Goal: Task Accomplishment & Management: Manage account settings

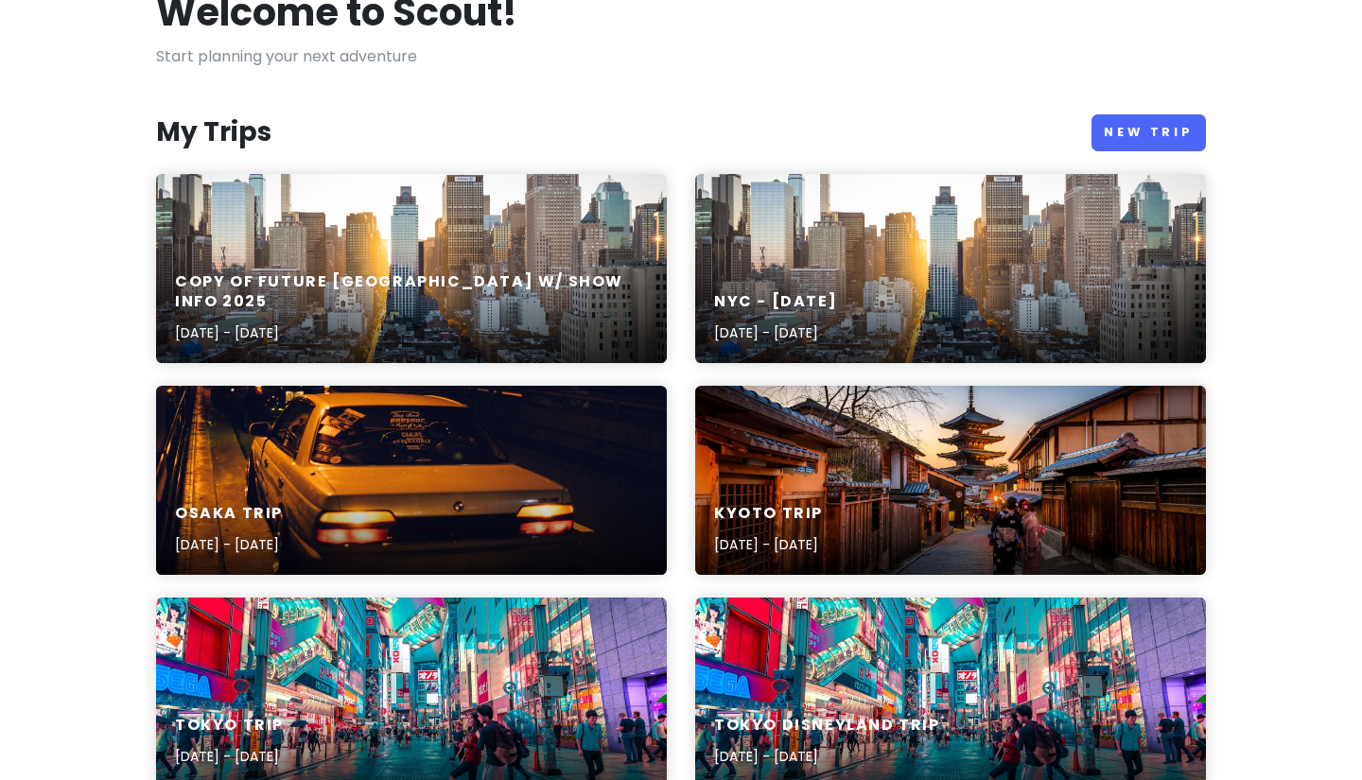
scroll to position [133, 0]
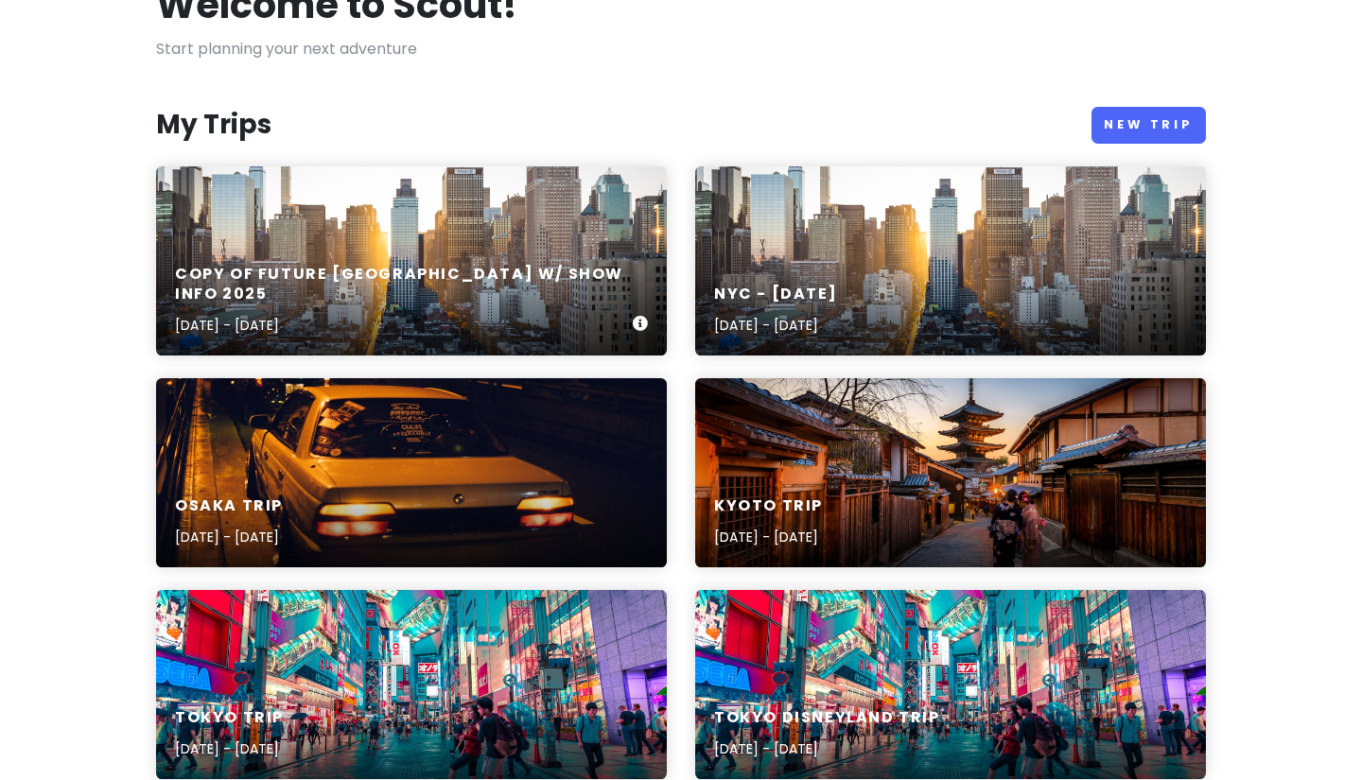
click at [429, 249] on div "Copy of Future [GEOGRAPHIC_DATA] w/ Show Info [DATE], 2025 - [DATE]" at bounding box center [411, 260] width 511 height 189
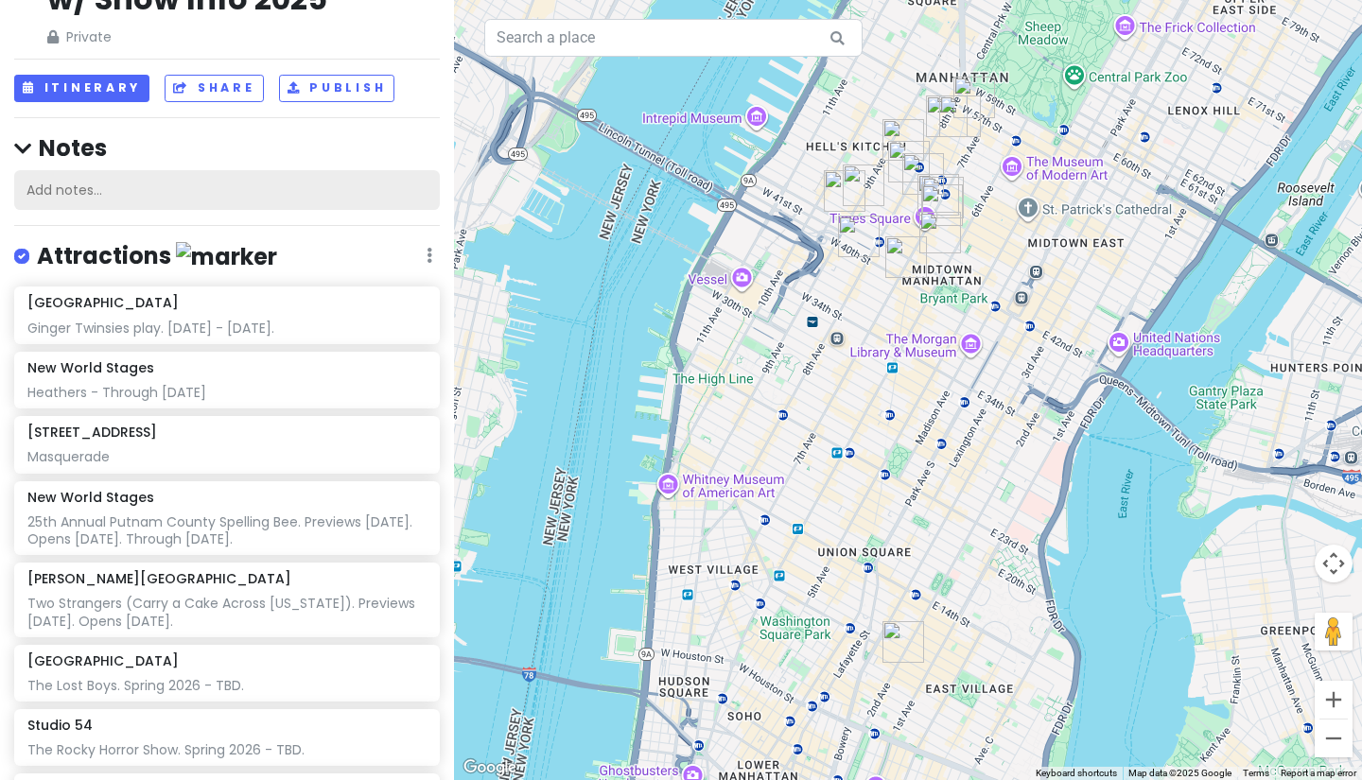
scroll to position [135, 0]
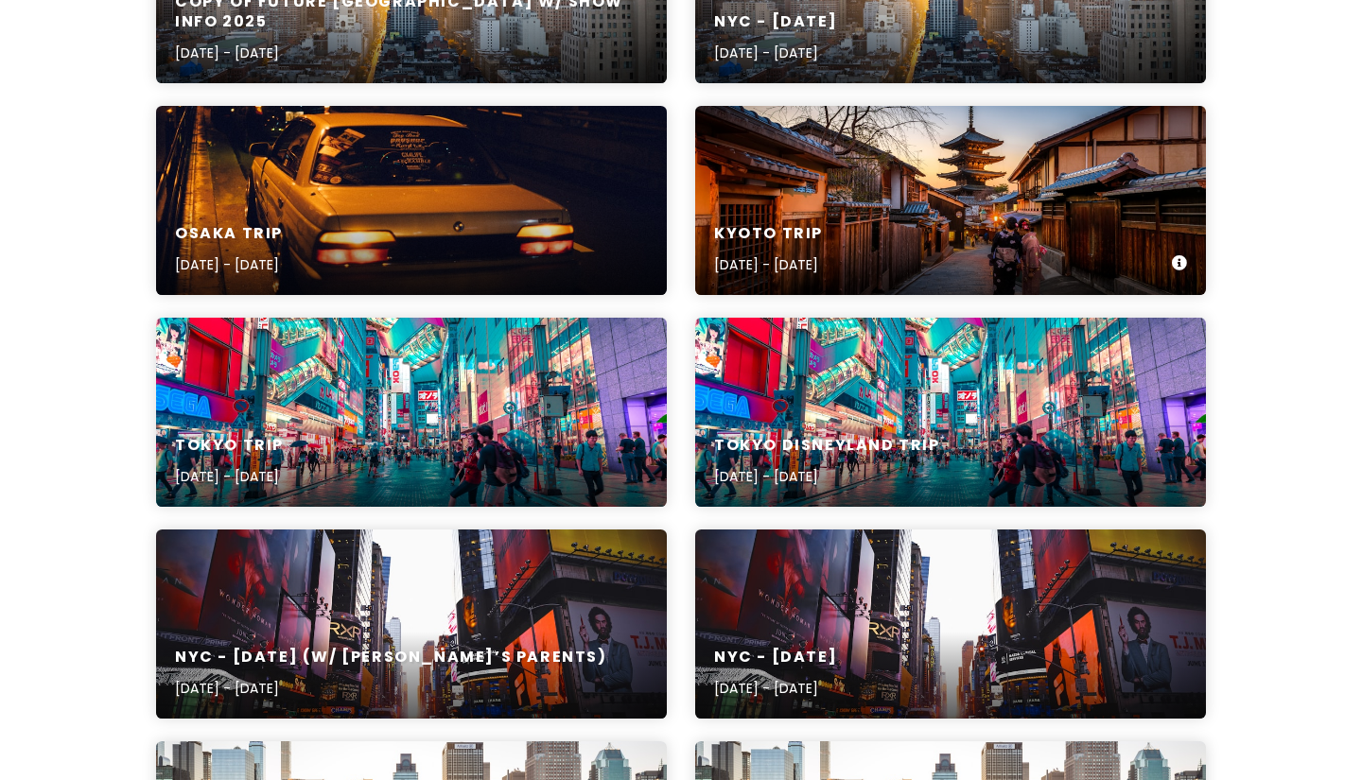
scroll to position [451, 0]
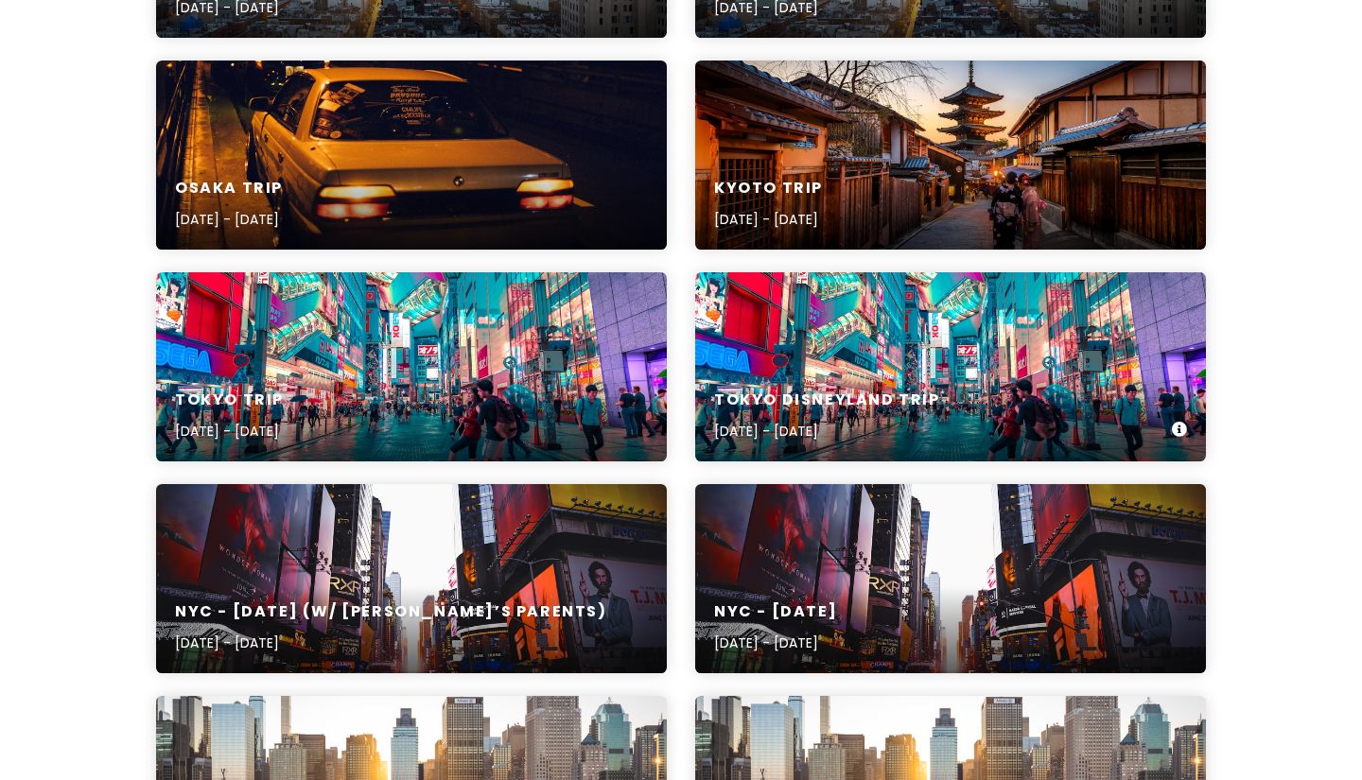
click at [852, 324] on div "Tokyo Disneyland Trip [DATE] - [DATE]" at bounding box center [950, 366] width 511 height 189
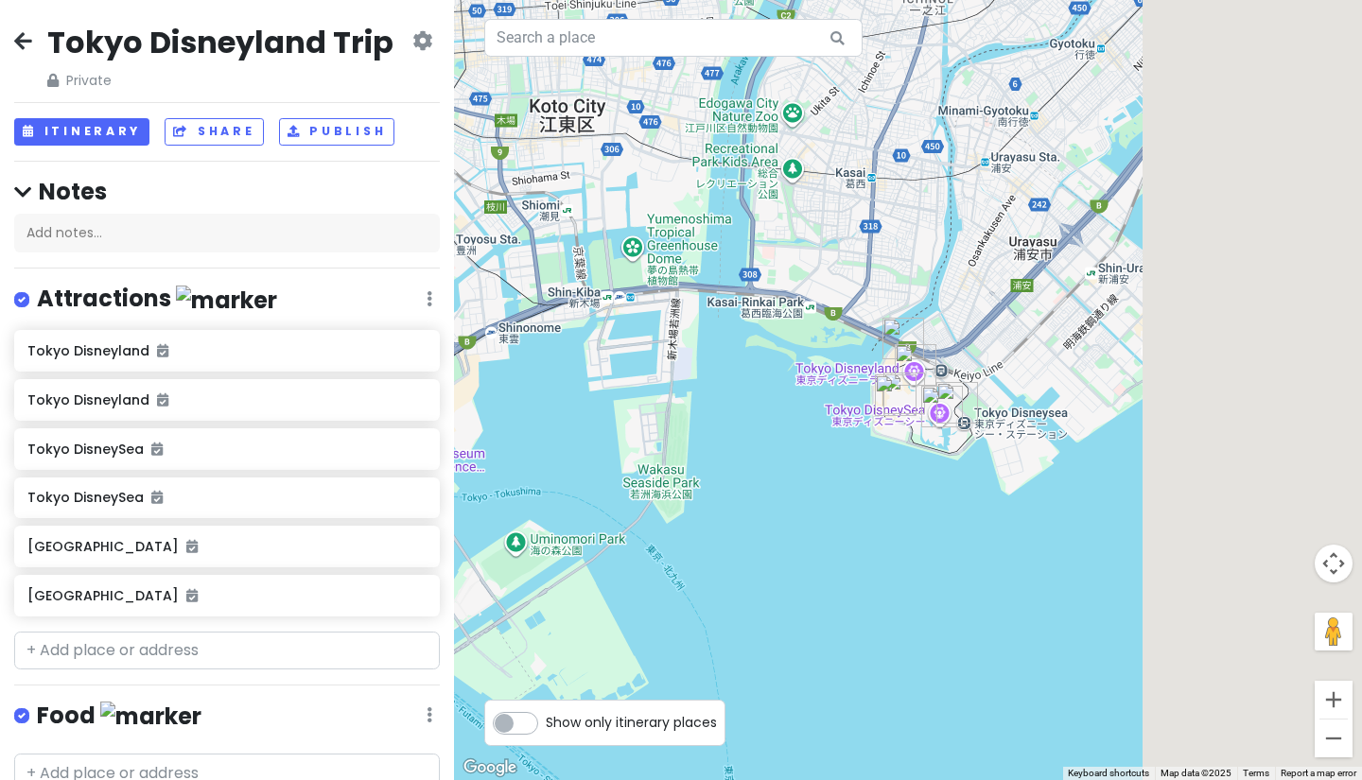
drag, startPoint x: 1022, startPoint y: 509, endPoint x: 712, endPoint y: 322, distance: 361.8
click at [712, 322] on div at bounding box center [908, 390] width 908 height 780
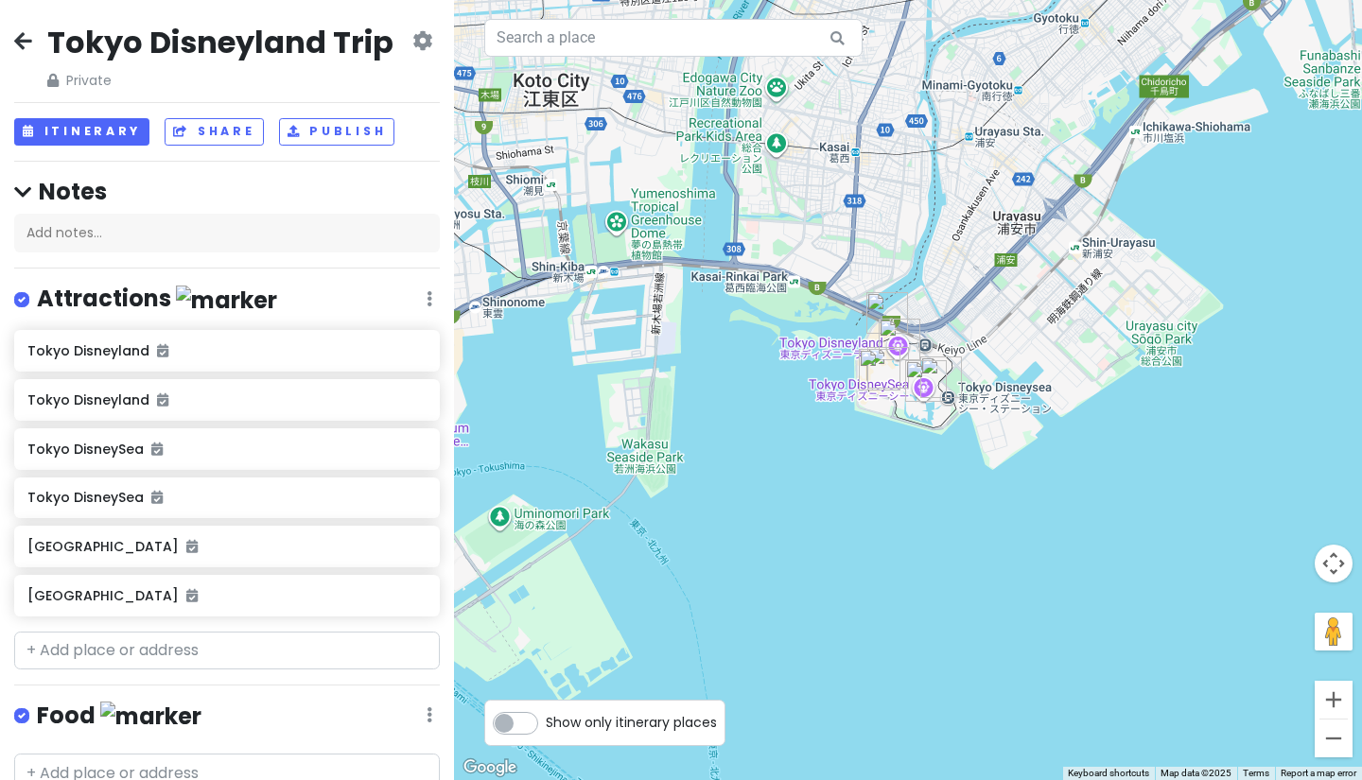
click at [895, 395] on div at bounding box center [908, 390] width 908 height 780
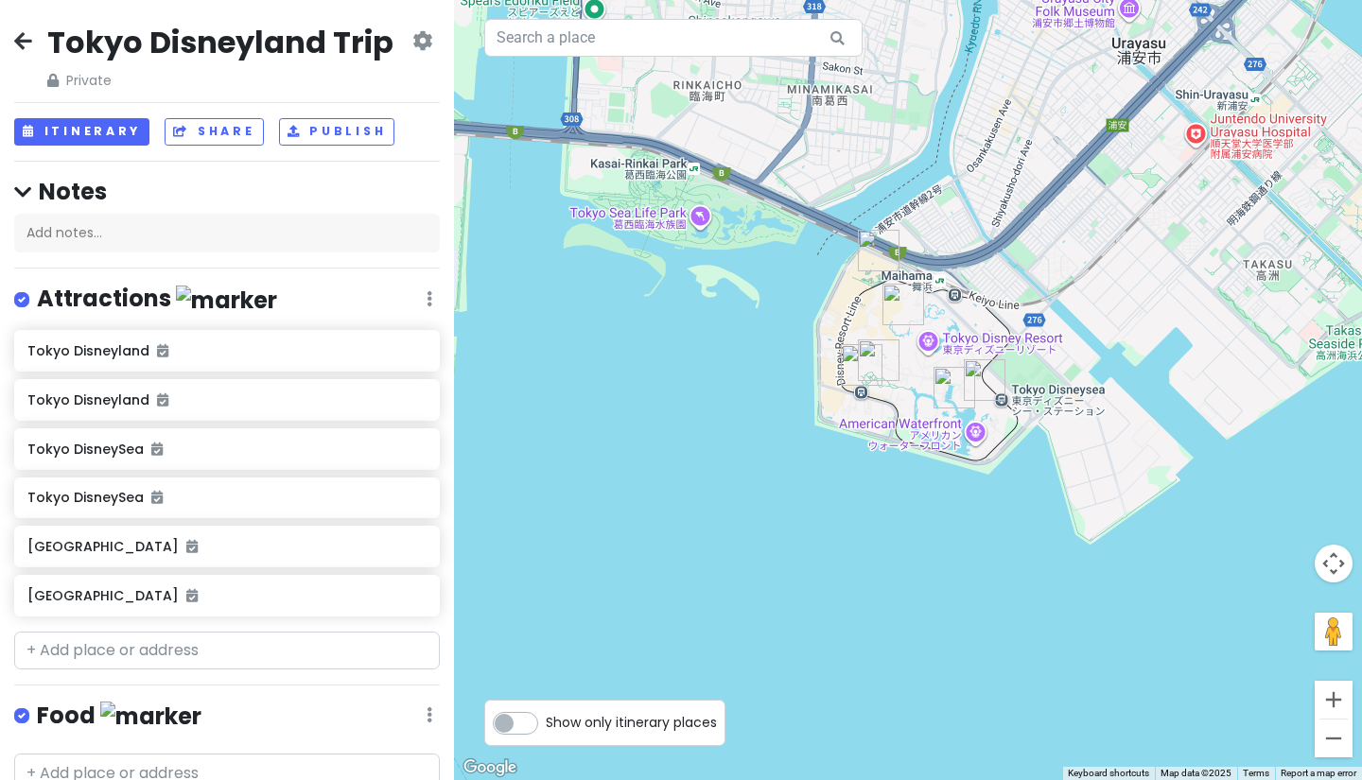
click at [885, 432] on div at bounding box center [908, 390] width 908 height 780
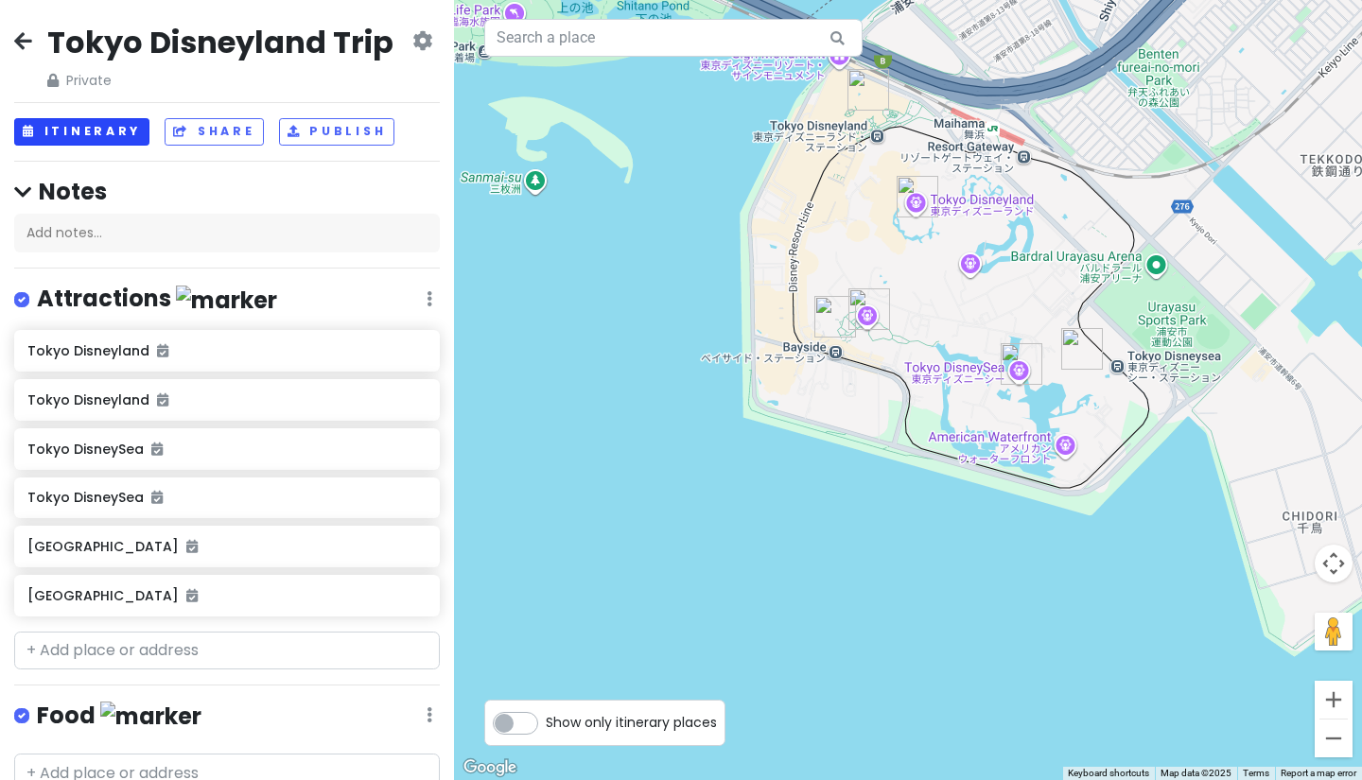
click at [113, 120] on button "Itinerary" at bounding box center [81, 131] width 135 height 27
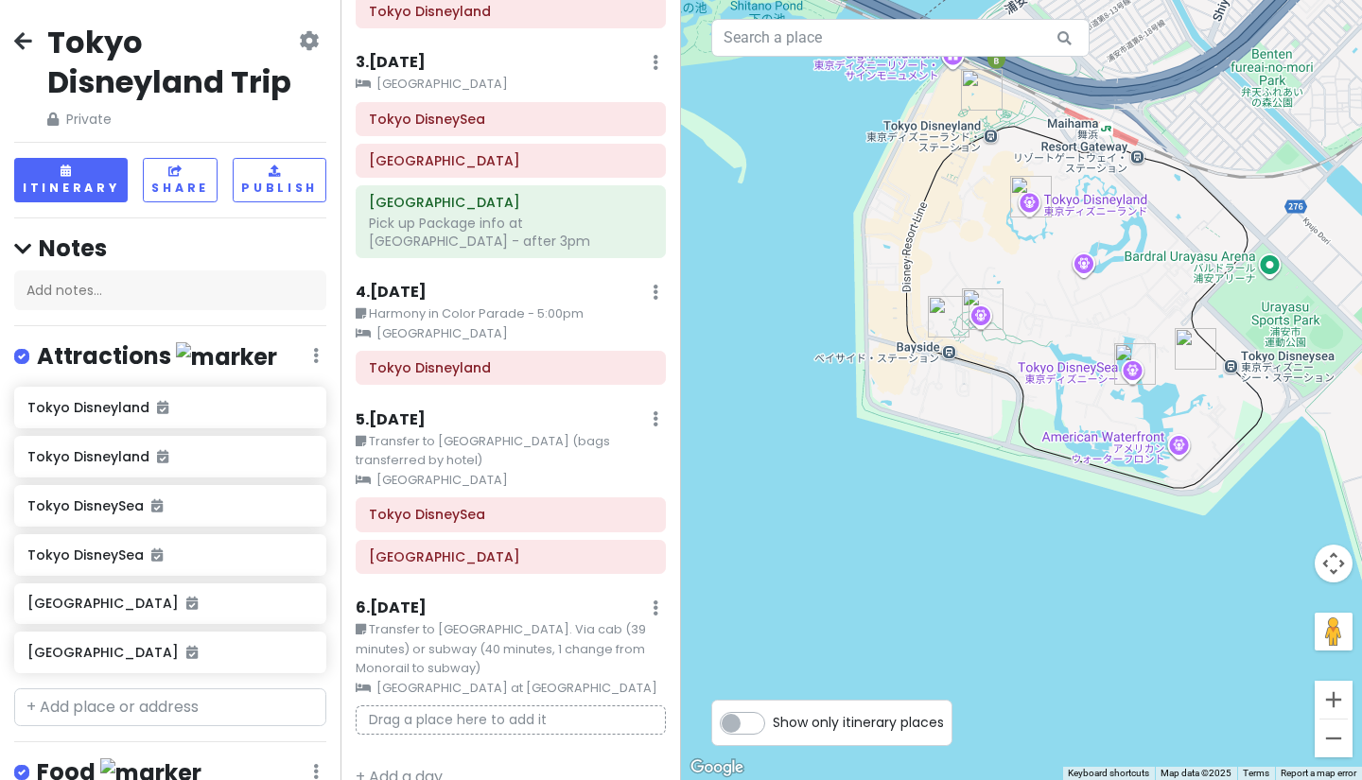
scroll to position [392, 0]
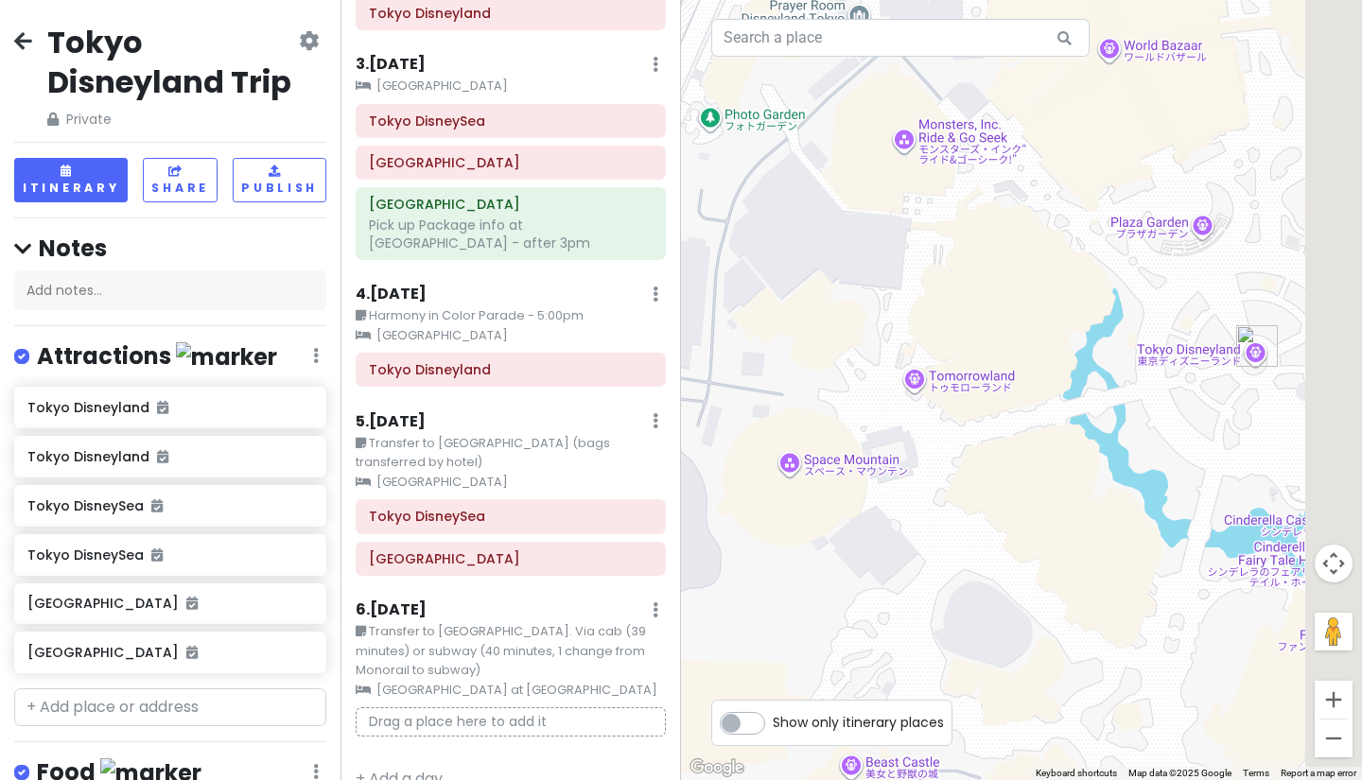
drag, startPoint x: 1081, startPoint y: 280, endPoint x: 814, endPoint y: 282, distance: 266.7
click at [814, 282] on div at bounding box center [1021, 390] width 681 height 780
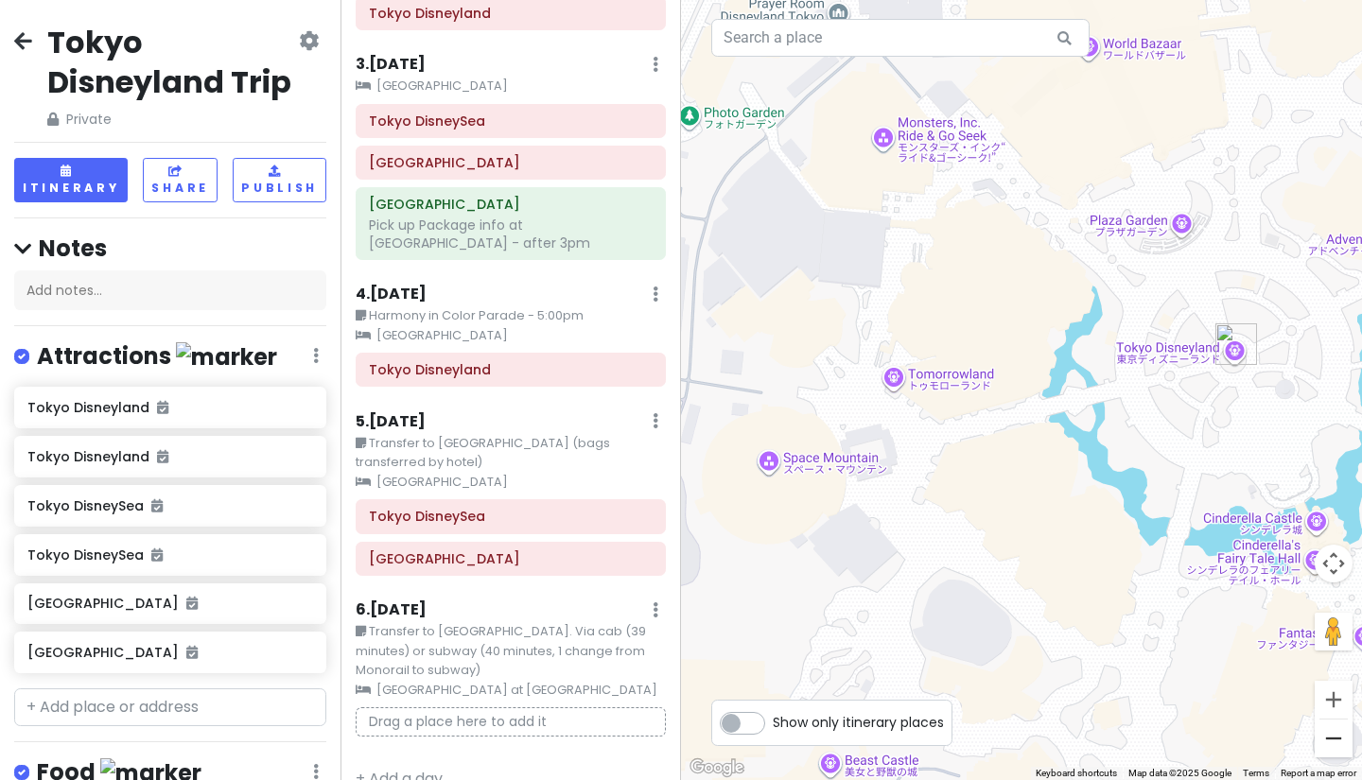
click at [1331, 729] on button "Zoom out" at bounding box center [1333, 739] width 38 height 38
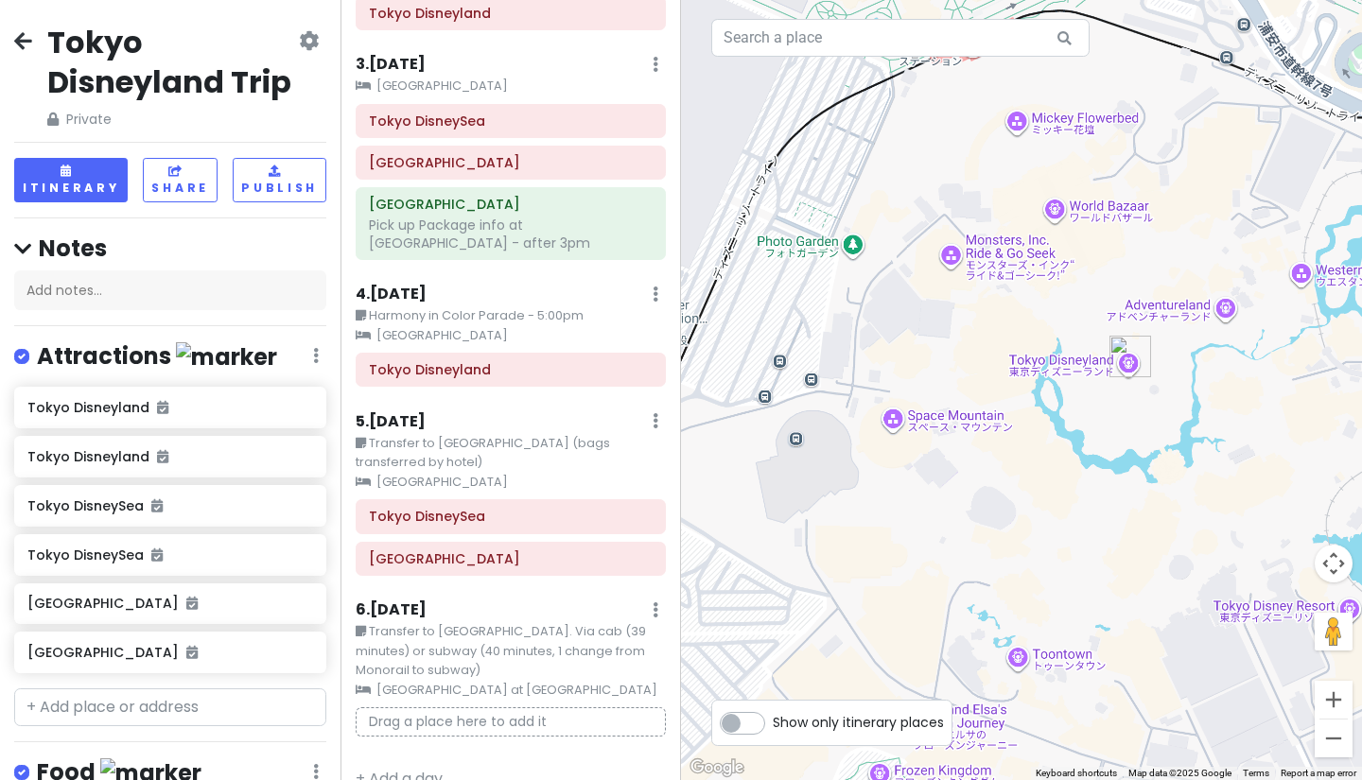
click at [1331, 729] on button "Zoom out" at bounding box center [1333, 739] width 38 height 38
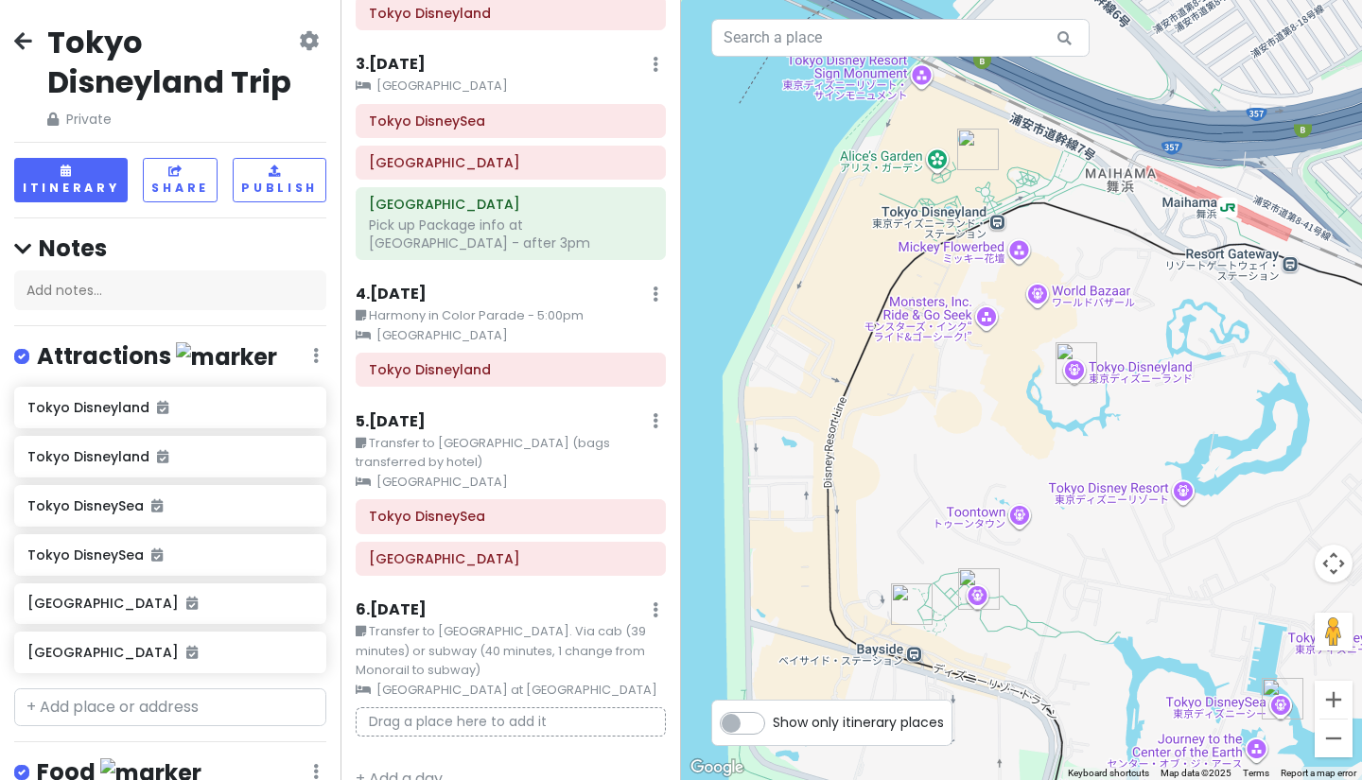
click at [1331, 729] on button "Zoom out" at bounding box center [1333, 739] width 38 height 38
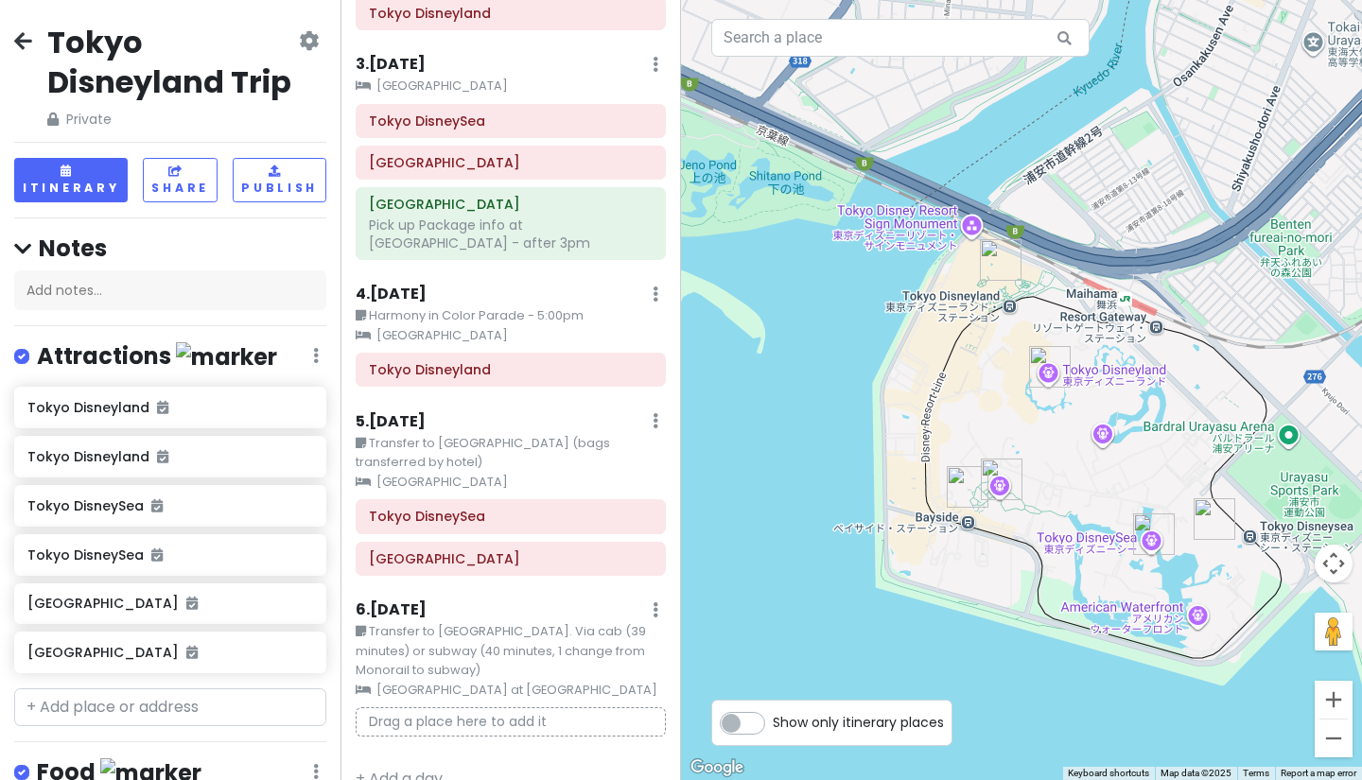
click at [21, 38] on icon at bounding box center [23, 40] width 18 height 15
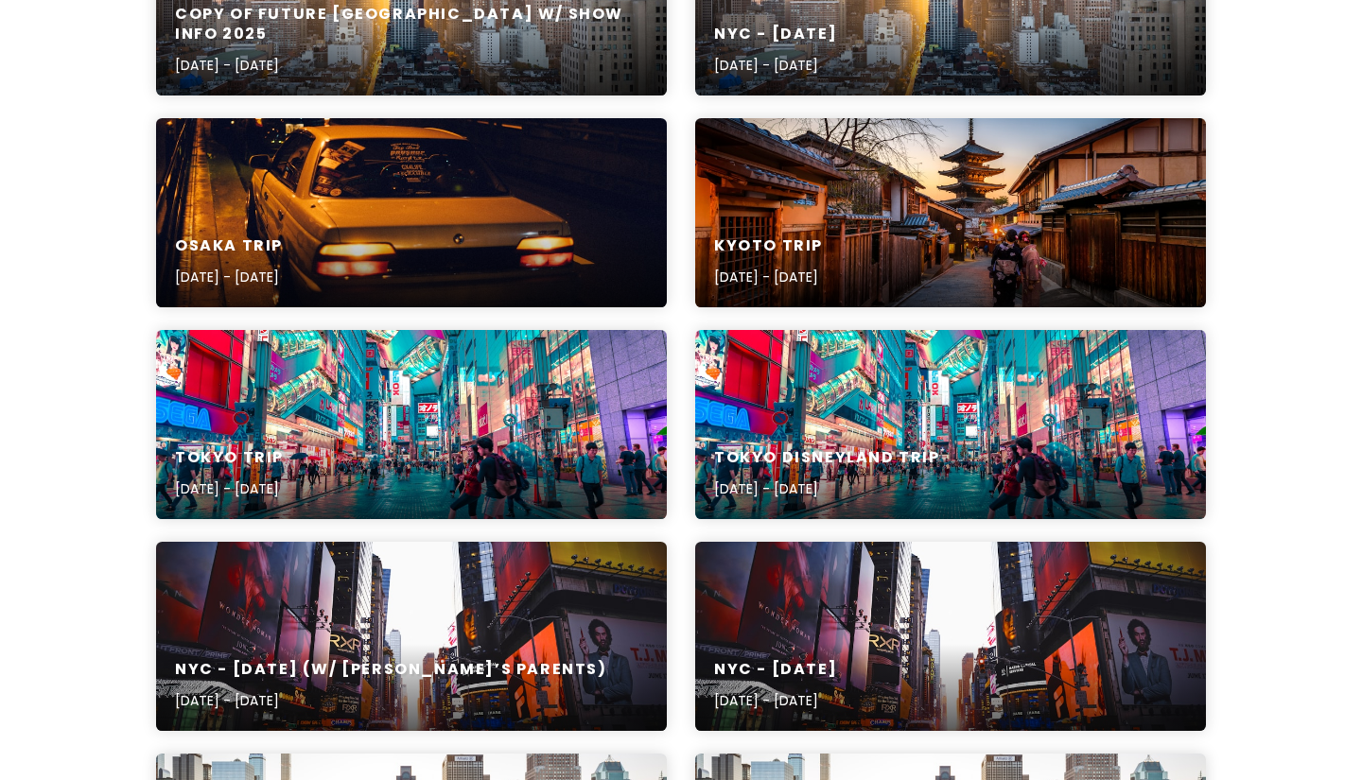
scroll to position [395, 0]
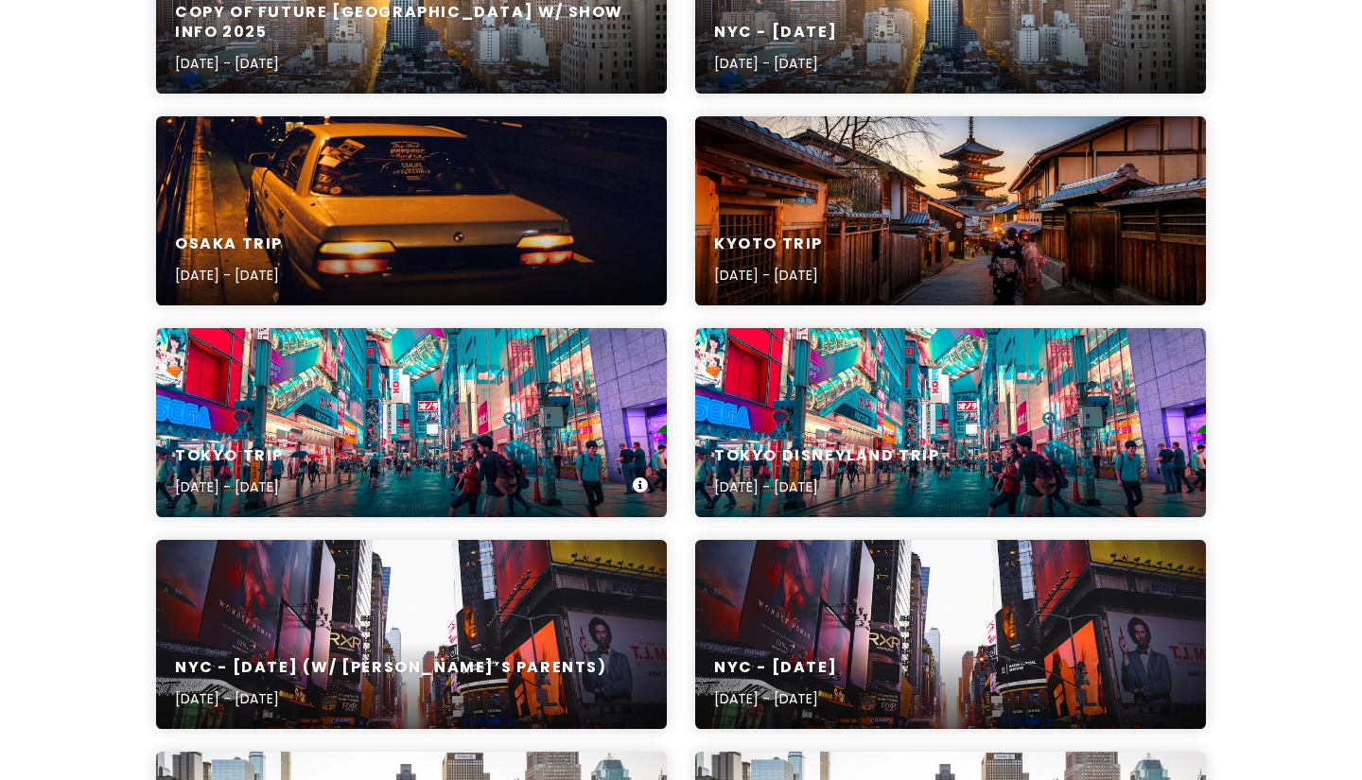
click at [257, 412] on div "Tokyo Trip [DATE] - [DATE]" at bounding box center [411, 422] width 511 height 189
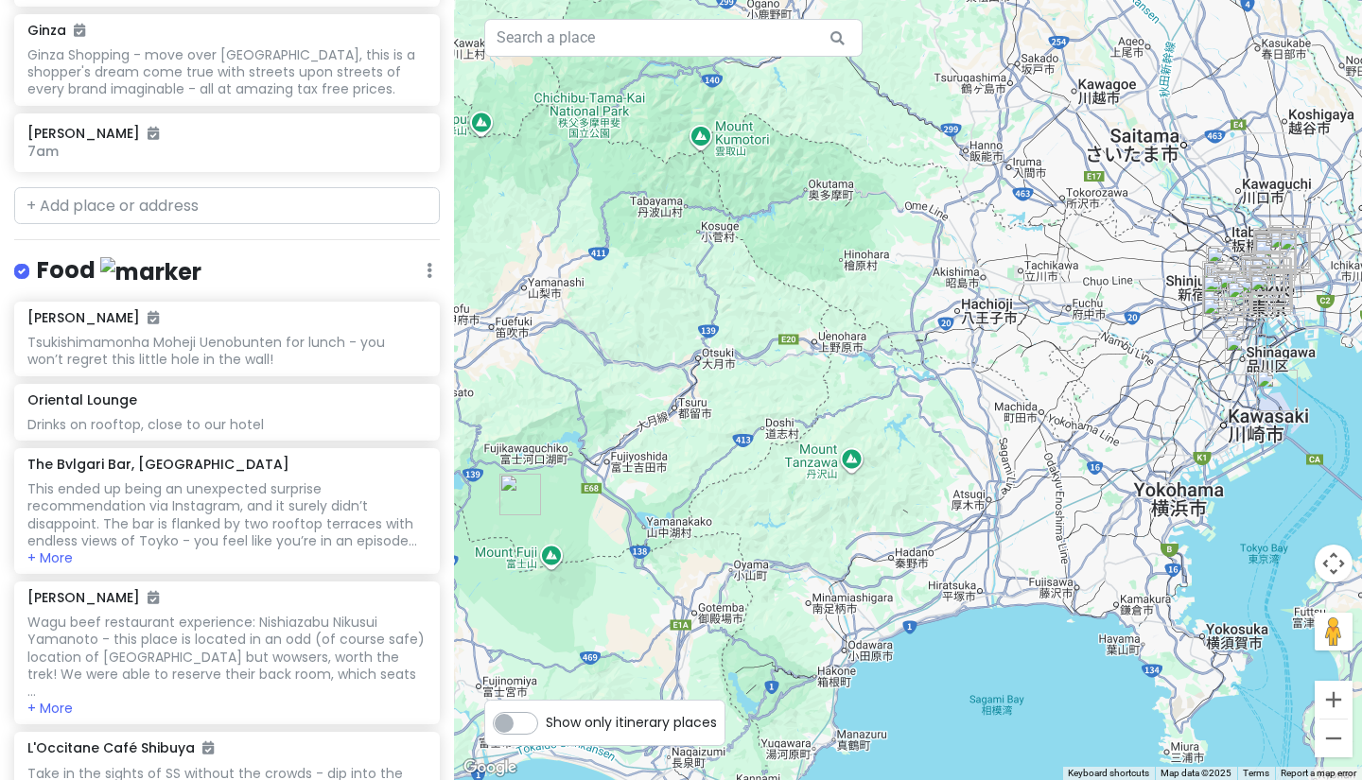
scroll to position [2714, 0]
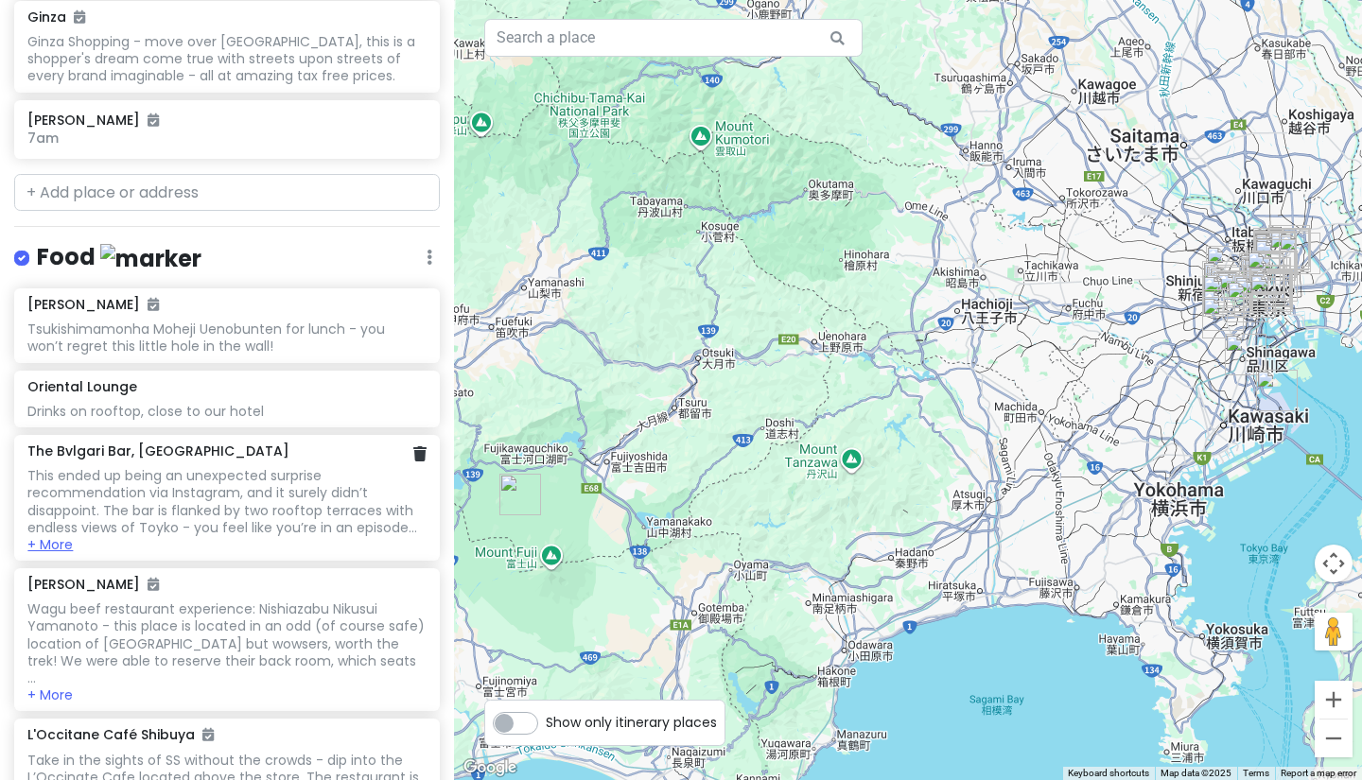
click at [62, 536] on button "+ More" at bounding box center [49, 544] width 45 height 17
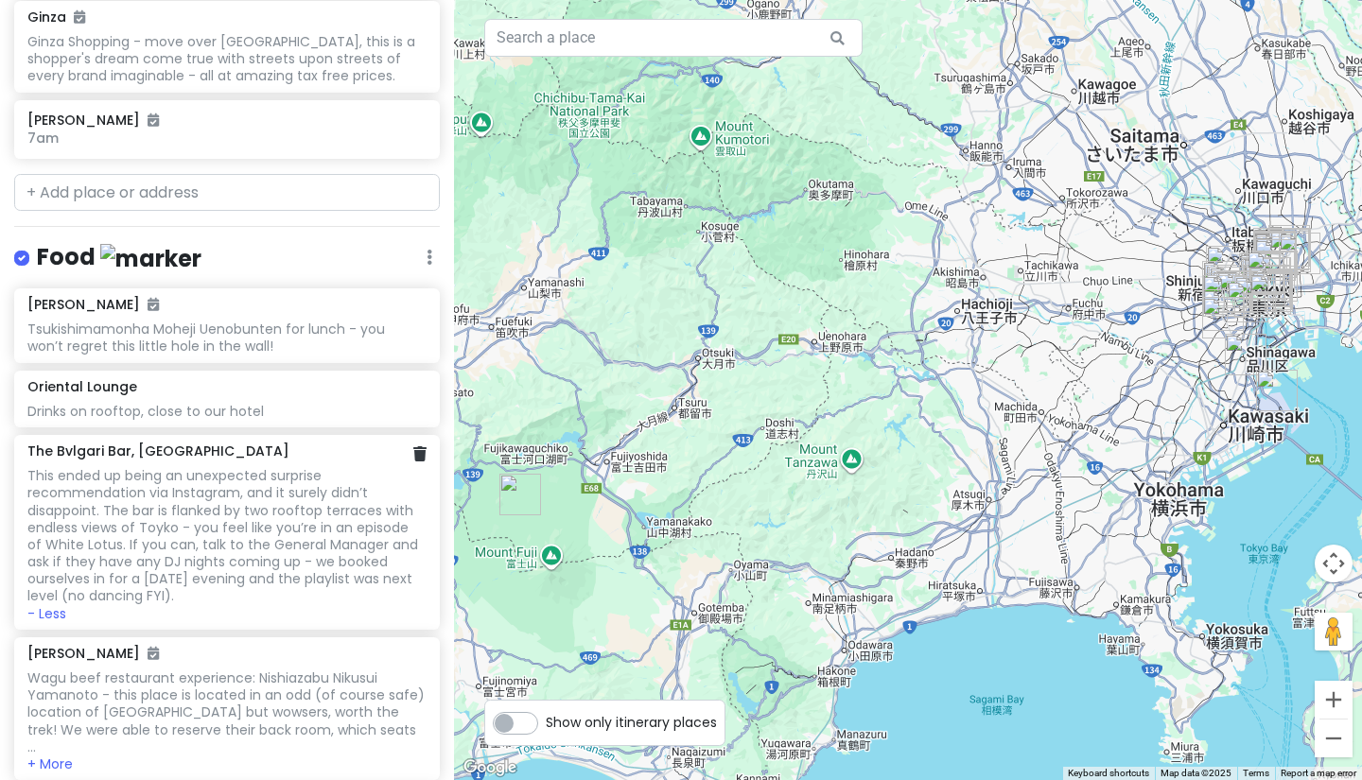
scroll to position [2790, 0]
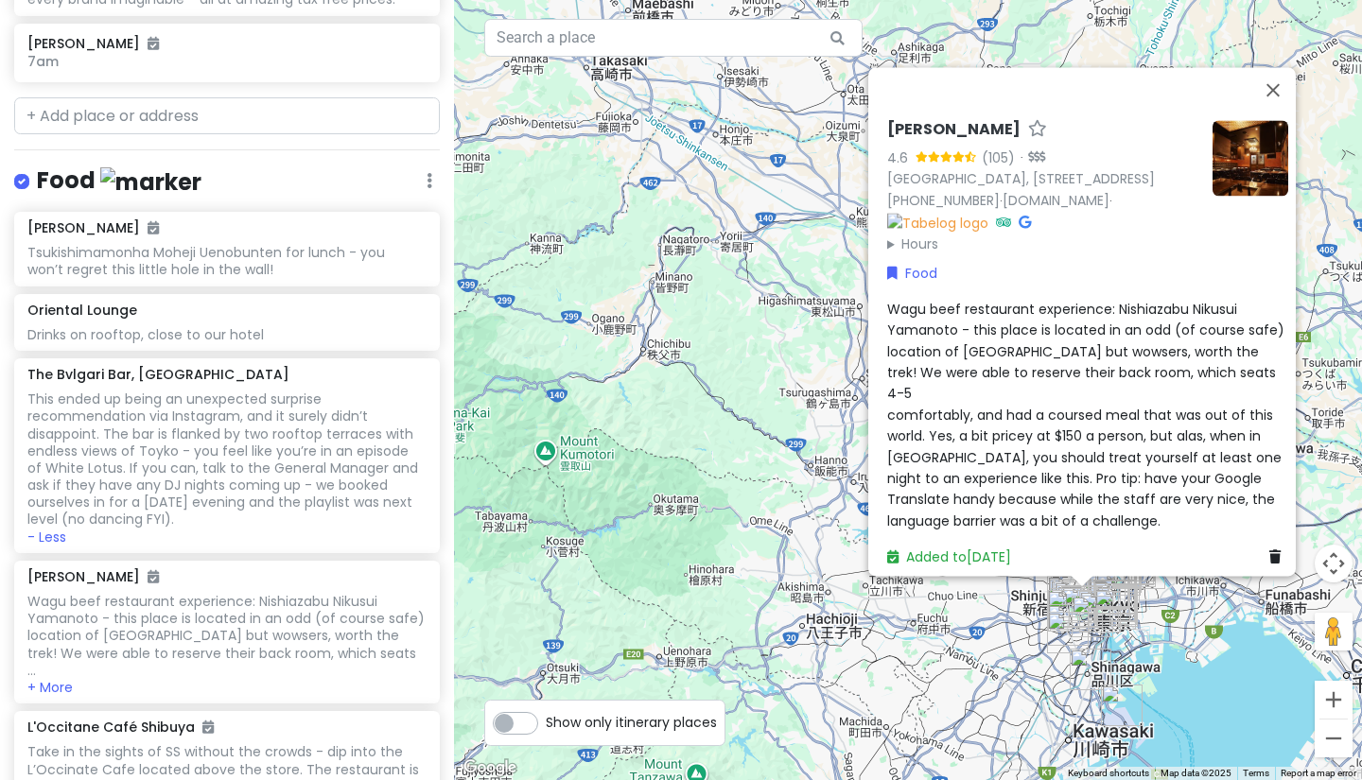
click at [982, 644] on div "[PERSON_NAME]-Azabu 4.6 (105) · [GEOGRAPHIC_DATA], [STREET_ADDRESS] [PHONE_NUMB…" at bounding box center [908, 390] width 908 height 780
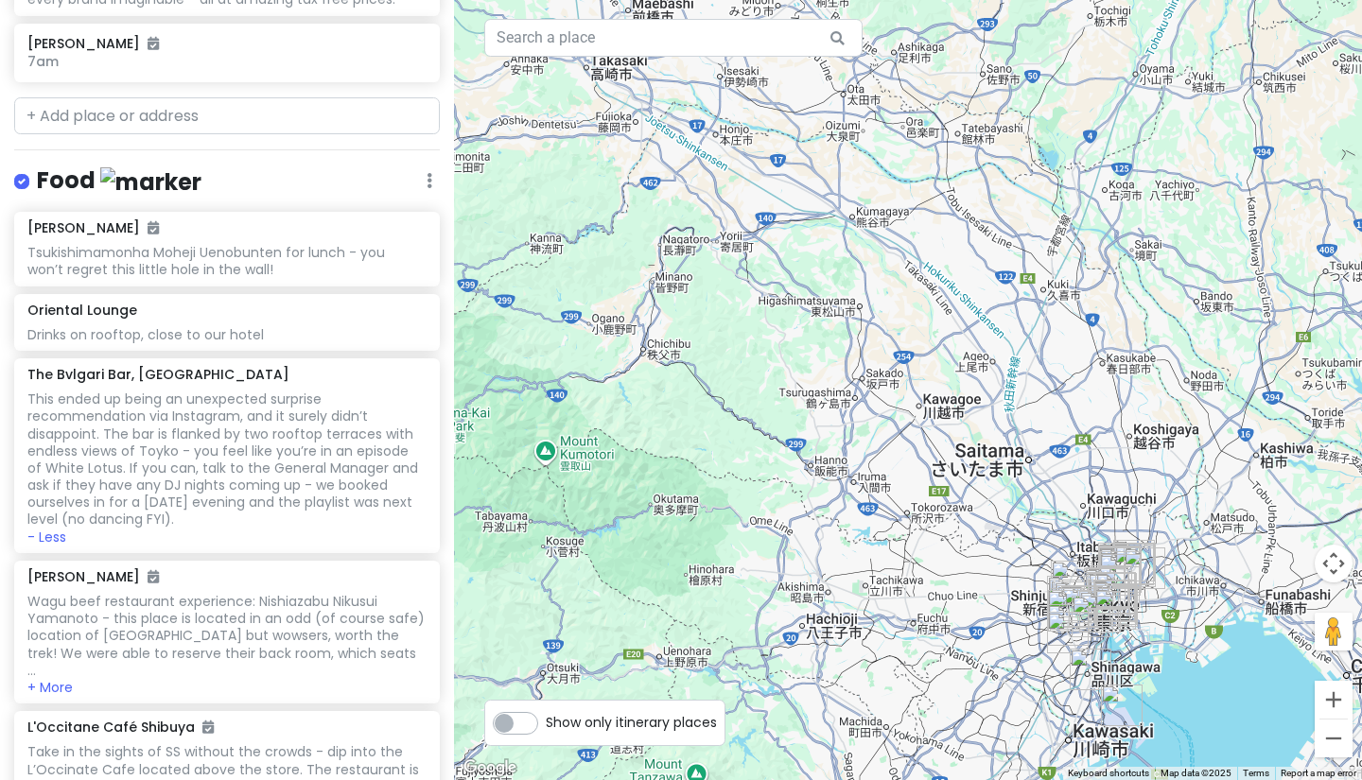
click at [982, 644] on div at bounding box center [908, 390] width 908 height 780
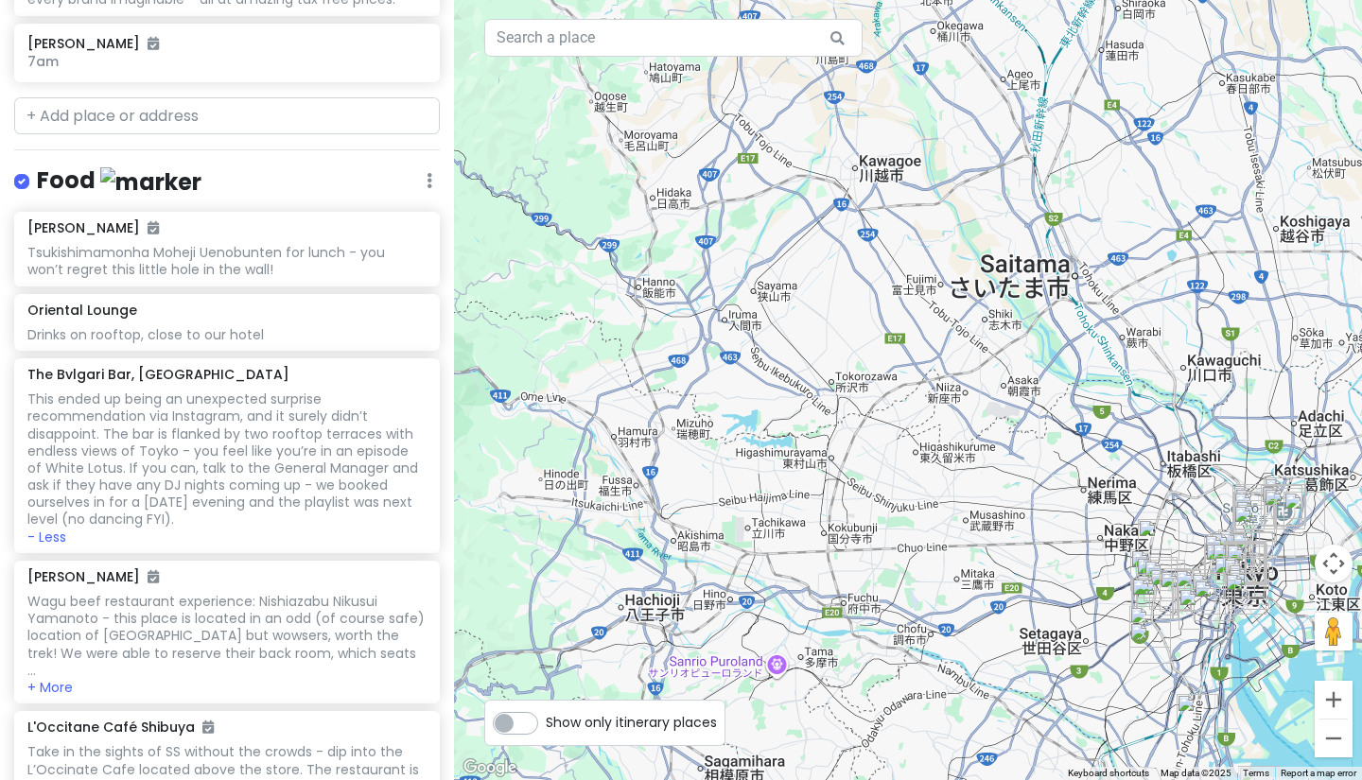
click at [1080, 557] on div at bounding box center [908, 390] width 908 height 780
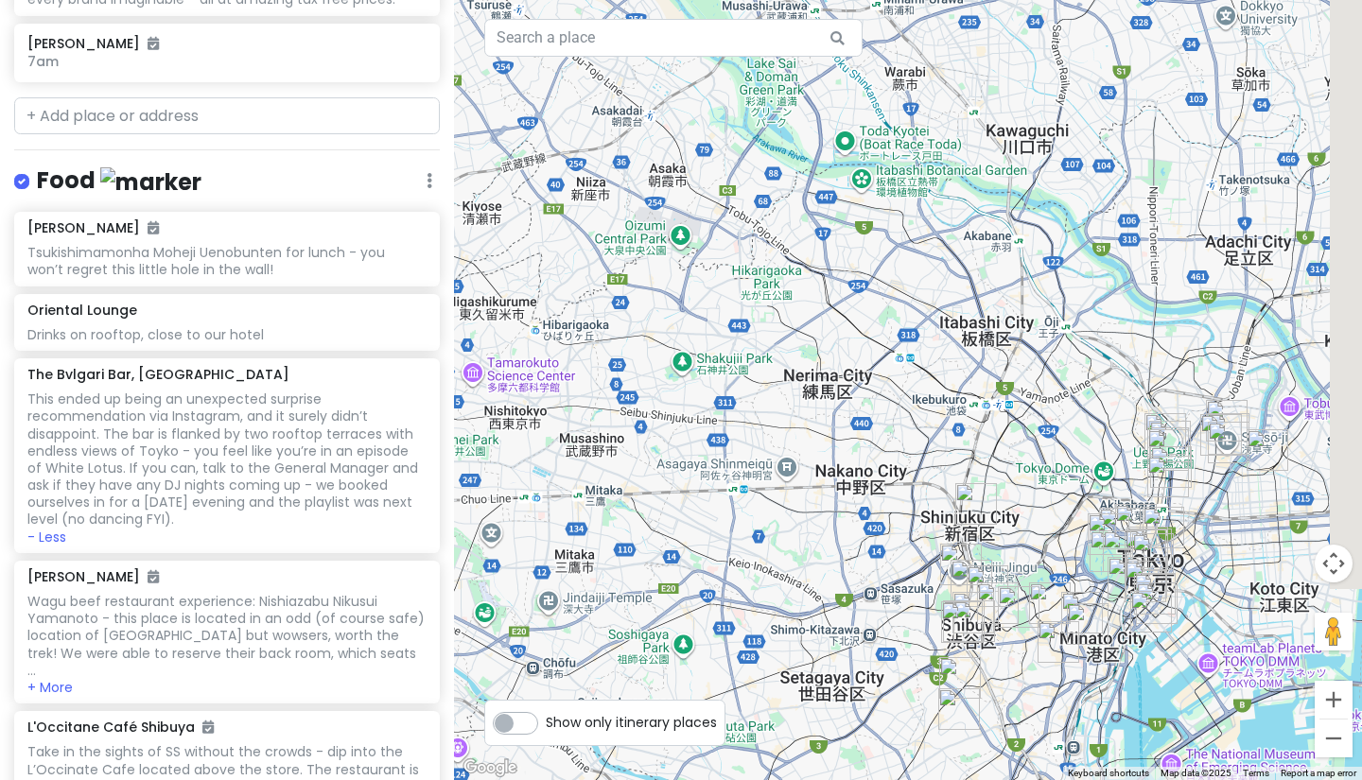
drag, startPoint x: 1266, startPoint y: 501, endPoint x: 1002, endPoint y: 461, distance: 266.8
click at [1002, 461] on div at bounding box center [908, 390] width 908 height 780
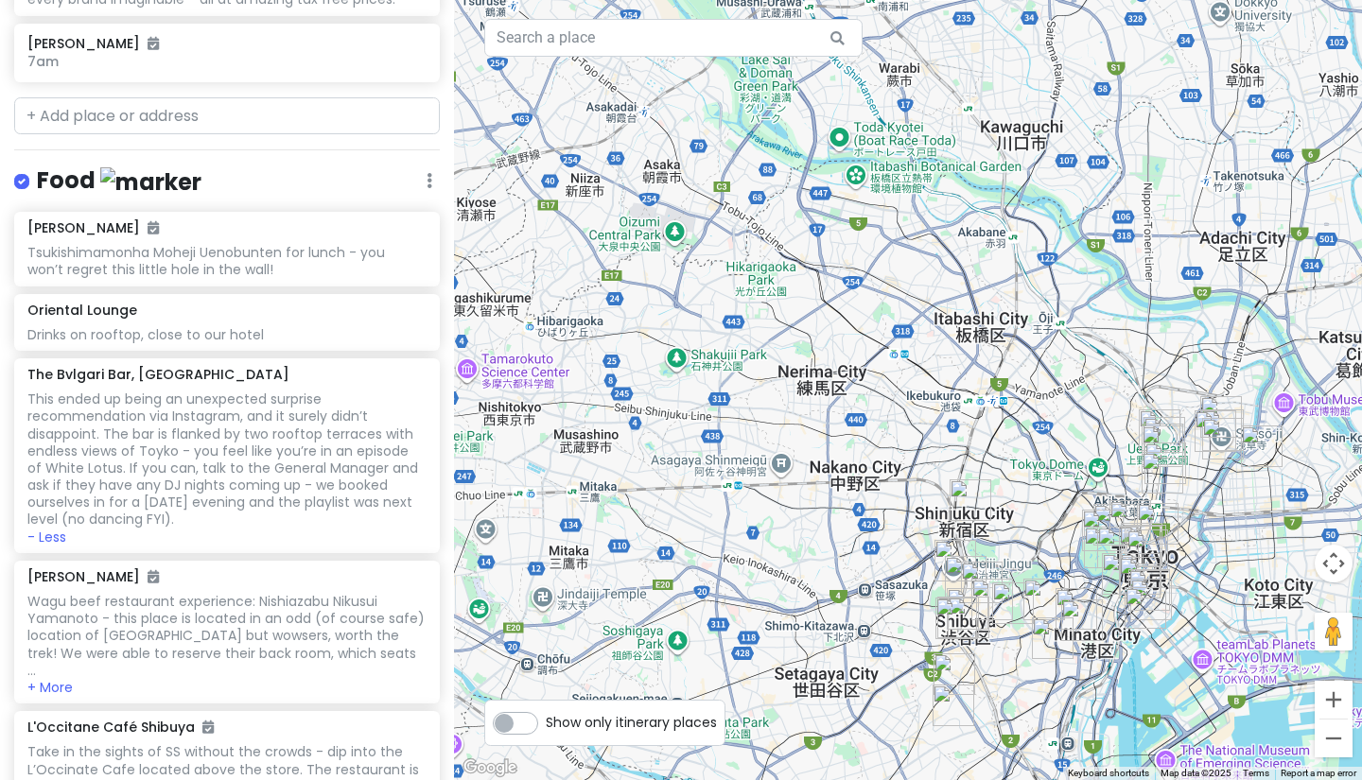
click at [1034, 448] on div at bounding box center [908, 390] width 908 height 780
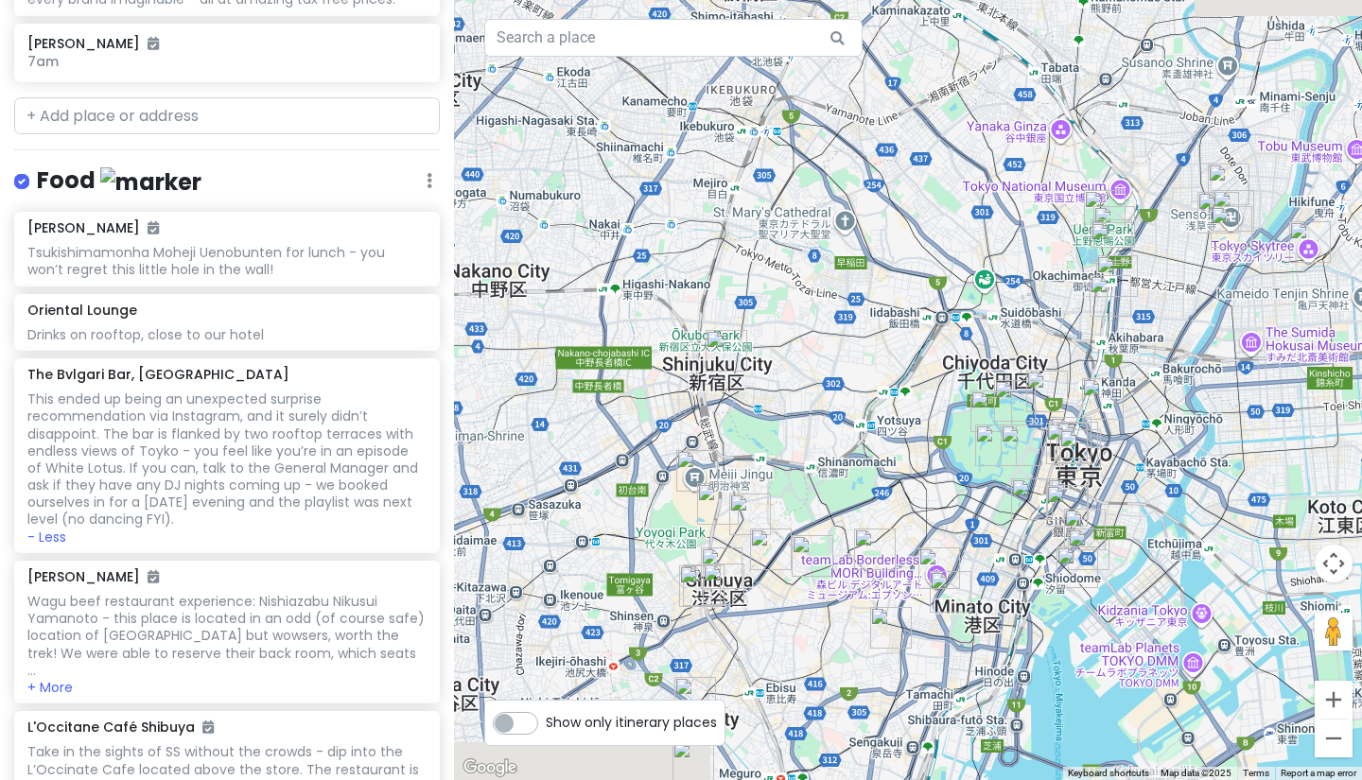
drag, startPoint x: 1118, startPoint y: 519, endPoint x: 935, endPoint y: 294, distance: 289.7
click at [936, 294] on div at bounding box center [908, 390] width 908 height 780
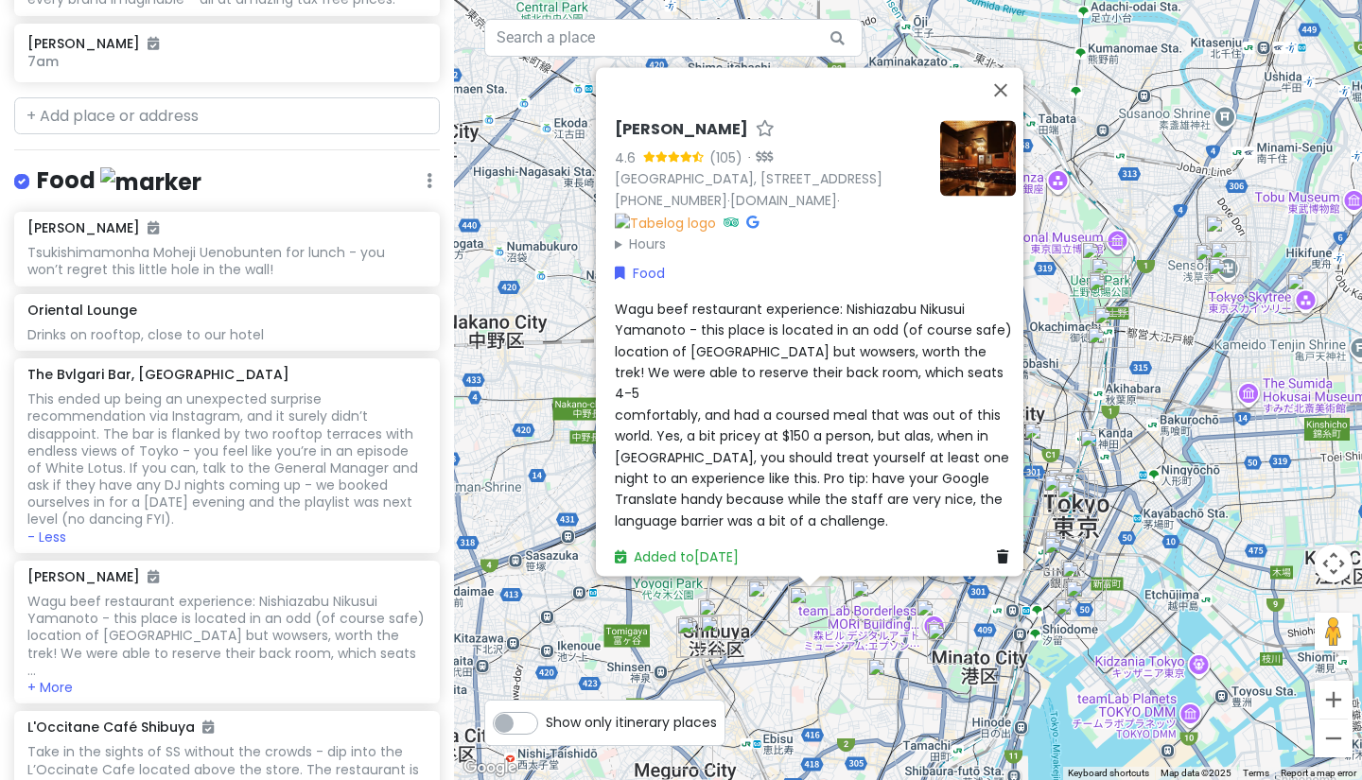
click at [792, 640] on div "[PERSON_NAME]-Azabu 4.6 (105) · [GEOGRAPHIC_DATA], [STREET_ADDRESS] [PHONE_NUMB…" at bounding box center [908, 390] width 908 height 780
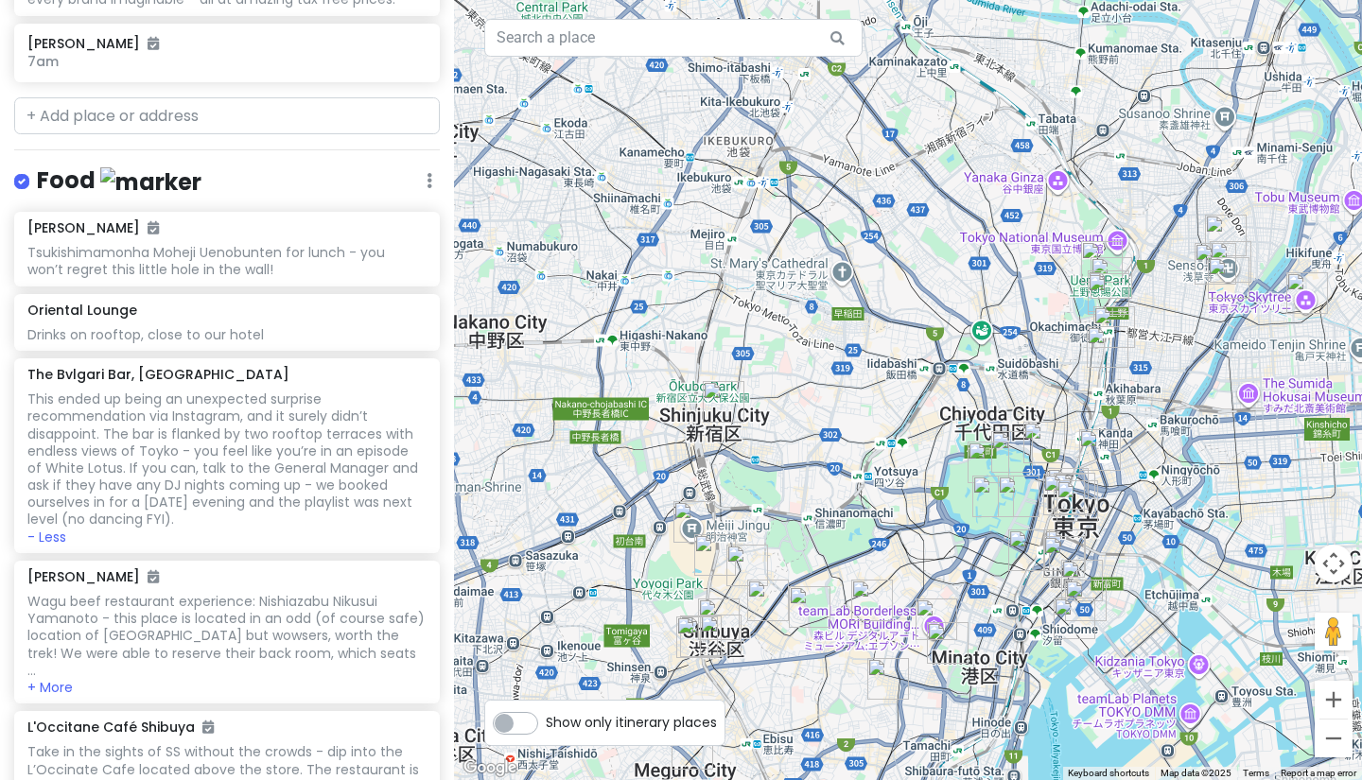
click at [792, 640] on div at bounding box center [908, 390] width 908 height 780
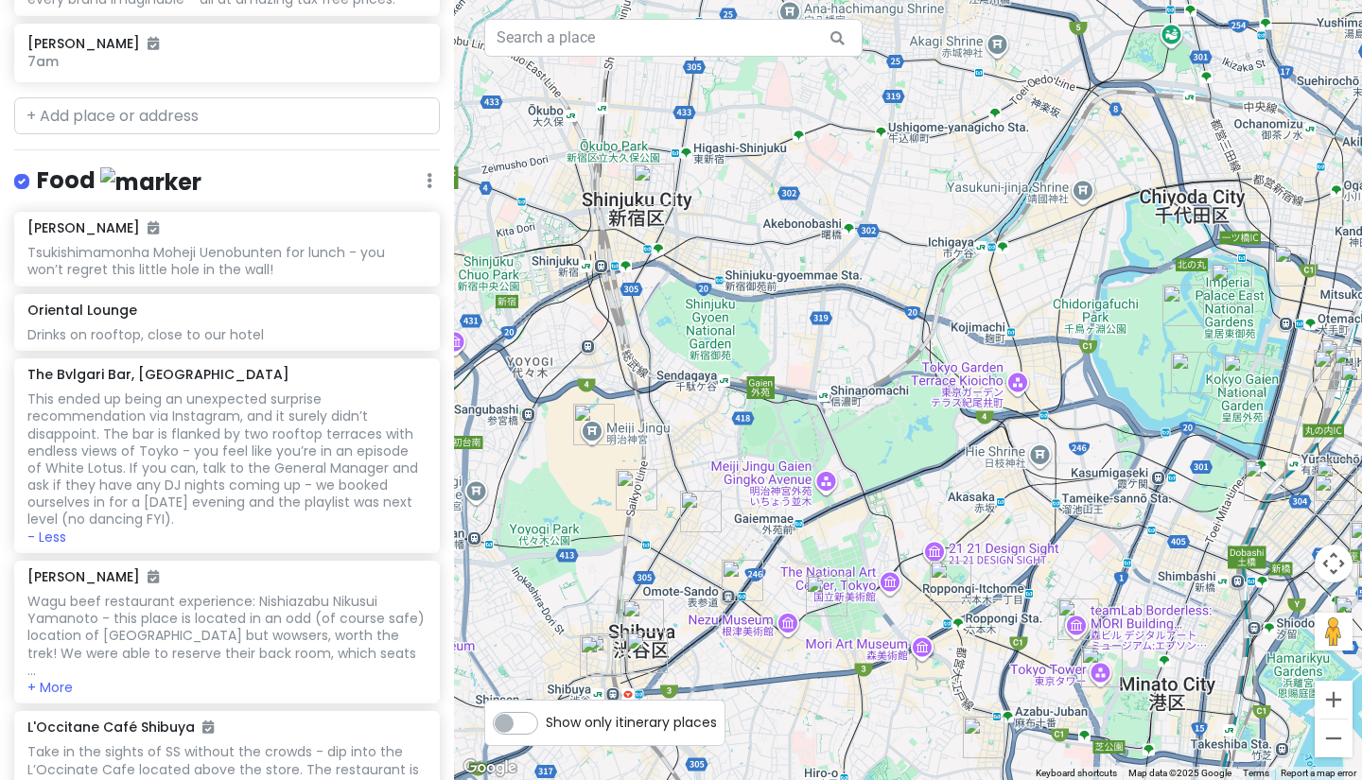
click at [648, 182] on img "Shinjuku Golden-Gai" at bounding box center [654, 185] width 42 height 42
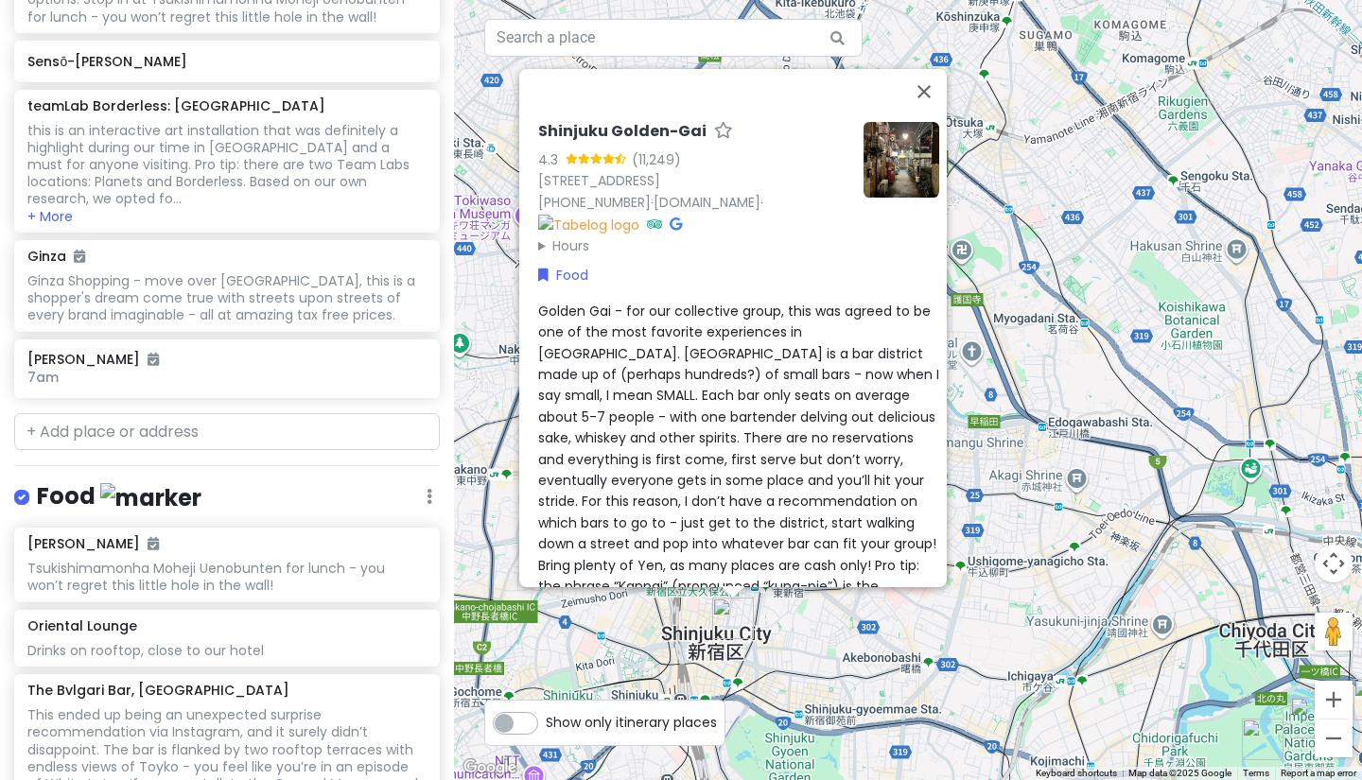
scroll to position [2474, 0]
click at [1103, 342] on div "Shinjuku Golden-Gai 4.3 (11,249) [STREET_ADDRESS] [PHONE_NUMBER] · [DOMAIN_NAME…" at bounding box center [908, 390] width 908 height 780
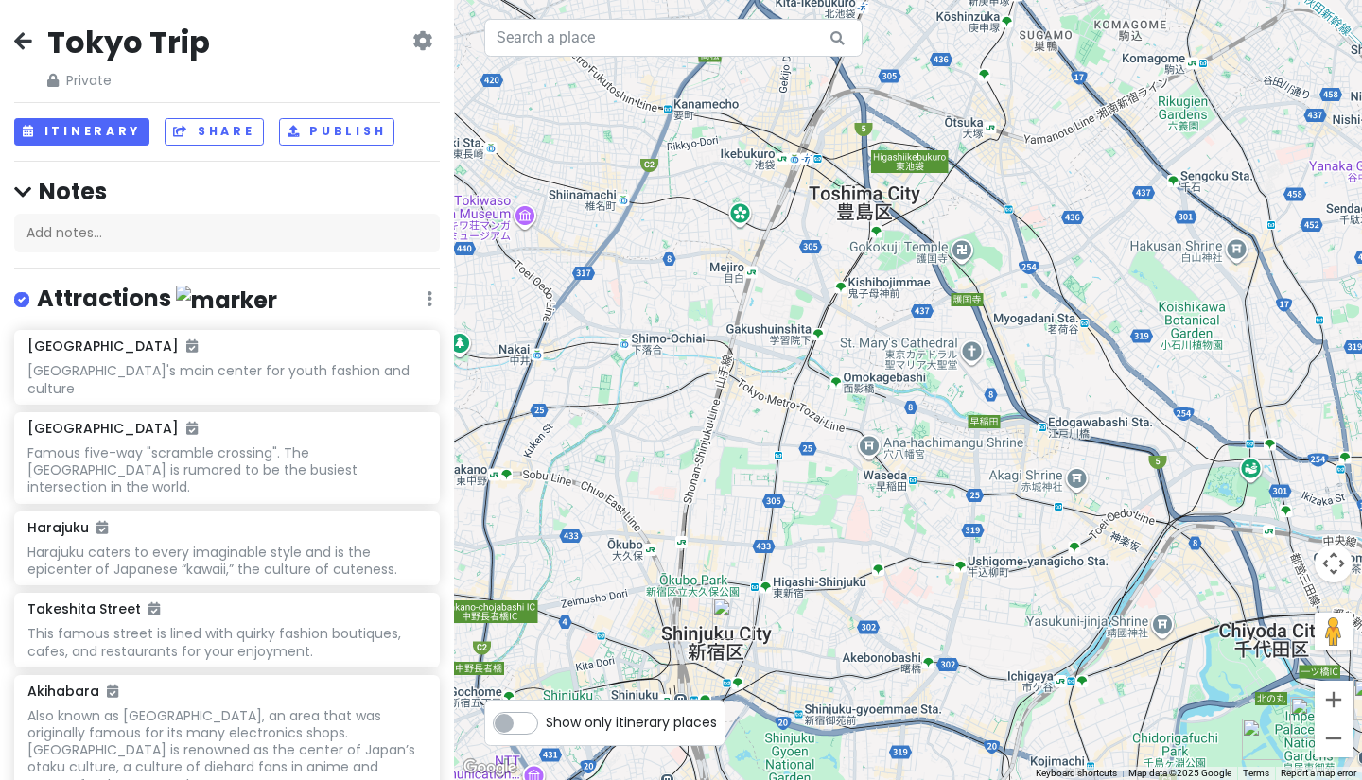
scroll to position [0, 0]
click at [78, 139] on button "Itinerary" at bounding box center [81, 131] width 135 height 27
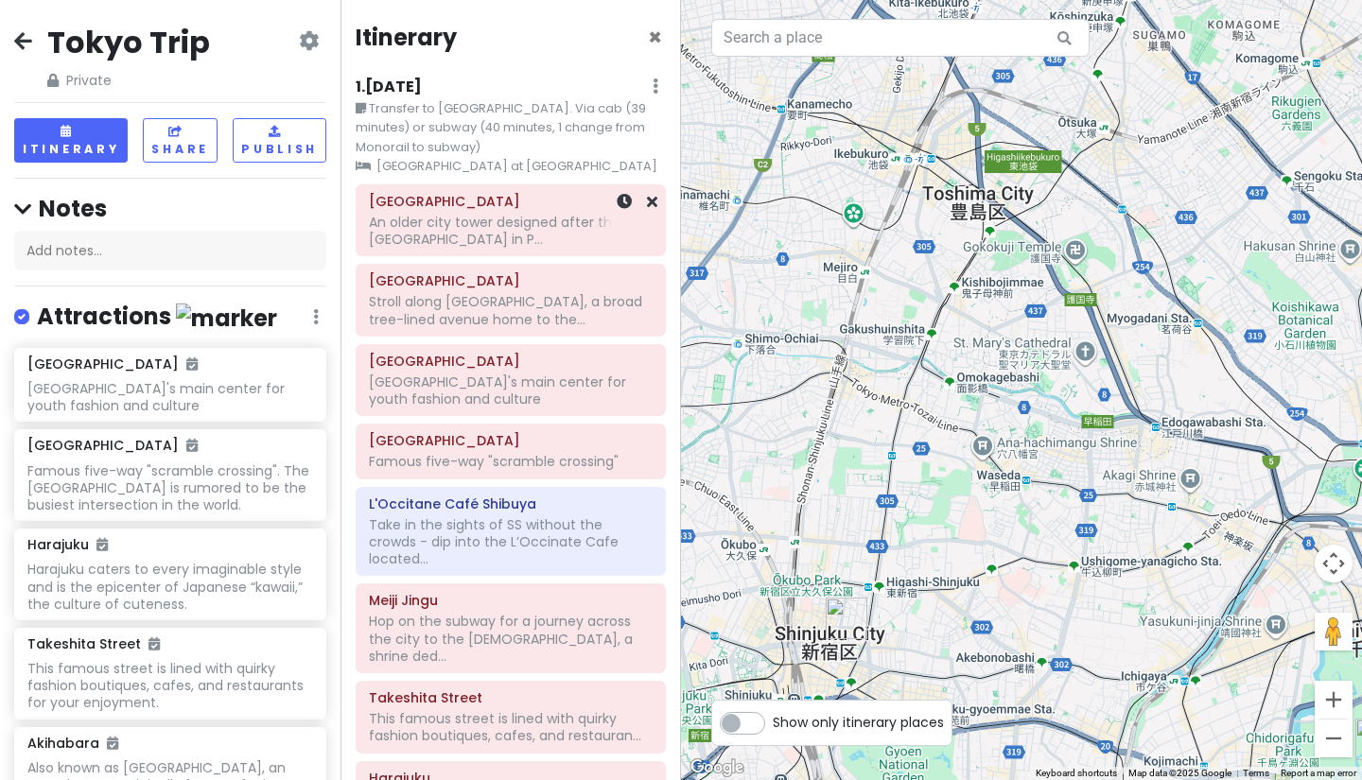
click at [495, 223] on div "An older city tower designed after the [GEOGRAPHIC_DATA] in P..." at bounding box center [511, 231] width 284 height 34
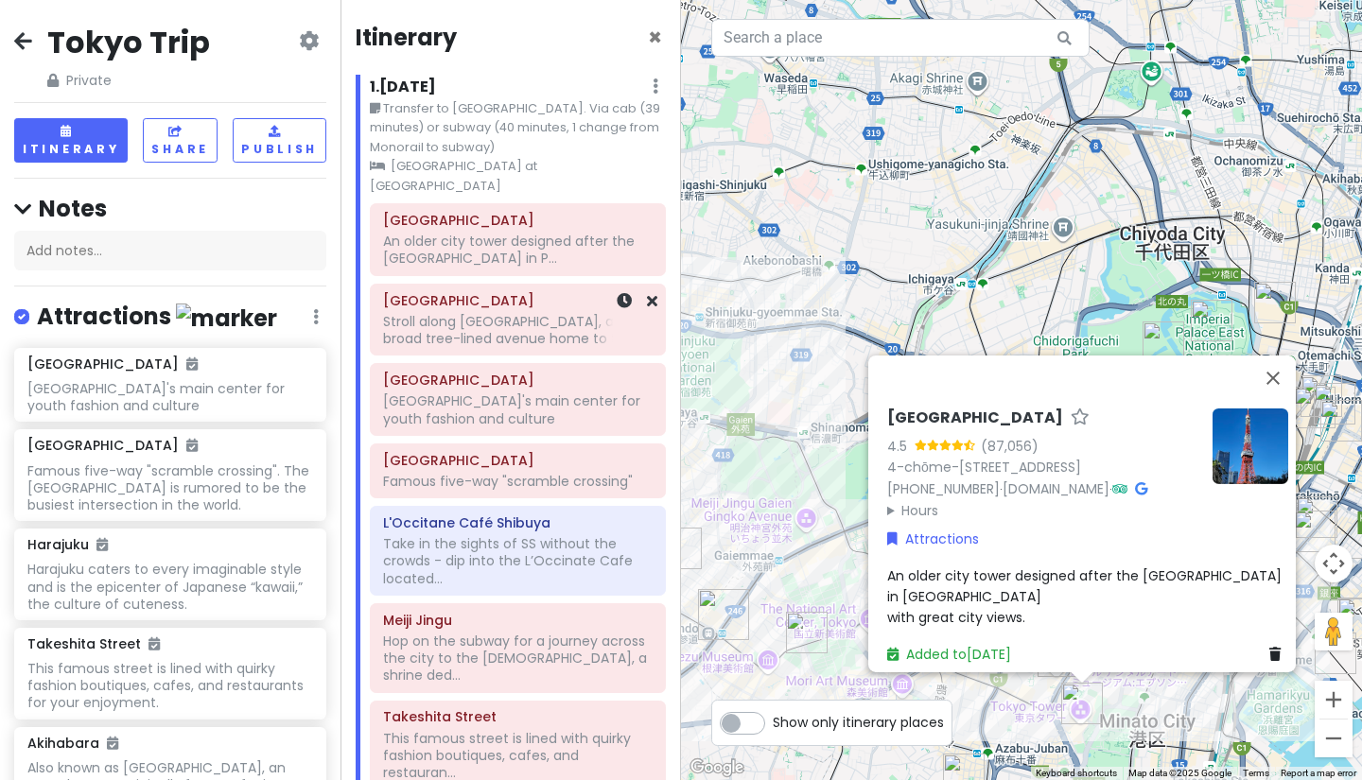
click at [501, 267] on div "Stroll along [GEOGRAPHIC_DATA], a broad tree-lined avenue home to the..." at bounding box center [517, 250] width 269 height 34
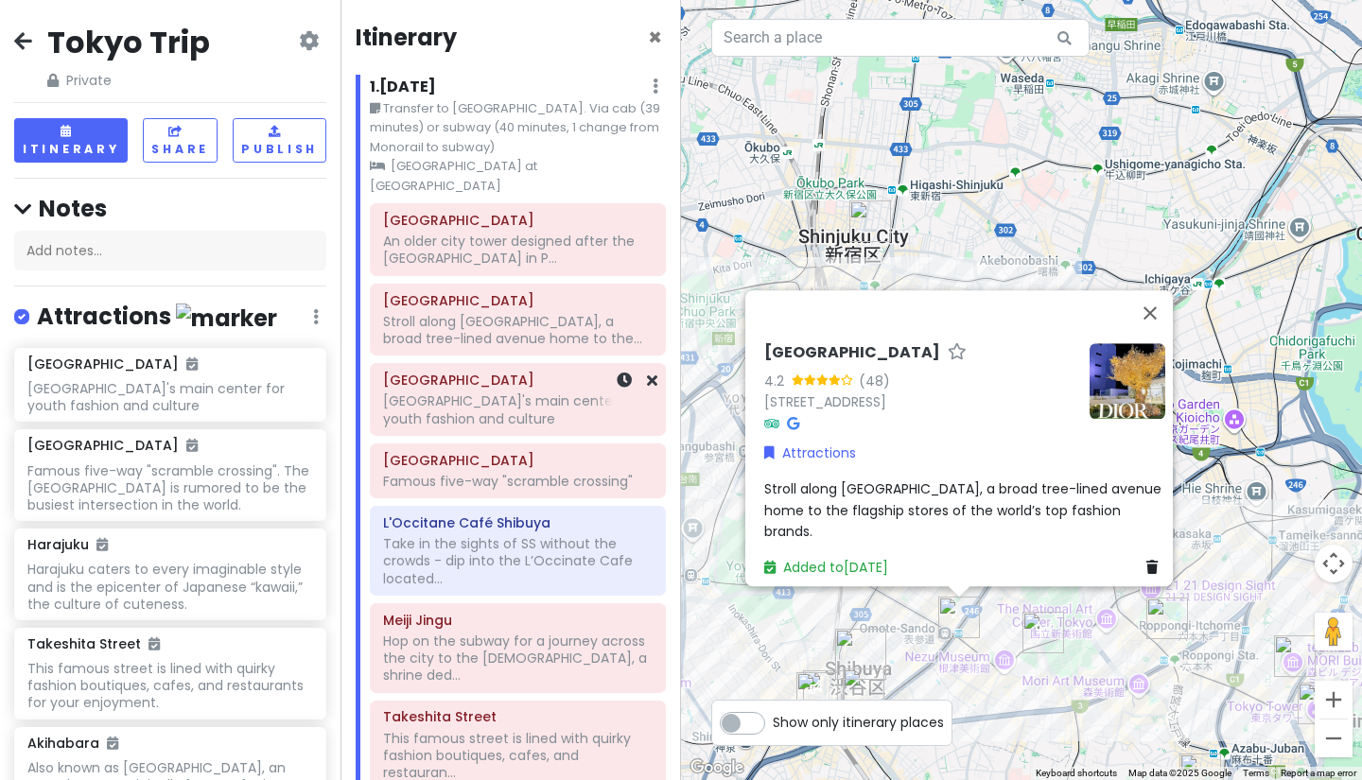
click at [515, 267] on div "[GEOGRAPHIC_DATA]'s main center for youth fashion and culture" at bounding box center [517, 250] width 269 height 34
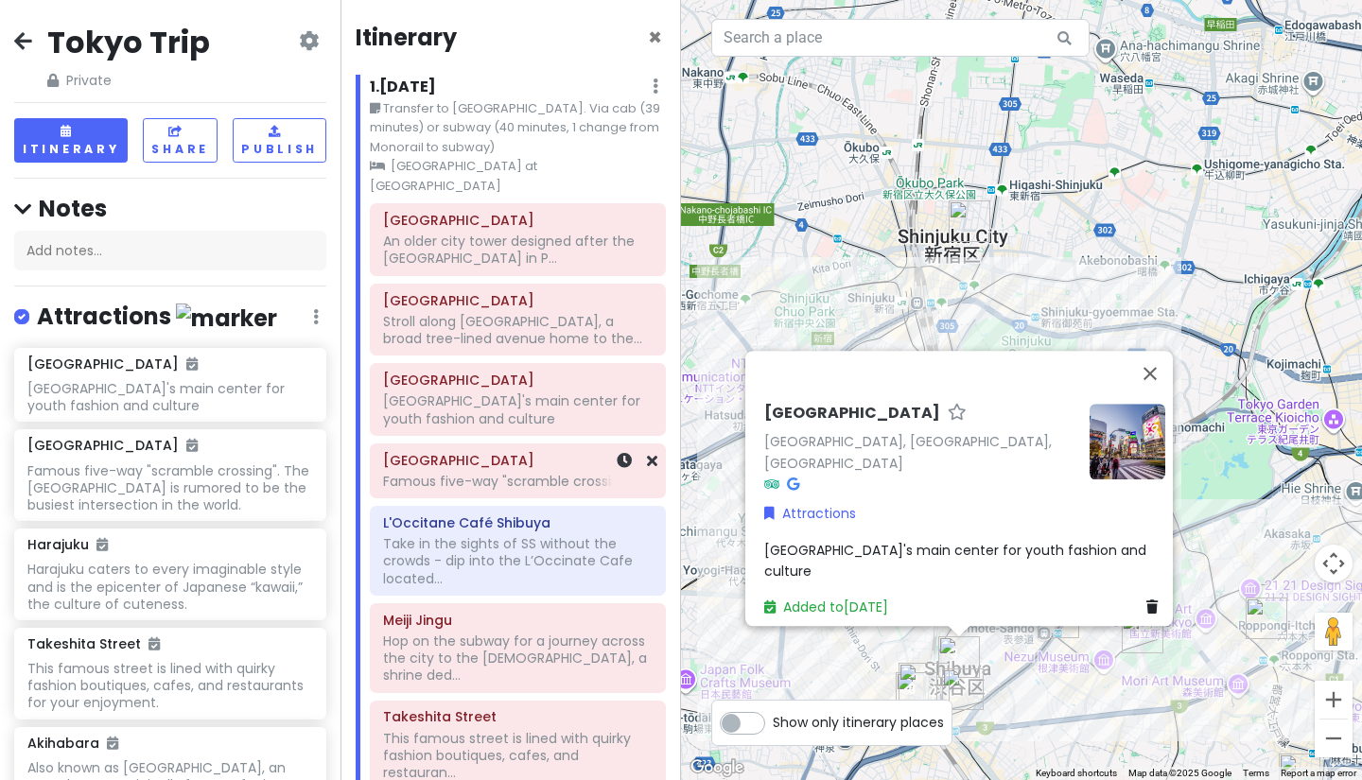
click at [515, 267] on div "Famous five-way "scramble crossing"" at bounding box center [517, 250] width 269 height 34
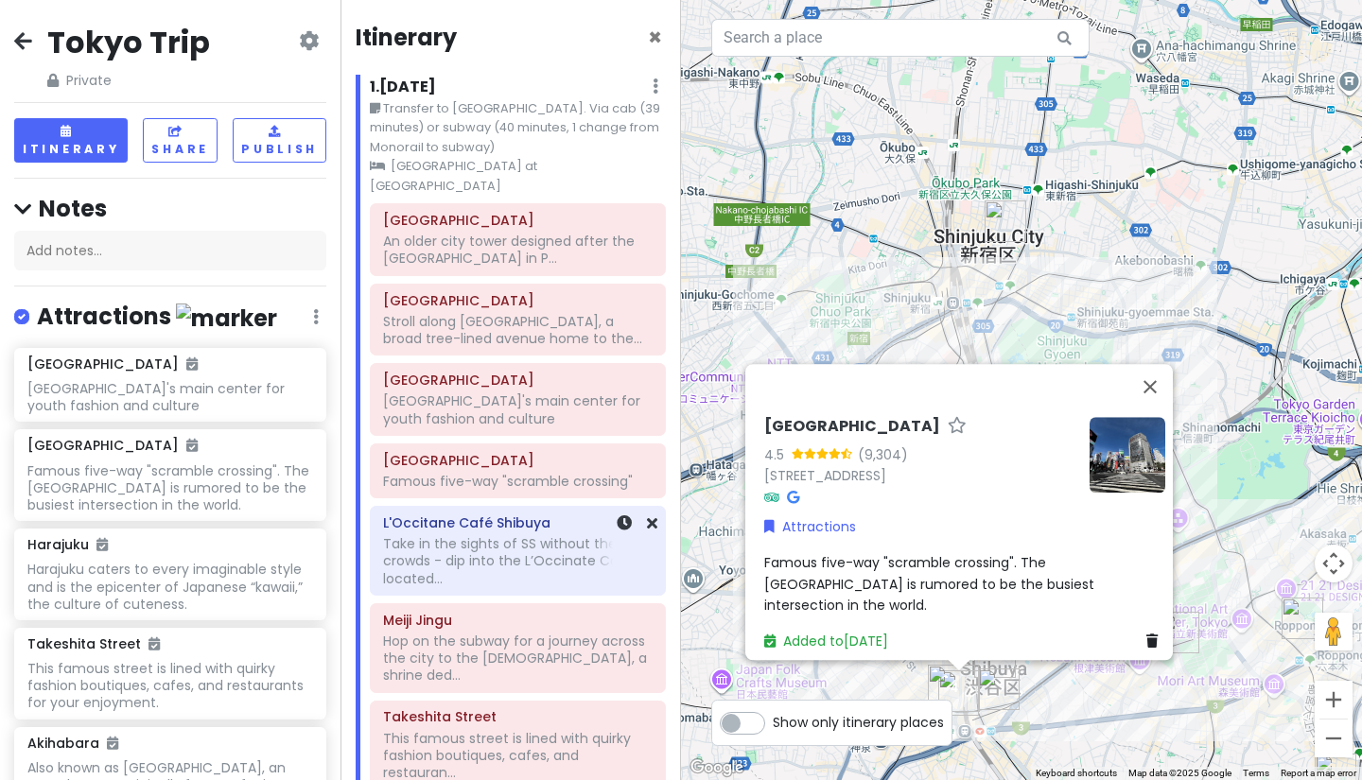
click at [530, 555] on div "Take in the sights of SS without the crowds - dip into the L’Occinate Cafe loca…" at bounding box center [517, 561] width 269 height 52
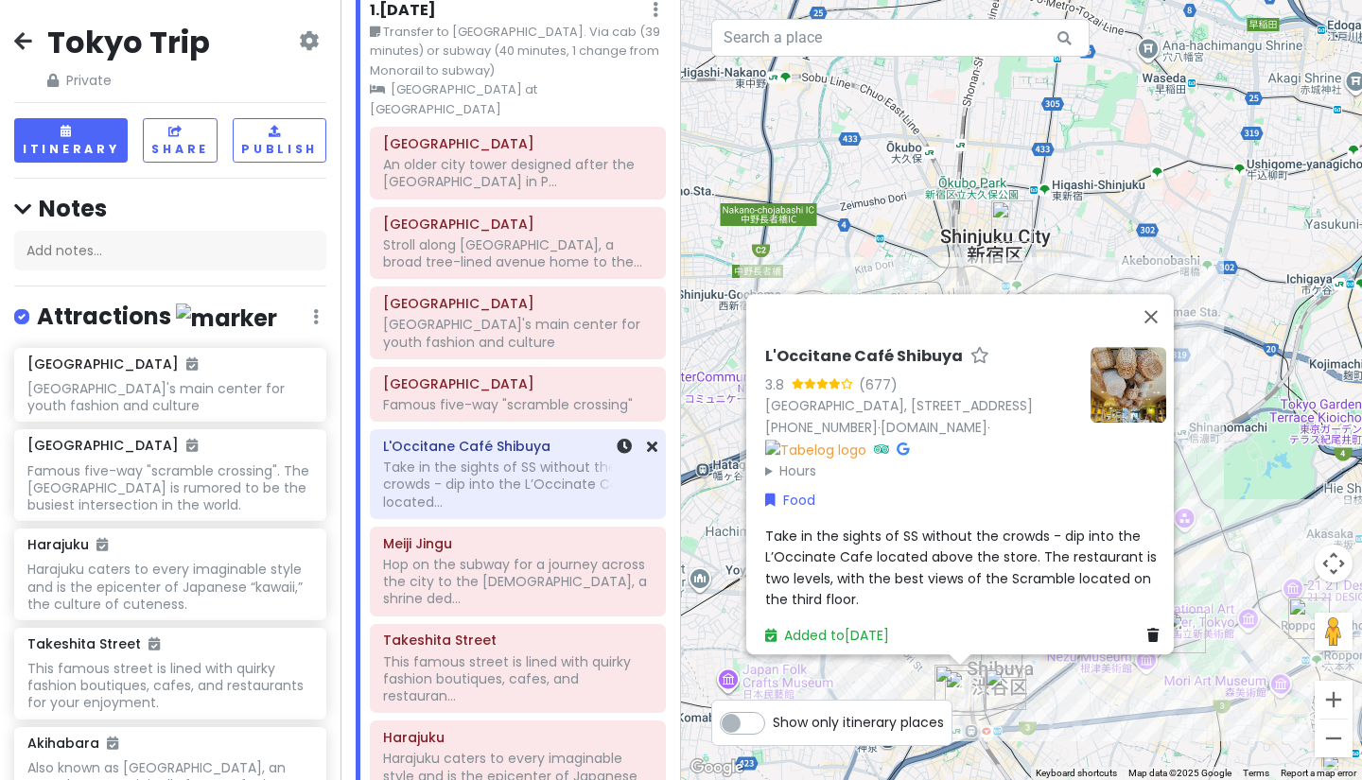
scroll to position [155, 0]
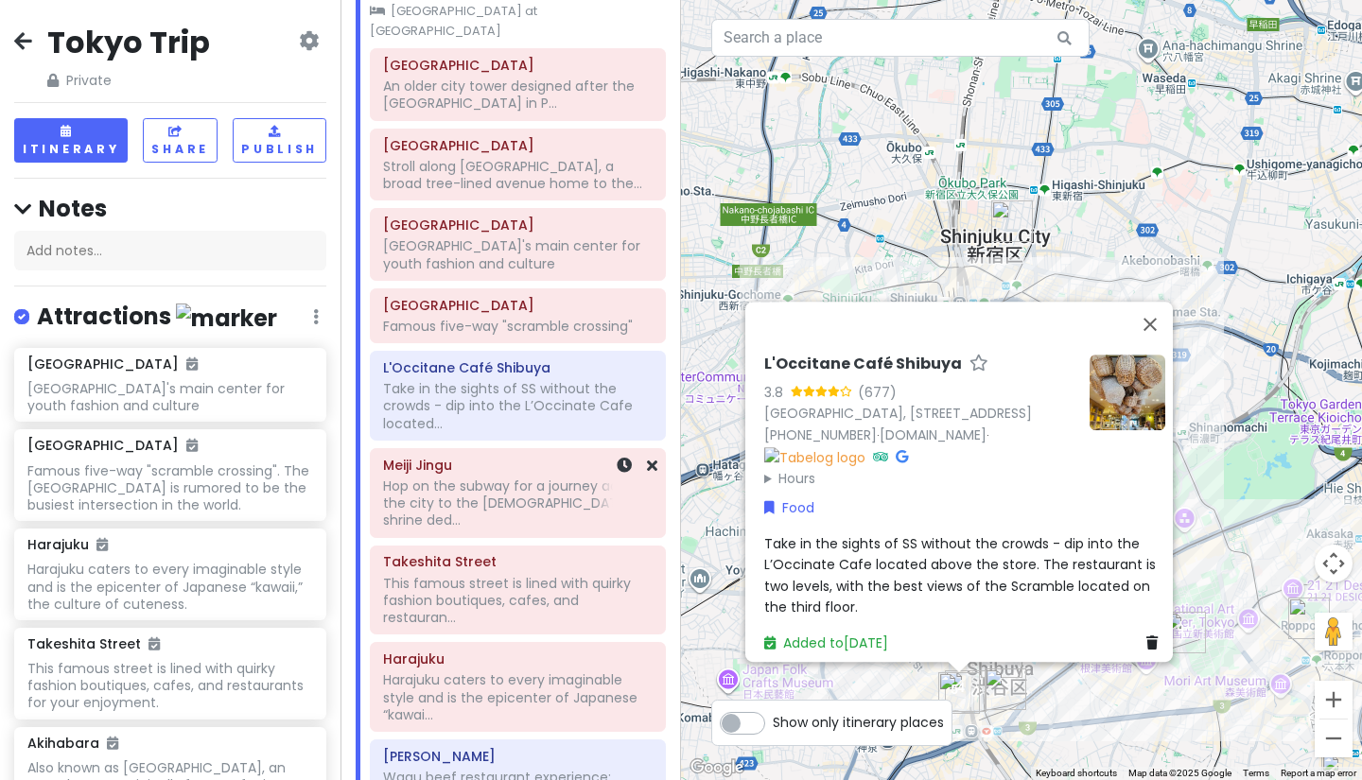
click at [511, 112] on div "Hop on the subway for a journey across the city to the [DEMOGRAPHIC_DATA], a sh…" at bounding box center [517, 95] width 269 height 34
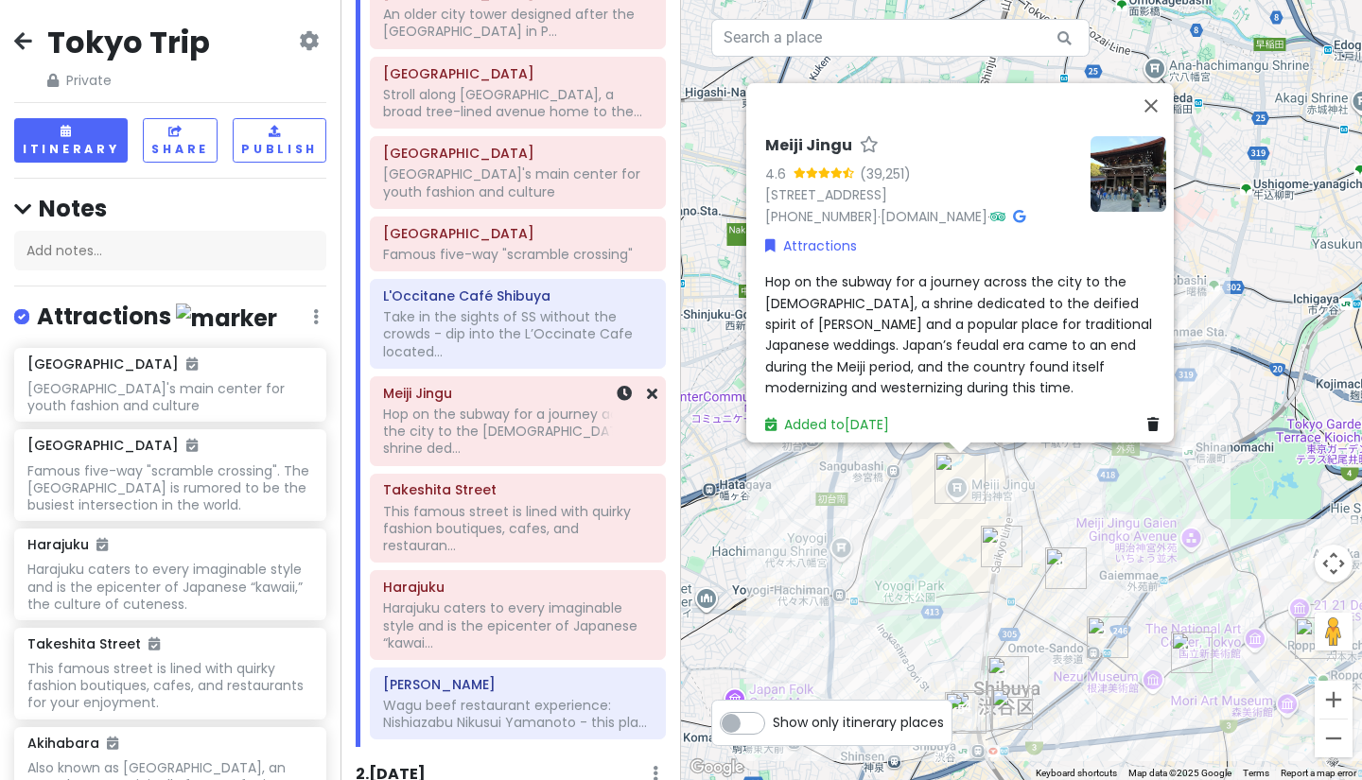
scroll to position [234, 0]
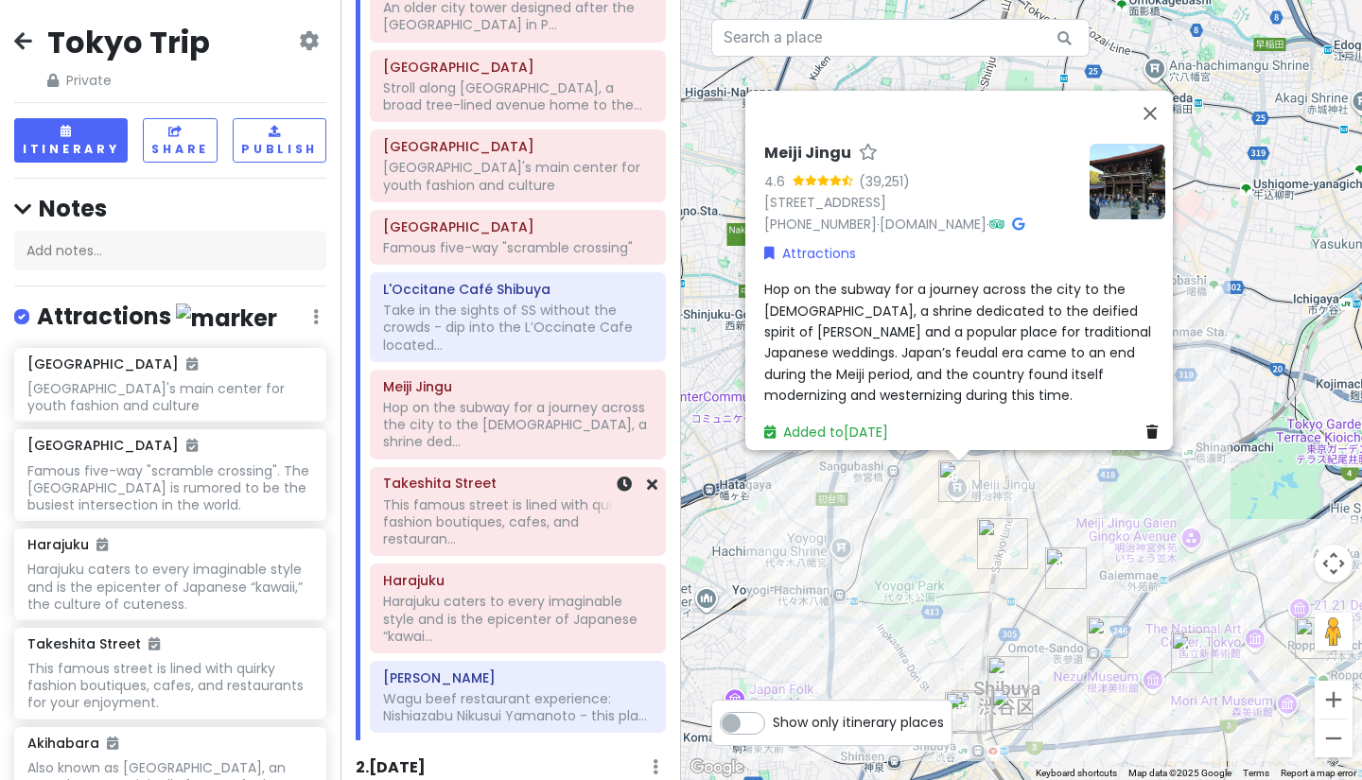
click at [499, 33] on div "This famous street is lined with quirky fashion boutiques, cafes, and restauran…" at bounding box center [517, 16] width 269 height 34
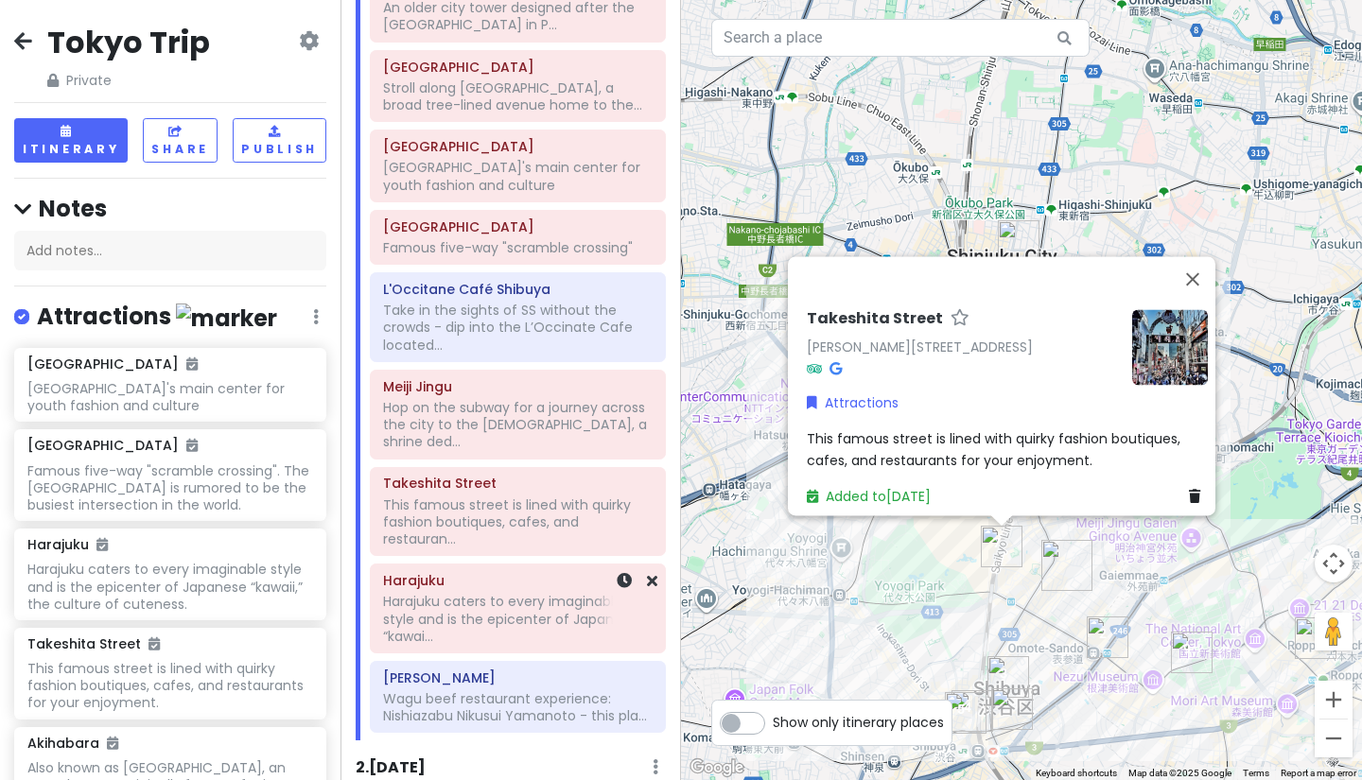
click at [501, 33] on div "Harajuku caters to every imaginable style and is the epicenter of Japanese “kaw…" at bounding box center [517, 16] width 269 height 34
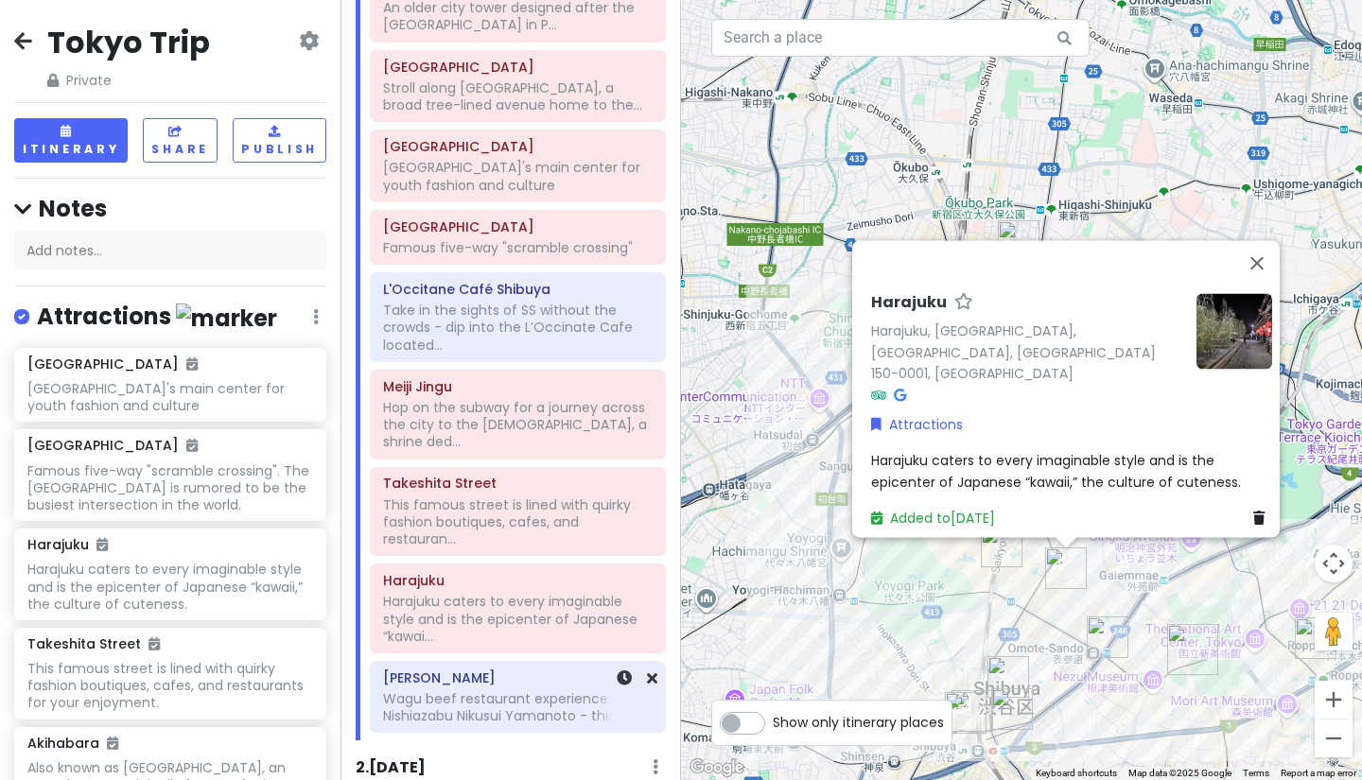
click at [509, 354] on div "Wagu beef restaurant experience: Nishiazabu Nikusui Yamanoto - this pla..." at bounding box center [517, 328] width 269 height 52
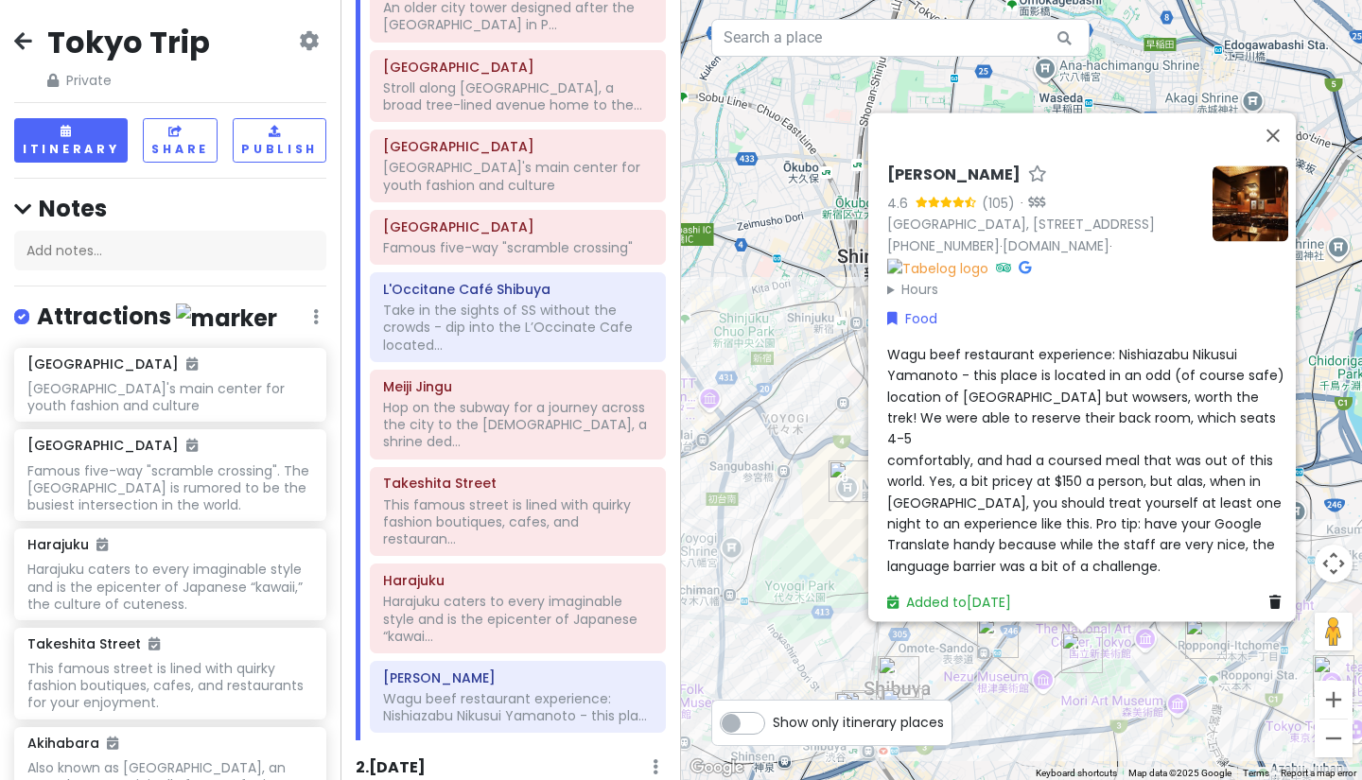
click at [887, 300] on summary "Hours" at bounding box center [1042, 289] width 310 height 21
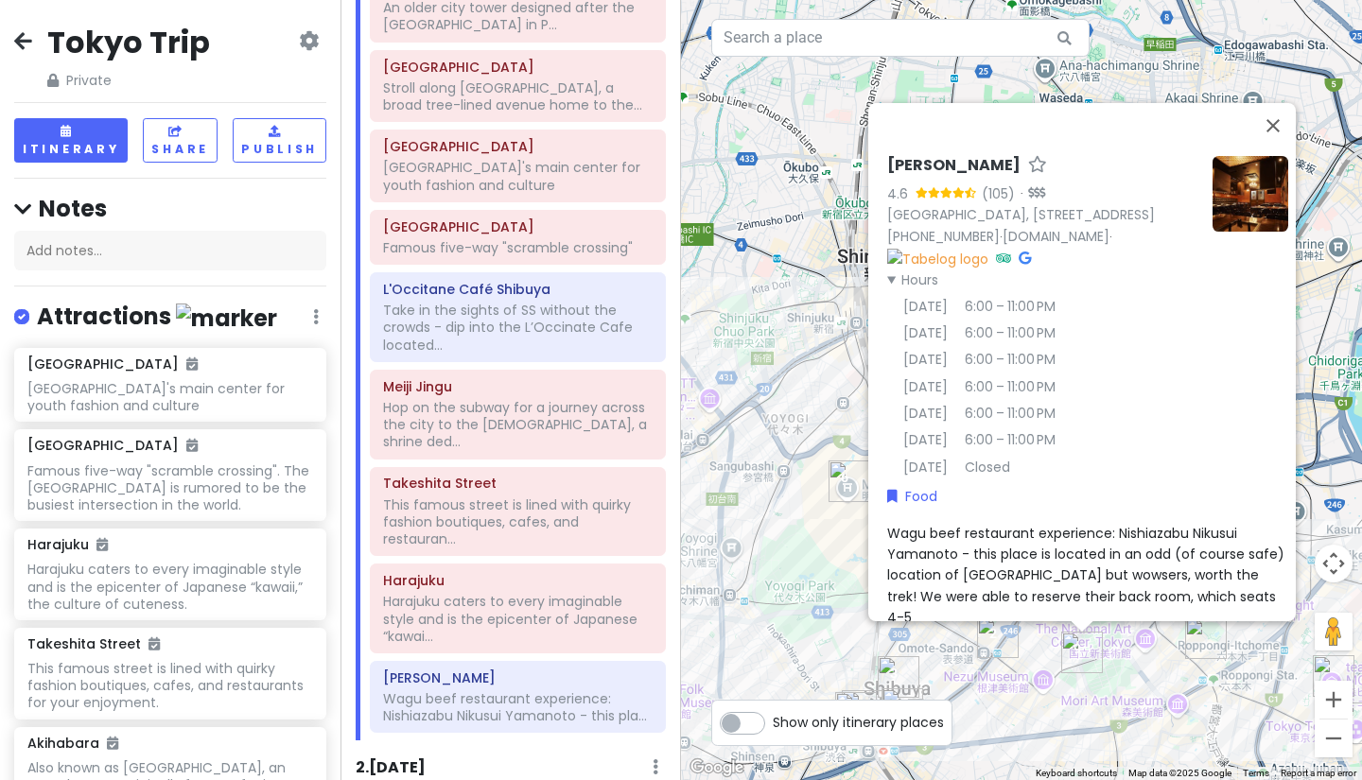
click at [887, 288] on summary "Hours" at bounding box center [1042, 279] width 310 height 21
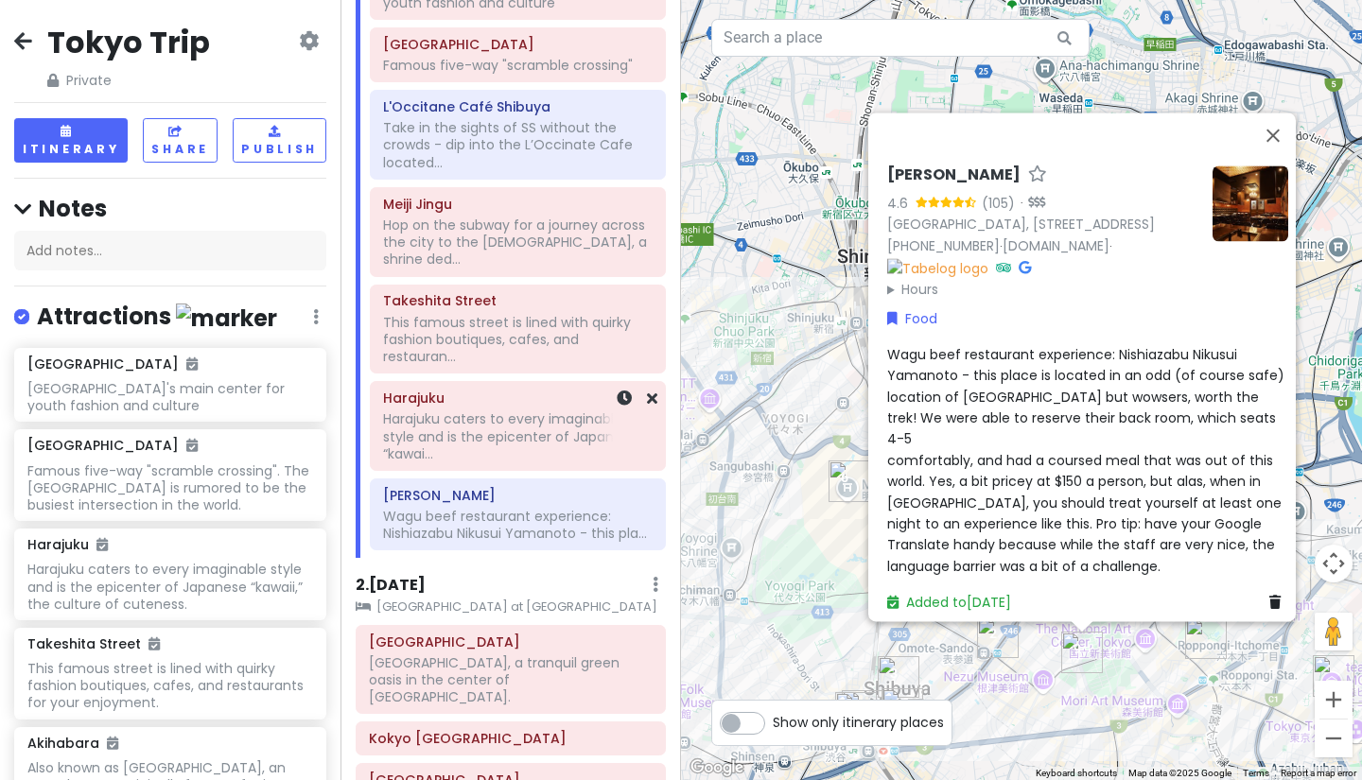
scroll to position [417, 0]
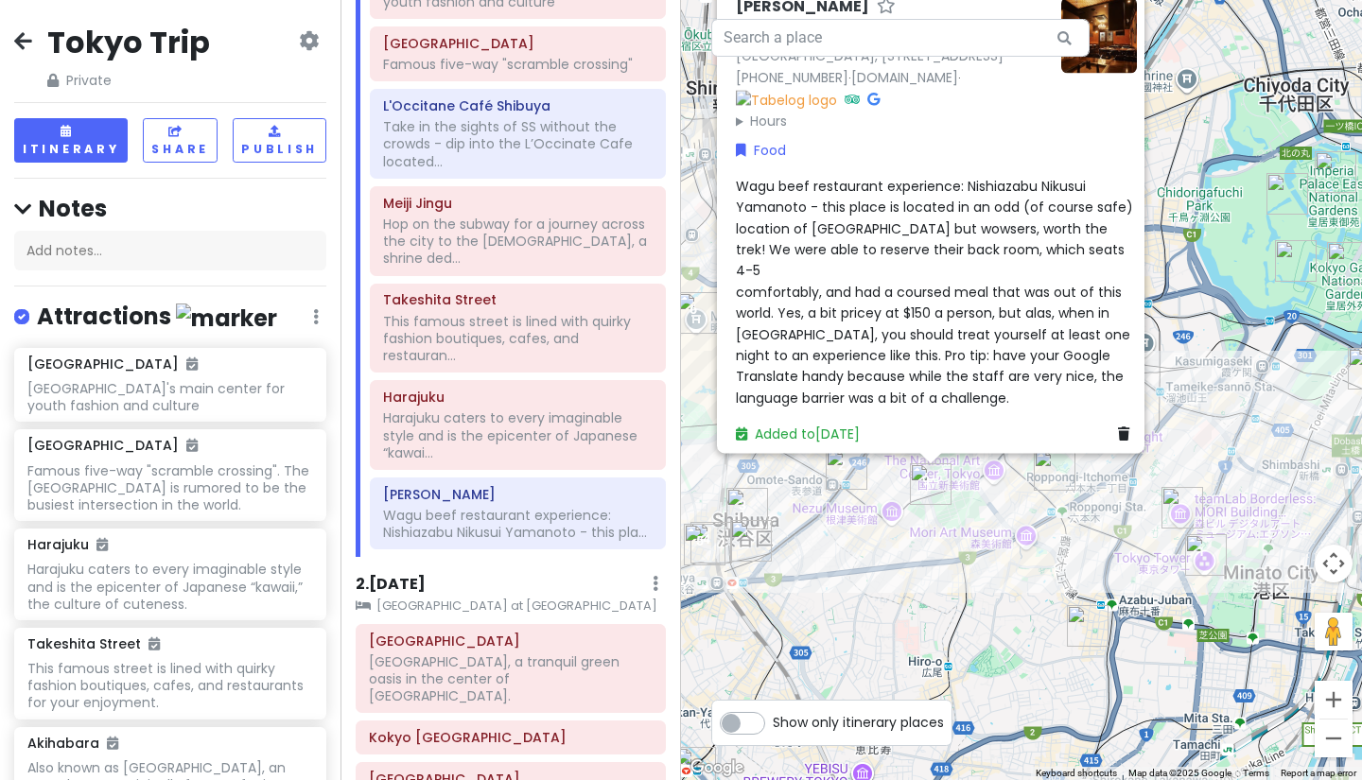
drag, startPoint x: 1163, startPoint y: 670, endPoint x: 986, endPoint y: 477, distance: 262.4
click at [986, 477] on div "[PERSON_NAME]-Azabu 4.6 (105) · [GEOGRAPHIC_DATA], [STREET_ADDRESS] [PHONE_NUMB…" at bounding box center [1021, 390] width 681 height 780
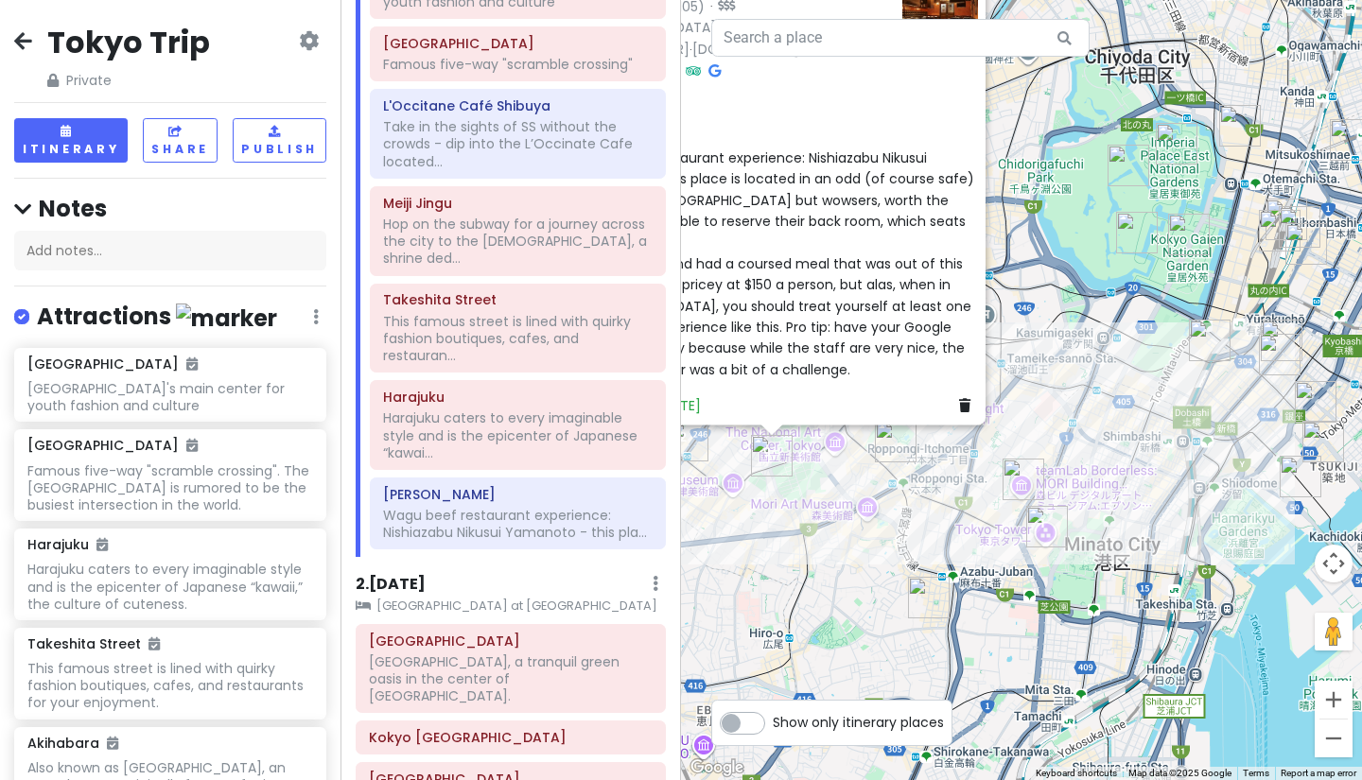
drag, startPoint x: 1088, startPoint y: 579, endPoint x: 957, endPoint y: 582, distance: 131.5
click at [957, 582] on div "[PERSON_NAME]-Azabu 4.6 (105) · [GEOGRAPHIC_DATA], [STREET_ADDRESS] [PHONE_NUMB…" at bounding box center [1021, 390] width 681 height 780
click at [533, 633] on h6 "[GEOGRAPHIC_DATA]" at bounding box center [511, 641] width 284 height 17
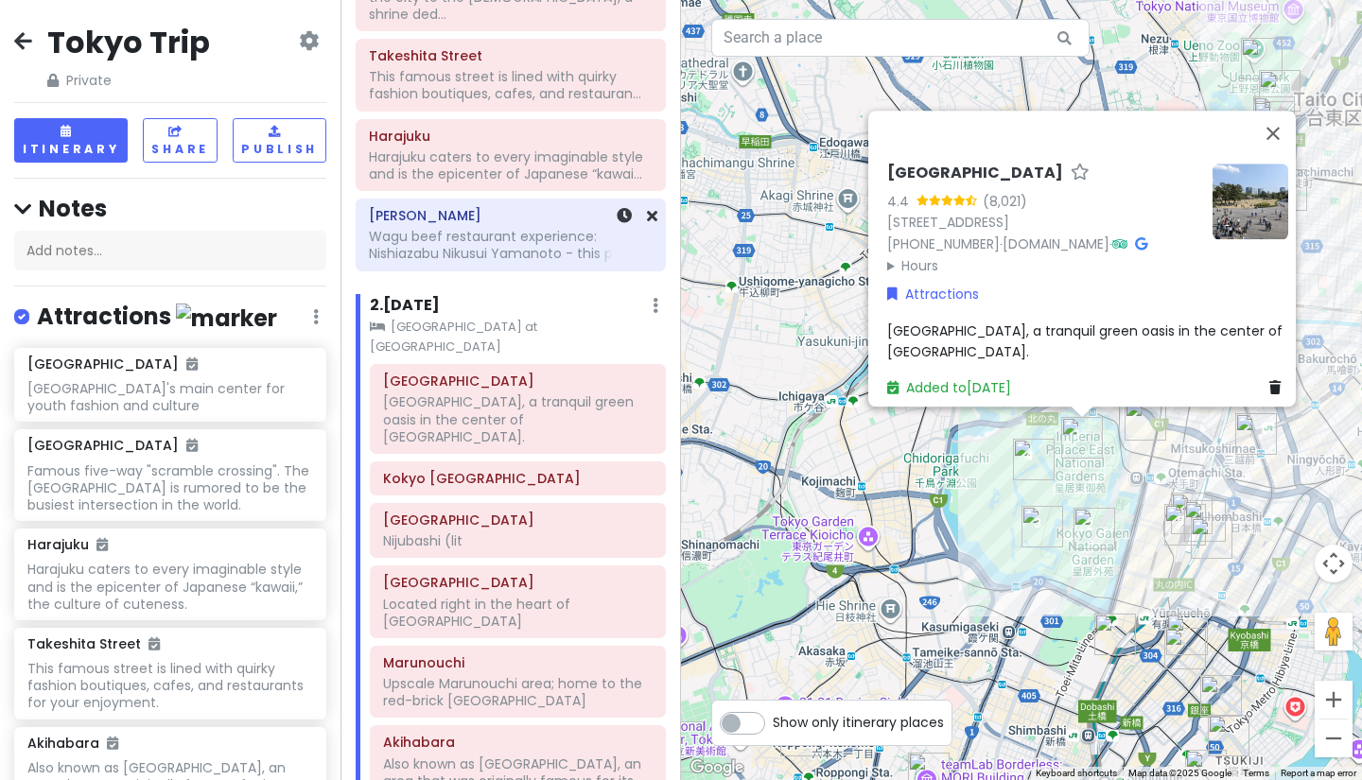
scroll to position [646, 0]
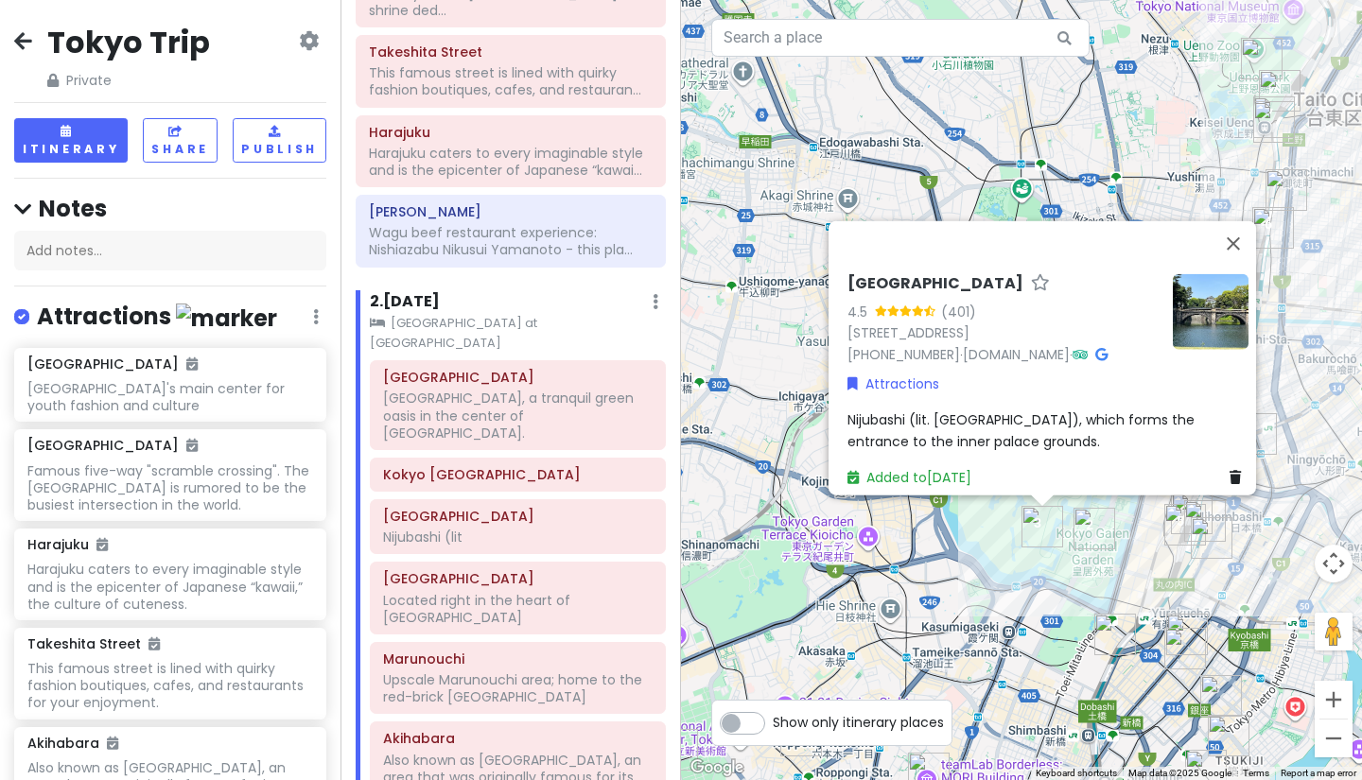
click at [976, 418] on span "Nijubashi (lit. [GEOGRAPHIC_DATA]), which forms the entrance to the inner palac…" at bounding box center [1022, 429] width 351 height 40
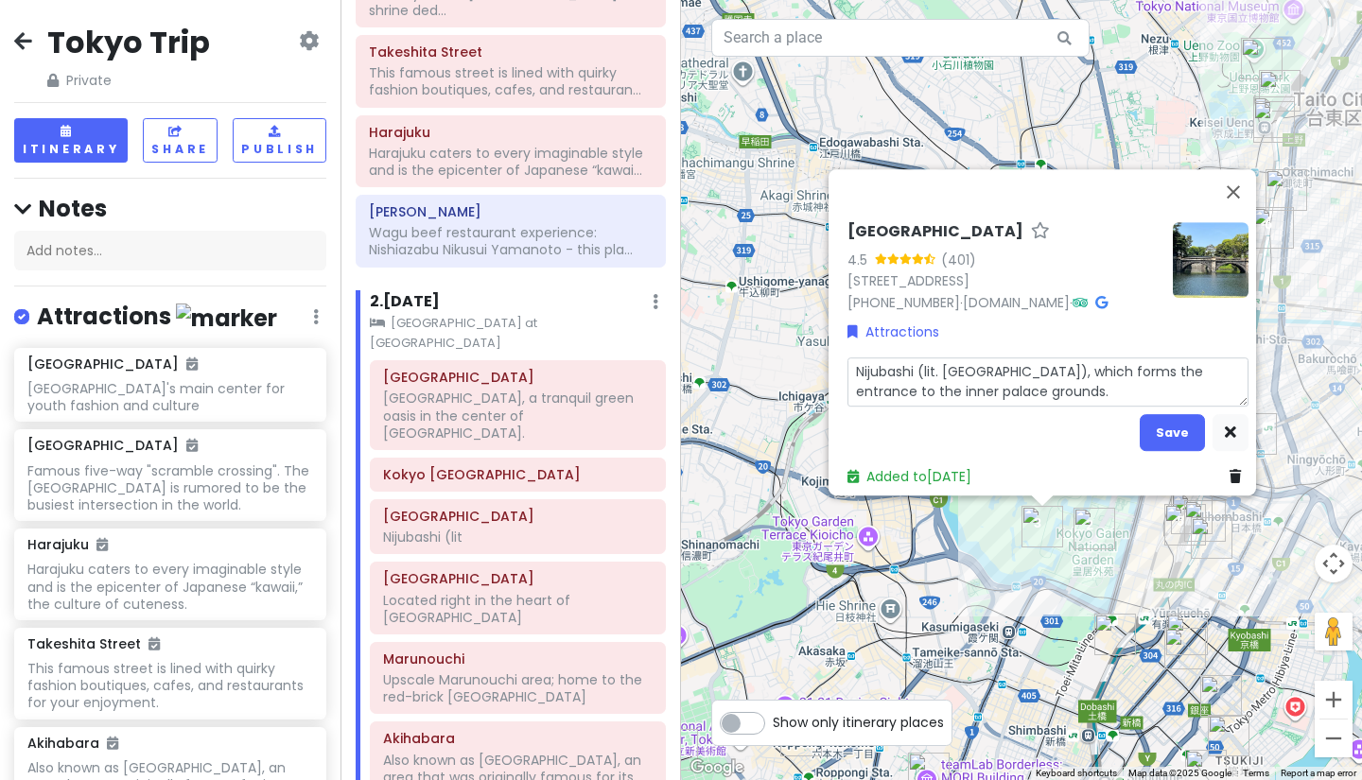
drag, startPoint x: 1038, startPoint y: 380, endPoint x: 823, endPoint y: 354, distance: 217.2
click at [828, 354] on div "[GEOGRAPHIC_DATA] 4.5 (401) 1-7 Chiyoda, [GEOGRAPHIC_DATA], [GEOGRAPHIC_DATA] 1…" at bounding box center [1041, 332] width 427 height 326
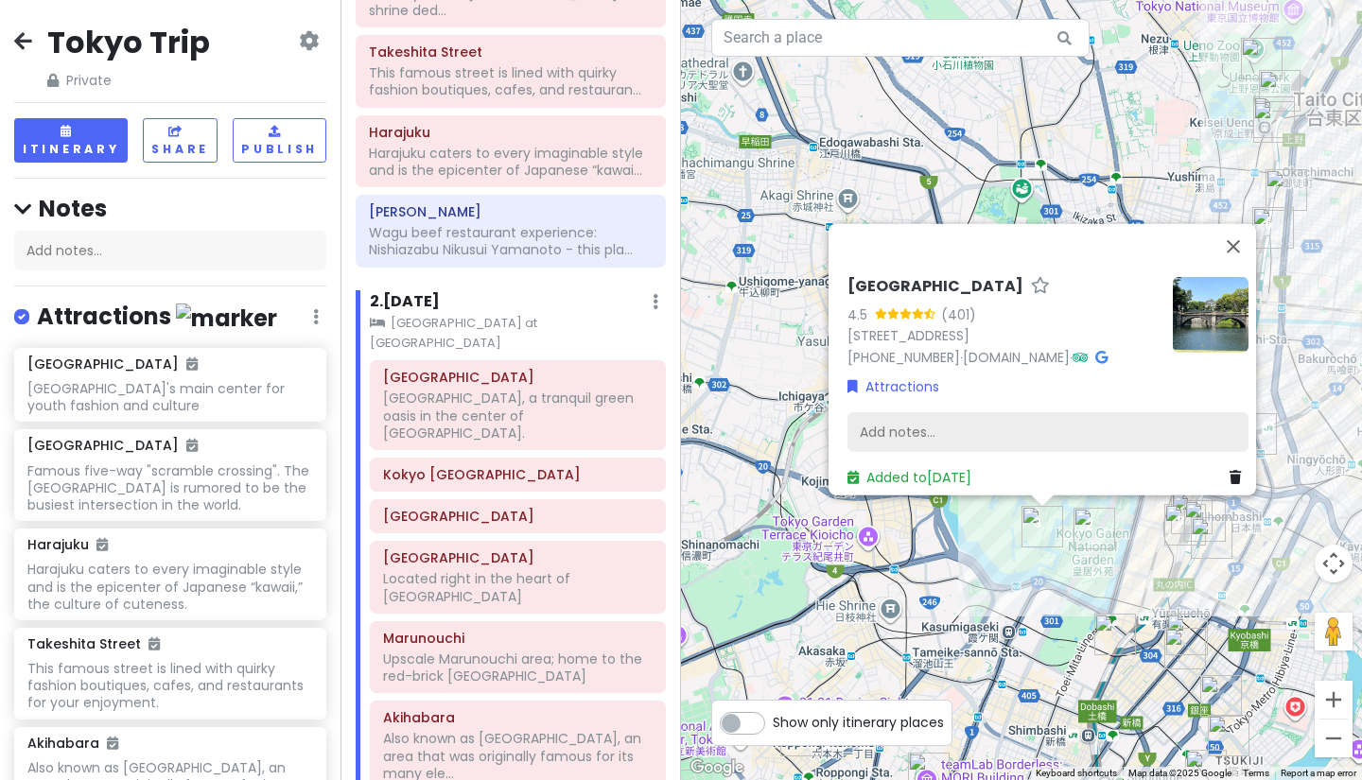
click at [1072, 426] on div "Add notes..." at bounding box center [1047, 432] width 401 height 40
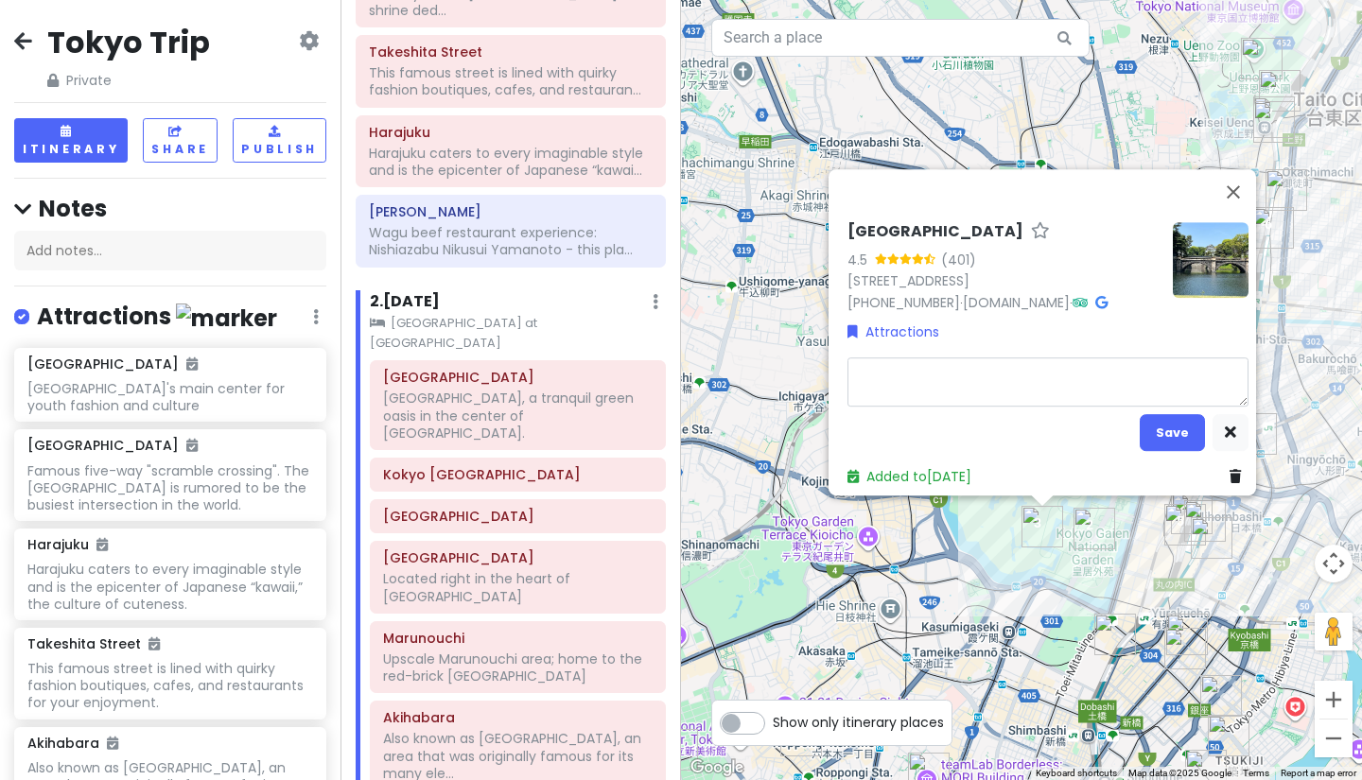
type textarea "x"
type textarea "Nijubashi (lit. [GEOGRAPHIC_DATA]), which forms the entrance to the inner palac…"
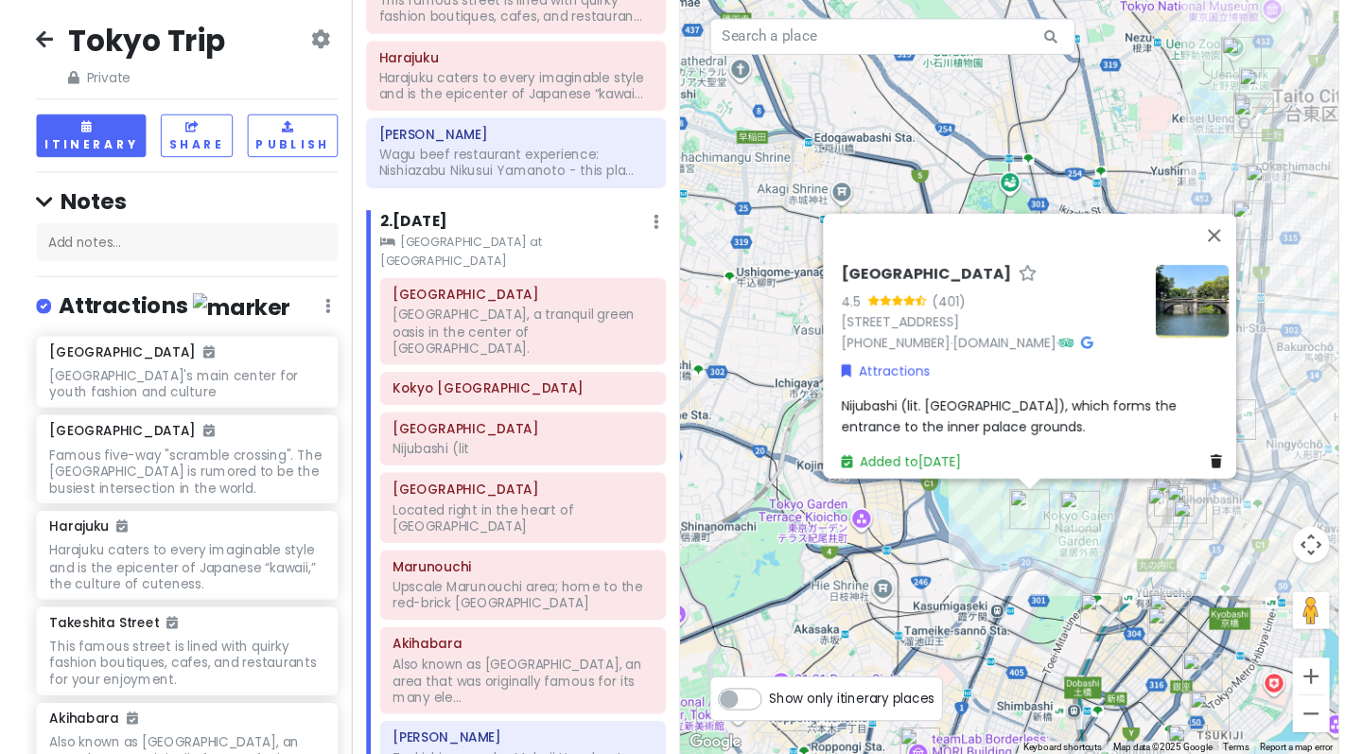
scroll to position [742, 0]
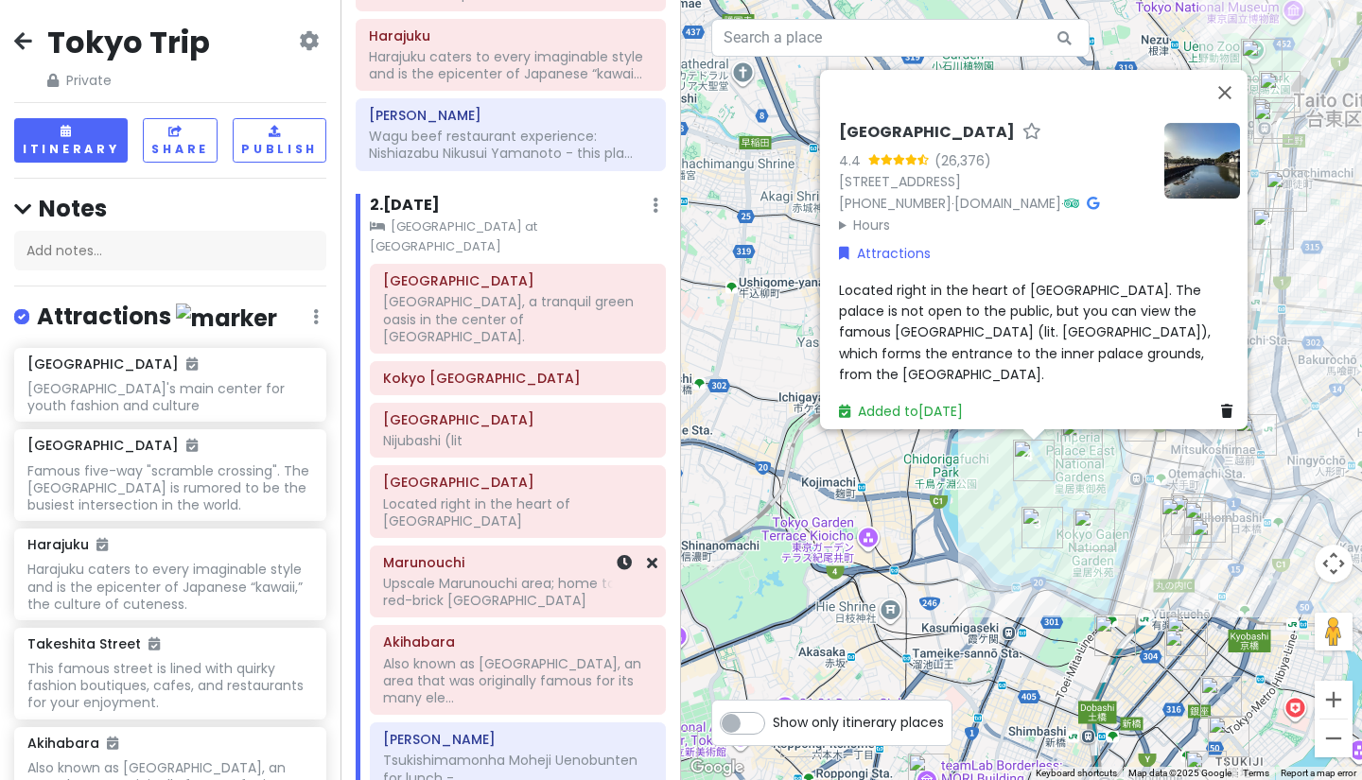
click at [501, 554] on h6 "Marunouchi" at bounding box center [517, 562] width 269 height 17
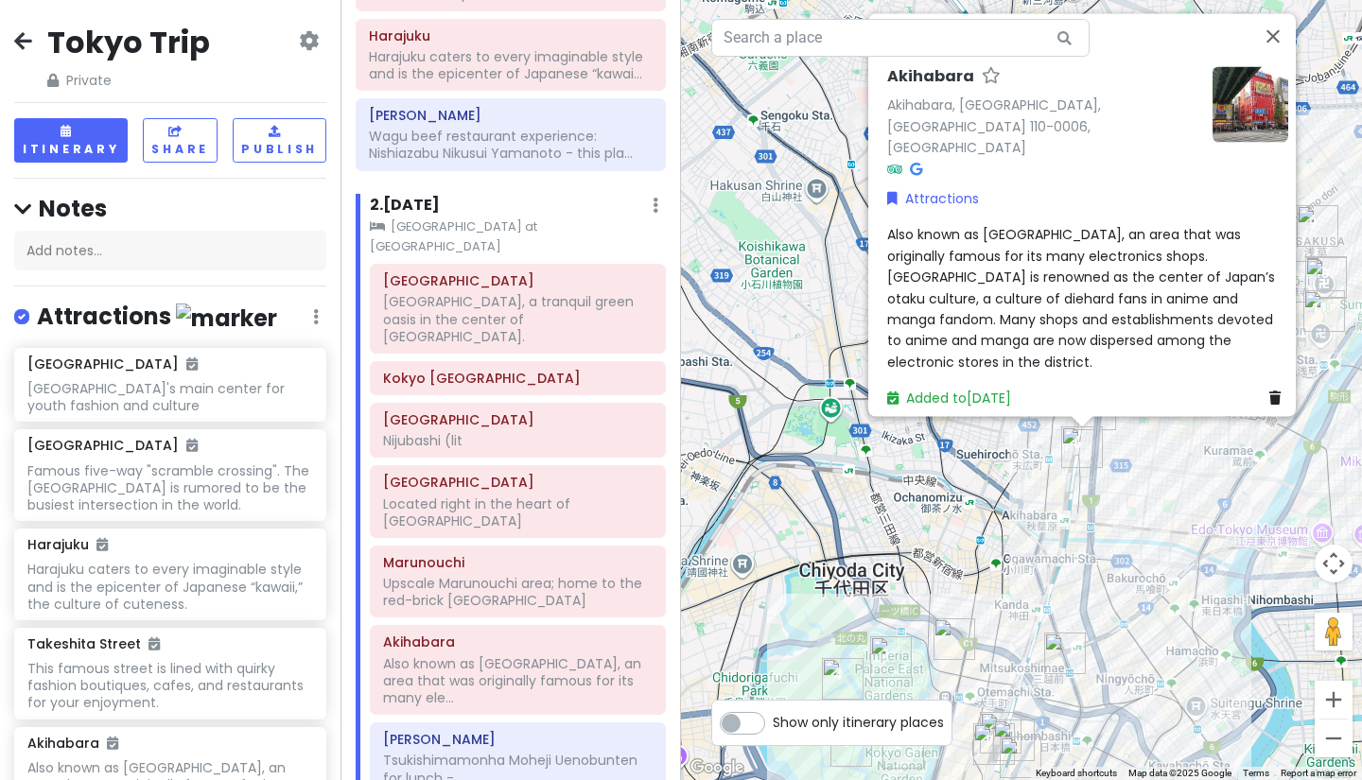
click at [910, 171] on icon at bounding box center [916, 168] width 12 height 13
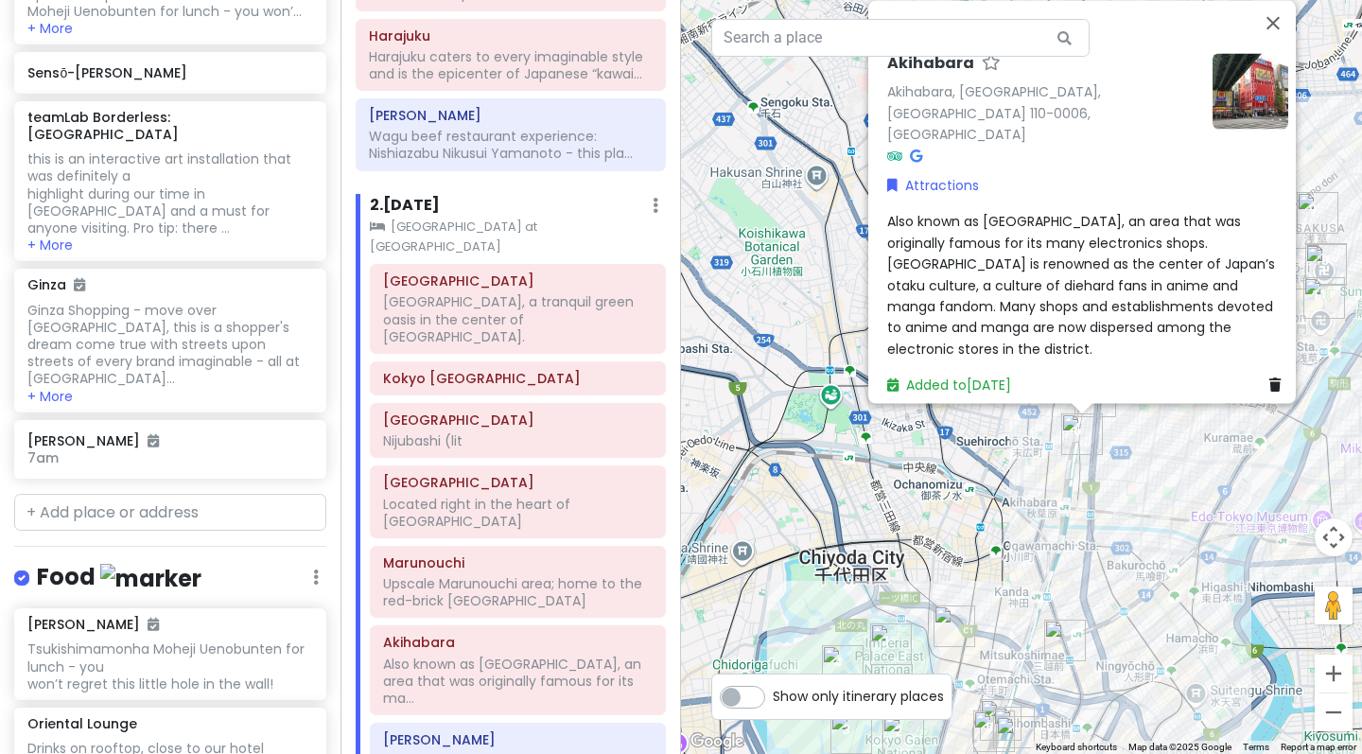
scroll to position [2736, 0]
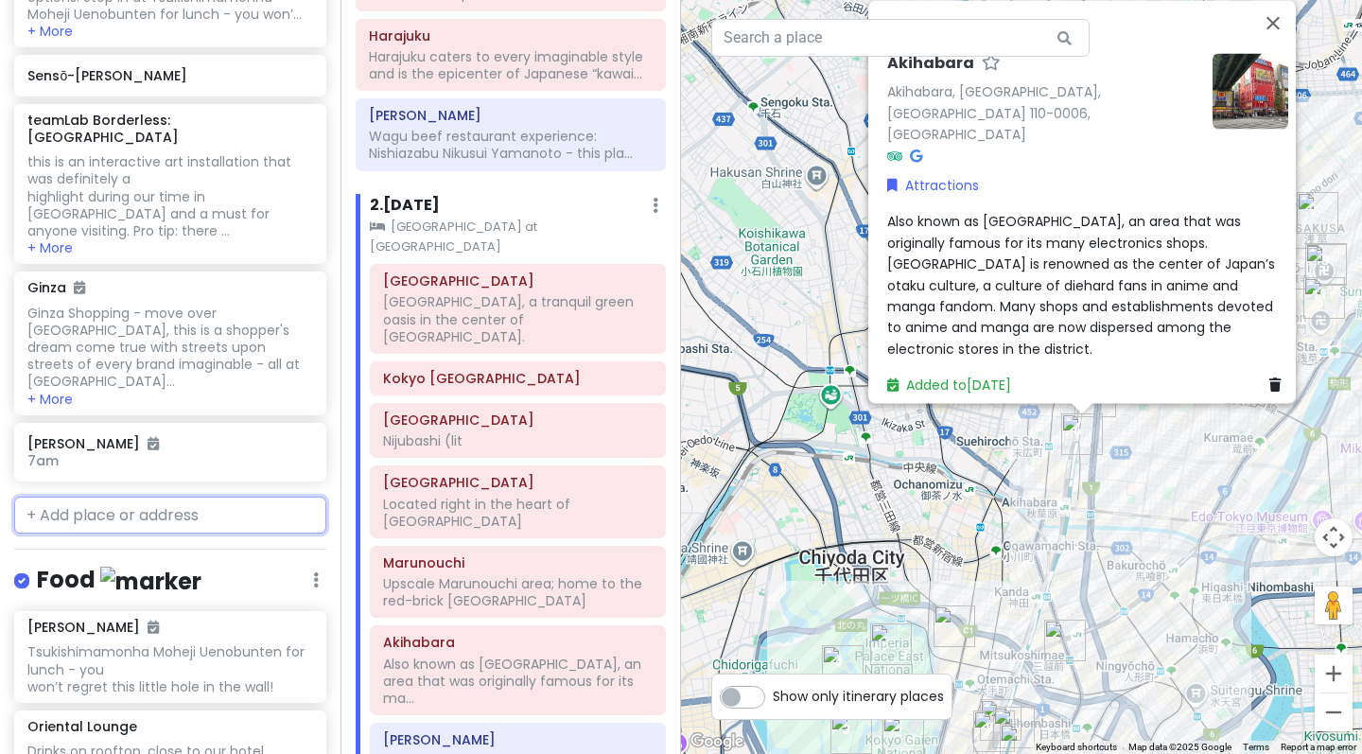
click at [182, 496] on input "text" at bounding box center [170, 515] width 312 height 38
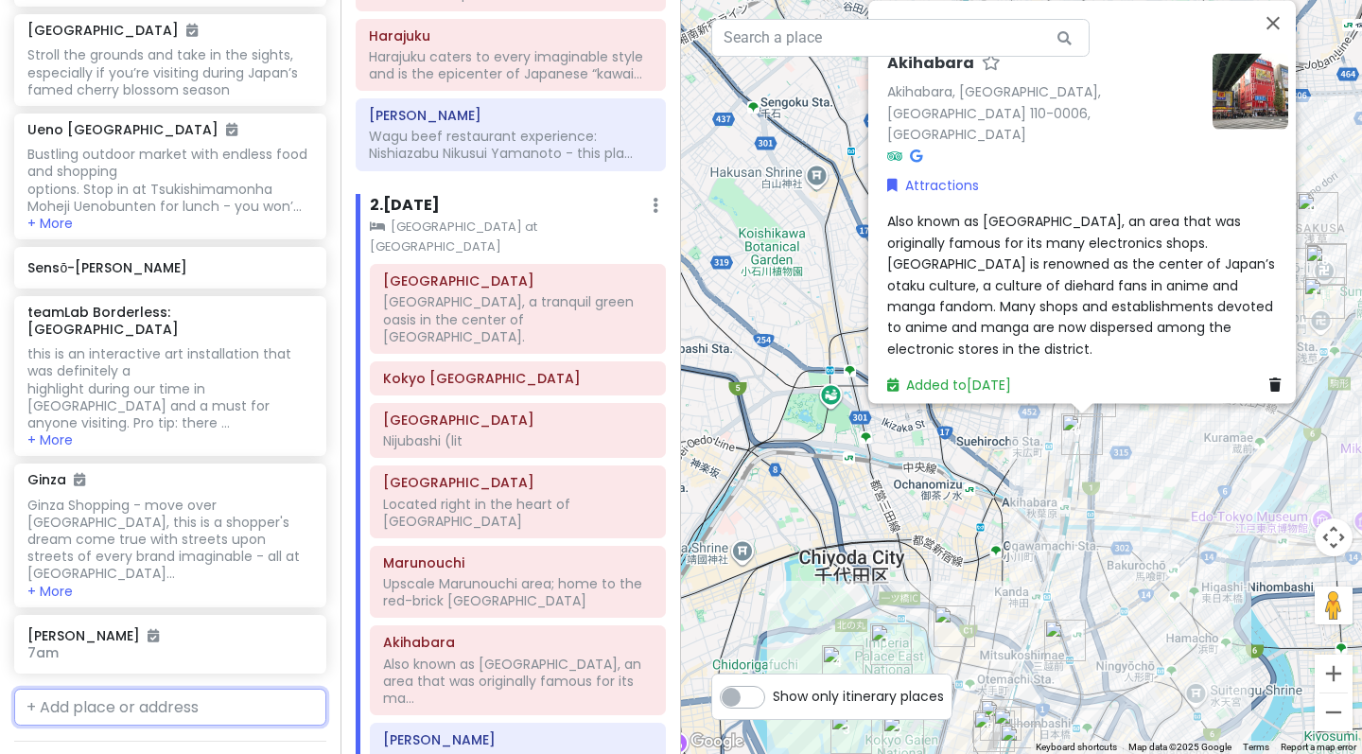
scroll to position [2538, 0]
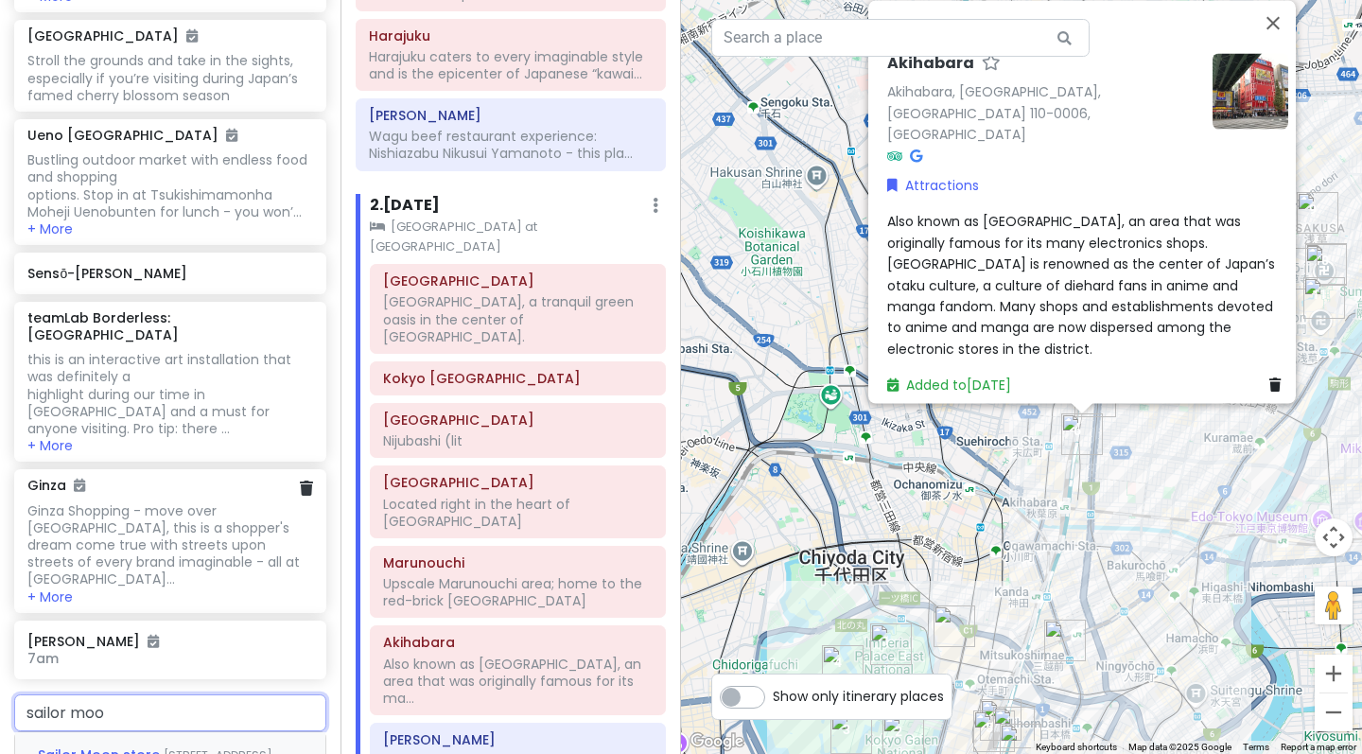
type input "sailor moon"
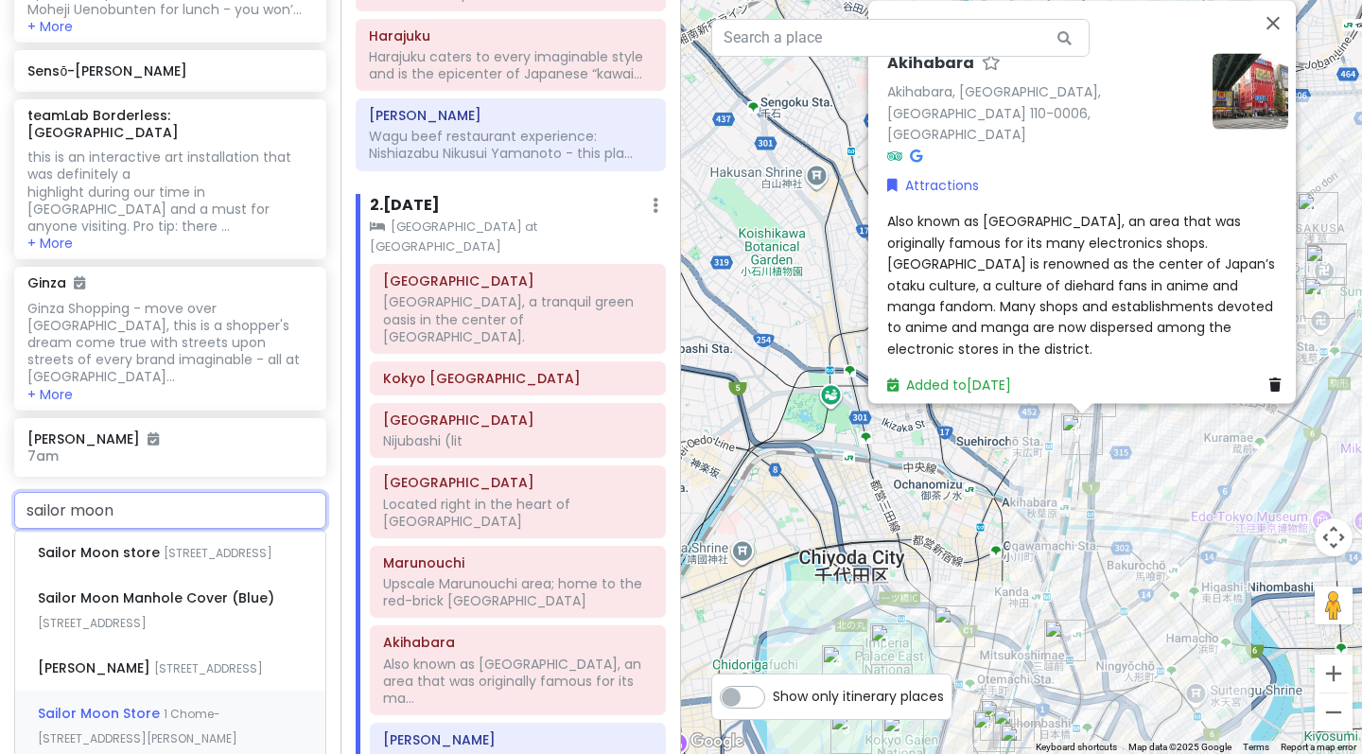
scroll to position [2742, 0]
drag, startPoint x: 167, startPoint y: 277, endPoint x: 161, endPoint y: 286, distance: 10.8
click at [162, 490] on input "sailor moon" at bounding box center [170, 509] width 312 height 38
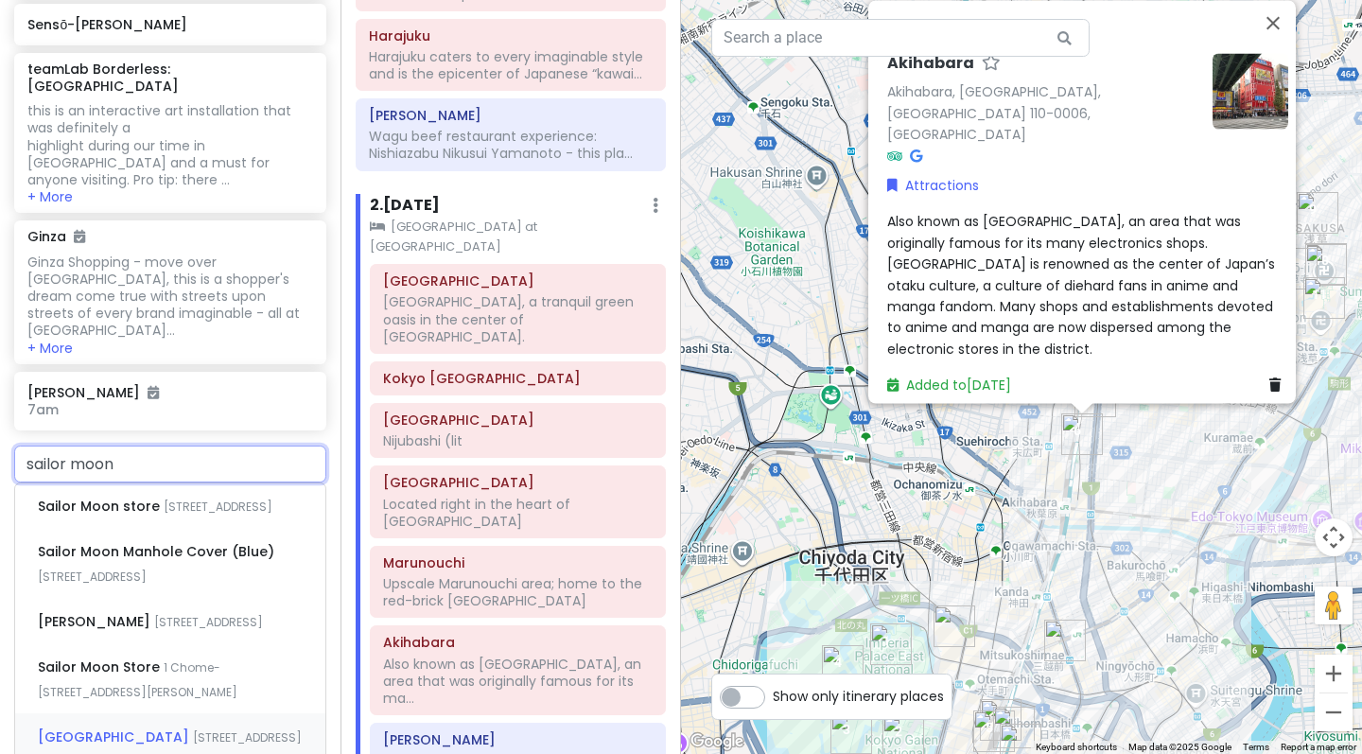
scroll to position [2826, 0]
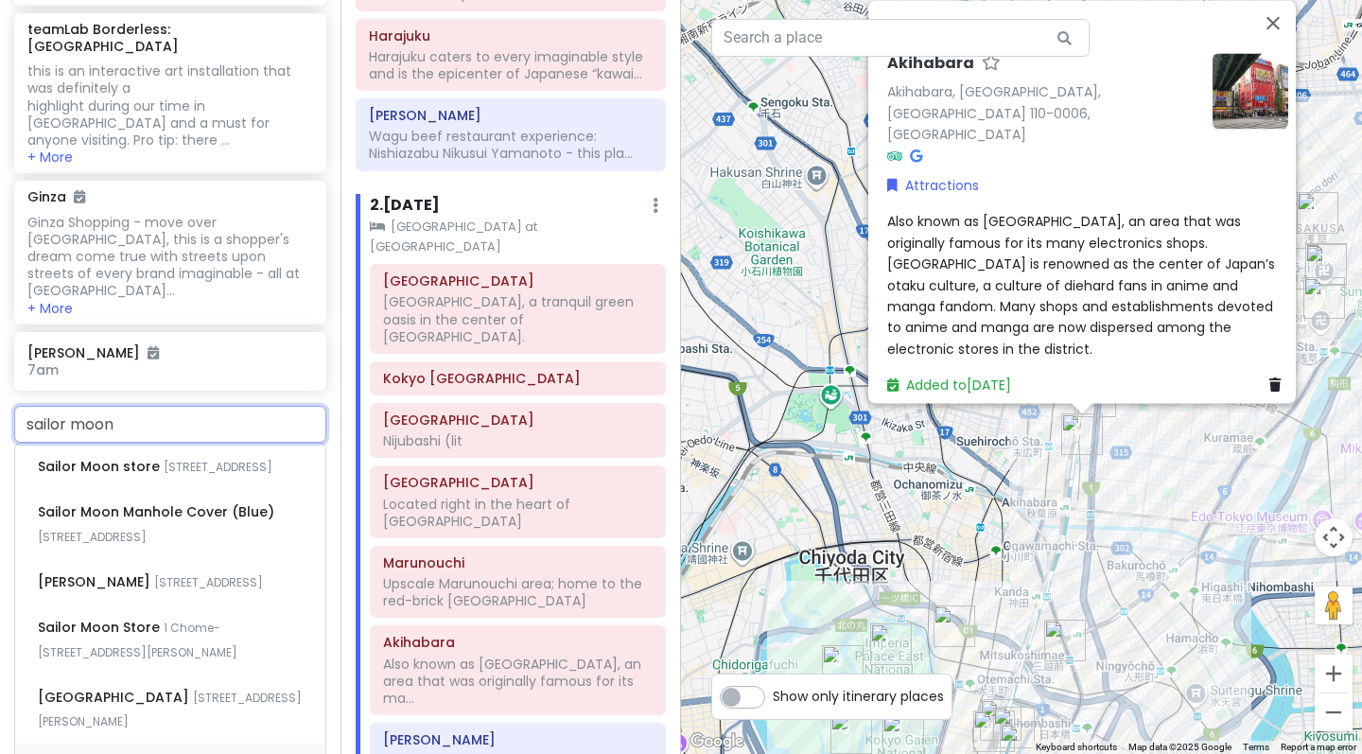
drag, startPoint x: 147, startPoint y: 201, endPoint x: 0, endPoint y: 191, distance: 146.9
click at [0, 406] on div "sailor moon Sailor Moon store 1 Chome-11-6 Jingumae, [GEOGRAPHIC_DATA], [GEOGRA…" at bounding box center [170, 596] width 340 height 381
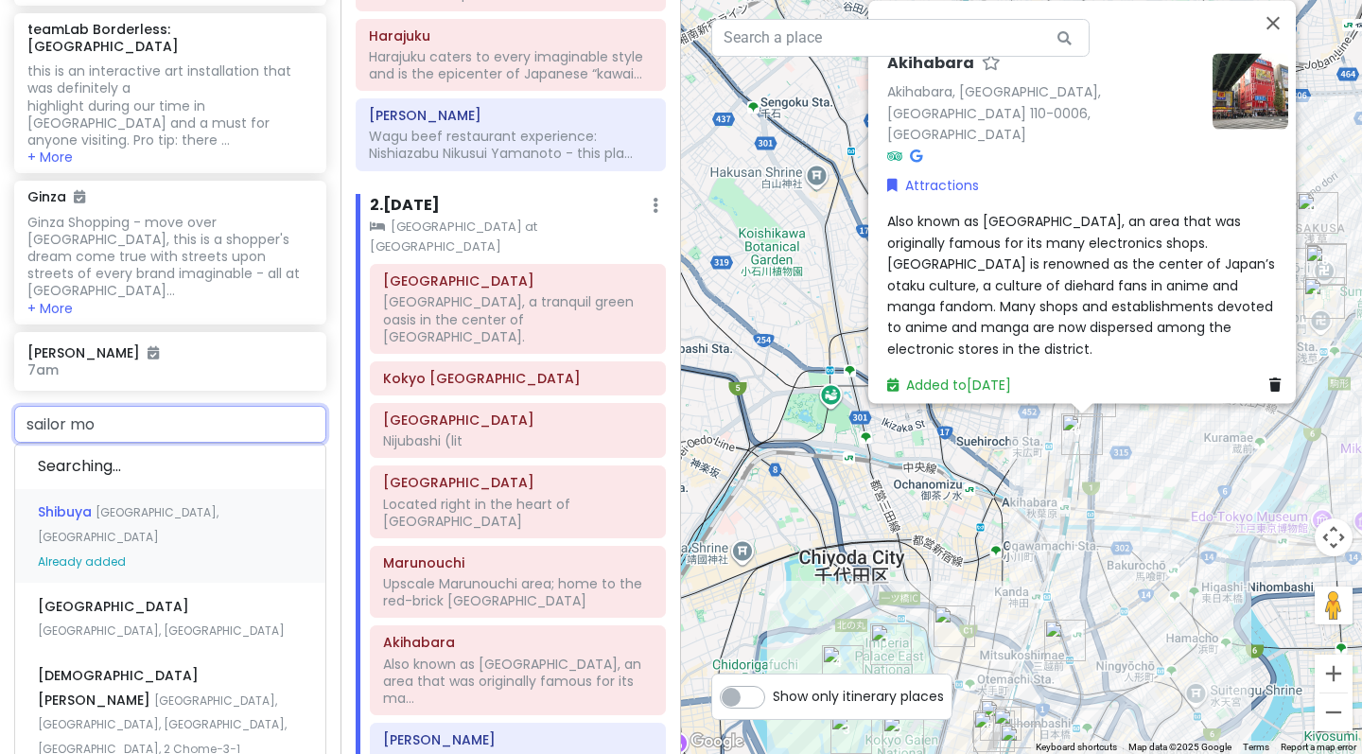
type input "sailor moo"
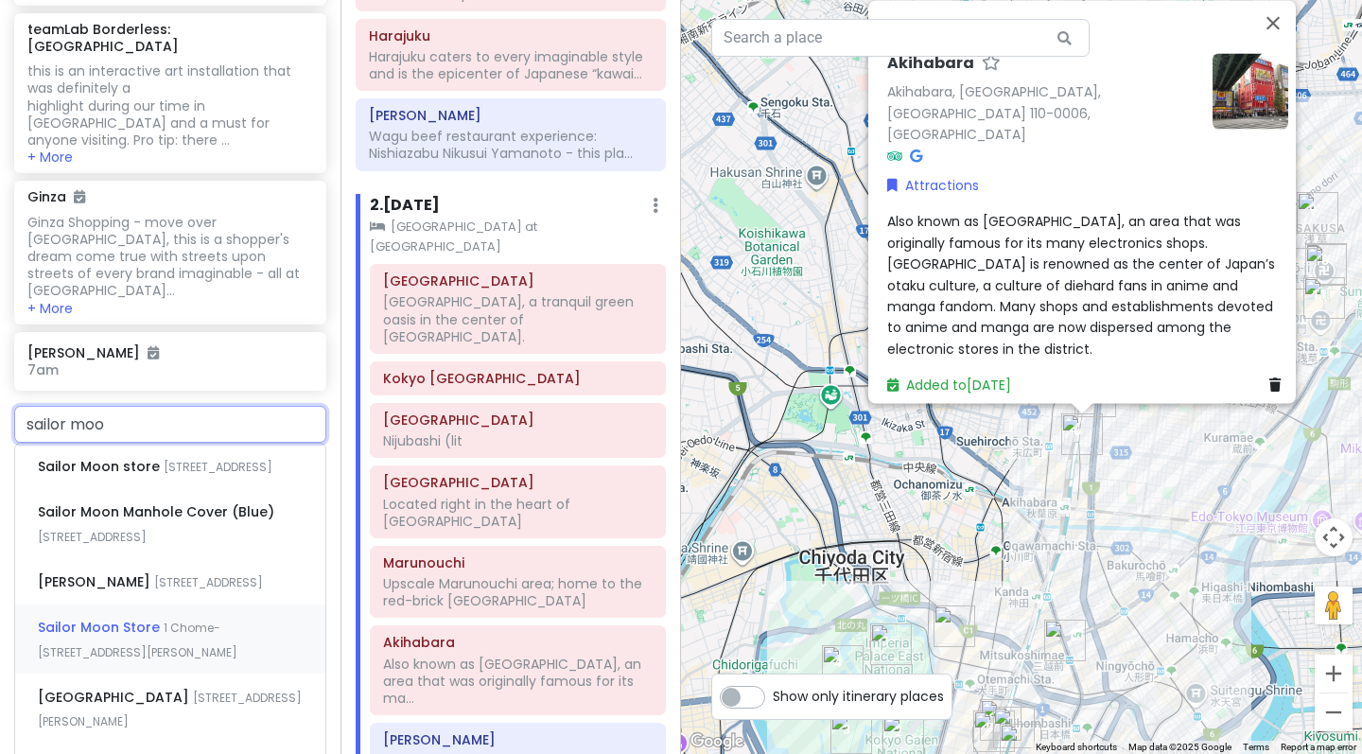
click at [165, 471] on span "1 Chome-[STREET_ADDRESS][PERSON_NAME]" at bounding box center [218, 467] width 109 height 16
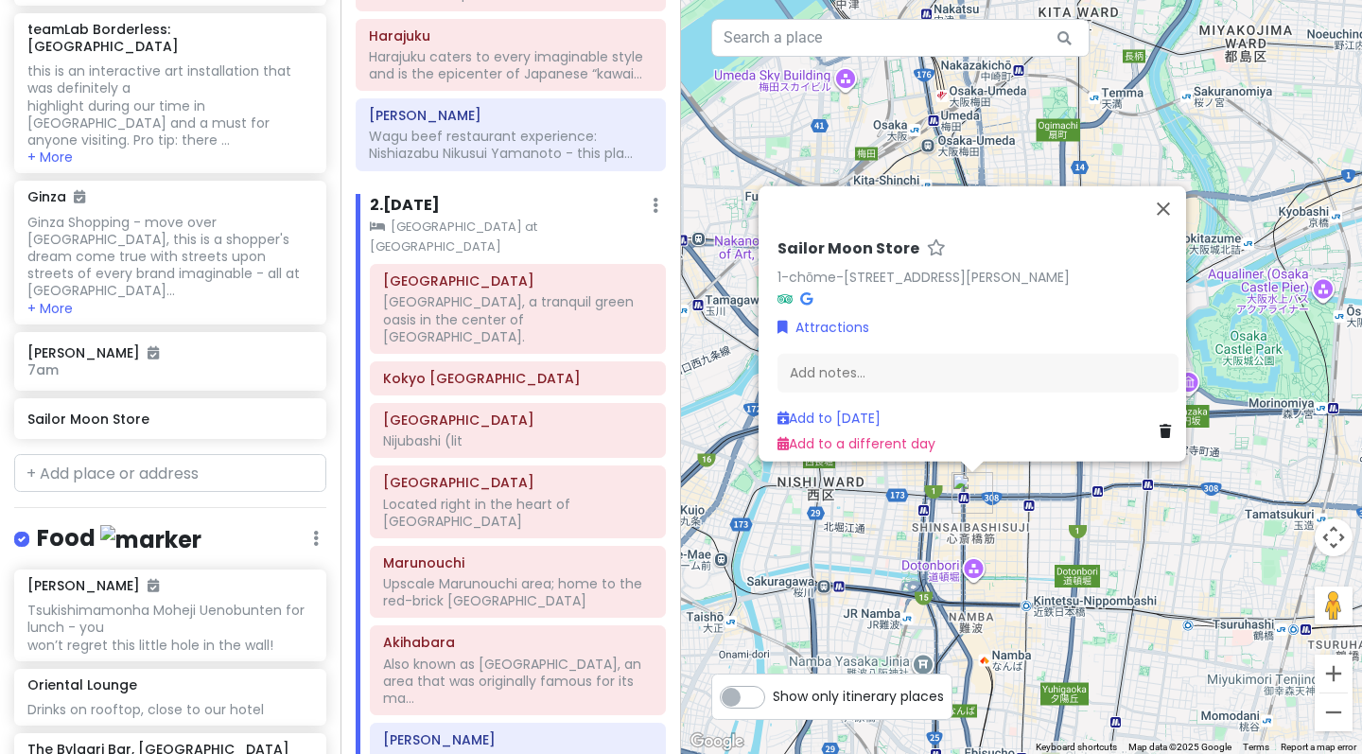
drag, startPoint x: 1031, startPoint y: 264, endPoint x: 1044, endPoint y: 69, distance: 195.2
click at [1044, 69] on div "Sailor Moon Store 1-chōme-8-8 Shinsaibashisuji, [PERSON_NAME], [GEOGRAPHIC_DATA…" at bounding box center [1021, 377] width 681 height 754
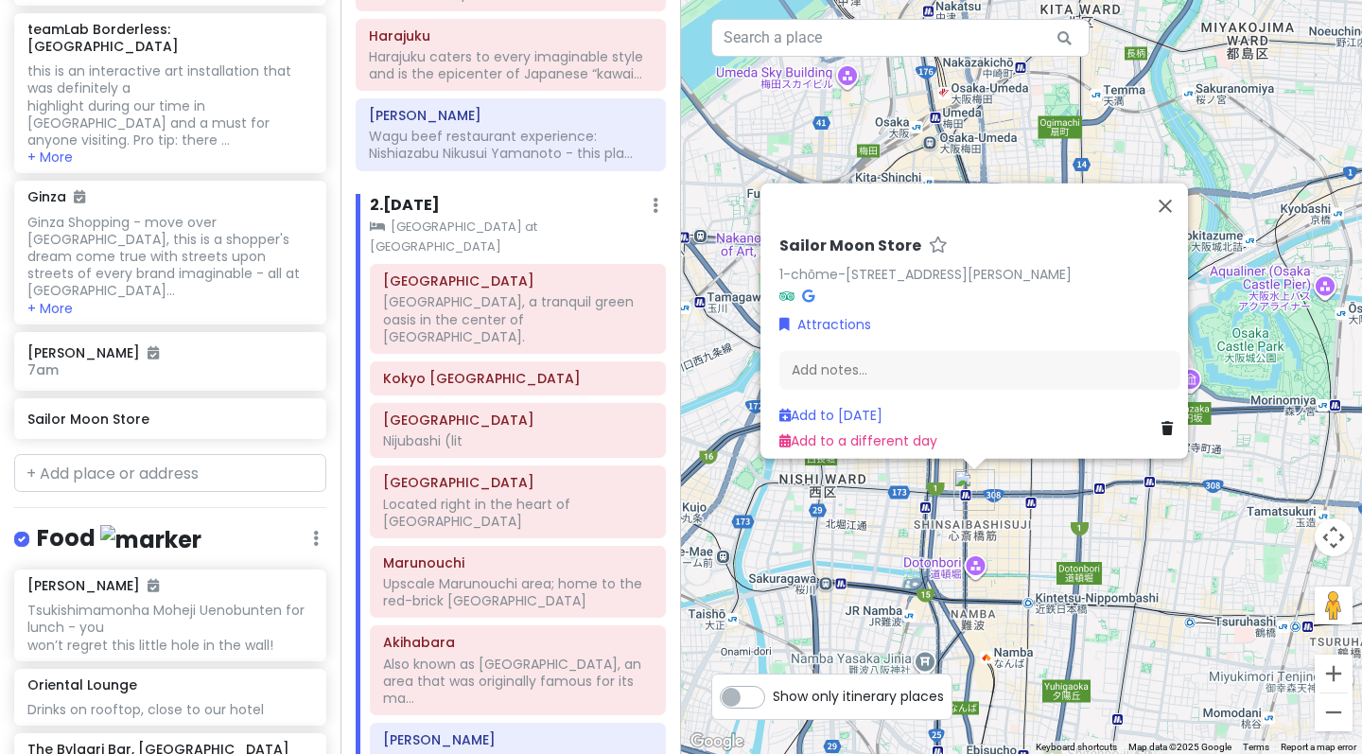
click at [1160, 570] on div "Sailor Moon Store 1-chōme-8-8 Shinsaibashisuji, [PERSON_NAME], [GEOGRAPHIC_DATA…" at bounding box center [1021, 377] width 681 height 754
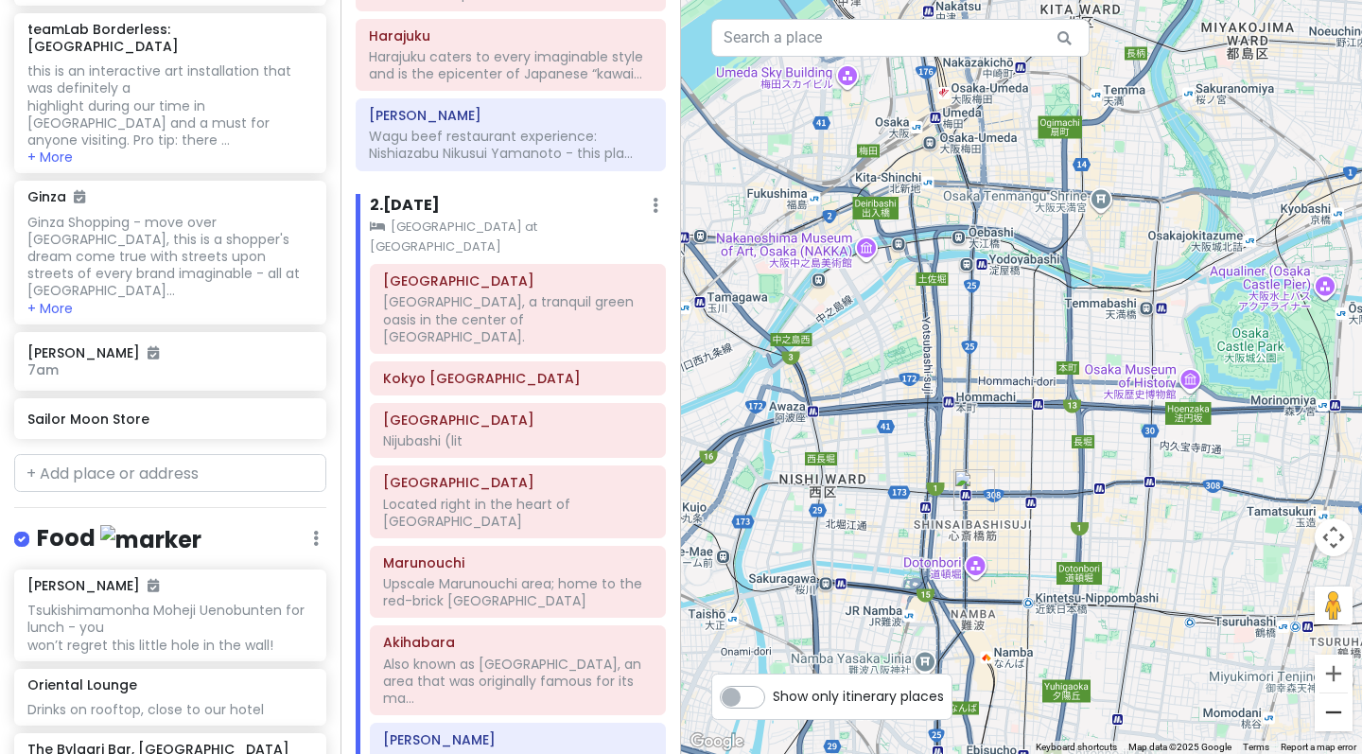
click at [1331, 709] on button "Zoom out" at bounding box center [1333, 712] width 38 height 38
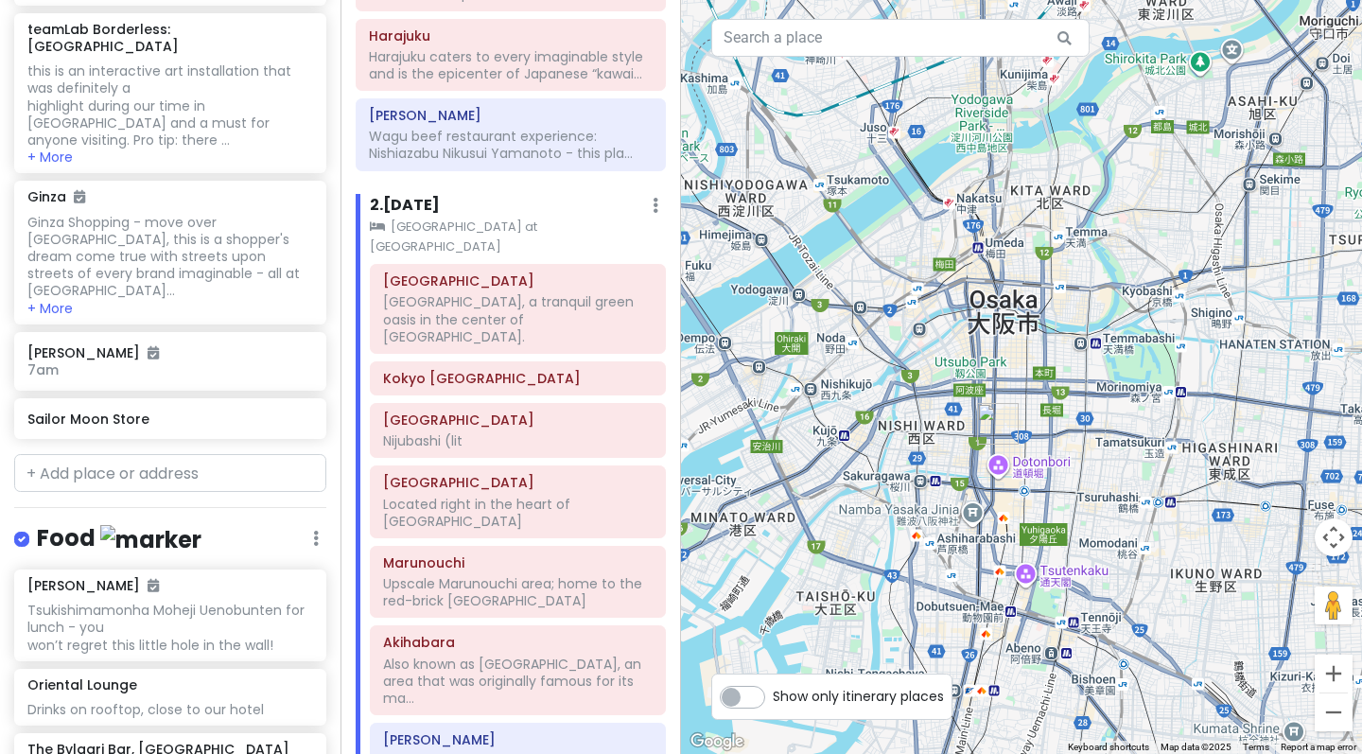
click at [1331, 709] on button "Zoom out" at bounding box center [1333, 712] width 38 height 38
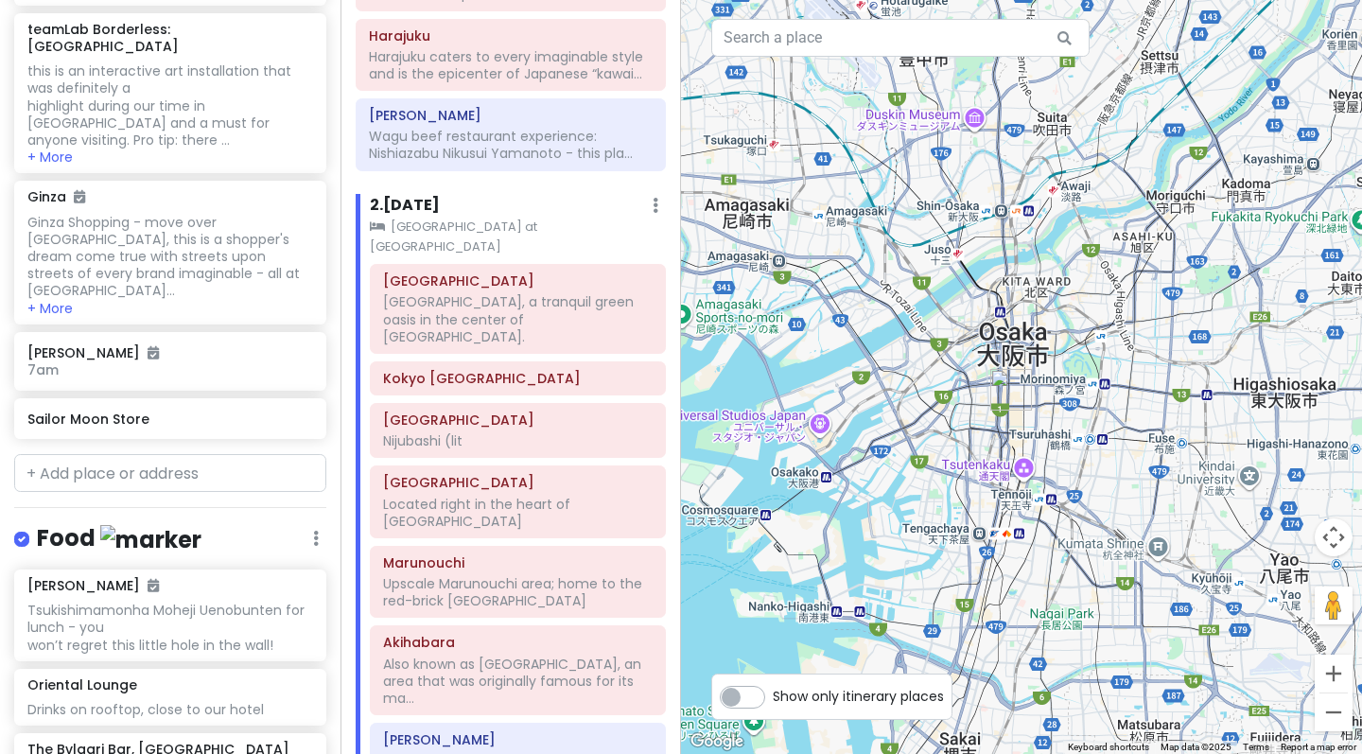
click at [1006, 391] on img "Sailor Moon Store" at bounding box center [1011, 390] width 42 height 42
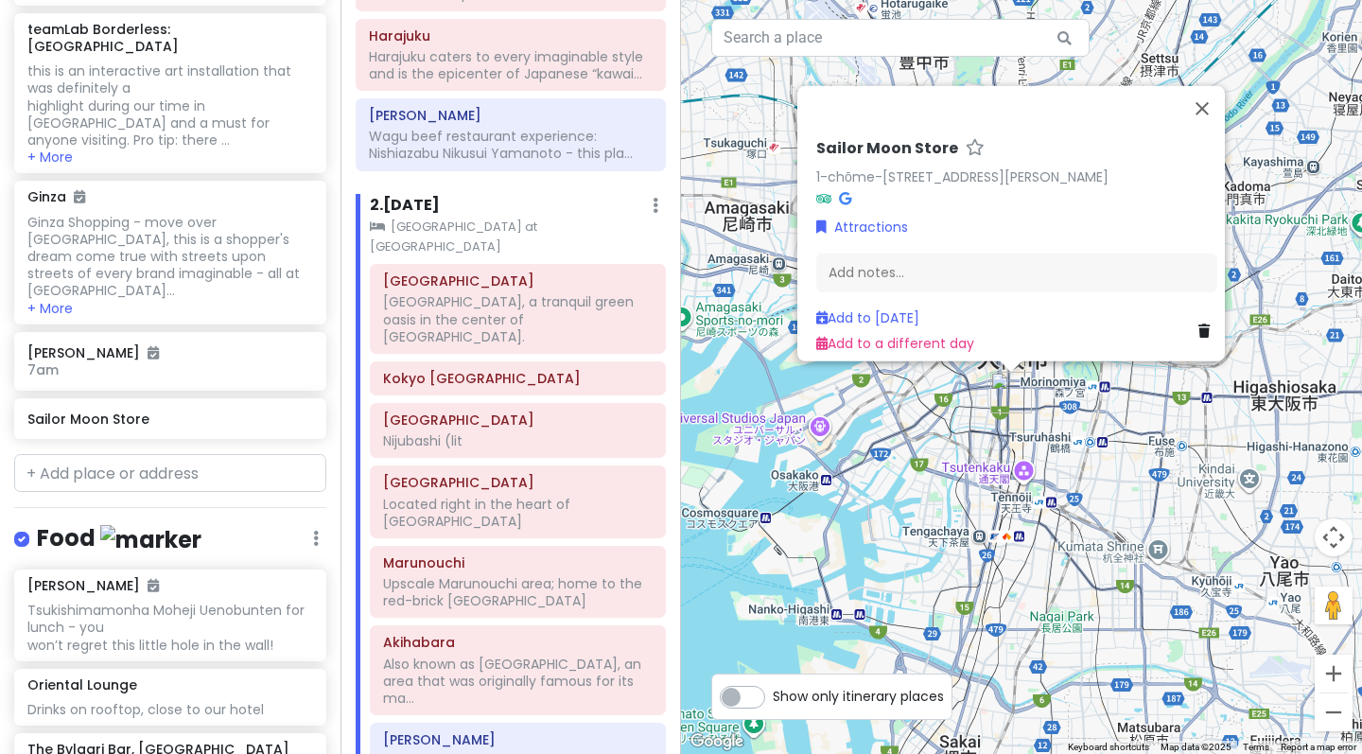
click at [841, 191] on icon at bounding box center [845, 197] width 12 height 13
click at [1198, 323] on icon at bounding box center [1203, 329] width 11 height 13
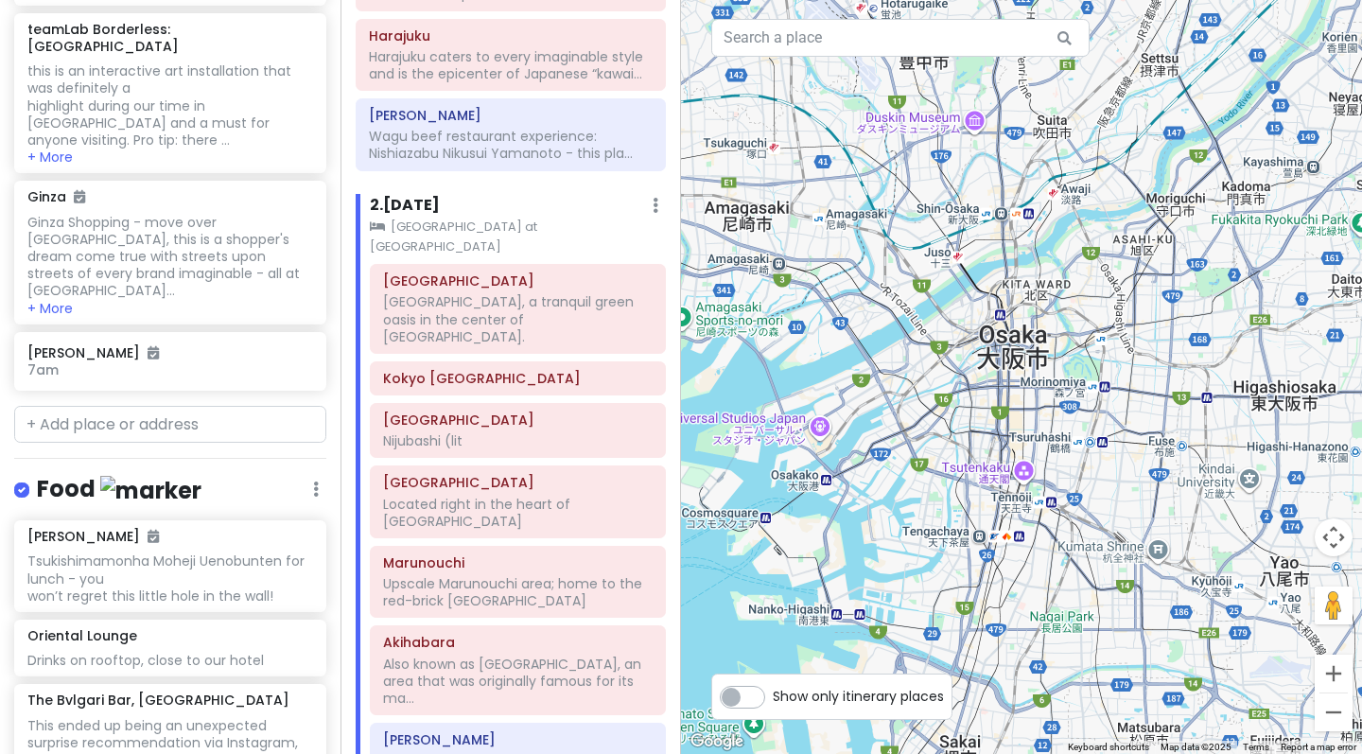
click at [467, 194] on div "2 . [DATE] Add Day Notes Clear Lodging Delete Day" at bounding box center [518, 210] width 296 height 32
click at [413, 196] on h6 "2 . [DATE]" at bounding box center [405, 206] width 70 height 20
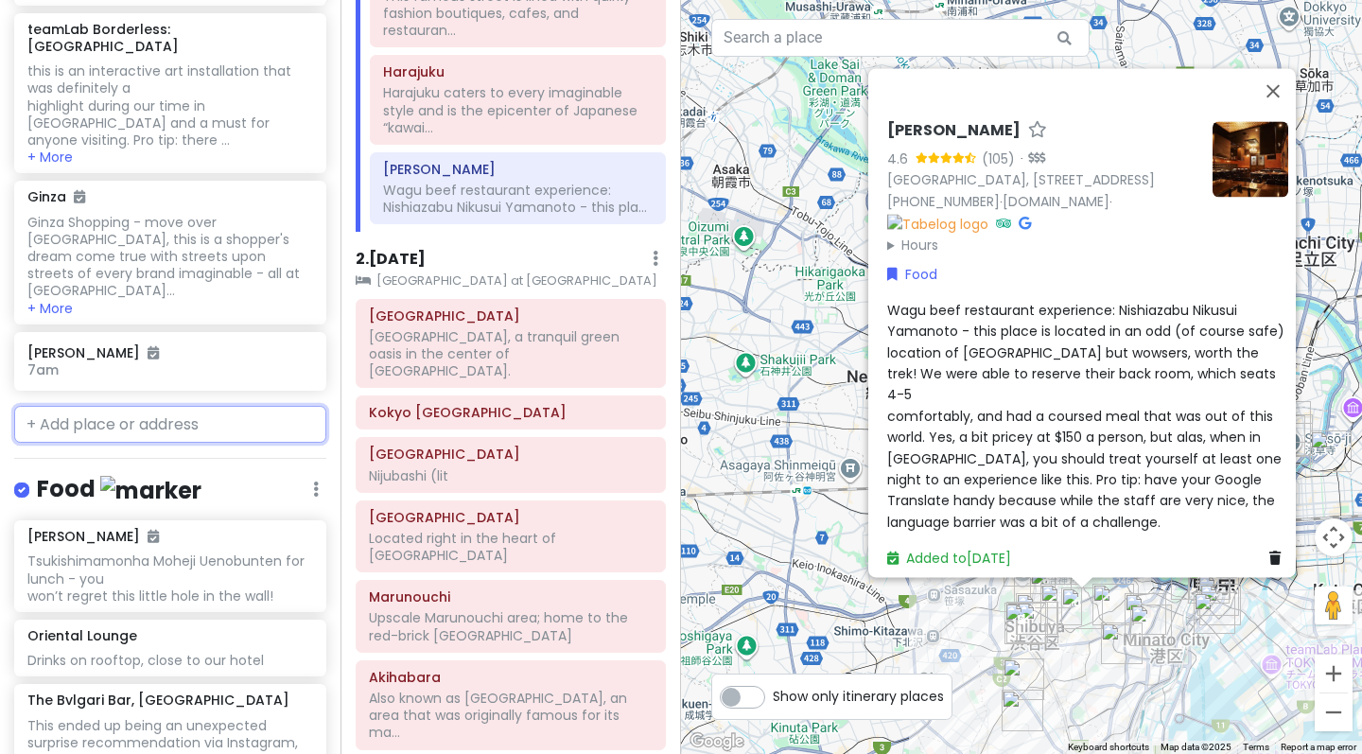
click at [178, 406] on input "text" at bounding box center [170, 425] width 312 height 38
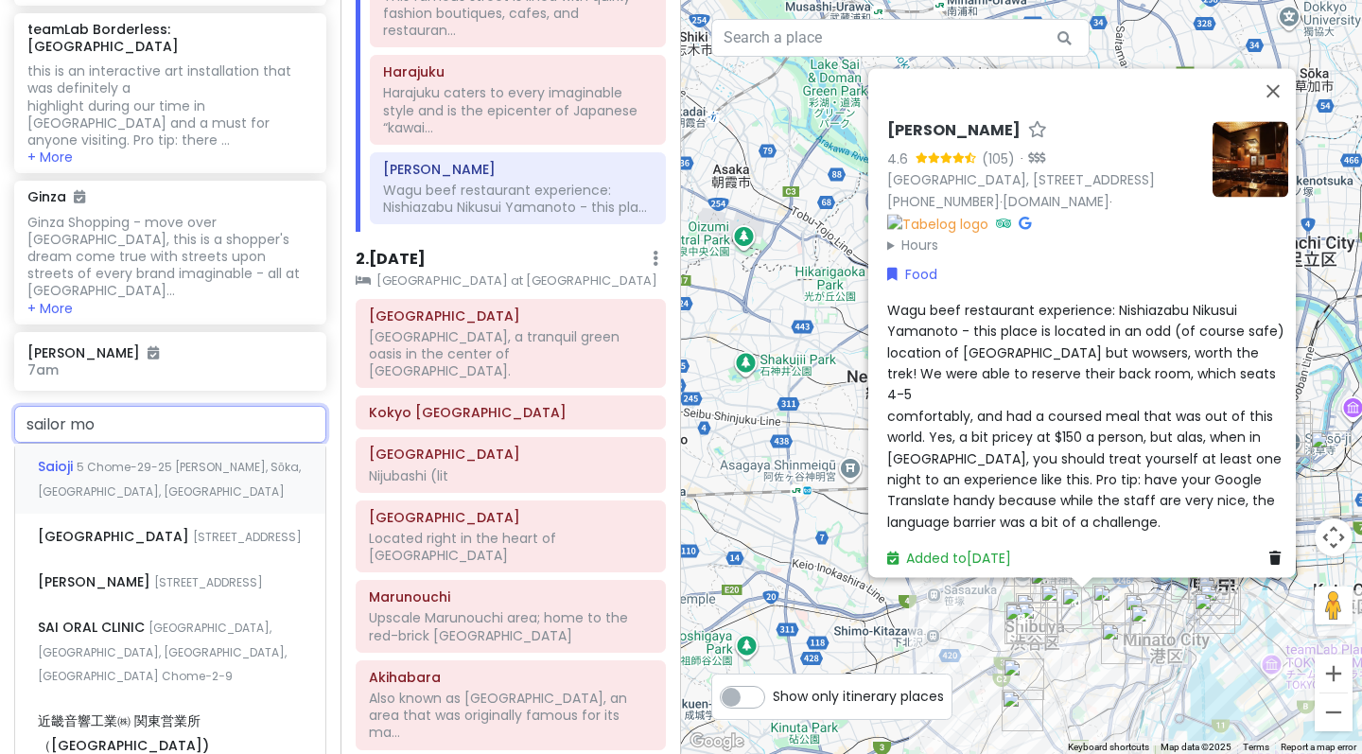
type input "sailor moo"
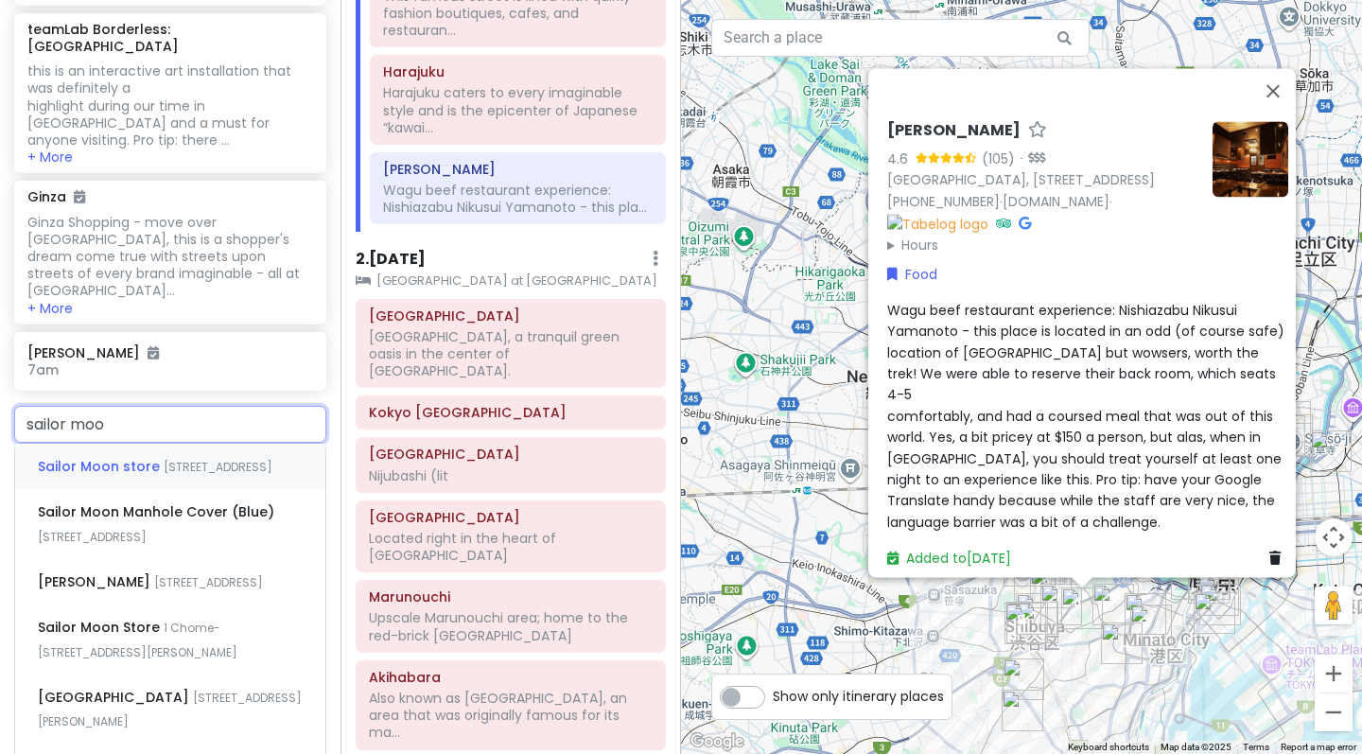
click at [188, 459] on span "[STREET_ADDRESS]" at bounding box center [218, 467] width 109 height 16
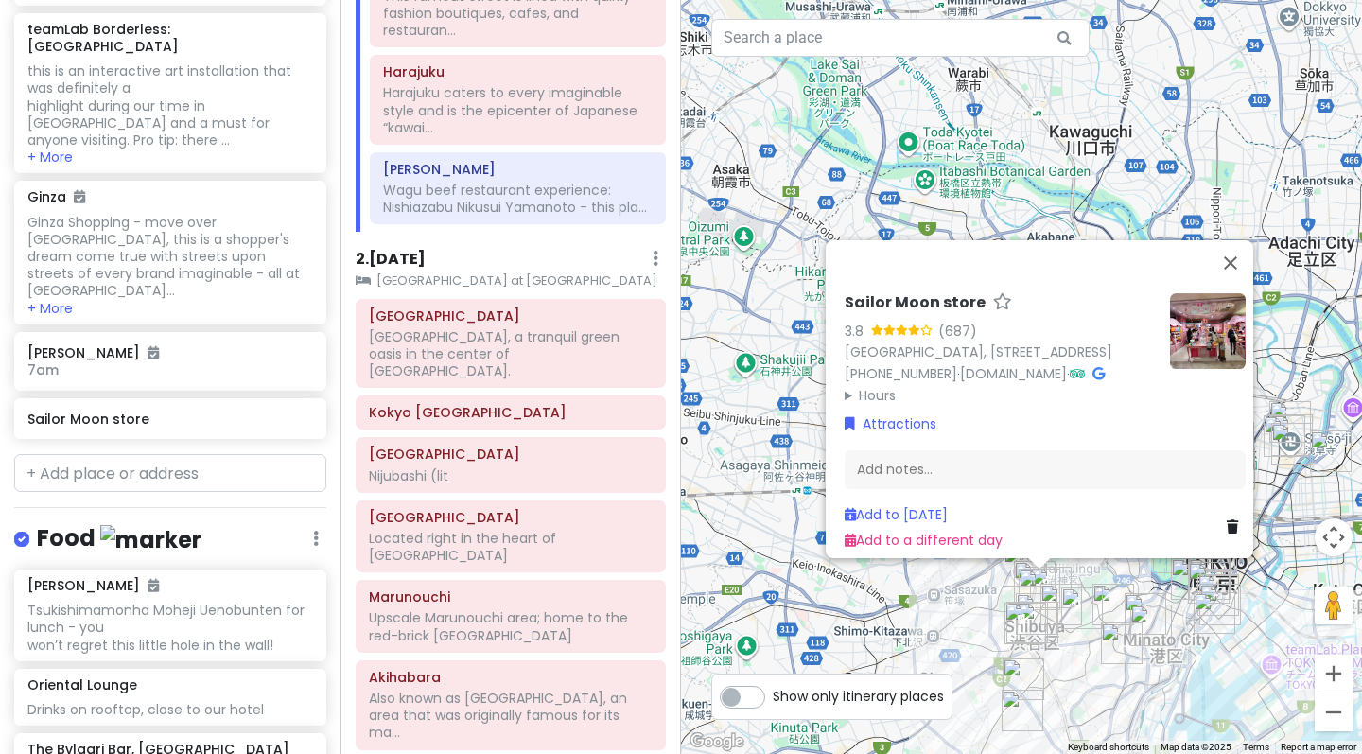
click at [961, 599] on div "To navigate, press the arrow keys. Sailor Moon store 3.8 (687) [GEOGRAPHIC_DATA…" at bounding box center [1021, 377] width 681 height 754
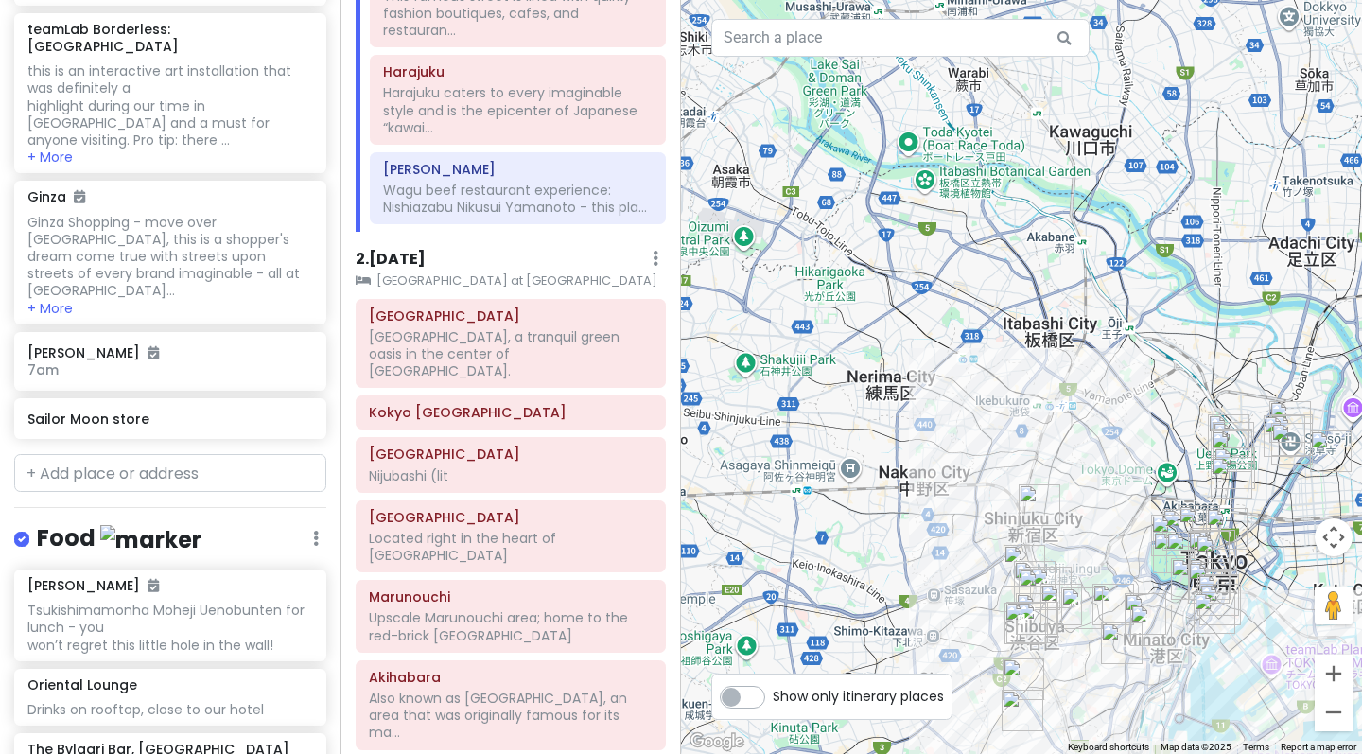
click at [961, 599] on div "To navigate, press the arrow keys." at bounding box center [1021, 377] width 681 height 754
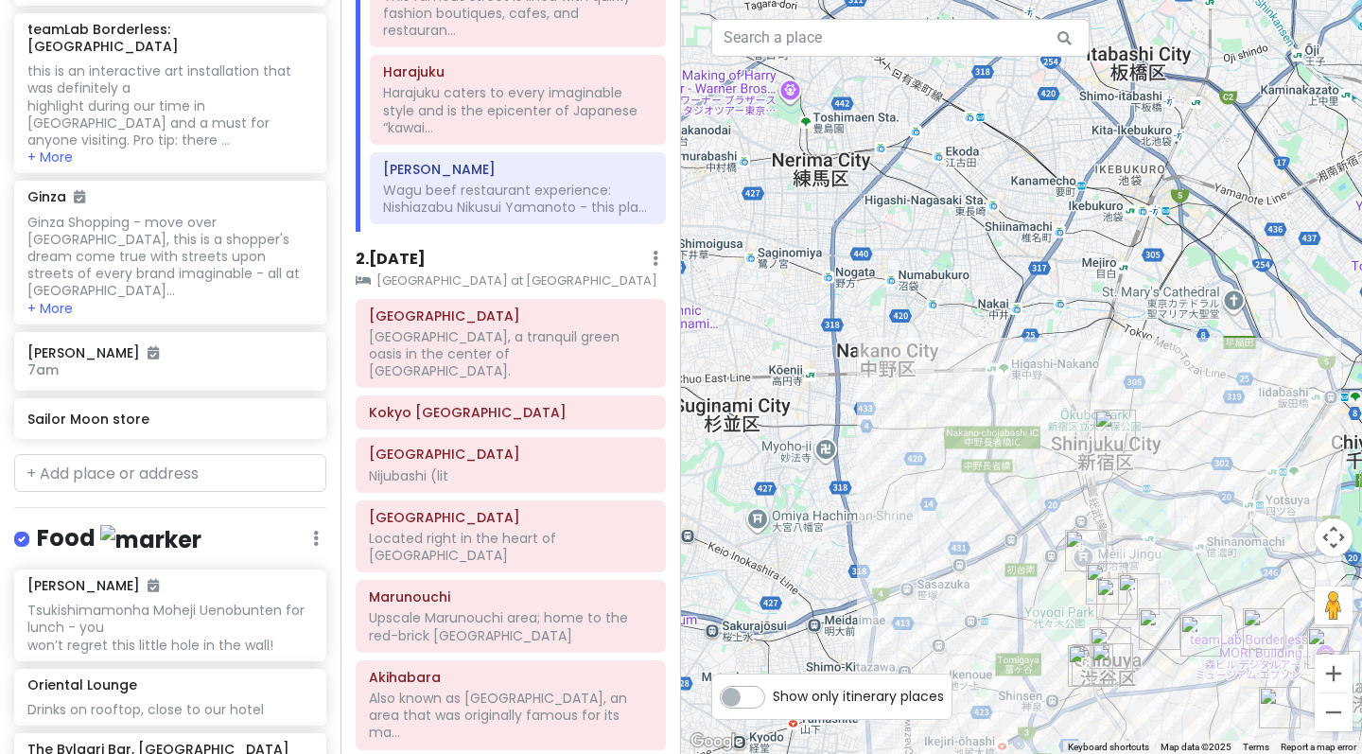
click at [985, 590] on div "To navigate, press the arrow keys." at bounding box center [1021, 377] width 681 height 754
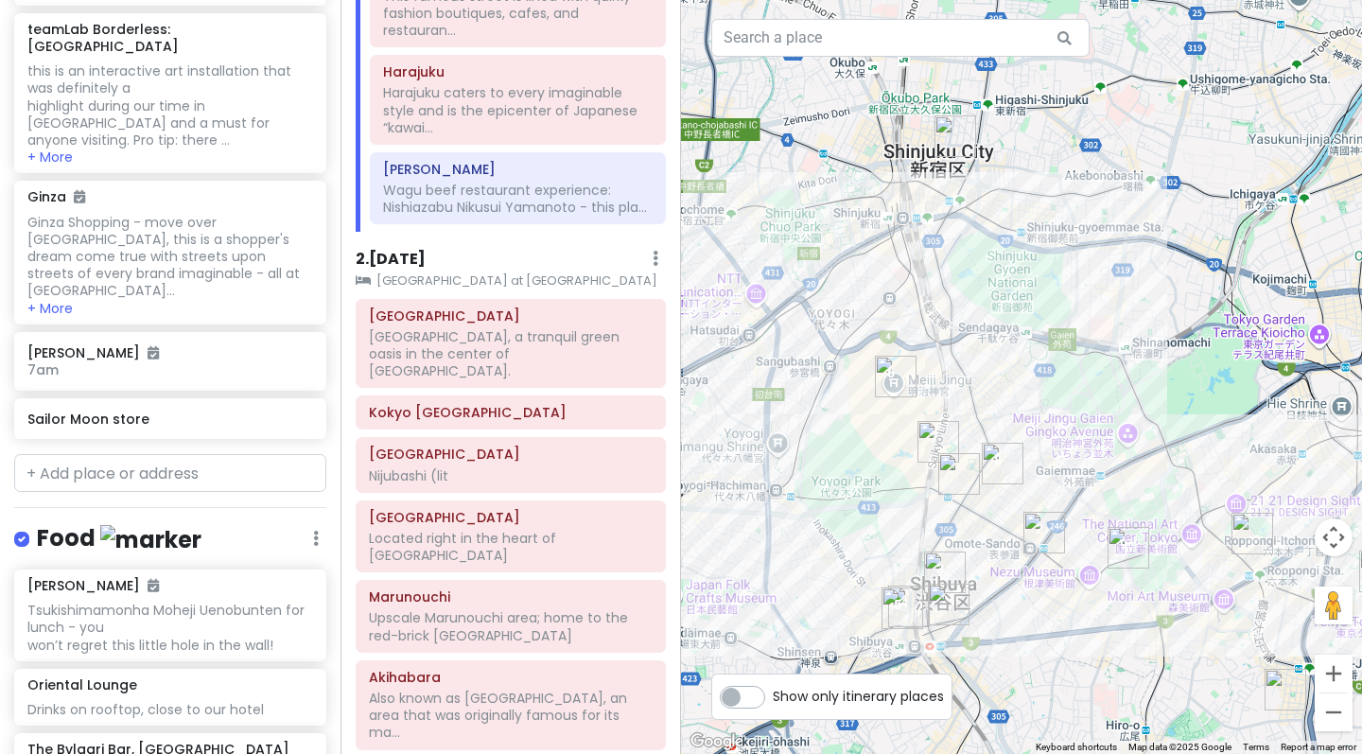
drag, startPoint x: 1256, startPoint y: 549, endPoint x: 956, endPoint y: 393, distance: 337.9
click at [956, 393] on div "To navigate, press the arrow keys." at bounding box center [1021, 377] width 681 height 754
click at [949, 518] on div "To navigate, press the arrow keys." at bounding box center [1021, 377] width 681 height 754
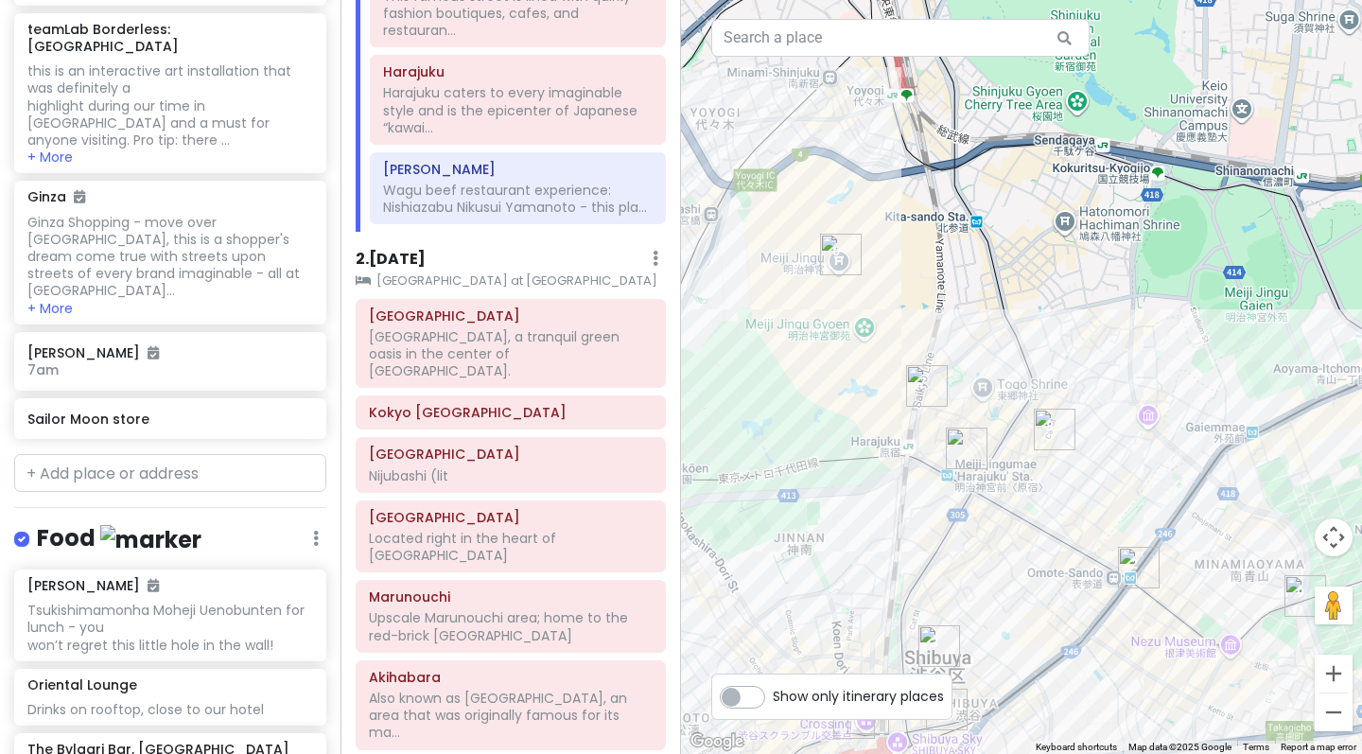
click at [963, 453] on img "Sailor Moon store" at bounding box center [967, 448] width 42 height 42
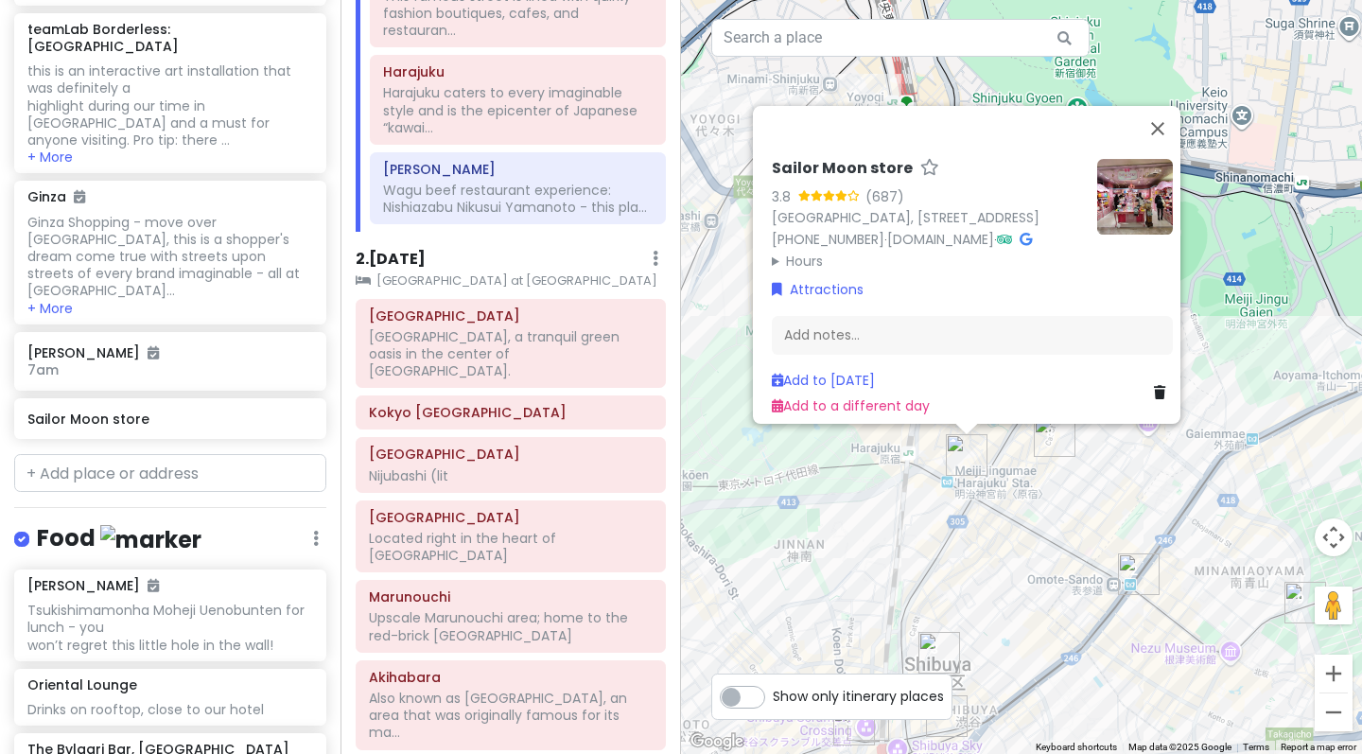
click at [1003, 493] on div "Sailor Moon store 3.8 (687) [GEOGRAPHIC_DATA], [STREET_ADDRESS] [PHONE_NUMBER] …" at bounding box center [1021, 377] width 681 height 754
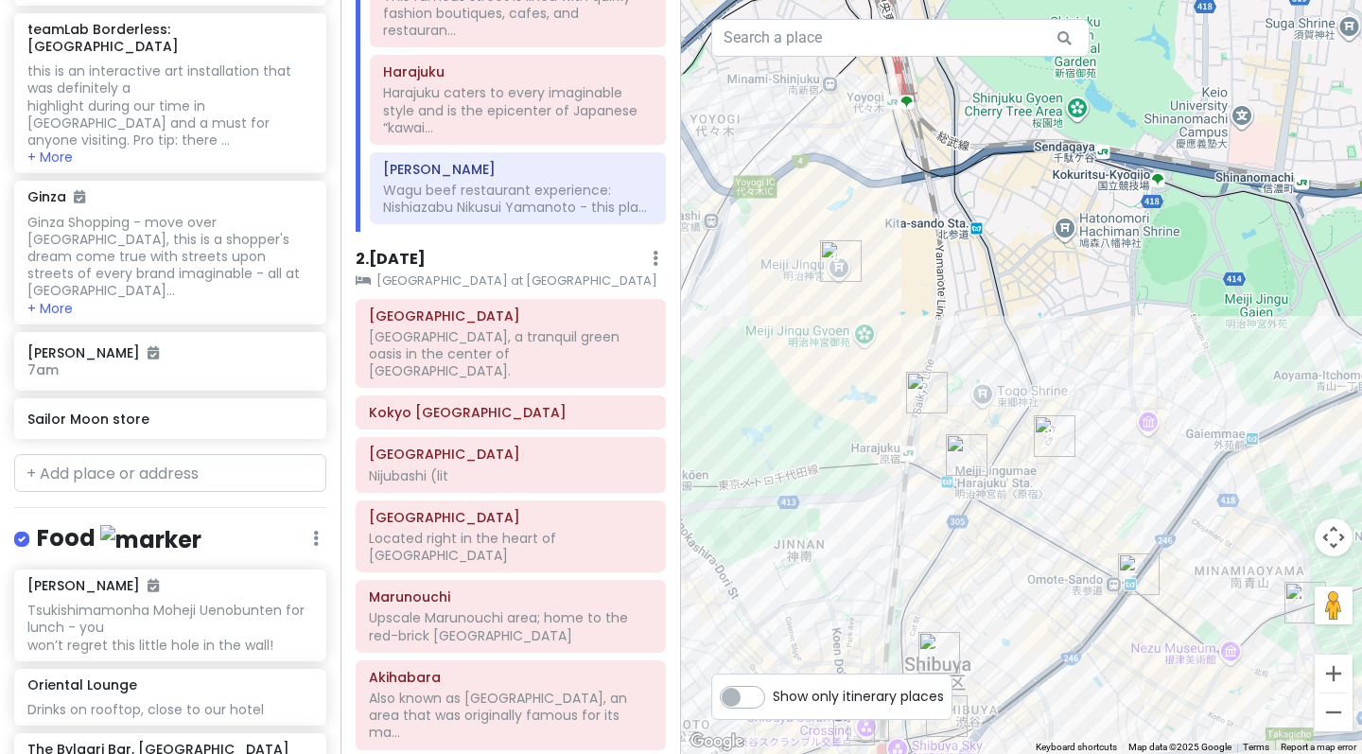
click at [1003, 493] on div at bounding box center [1021, 377] width 681 height 754
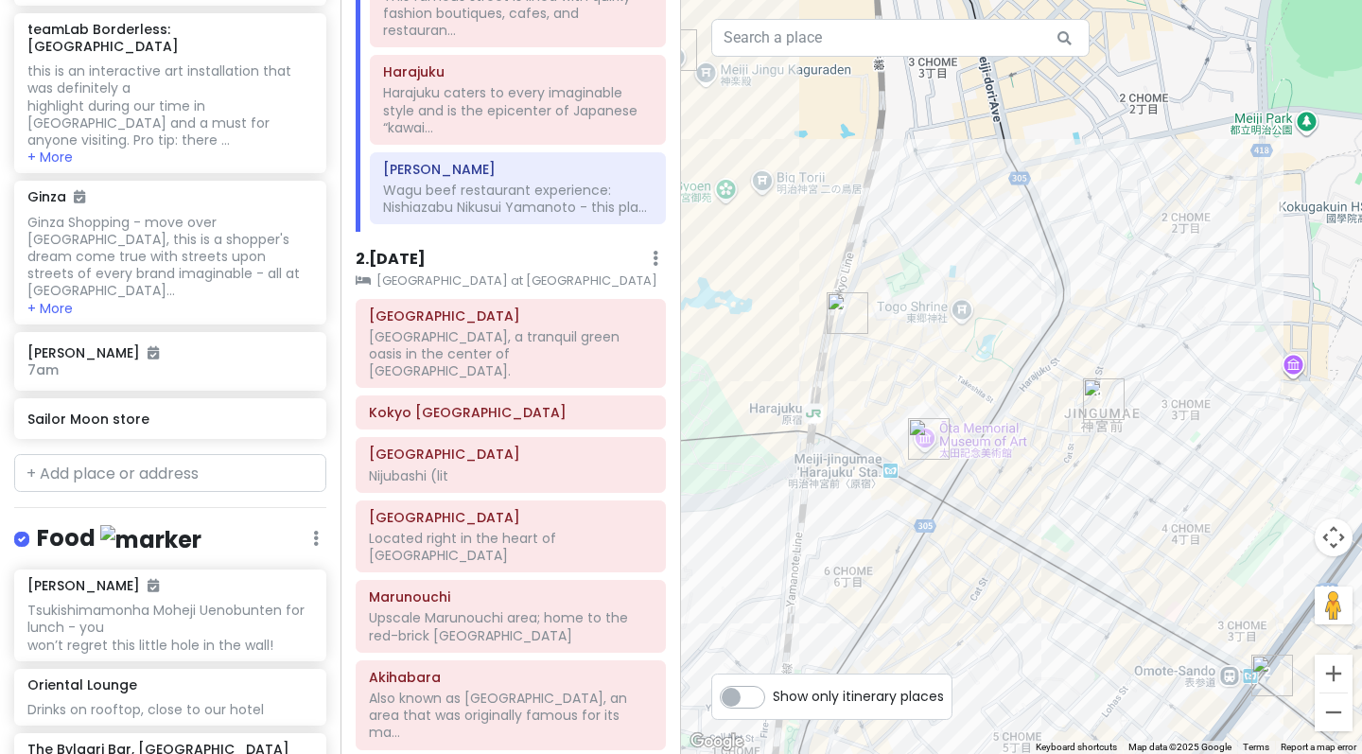
click at [961, 426] on div at bounding box center [1021, 377] width 681 height 754
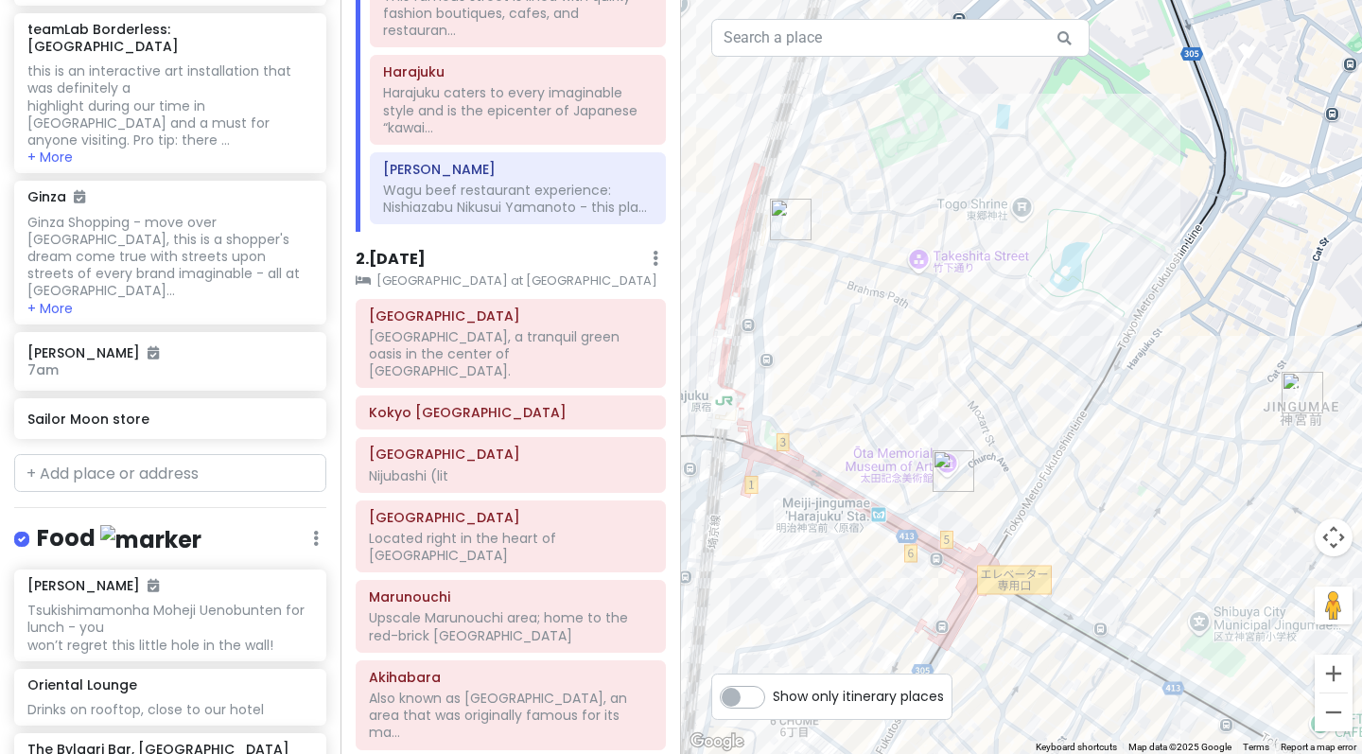
drag, startPoint x: 915, startPoint y: 372, endPoint x: 979, endPoint y: 372, distance: 63.4
click at [979, 372] on div at bounding box center [1021, 377] width 681 height 754
click at [955, 469] on img "Sailor Moon store" at bounding box center [953, 471] width 42 height 42
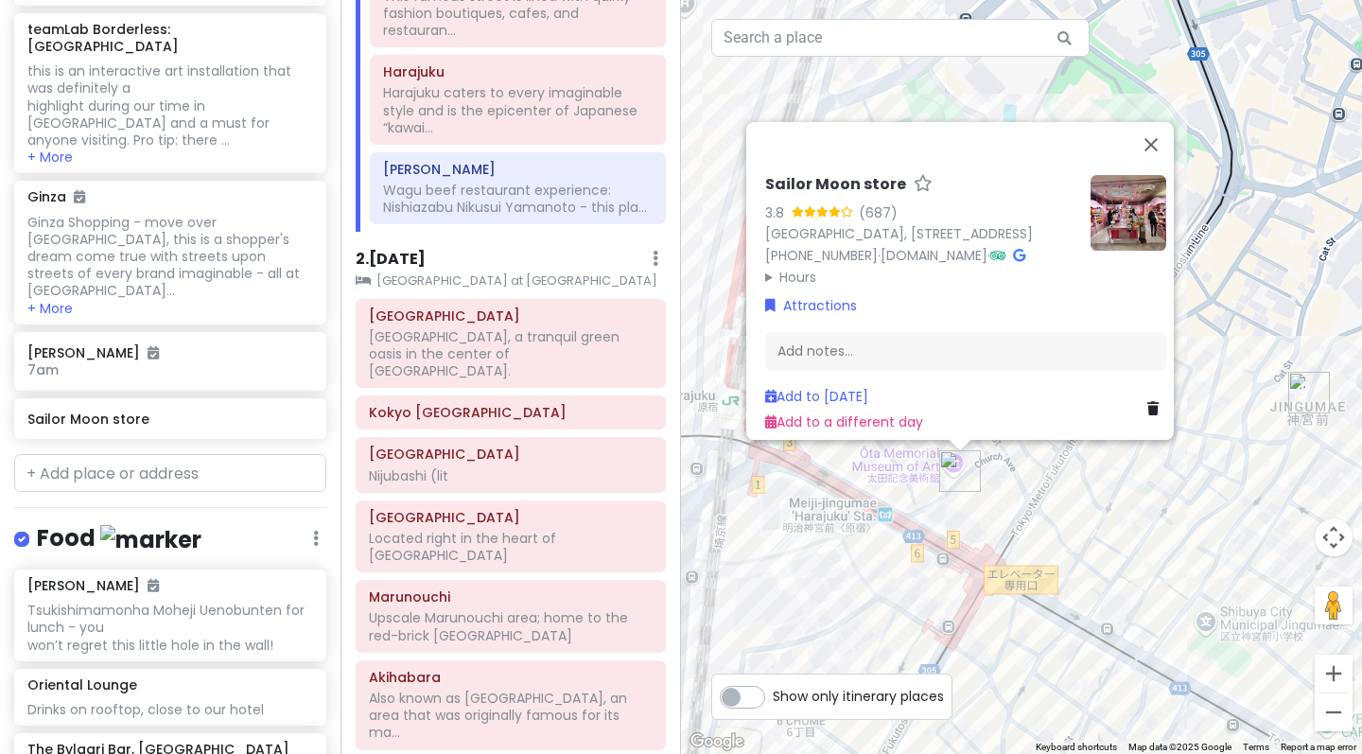
click at [884, 476] on div "Sailor Moon store 3.8 (687) [GEOGRAPHIC_DATA], [STREET_ADDRESS] [PHONE_NUMBER] …" at bounding box center [1021, 377] width 681 height 754
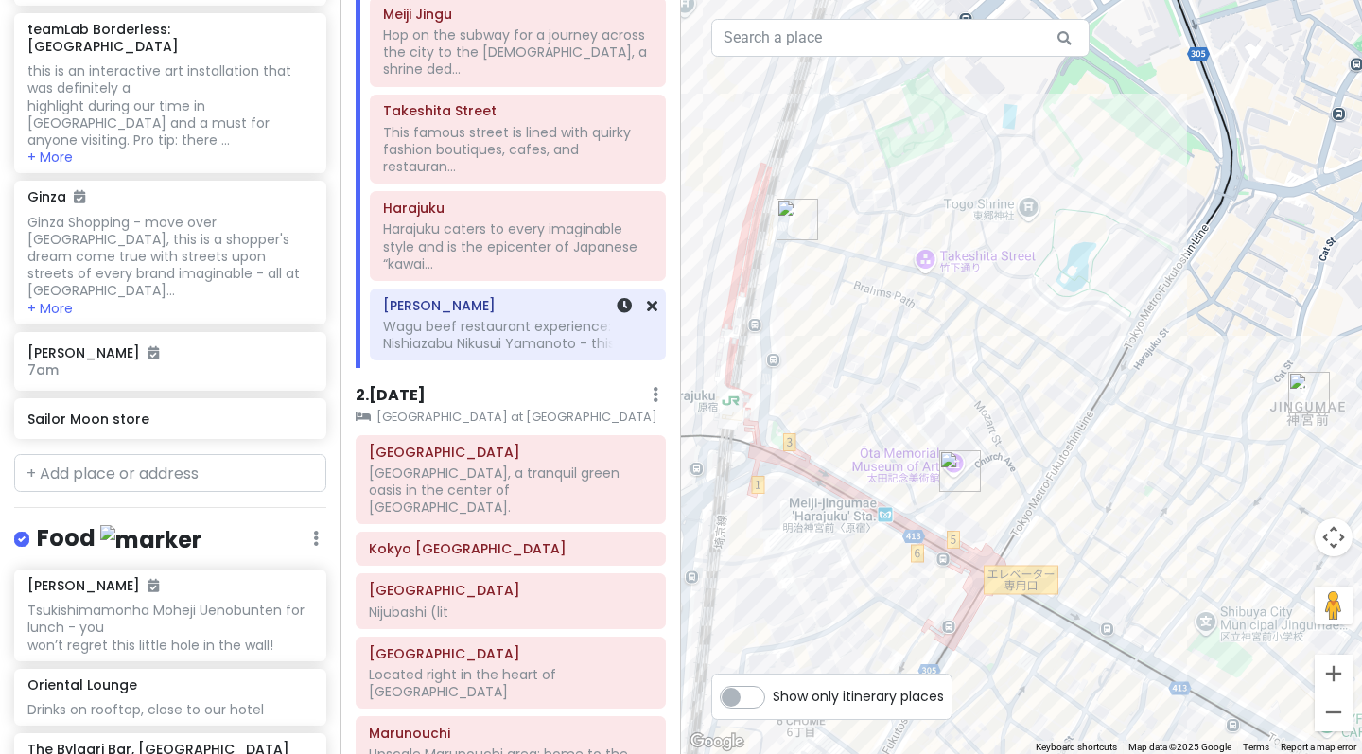
scroll to position [604, 0]
click at [792, 218] on img "Takeshita Street" at bounding box center [797, 220] width 42 height 42
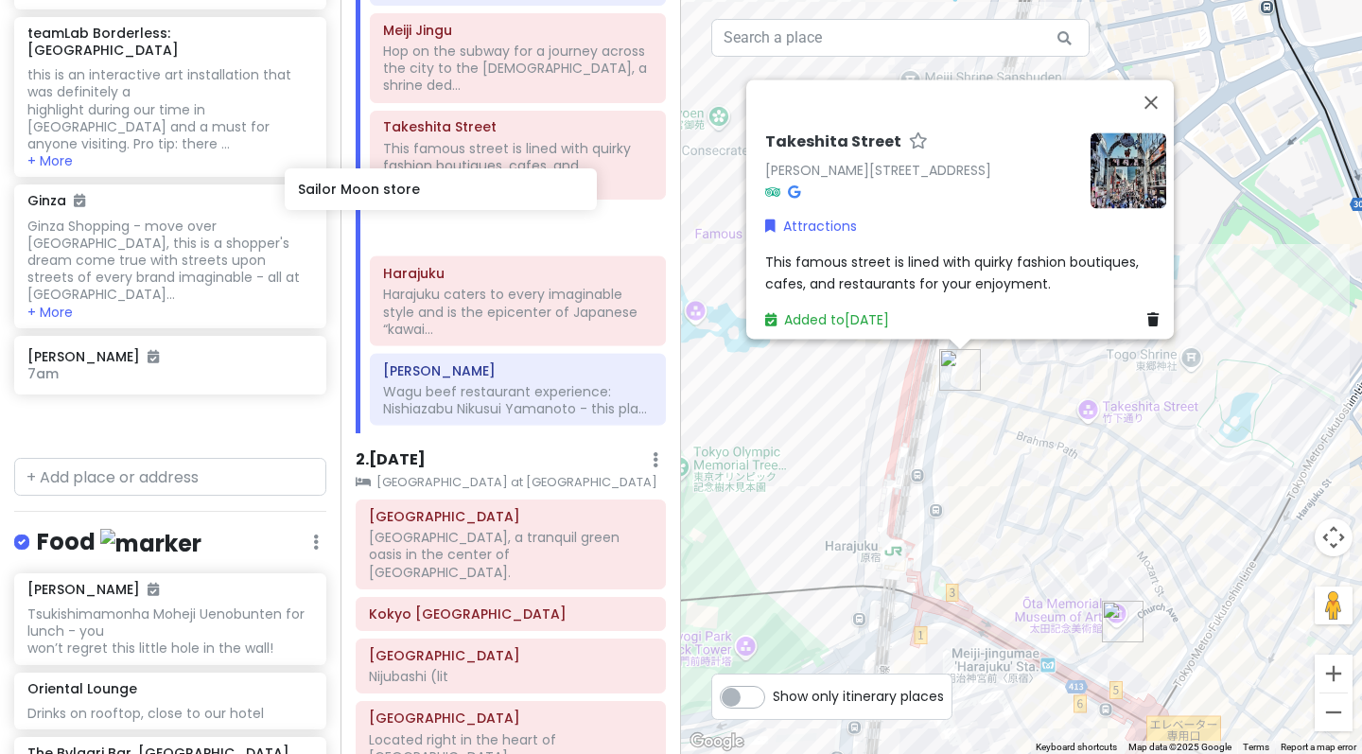
scroll to position [590, 0]
drag, startPoint x: 136, startPoint y: 185, endPoint x: 478, endPoint y: 200, distance: 342.6
click at [478, 200] on div "Tokyo Trip Private Change Dates Make a Copy Delete Trip Give Feedback 💡 Support…" at bounding box center [681, 377] width 1362 height 754
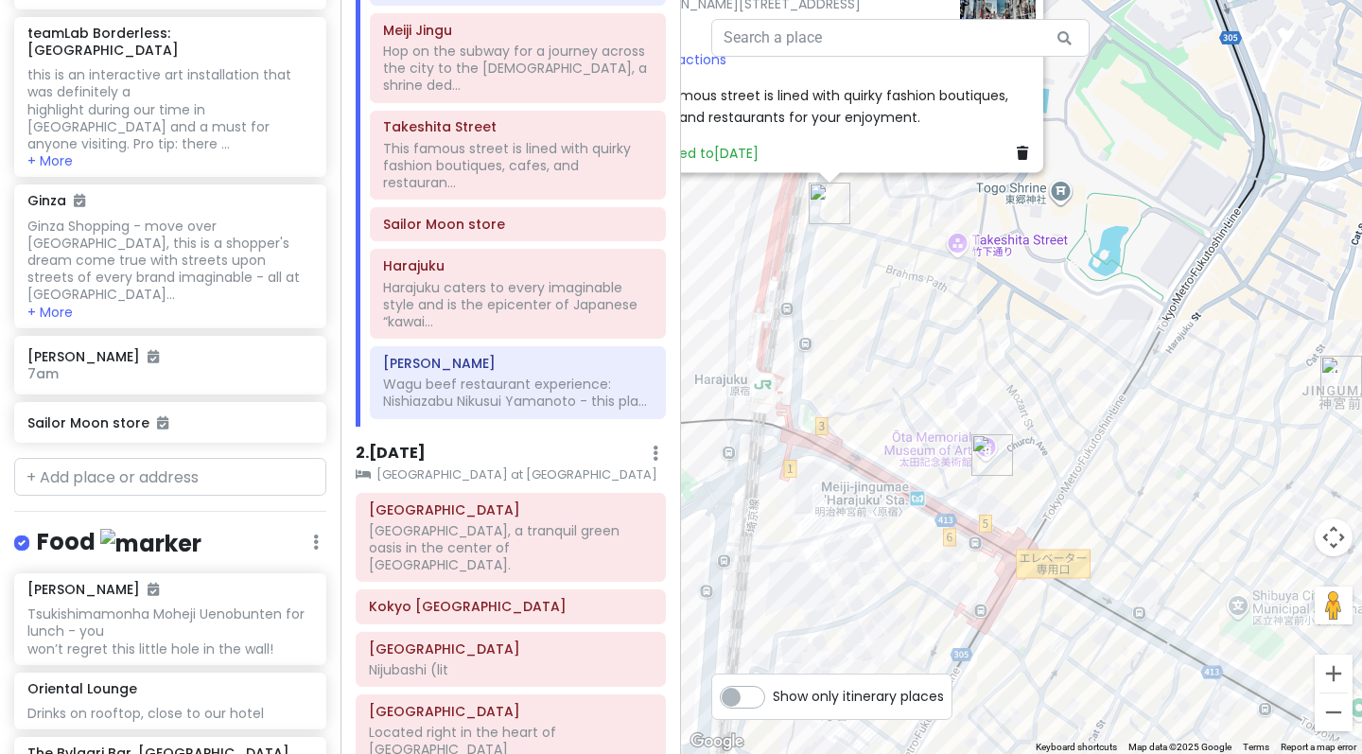
drag, startPoint x: 1161, startPoint y: 511, endPoint x: 1026, endPoint y: 342, distance: 215.9
click at [1026, 342] on div "Takeshita [STREET_ADDRESS] Attractions This famous street is lined with quirky …" at bounding box center [1021, 377] width 681 height 754
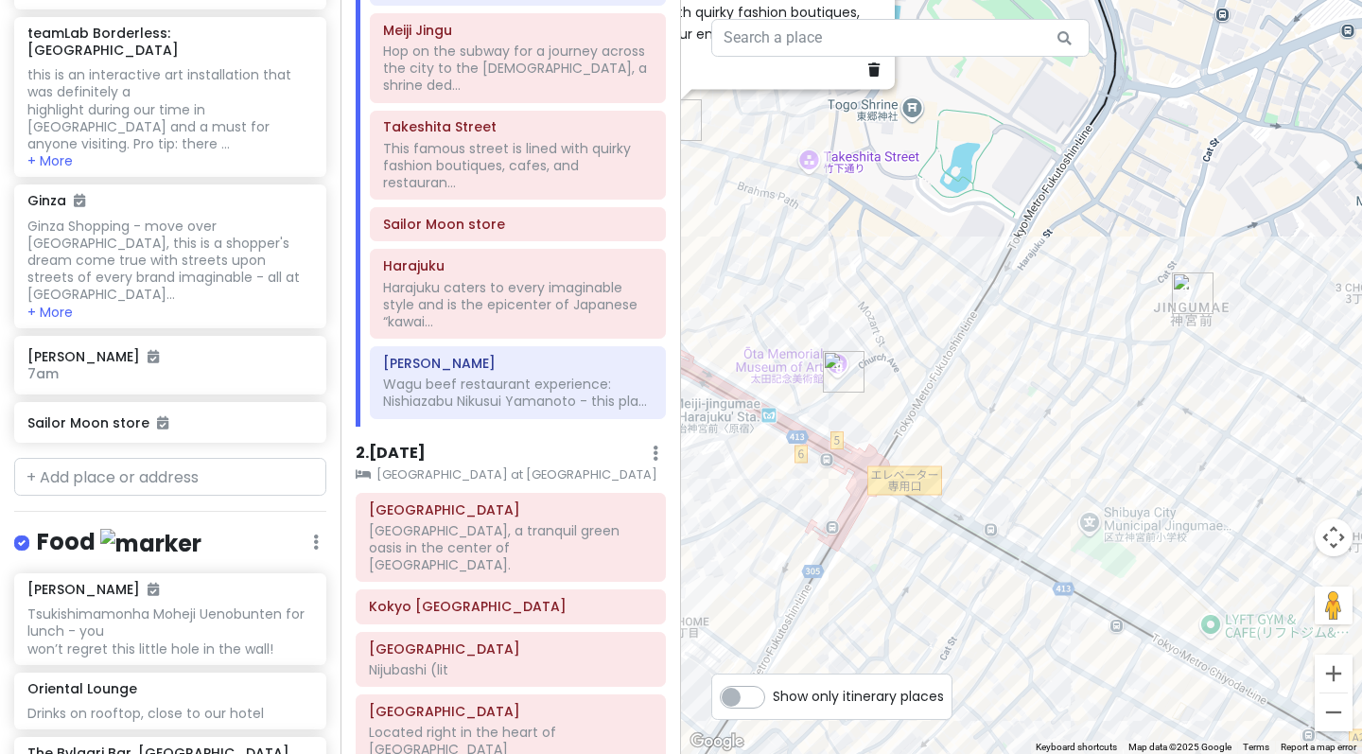
drag, startPoint x: 1242, startPoint y: 448, endPoint x: 1065, endPoint y: 352, distance: 202.2
click at [1065, 352] on div "Takeshita [STREET_ADDRESS] Attractions This famous street is lined with quirky …" at bounding box center [1021, 377] width 681 height 754
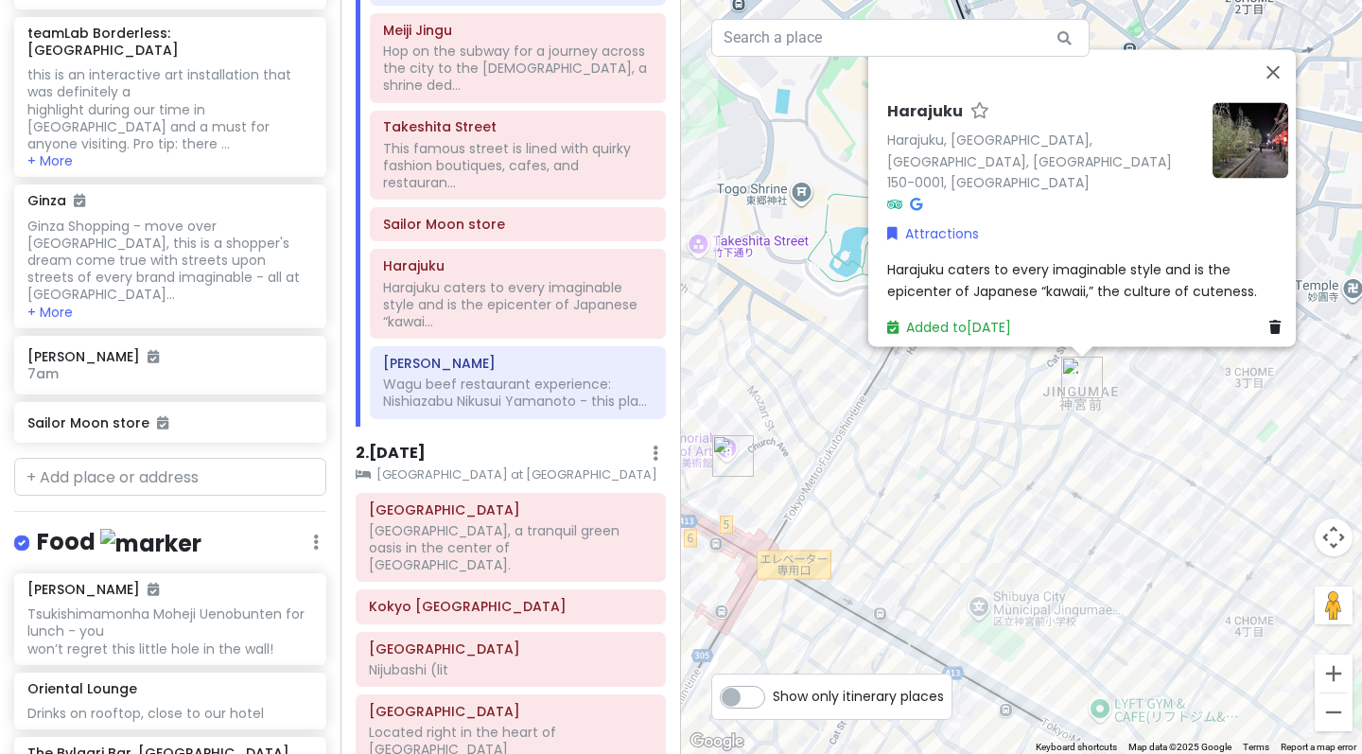
drag, startPoint x: 1132, startPoint y: 474, endPoint x: 905, endPoint y: 363, distance: 252.5
click at [906, 358] on div "[GEOGRAPHIC_DATA], [GEOGRAPHIC_DATA], [GEOGRAPHIC_DATA], [GEOGRAPHIC_DATA] 150-…" at bounding box center [1021, 377] width 681 height 754
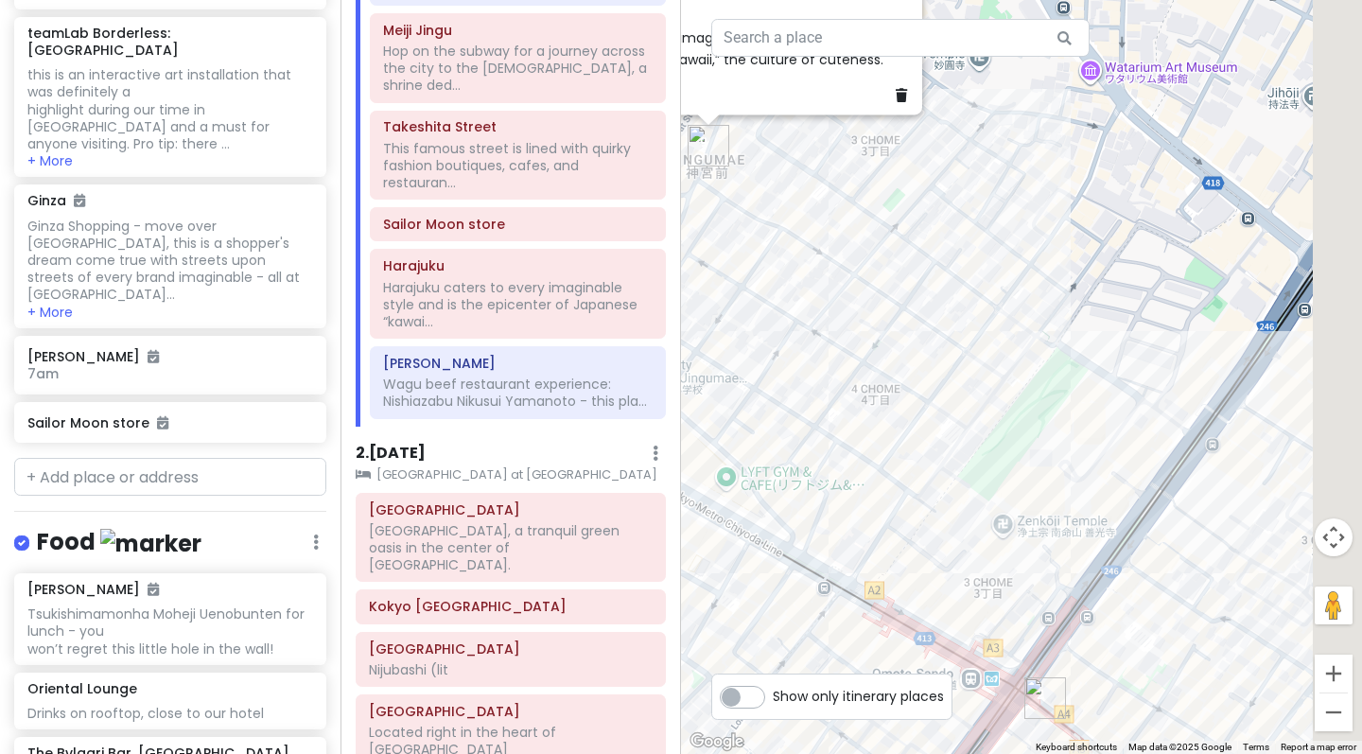
drag, startPoint x: 1198, startPoint y: 506, endPoint x: 835, endPoint y: 285, distance: 425.2
click at [835, 285] on div "[GEOGRAPHIC_DATA], [GEOGRAPHIC_DATA], [GEOGRAPHIC_DATA], [GEOGRAPHIC_DATA] 150-…" at bounding box center [1021, 377] width 681 height 754
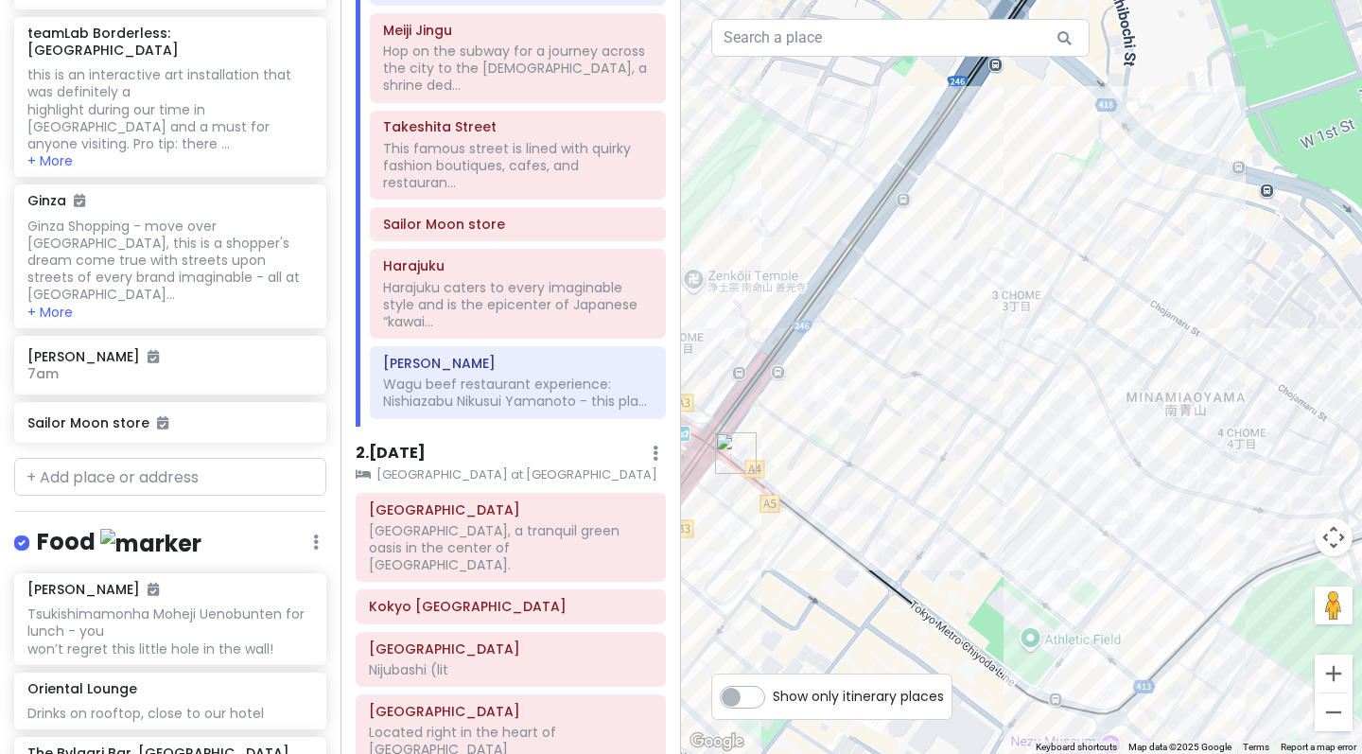
drag, startPoint x: 1068, startPoint y: 390, endPoint x: 852, endPoint y: 248, distance: 258.1
click at [852, 248] on div "[GEOGRAPHIC_DATA], [GEOGRAPHIC_DATA], [GEOGRAPHIC_DATA], [GEOGRAPHIC_DATA] 150-…" at bounding box center [1021, 377] width 681 height 754
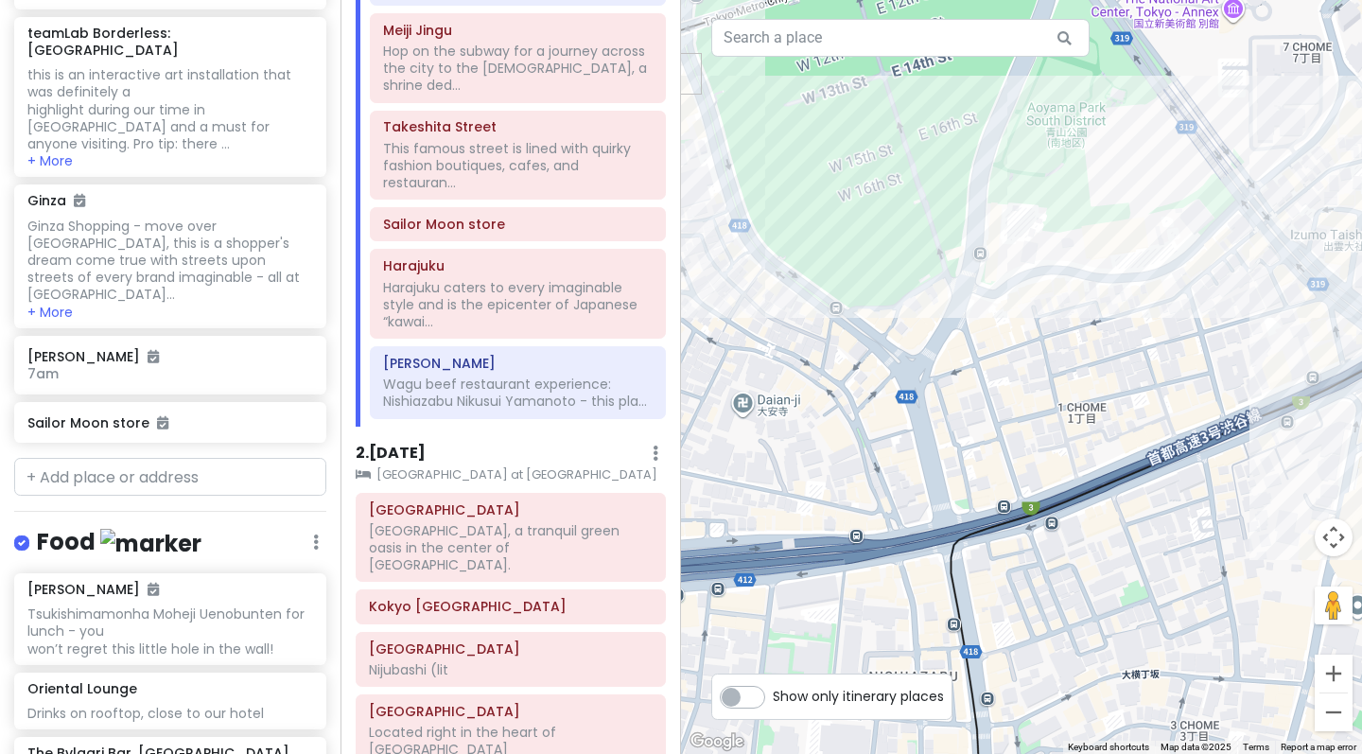
drag, startPoint x: 956, startPoint y: 281, endPoint x: 1077, endPoint y: 406, distance: 173.9
click at [1077, 406] on div "[GEOGRAPHIC_DATA], [GEOGRAPHIC_DATA], [GEOGRAPHIC_DATA], [GEOGRAPHIC_DATA] 150-…" at bounding box center [1021, 377] width 681 height 754
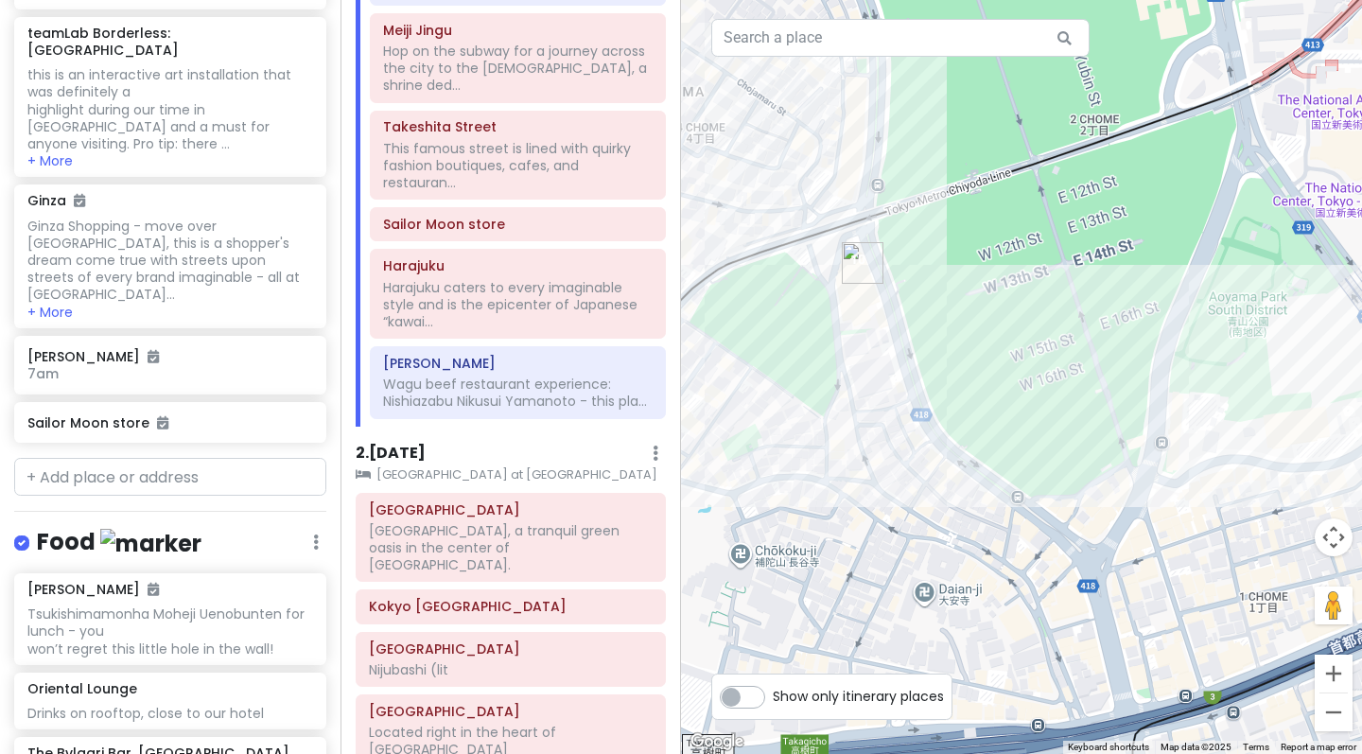
click at [863, 278] on img "Nikusui Yamamoto Nishi-Azabu" at bounding box center [863, 263] width 42 height 42
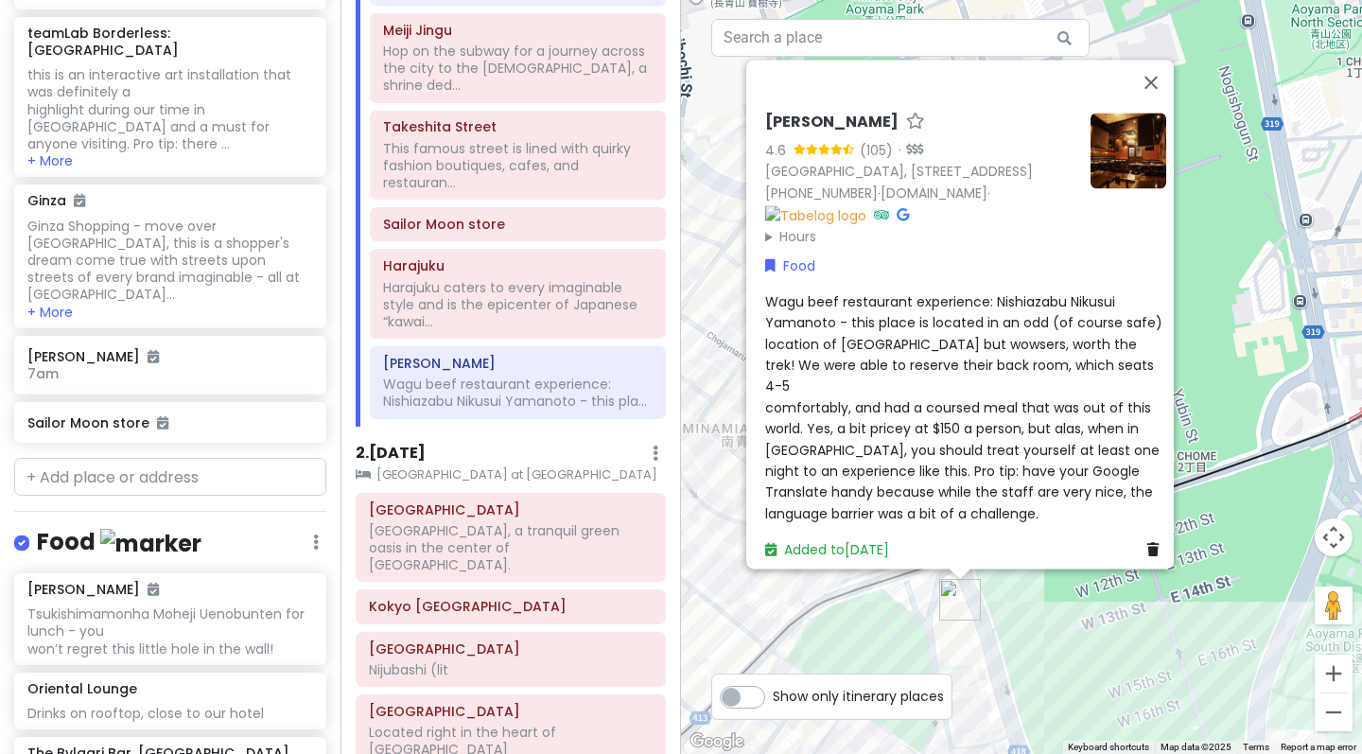
click at [704, 209] on div "[PERSON_NAME]-Azabu 4.6 (105) · [GEOGRAPHIC_DATA], [STREET_ADDRESS] [PHONE_NUMB…" at bounding box center [1021, 377] width 681 height 754
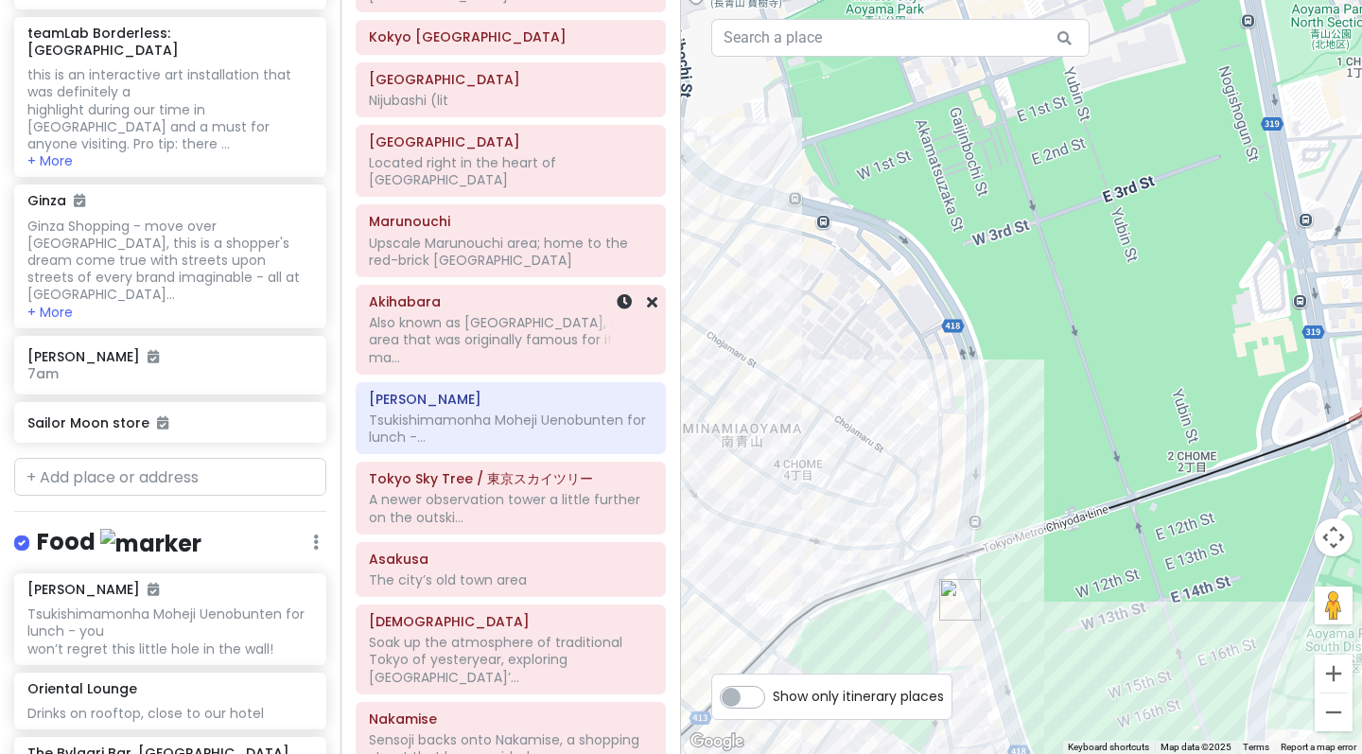
scroll to position [1195, 0]
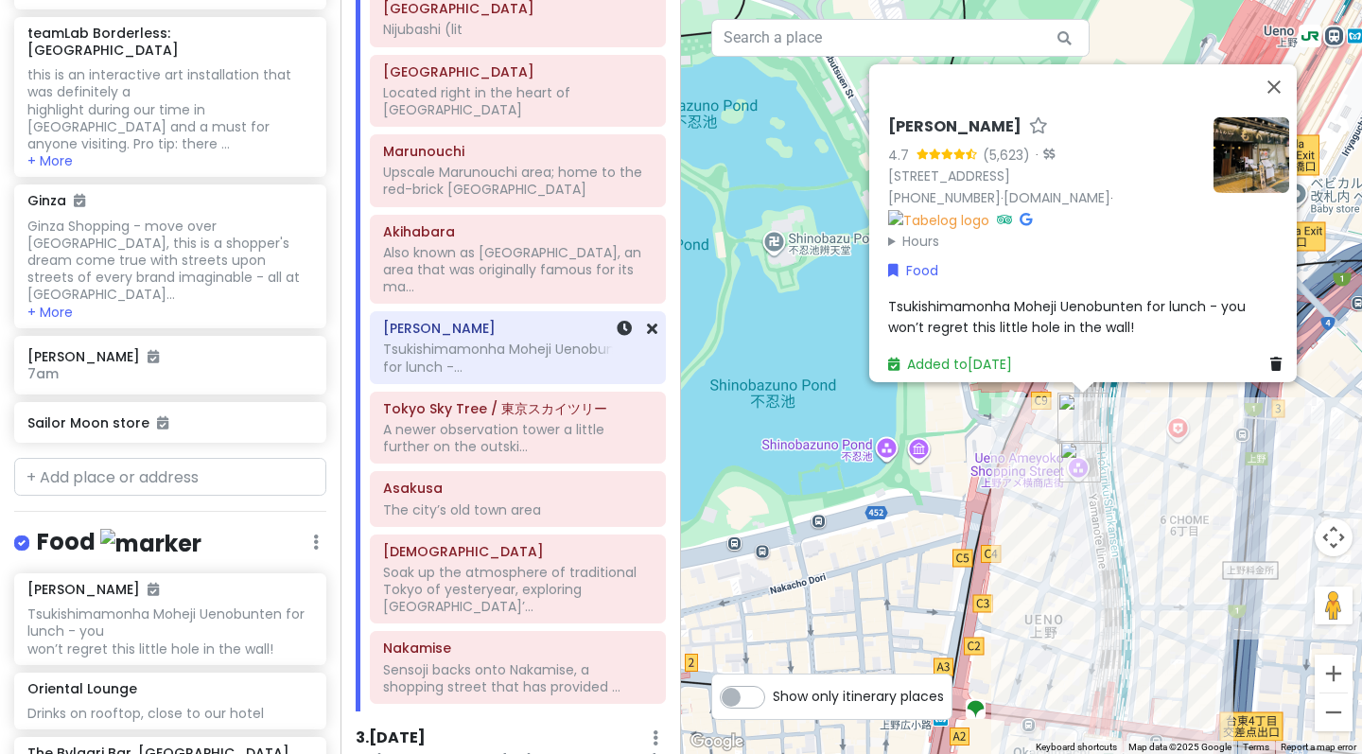
click at [463, 320] on h6 "[PERSON_NAME]" at bounding box center [517, 328] width 269 height 17
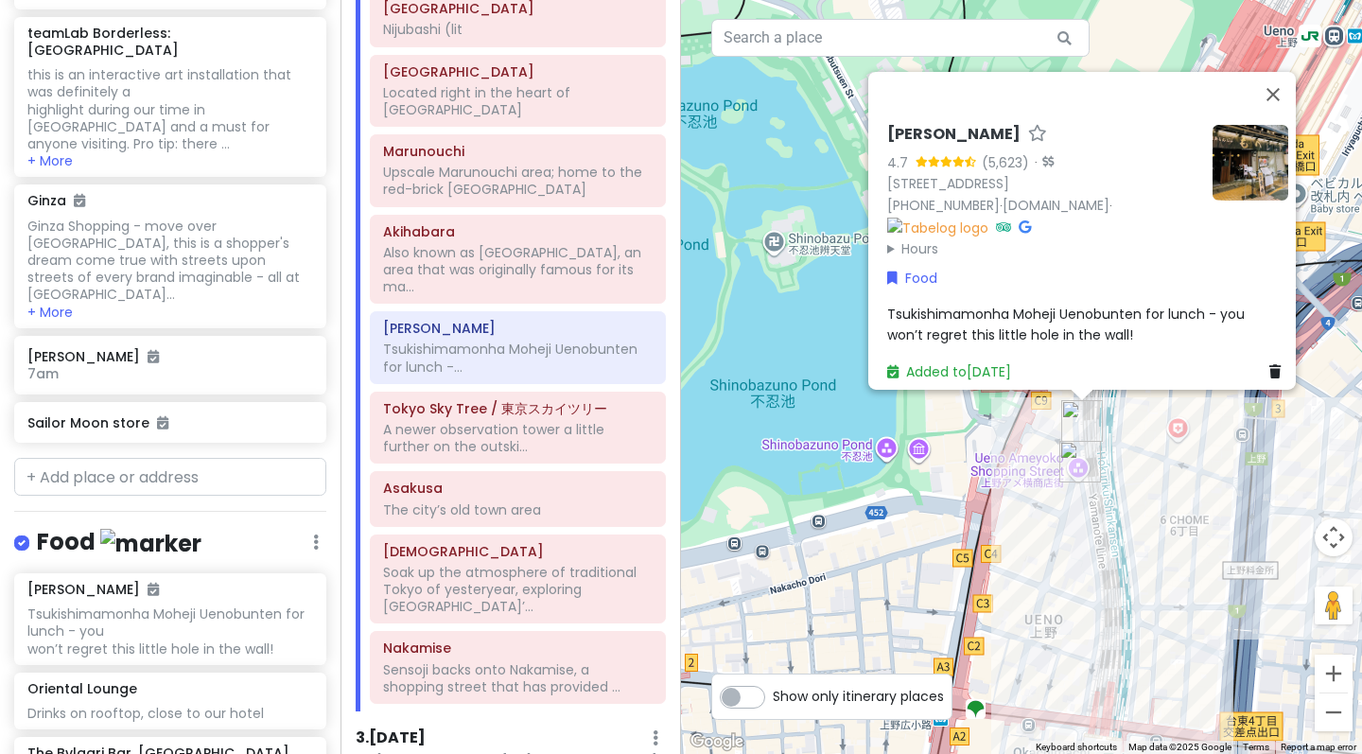
click at [1255, 160] on img at bounding box center [1250, 162] width 76 height 76
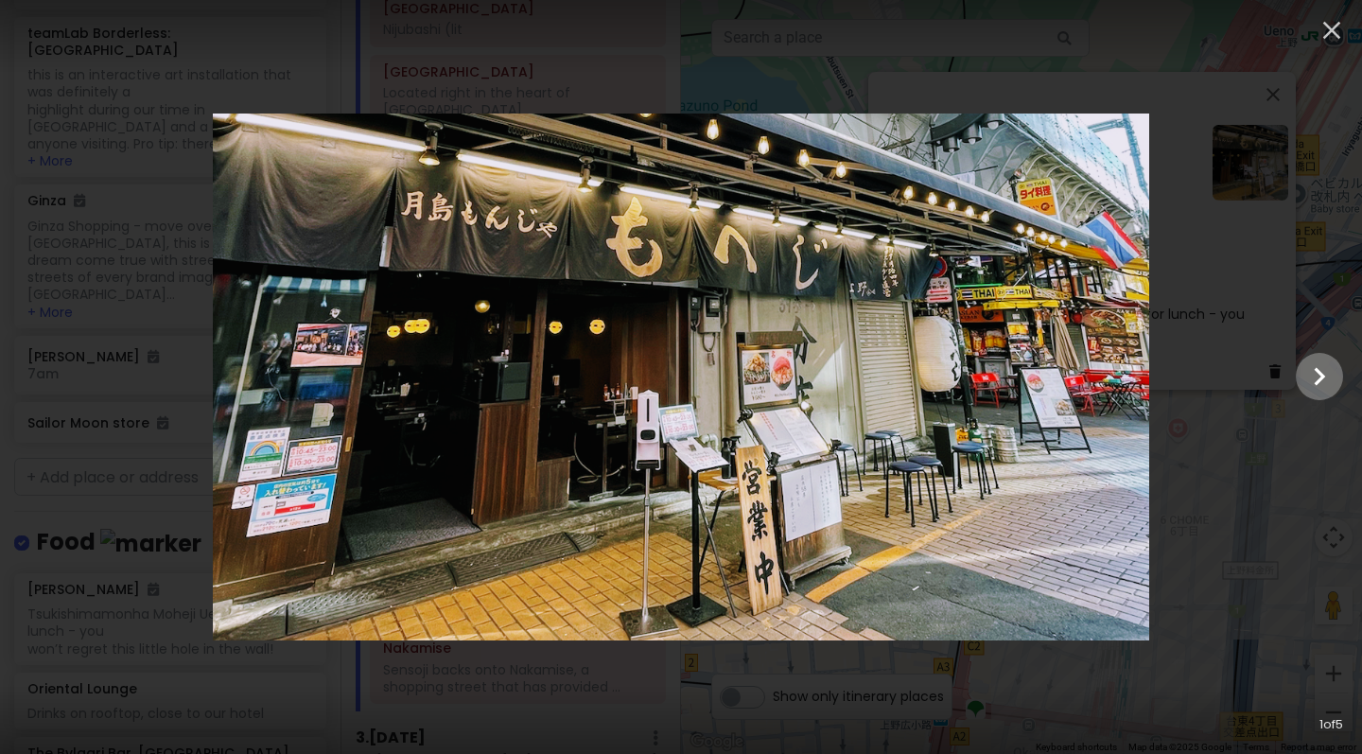
click at [1307, 377] on icon "Show slide 2 of 5" at bounding box center [1319, 376] width 36 height 45
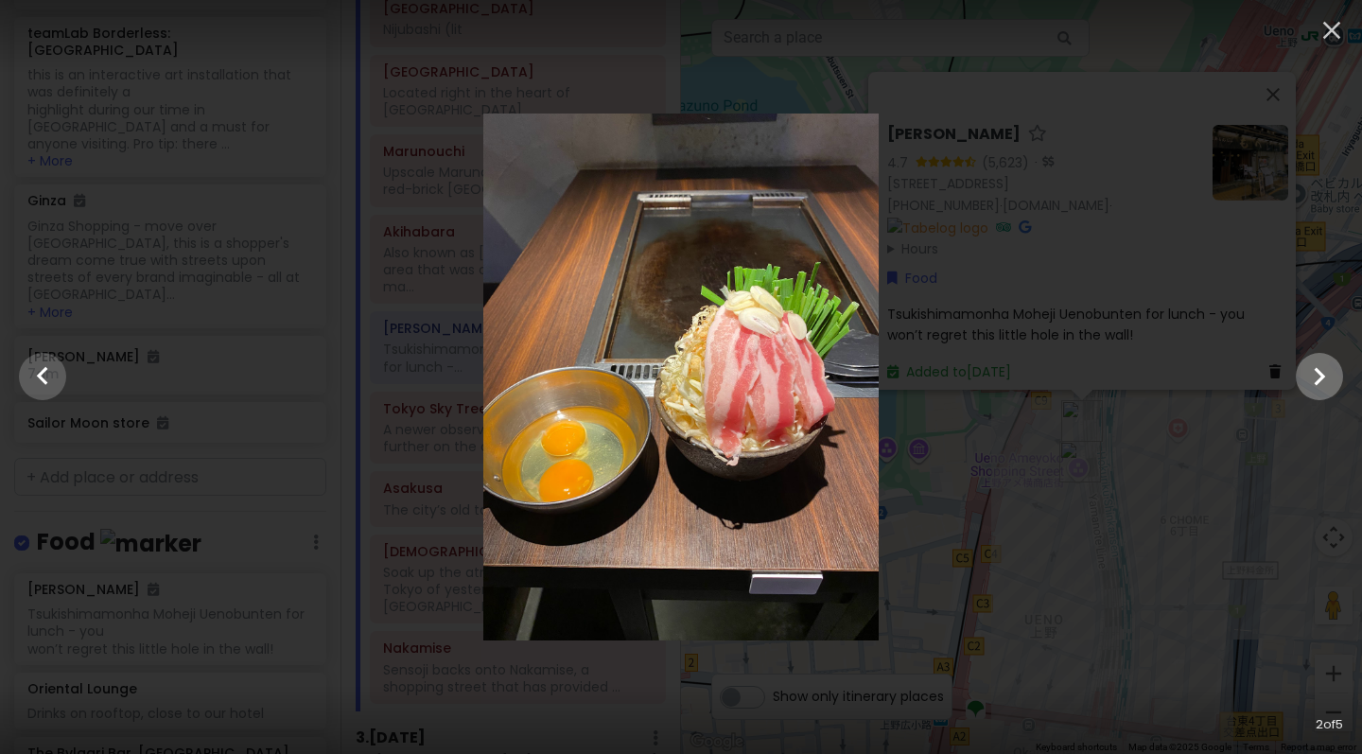
click at [1307, 377] on icon "Show slide 3 of 5" at bounding box center [1319, 376] width 36 height 45
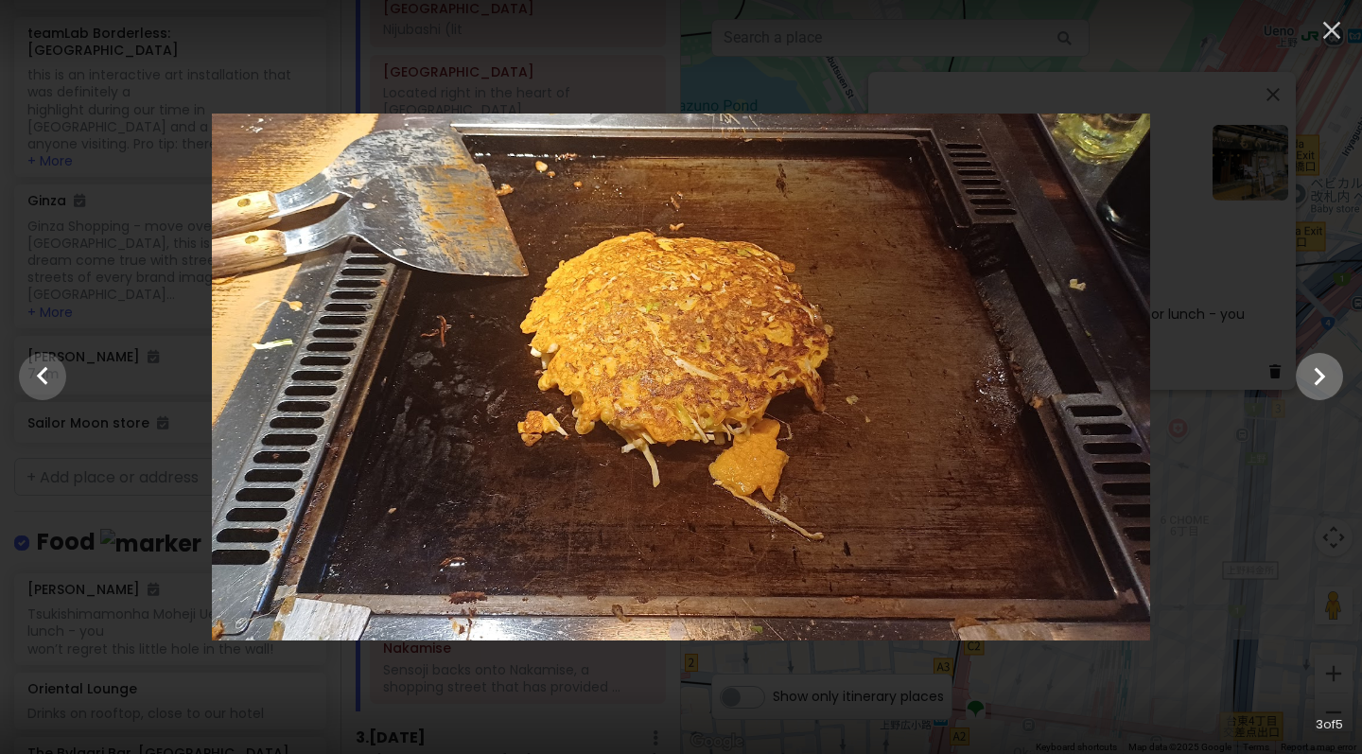
click at [1307, 377] on icon "Show slide 4 of 5" at bounding box center [1319, 376] width 36 height 45
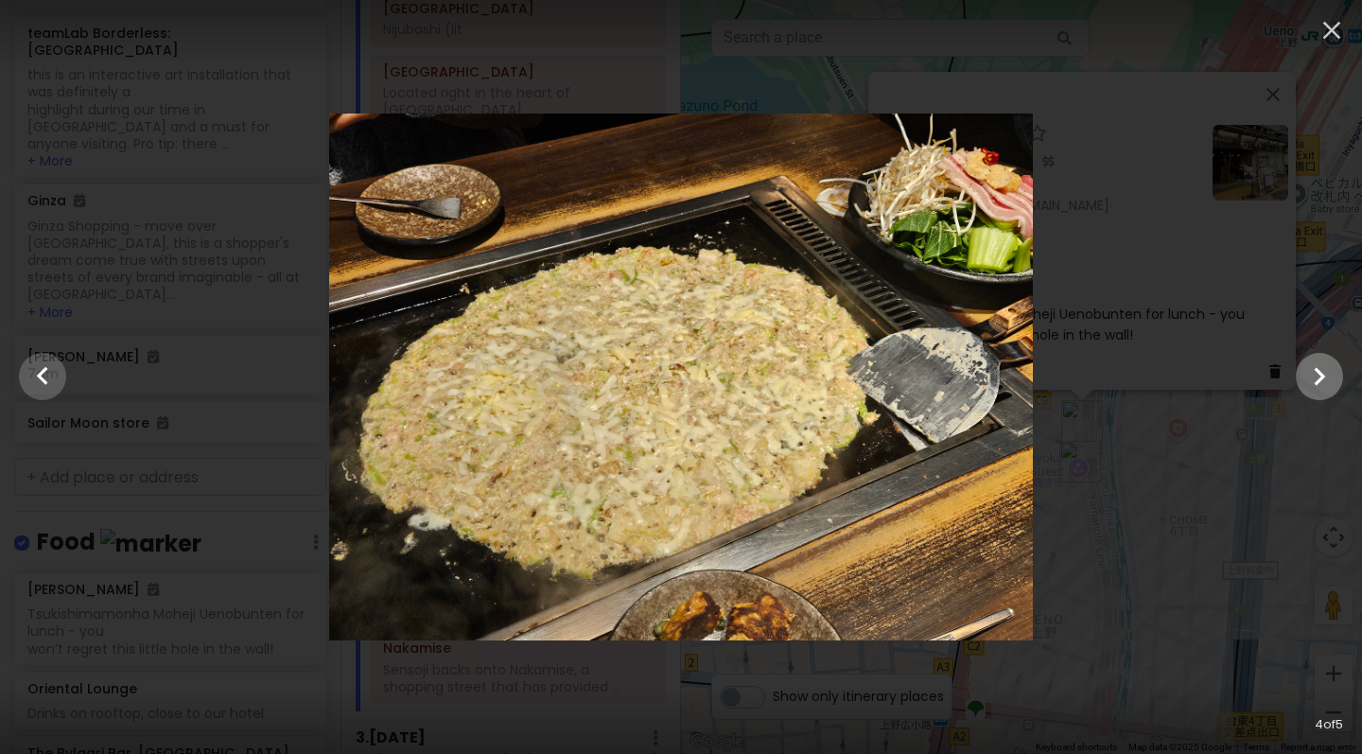
click at [1307, 377] on icon "Show slide 5 of 5" at bounding box center [1319, 376] width 36 height 45
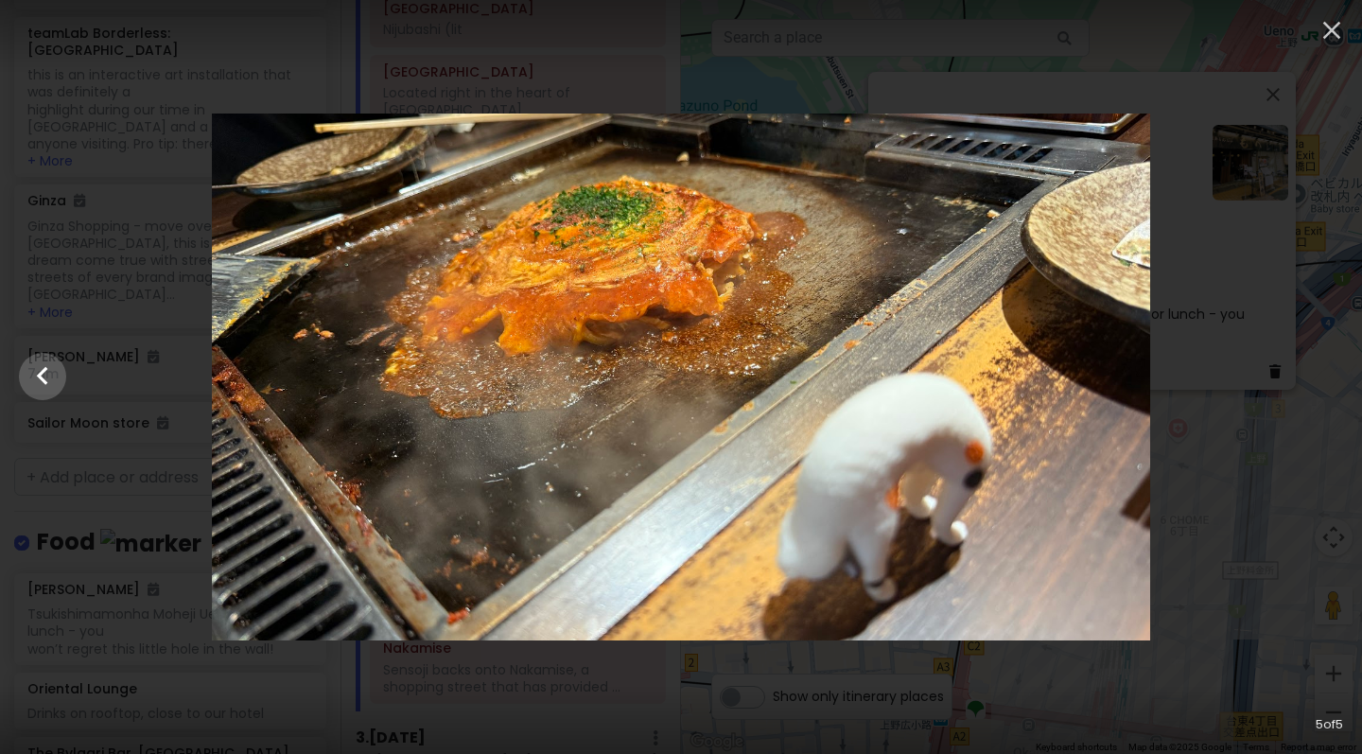
click at [1307, 377] on div at bounding box center [681, 377] width 1362 height 528
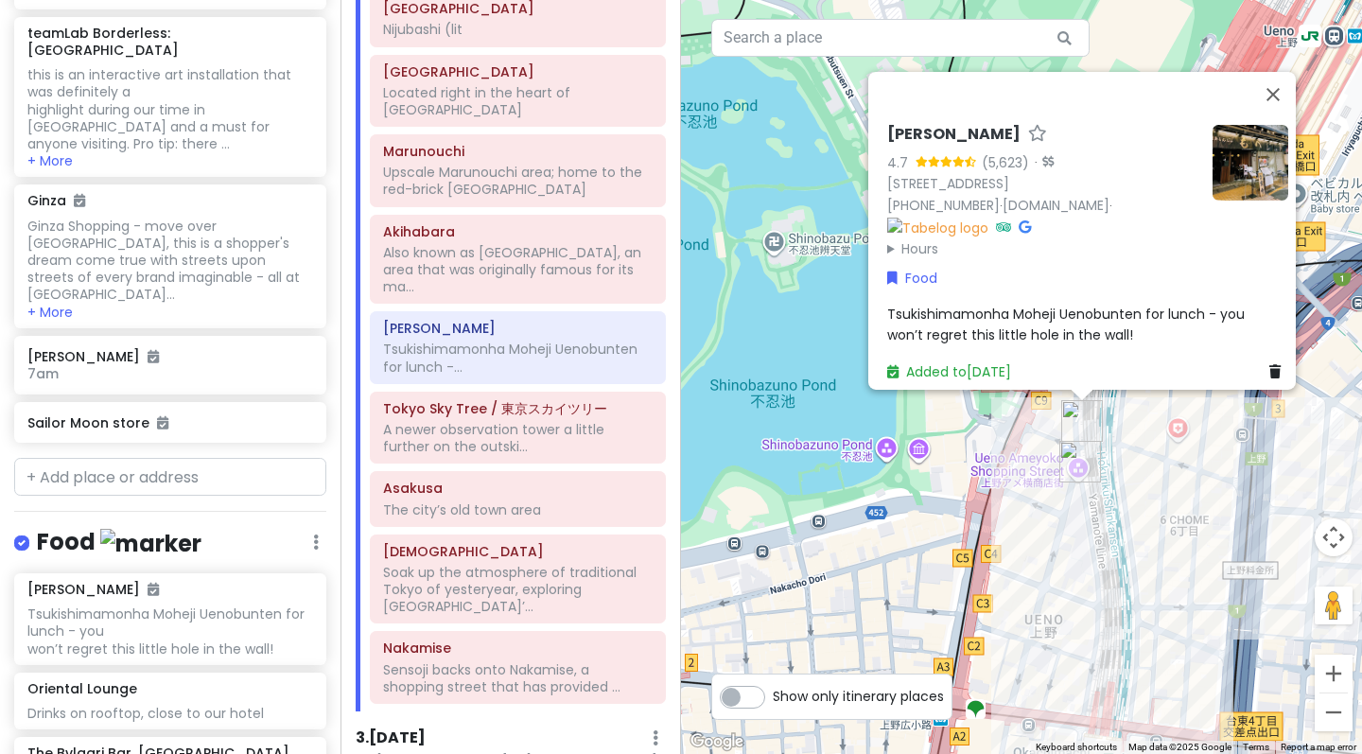
click at [887, 240] on summary "Hours" at bounding box center [1042, 248] width 310 height 21
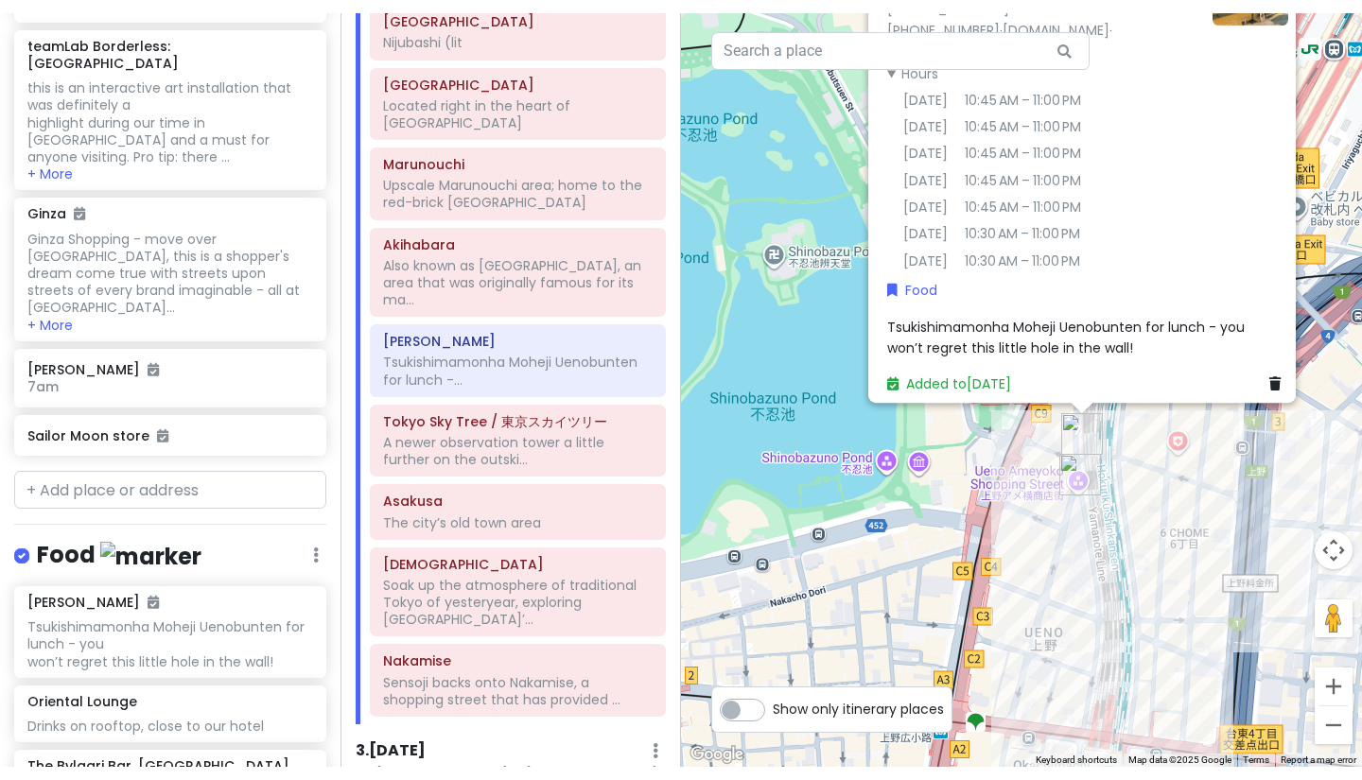
scroll to position [0, 0]
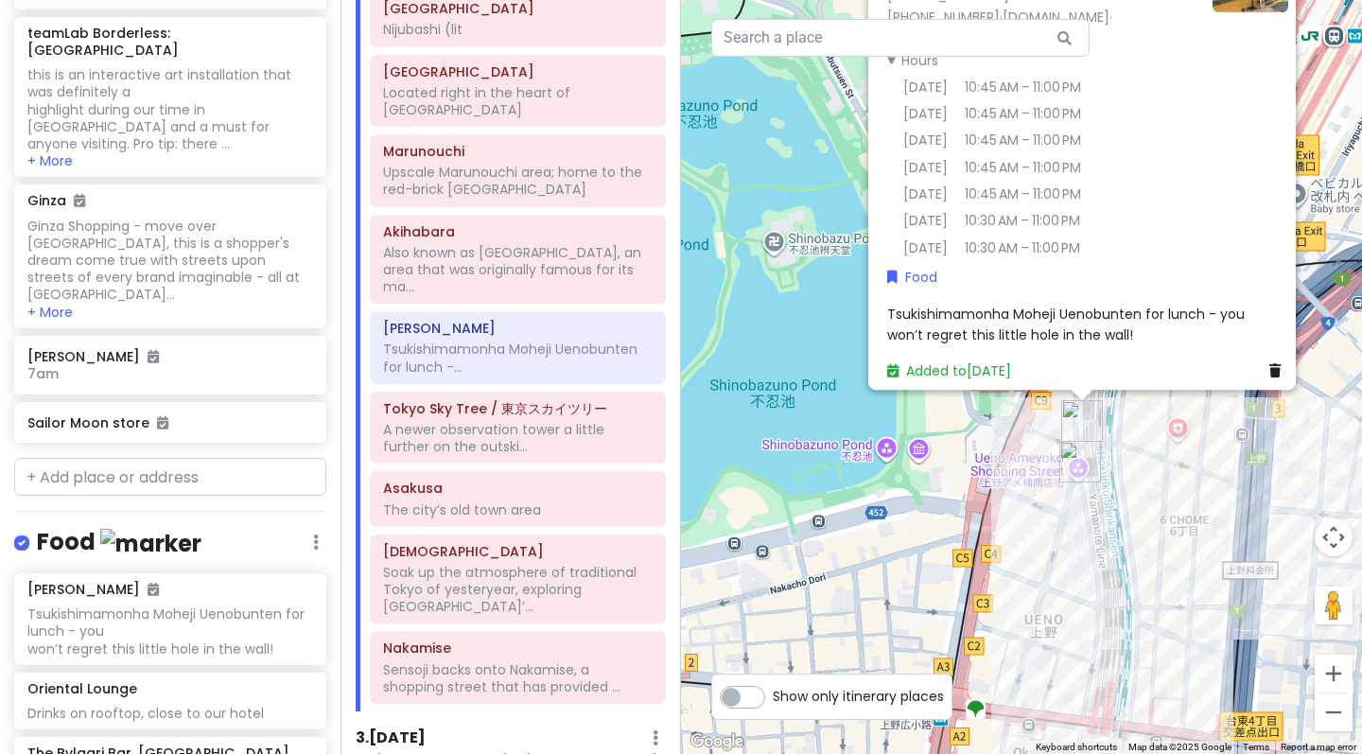
click at [975, 489] on div "[PERSON_NAME] Ueno 4.7 (5,623) · 6-chōme-11-2 Ueno, [GEOGRAPHIC_DATA], [GEOGRAP…" at bounding box center [1021, 377] width 681 height 754
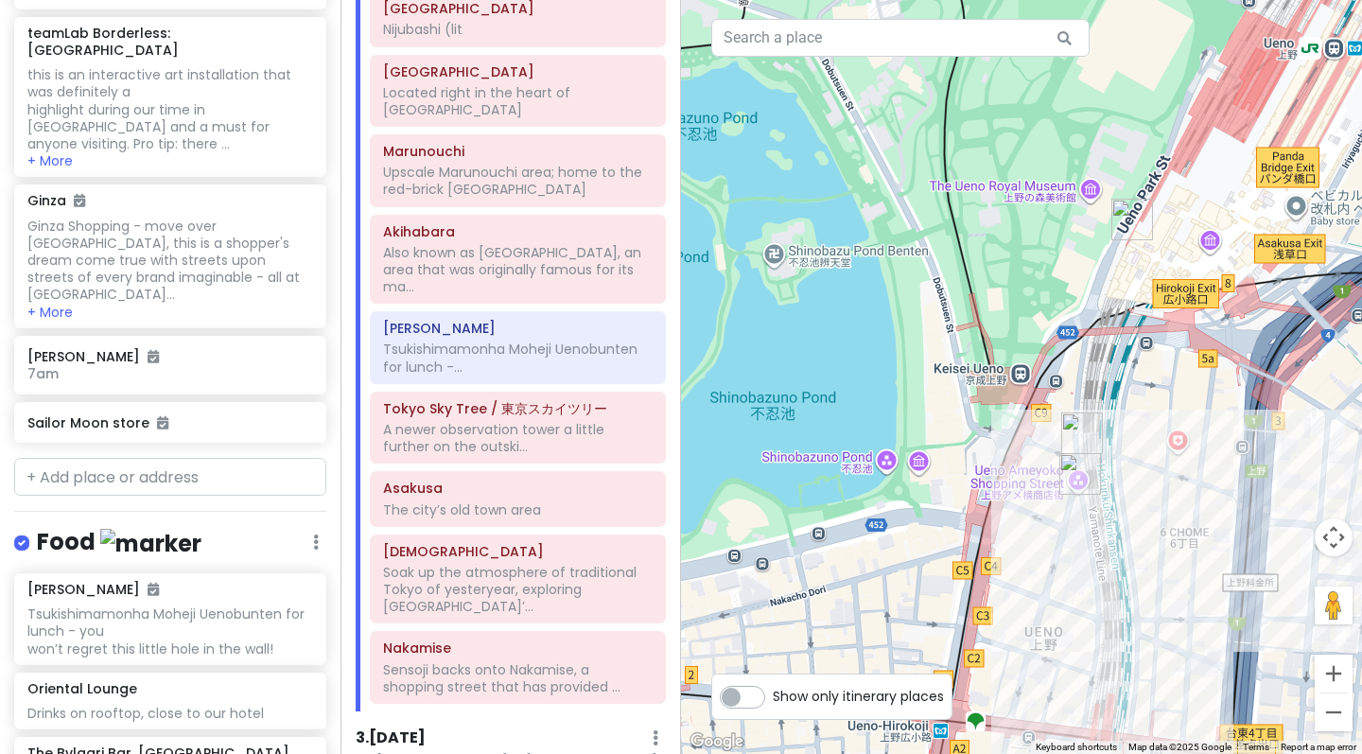
drag, startPoint x: 891, startPoint y: 380, endPoint x: 886, endPoint y: 418, distance: 38.1
click at [889, 418] on div at bounding box center [1021, 377] width 681 height 754
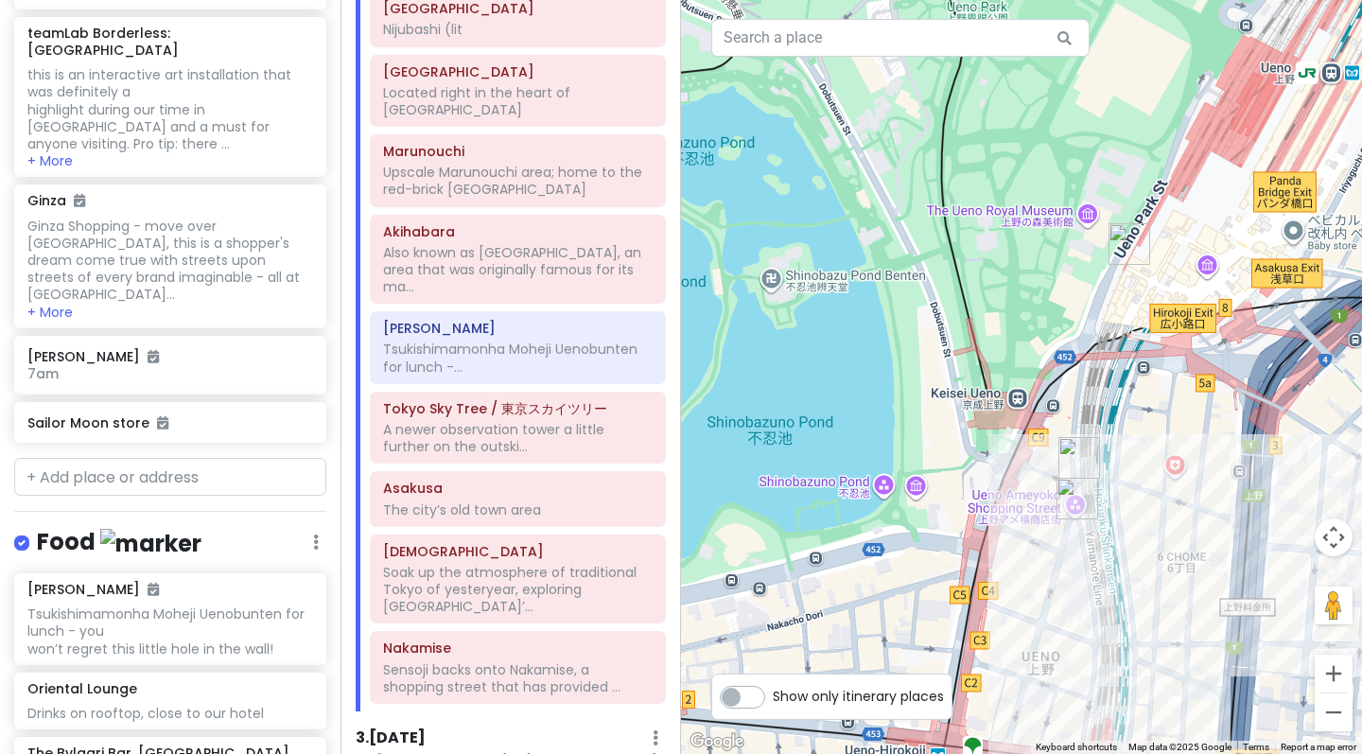
click at [1066, 499] on img "Ueno Ameyoko Shopping Street" at bounding box center [1077, 499] width 42 height 42
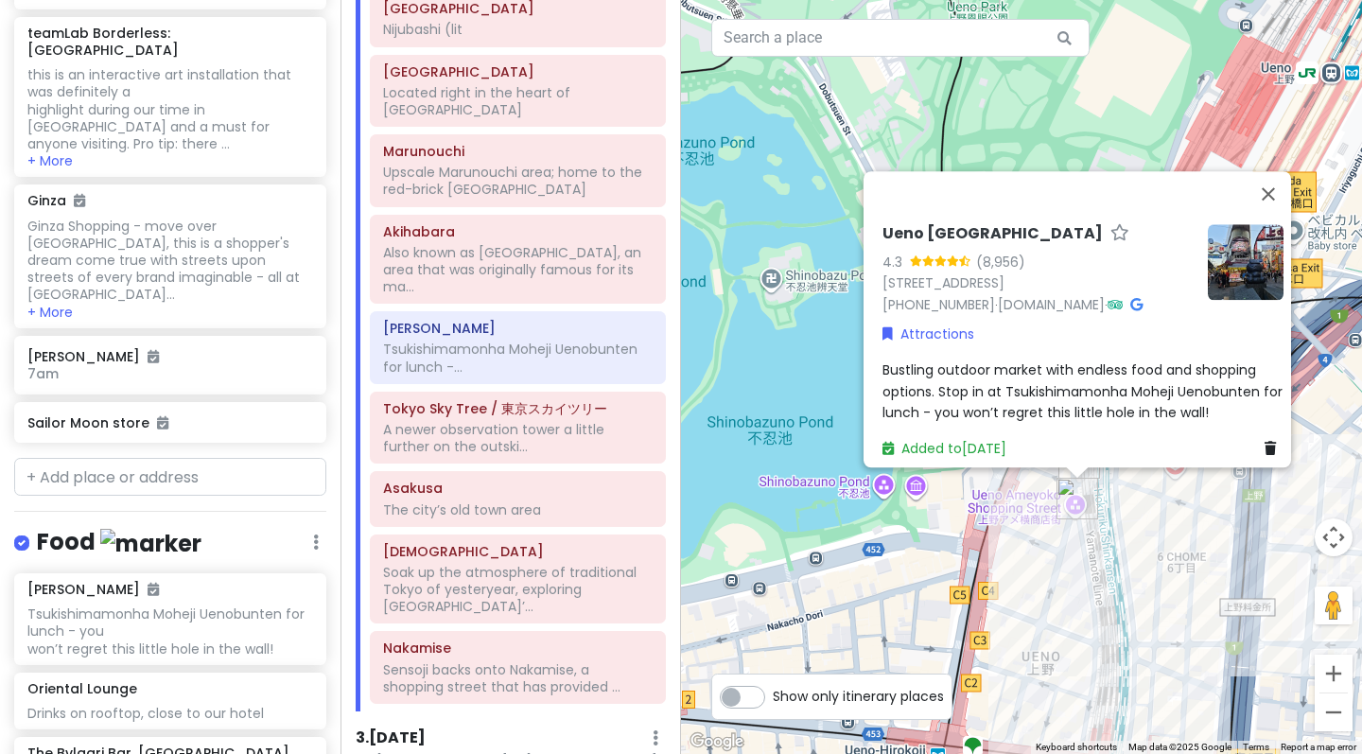
click at [989, 552] on div "Ueno [GEOGRAPHIC_DATA] 4.3 (8,956) [STREET_ADDRESS] [PHONE_NUMBER] · [DOMAIN_NA…" at bounding box center [1021, 377] width 681 height 754
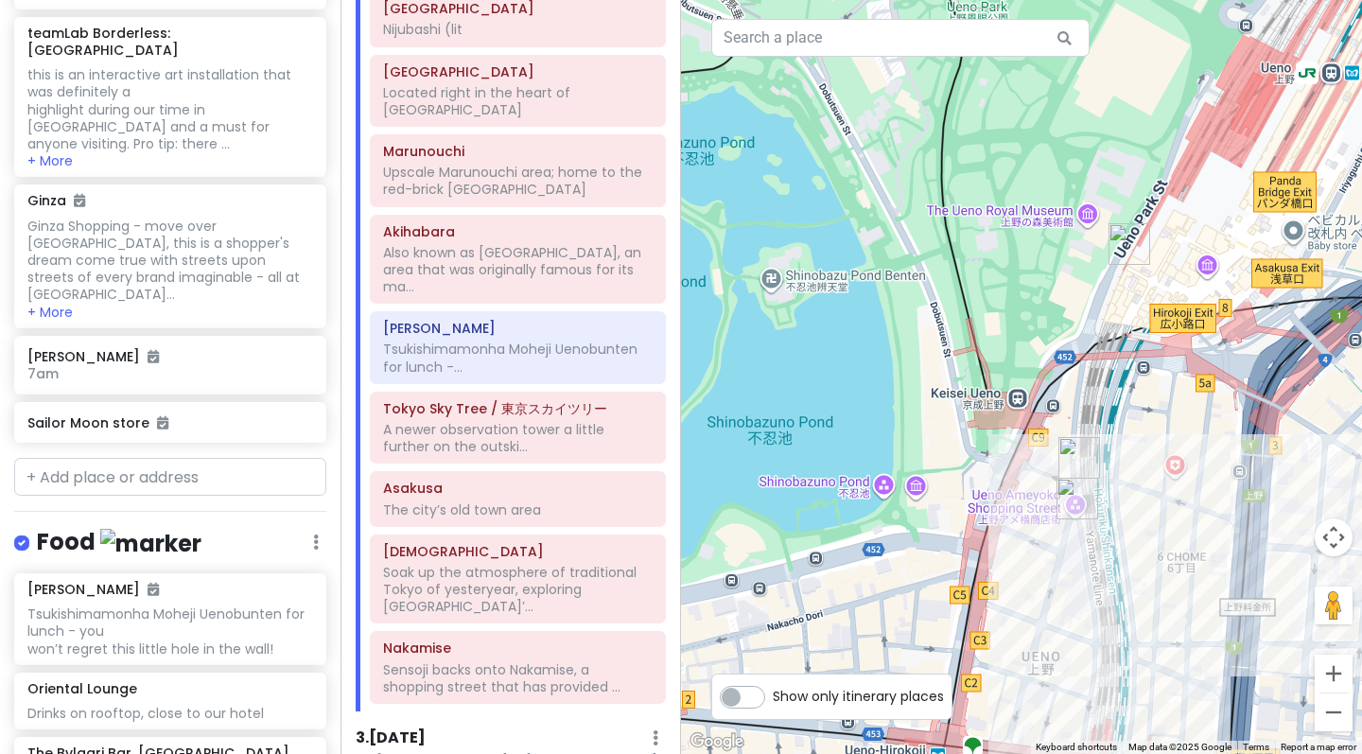
click at [1070, 494] on img "Ueno Ameyoko Shopping Street" at bounding box center [1077, 499] width 42 height 42
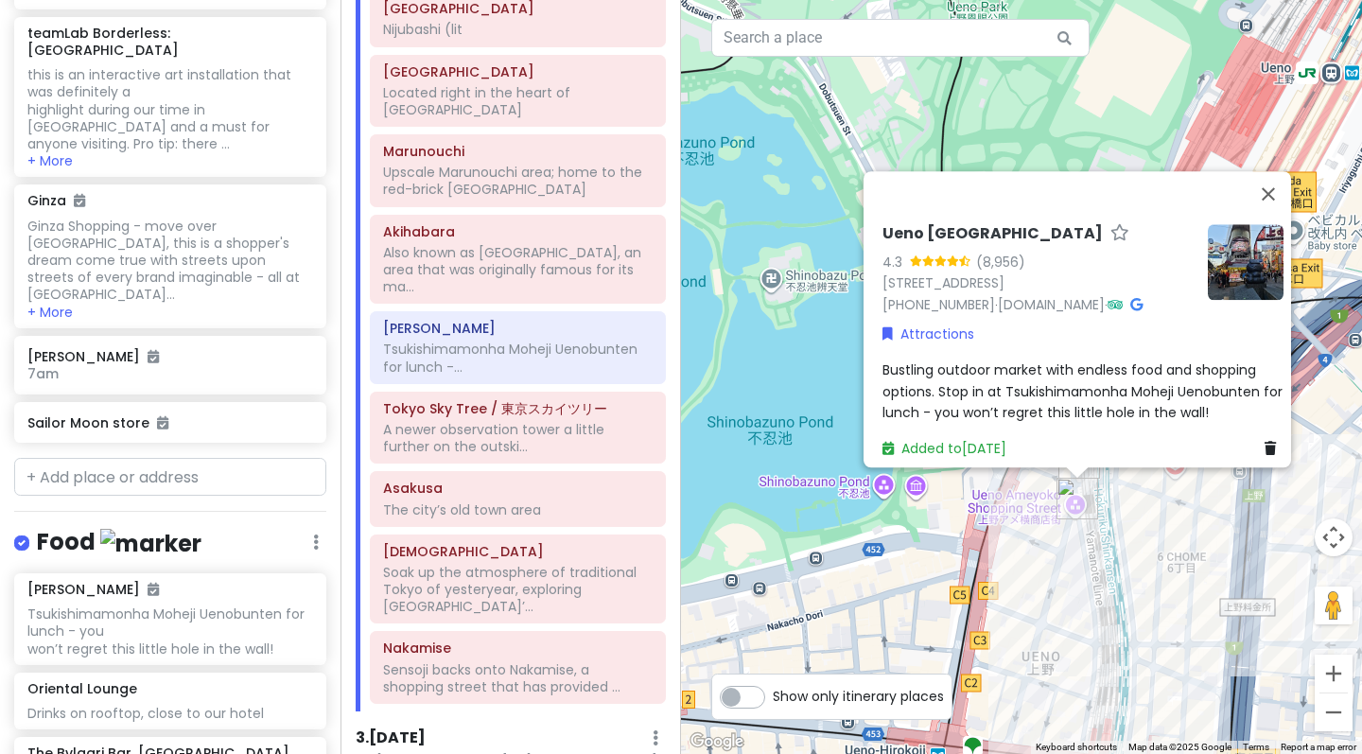
click at [1022, 535] on div "Ueno [GEOGRAPHIC_DATA] 4.3 (8,956) [STREET_ADDRESS] [PHONE_NUMBER] · [DOMAIN_NA…" at bounding box center [1021, 377] width 681 height 754
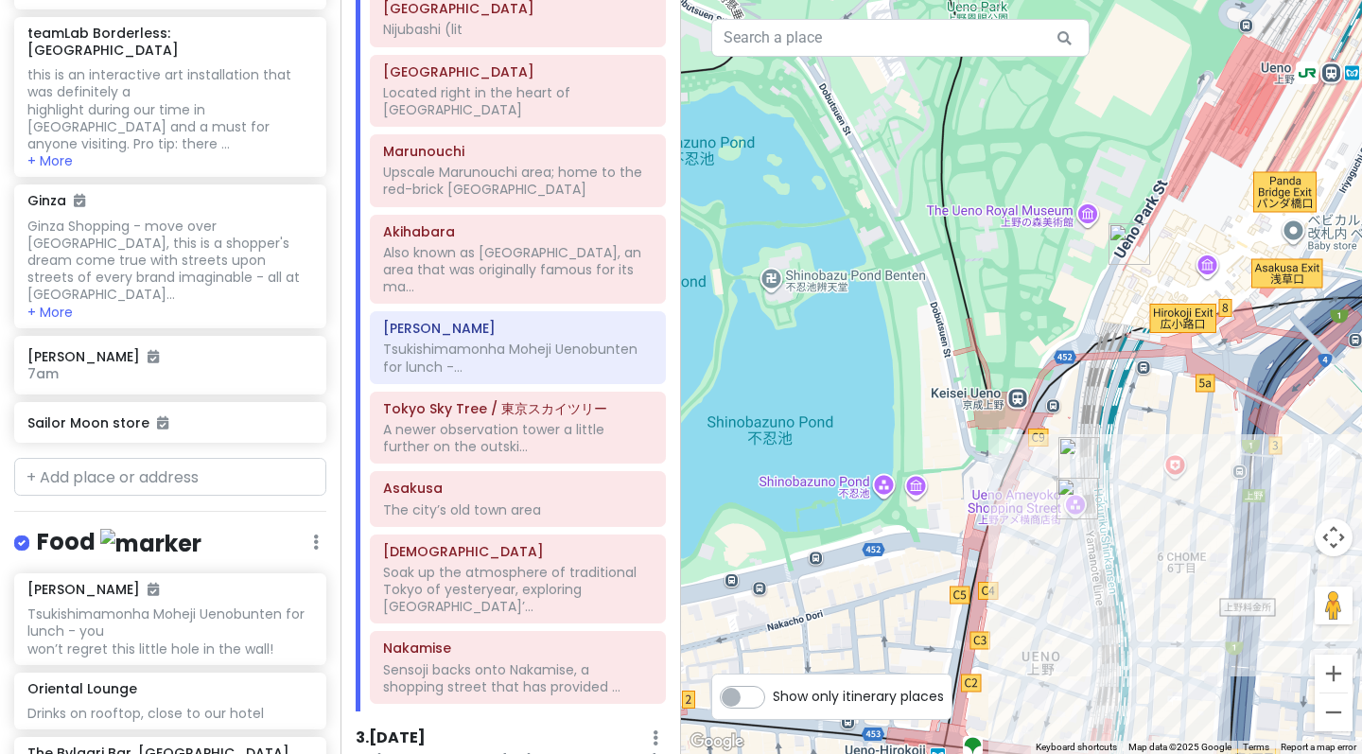
click at [1076, 460] on img "Monja Moheji Ueno" at bounding box center [1079, 458] width 42 height 42
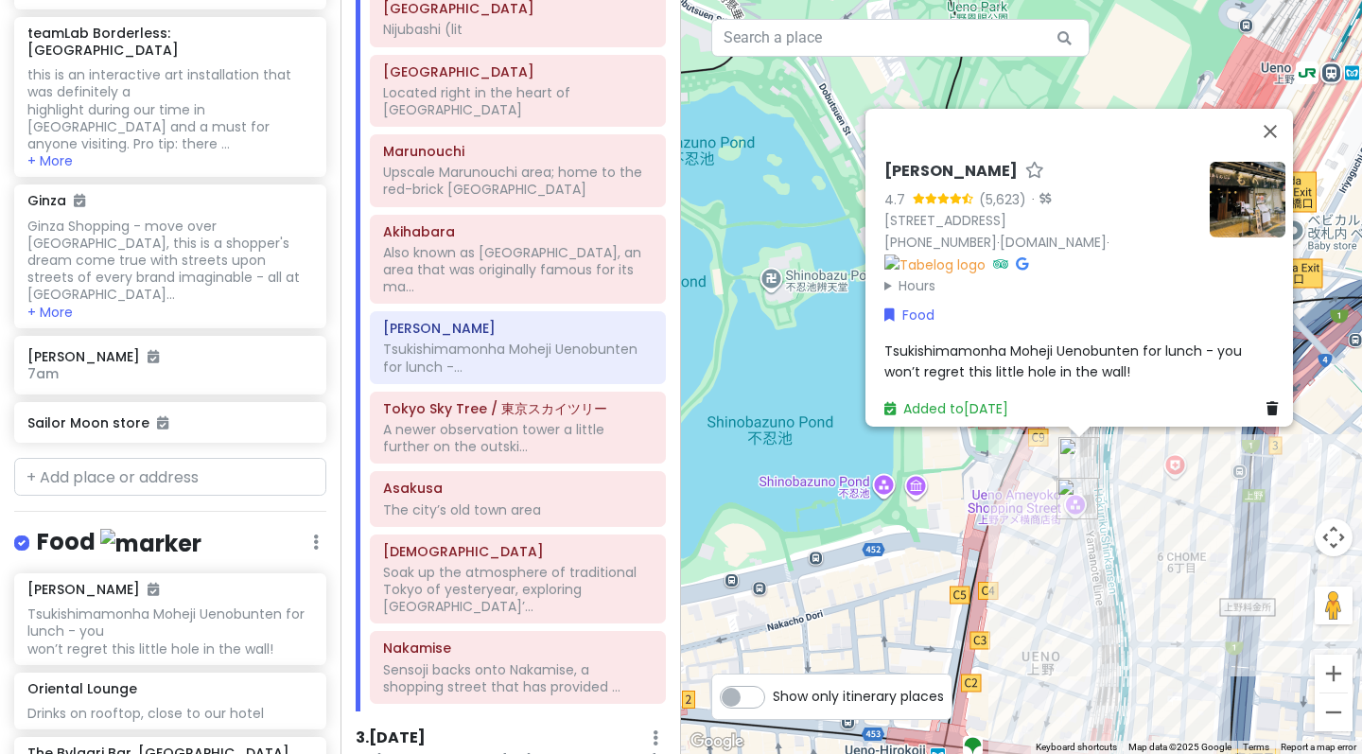
click at [1075, 488] on img "Ueno Ameyoko Shopping Street" at bounding box center [1077, 499] width 42 height 42
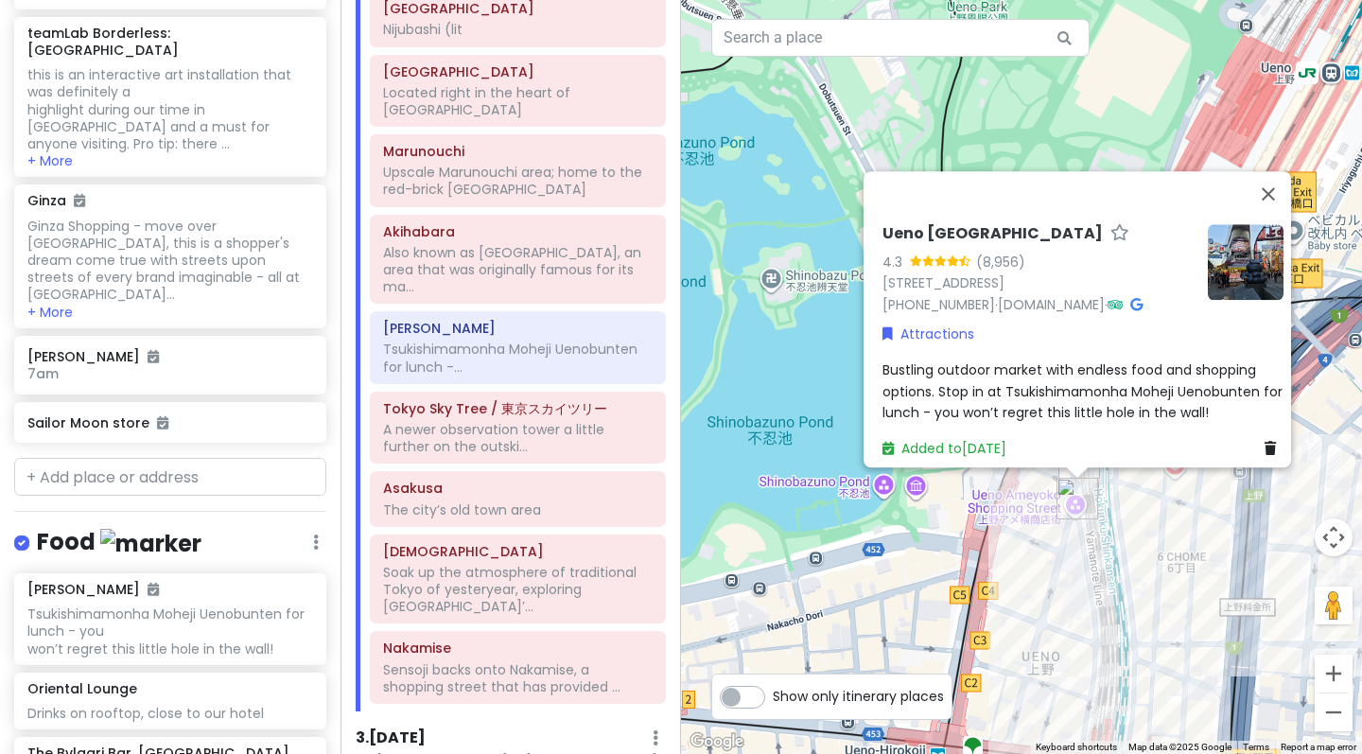
click at [1013, 513] on div "Ueno [GEOGRAPHIC_DATA] 4.3 (8,956) [STREET_ADDRESS] [PHONE_NUMBER] · [DOMAIN_NA…" at bounding box center [1021, 377] width 681 height 754
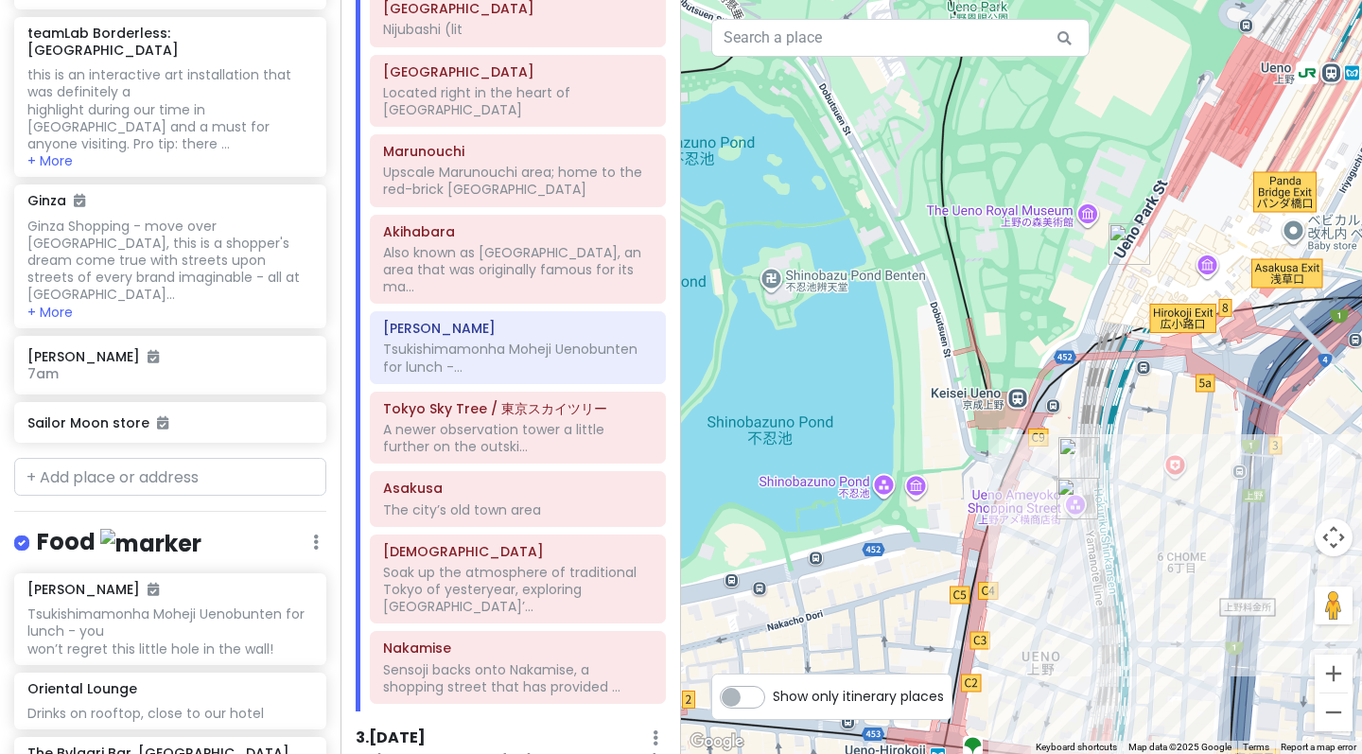
click at [1068, 466] on img "Monja Moheji Ueno" at bounding box center [1079, 458] width 42 height 42
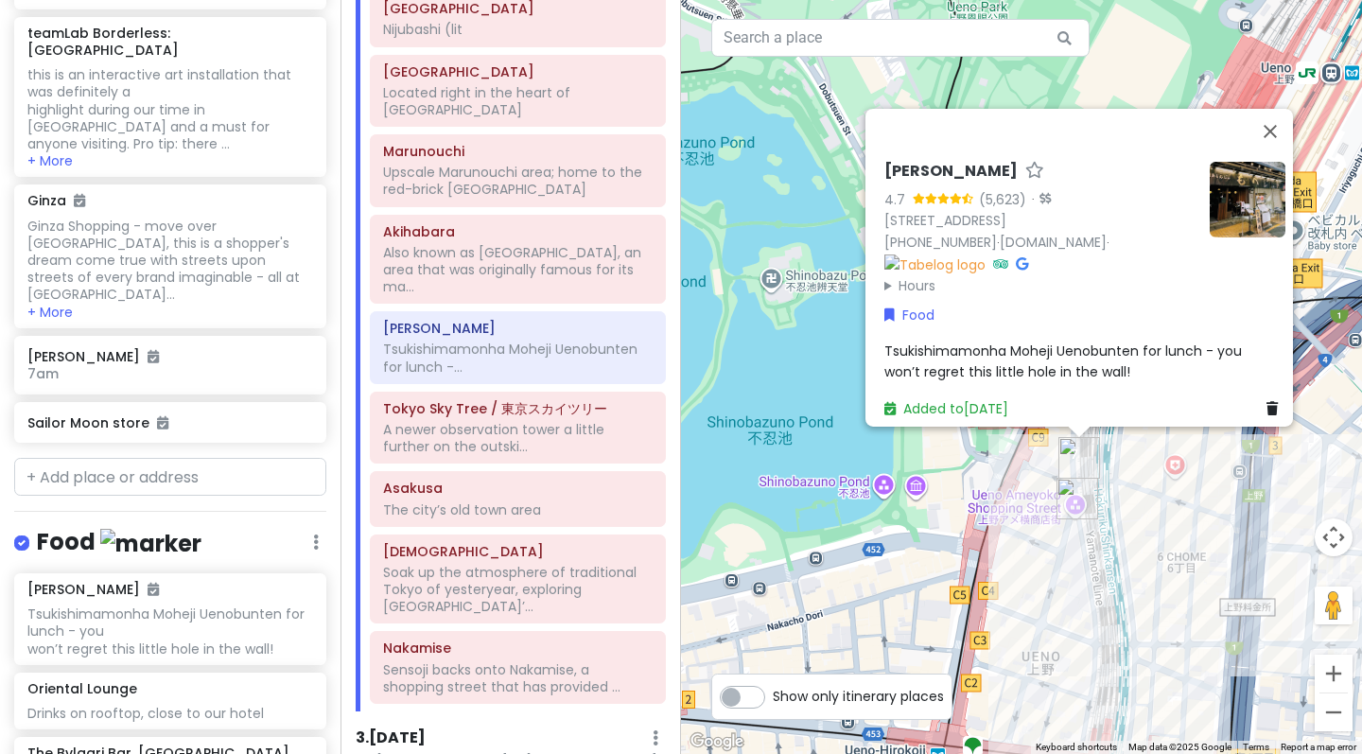
click at [1128, 342] on span "Tsukishimamonha Moheji Uenobunten for lunch - you won’t regret this little hole…" at bounding box center [1062, 360] width 357 height 40
type textarea "x"
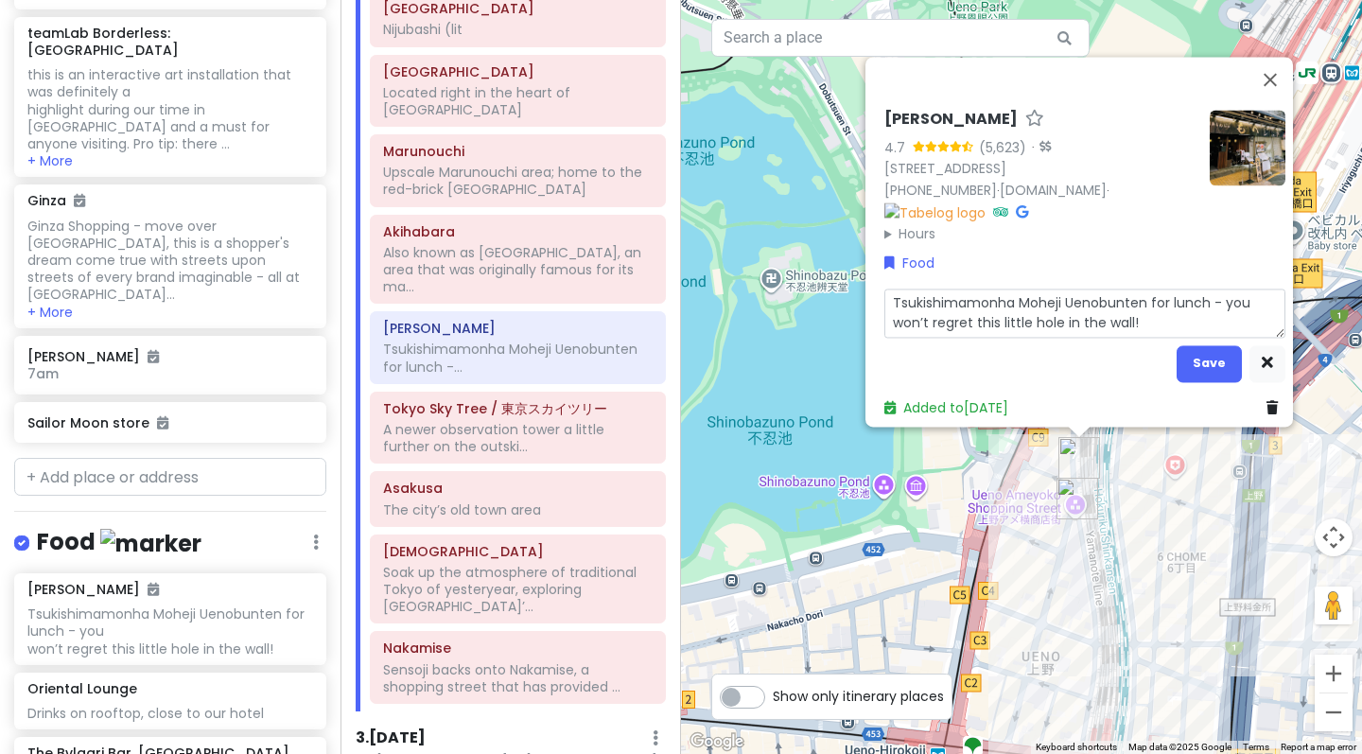
drag, startPoint x: 1137, startPoint y: 291, endPoint x: 883, endPoint y: 287, distance: 253.4
click at [884, 288] on textarea "Tsukishimamonha Moheji Uenobunten for lunch - you won’t regret this little hole…" at bounding box center [1084, 312] width 401 height 49
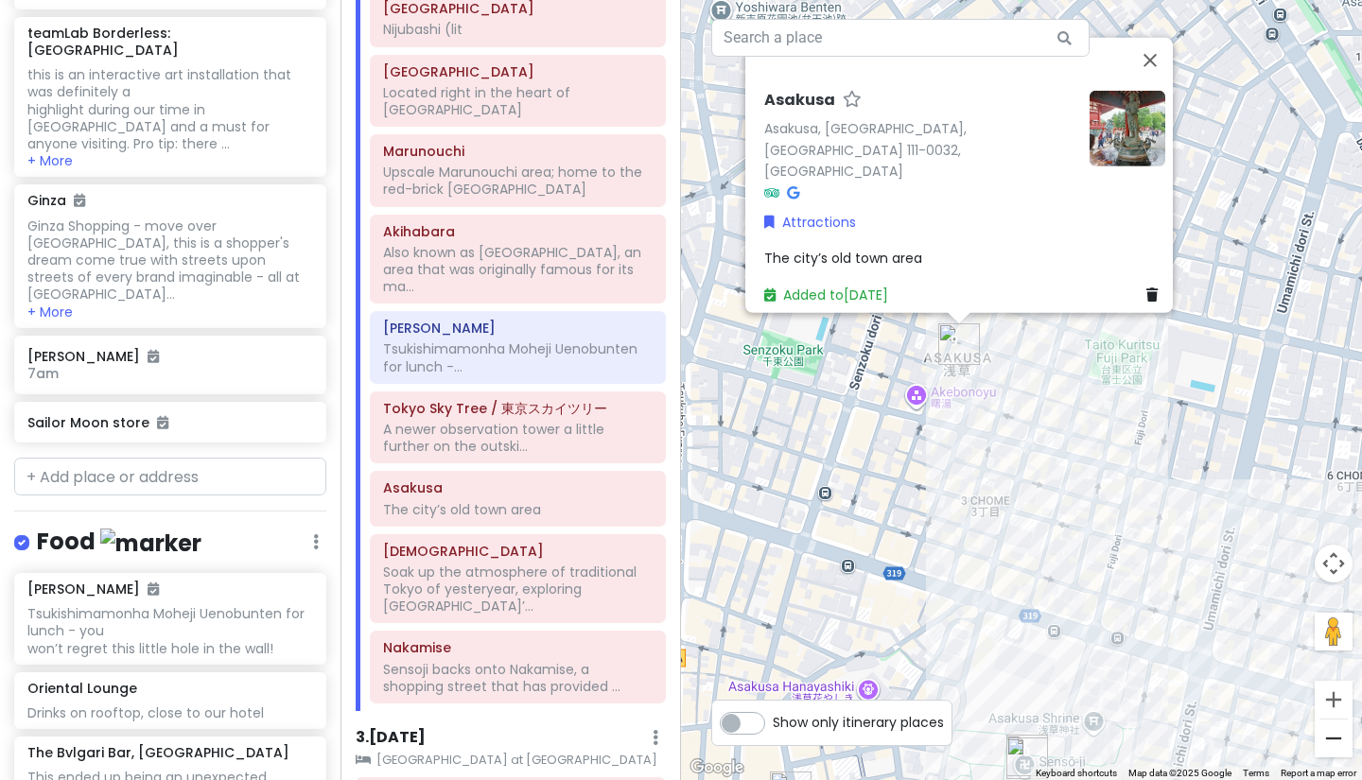
click at [1331, 751] on button "Zoom out" at bounding box center [1333, 739] width 38 height 38
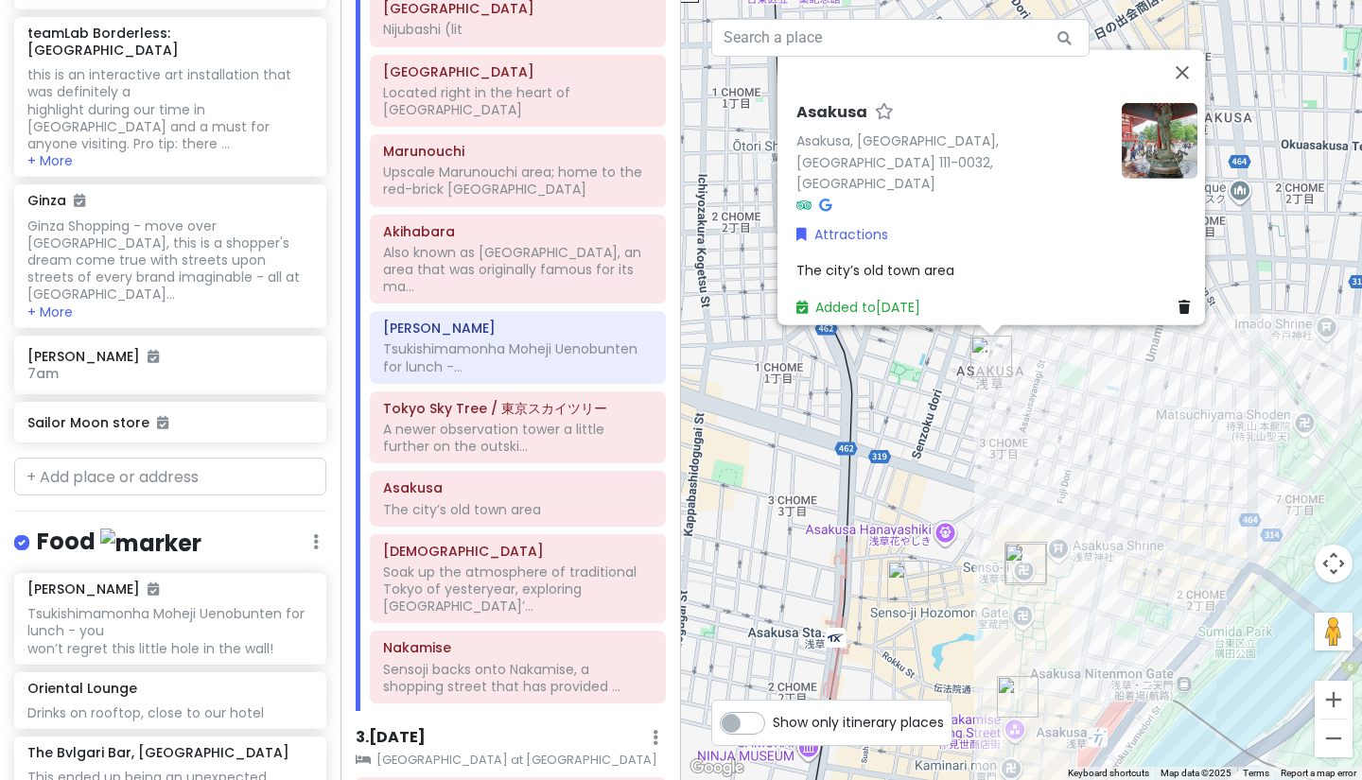
click at [1331, 751] on button "Zoom out" at bounding box center [1333, 739] width 38 height 38
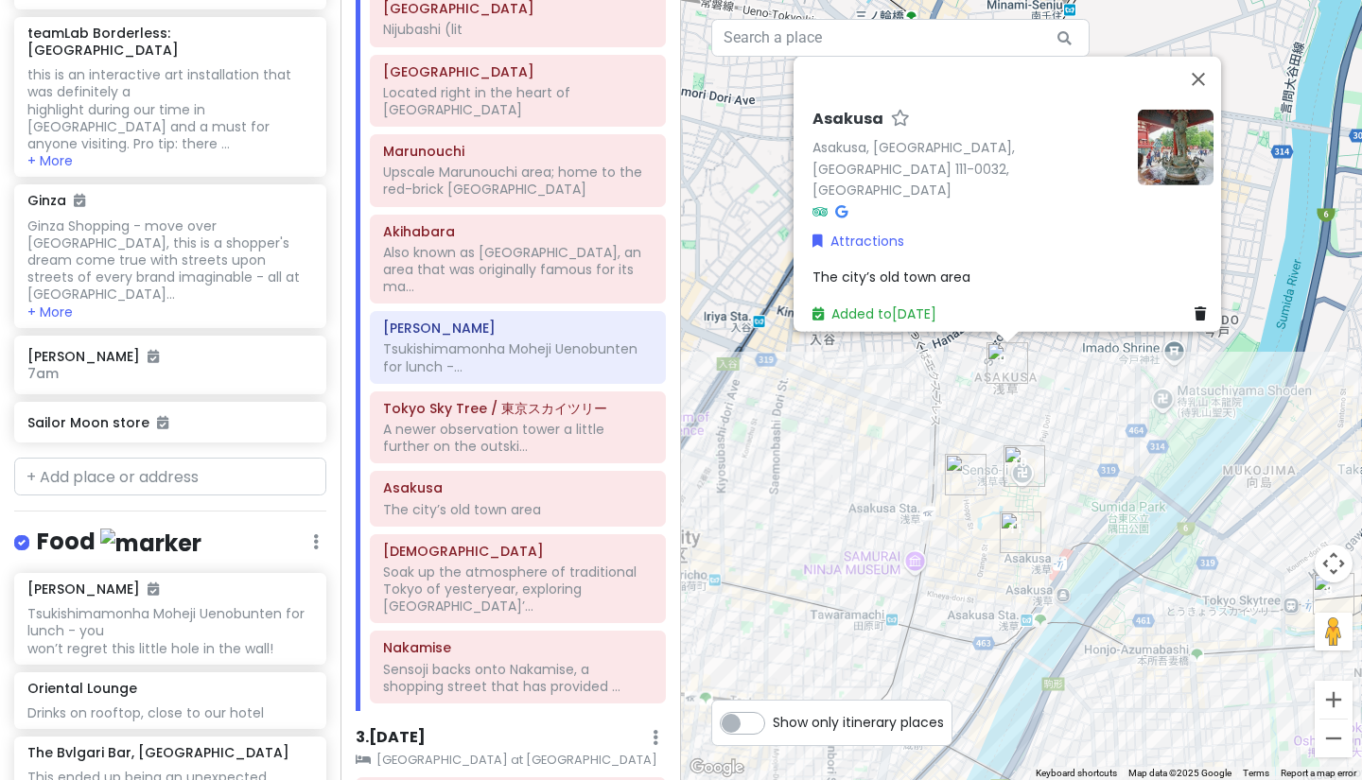
click at [1331, 751] on button "Zoom out" at bounding box center [1333, 739] width 38 height 38
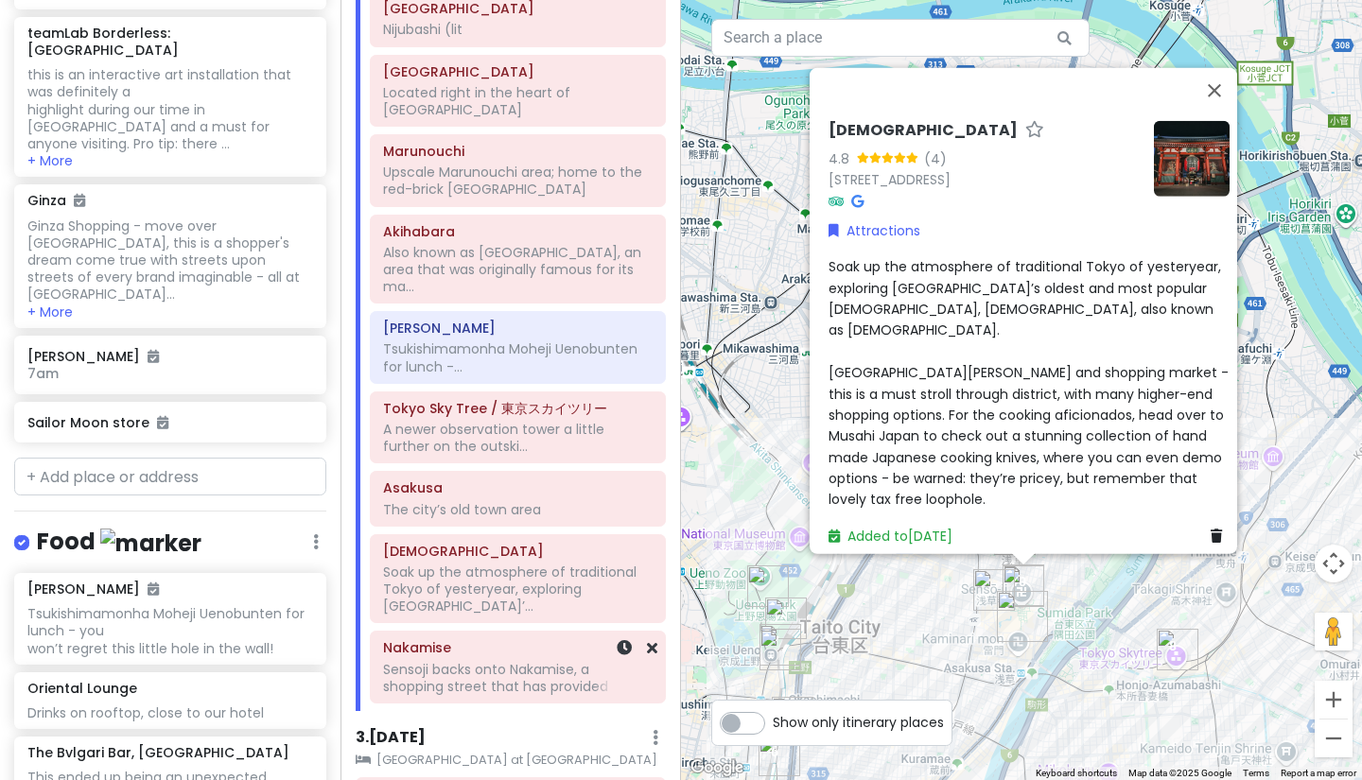
click at [460, 639] on h6 "Nakamise" at bounding box center [517, 647] width 269 height 17
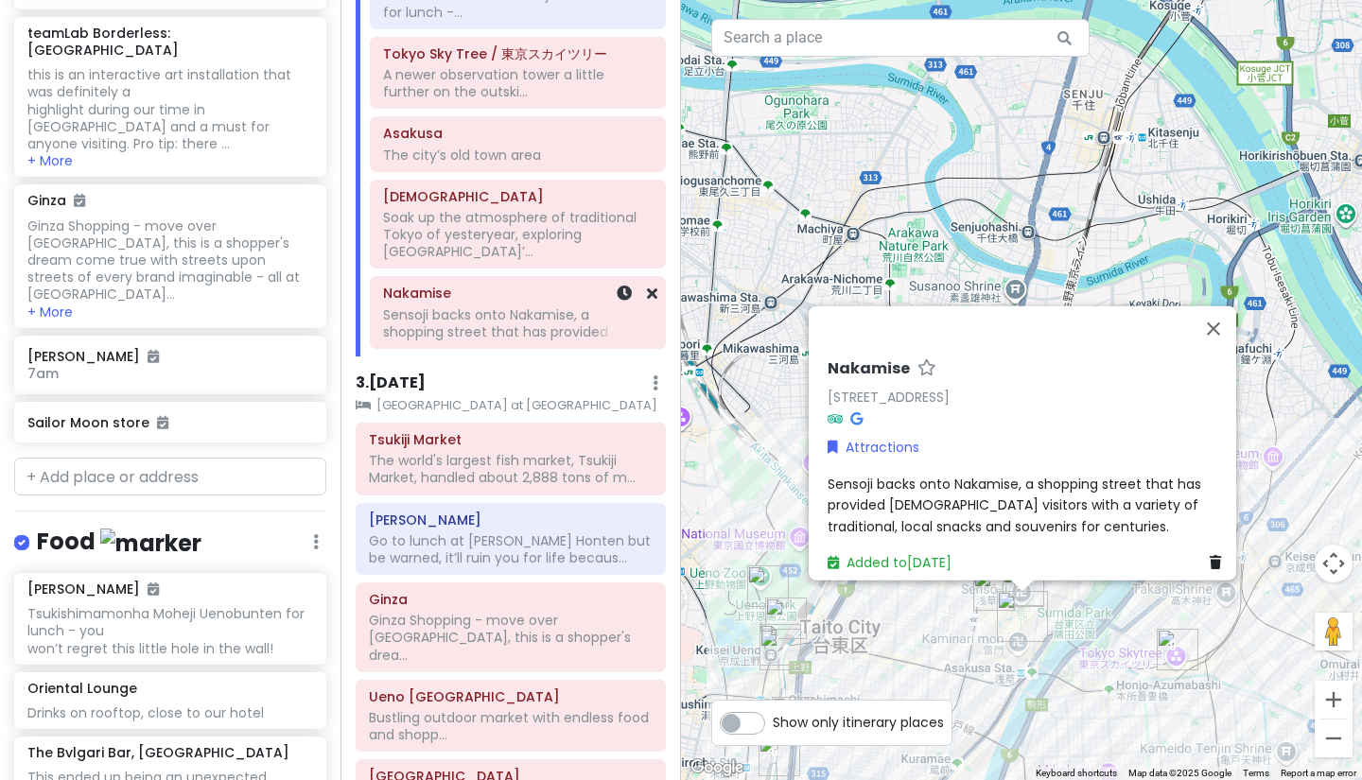
scroll to position [1551, 0]
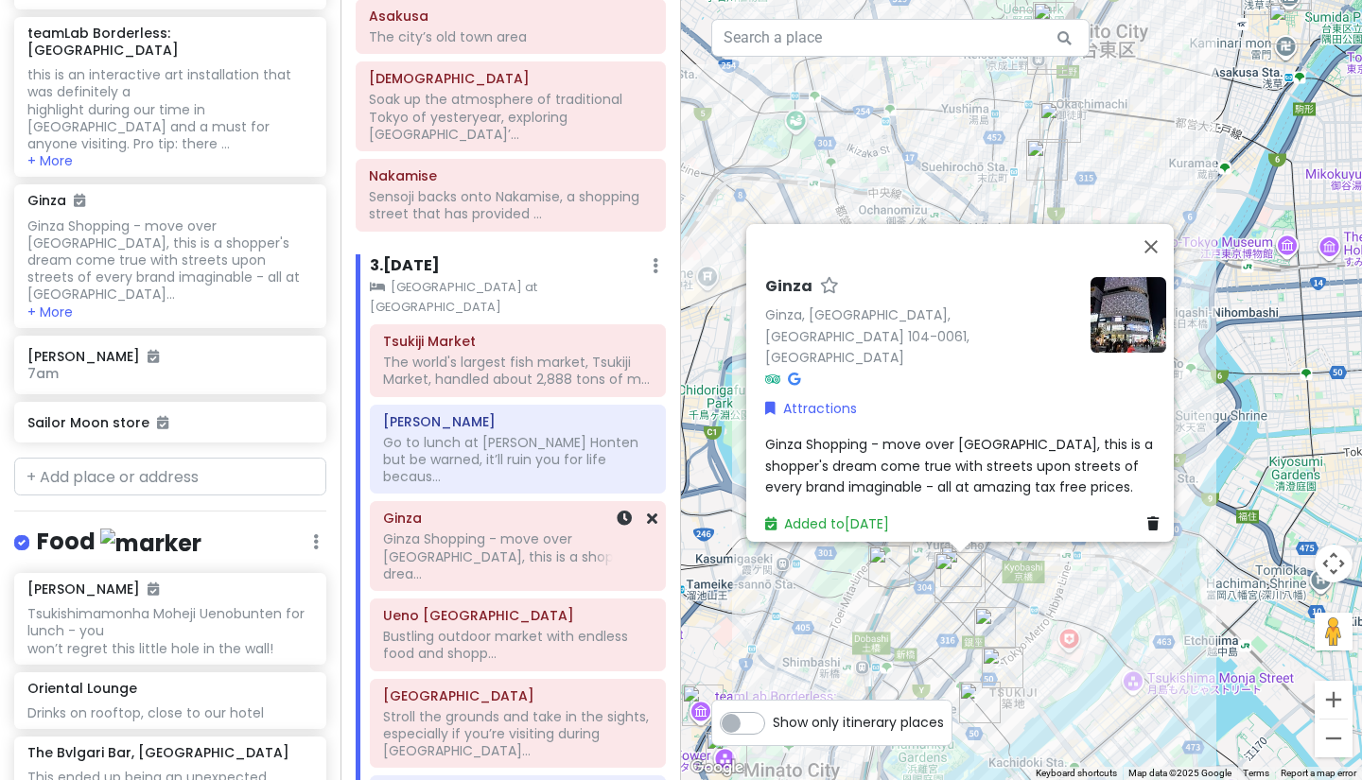
scroll to position [1651, 0]
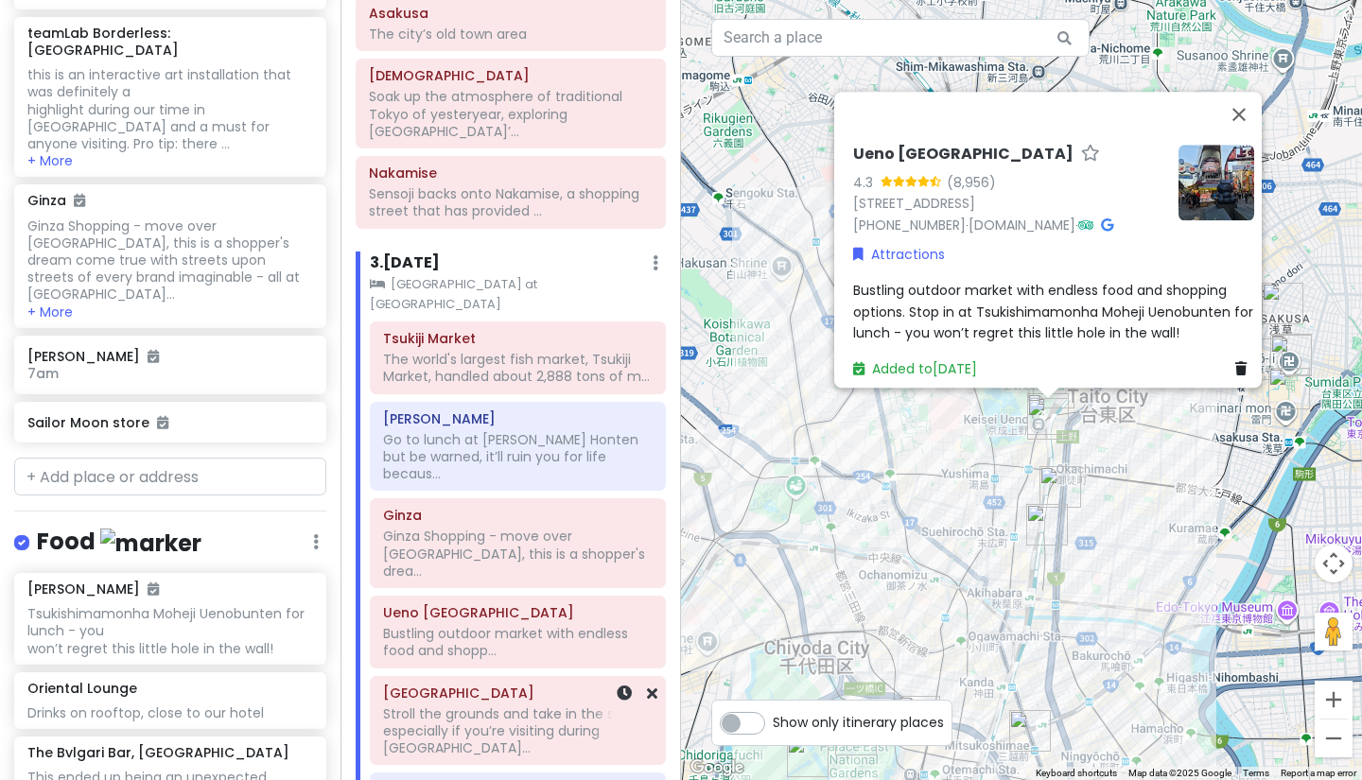
click at [453, 685] on h6 "[GEOGRAPHIC_DATA]" at bounding box center [517, 693] width 269 height 17
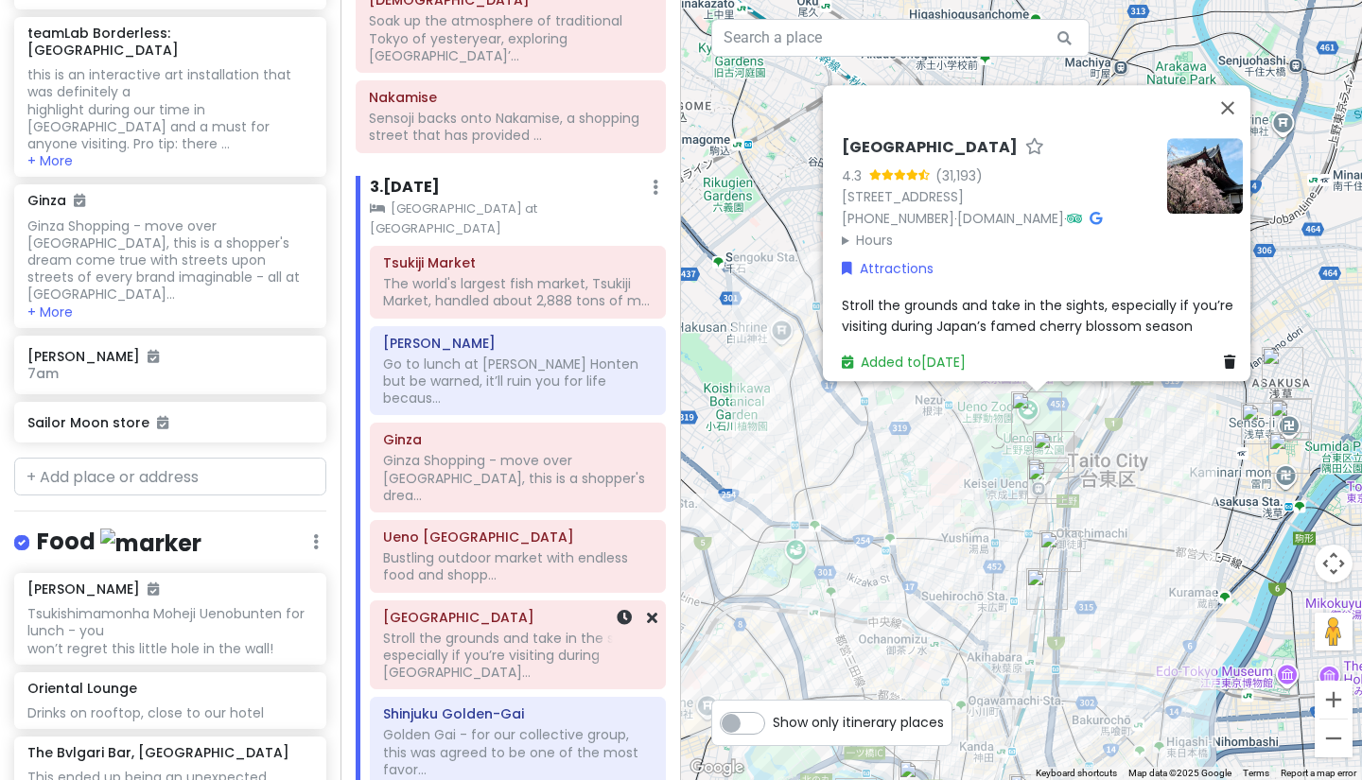
scroll to position [1733, 0]
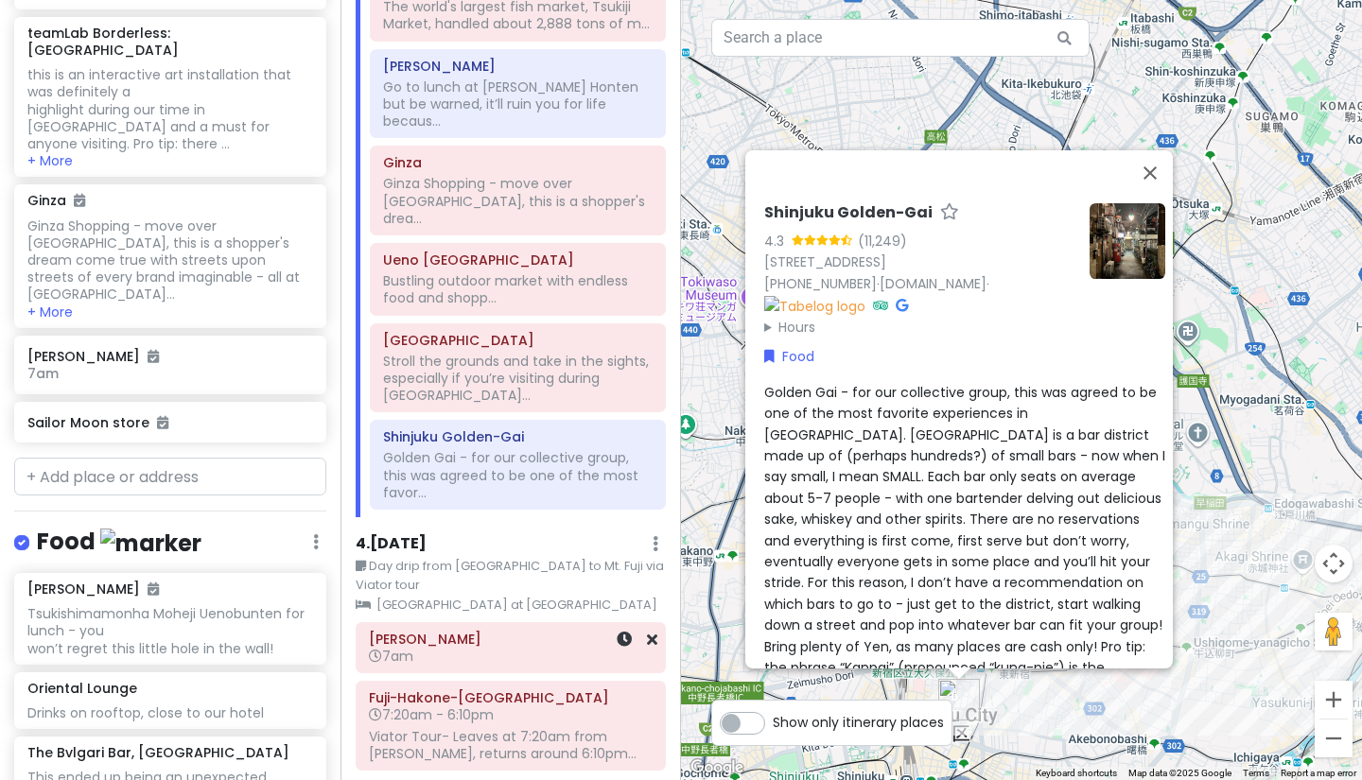
click at [489, 631] on h6 "[PERSON_NAME]" at bounding box center [511, 639] width 284 height 17
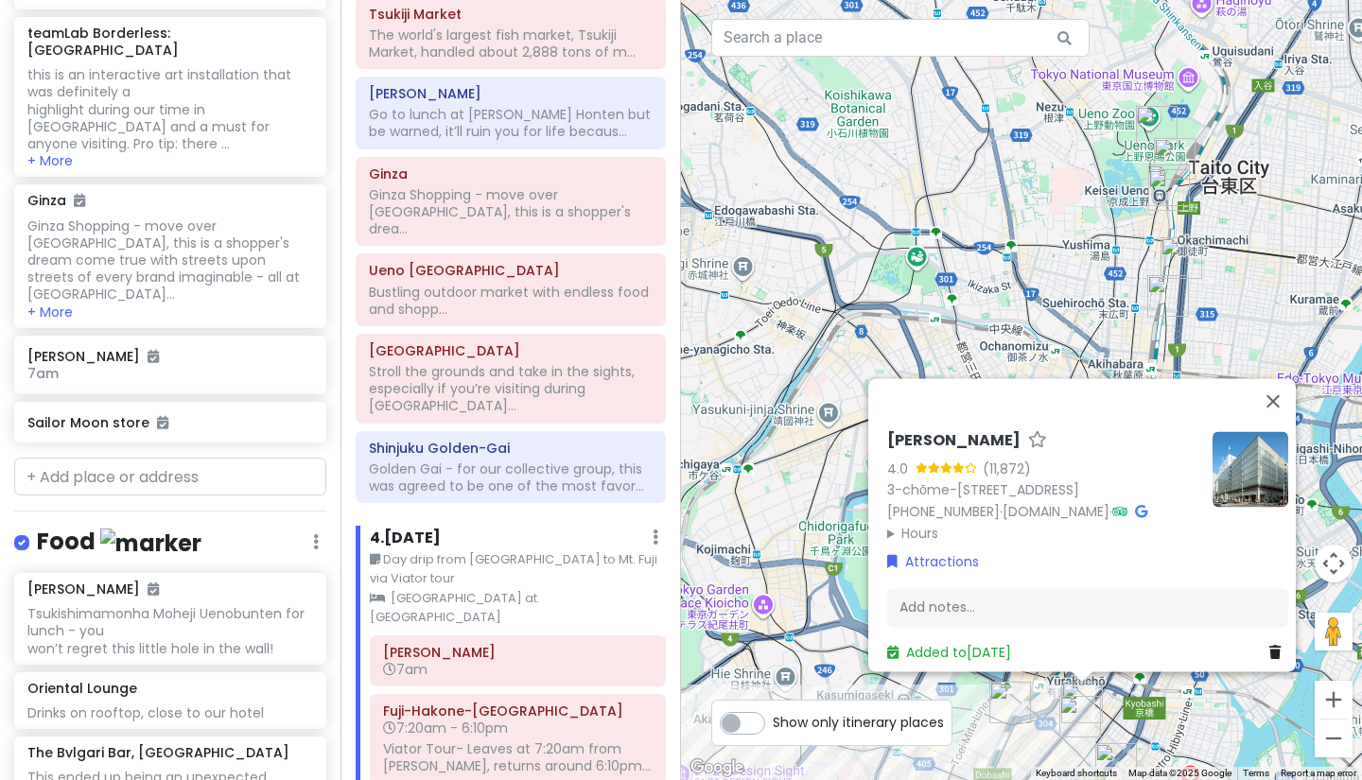
click at [1158, 728] on div "[PERSON_NAME] 4.0 (11,872) 3-chōme-6-1 Ginza, [GEOGRAPHIC_DATA] 104-8130, [GEOG…" at bounding box center [1021, 390] width 681 height 780
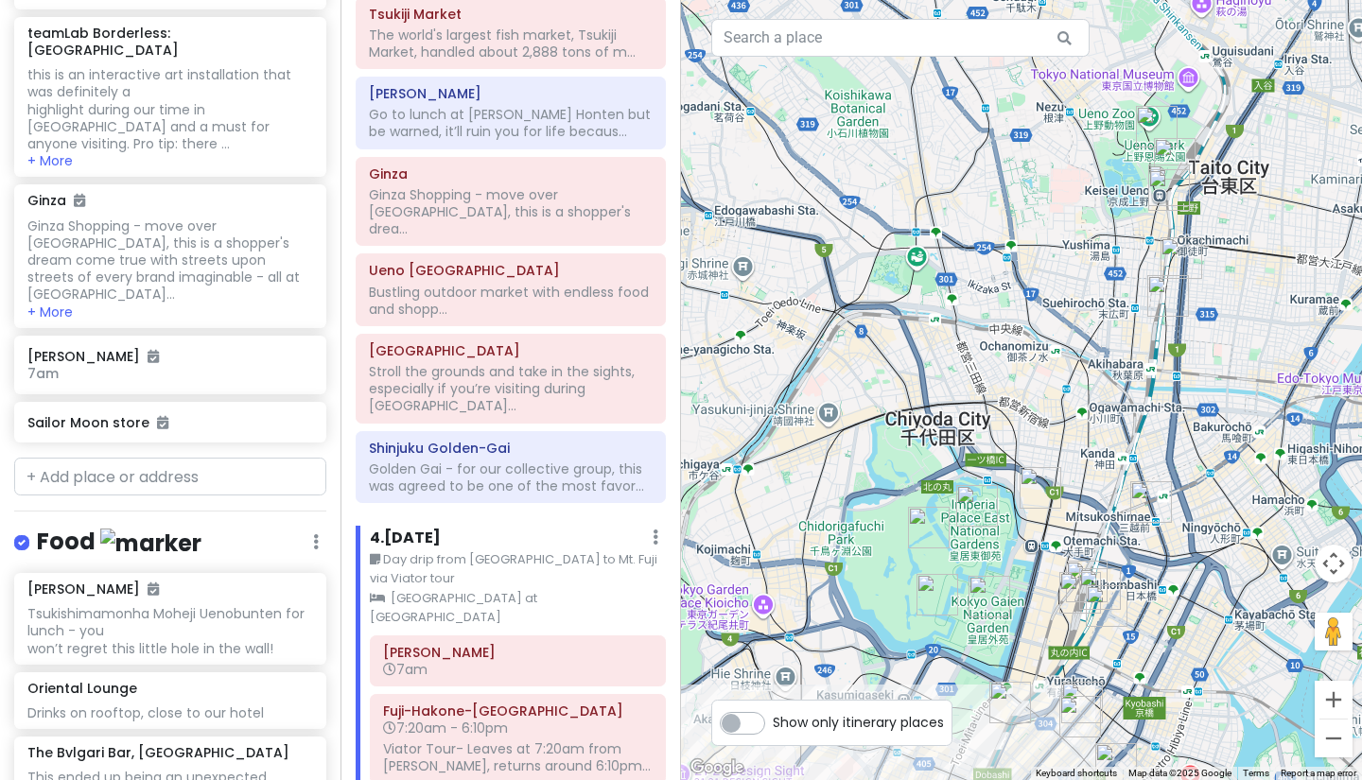
click at [1158, 728] on div at bounding box center [1021, 390] width 681 height 780
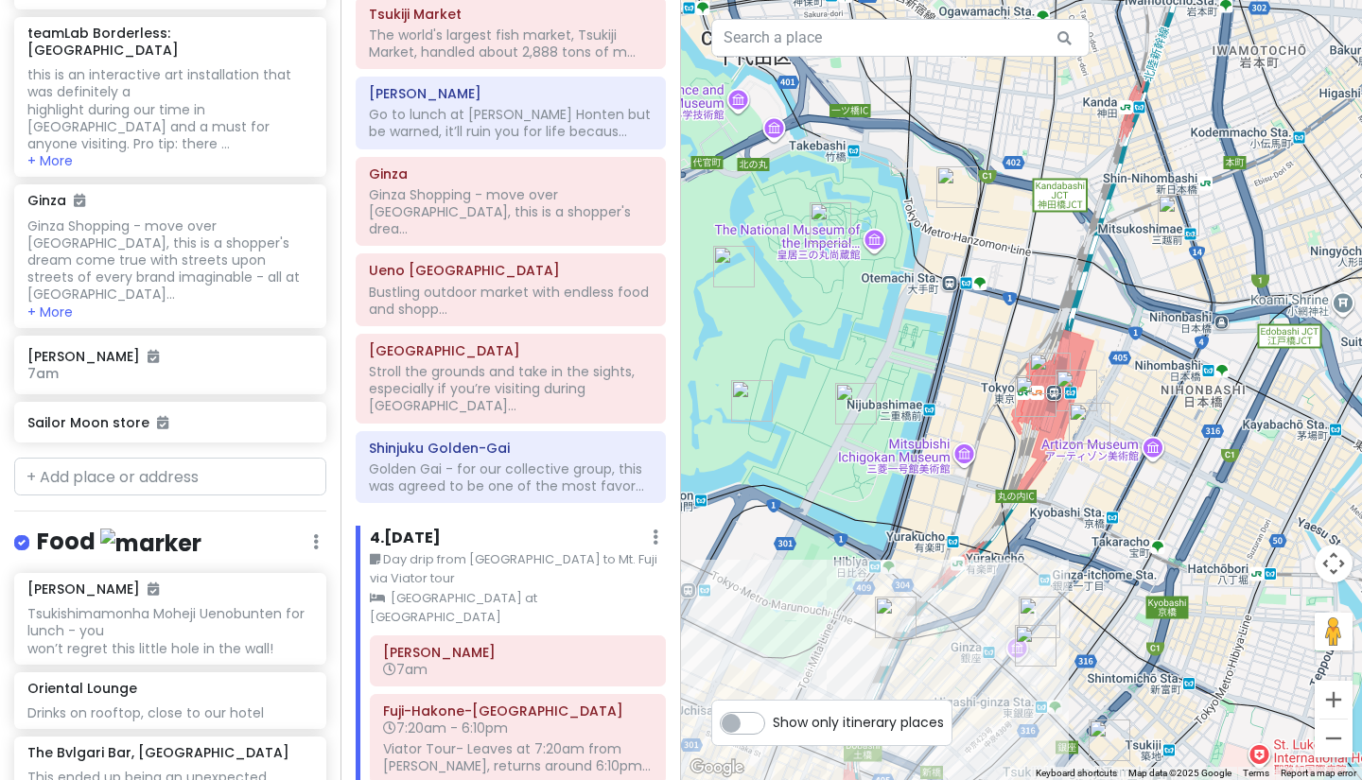
drag, startPoint x: 1017, startPoint y: 631, endPoint x: 1054, endPoint y: 547, distance: 91.9
click at [1054, 547] on div at bounding box center [1021, 390] width 681 height 780
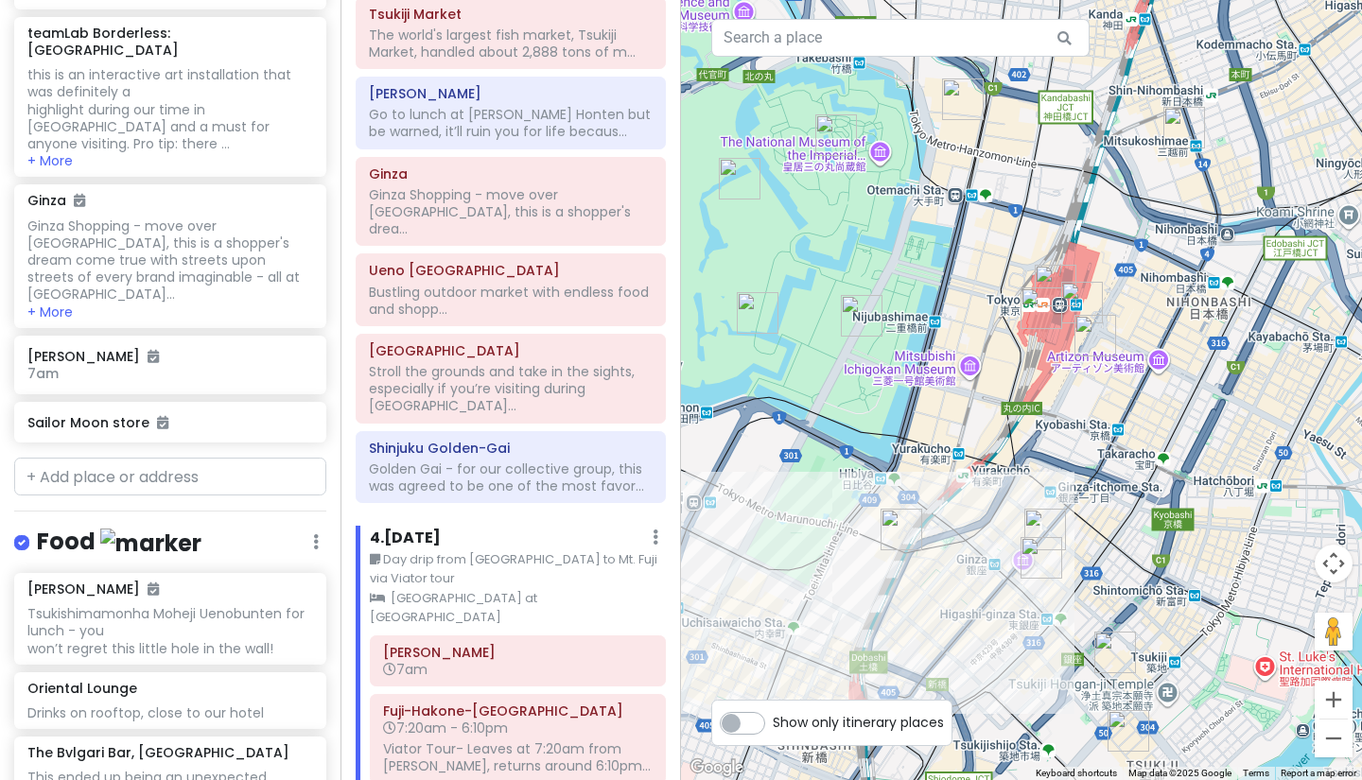
drag, startPoint x: 1082, startPoint y: 550, endPoint x: 1088, endPoint y: 459, distance: 92.0
click at [1088, 459] on div at bounding box center [1021, 390] width 681 height 780
click at [503, 719] on span "7:20am - 6:10pm" at bounding box center [445, 728] width 125 height 19
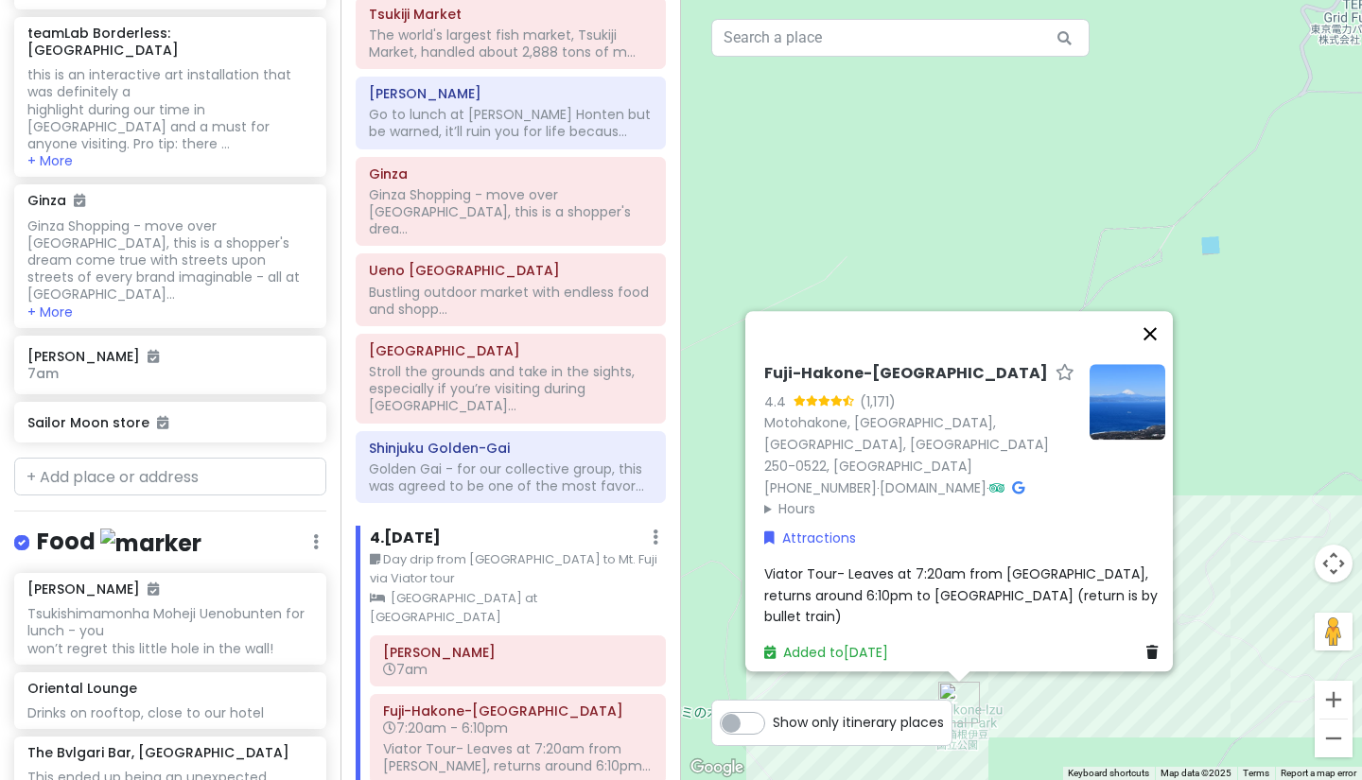
click at [1159, 356] on button "Close" at bounding box center [1149, 333] width 45 height 45
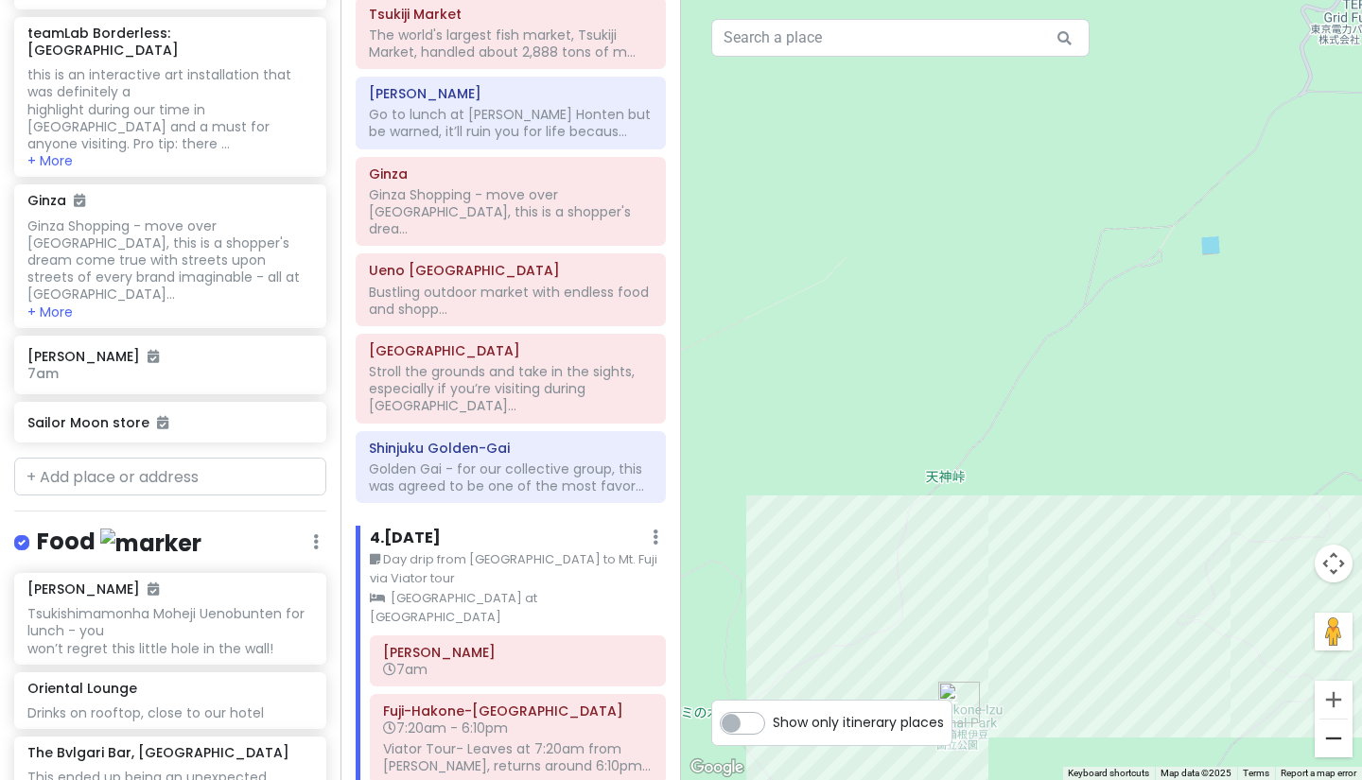
click at [1335, 740] on button "Zoom out" at bounding box center [1333, 739] width 38 height 38
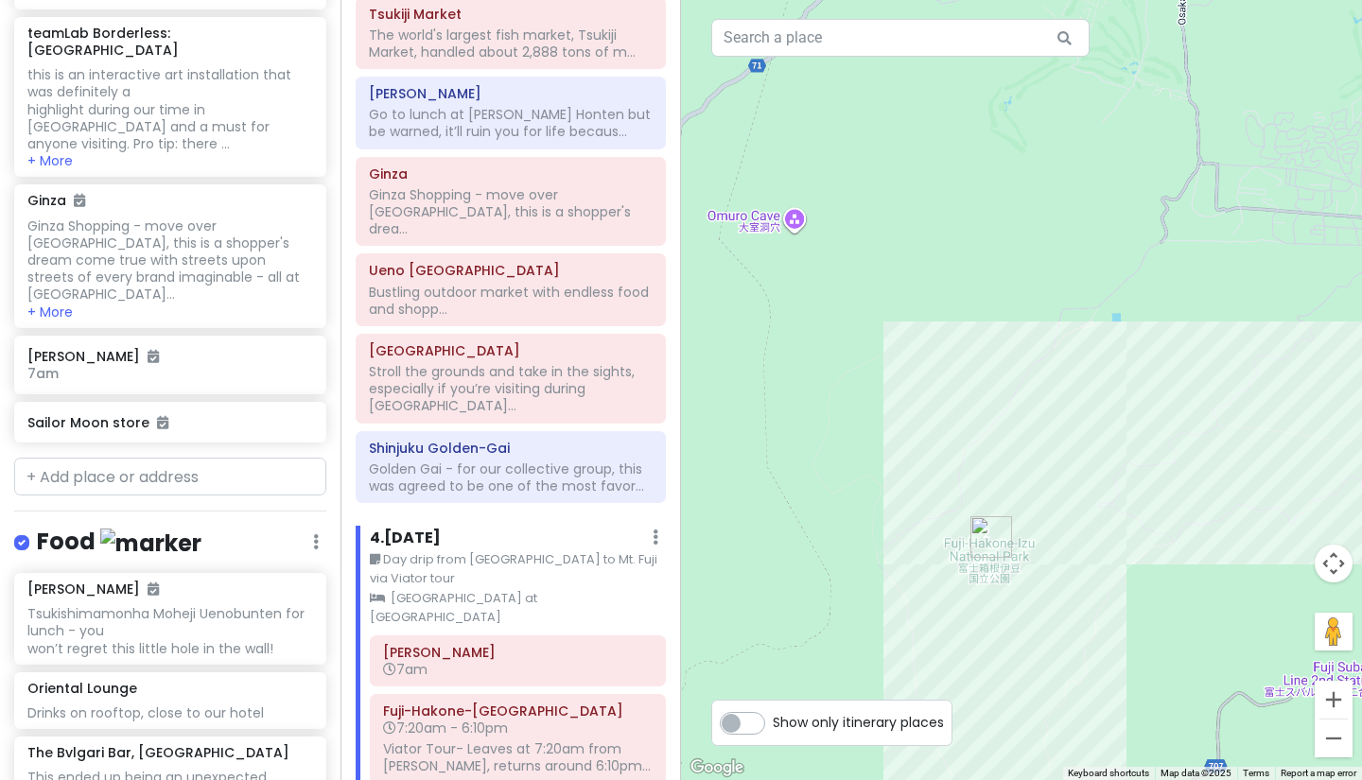
click at [1335, 740] on button "Zoom out" at bounding box center [1333, 739] width 38 height 38
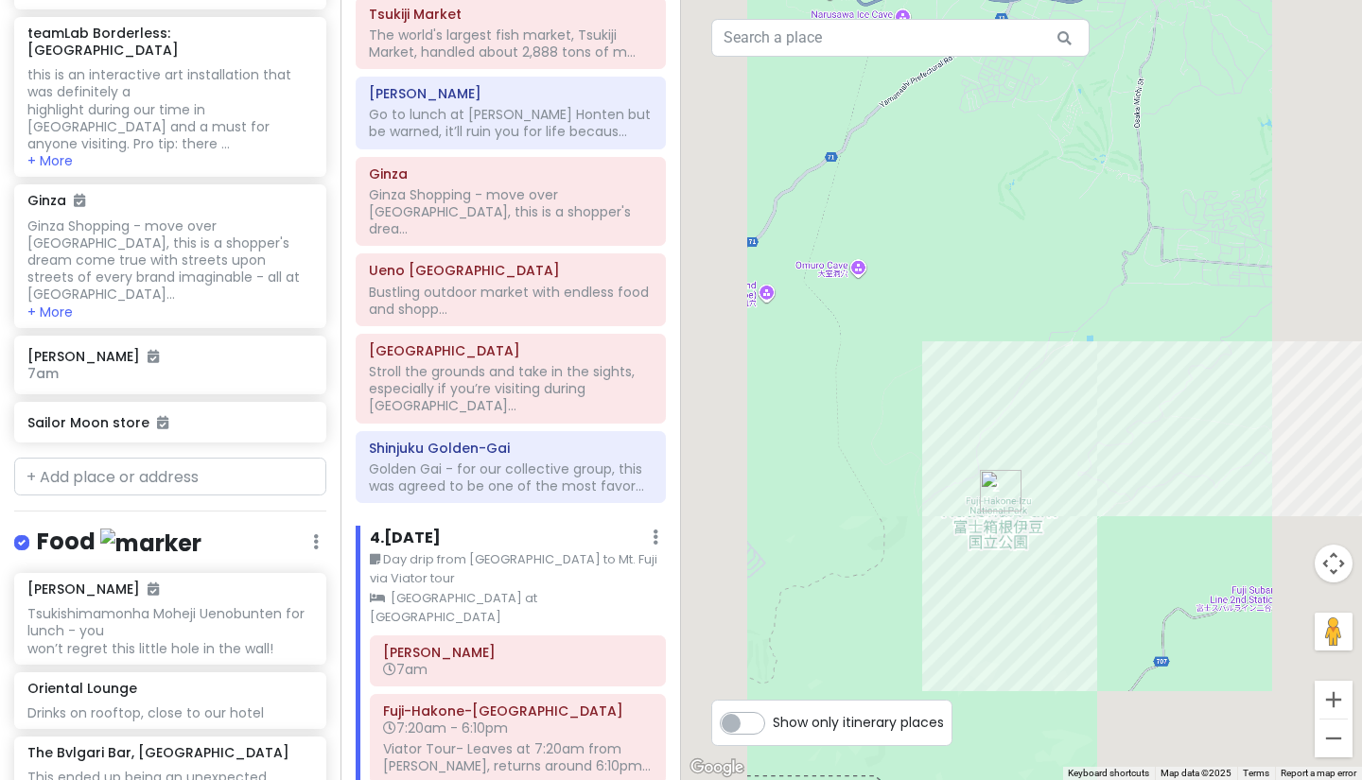
click at [1335, 740] on button "Zoom out" at bounding box center [1333, 739] width 38 height 38
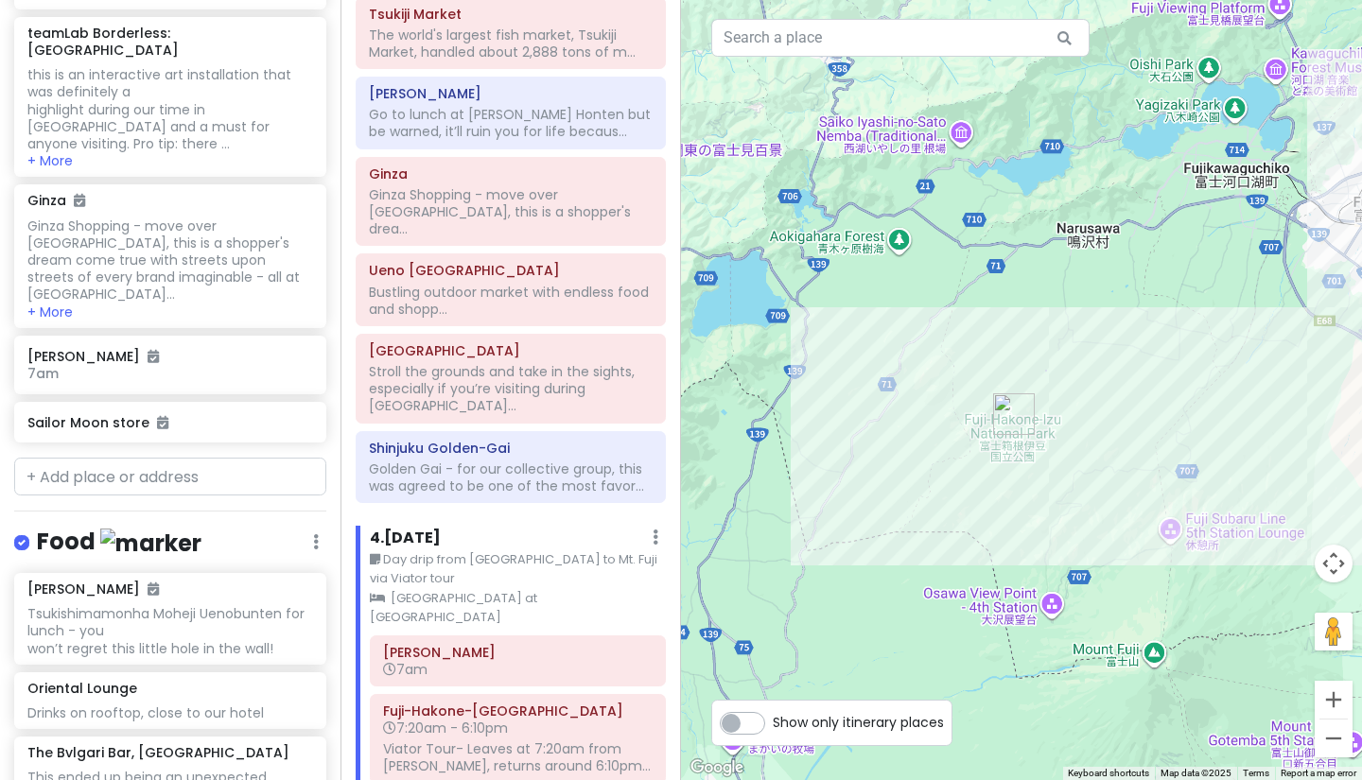
click at [1335, 740] on button "Zoom out" at bounding box center [1333, 739] width 38 height 38
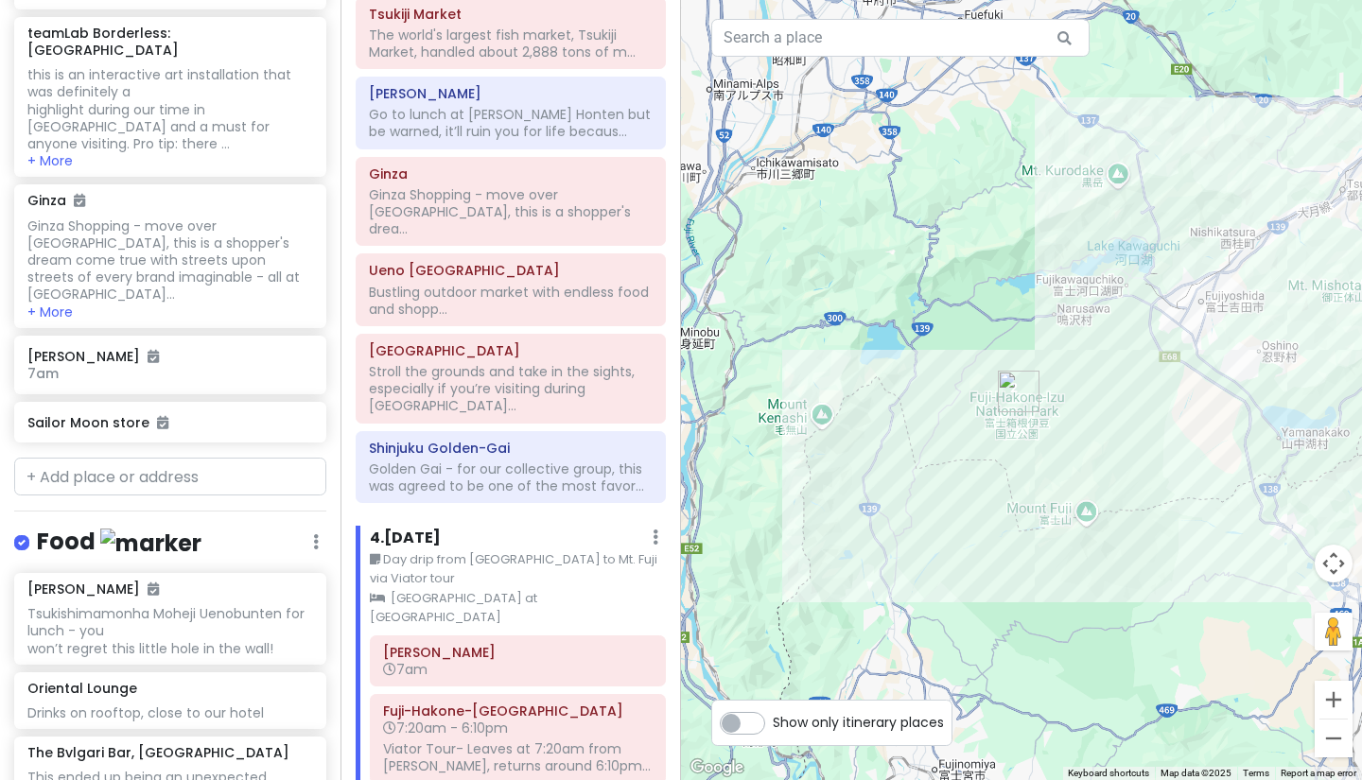
click at [1335, 740] on button "Zoom out" at bounding box center [1333, 739] width 38 height 38
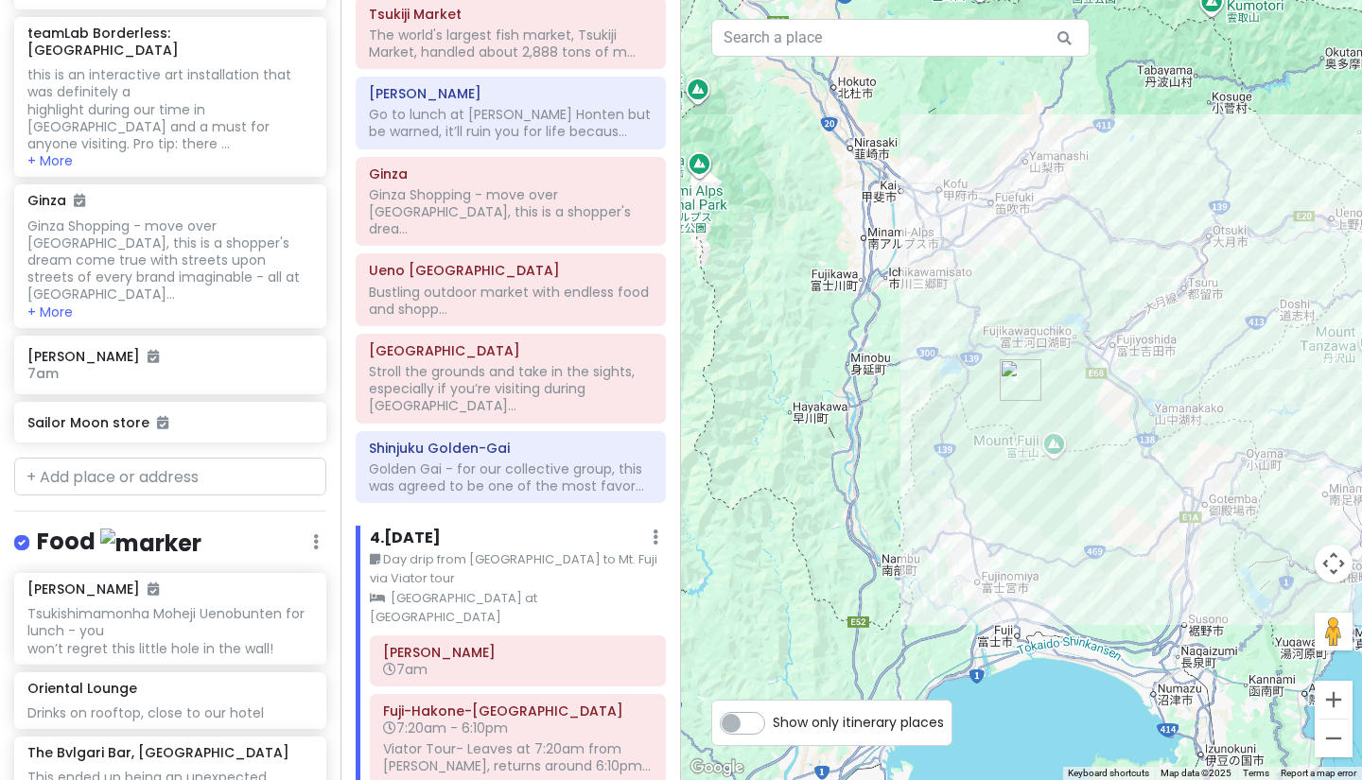
click at [1335, 740] on button "Zoom out" at bounding box center [1333, 739] width 38 height 38
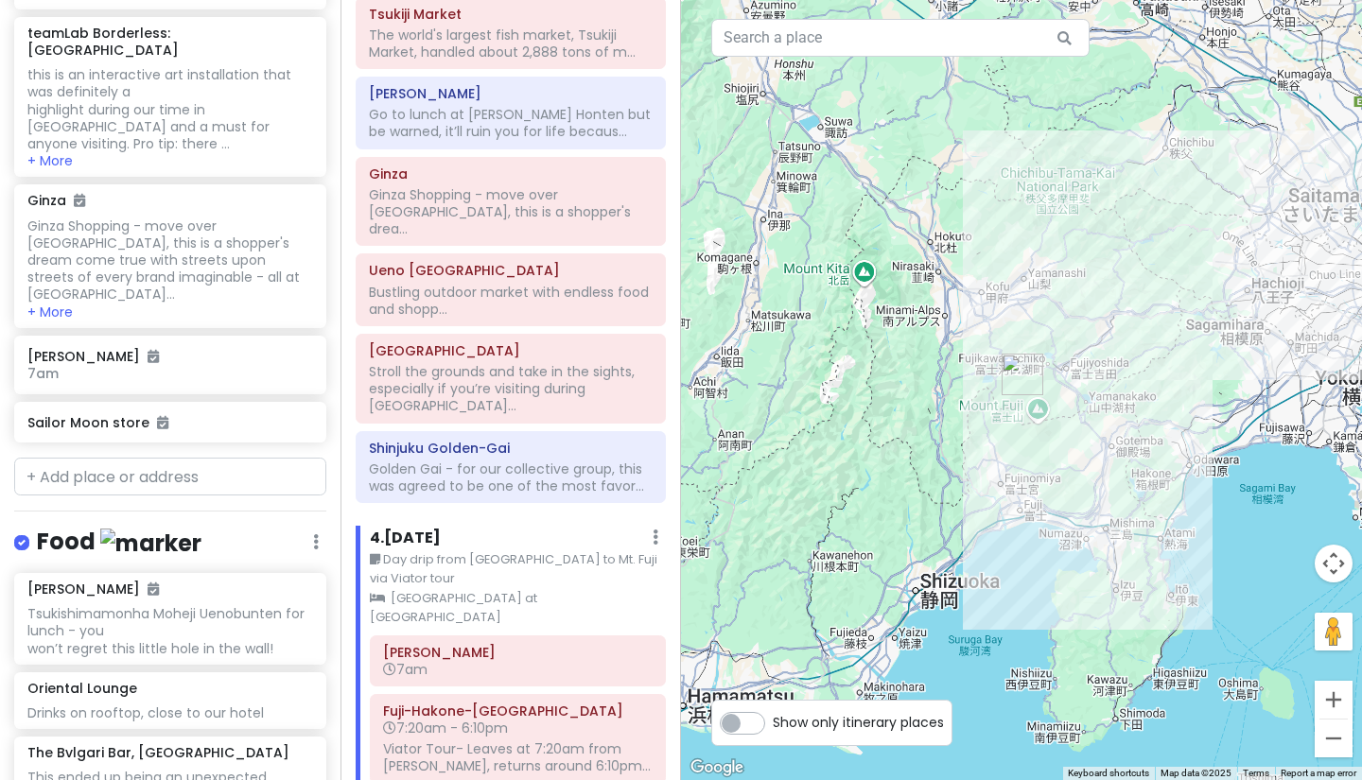
click at [1335, 740] on button "Zoom out" at bounding box center [1333, 739] width 38 height 38
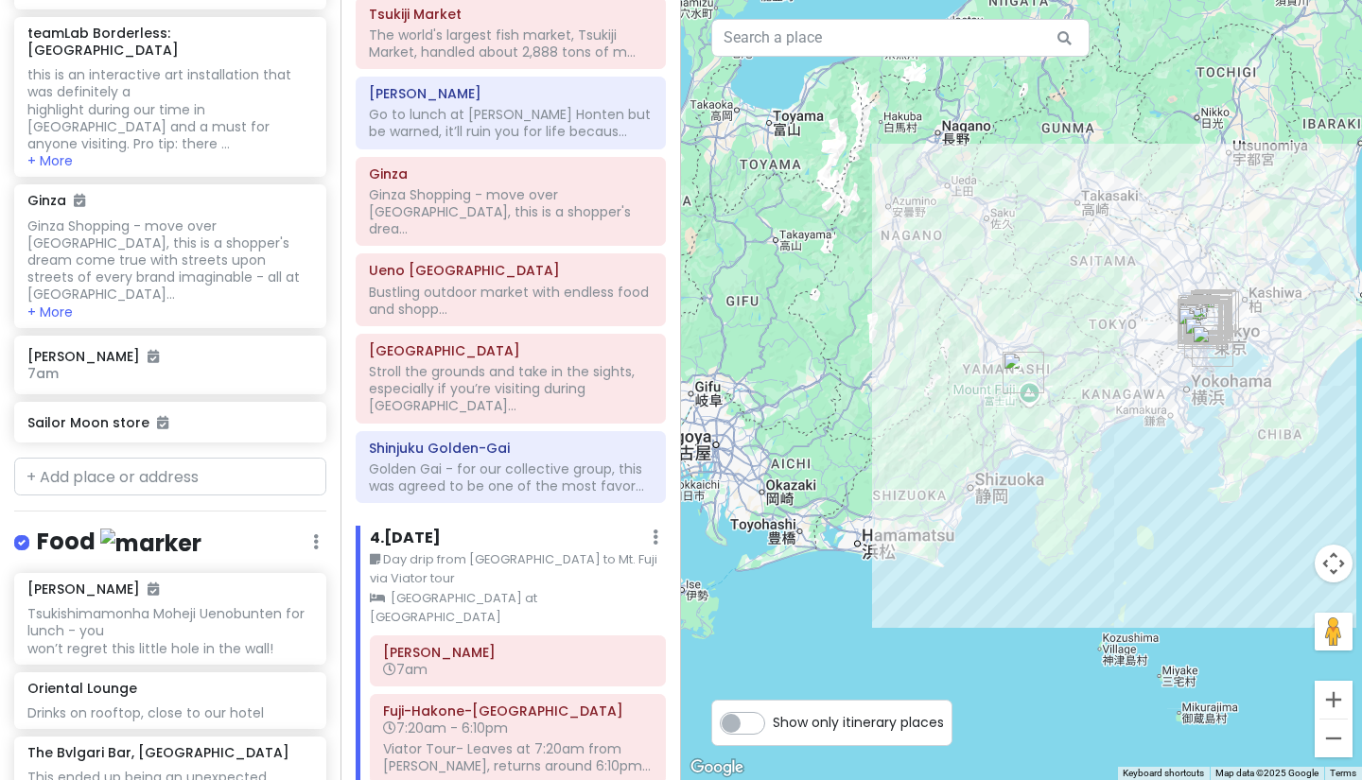
click at [1078, 435] on div at bounding box center [1021, 390] width 681 height 780
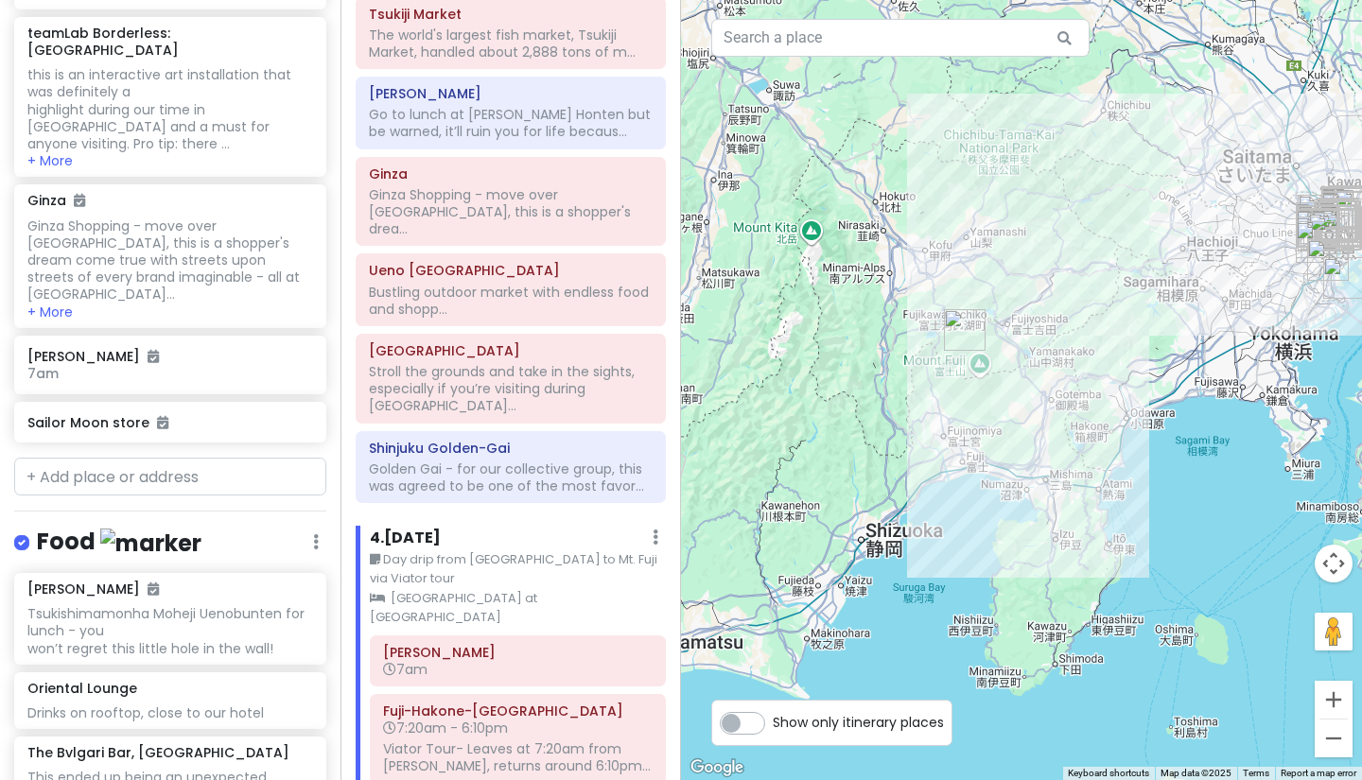
click at [1225, 326] on div at bounding box center [1021, 390] width 681 height 780
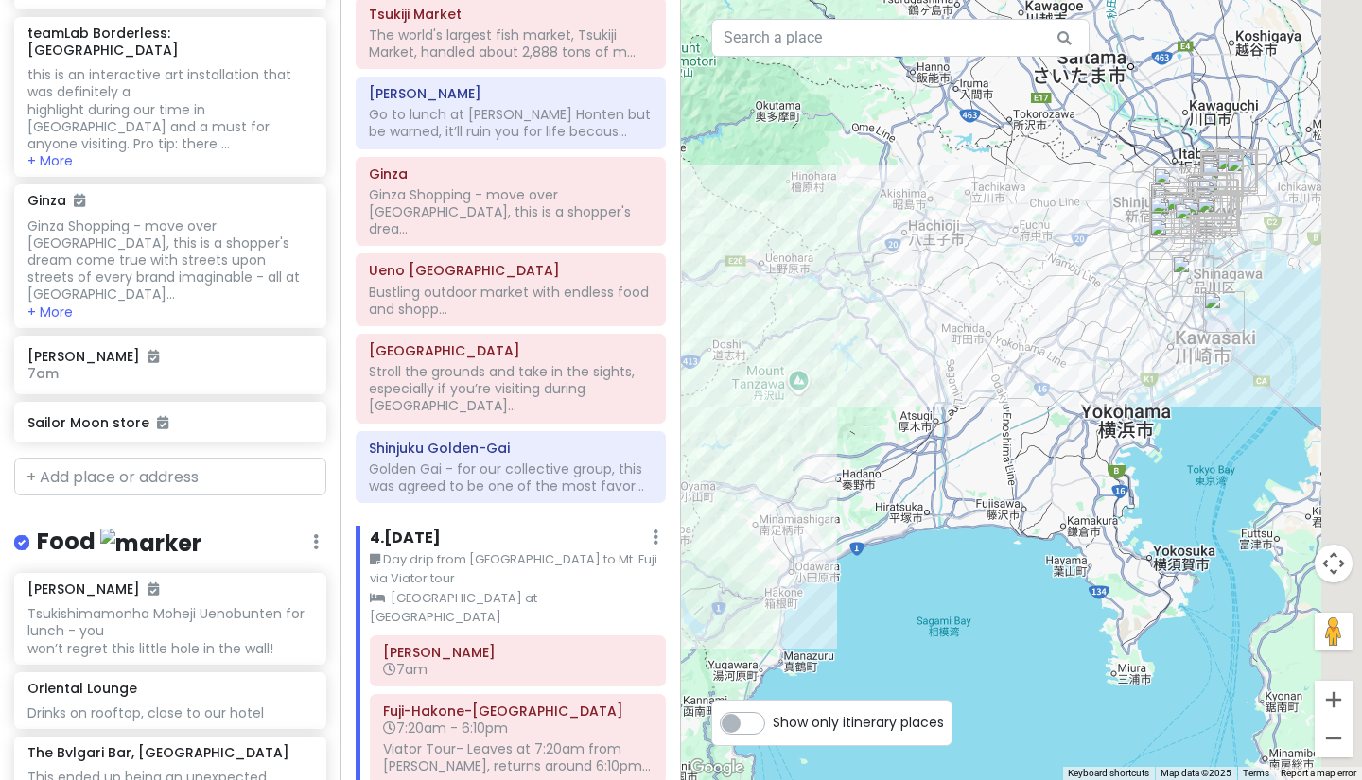
drag, startPoint x: 1315, startPoint y: 281, endPoint x: 1003, endPoint y: 357, distance: 321.3
click at [1003, 357] on div at bounding box center [1021, 390] width 681 height 780
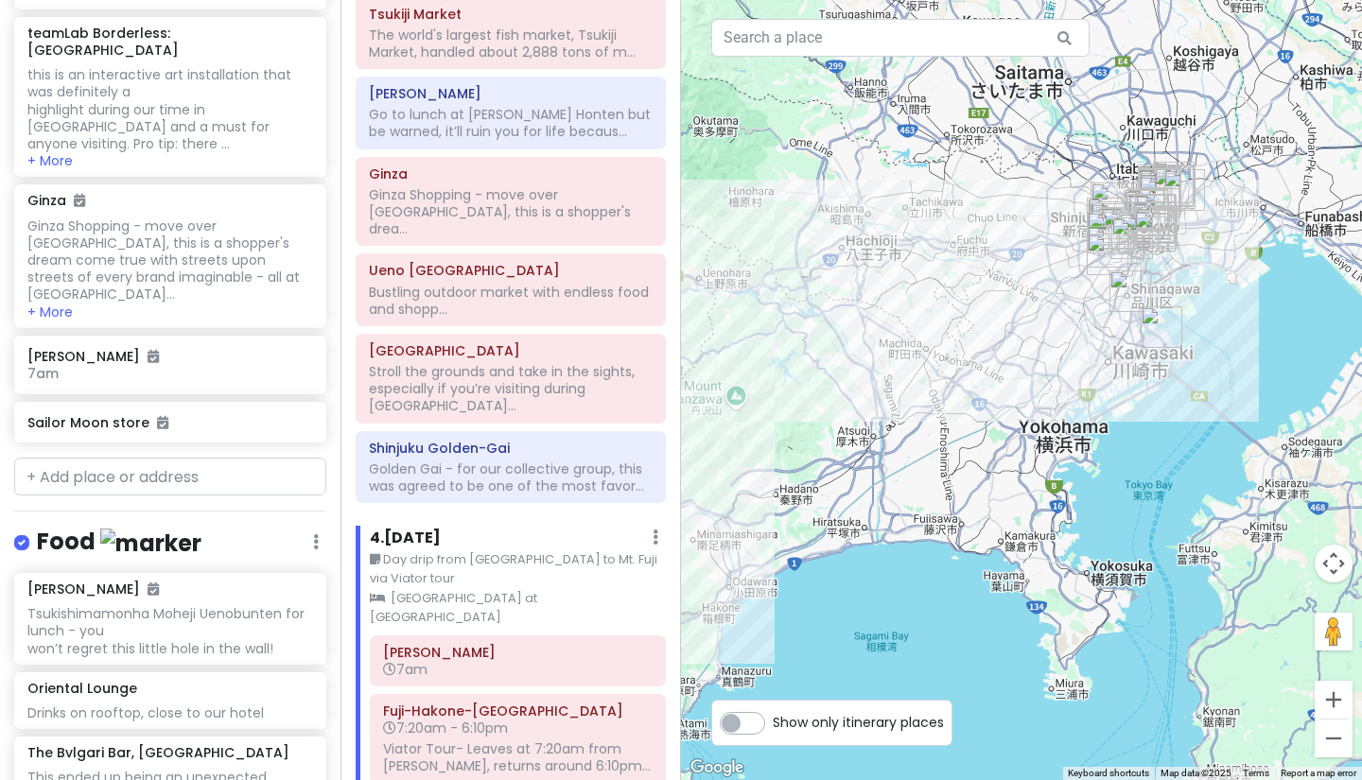
click at [1066, 309] on div at bounding box center [1021, 390] width 681 height 780
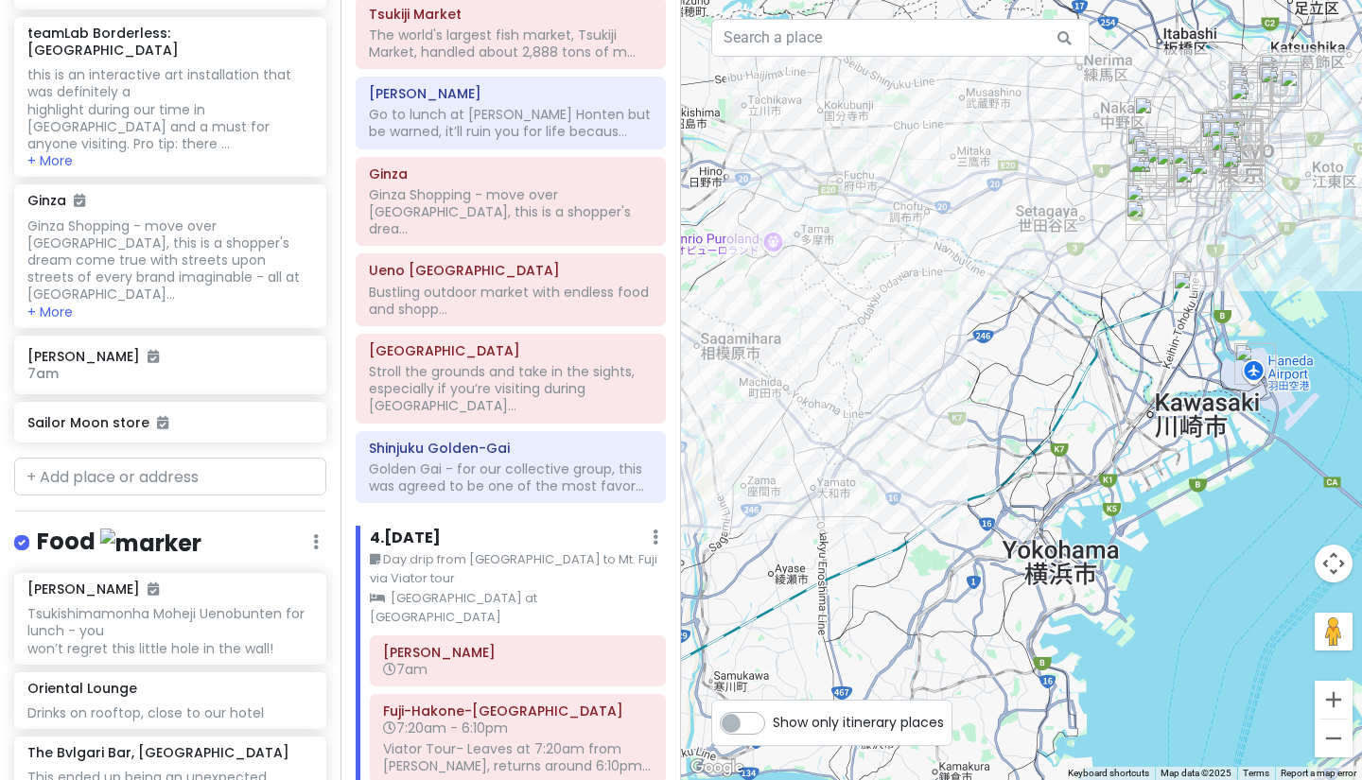
click at [1252, 238] on div at bounding box center [1021, 390] width 681 height 780
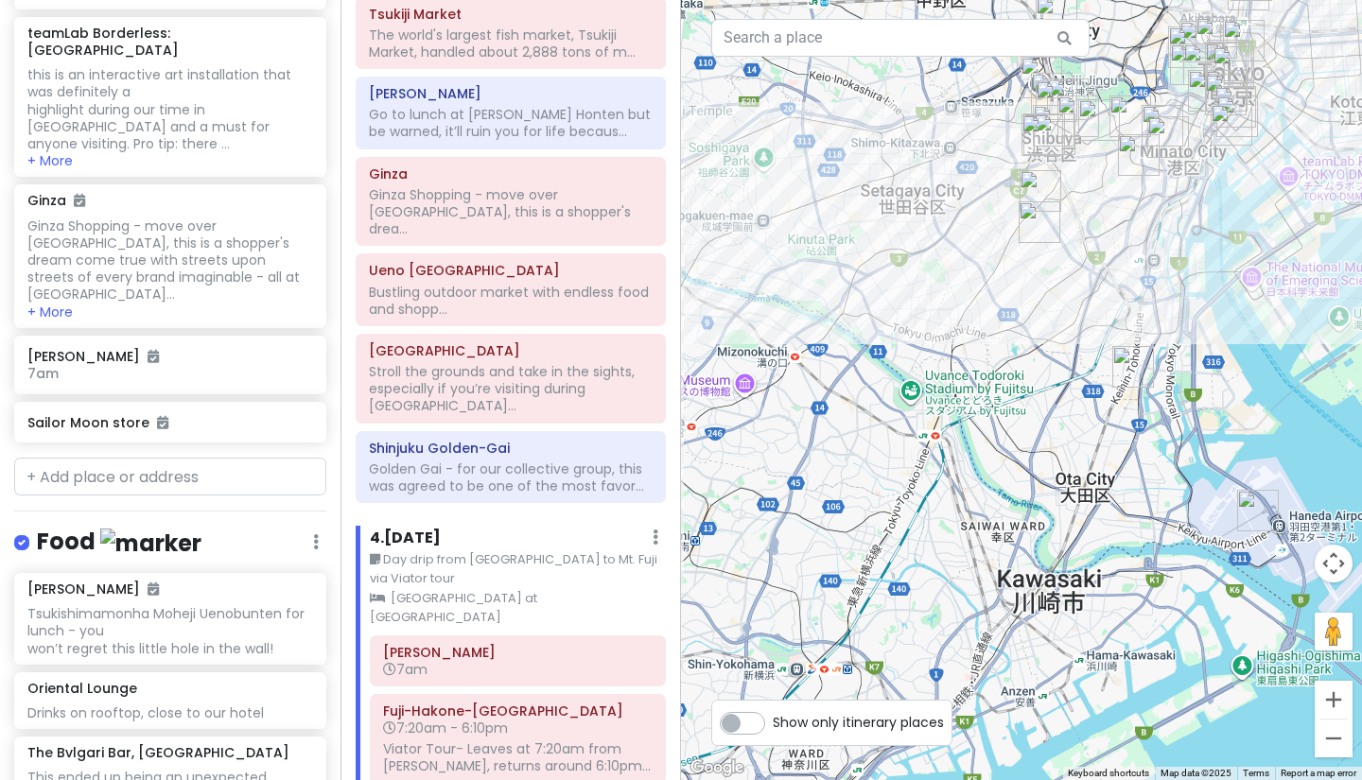
click at [1251, 203] on div at bounding box center [1021, 390] width 681 height 780
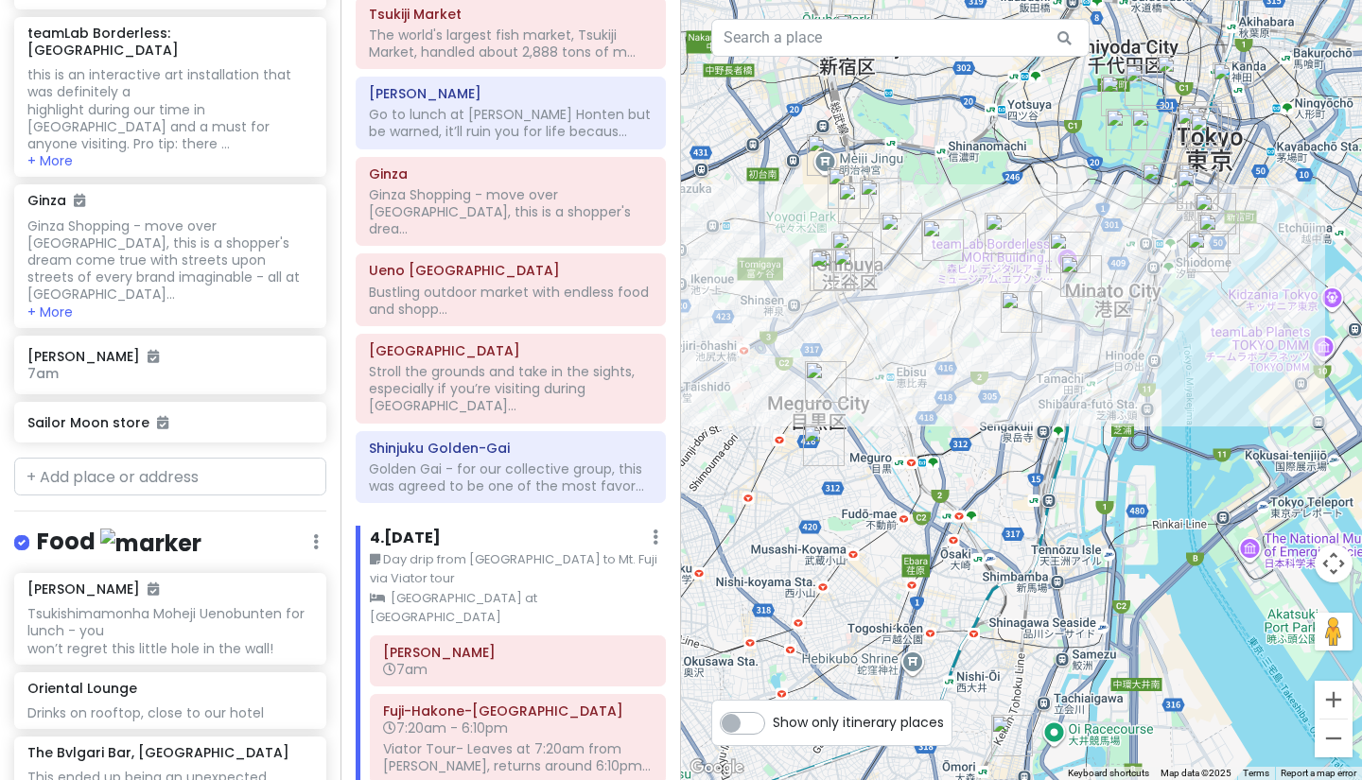
drag, startPoint x: 1125, startPoint y: 148, endPoint x: 1123, endPoint y: 335, distance: 186.3
click at [1123, 335] on div at bounding box center [1021, 390] width 681 height 780
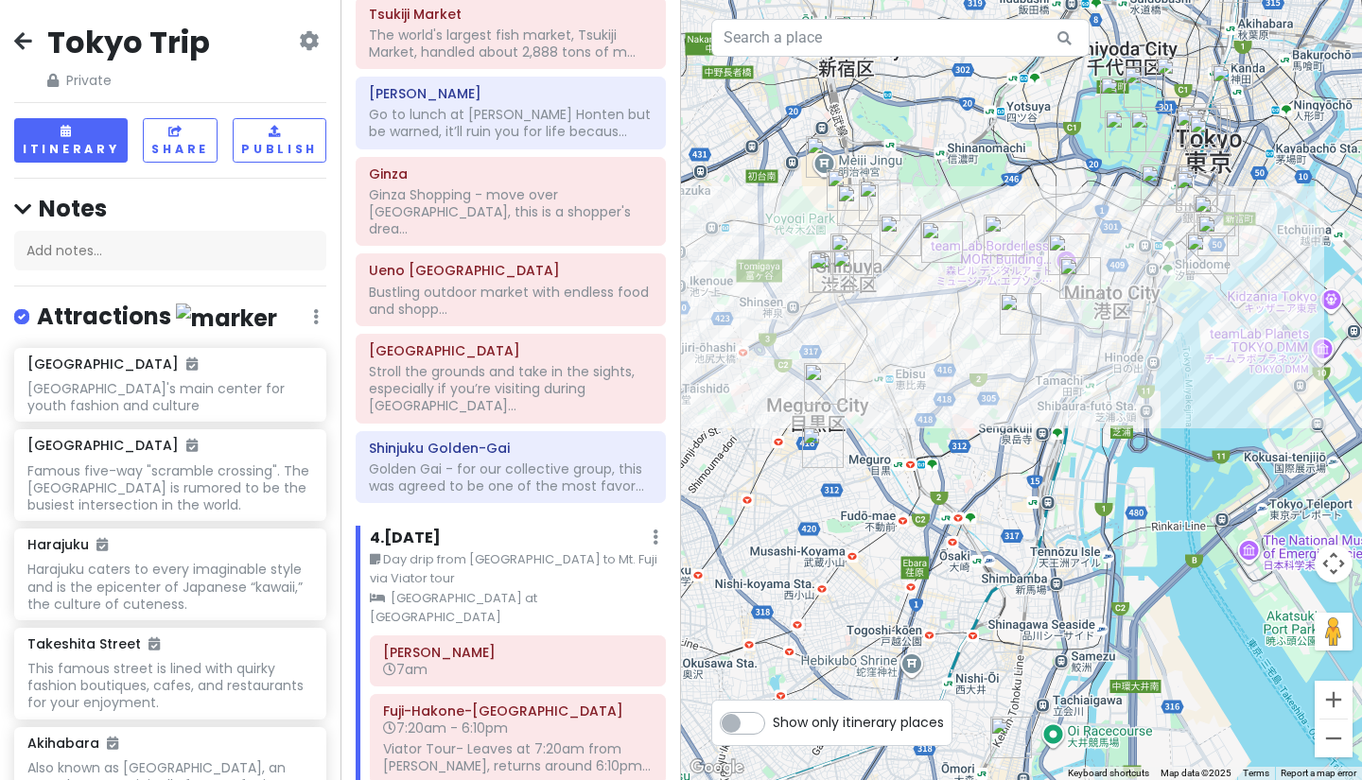
scroll to position [0, 0]
click at [29, 43] on icon at bounding box center [23, 40] width 18 height 15
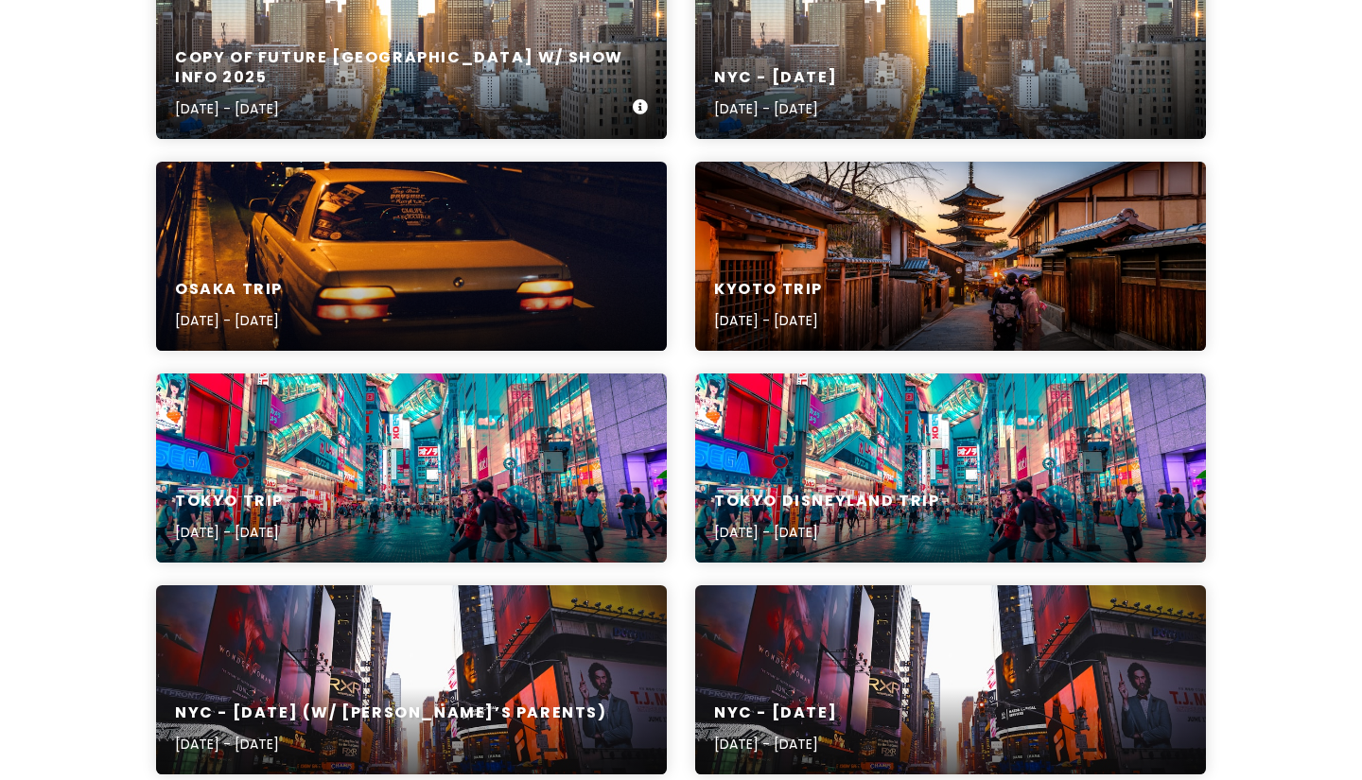
scroll to position [354, 0]
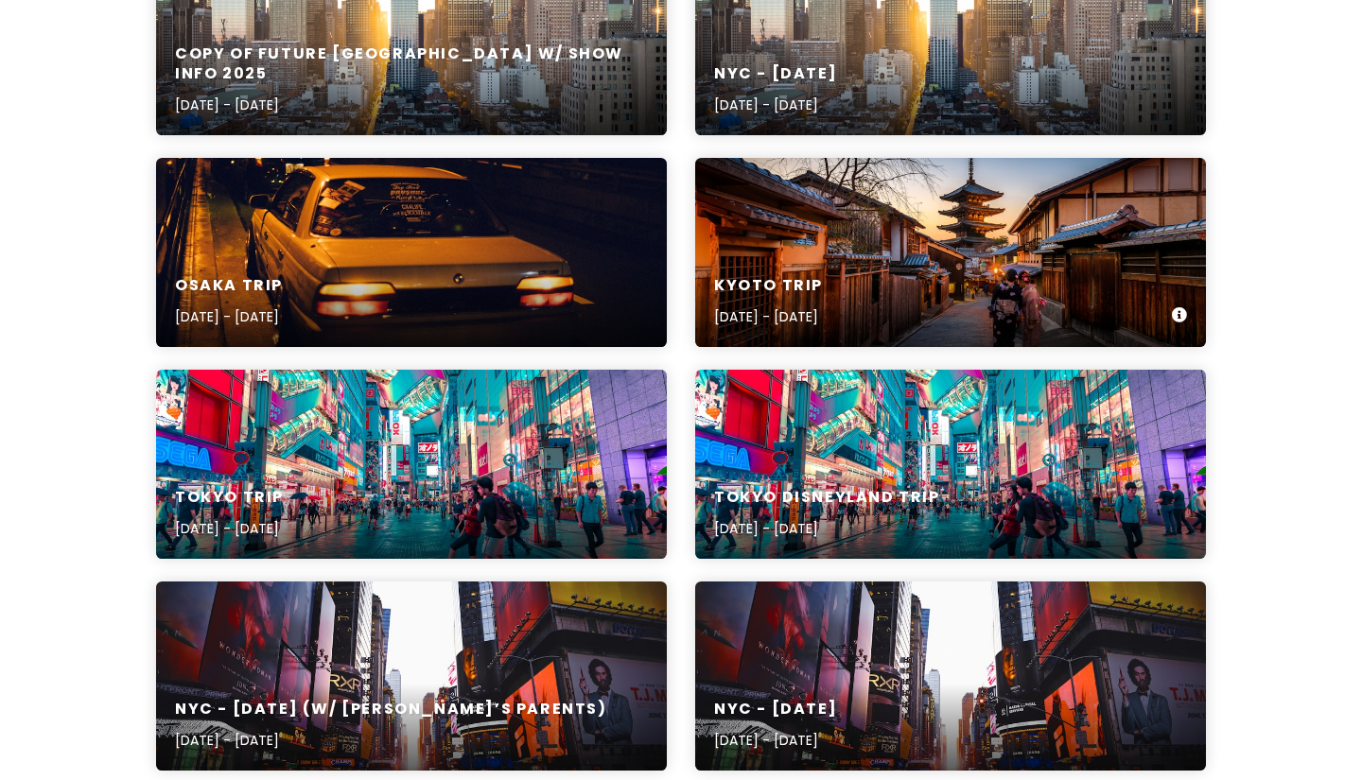
click at [896, 270] on div "Kyoto Trip [DATE] - [DATE]" at bounding box center [950, 302] width 511 height 90
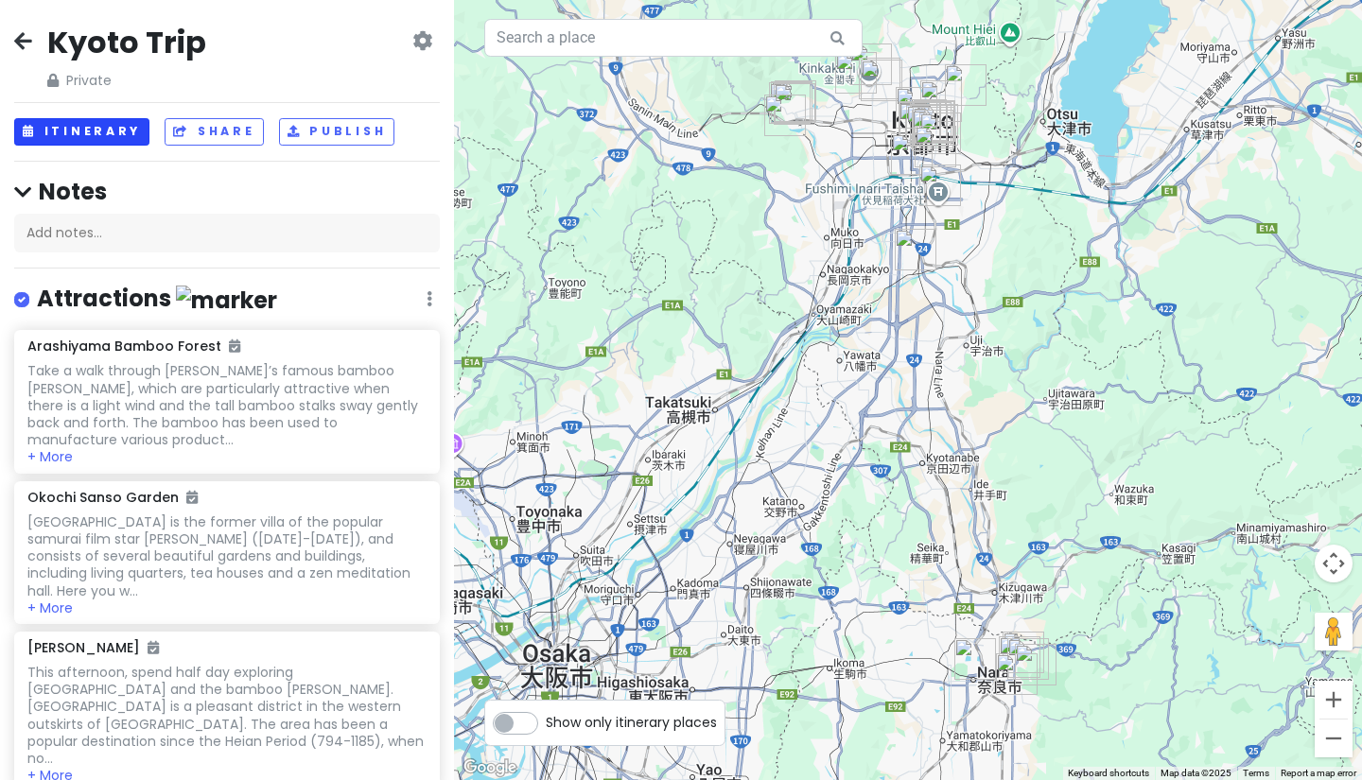
click at [80, 121] on button "Itinerary" at bounding box center [81, 131] width 135 height 27
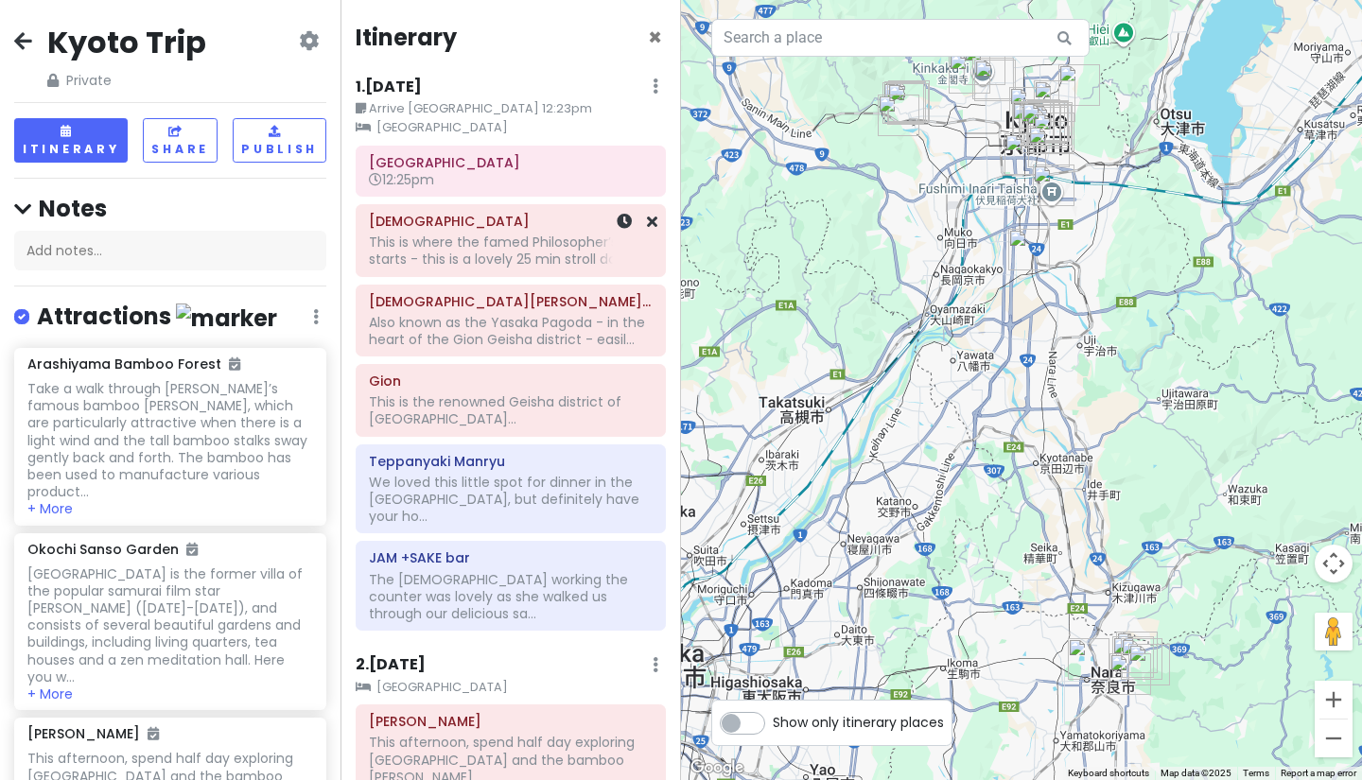
click at [445, 245] on div "This is where the famed Philosopher’s Walk starts - this is a lovely 25 min str…" at bounding box center [511, 251] width 284 height 34
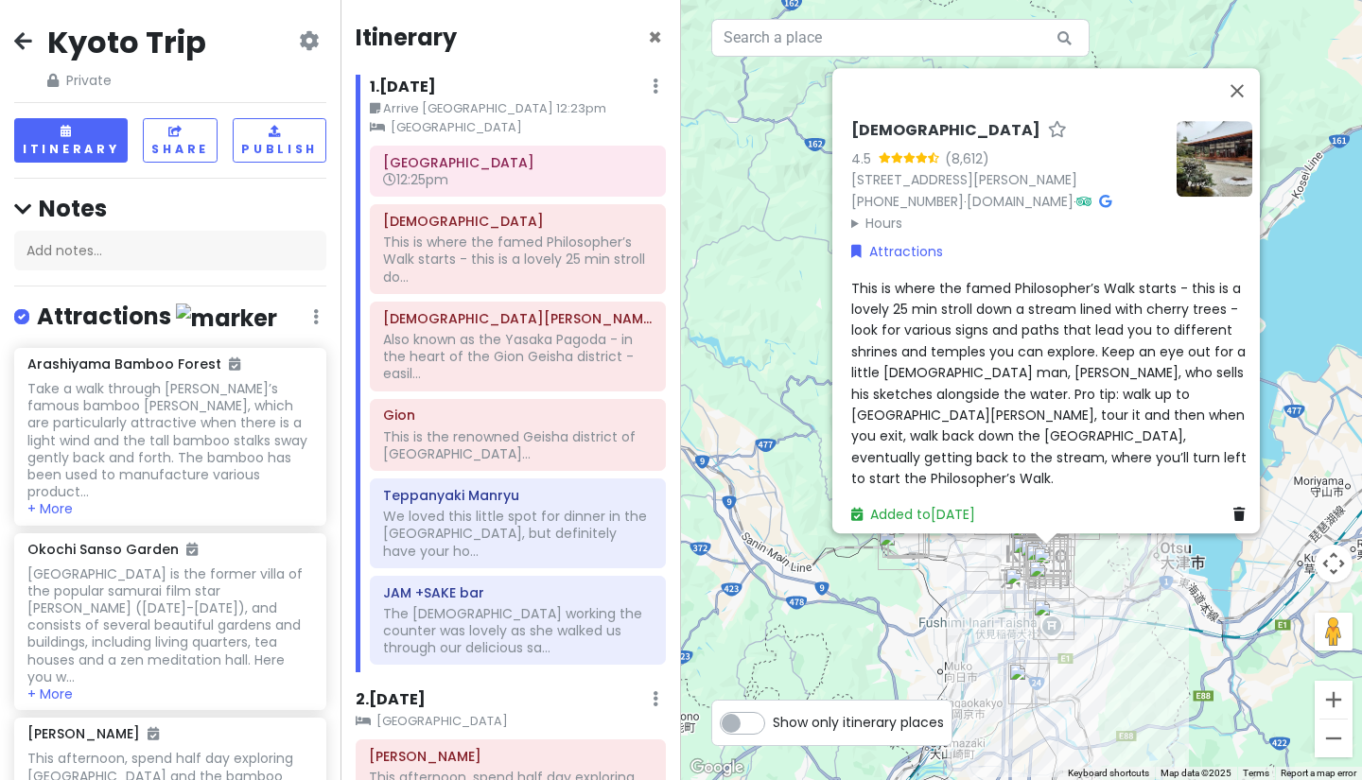
click at [1109, 596] on div "[GEOGRAPHIC_DATA] 4.5 (8,612) ５８４番地 Komatsuchō, [GEOGRAPHIC_DATA][PERSON_NAME]-…" at bounding box center [1021, 390] width 681 height 780
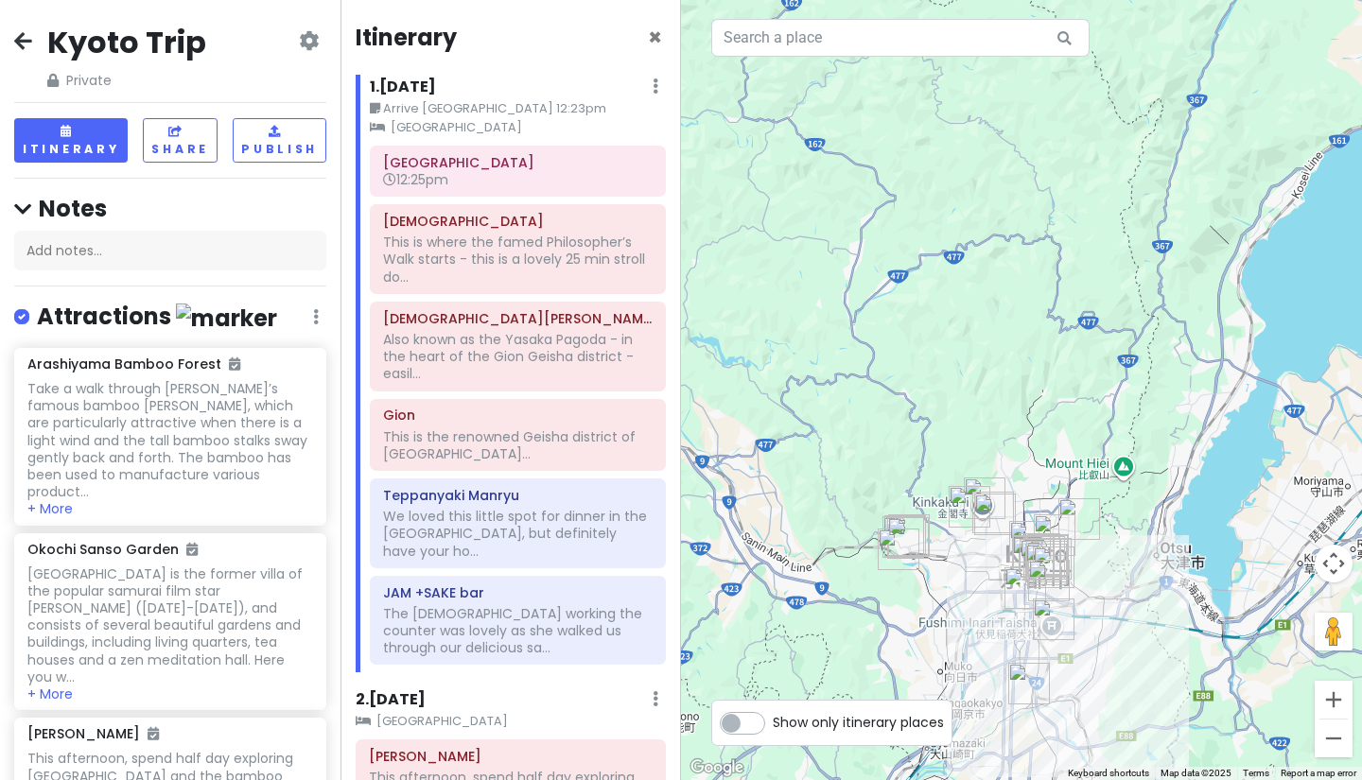
click at [1109, 596] on div at bounding box center [1021, 390] width 681 height 780
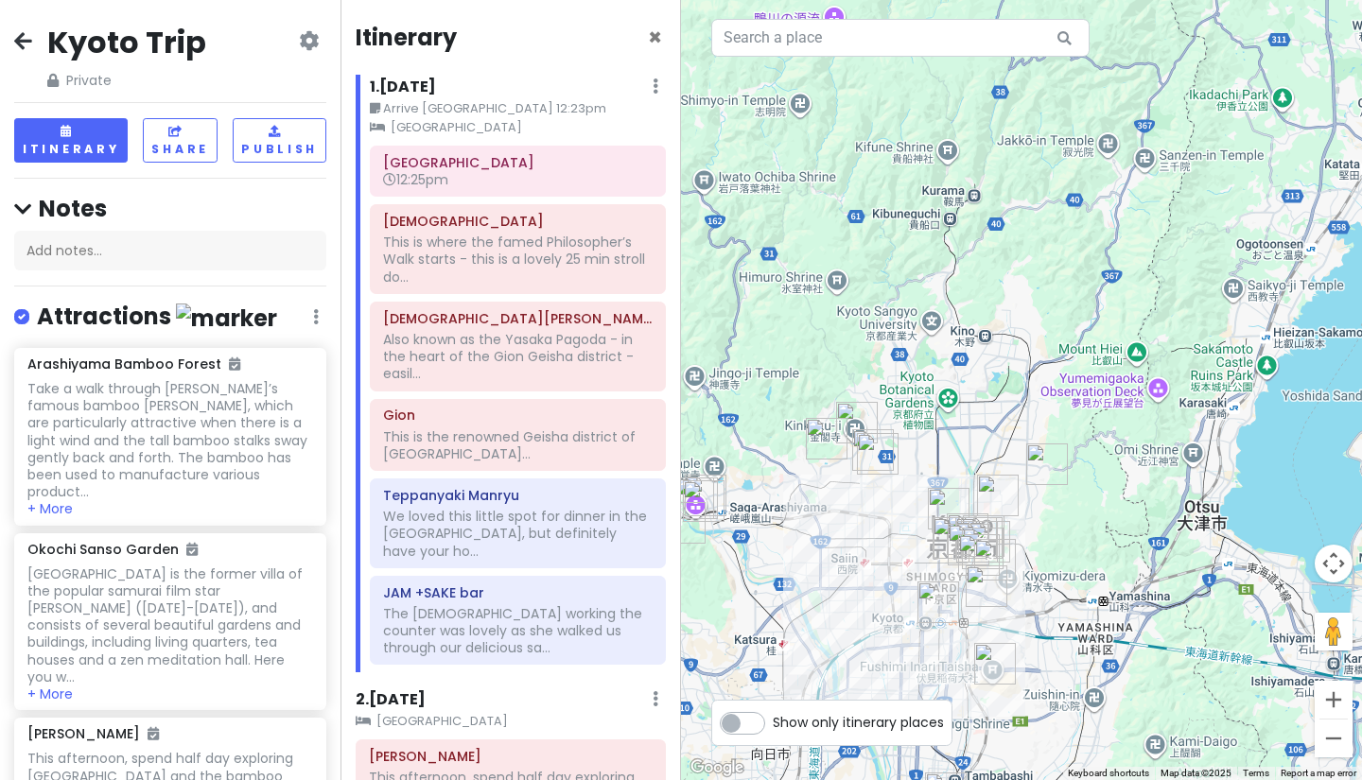
click at [1033, 558] on div at bounding box center [1021, 390] width 681 height 780
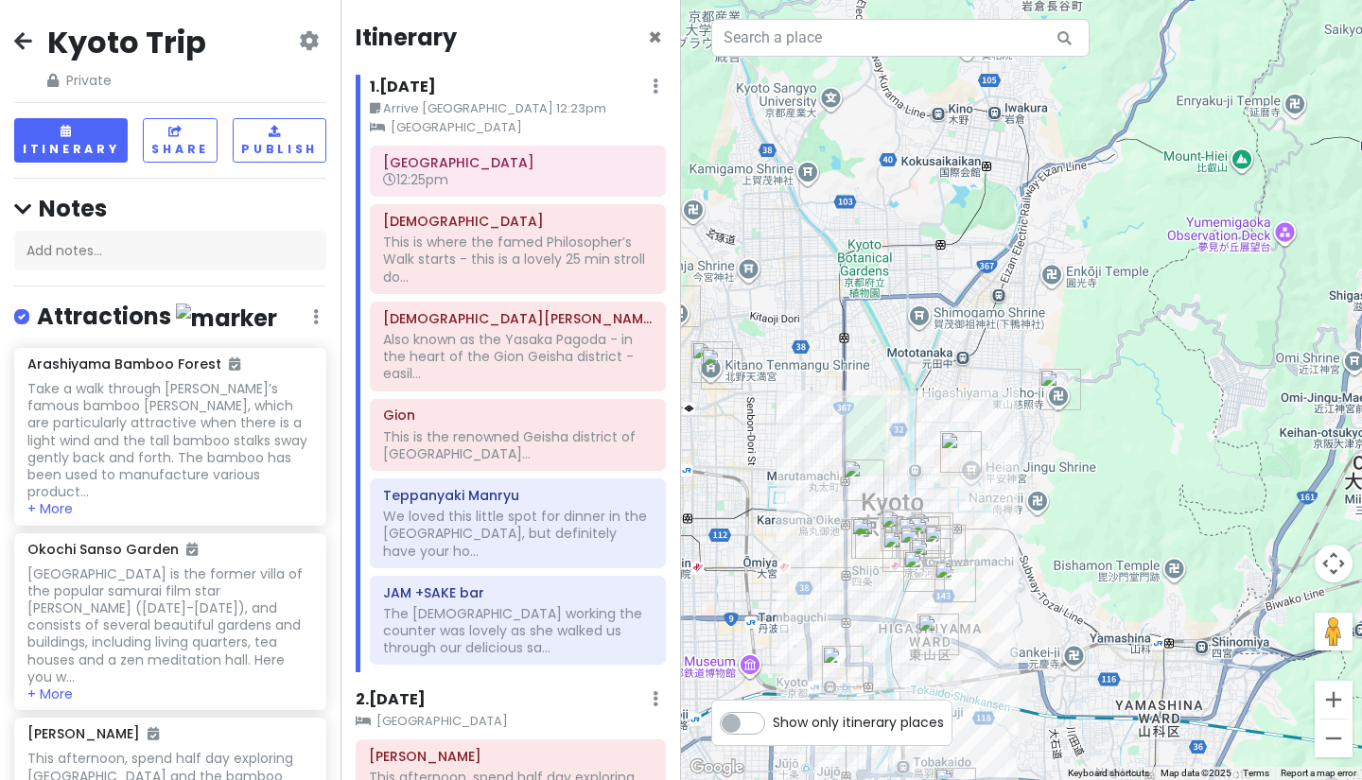
click at [1033, 558] on div at bounding box center [1021, 390] width 681 height 780
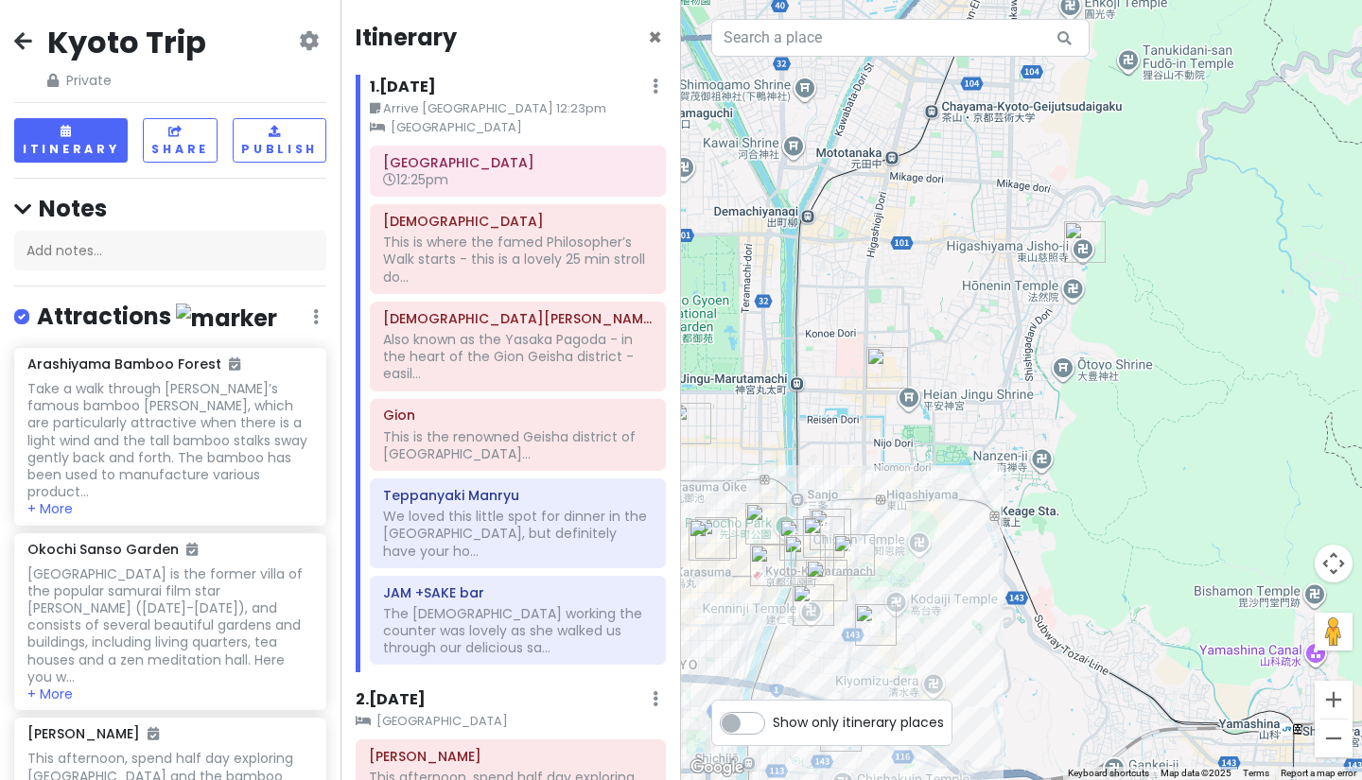
click at [970, 568] on div at bounding box center [1021, 390] width 681 height 780
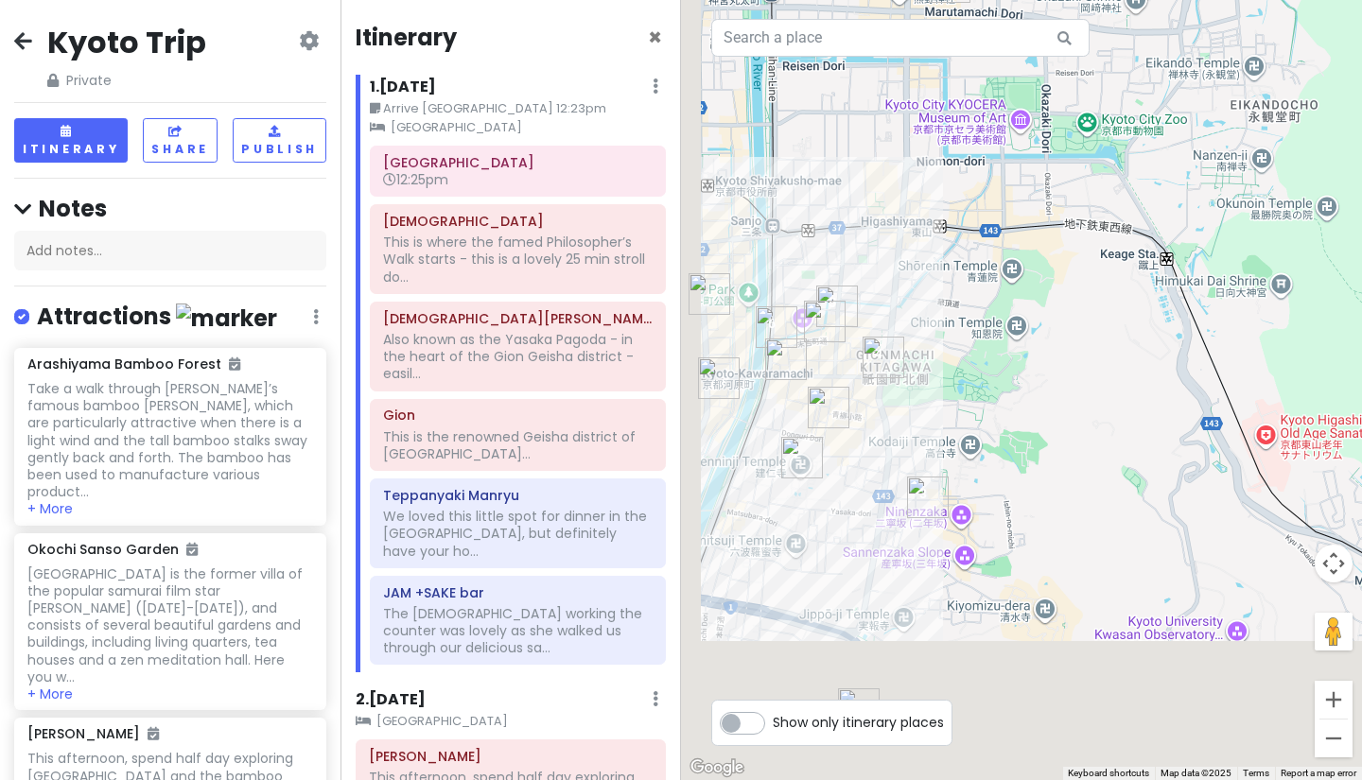
drag, startPoint x: 970, startPoint y: 568, endPoint x: 1194, endPoint y: 280, distance: 365.2
click at [1194, 280] on div at bounding box center [1021, 390] width 681 height 780
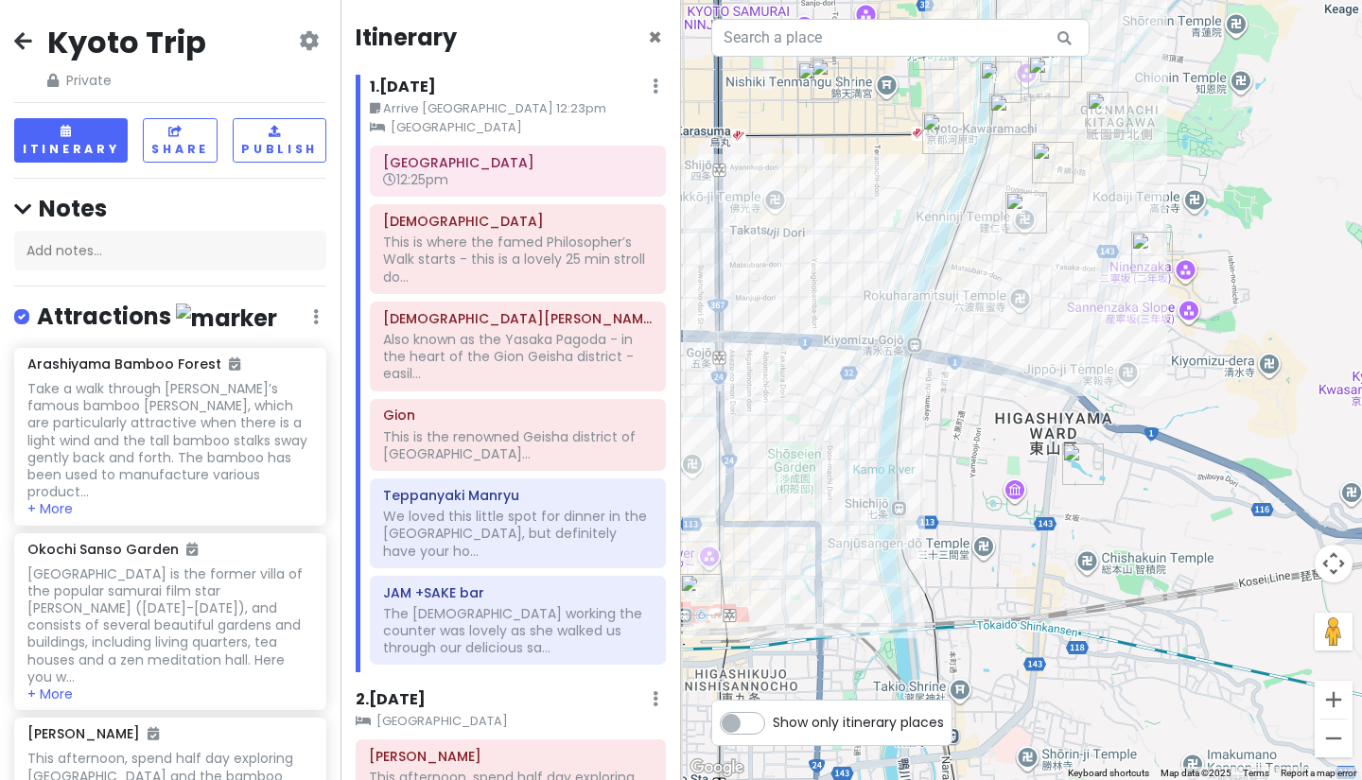
drag, startPoint x: 976, startPoint y: 521, endPoint x: 1113, endPoint y: 363, distance: 209.1
click at [1113, 363] on div at bounding box center [1021, 390] width 681 height 780
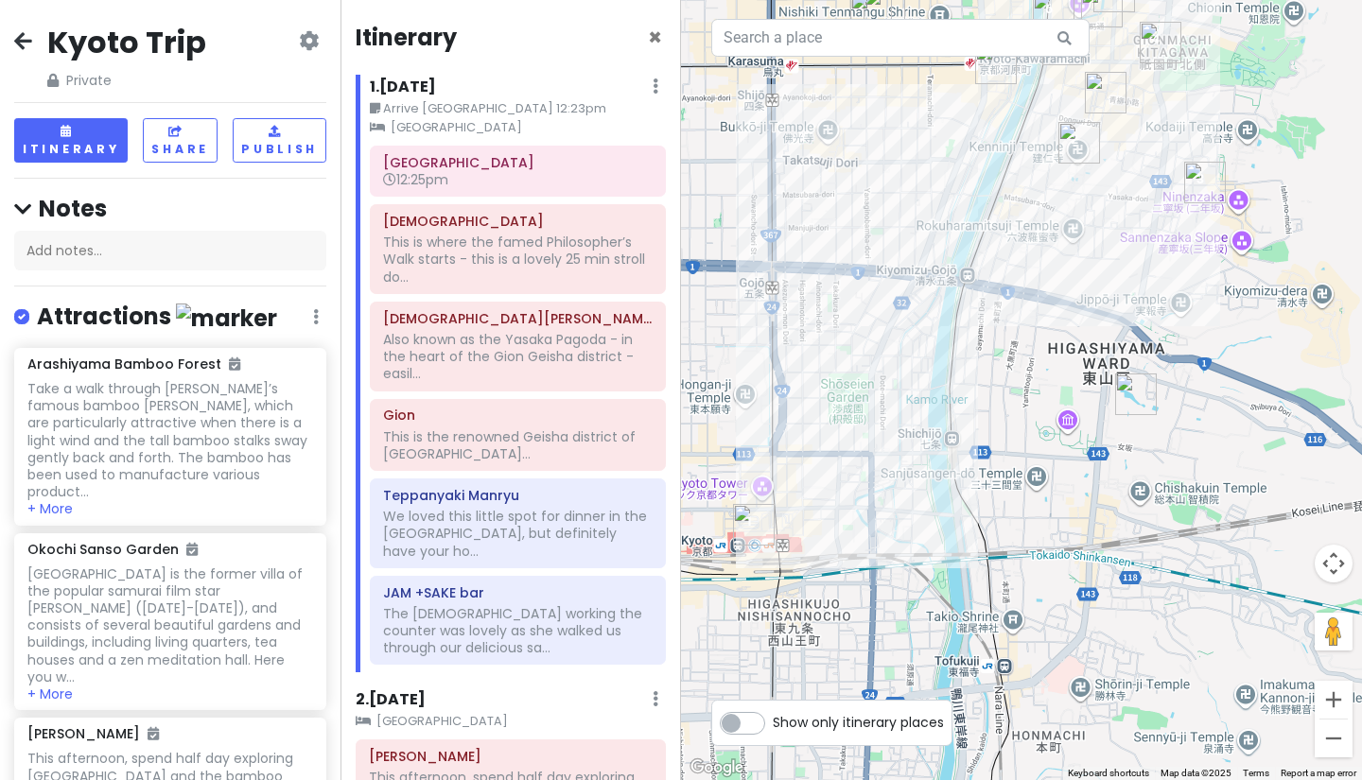
drag, startPoint x: 970, startPoint y: 463, endPoint x: 1010, endPoint y: 420, distance: 58.9
click at [1010, 420] on div at bounding box center [1021, 390] width 681 height 780
click at [442, 251] on div "This is where the famed Philosopher’s Walk starts - this is a lovely 25 min str…" at bounding box center [517, 260] width 269 height 52
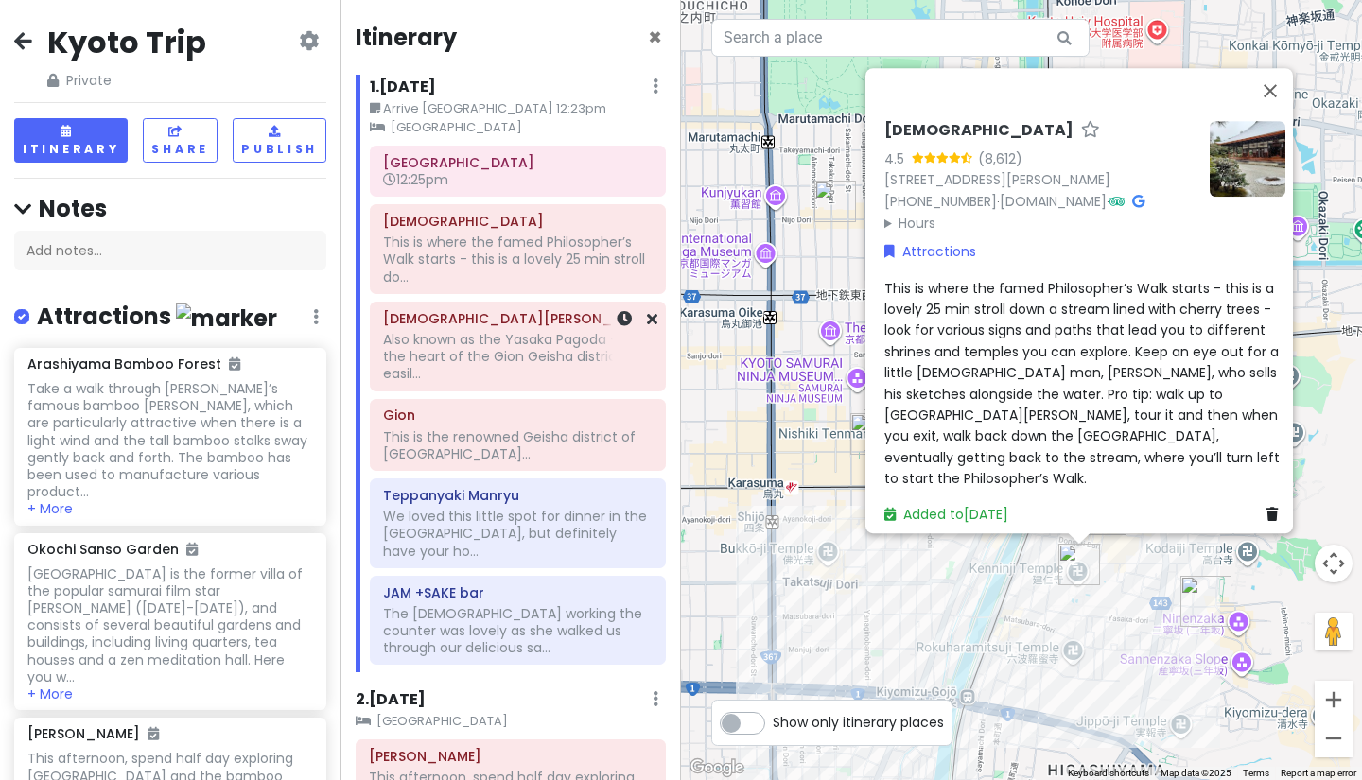
click at [453, 317] on h6 "[DEMOGRAPHIC_DATA][PERSON_NAME] ([GEOGRAPHIC_DATA])" at bounding box center [517, 318] width 269 height 17
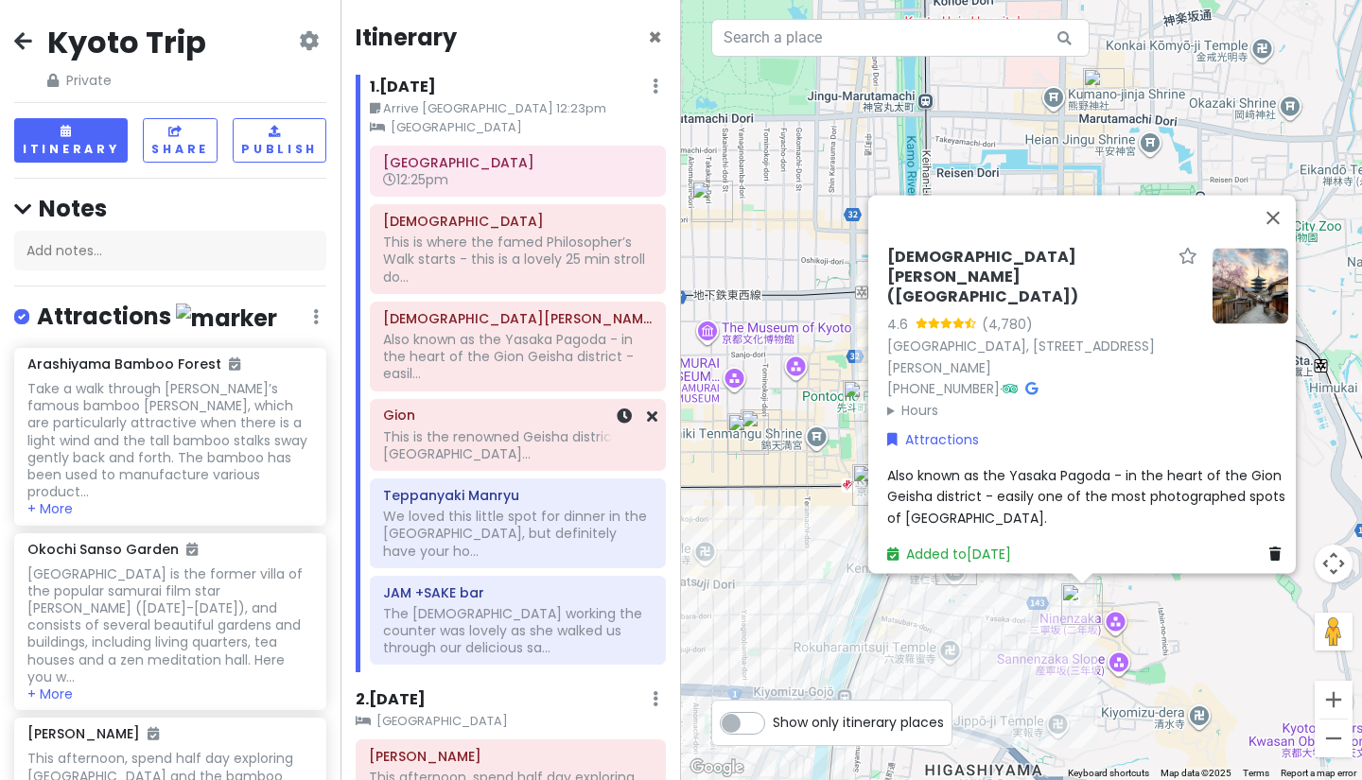
click at [457, 286] on div "This is the renowned Geisha district of [GEOGRAPHIC_DATA]..." at bounding box center [517, 260] width 269 height 52
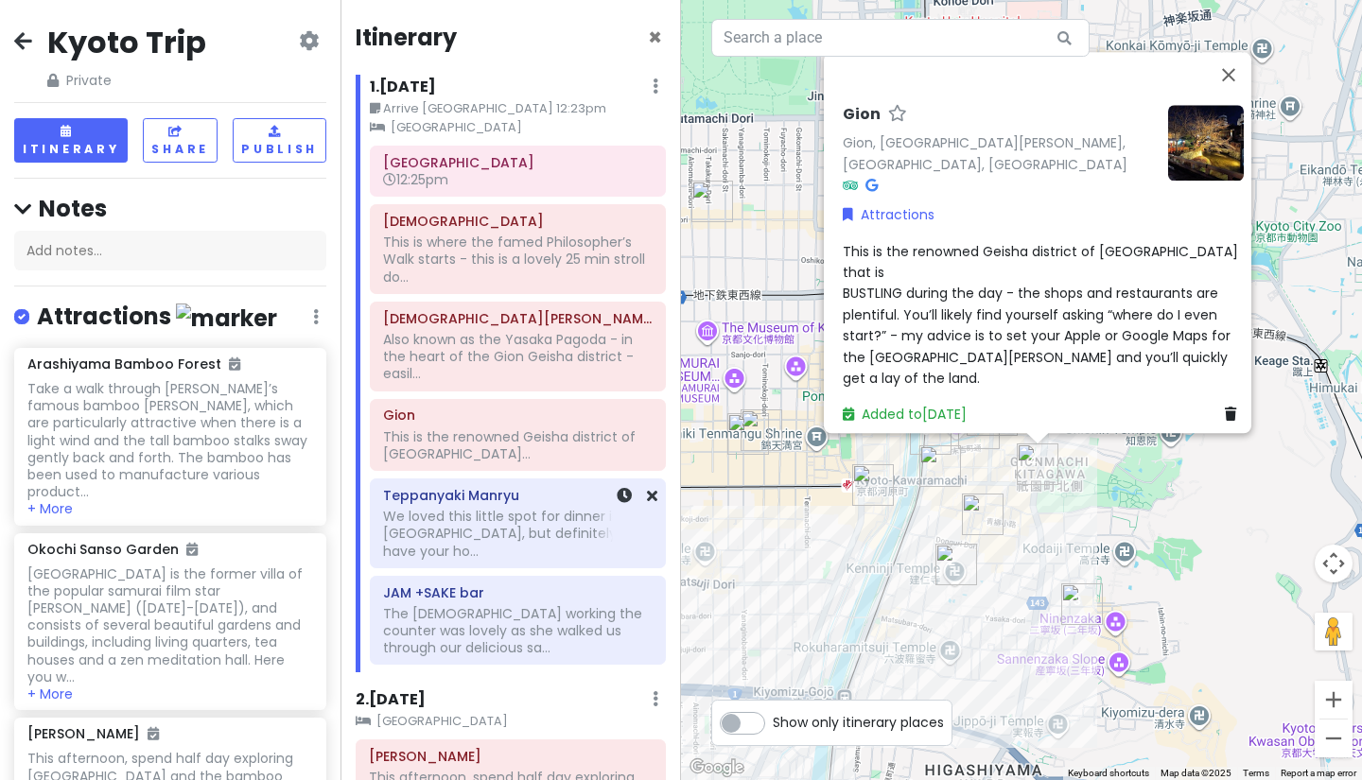
click at [458, 492] on h6 "Teppanyaki Manryu" at bounding box center [517, 495] width 269 height 17
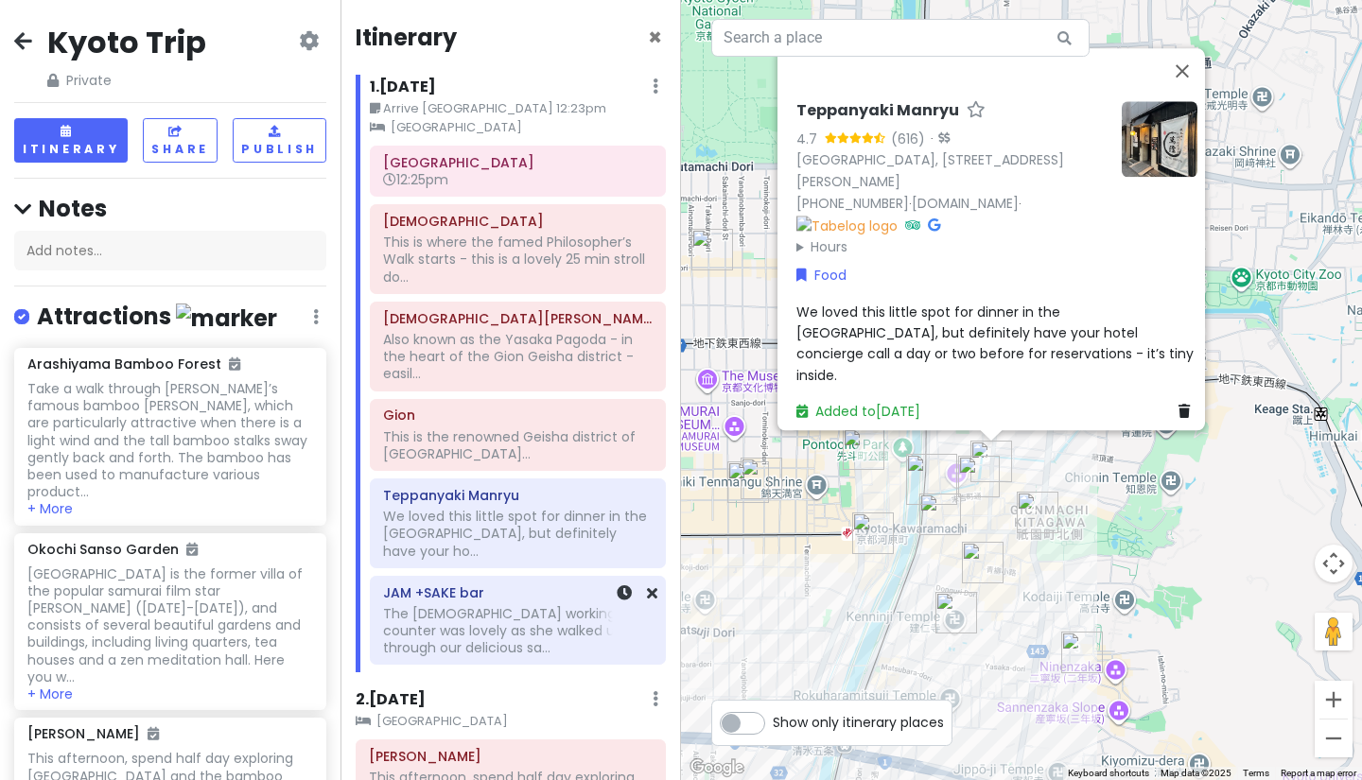
click at [460, 560] on div "The [DEMOGRAPHIC_DATA] working the counter was lovely as she walked us through …" at bounding box center [517, 534] width 269 height 52
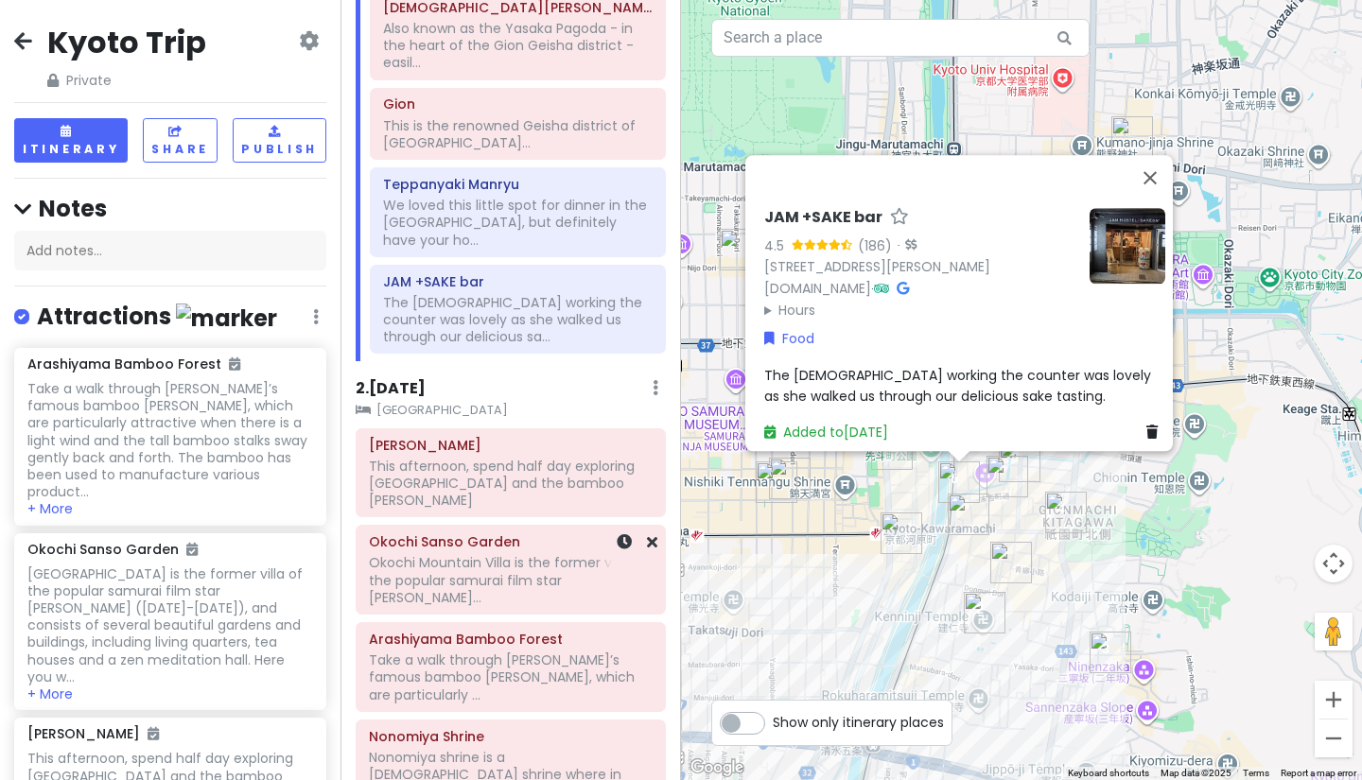
scroll to position [322, 0]
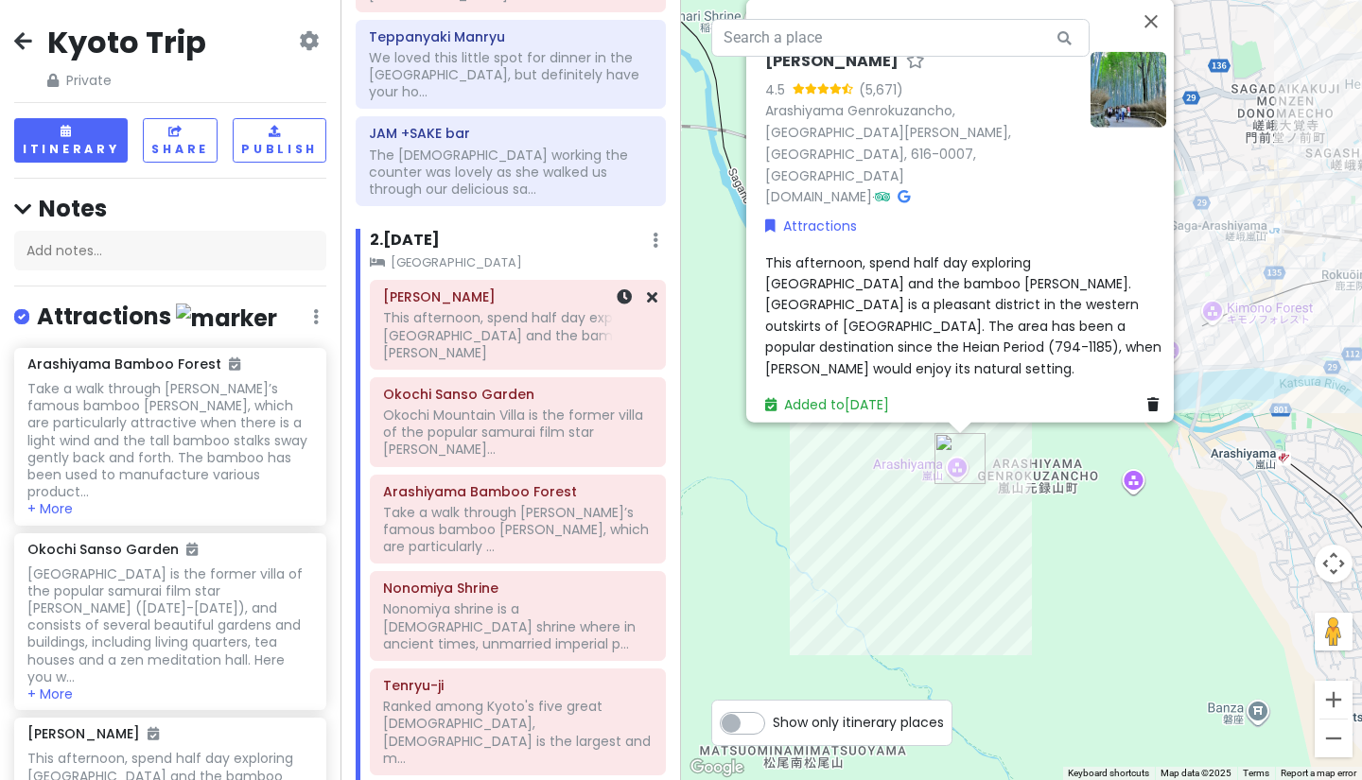
scroll to position [447, 0]
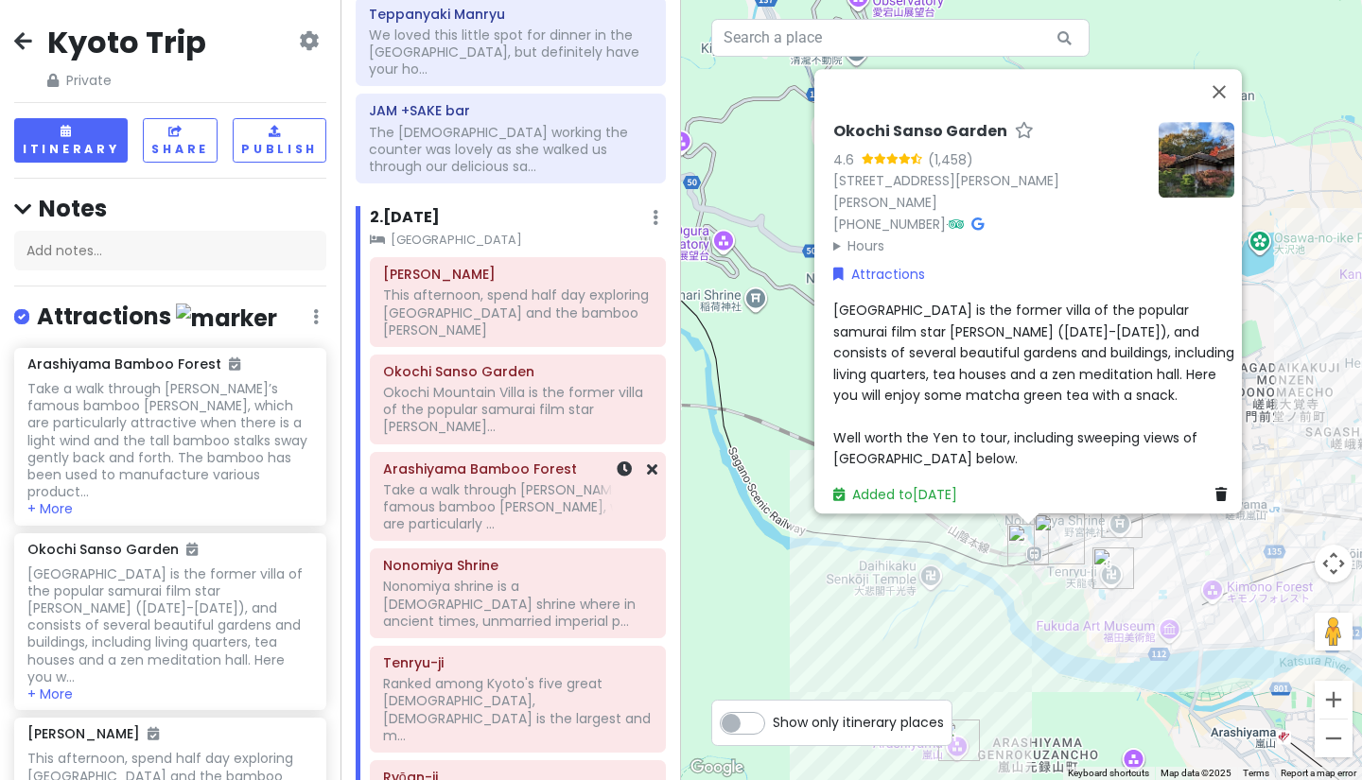
click at [479, 460] on h6 "Arashiyama Bamboo Forest" at bounding box center [517, 468] width 269 height 17
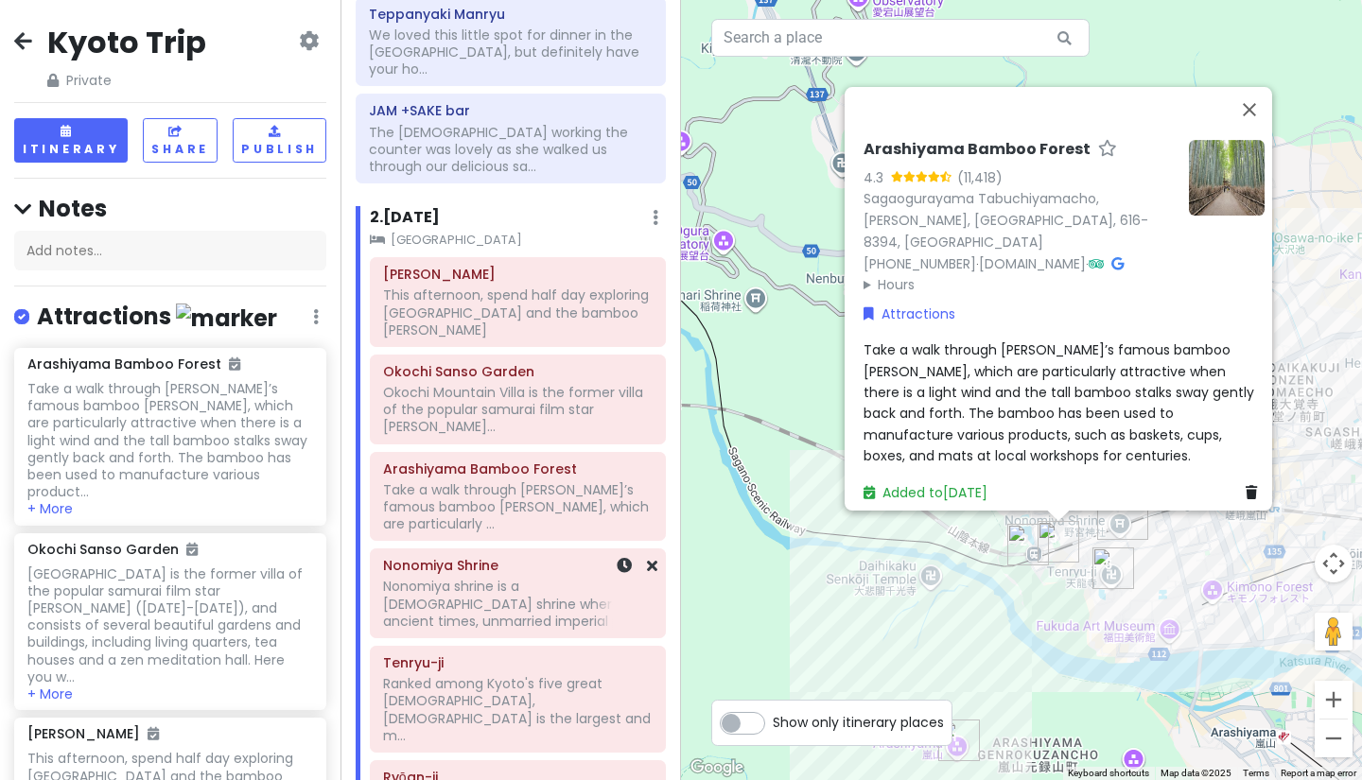
click at [486, 557] on h6 "Nonomiya Shrine" at bounding box center [517, 565] width 269 height 17
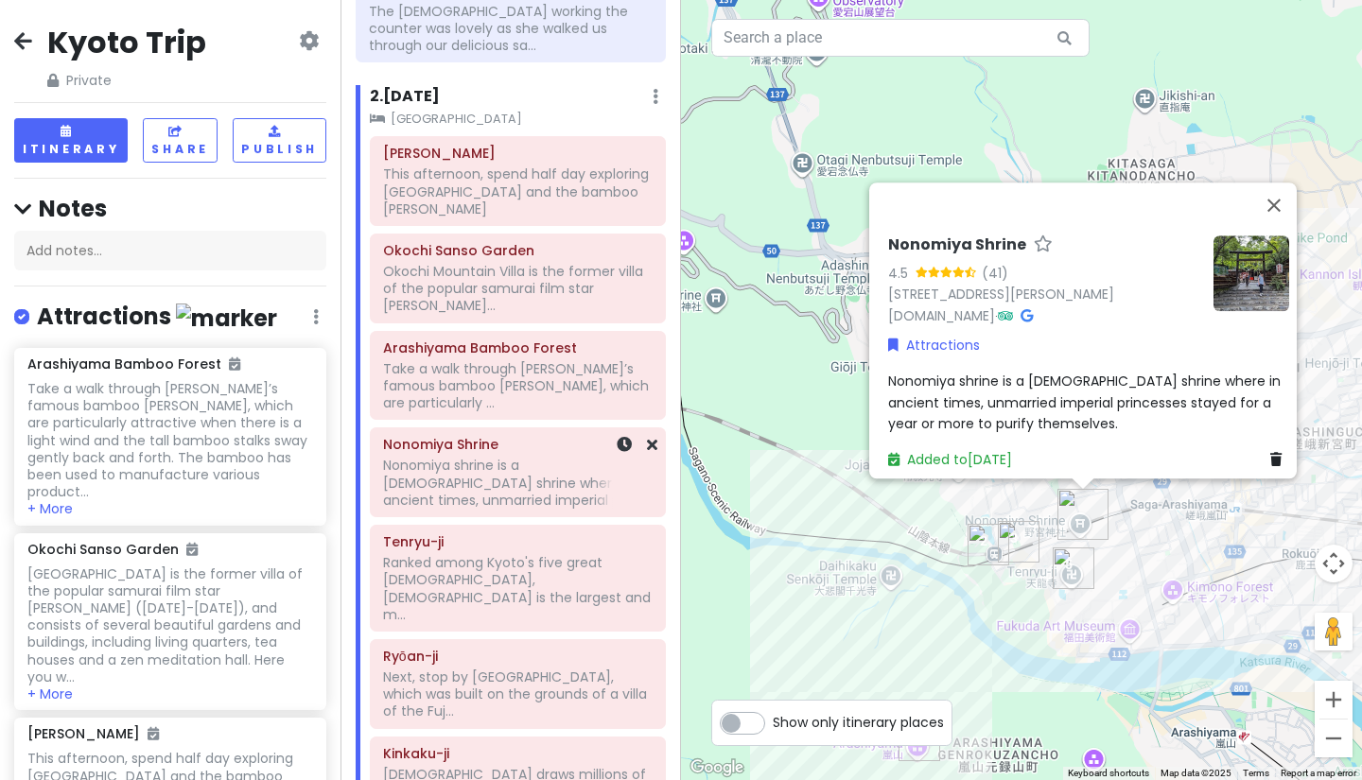
scroll to position [567, 0]
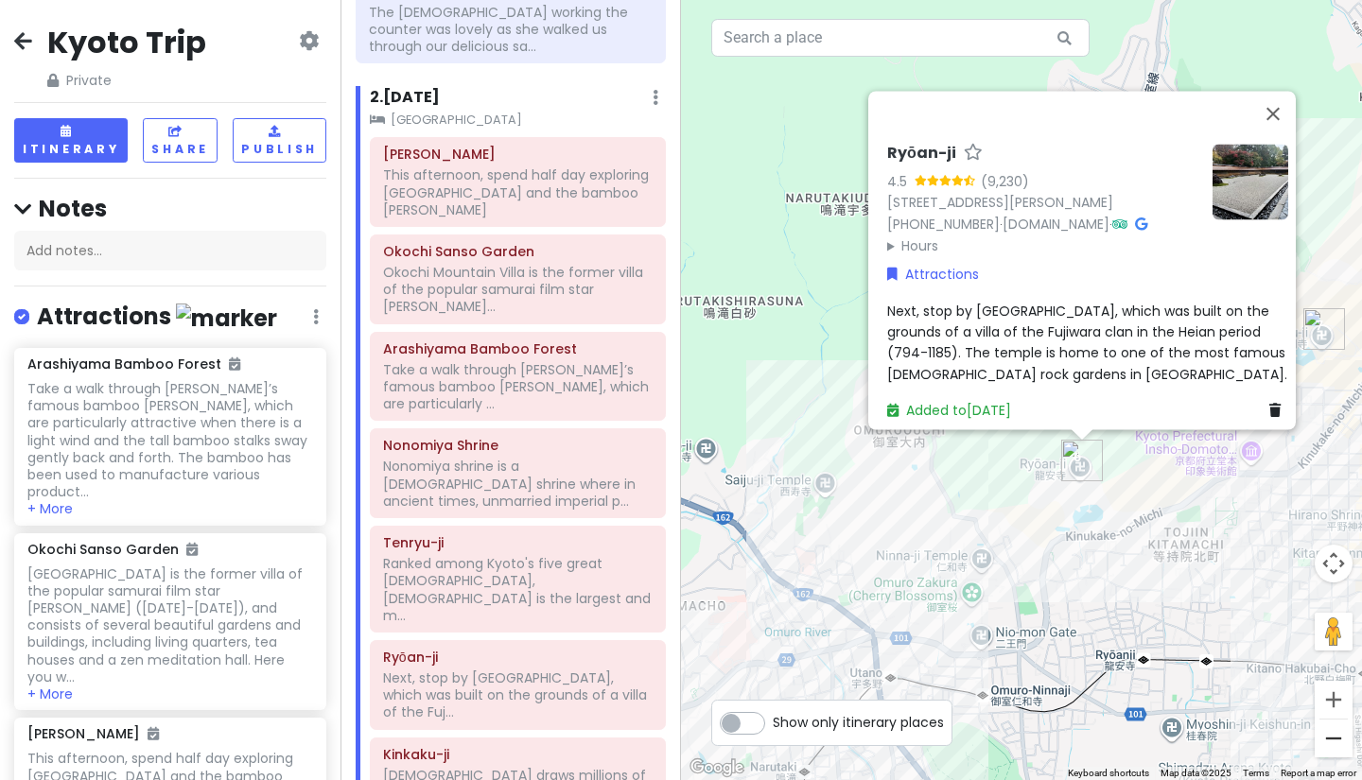
click at [1329, 748] on button "Zoom out" at bounding box center [1333, 739] width 38 height 38
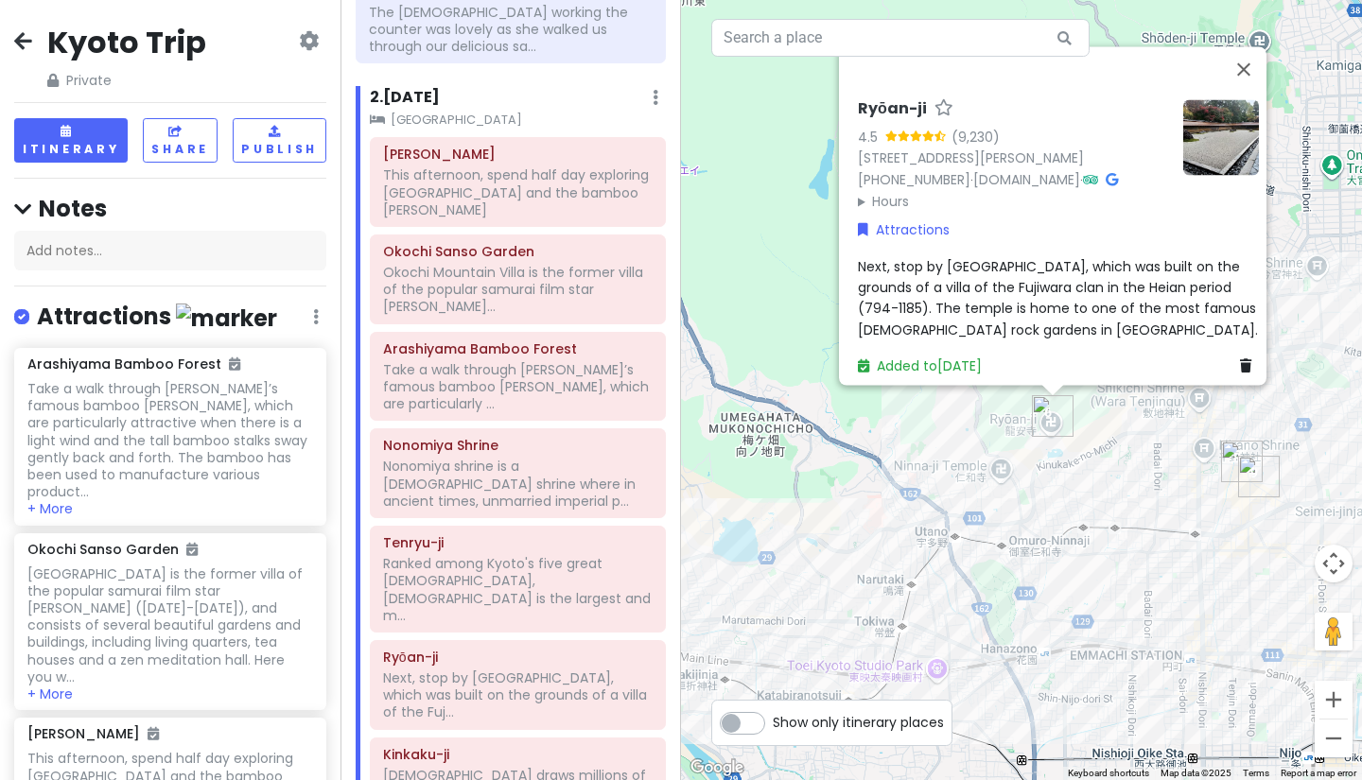
click at [1329, 748] on button "Zoom out" at bounding box center [1333, 739] width 38 height 38
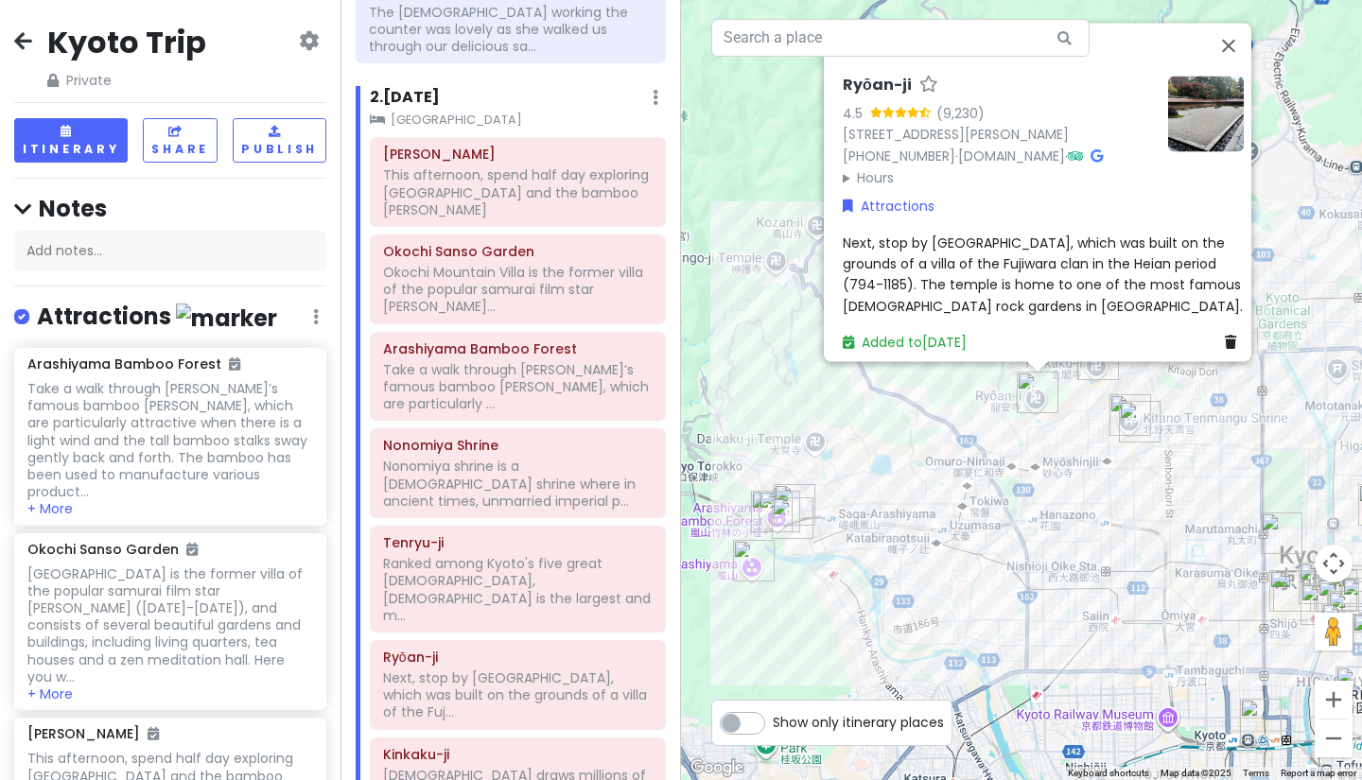
click at [1329, 748] on button "Zoom out" at bounding box center [1333, 739] width 38 height 38
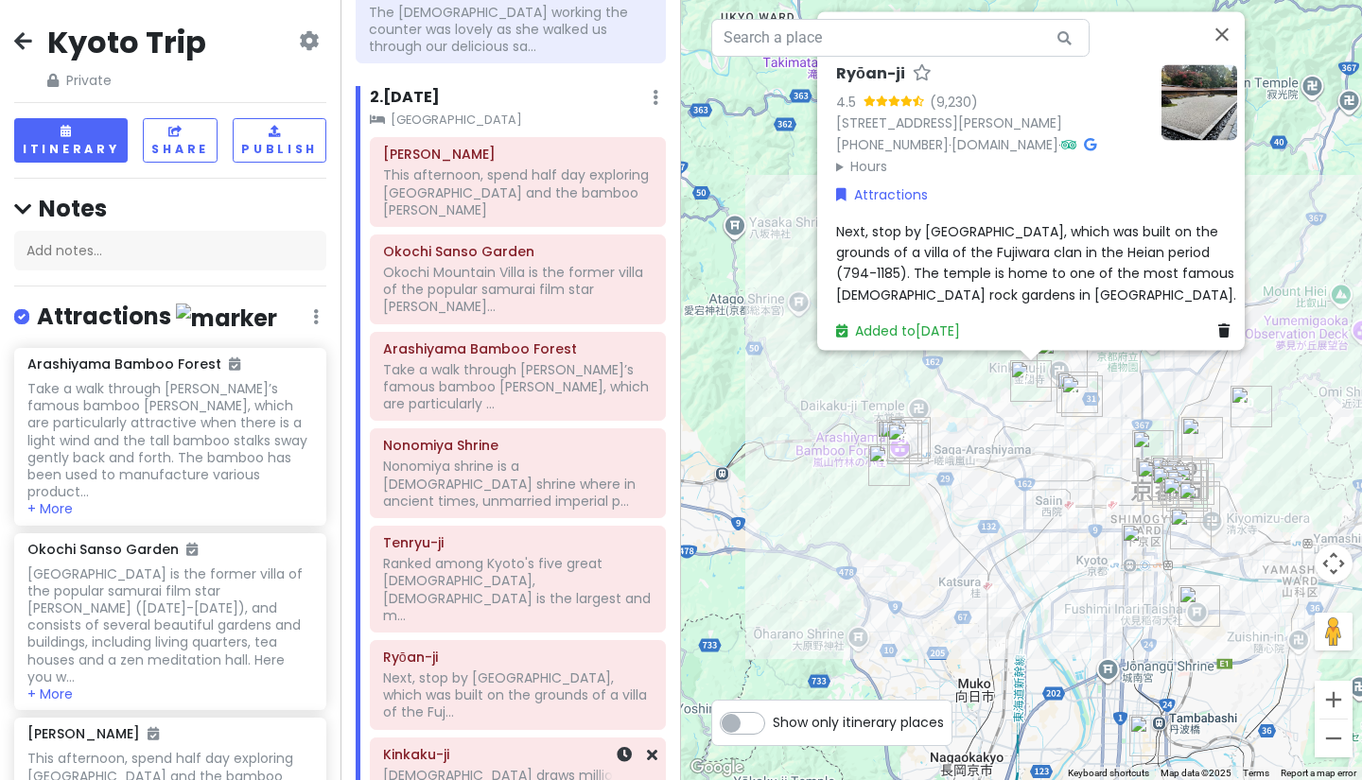
click at [520, 741] on div "Kinkaku-ji Kinkakuji Temple draws millions of visitors each year, and you will …" at bounding box center [517, 781] width 269 height 81
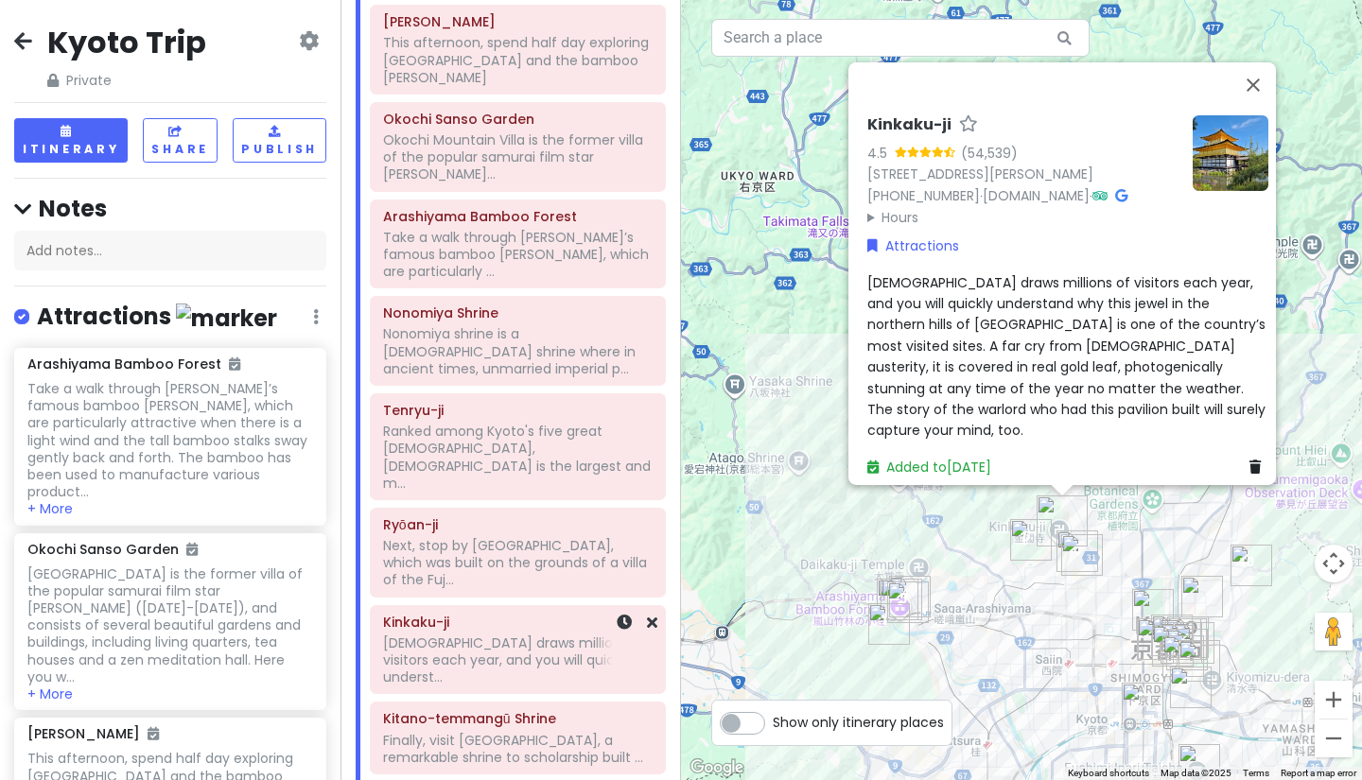
scroll to position [704, 0]
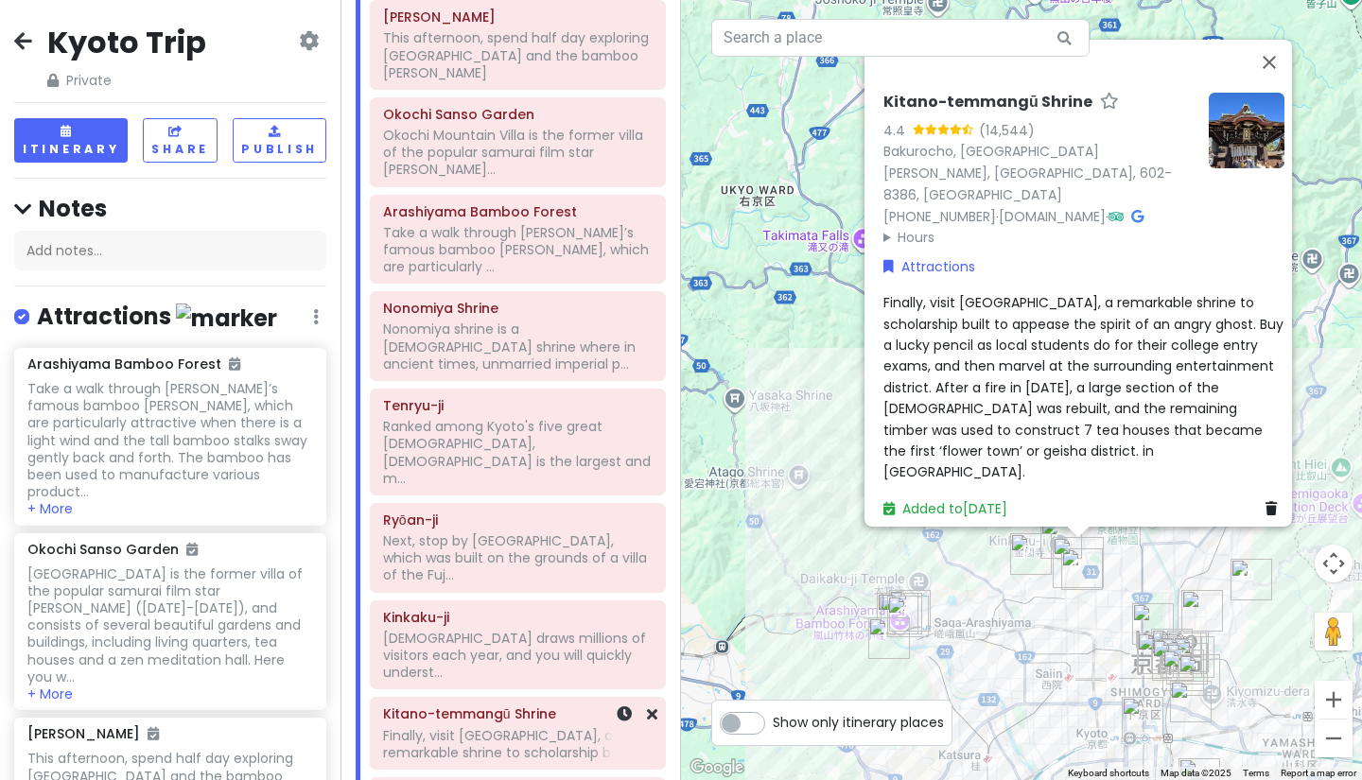
scroll to position [780, 0]
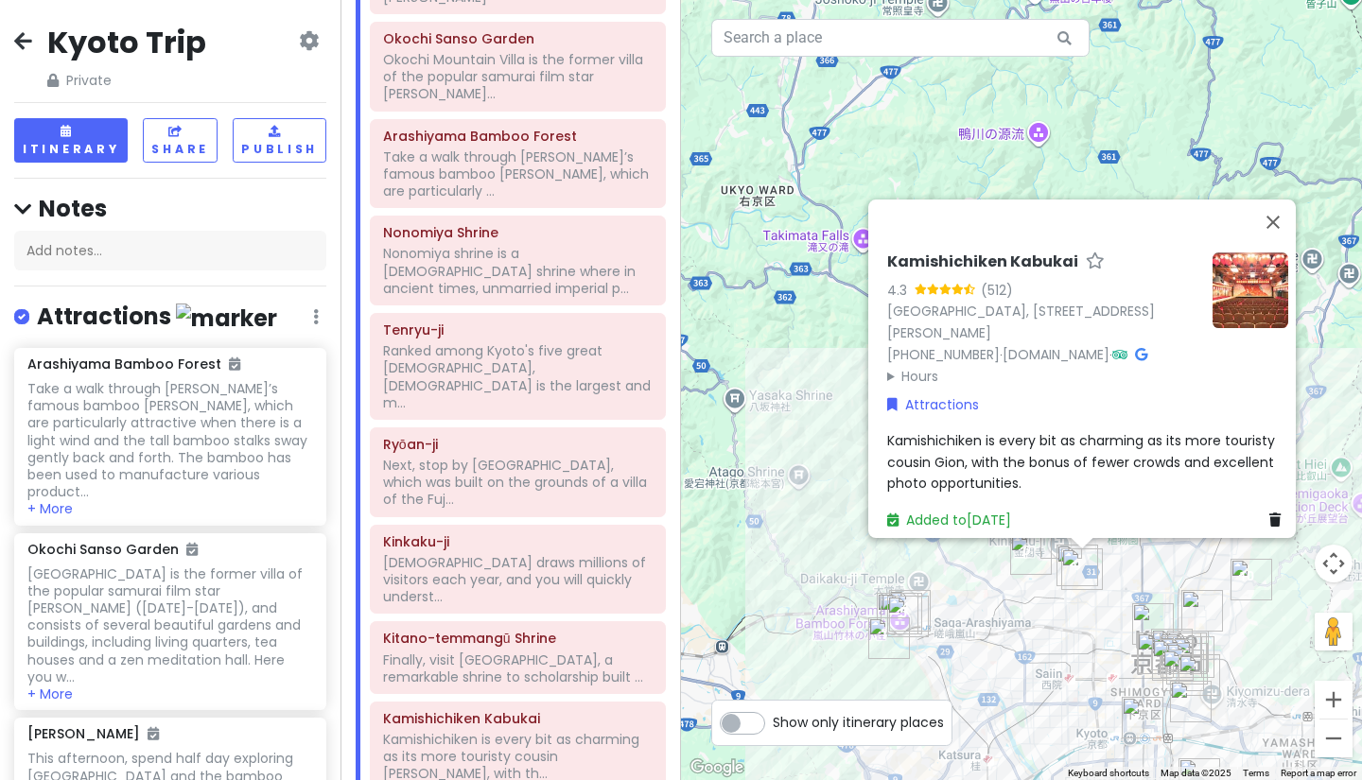
click at [1232, 285] on img at bounding box center [1250, 290] width 76 height 76
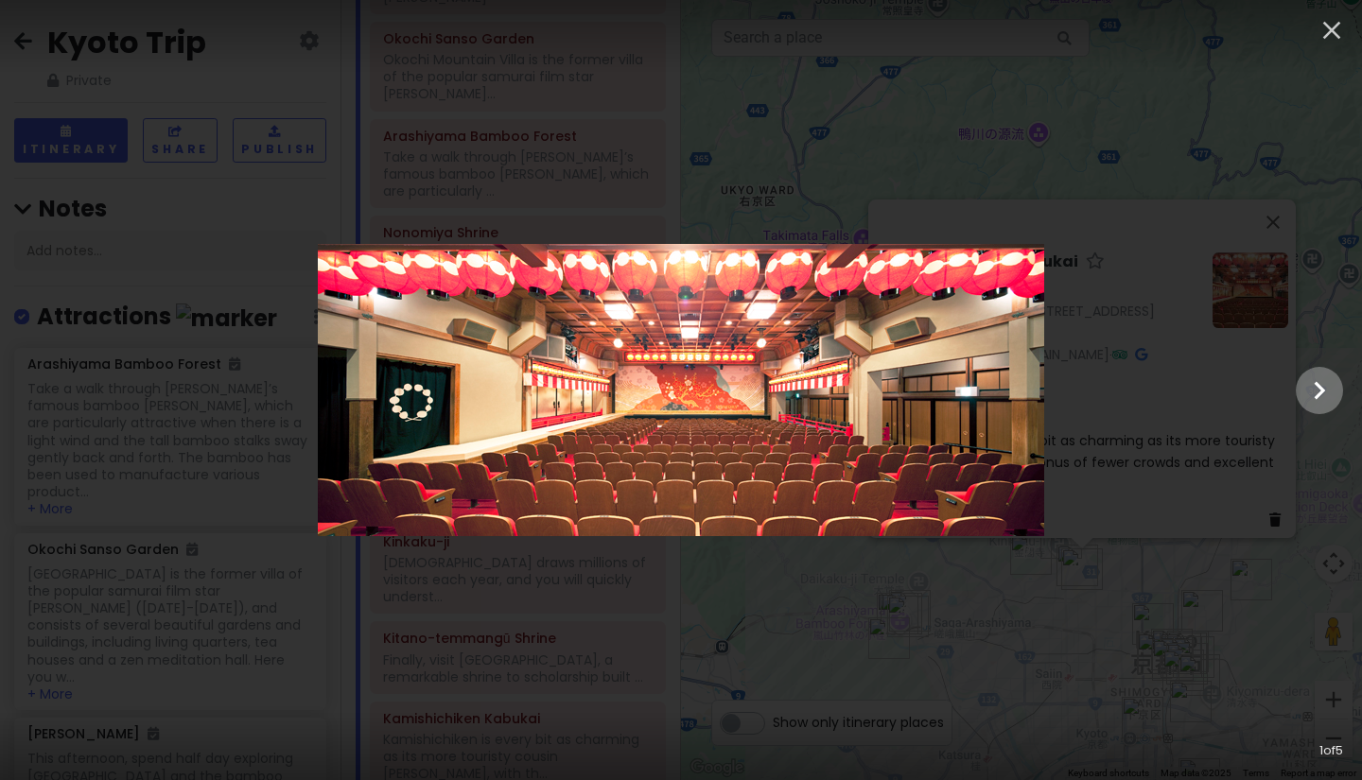
click at [1325, 396] on icon "Show slide 2 of 5" at bounding box center [1319, 390] width 36 height 45
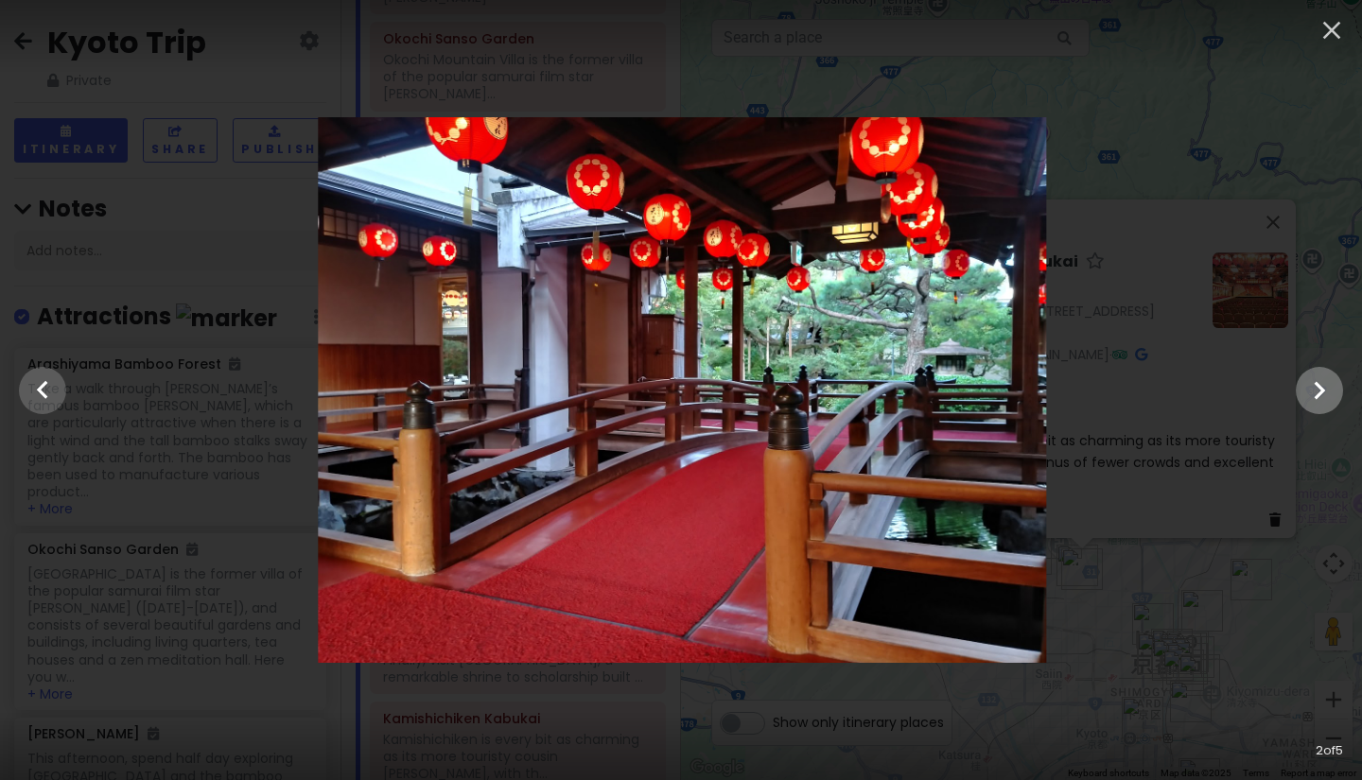
click at [1325, 396] on icon "Show slide 3 of 5" at bounding box center [1319, 390] width 36 height 45
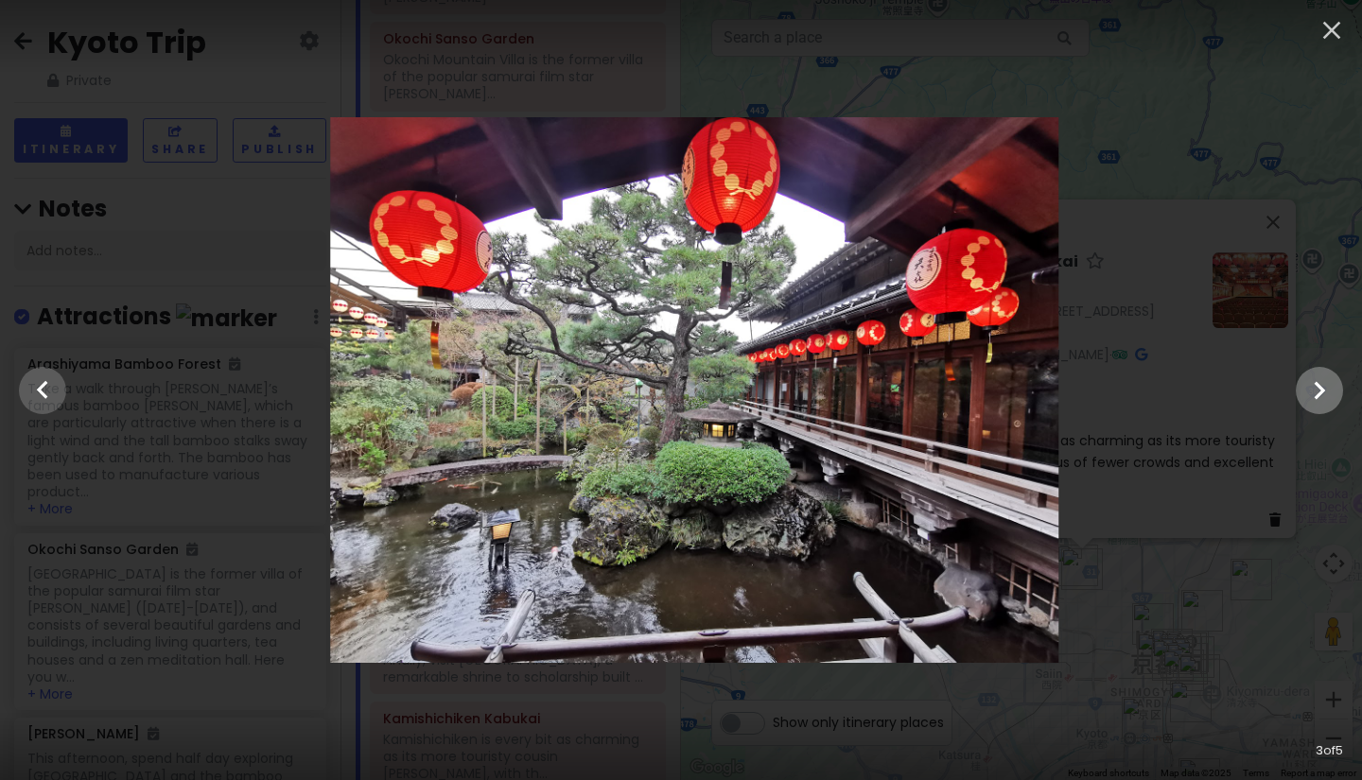
click at [1325, 396] on icon "Show slide 4 of 5" at bounding box center [1319, 390] width 36 height 45
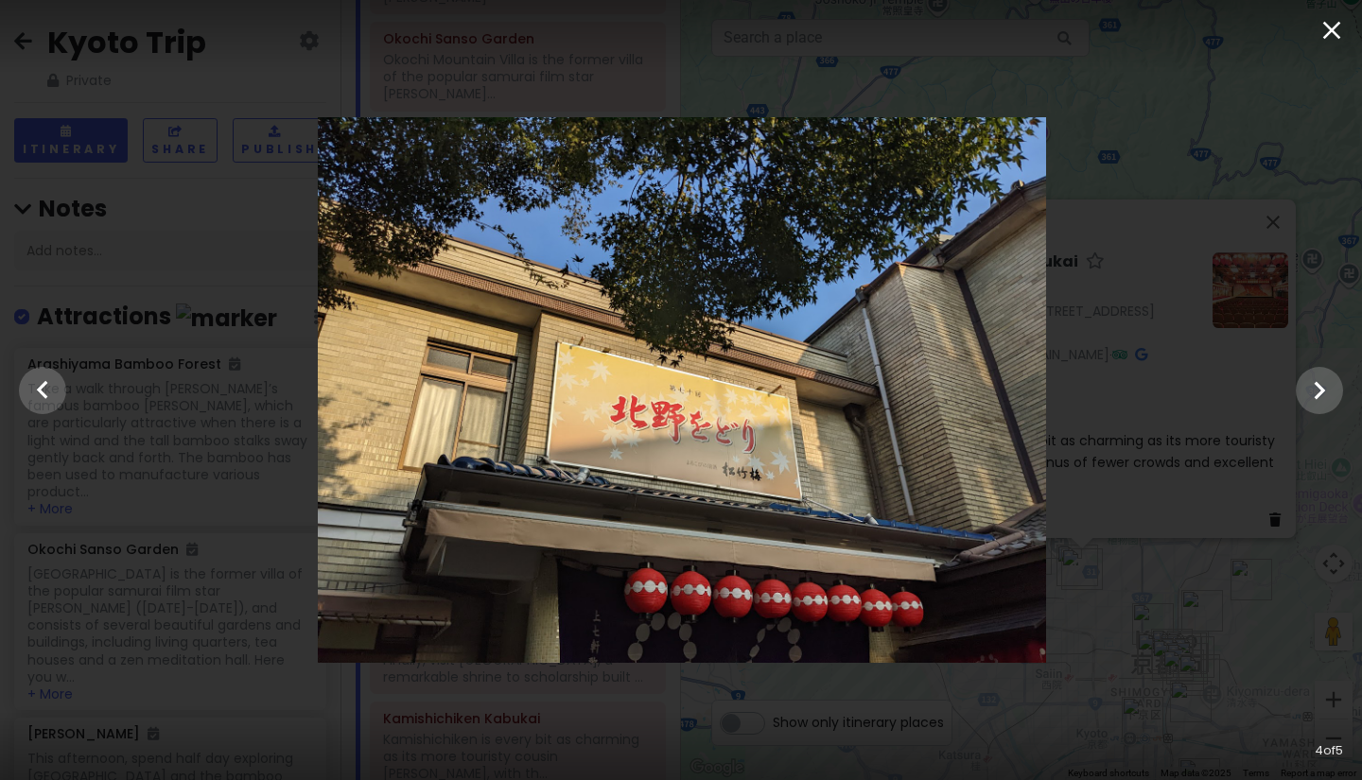
click at [1329, 35] on icon "button" at bounding box center [1331, 30] width 30 height 30
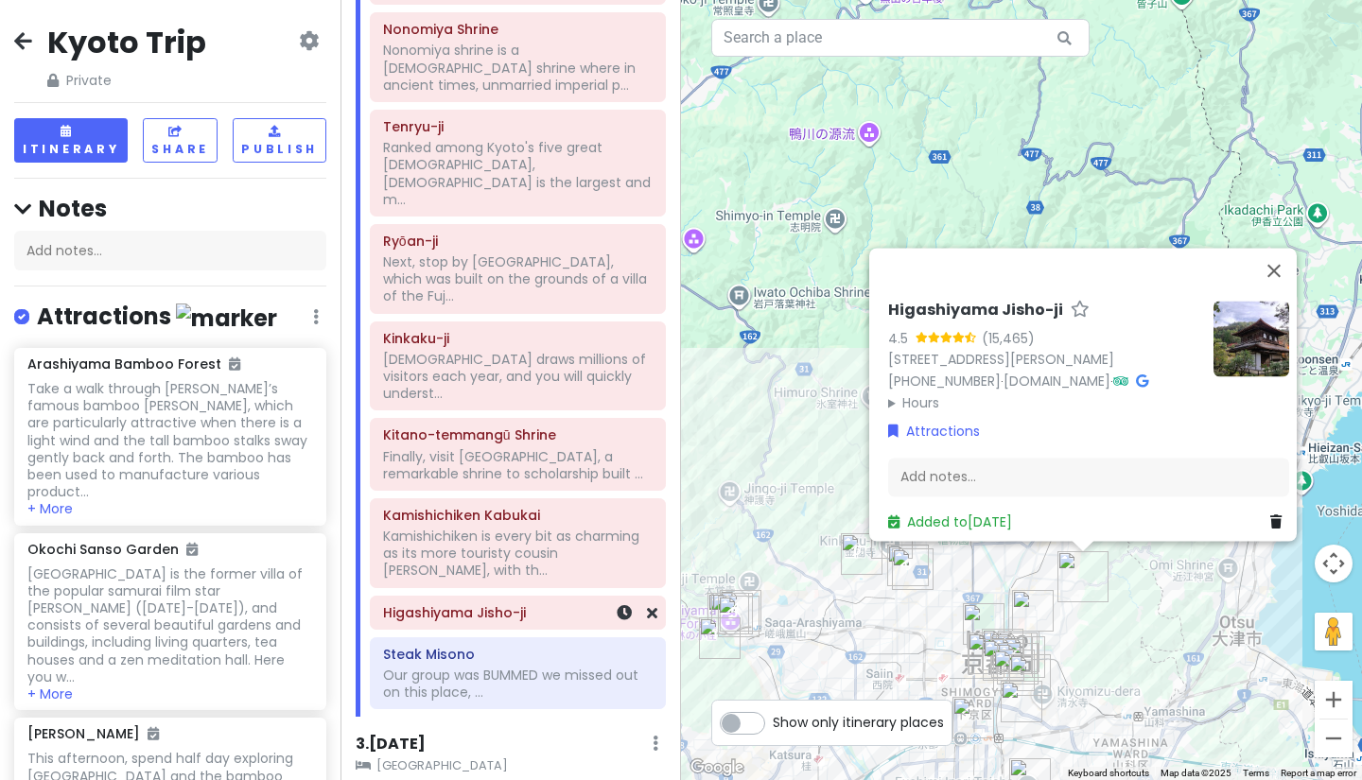
scroll to position [986, 0]
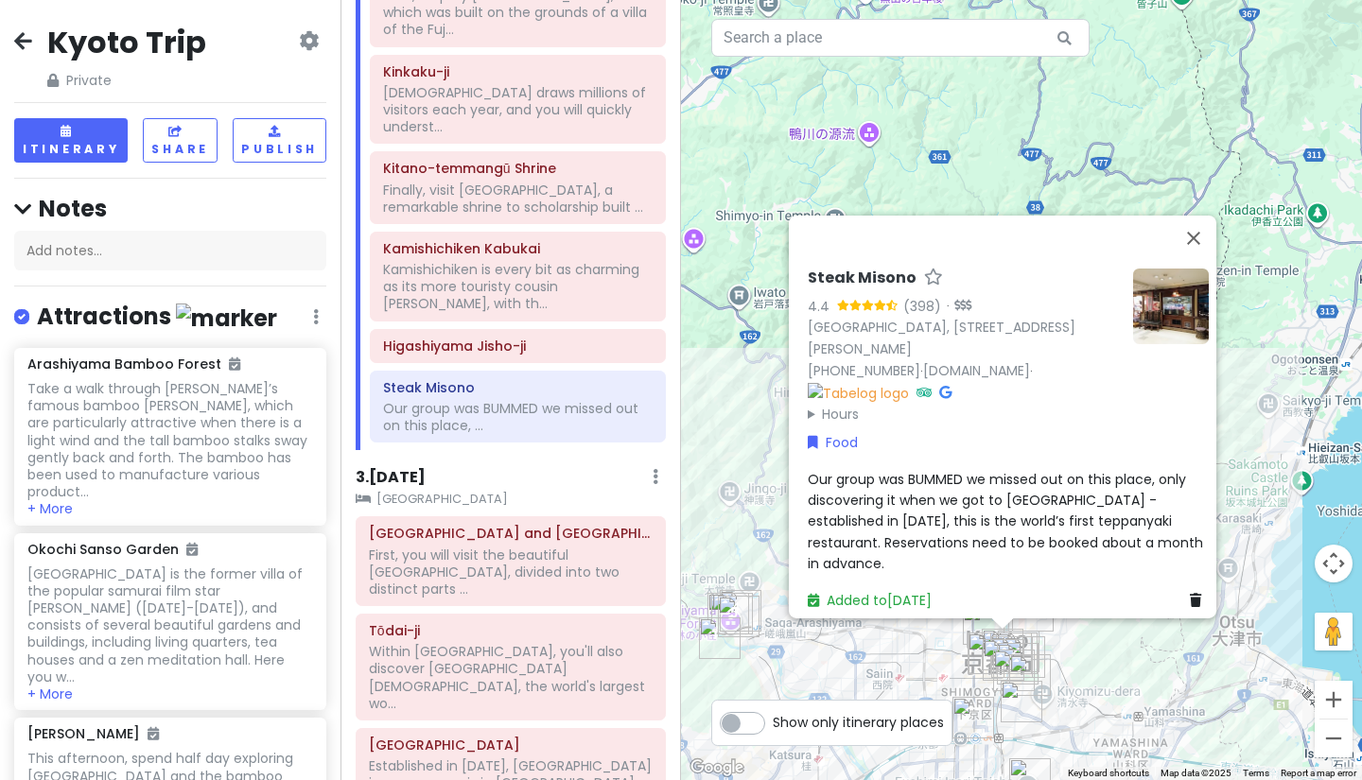
scroll to position [1255, 0]
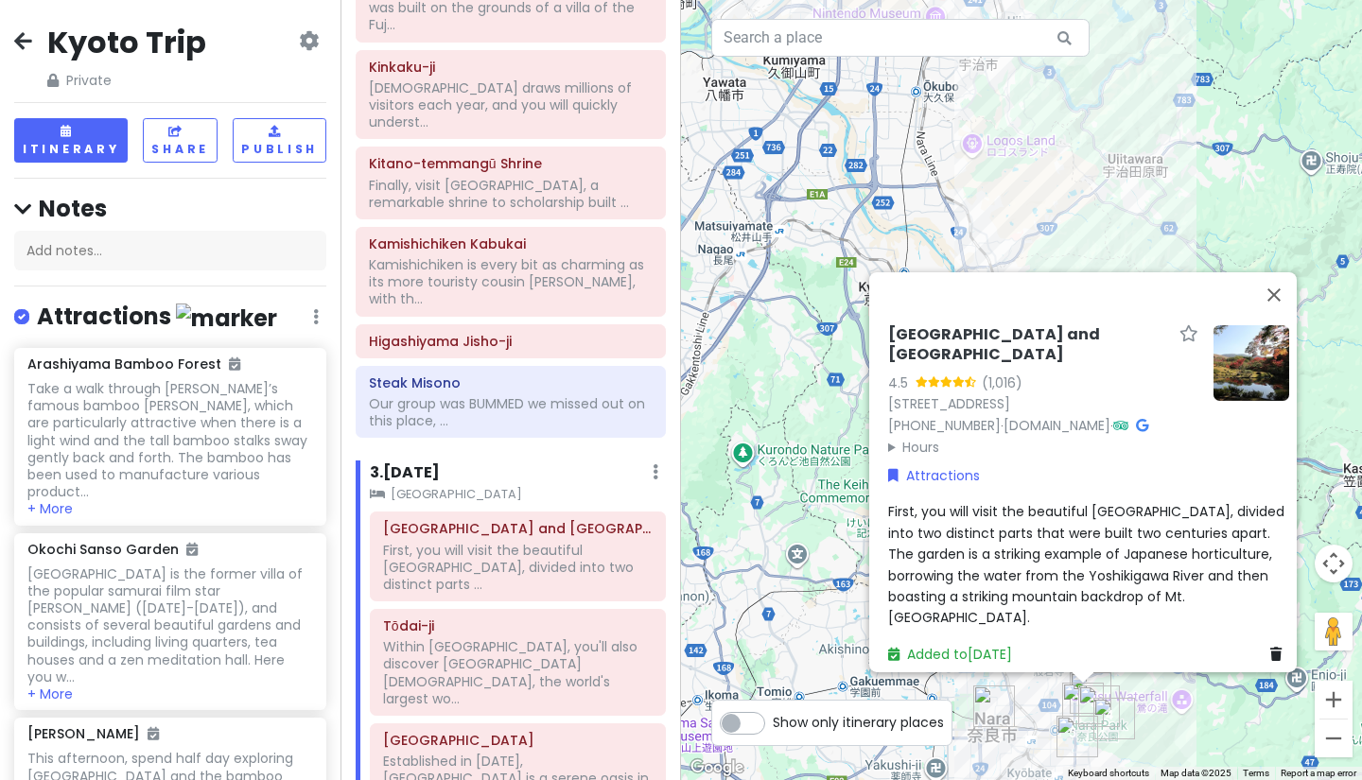
click at [1100, 168] on div "[GEOGRAPHIC_DATA] and [GEOGRAPHIC_DATA] 4.5 (1,016) 74 [GEOGRAPHIC_DATA], 630-8…" at bounding box center [1021, 390] width 681 height 780
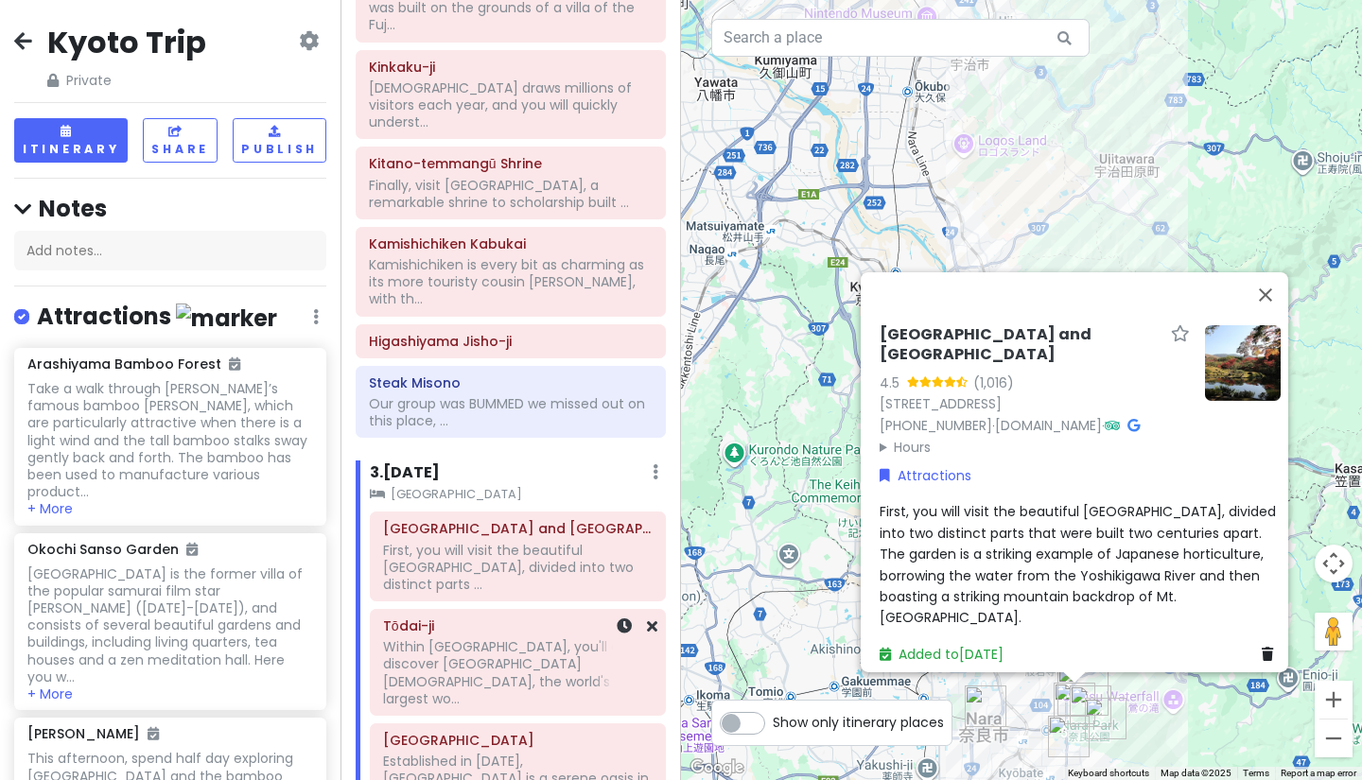
click at [508, 617] on h6 "Tōdai-ji" at bounding box center [517, 625] width 269 height 17
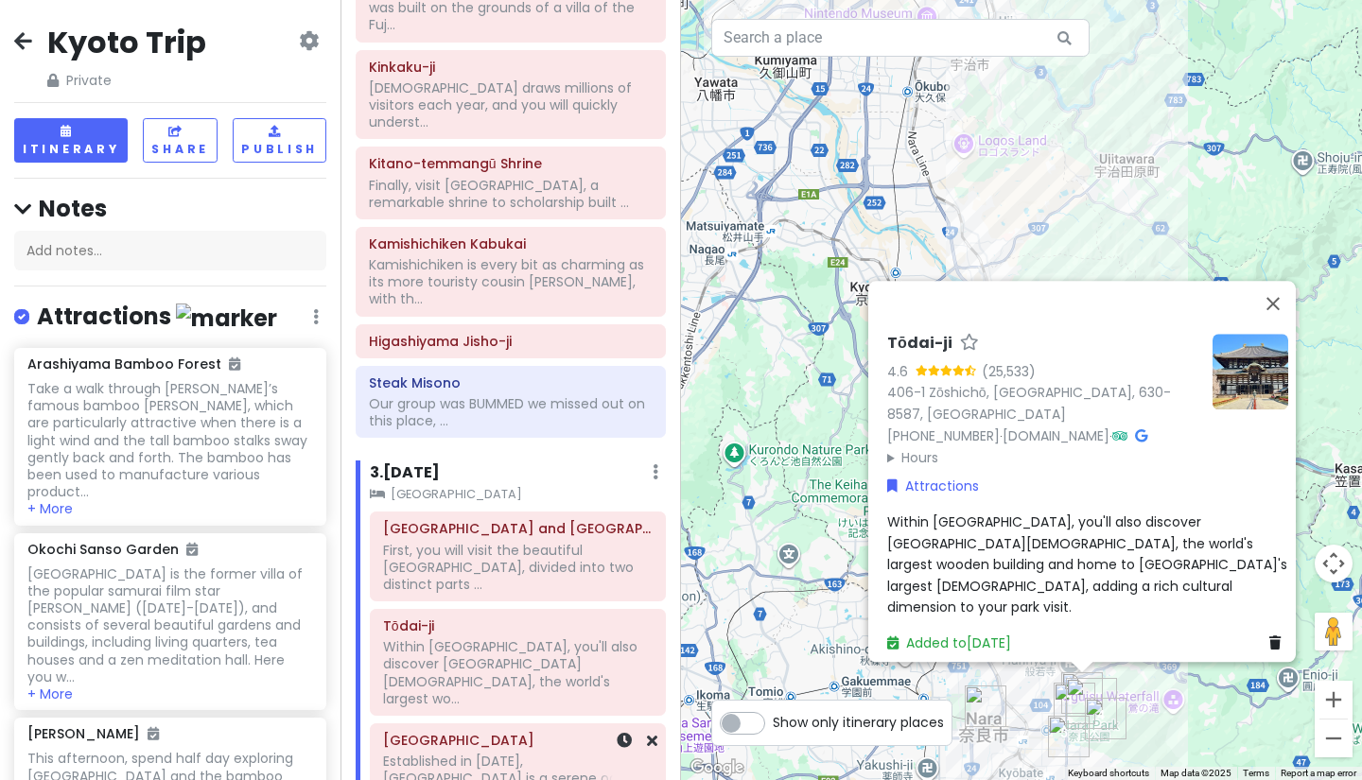
click at [499, 732] on h6 "[GEOGRAPHIC_DATA]" at bounding box center [517, 740] width 269 height 17
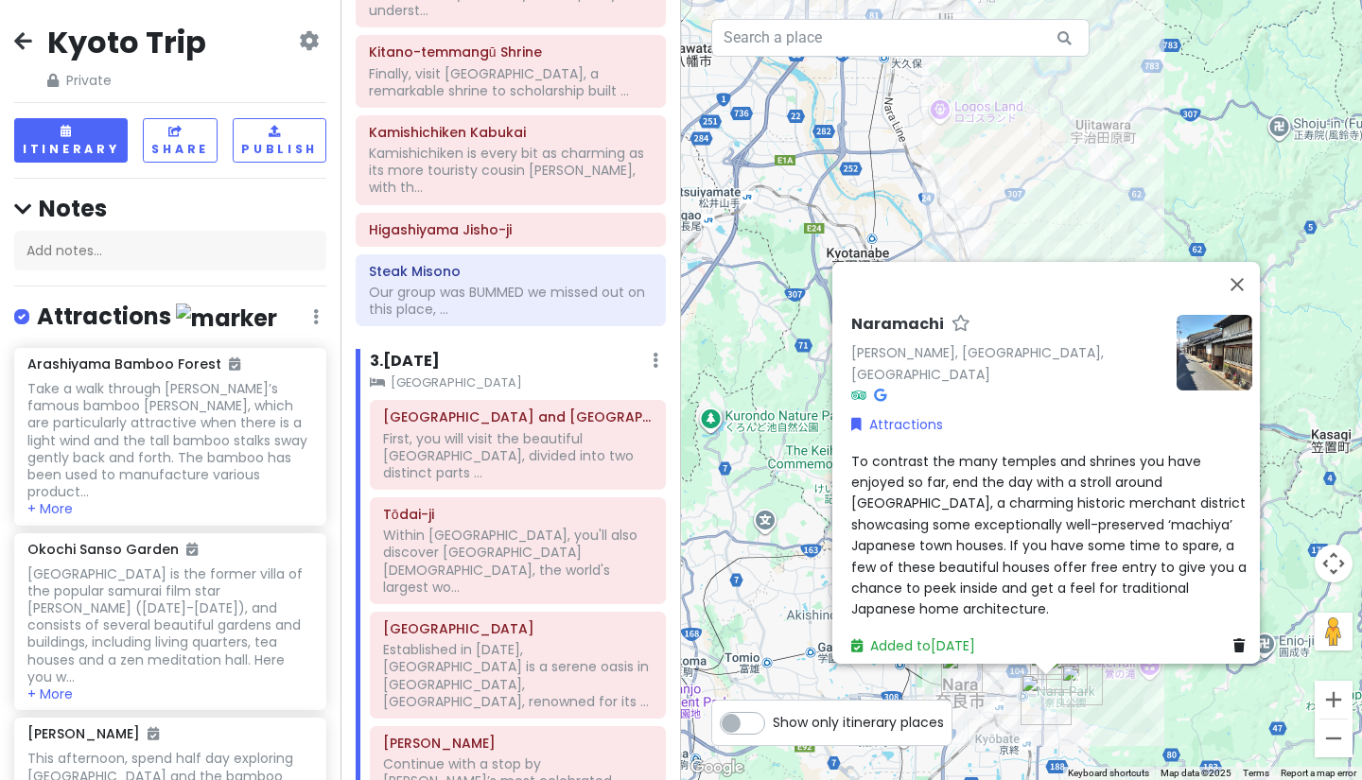
scroll to position [1368, 0]
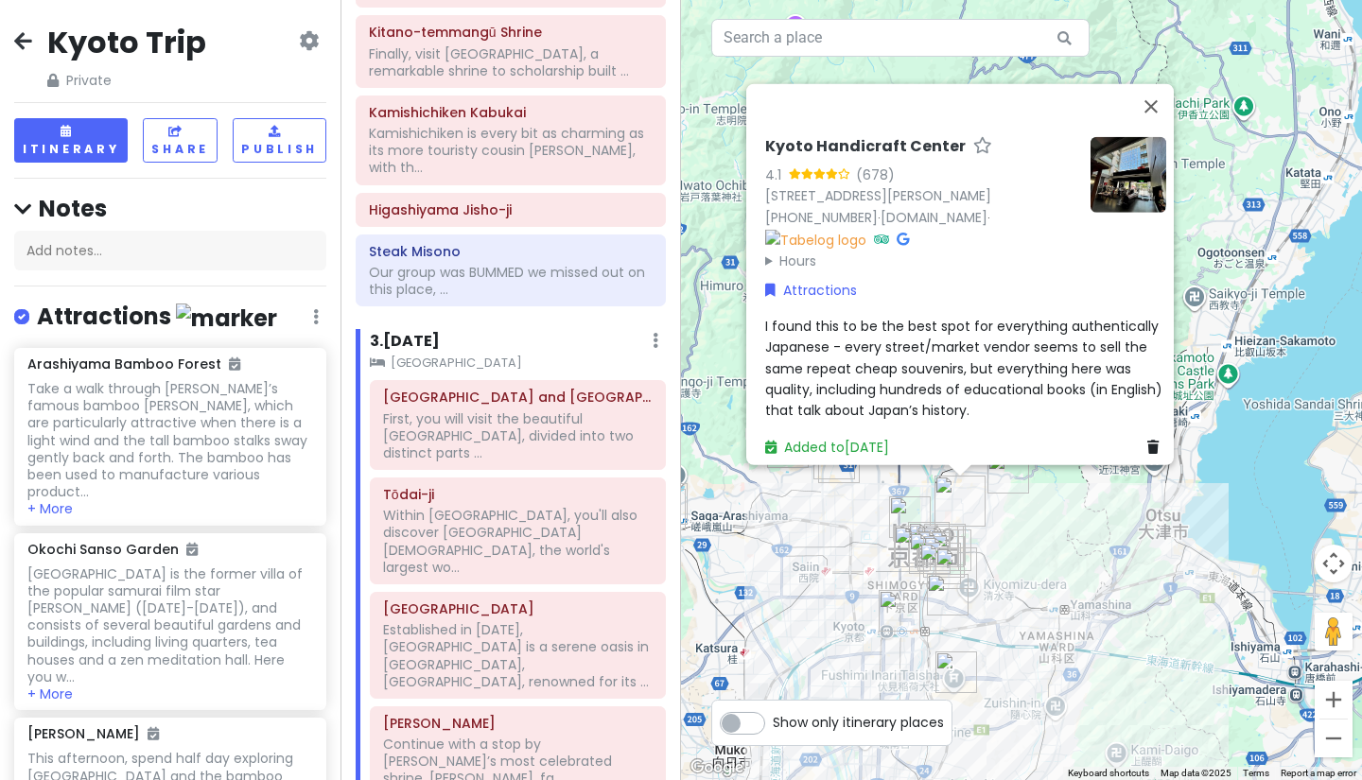
scroll to position [1390, 0]
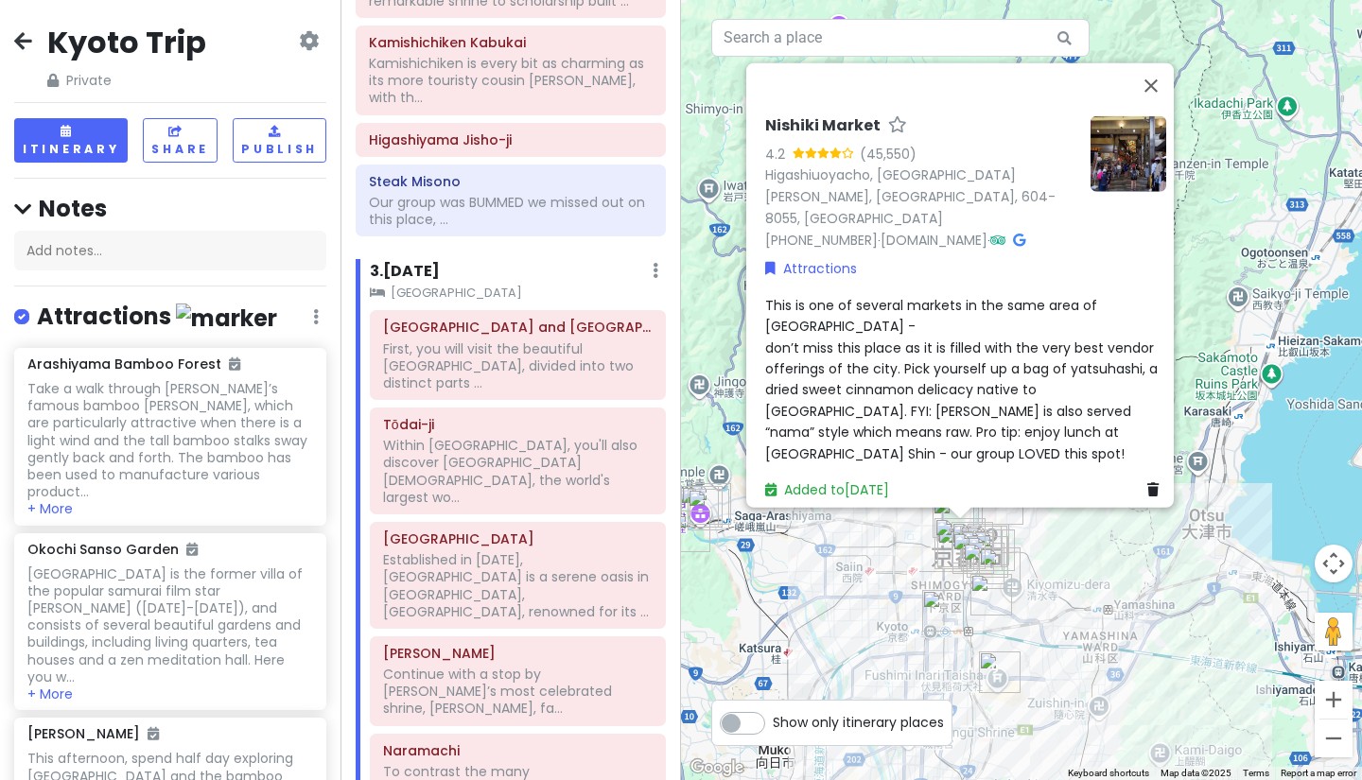
scroll to position [1461, 0]
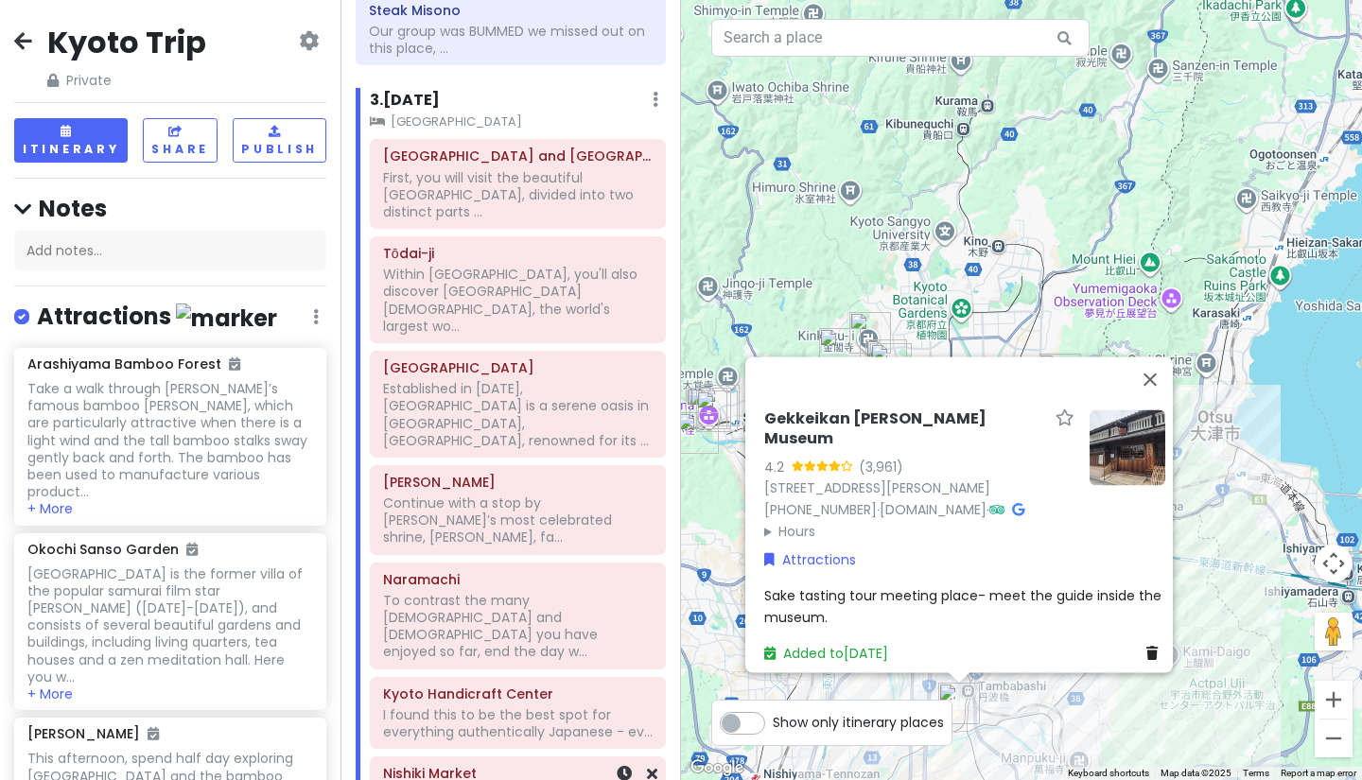
scroll to position [1638, 0]
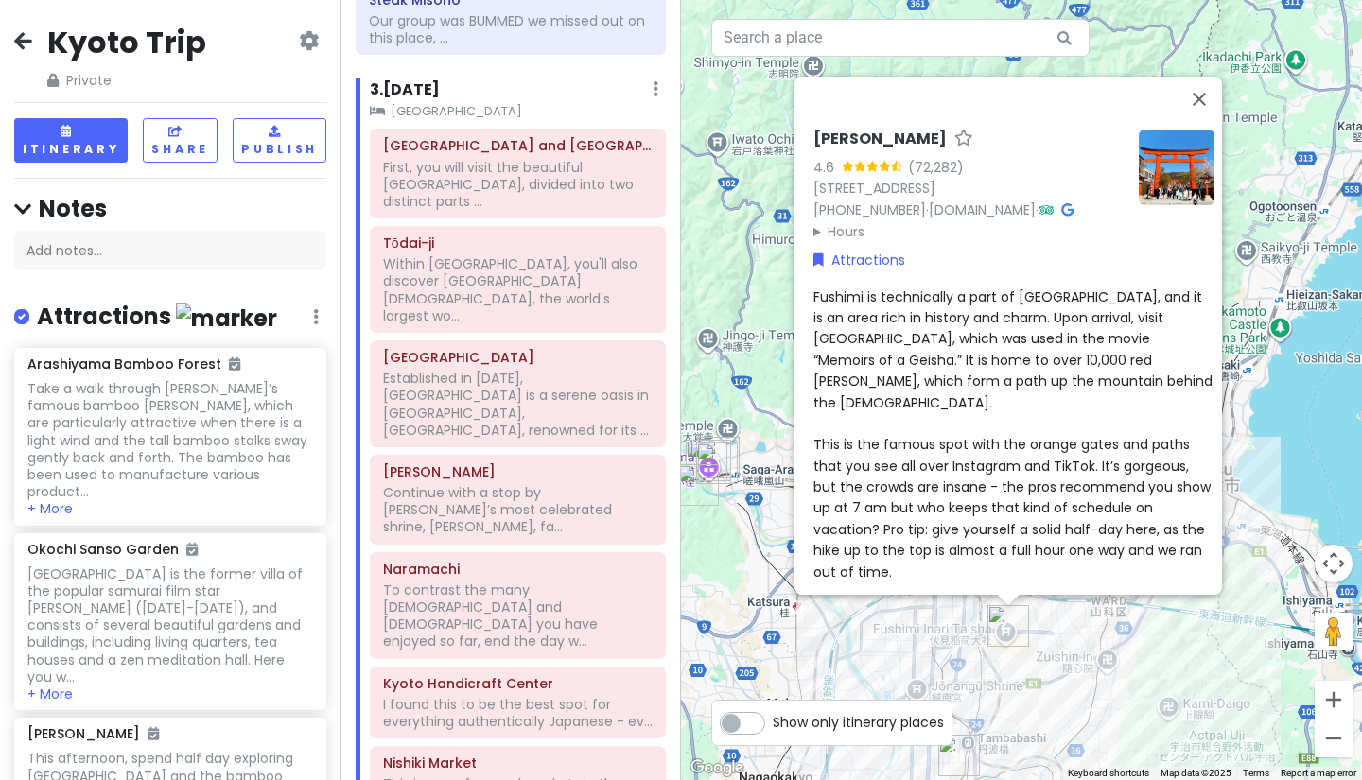
click at [813, 239] on summary "Hours" at bounding box center [968, 230] width 310 height 21
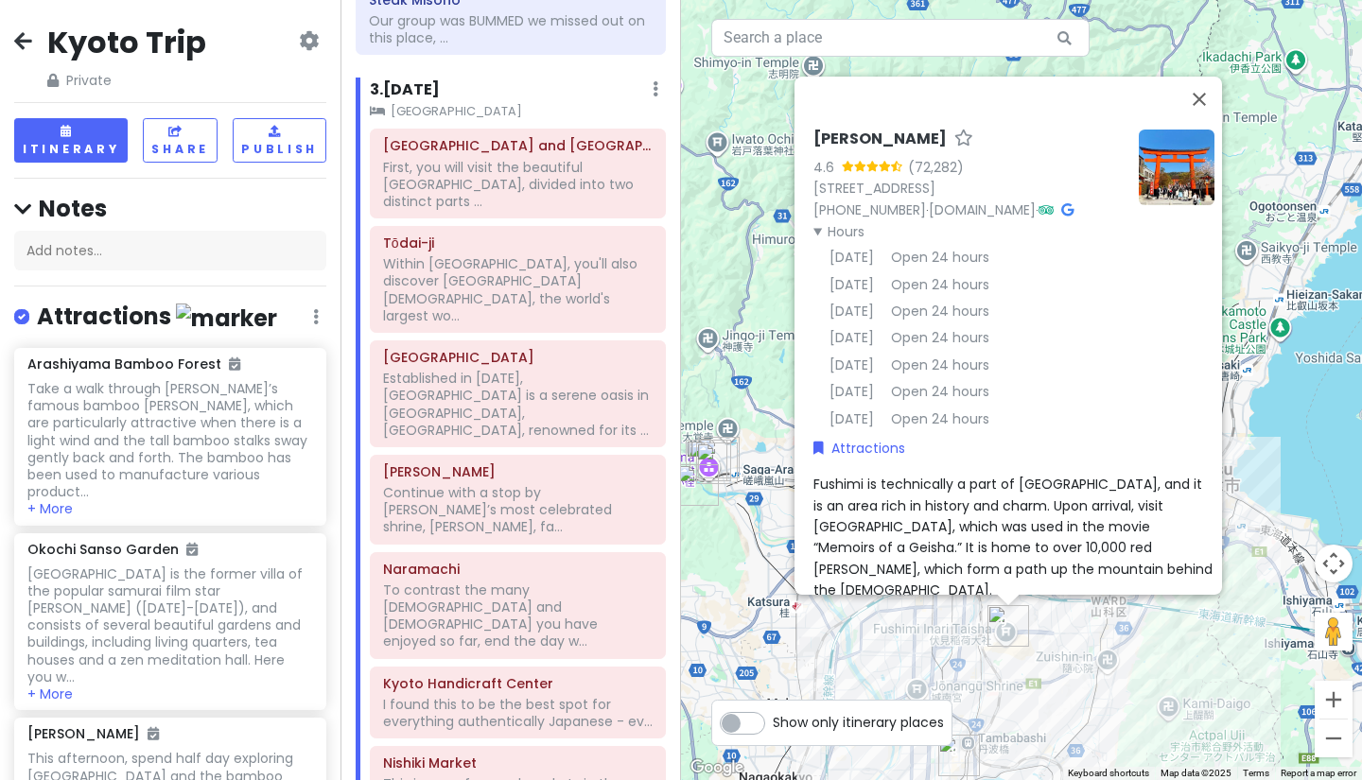
click at [813, 239] on summary "Hours" at bounding box center [968, 230] width 310 height 21
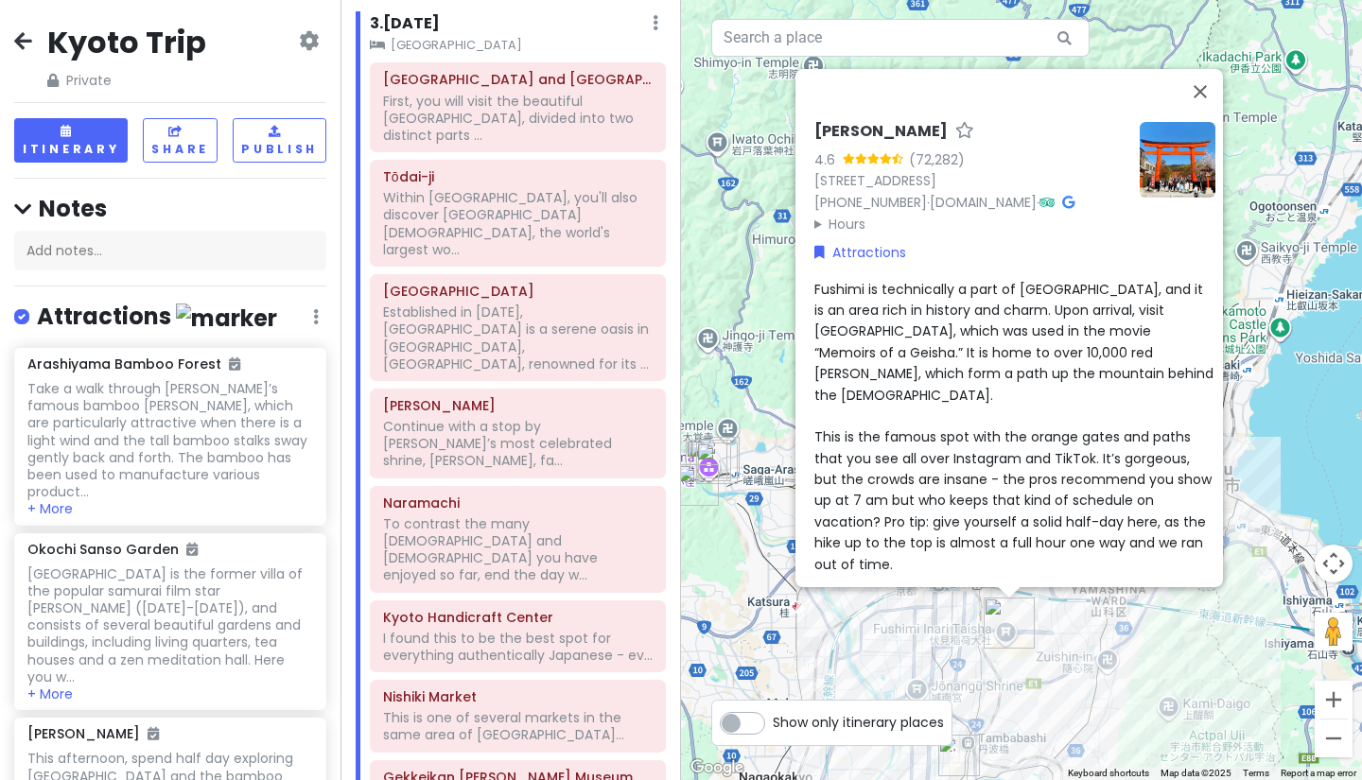
scroll to position [1703, 0]
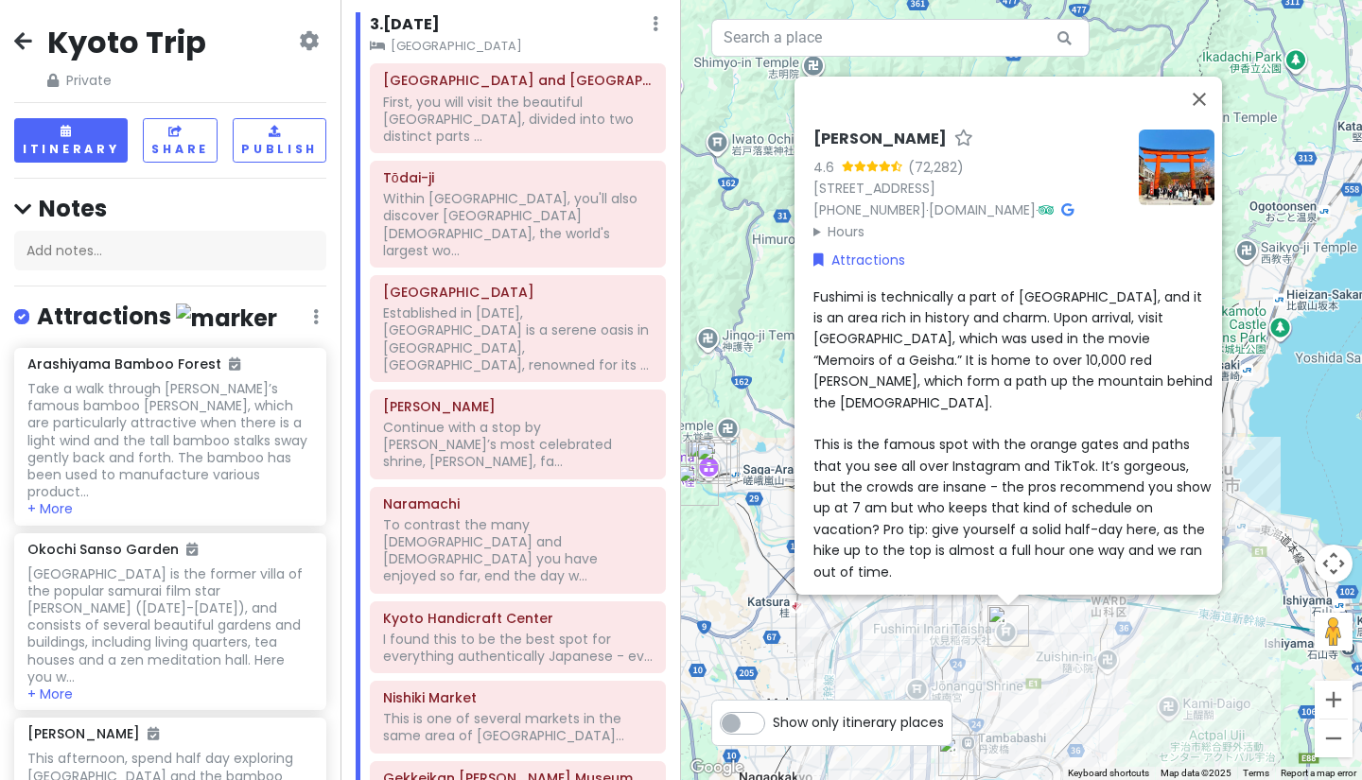
click at [1108, 632] on div "[PERSON_NAME] 4.6 (72,282) 68 Fukakusa Yabunouchichō, Fushimi Ward, [GEOGRAPHIC…" at bounding box center [1021, 390] width 681 height 780
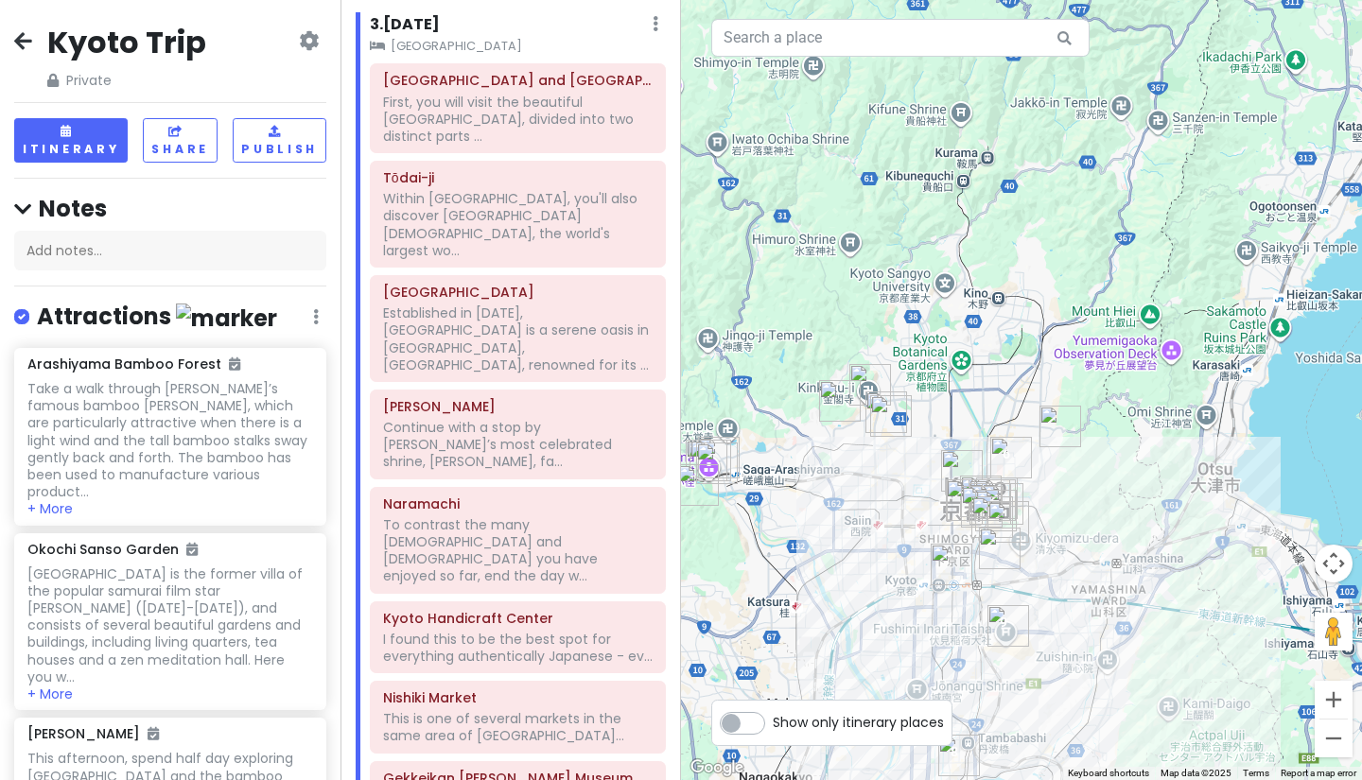
click at [1108, 632] on div at bounding box center [1021, 390] width 681 height 780
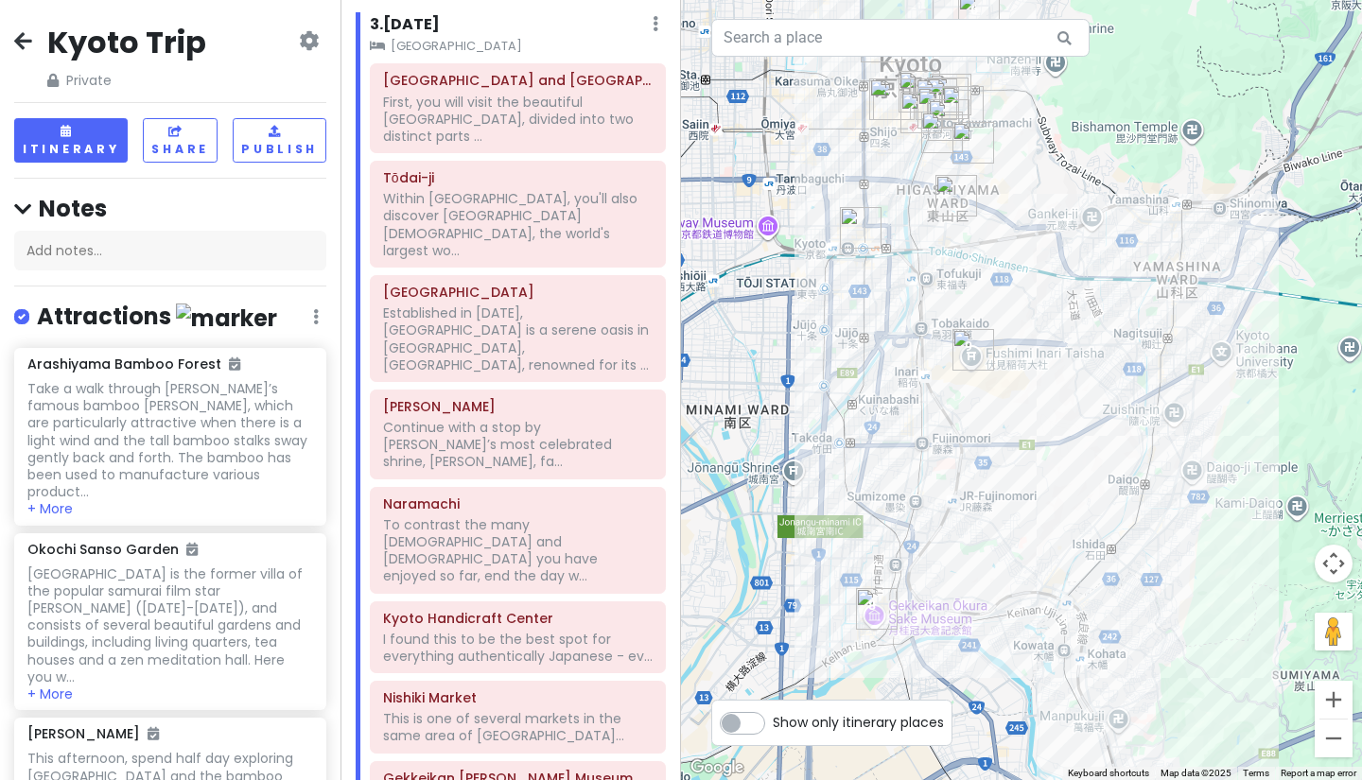
drag, startPoint x: 1051, startPoint y: 648, endPoint x: 1121, endPoint y: 353, distance: 303.2
click at [1121, 353] on div at bounding box center [1021, 390] width 681 height 780
click at [19, 38] on icon at bounding box center [23, 40] width 18 height 15
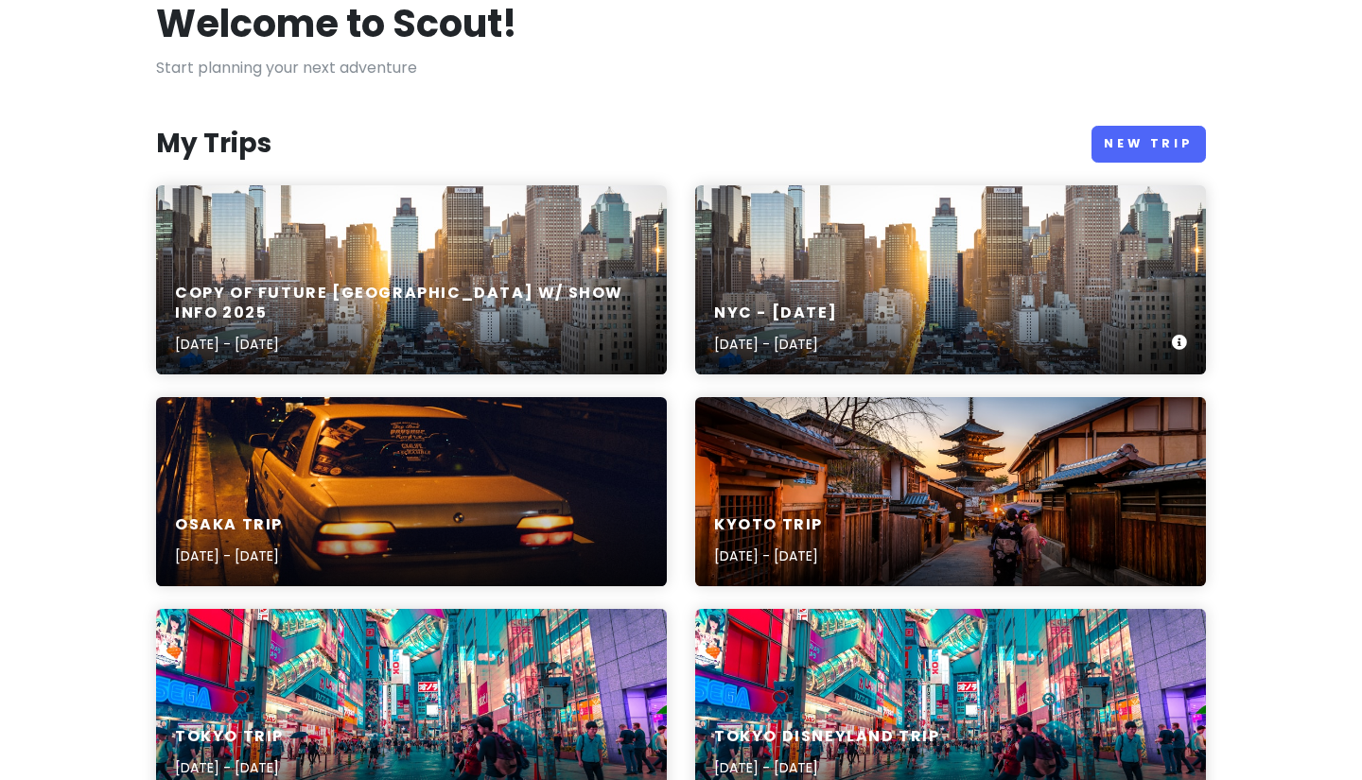
scroll to position [116, 0]
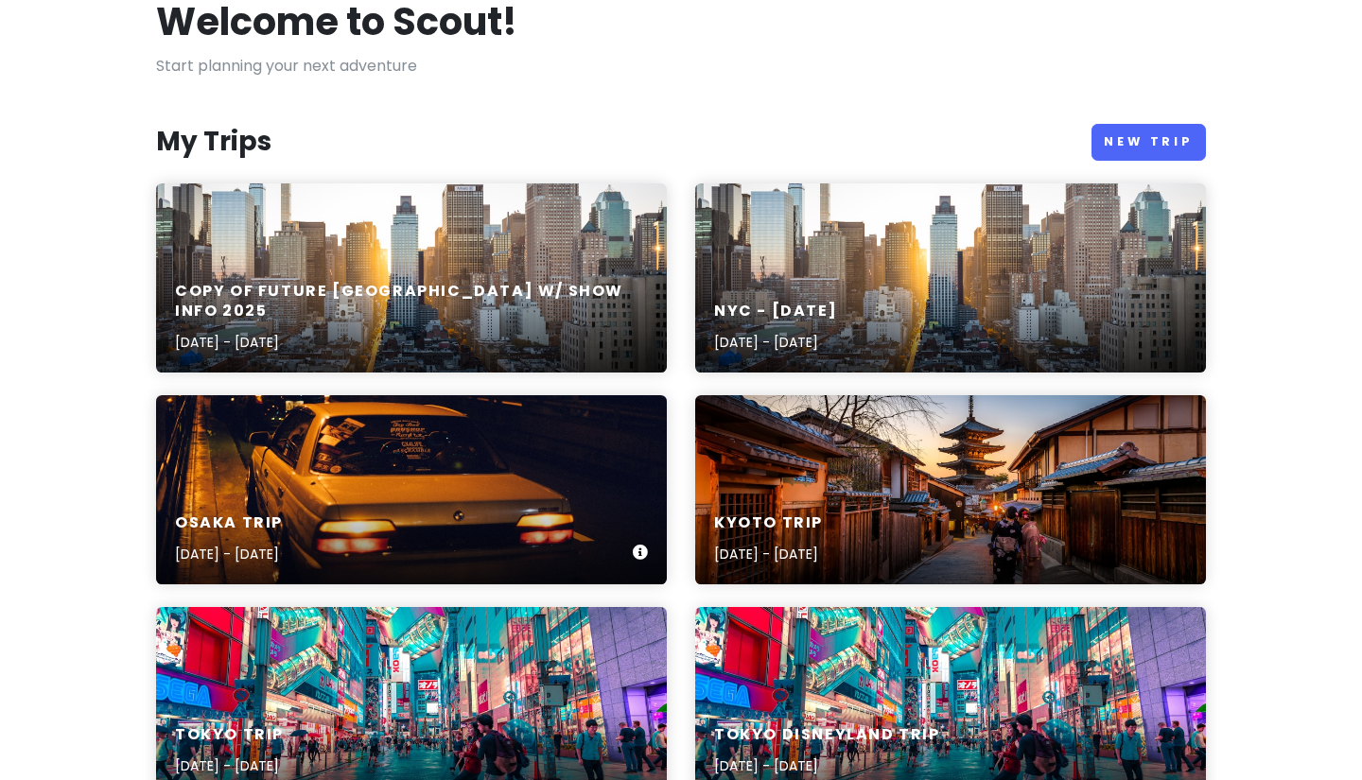
click at [466, 497] on div "Osaka Trip [DATE] - [DATE]" at bounding box center [411, 540] width 511 height 90
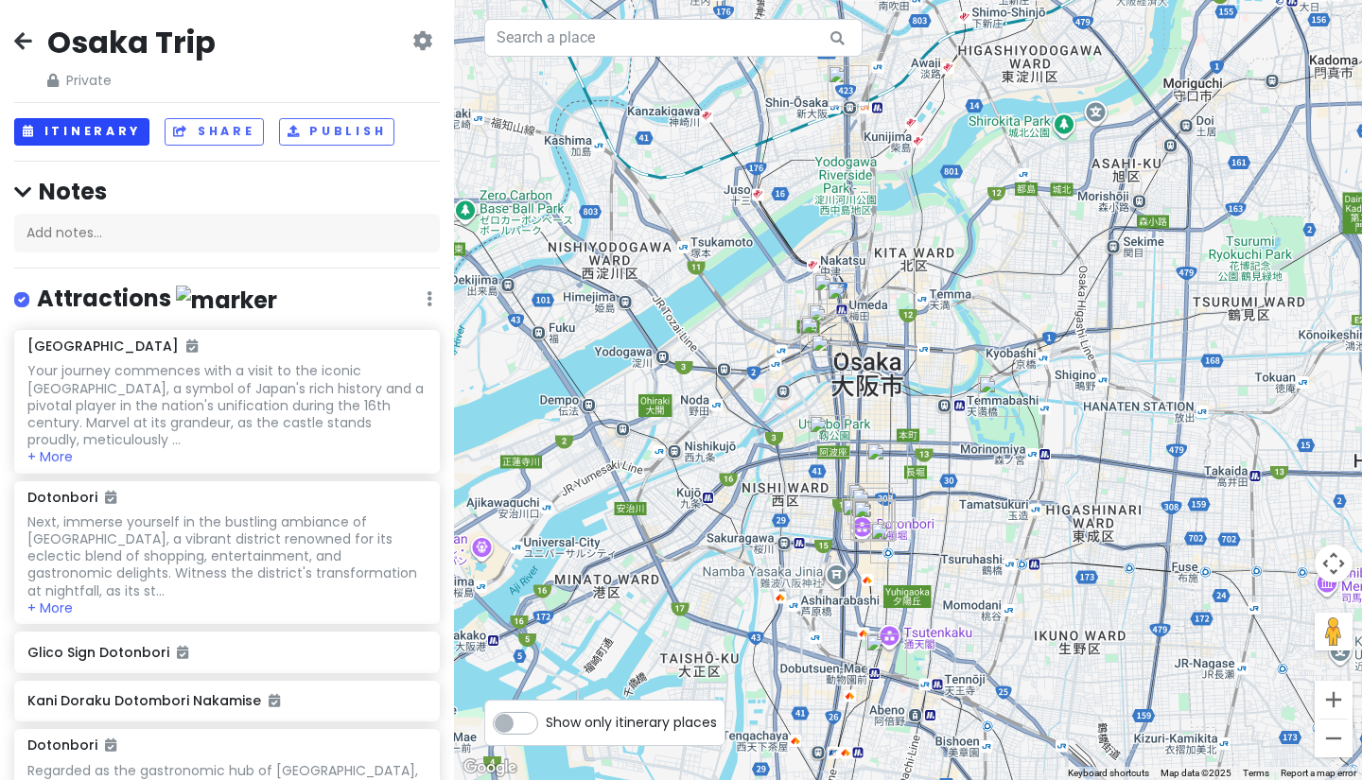
click at [122, 123] on button "Itinerary" at bounding box center [81, 131] width 135 height 27
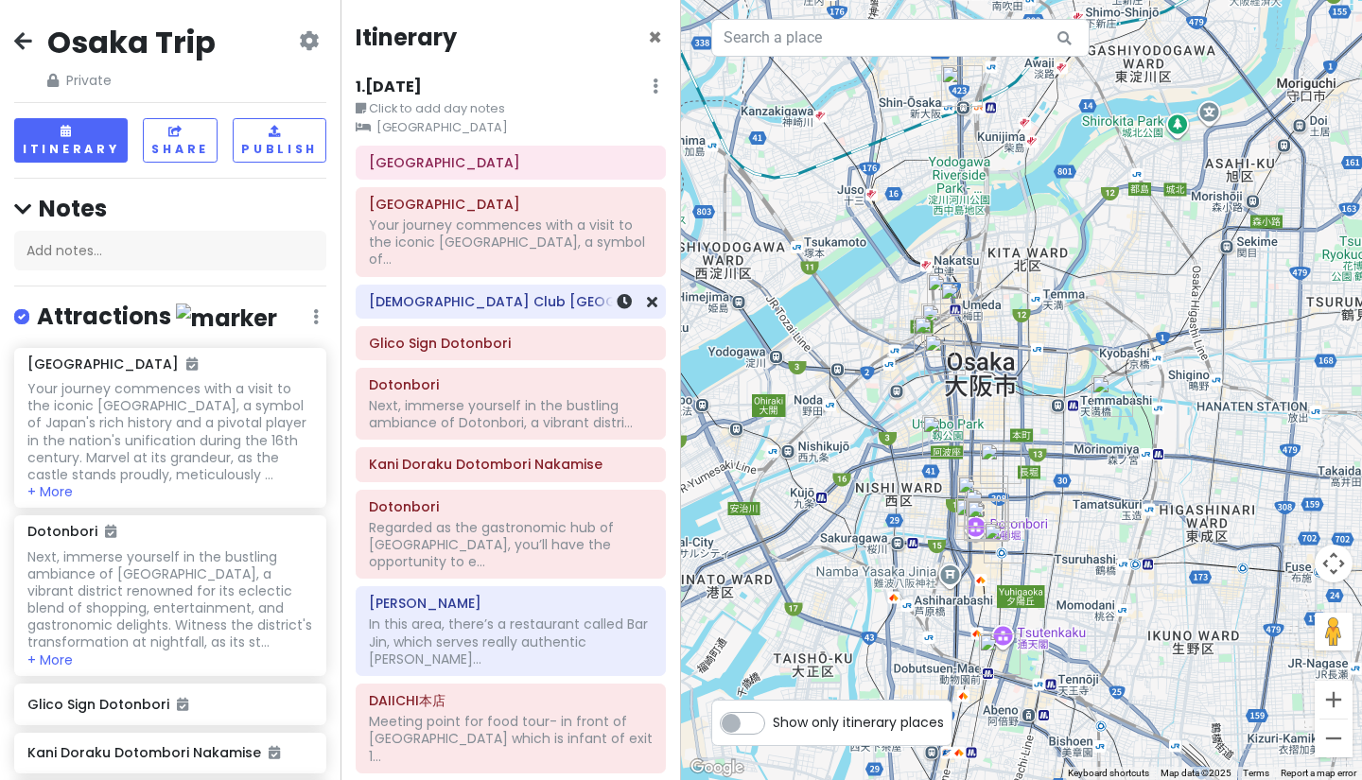
click at [472, 294] on div "[DEMOGRAPHIC_DATA] Club [GEOGRAPHIC_DATA]" at bounding box center [511, 301] width 284 height 26
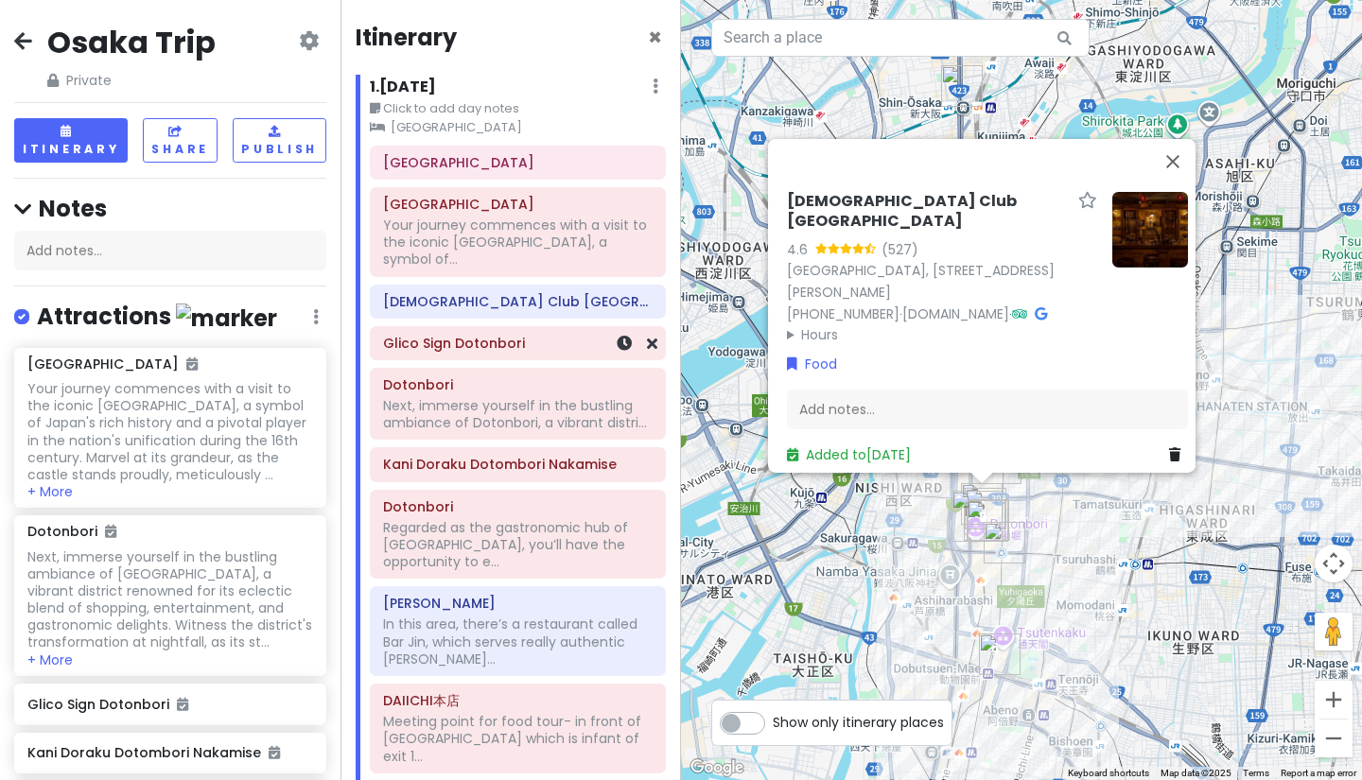
click at [474, 335] on h6 "Glico Sign Dotonbori" at bounding box center [517, 343] width 269 height 17
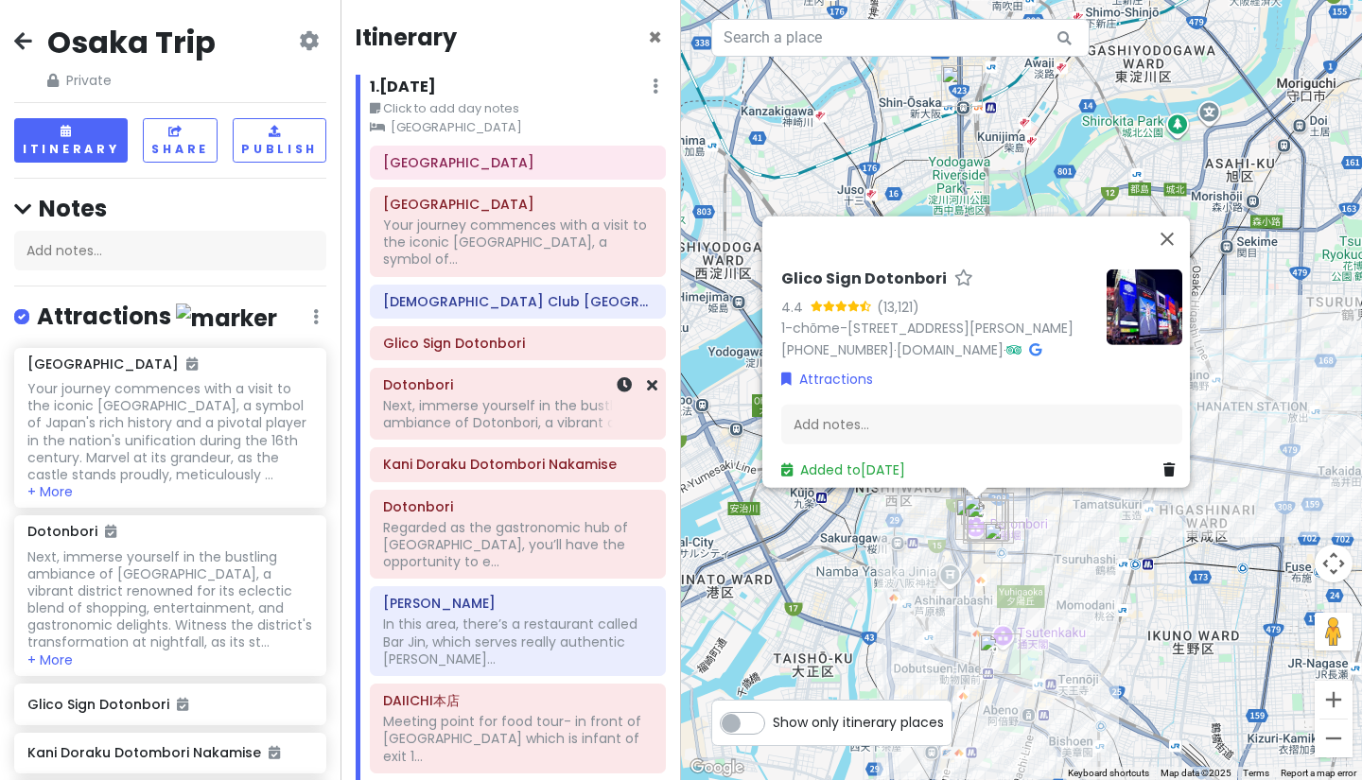
click at [475, 269] on div "Next, immerse yourself in the bustling ambiance of Dotonbori, a vibrant distri.…" at bounding box center [517, 243] width 269 height 52
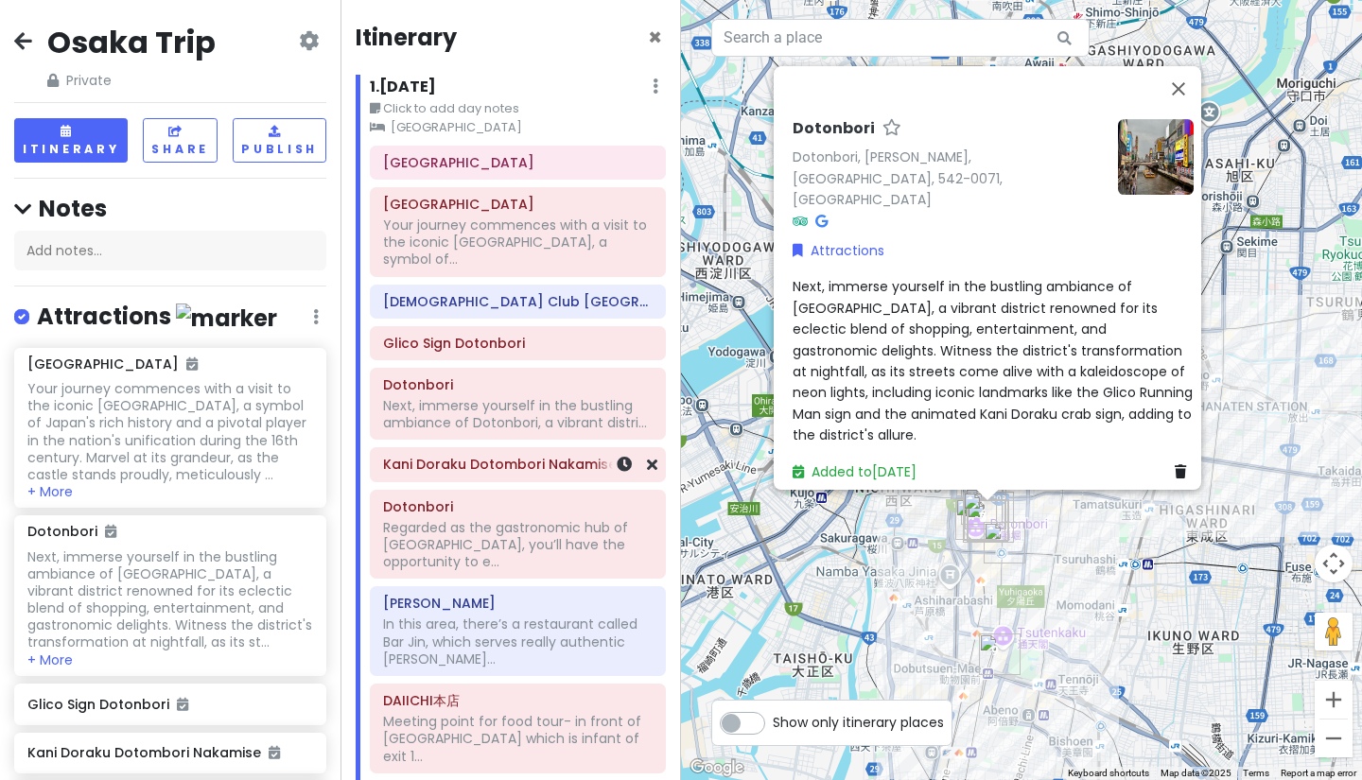
click at [457, 456] on h6 "Kani Doraku Dotombori Nakamise" at bounding box center [517, 464] width 269 height 17
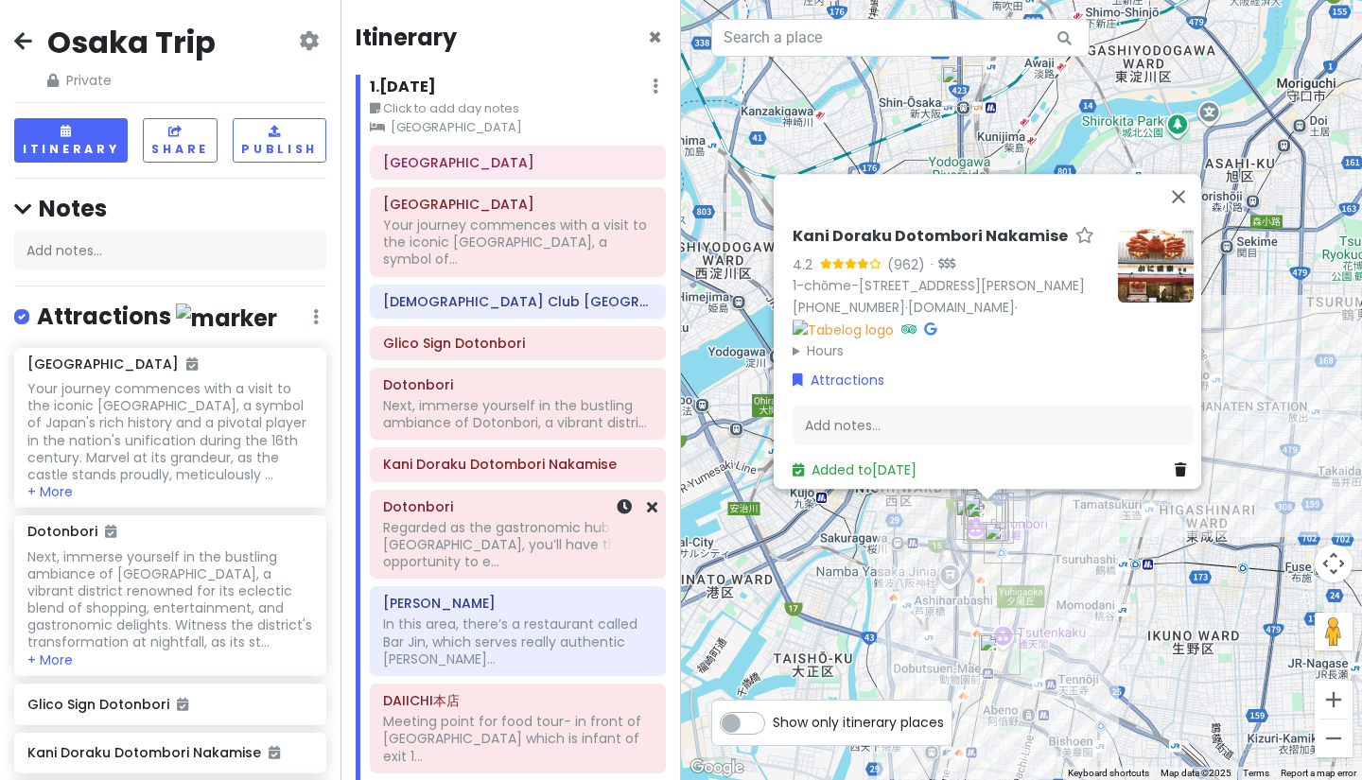
click at [450, 269] on div "Regarded as the gastronomic hub of [GEOGRAPHIC_DATA], you’ll have the opportuni…" at bounding box center [517, 243] width 269 height 52
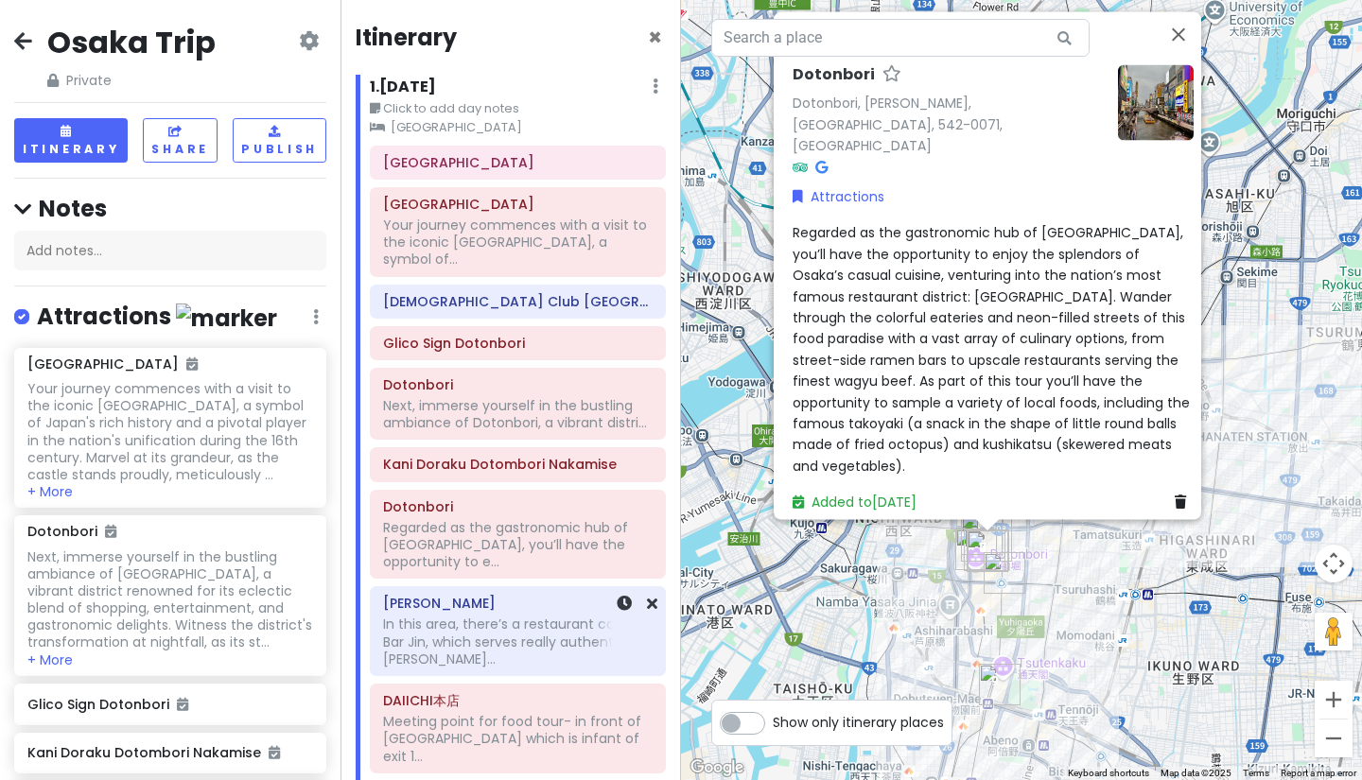
click at [453, 616] on div "In this area, there’s a restaurant called Bar Jin, which serves really authenti…" at bounding box center [517, 642] width 269 height 52
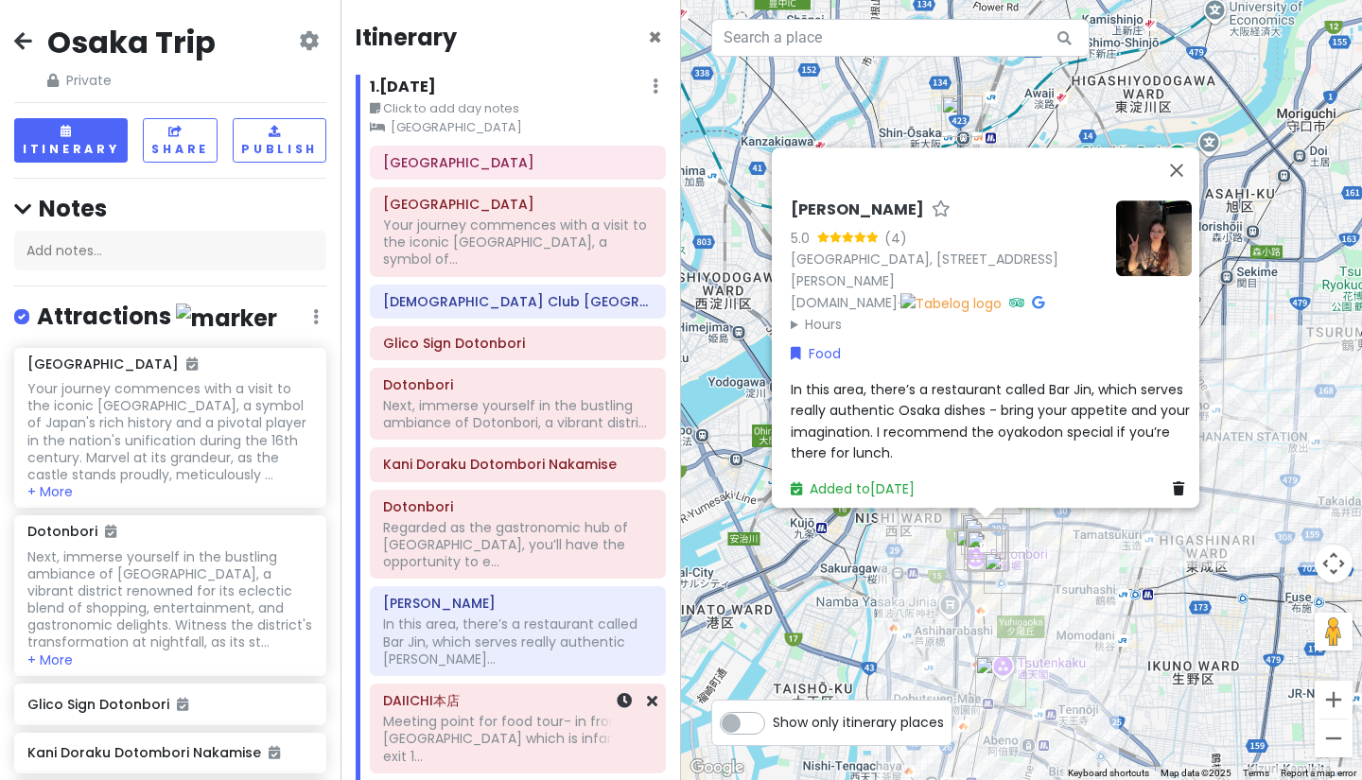
click at [456, 269] on div "Meeting point for food tour- in front of [GEOGRAPHIC_DATA] which is infant of e…" at bounding box center [517, 243] width 269 height 52
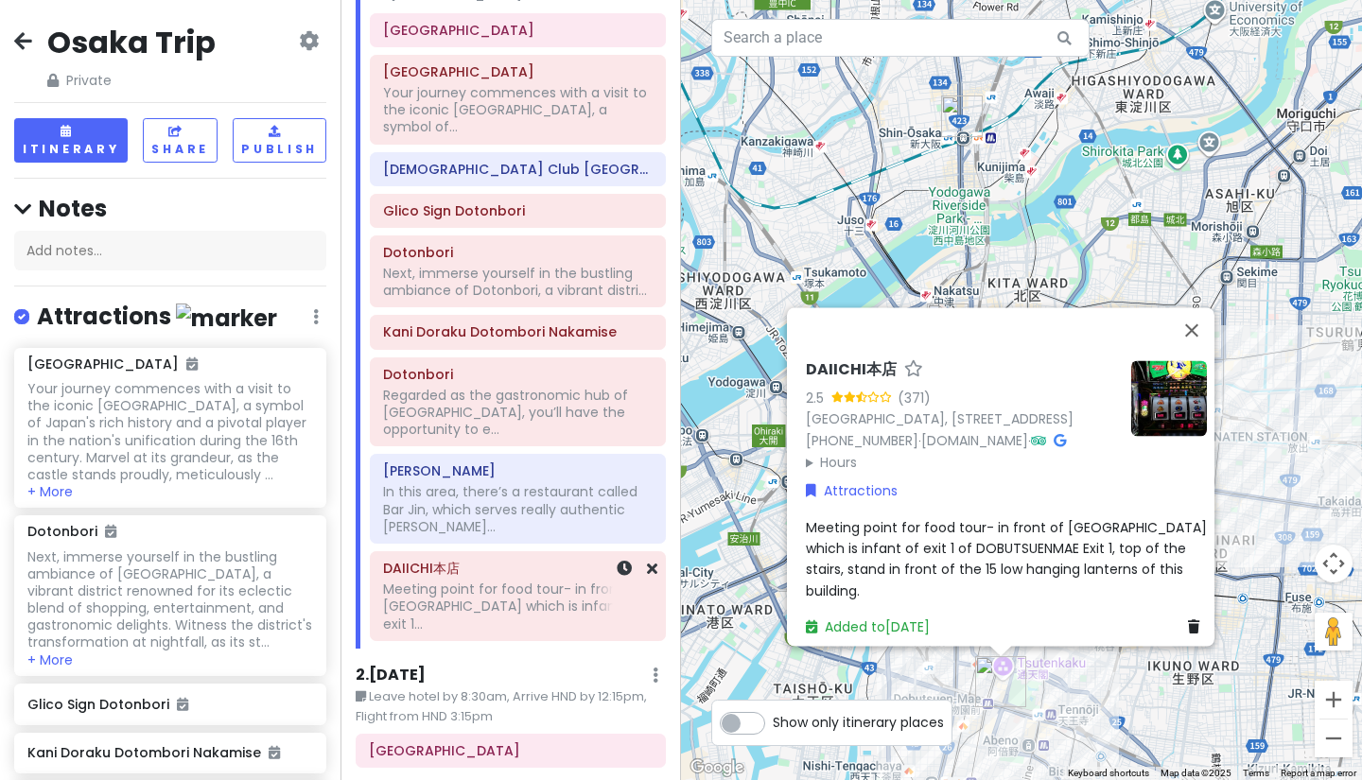
scroll to position [131, 0]
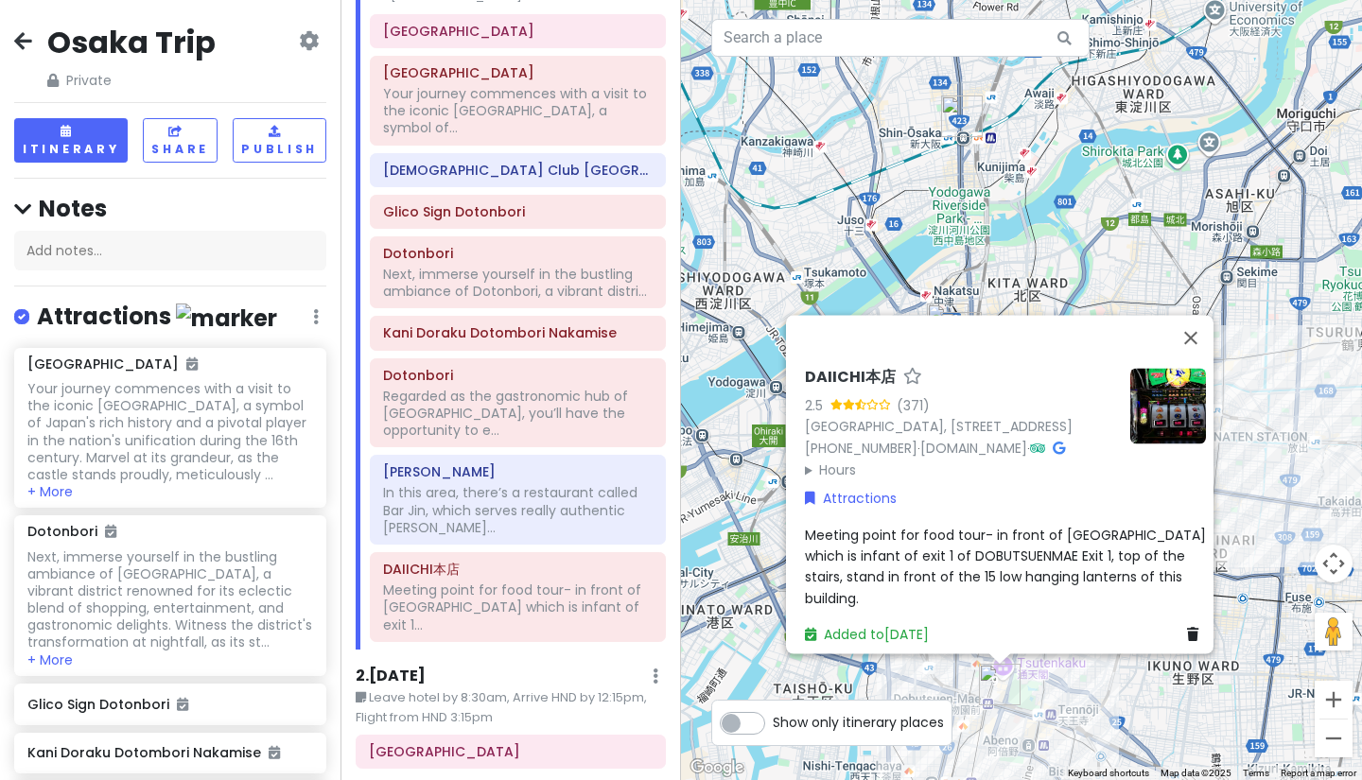
click at [23, 45] on icon at bounding box center [23, 40] width 18 height 15
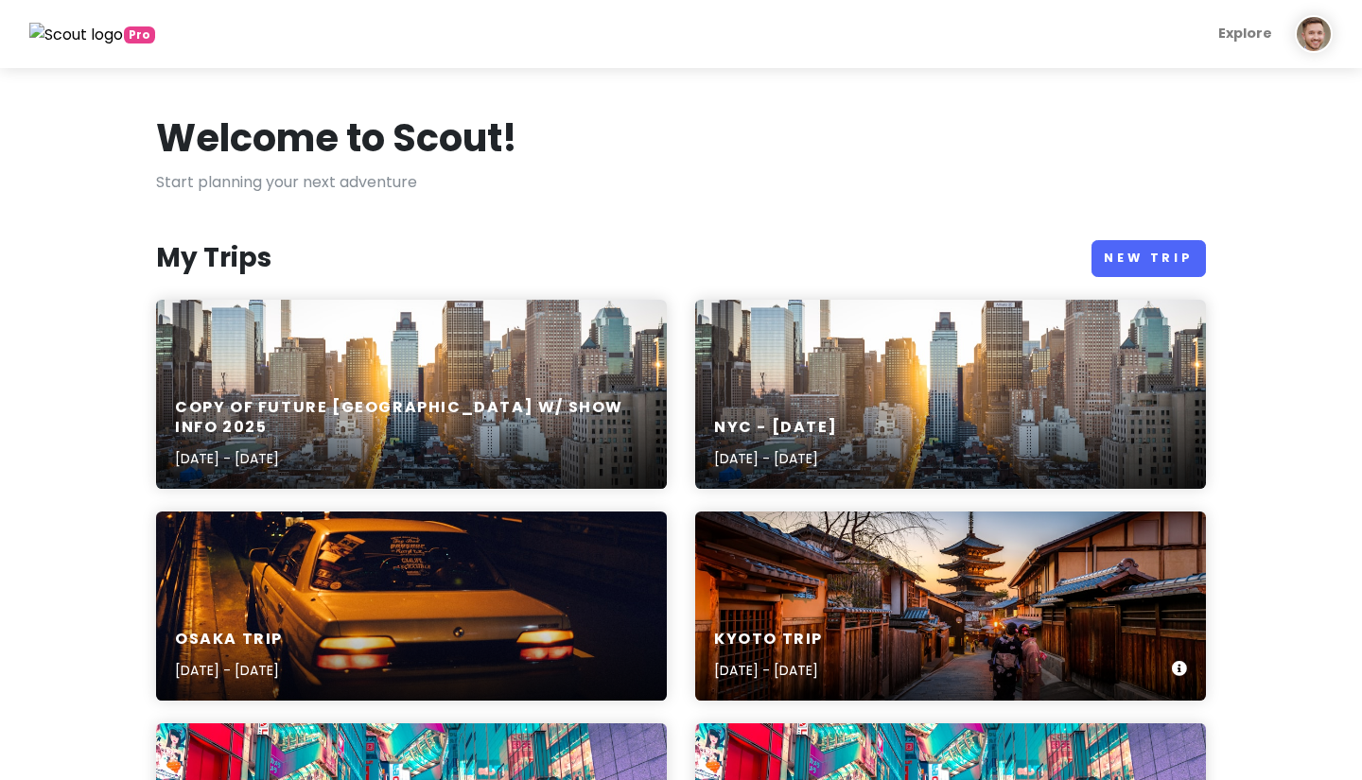
click at [767, 557] on div "Kyoto Trip [DATE] - [DATE]" at bounding box center [950, 606] width 511 height 189
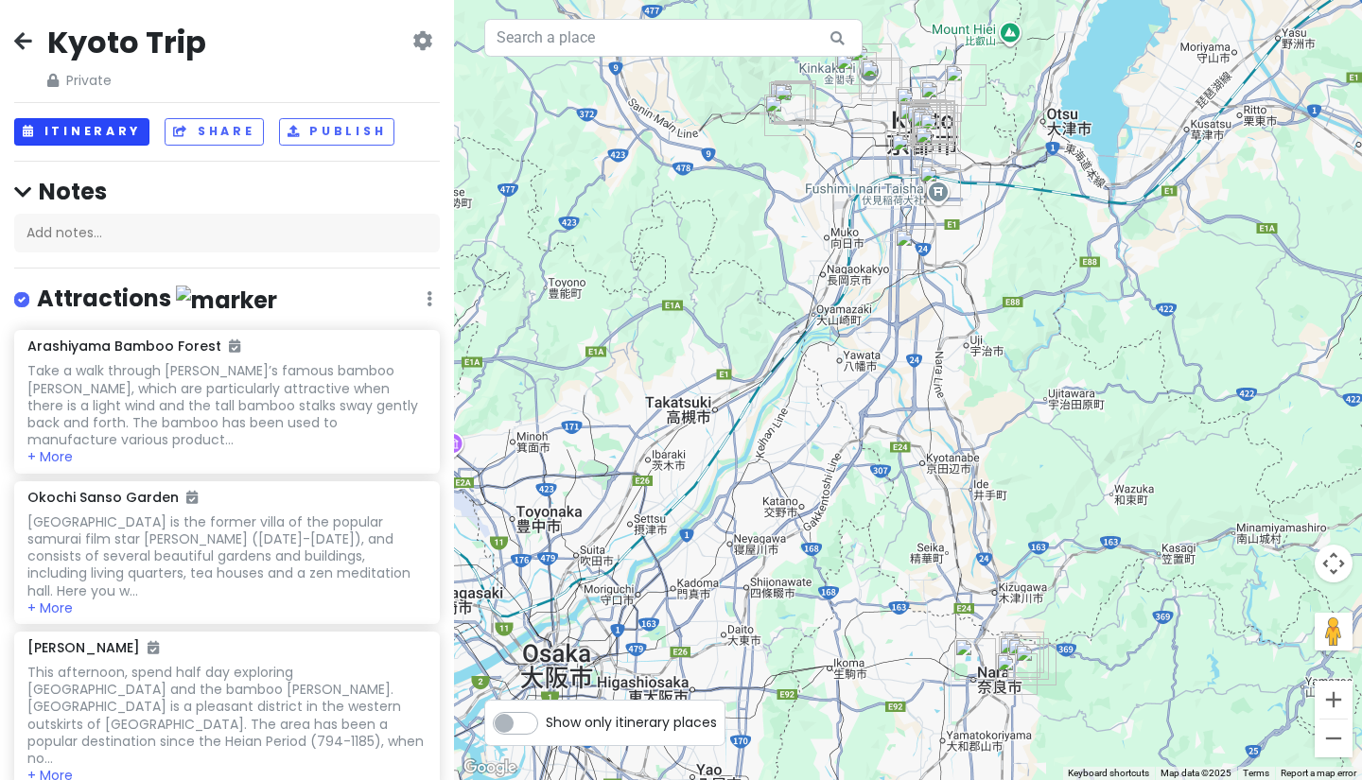
click at [63, 140] on button "Itinerary" at bounding box center [81, 131] width 135 height 27
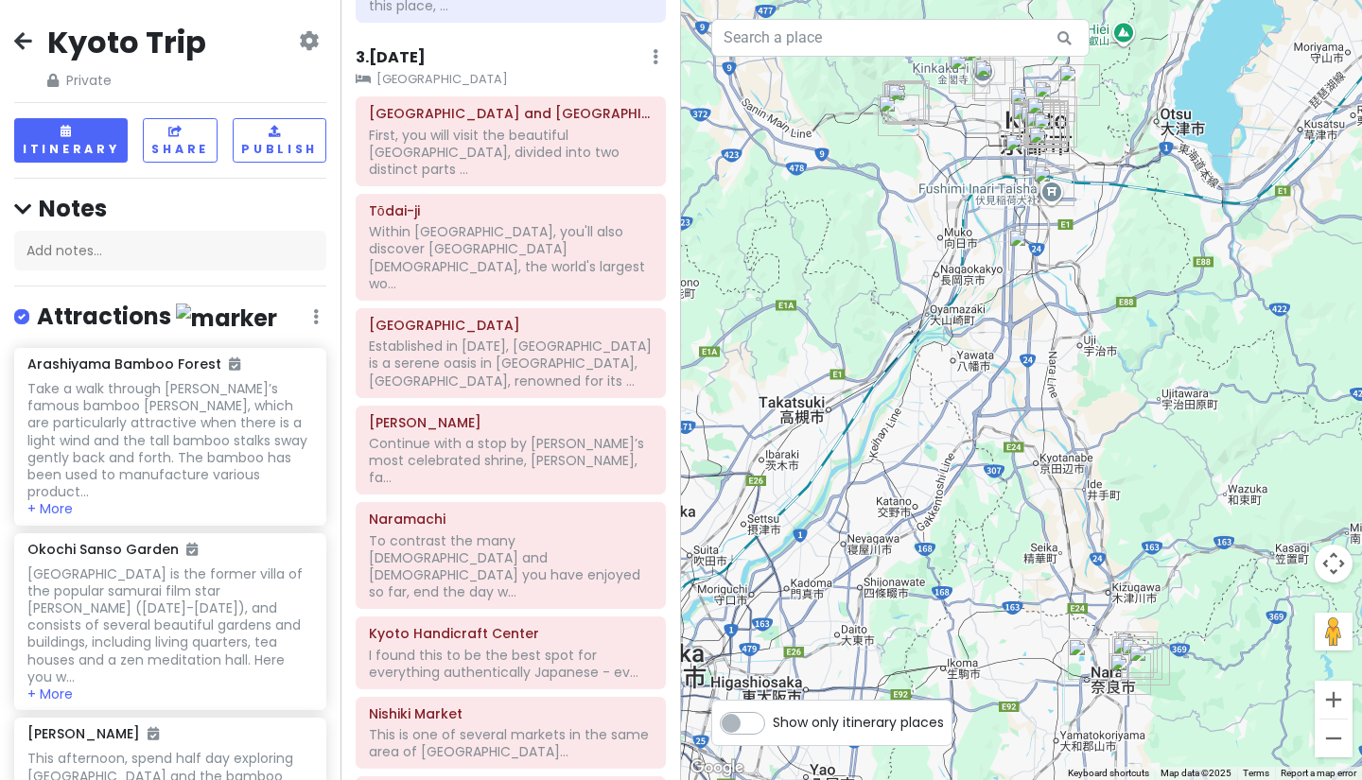
scroll to position [1669, 0]
click at [19, 47] on icon at bounding box center [23, 40] width 18 height 15
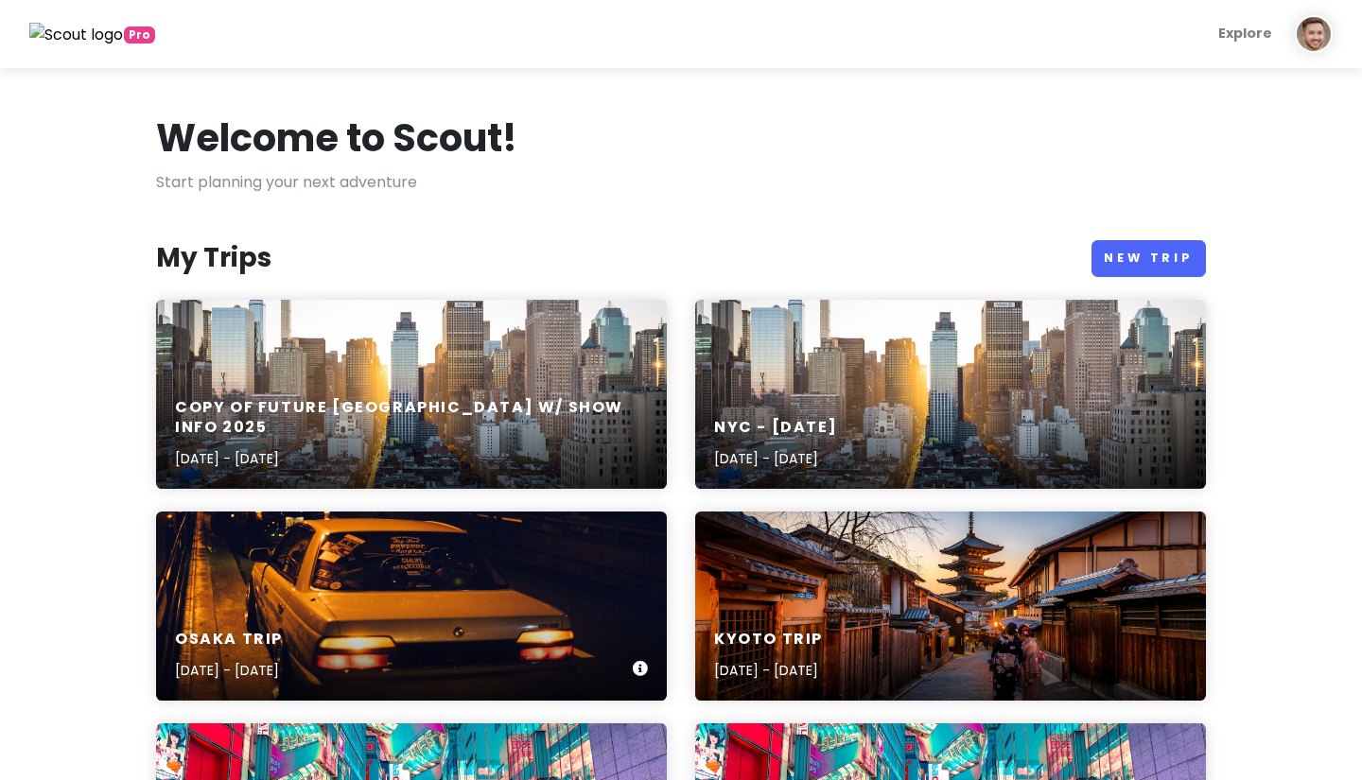
click at [431, 586] on div "Osaka Trip [DATE] - [DATE]" at bounding box center [411, 606] width 511 height 189
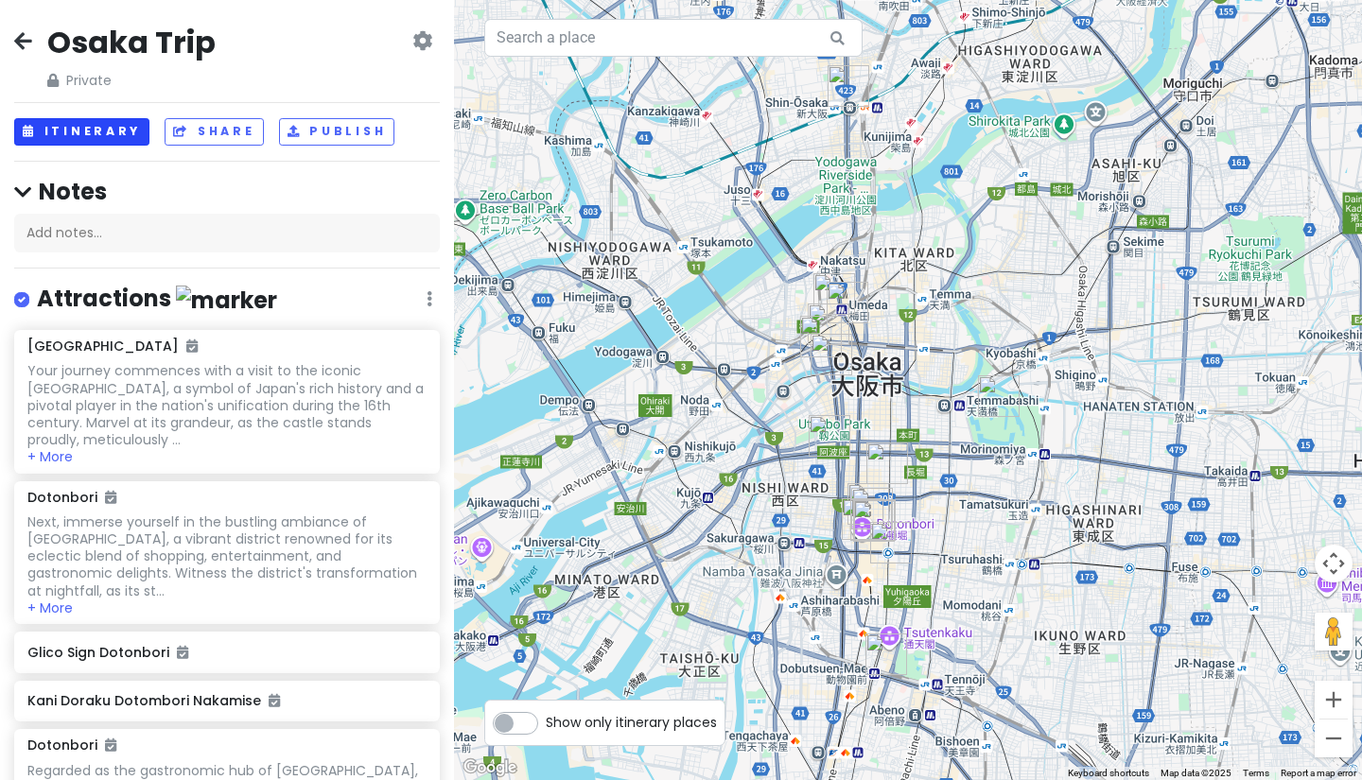
click at [87, 132] on button "Itinerary" at bounding box center [81, 131] width 135 height 27
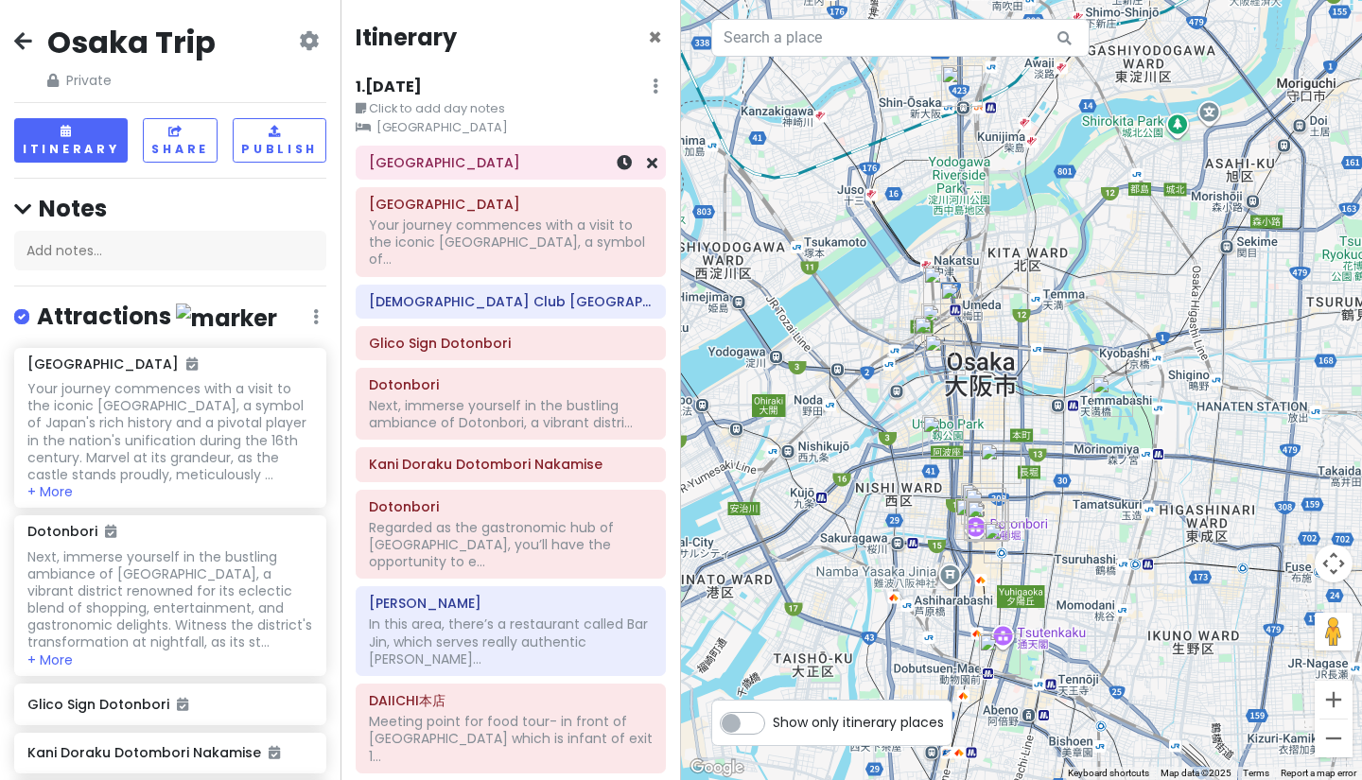
click at [395, 156] on h6 "[GEOGRAPHIC_DATA]" at bounding box center [511, 162] width 284 height 17
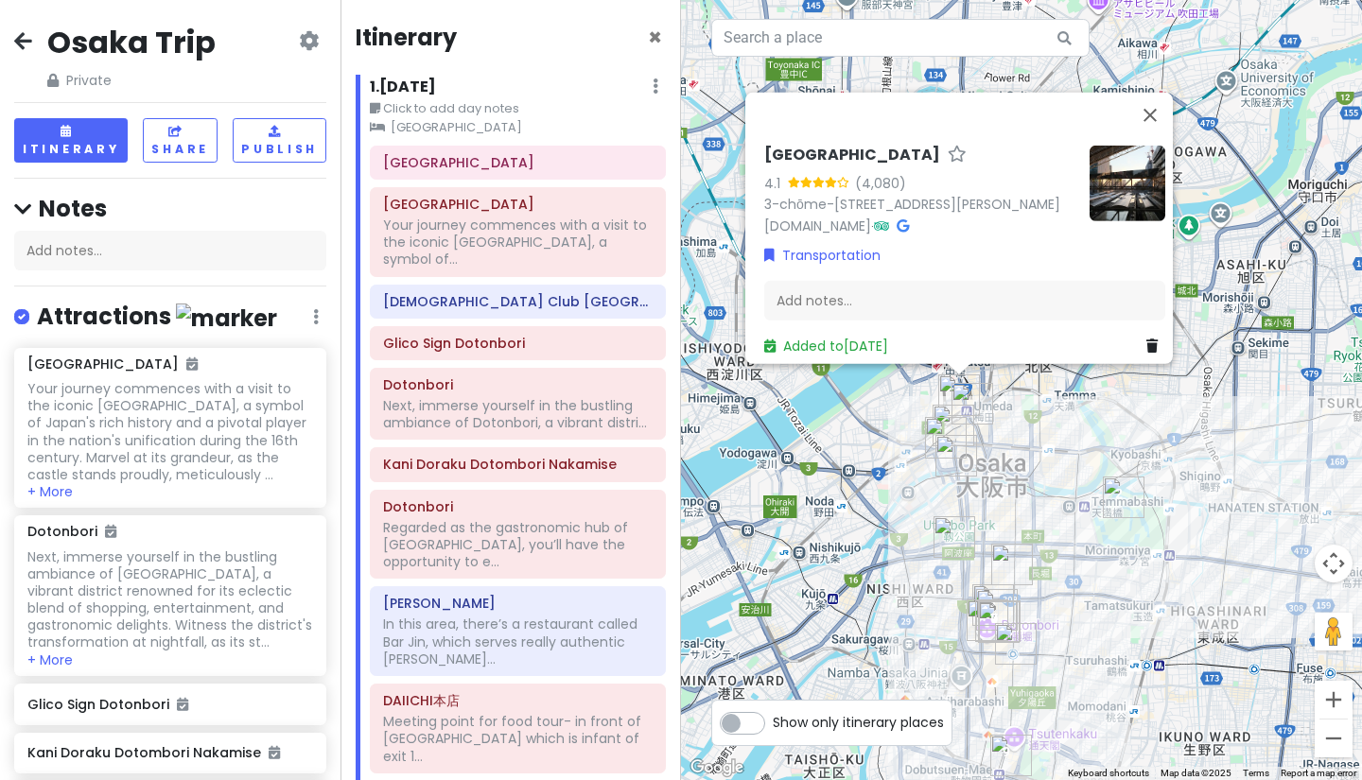
click at [20, 37] on icon at bounding box center [23, 40] width 18 height 15
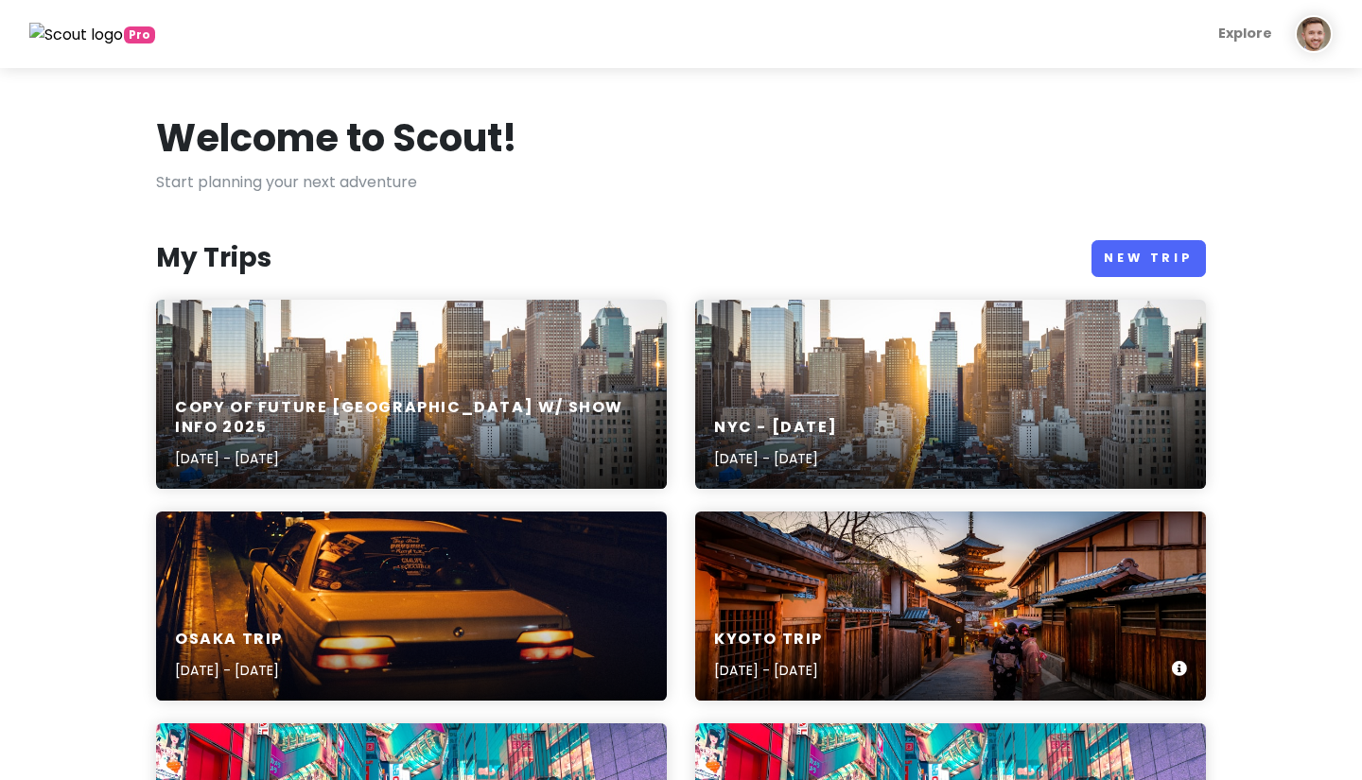
click at [822, 574] on div "Kyoto Trip [DATE] - [DATE]" at bounding box center [950, 606] width 511 height 189
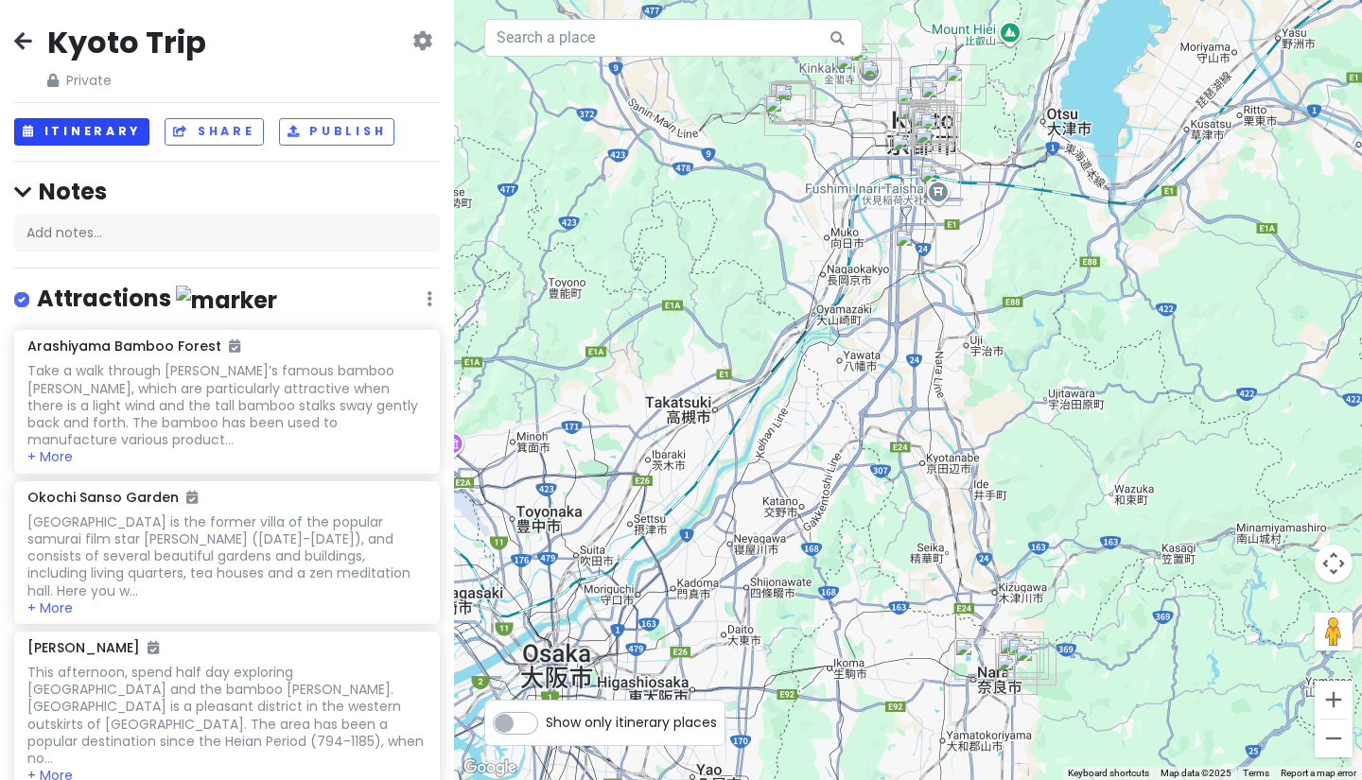
click at [104, 136] on button "Itinerary" at bounding box center [81, 131] width 135 height 27
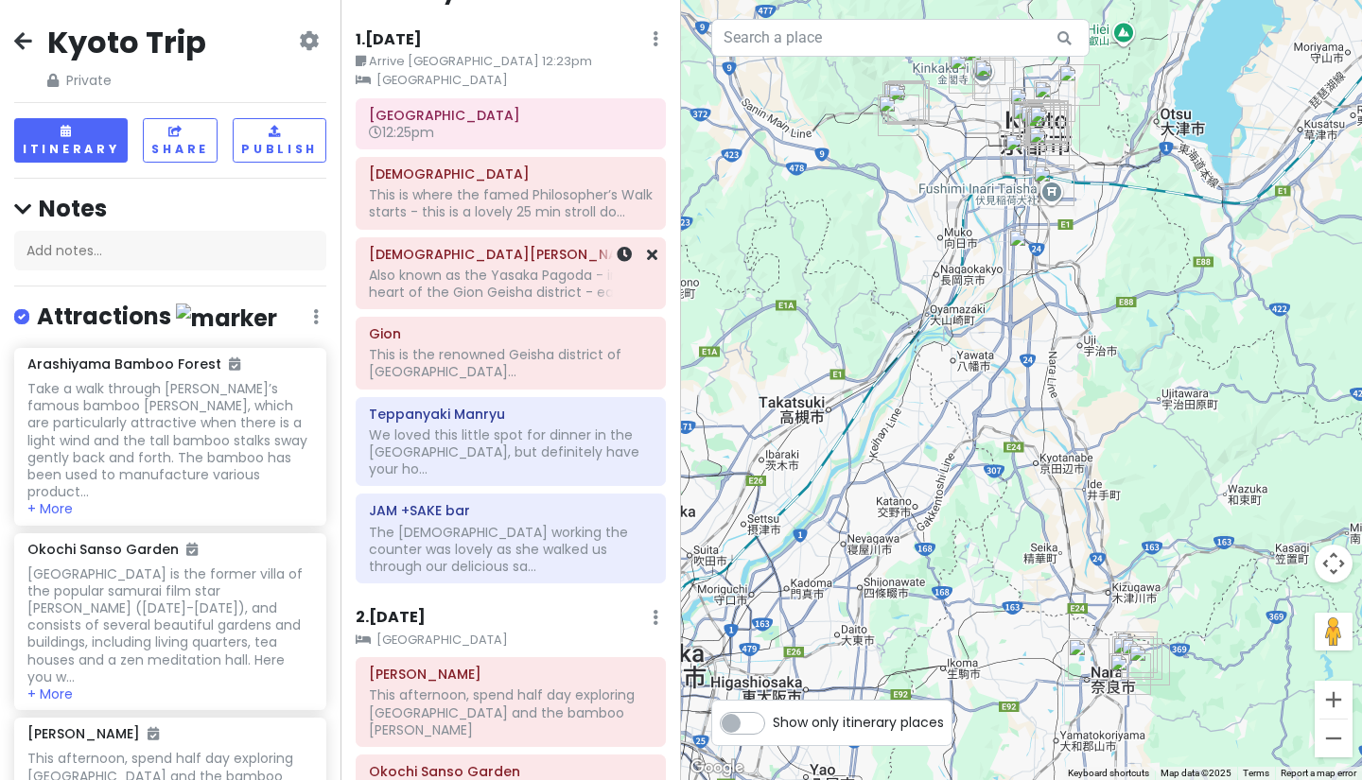
scroll to position [51, 0]
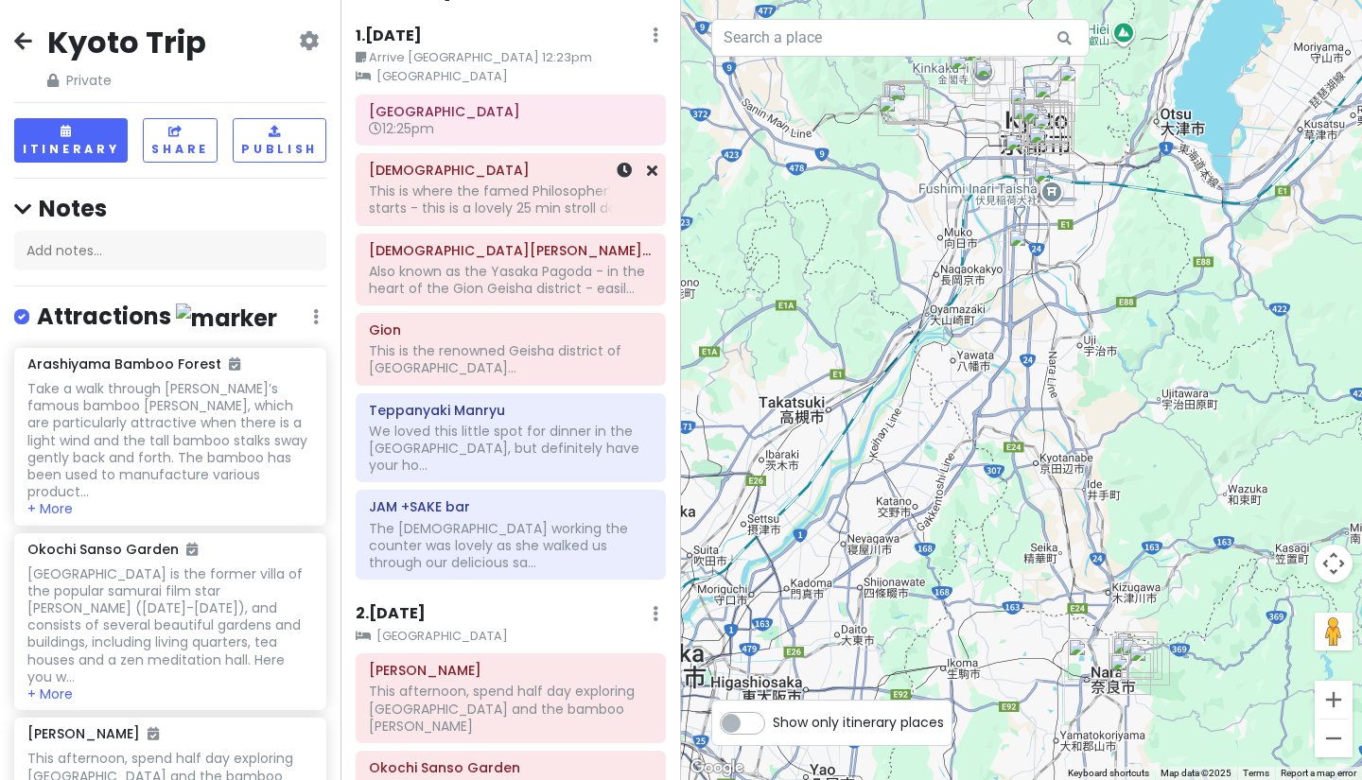
click at [463, 184] on div "This is where the famed Philosopher’s Walk starts - this is a lovely 25 min str…" at bounding box center [511, 199] width 284 height 34
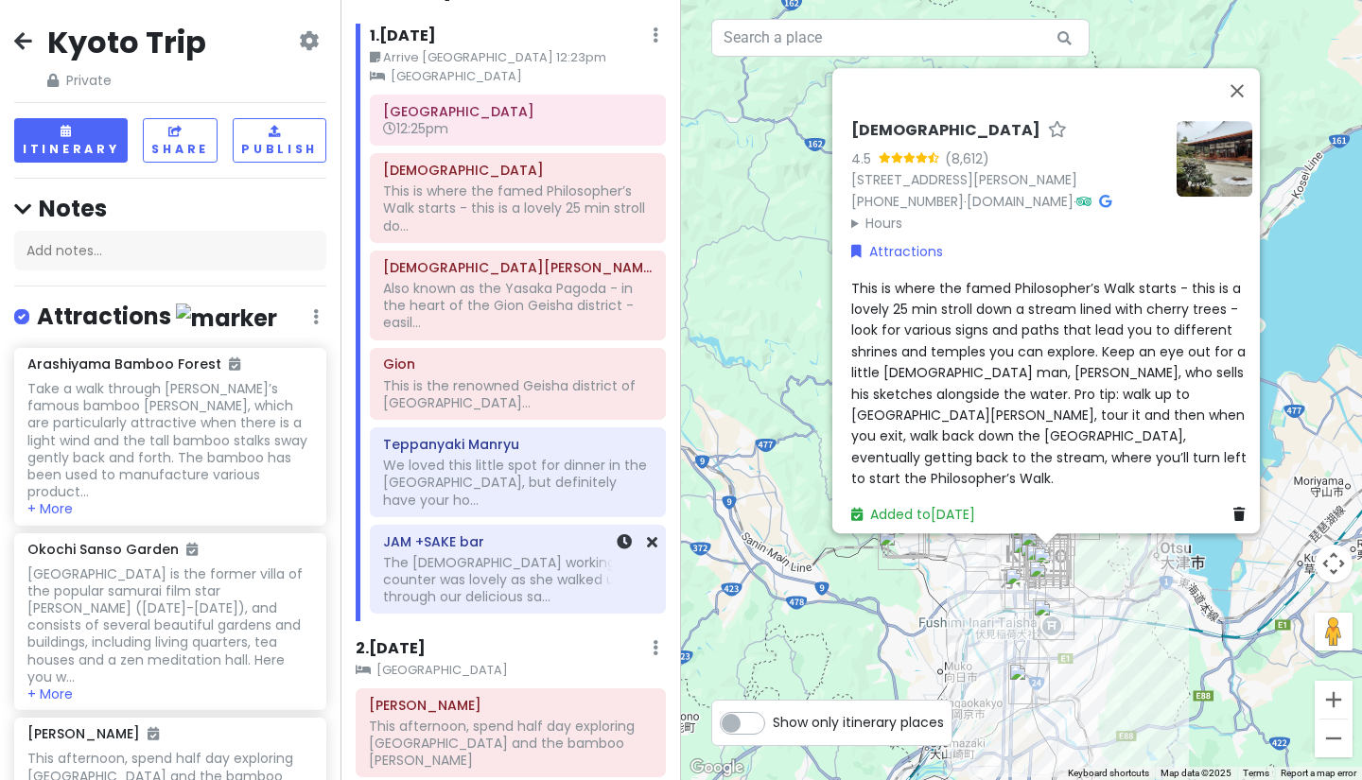
click at [455, 509] on div "The [DEMOGRAPHIC_DATA] working the counter was lovely as she walked us through …" at bounding box center [517, 483] width 269 height 52
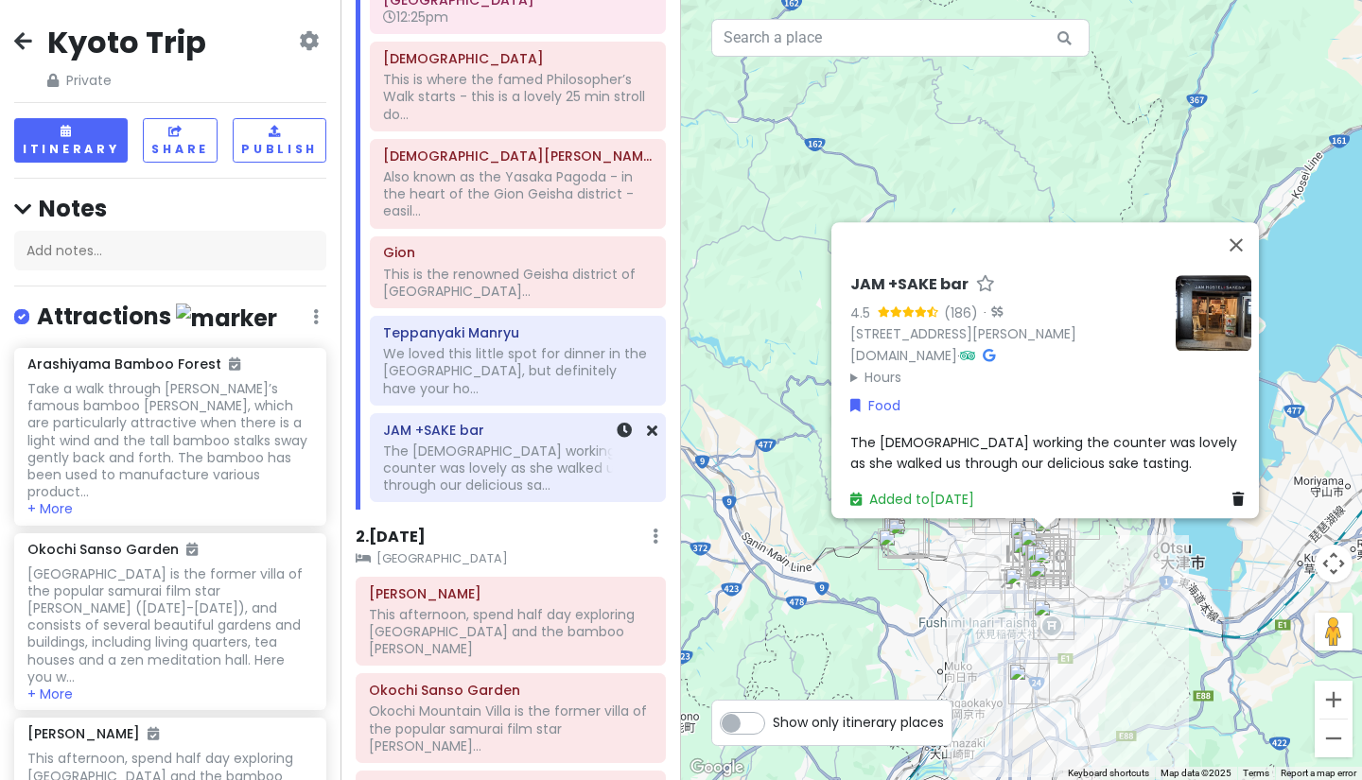
scroll to position [164, 0]
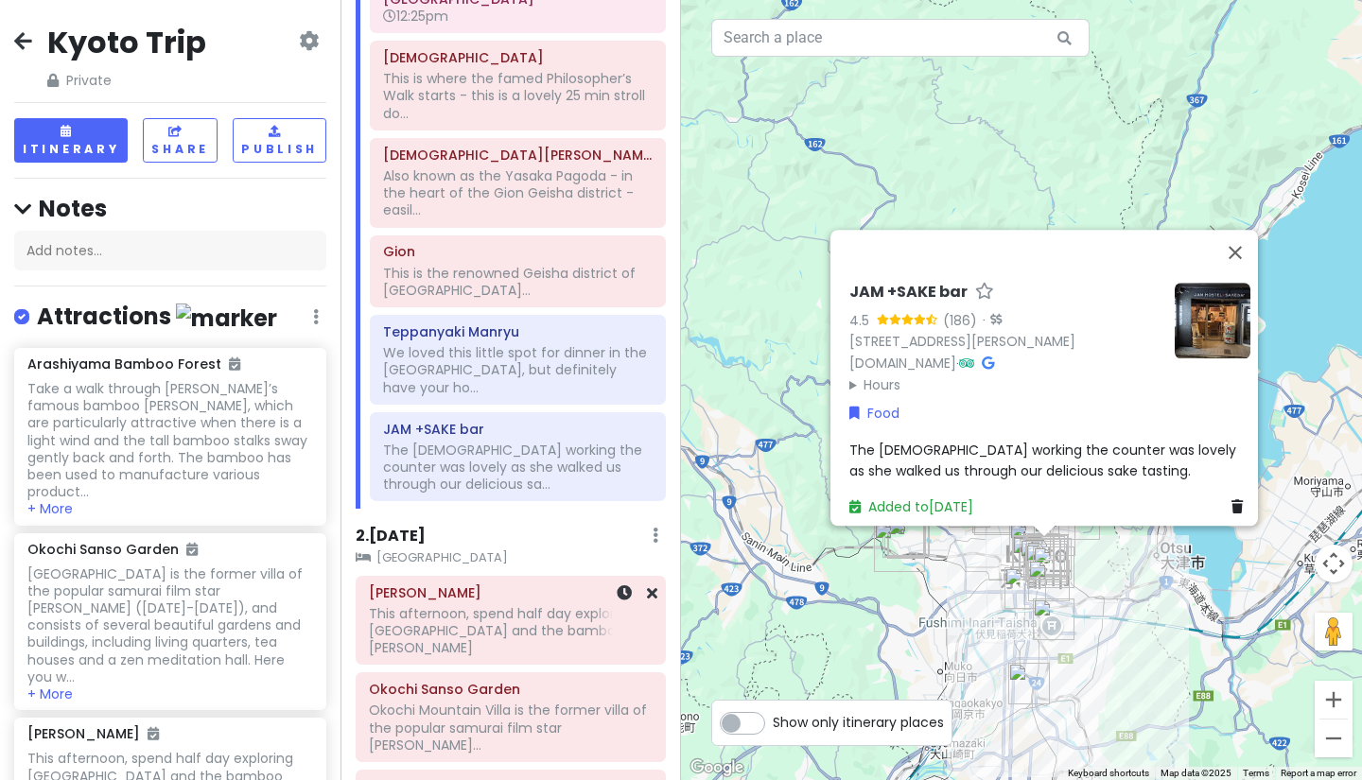
click at [444, 122] on div "This afternoon, spend half day exploring [GEOGRAPHIC_DATA] and the bamboo [PERS…" at bounding box center [517, 96] width 269 height 52
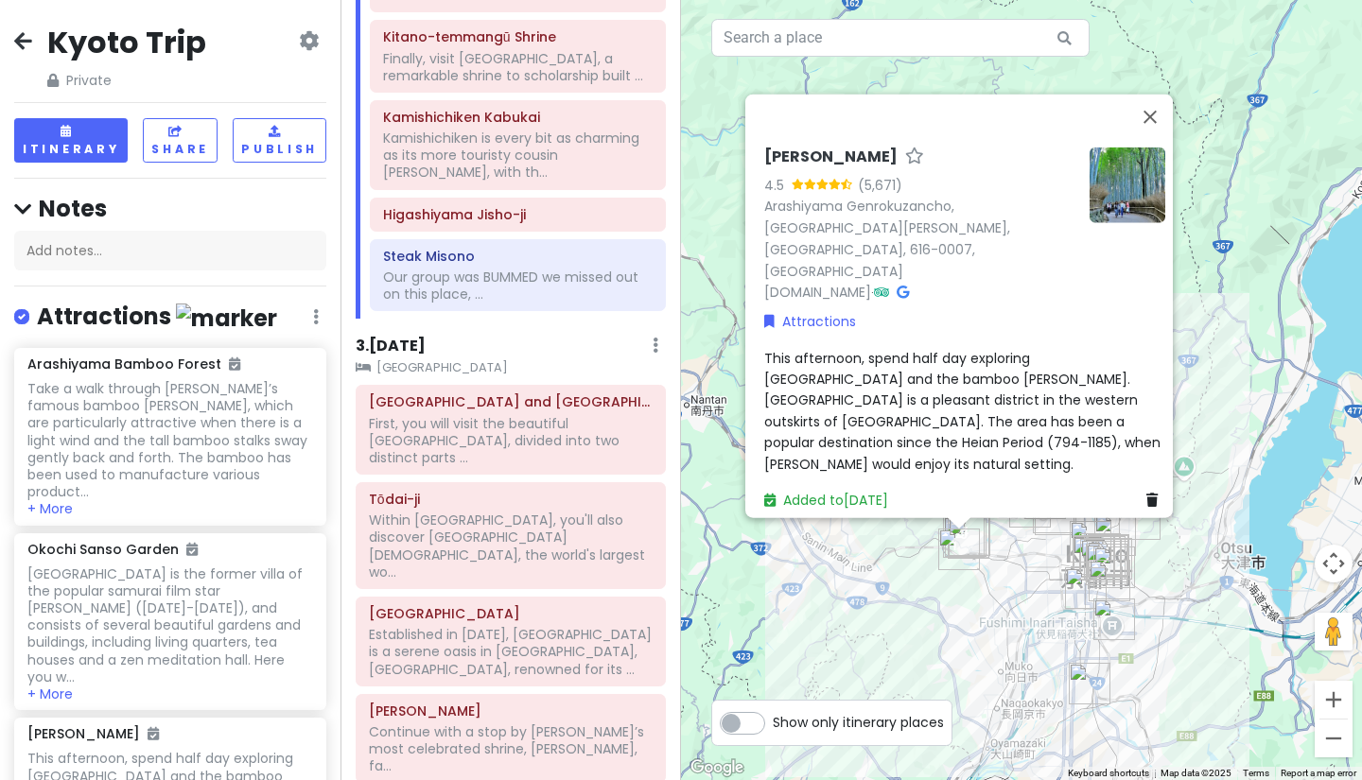
scroll to position [1382, 0]
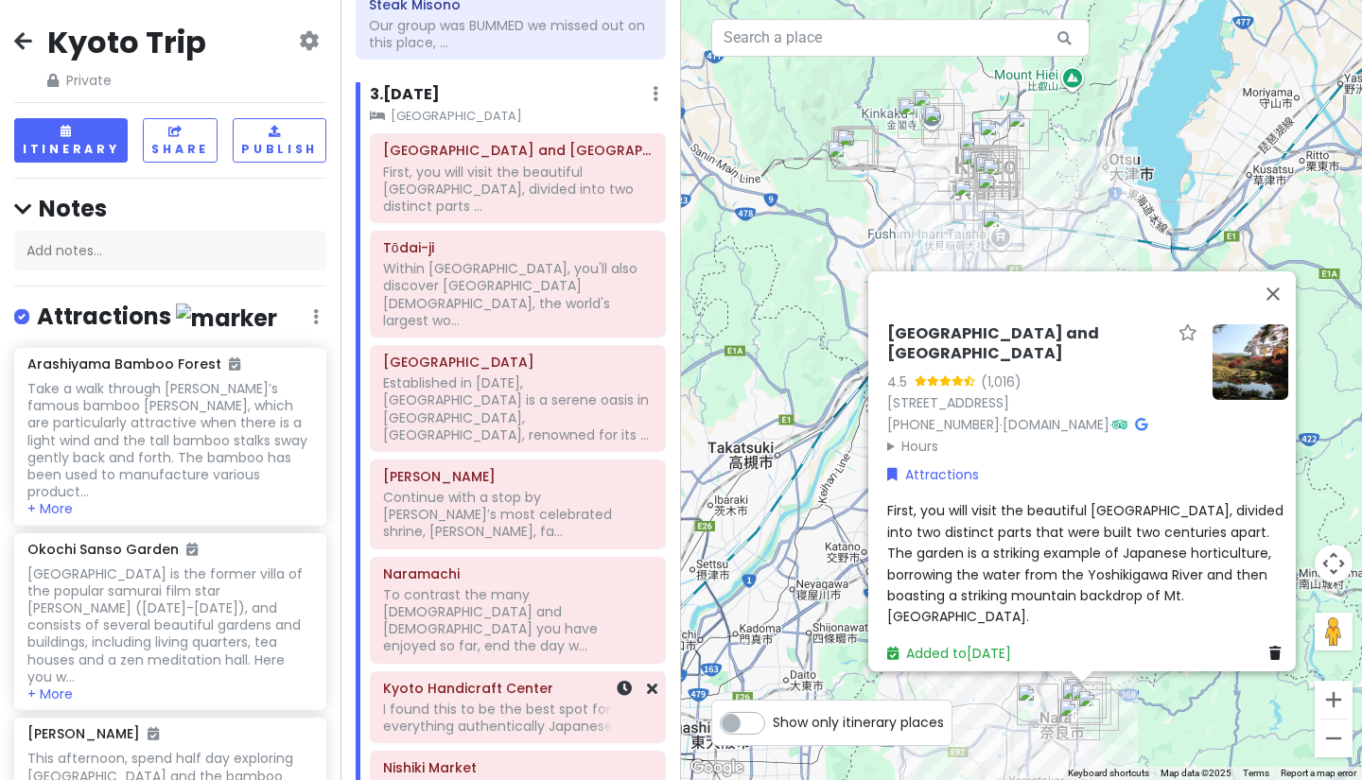
scroll to position [1634, 0]
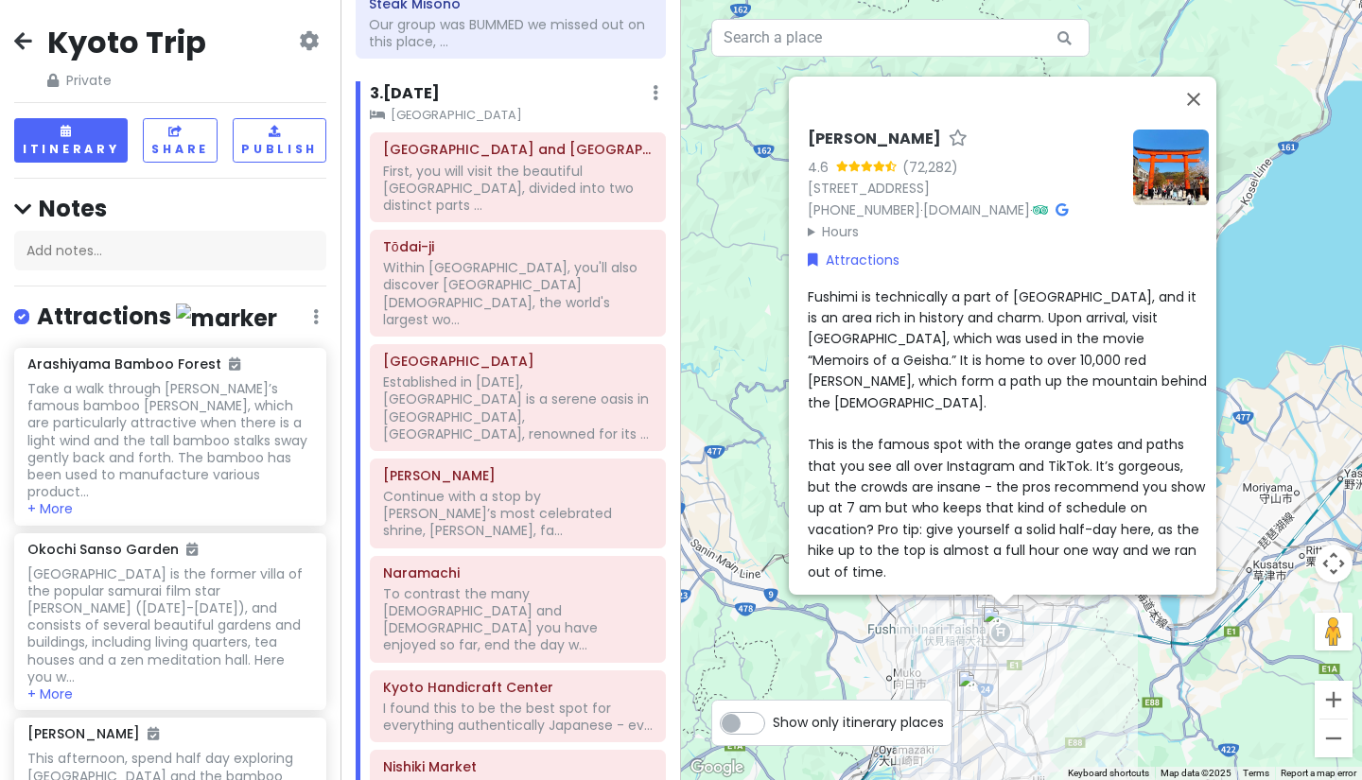
click at [1161, 158] on img at bounding box center [1171, 168] width 76 height 76
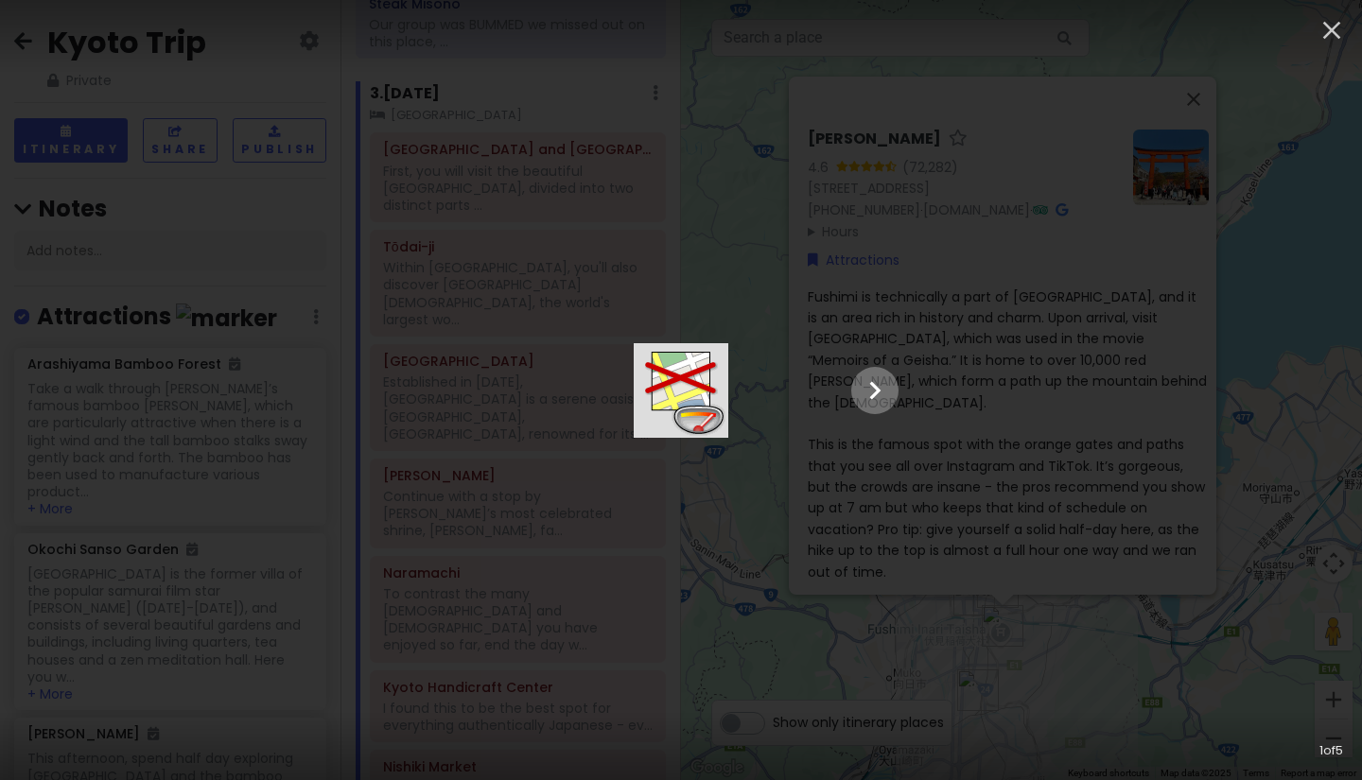
click at [893, 394] on icon "Show slide 2 of 5" at bounding box center [875, 390] width 36 height 45
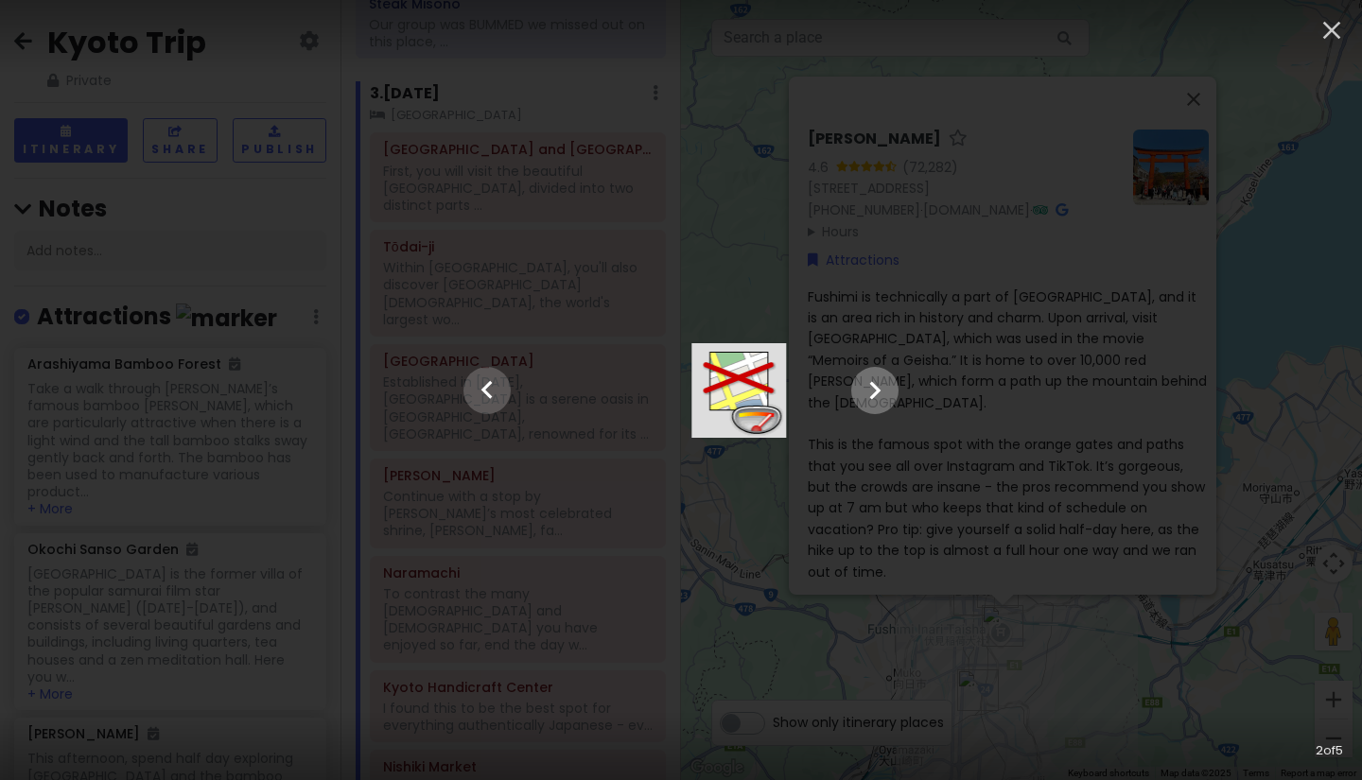
click at [893, 394] on icon "Show slide 3 of 5" at bounding box center [875, 390] width 36 height 45
click at [893, 394] on icon "Show slide 4 of 5" at bounding box center [875, 390] width 36 height 45
click at [893, 394] on icon "Show slide 5 of 5" at bounding box center [875, 390] width 36 height 45
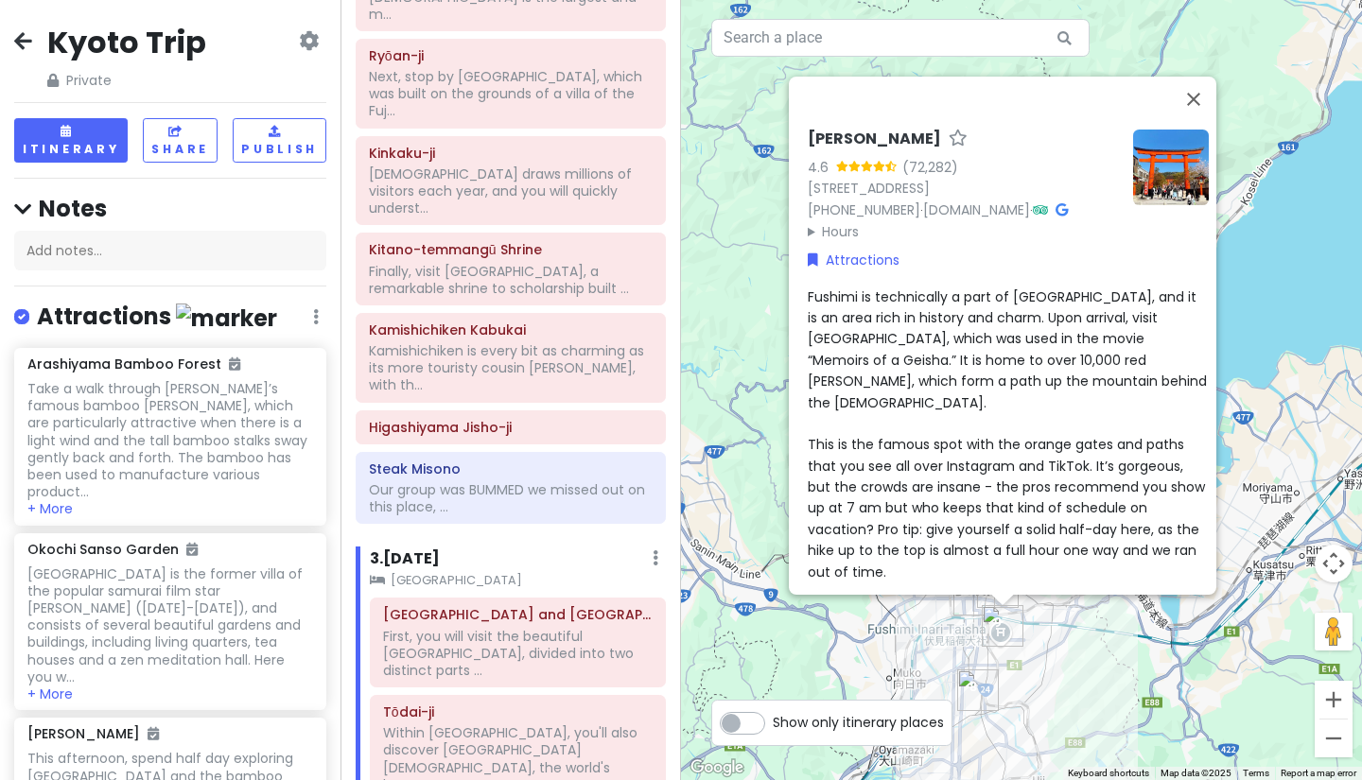
scroll to position [1171, 0]
click at [1047, 650] on div "[PERSON_NAME] 4.6 (72,282) 68 Fukakusa Yabunouchichō, Fushimi Ward, [GEOGRAPHIC…" at bounding box center [1021, 390] width 681 height 780
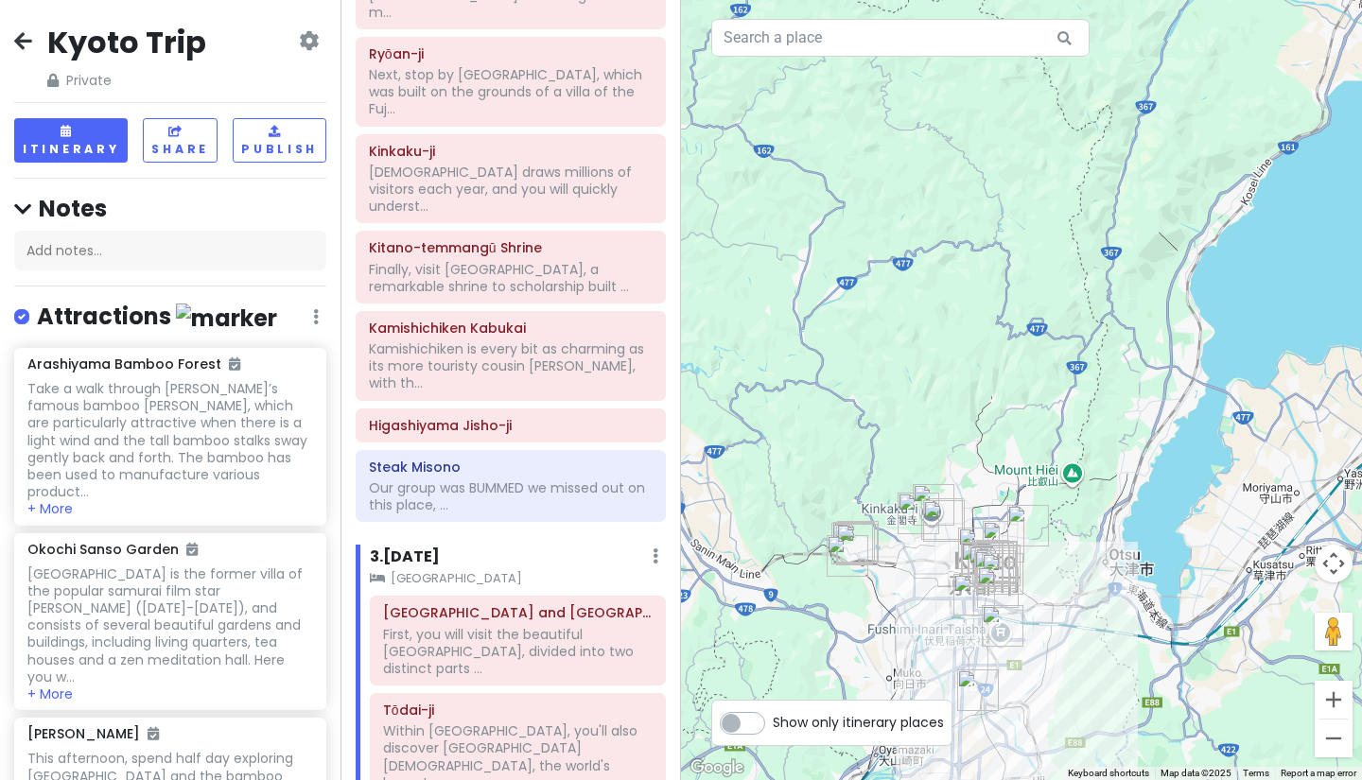
click at [1047, 650] on div at bounding box center [1021, 390] width 681 height 780
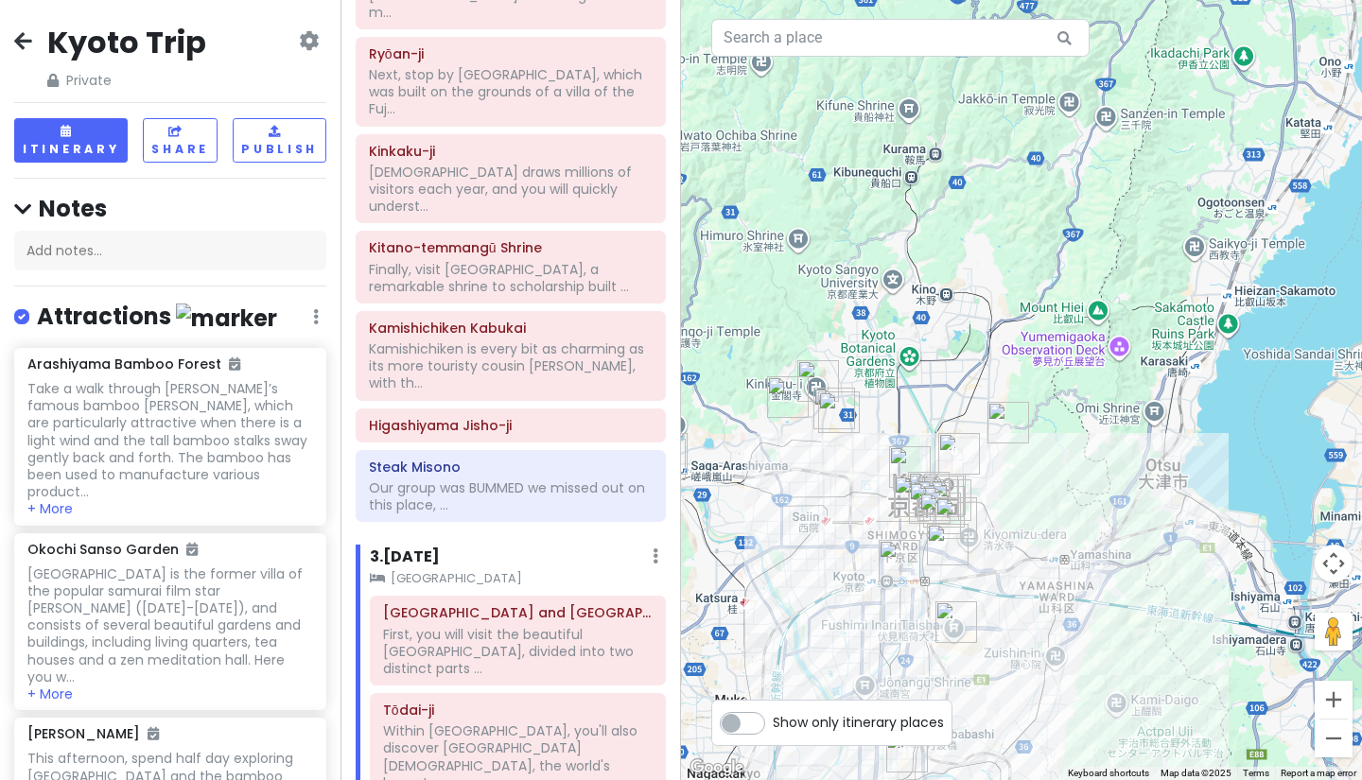
click at [1047, 650] on div at bounding box center [1021, 390] width 681 height 780
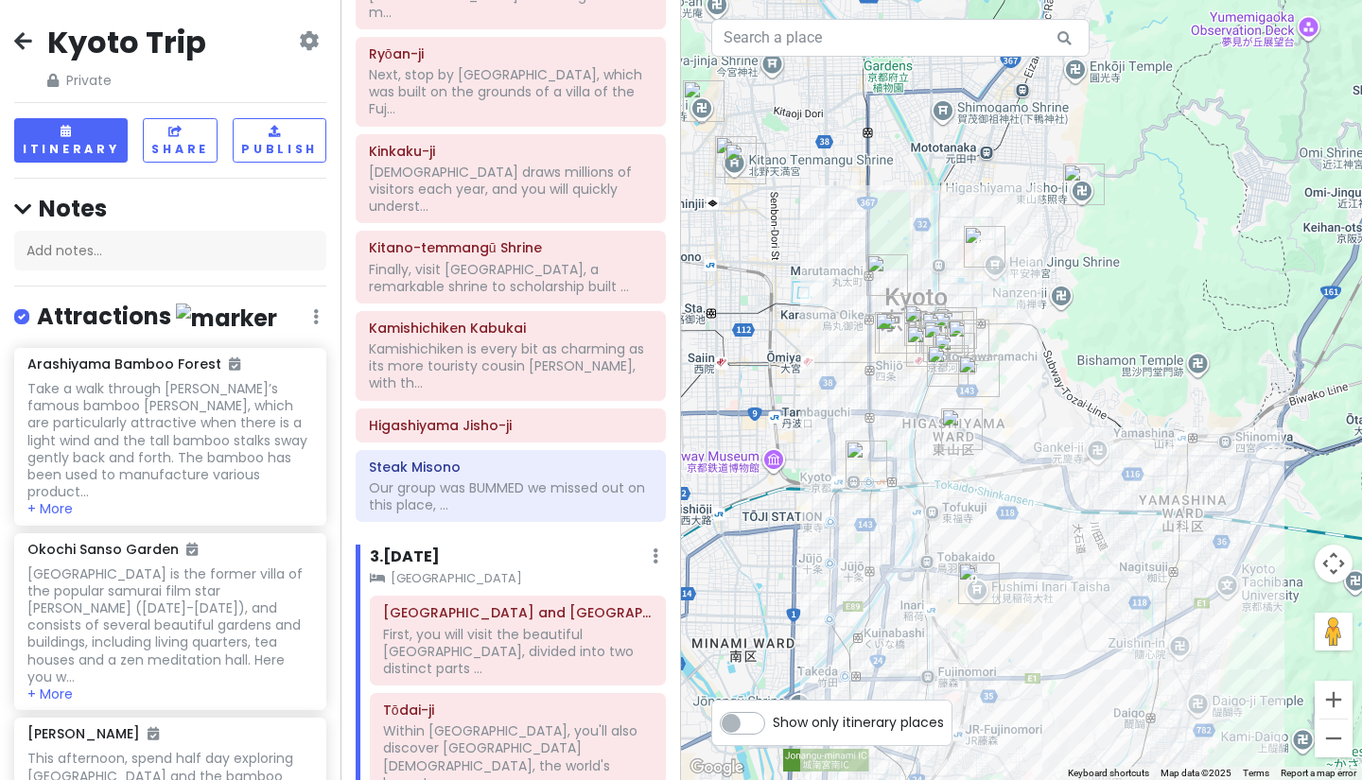
drag, startPoint x: 966, startPoint y: 515, endPoint x: 1086, endPoint y: 484, distance: 123.2
click at [1086, 484] on div at bounding box center [1021, 390] width 681 height 780
click at [1075, 185] on img "Higashiyama Jisho-ji" at bounding box center [1084, 185] width 42 height 42
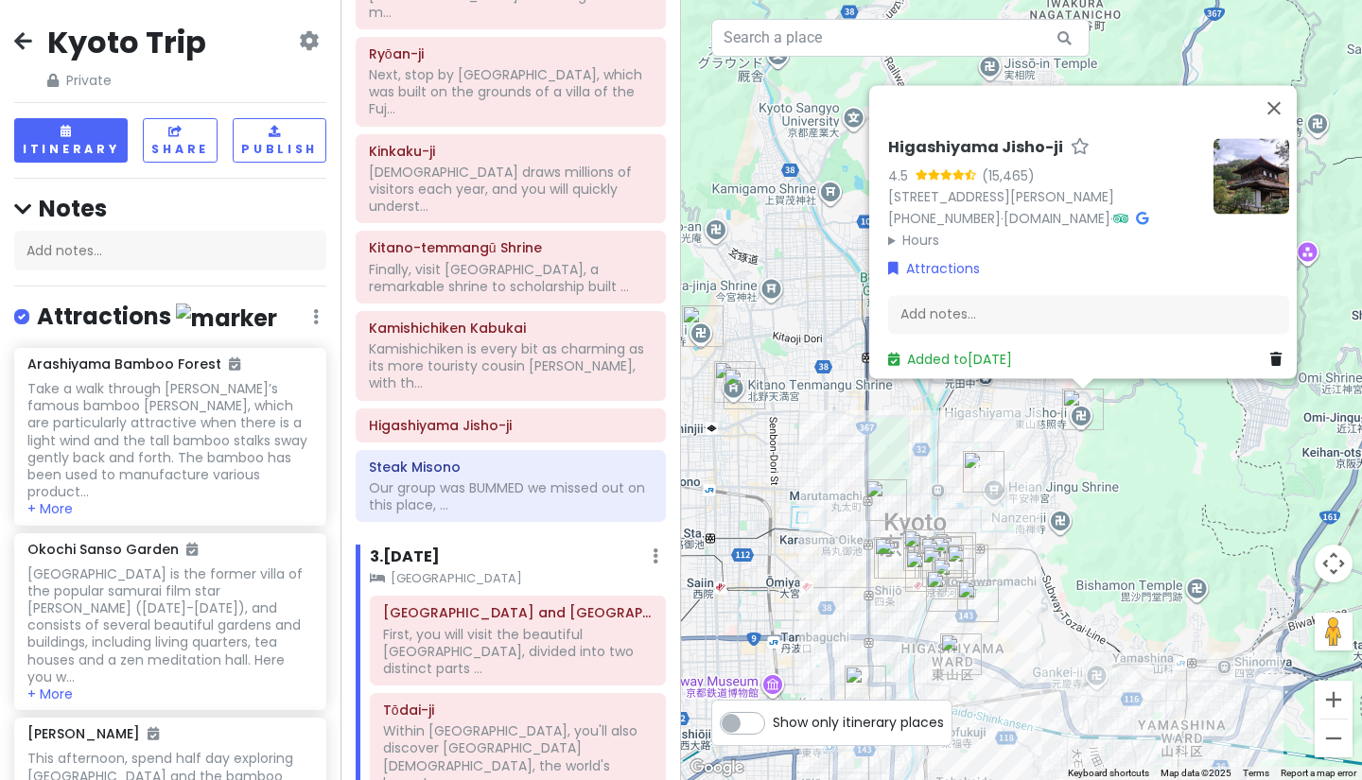
click at [1076, 499] on div "Higashiyama Jisho-ji 4.5 (15,465) 2 Ginkakujichō, [GEOGRAPHIC_DATA][PERSON_NAME…" at bounding box center [1021, 390] width 681 height 780
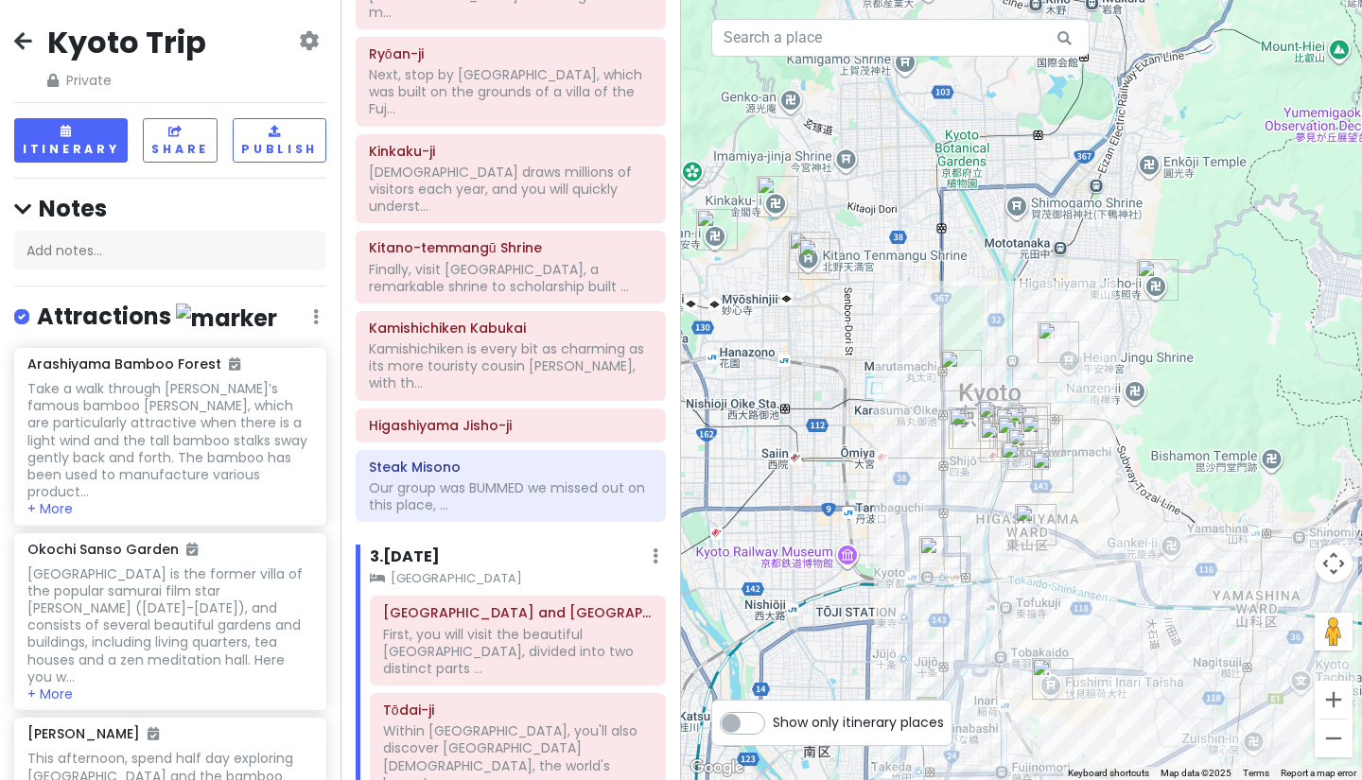
drag, startPoint x: 1069, startPoint y: 534, endPoint x: 1144, endPoint y: 401, distance: 152.8
click at [1144, 401] on div at bounding box center [1021, 390] width 681 height 780
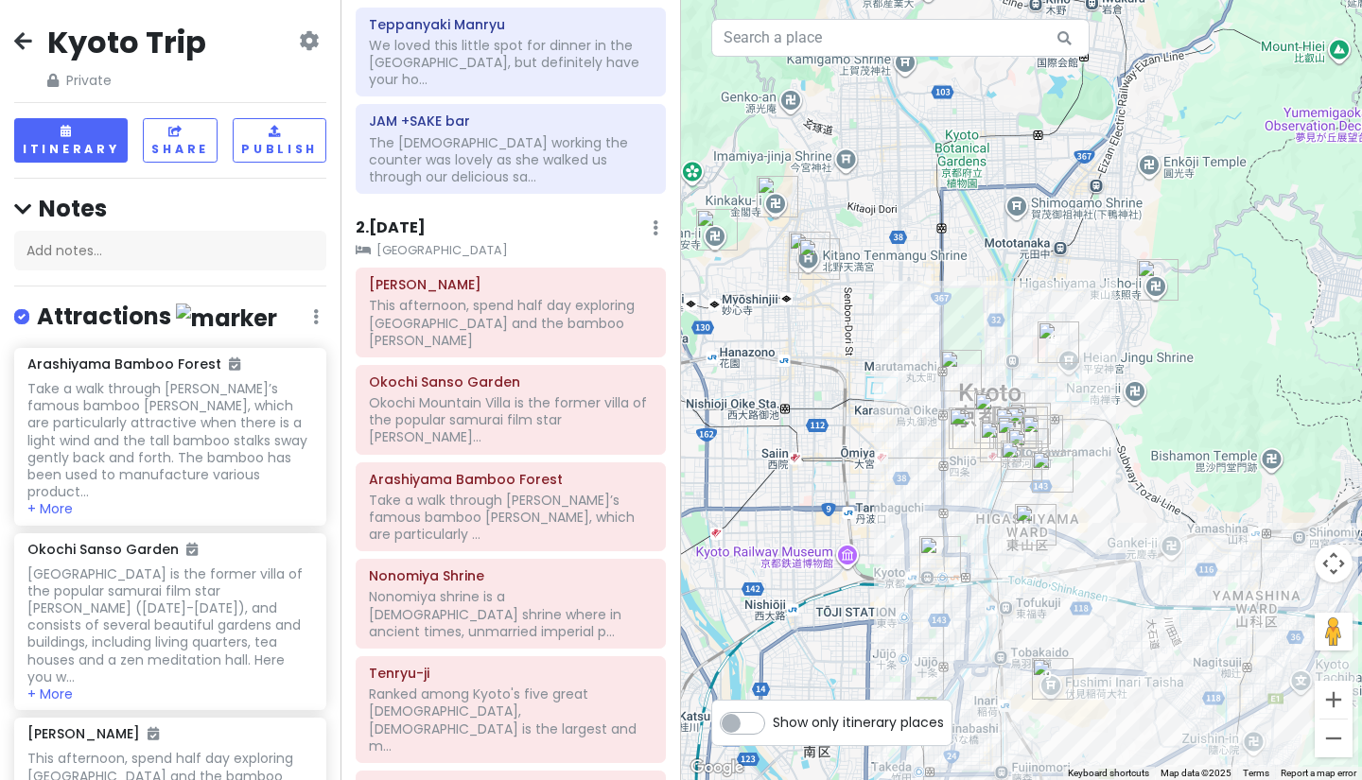
scroll to position [426, 0]
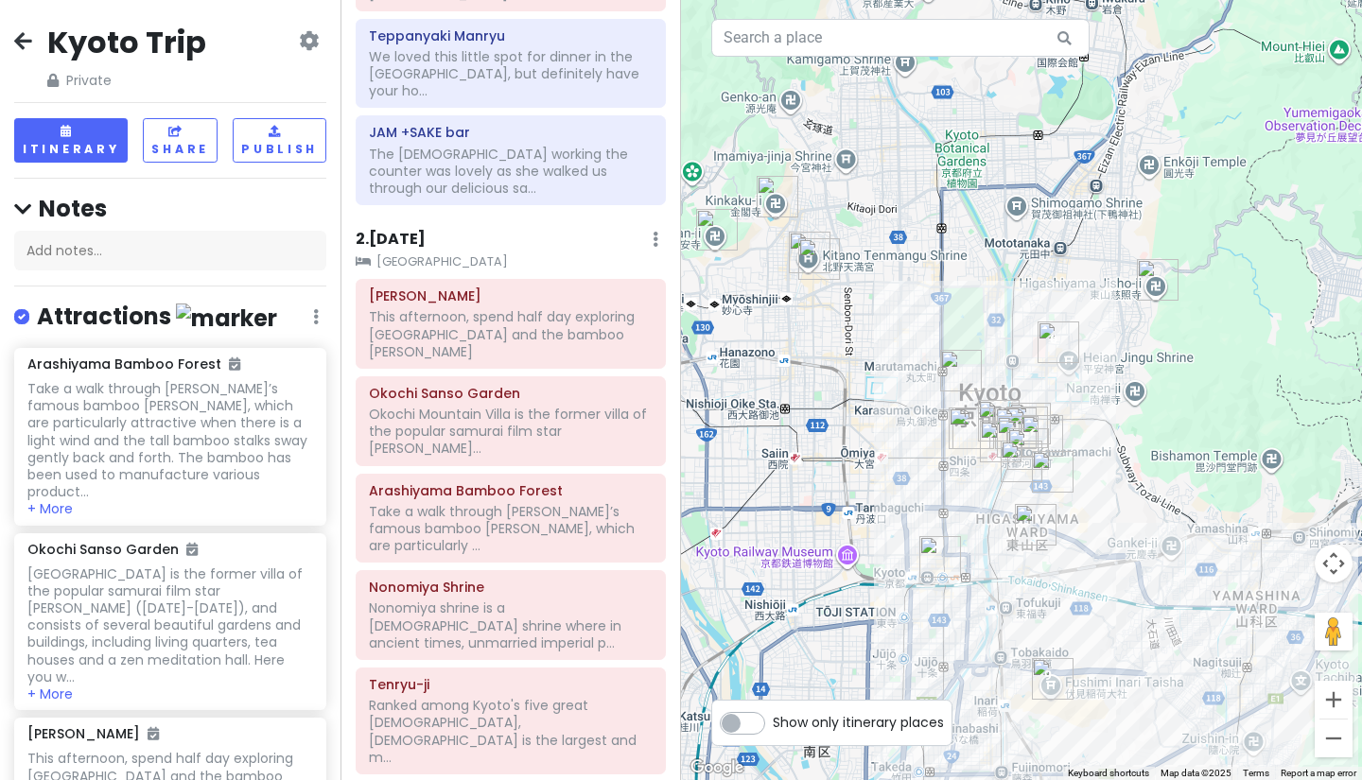
click at [424, 230] on h6 "2 . [DATE]" at bounding box center [391, 240] width 70 height 20
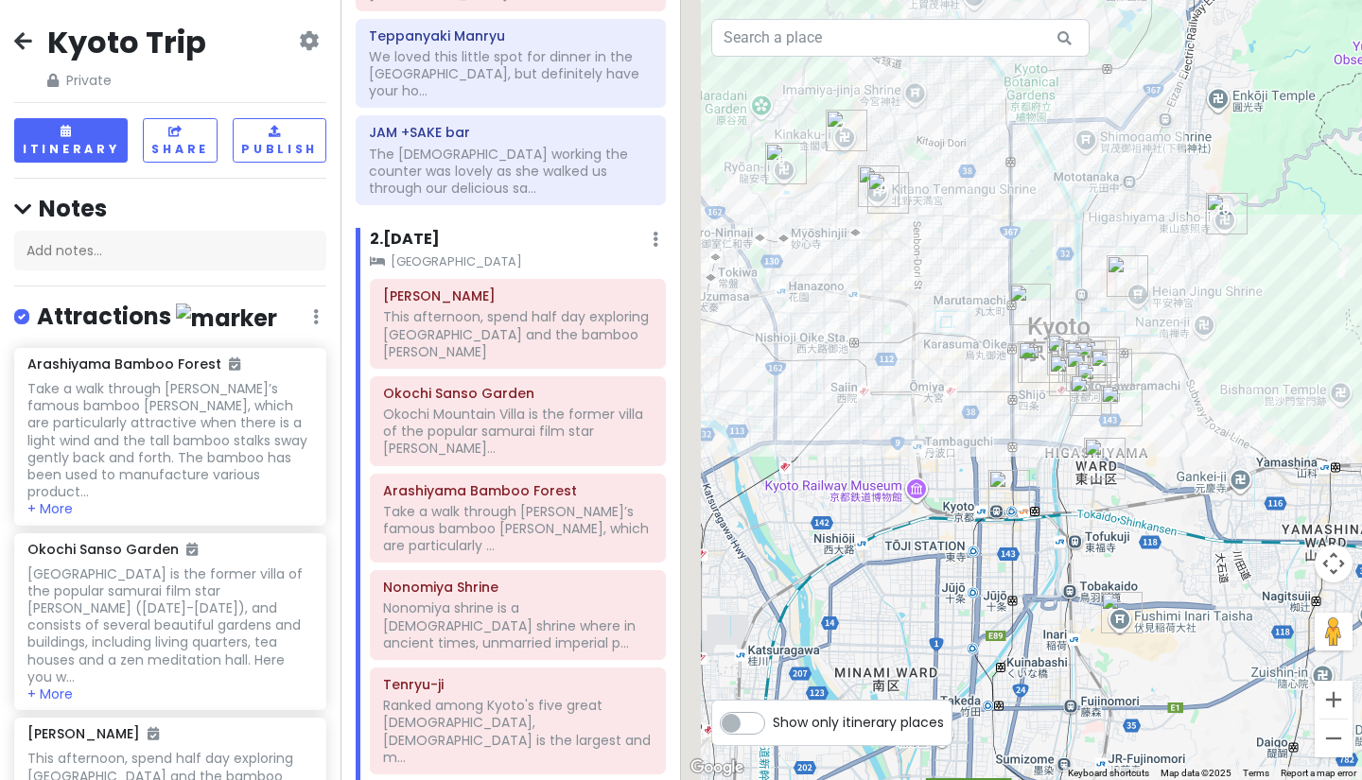
drag, startPoint x: 813, startPoint y: 435, endPoint x: 1012, endPoint y: 314, distance: 232.5
click at [1012, 314] on div at bounding box center [1021, 390] width 681 height 780
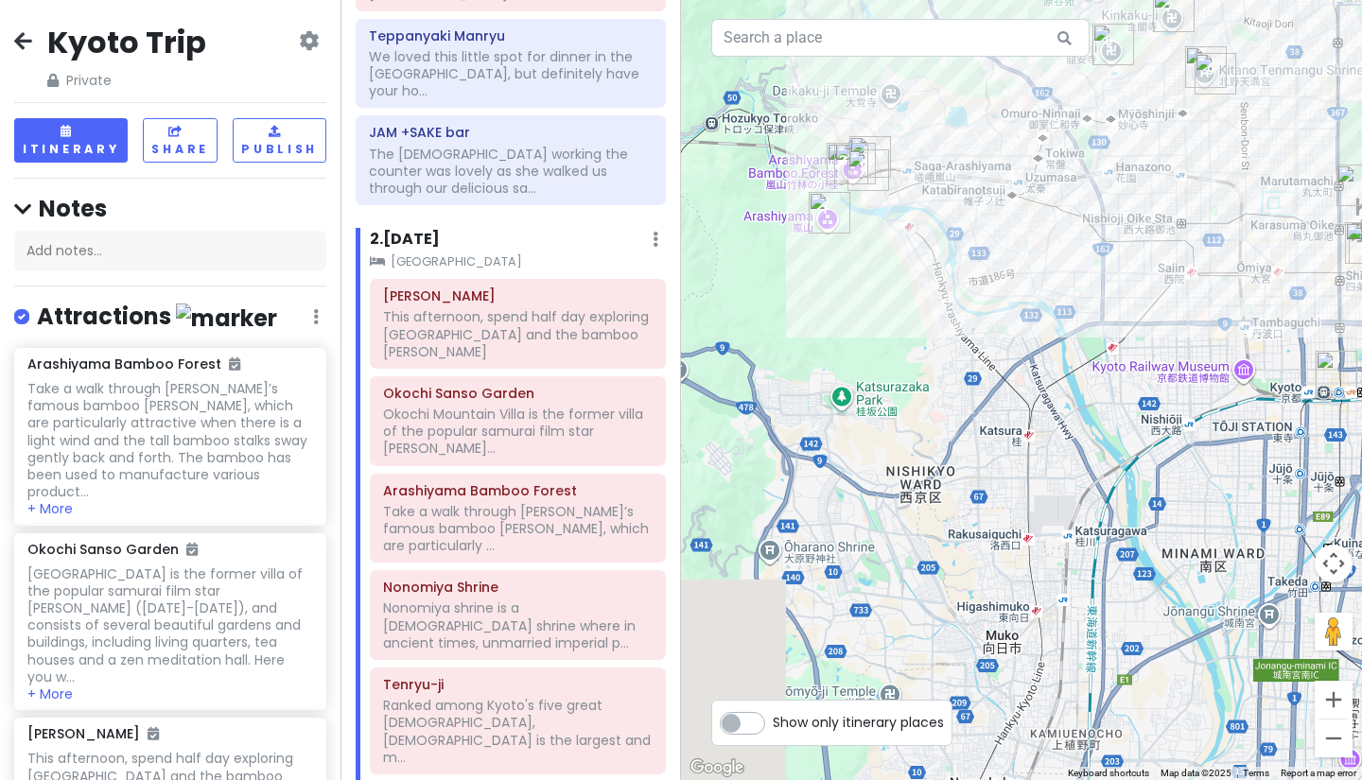
drag, startPoint x: 939, startPoint y: 347, endPoint x: 1099, endPoint y: 289, distance: 169.9
click at [1099, 289] on div at bounding box center [1021, 390] width 681 height 780
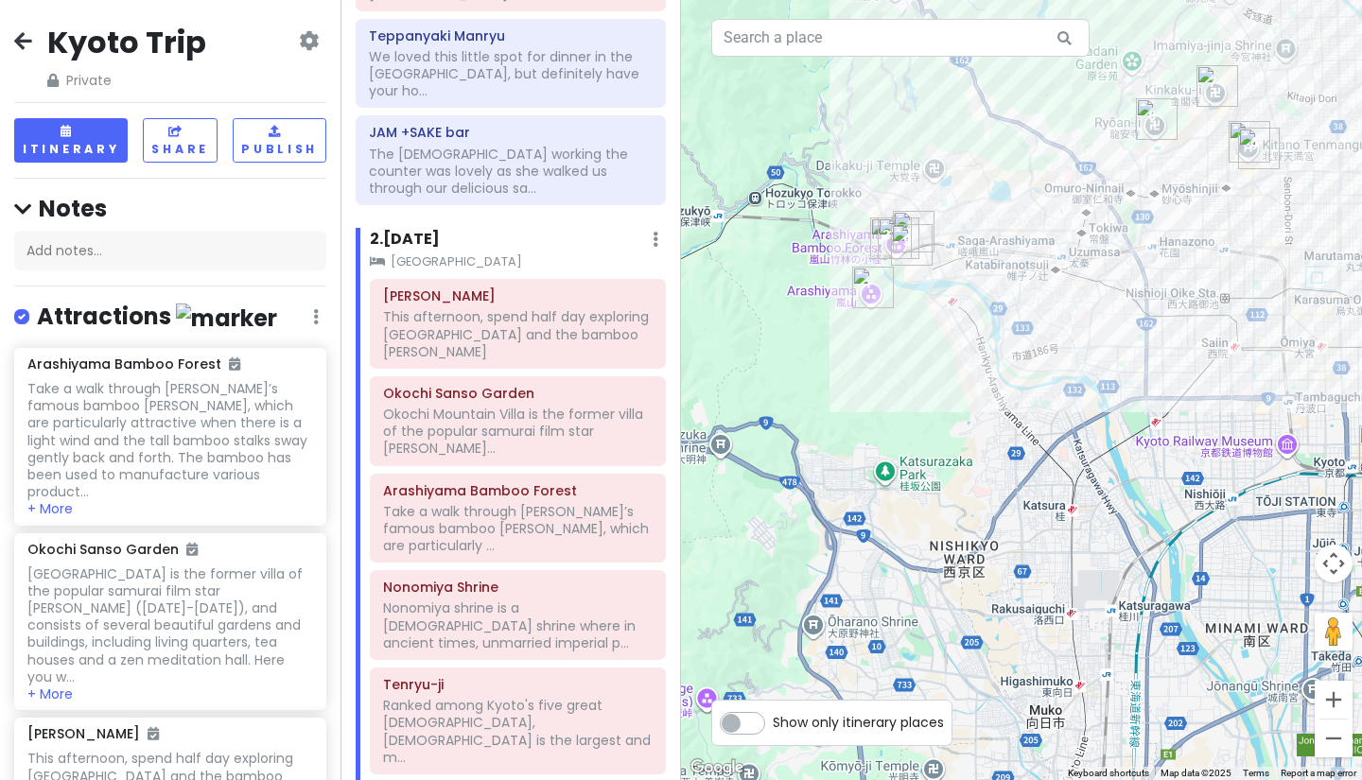
drag, startPoint x: 1150, startPoint y: 250, endPoint x: 953, endPoint y: 401, distance: 248.1
click at [953, 402] on div at bounding box center [1021, 390] width 681 height 780
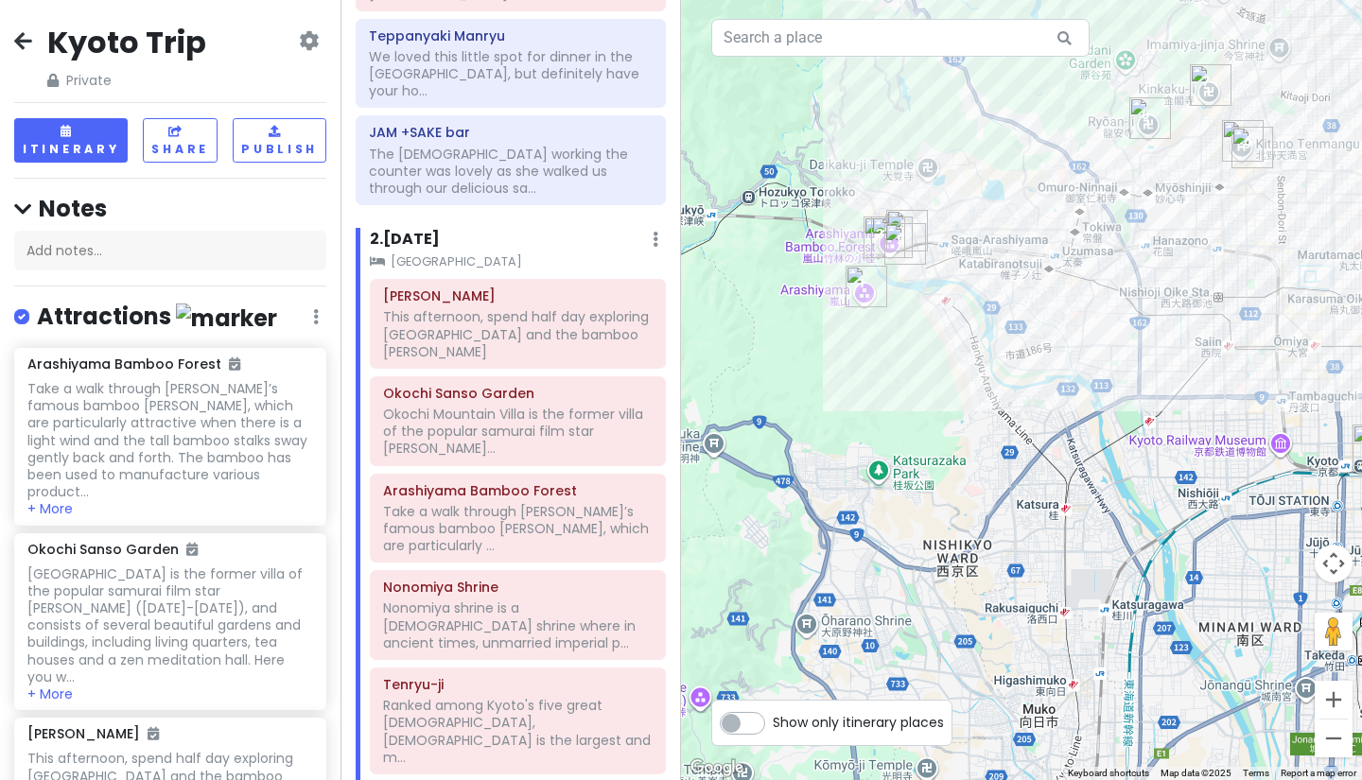
drag, startPoint x: 1015, startPoint y: 302, endPoint x: 839, endPoint y: 232, distance: 189.3
click at [840, 233] on div at bounding box center [1021, 390] width 681 height 780
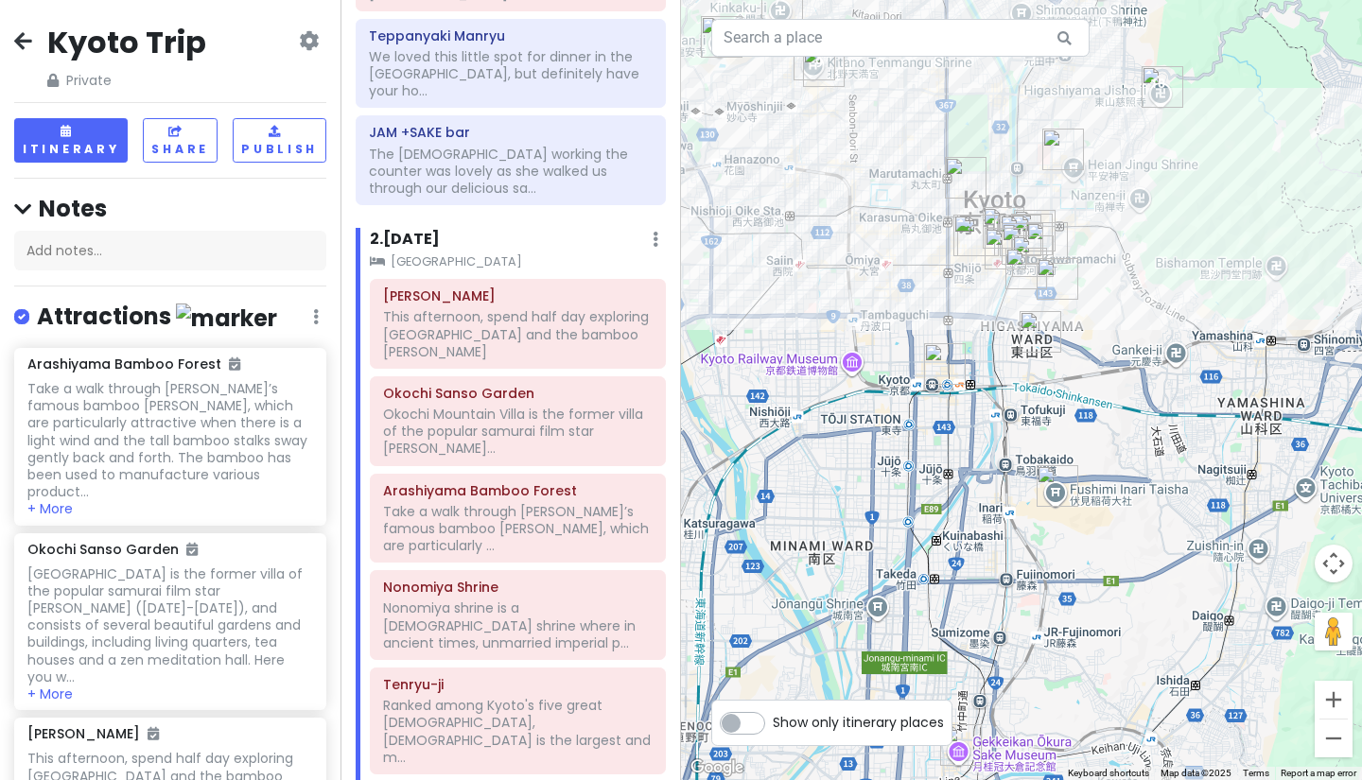
drag, startPoint x: 988, startPoint y: 239, endPoint x: 899, endPoint y: 370, distance: 157.9
click at [899, 370] on div at bounding box center [1021, 390] width 681 height 780
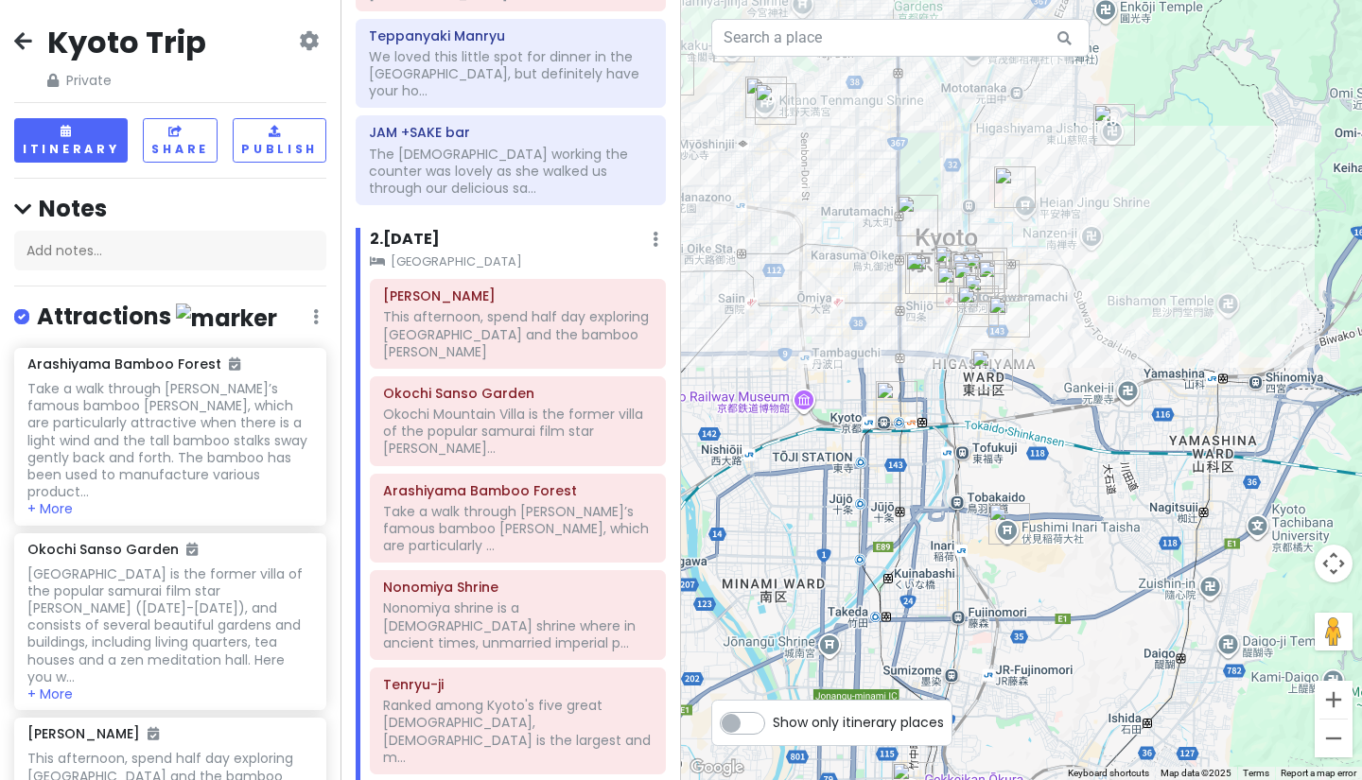
click at [895, 409] on img "Kyoto Station" at bounding box center [897, 402] width 42 height 42
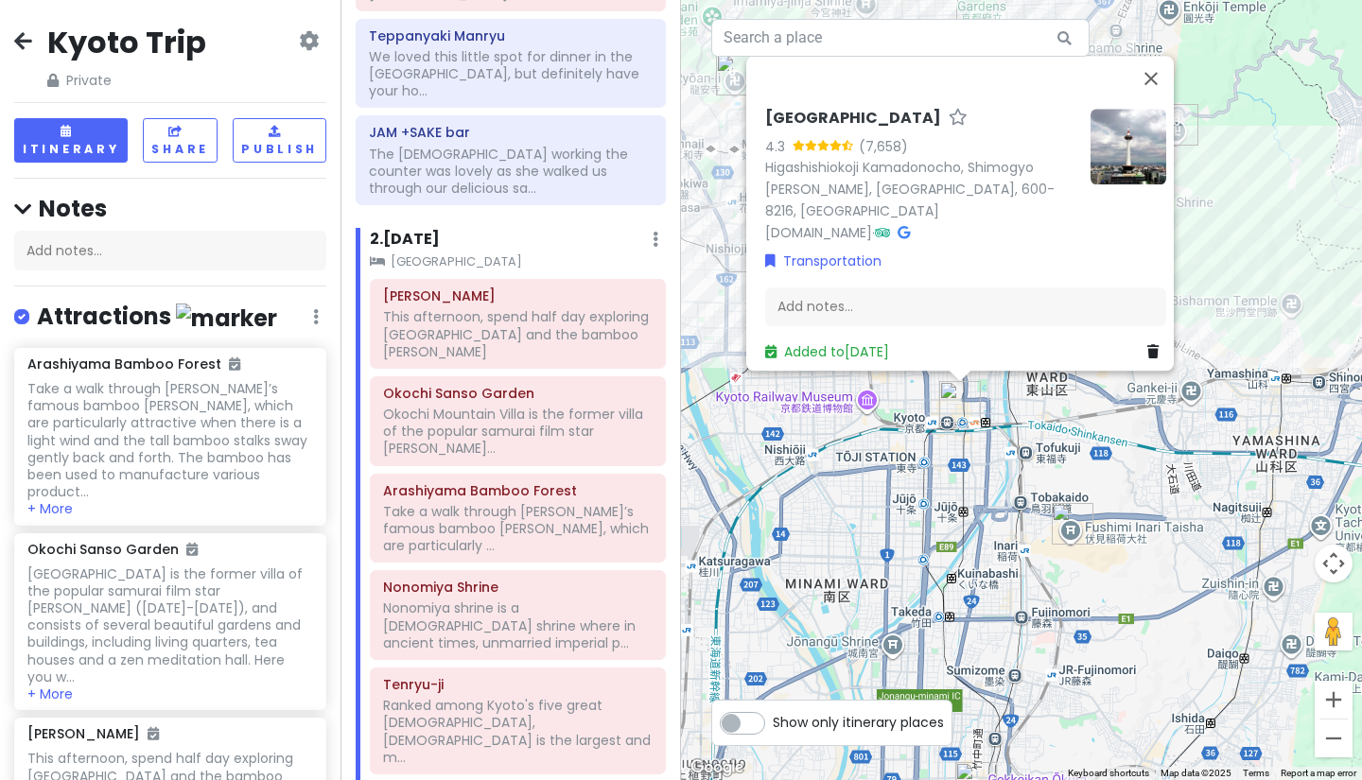
click at [861, 474] on div "[GEOGRAPHIC_DATA] 4.3 (7,658) Higashishiokoji Kamadonocho, [GEOGRAPHIC_DATA][PE…" at bounding box center [1021, 390] width 681 height 780
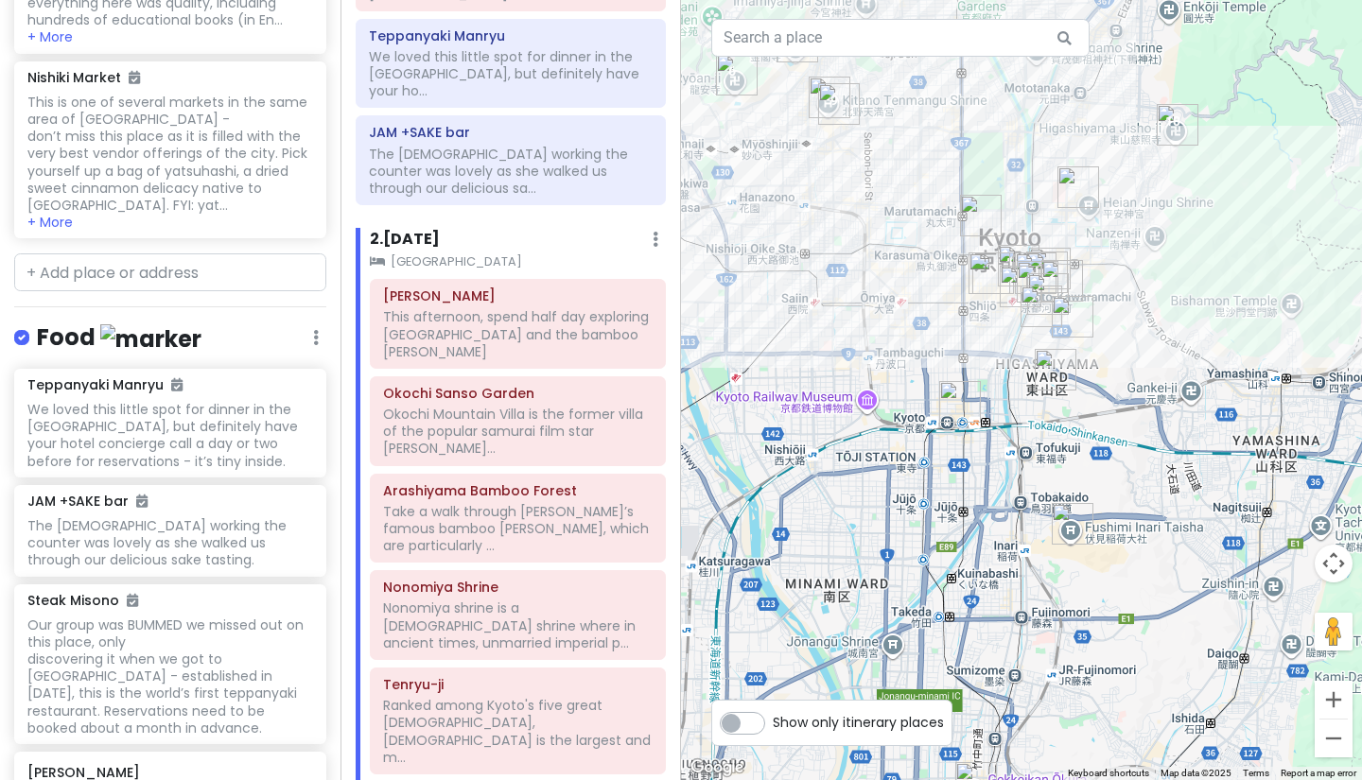
scroll to position [3675, 0]
click at [65, 728] on div "Teppanyaki Manryu We loved this little spot for dinner in the [GEOGRAPHIC_DATA]…" at bounding box center [170, 713] width 340 height 694
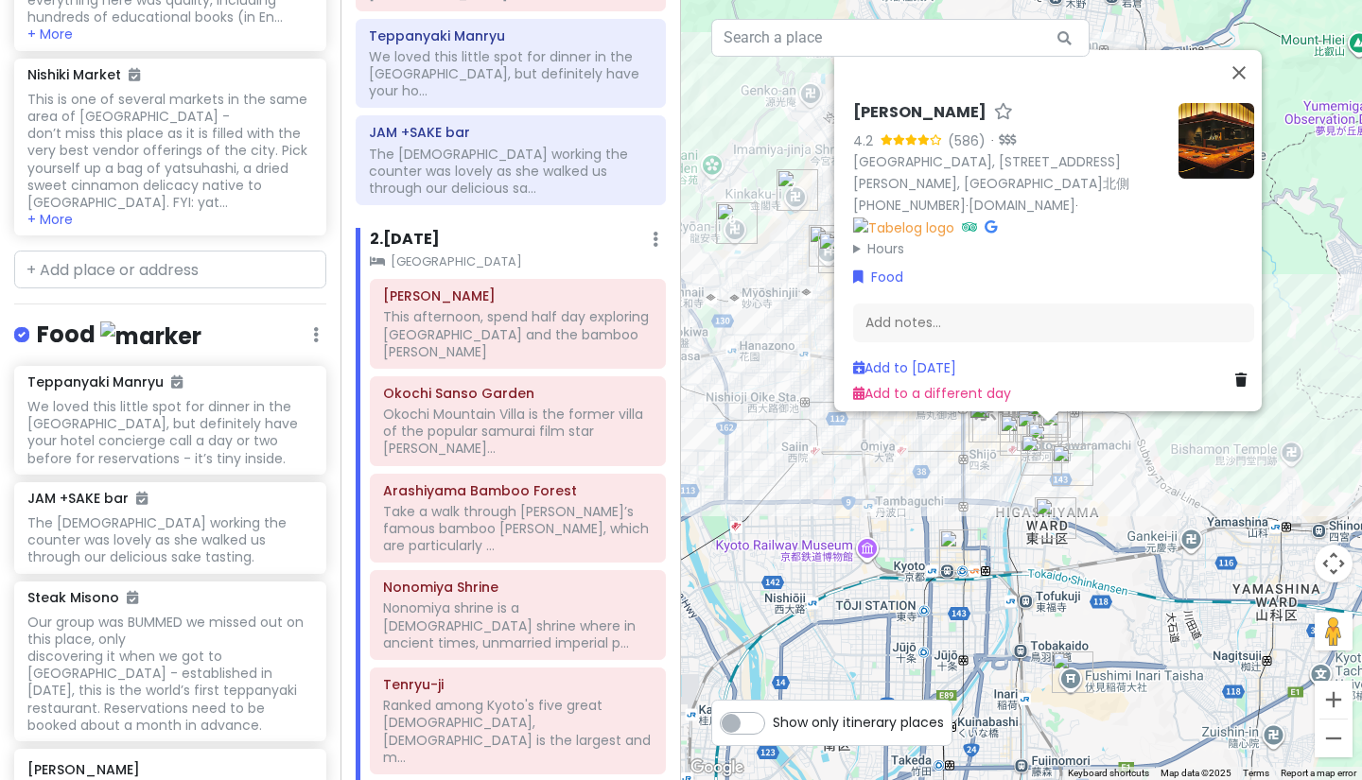
click at [853, 241] on summary "Hours" at bounding box center [1008, 247] width 310 height 21
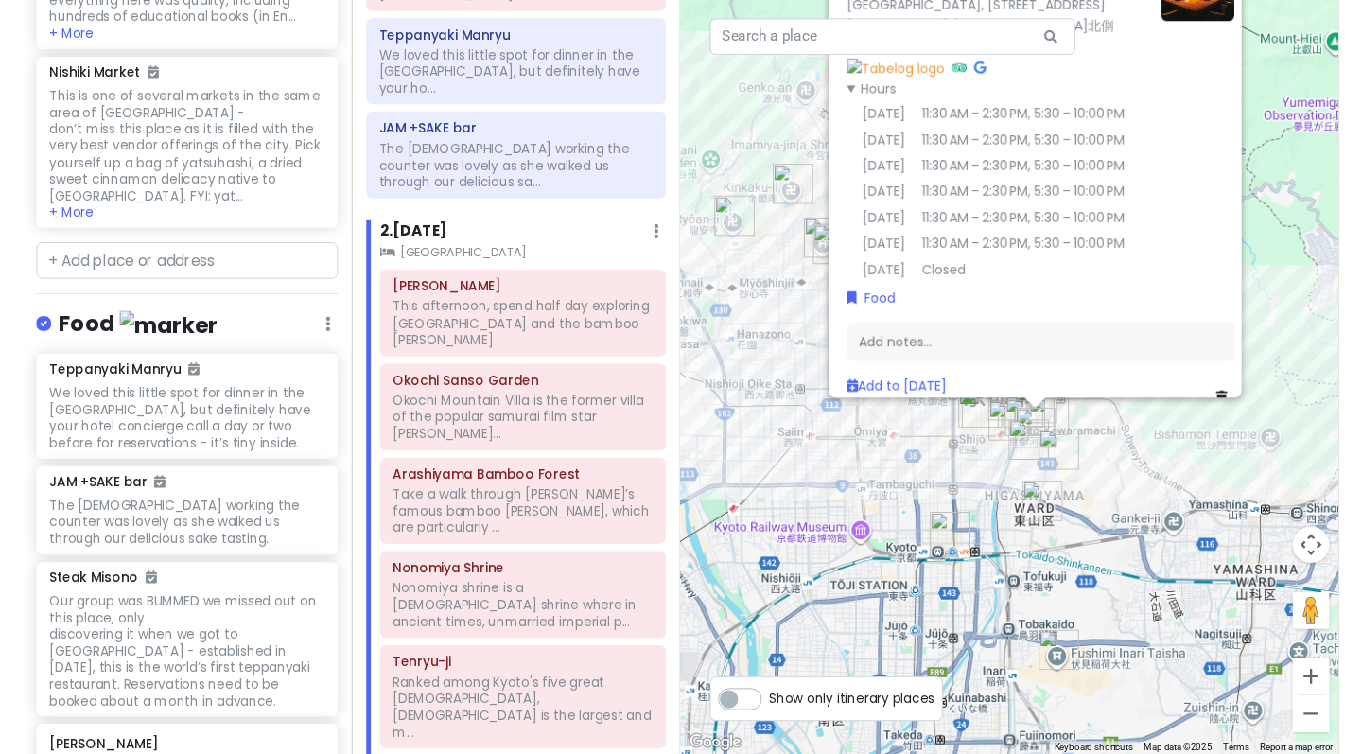
scroll to position [0, 0]
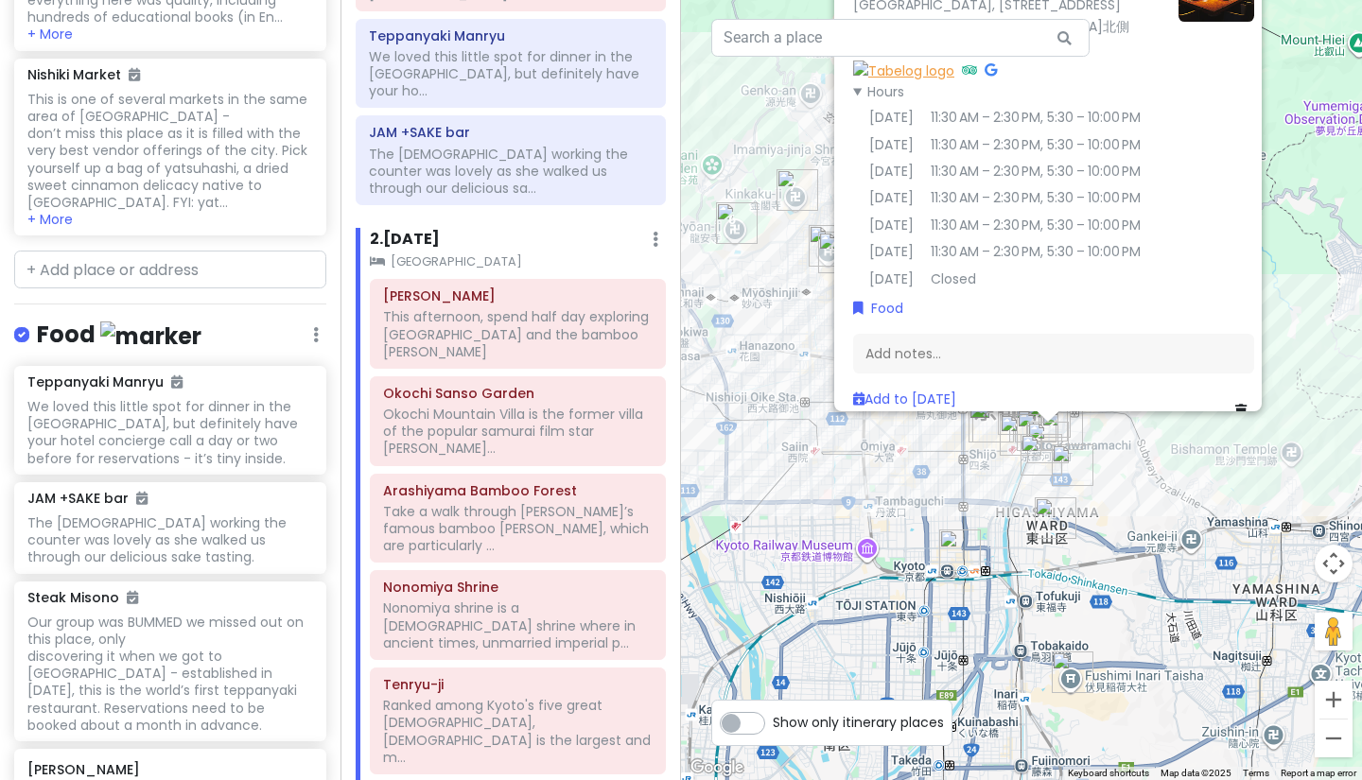
click at [954, 60] on img at bounding box center [903, 70] width 101 height 21
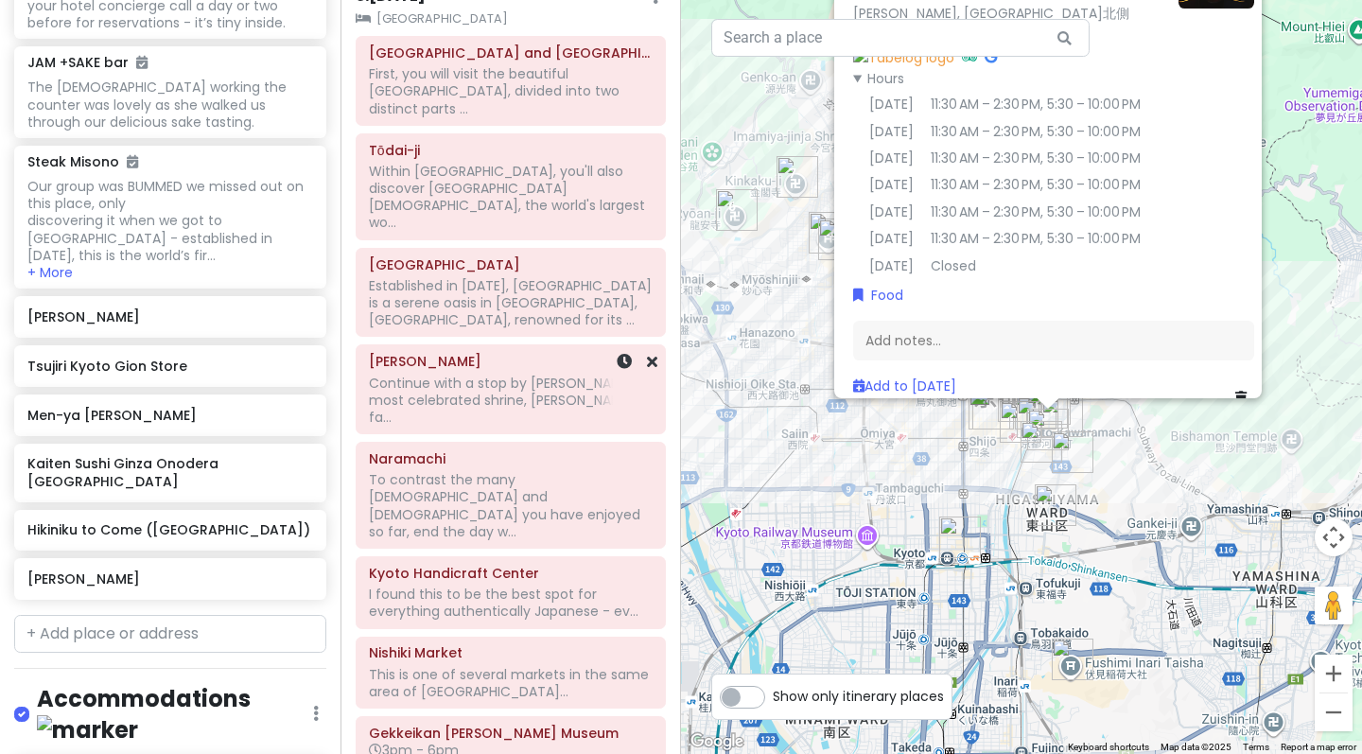
scroll to position [1695, 0]
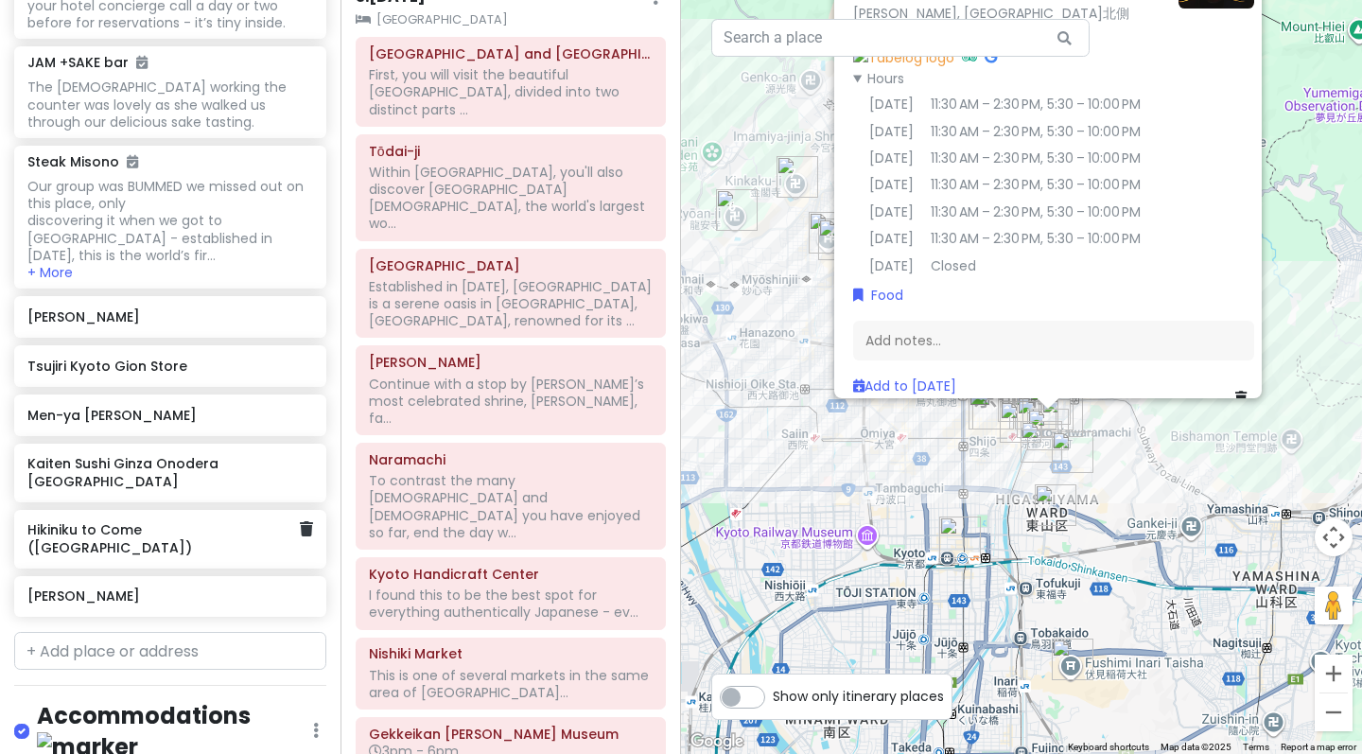
click at [170, 521] on h6 "Hikiniku to Come ([GEOGRAPHIC_DATA])" at bounding box center [162, 538] width 271 height 34
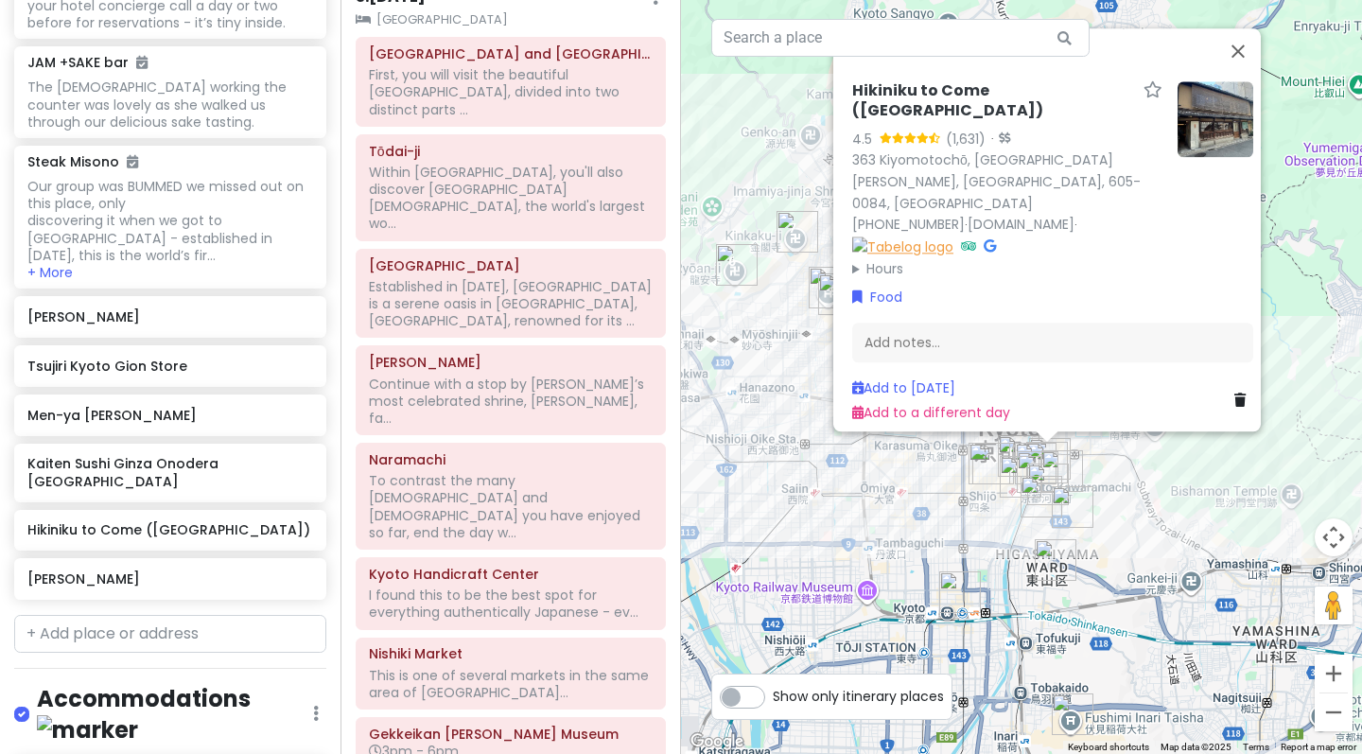
click at [856, 239] on img at bounding box center [902, 246] width 101 height 21
click at [137, 455] on h6 "Kaiten Sushi Ginza Onodera [GEOGRAPHIC_DATA]" at bounding box center [162, 472] width 271 height 34
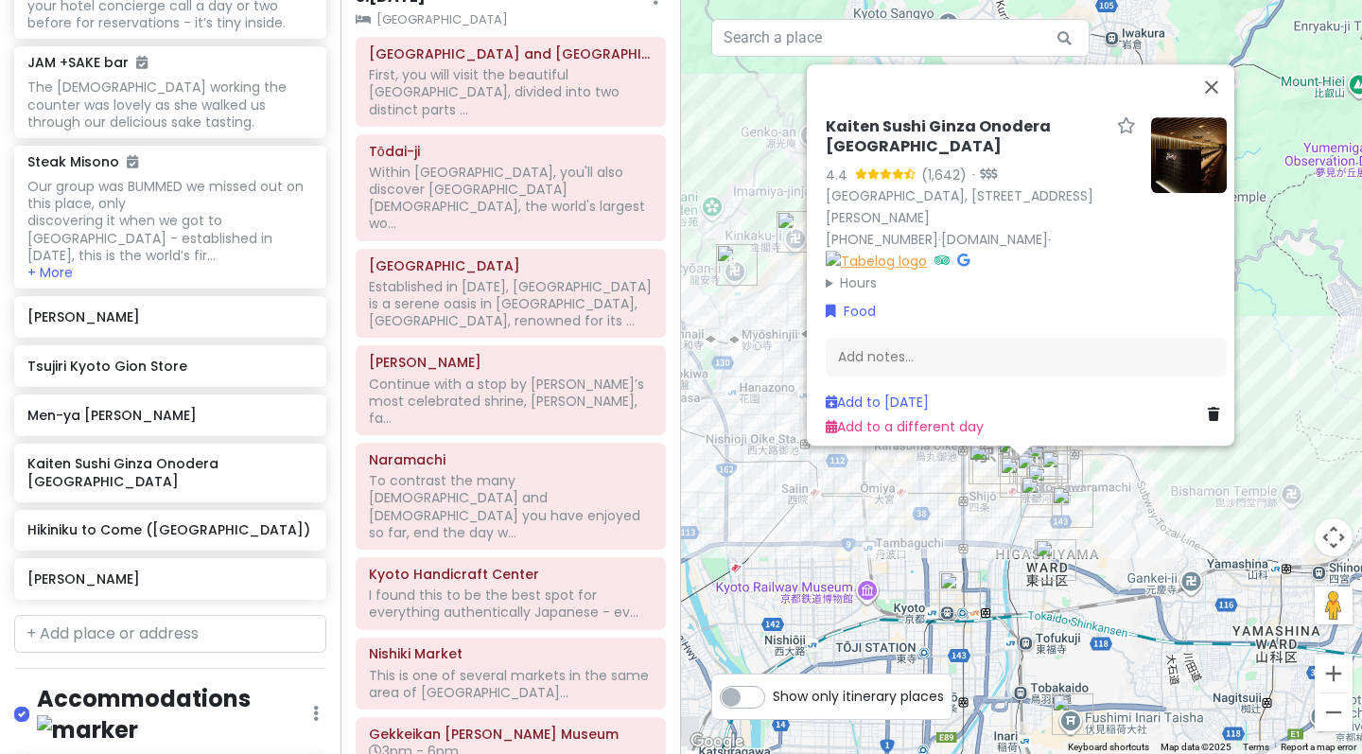
click at [927, 251] on img at bounding box center [875, 261] width 101 height 21
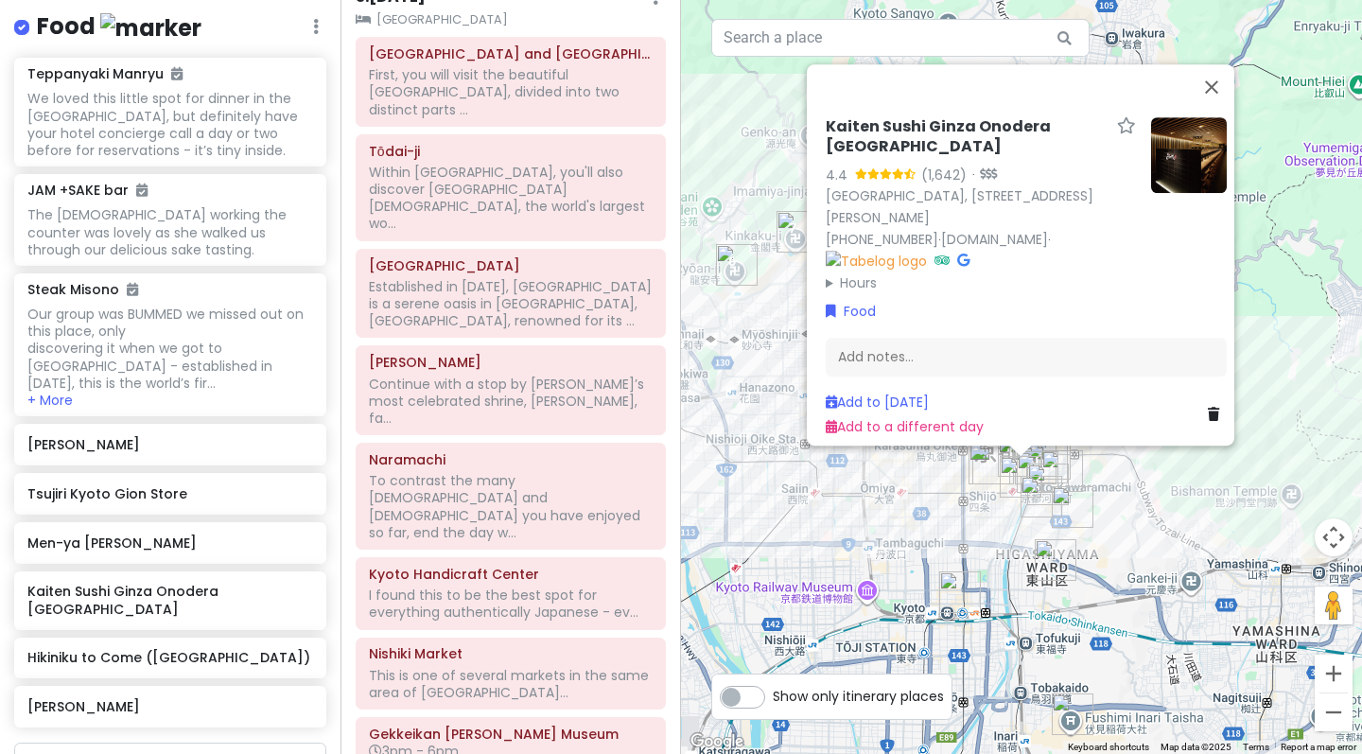
scroll to position [3455, 0]
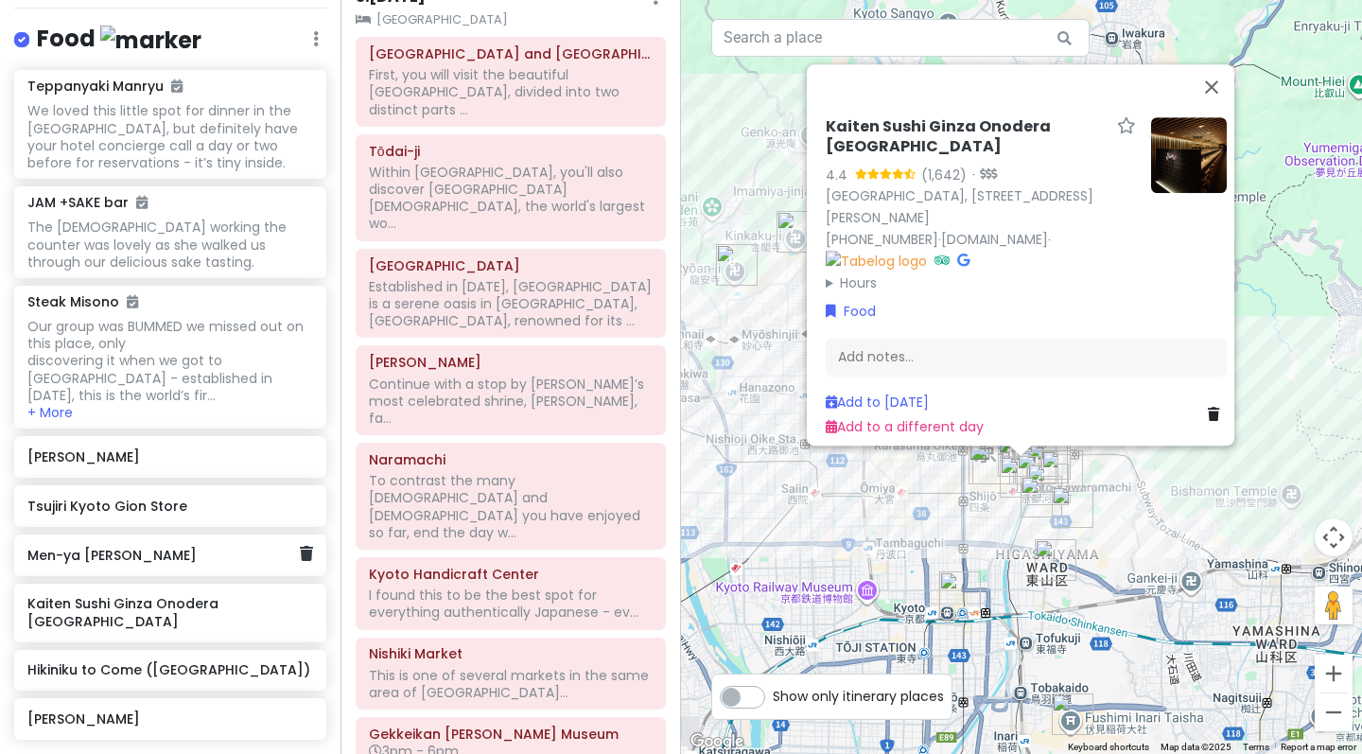
click at [140, 547] on h6 "Men-ya [PERSON_NAME]" at bounding box center [162, 555] width 271 height 17
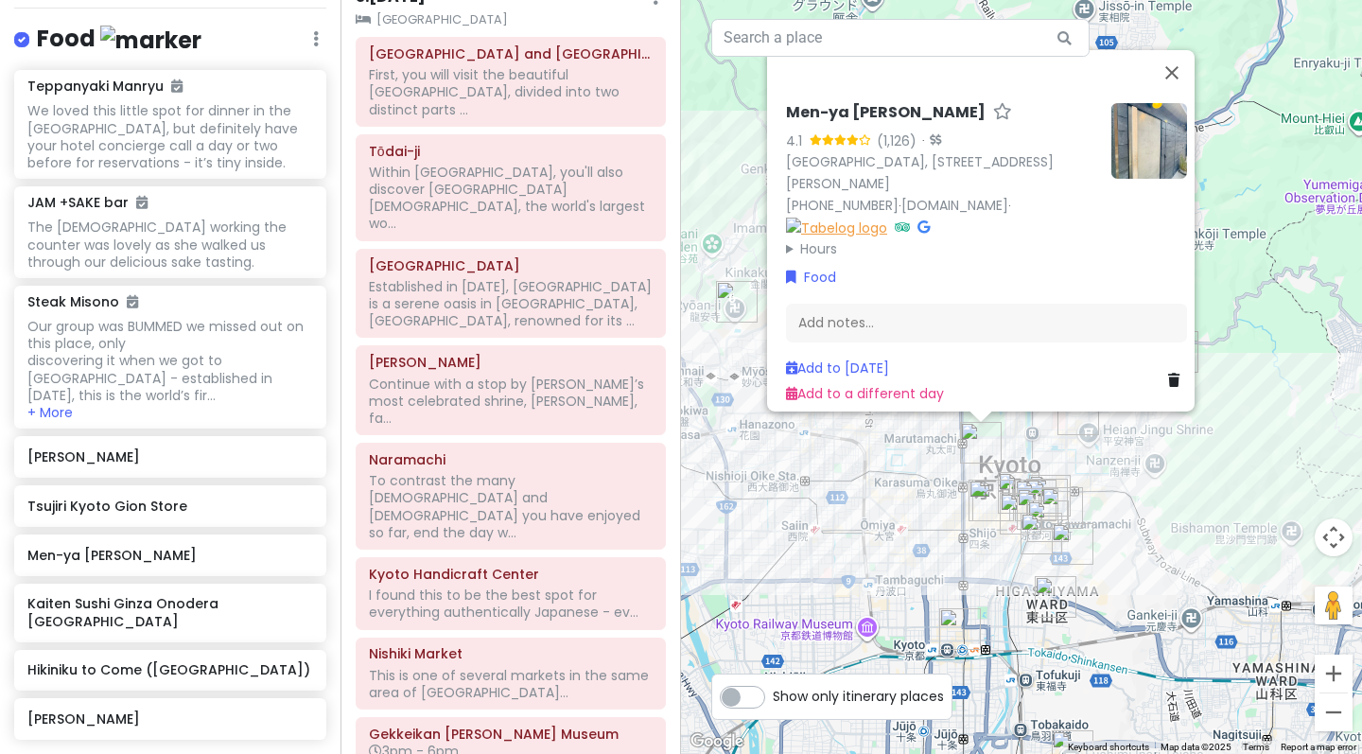
click at [887, 219] on img at bounding box center [836, 227] width 101 height 21
click at [126, 448] on h6 "[PERSON_NAME]" at bounding box center [162, 456] width 271 height 17
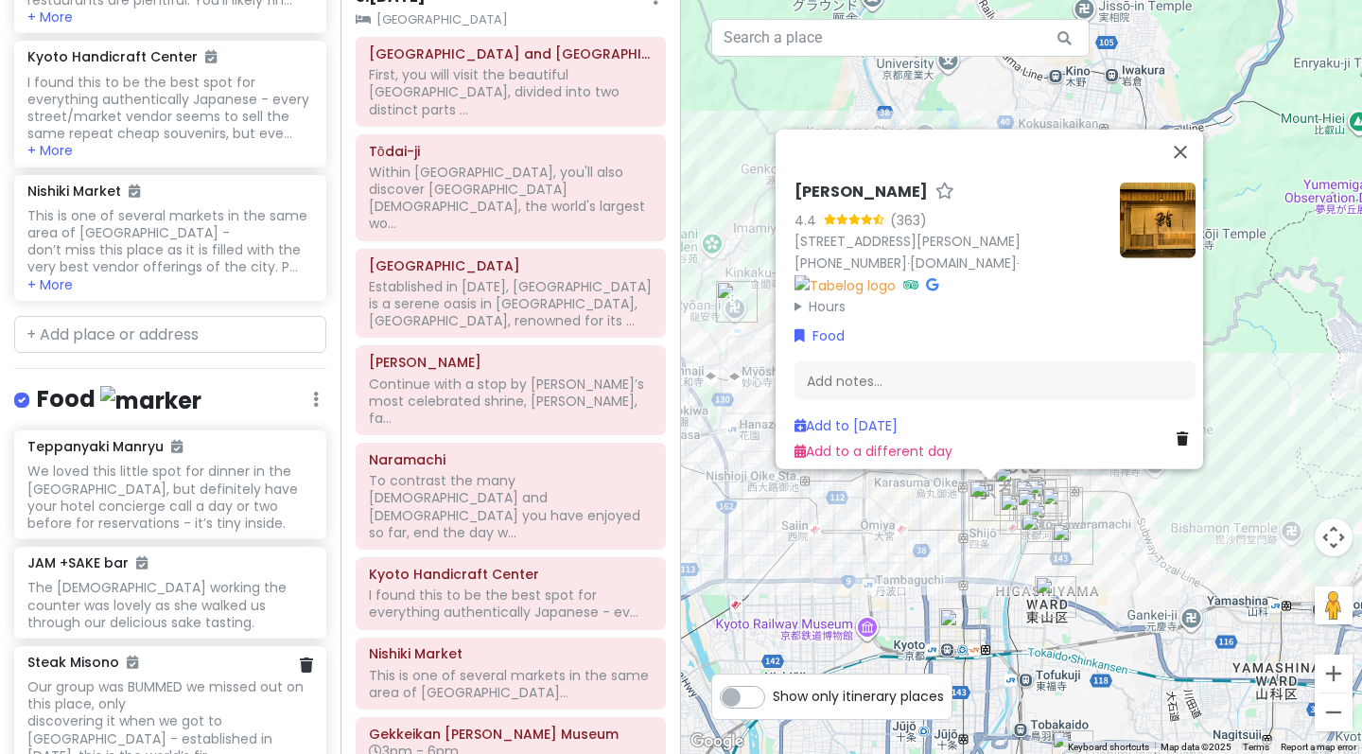
scroll to position [3093, 0]
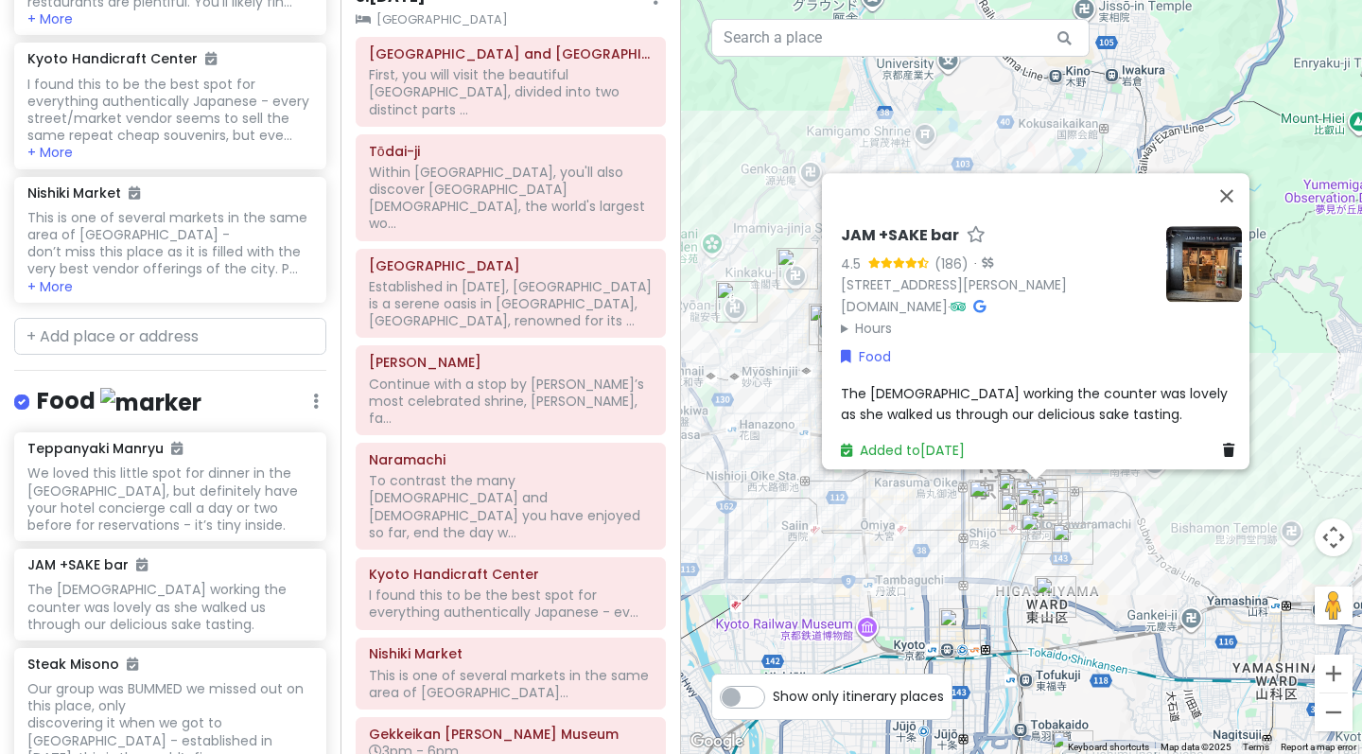
click at [841, 321] on summary "Hours" at bounding box center [996, 328] width 310 height 21
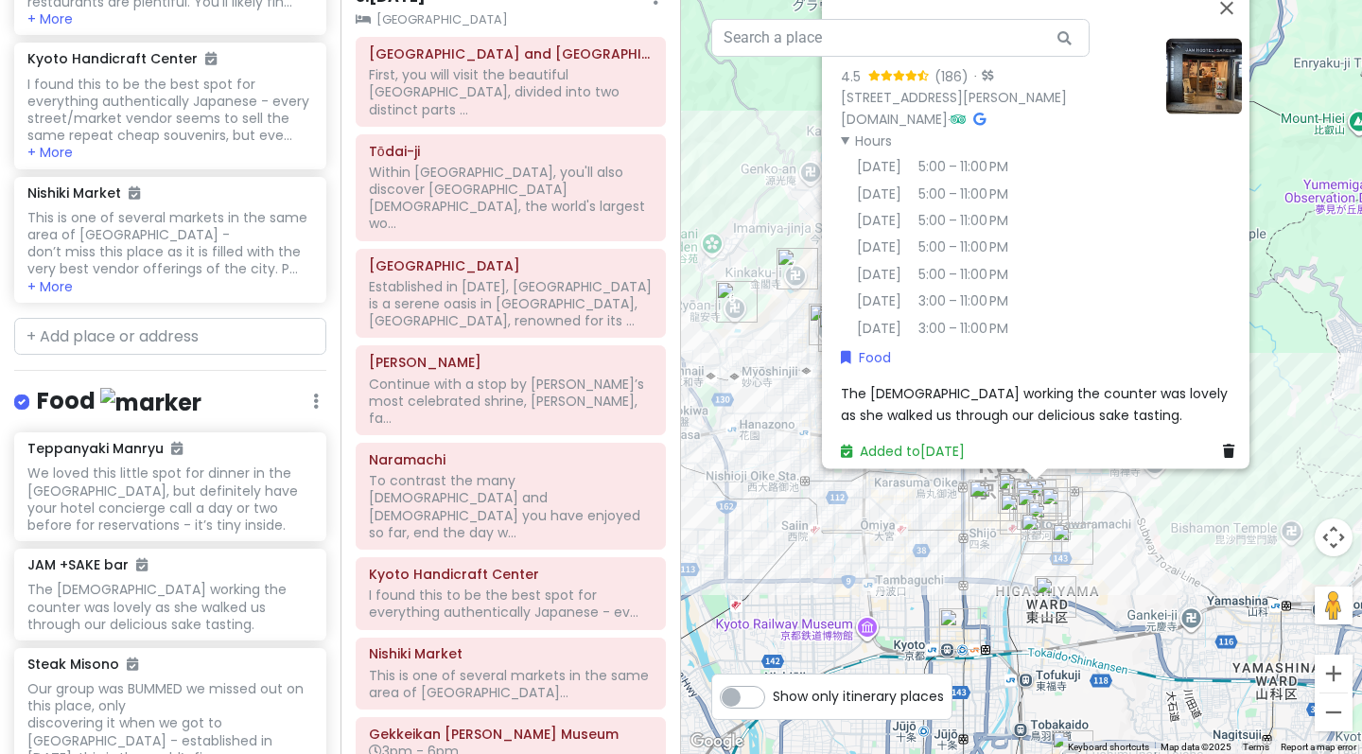
click at [985, 112] on icon at bounding box center [979, 118] width 12 height 13
click at [701, 166] on div "JAM +SAKE bar 4.5 (186) · [STREET_ADDRESS][PERSON_NAME] [DOMAIN_NAME] · Hours […" at bounding box center [1021, 377] width 681 height 754
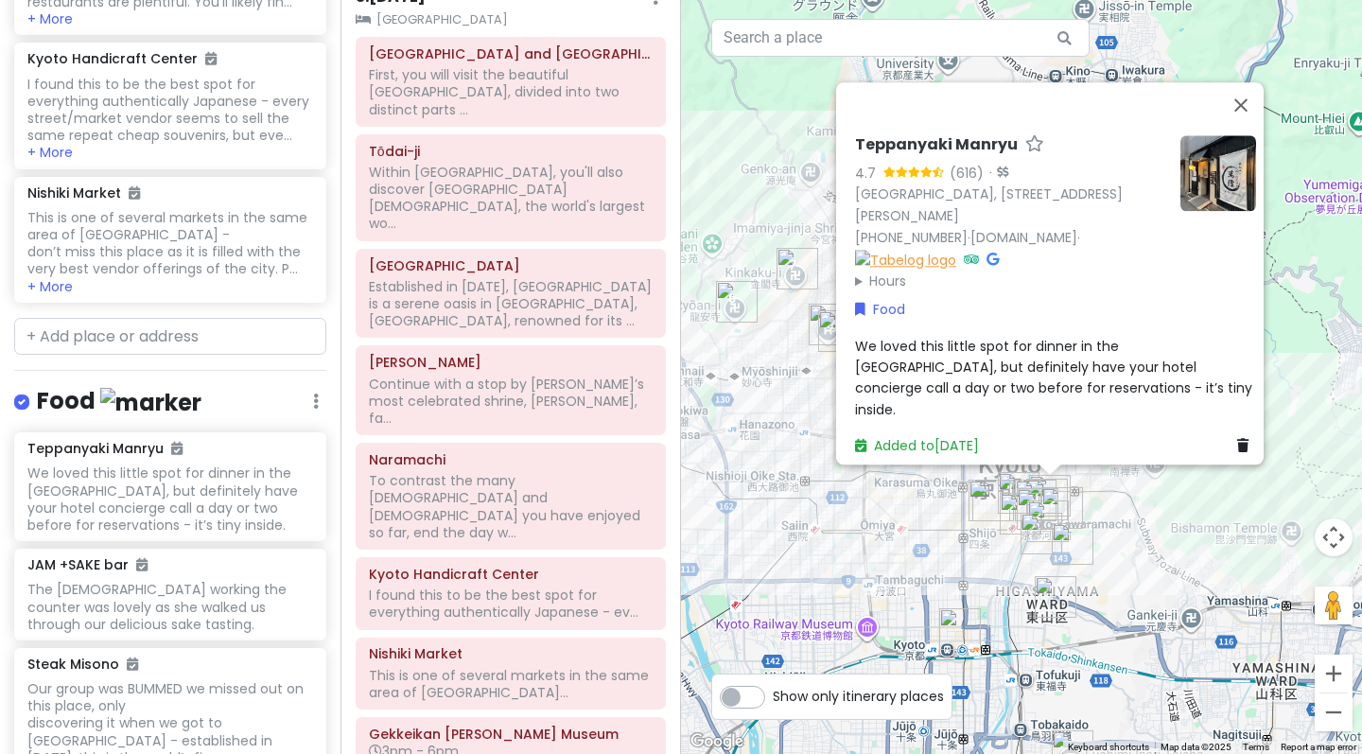
click at [956, 269] on img at bounding box center [905, 259] width 101 height 21
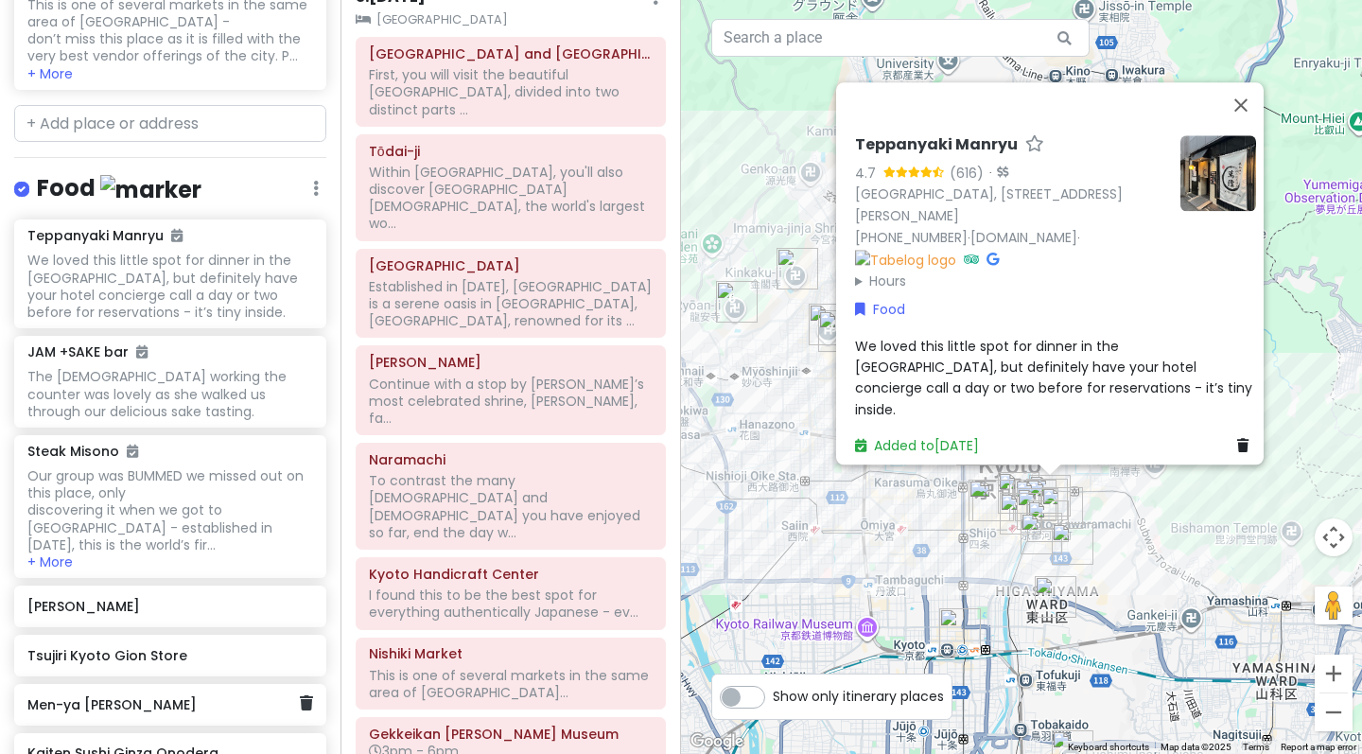
scroll to position [3516, 0]
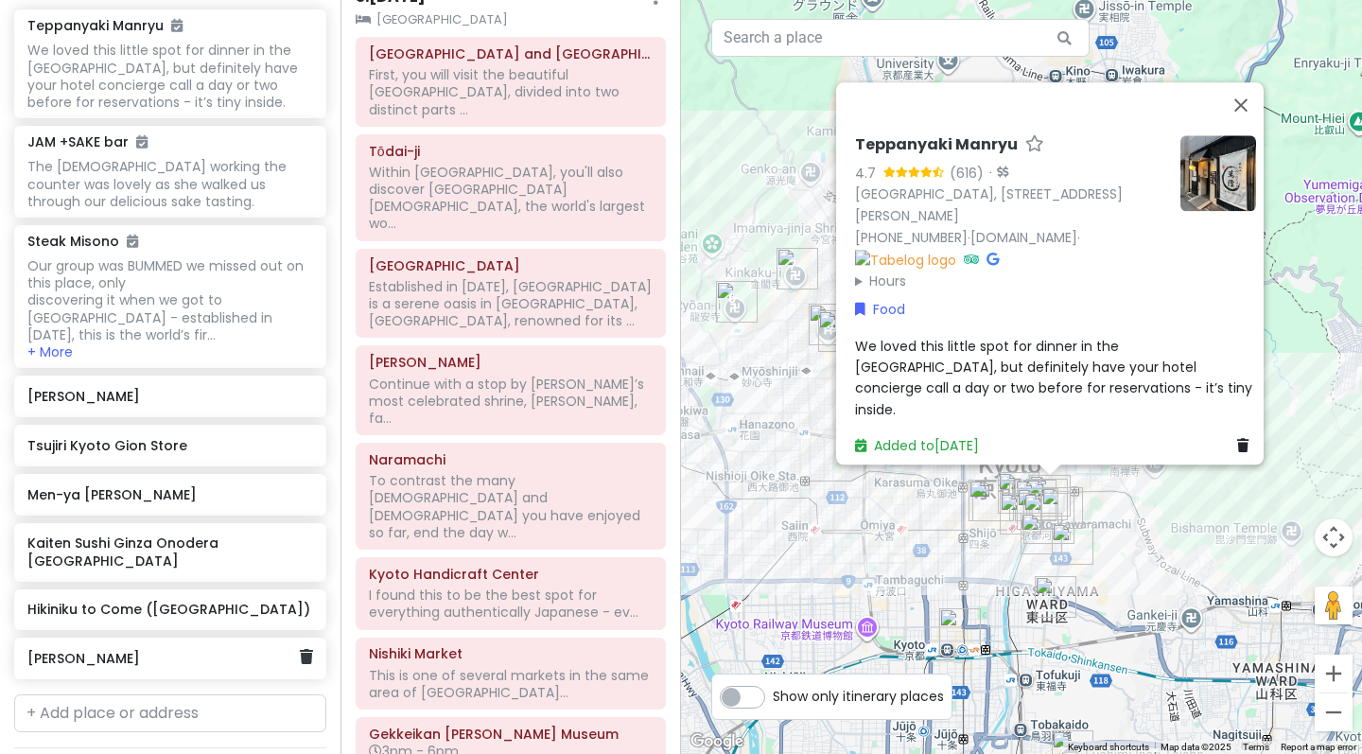
click at [117, 650] on h6 "[PERSON_NAME]" at bounding box center [162, 658] width 271 height 17
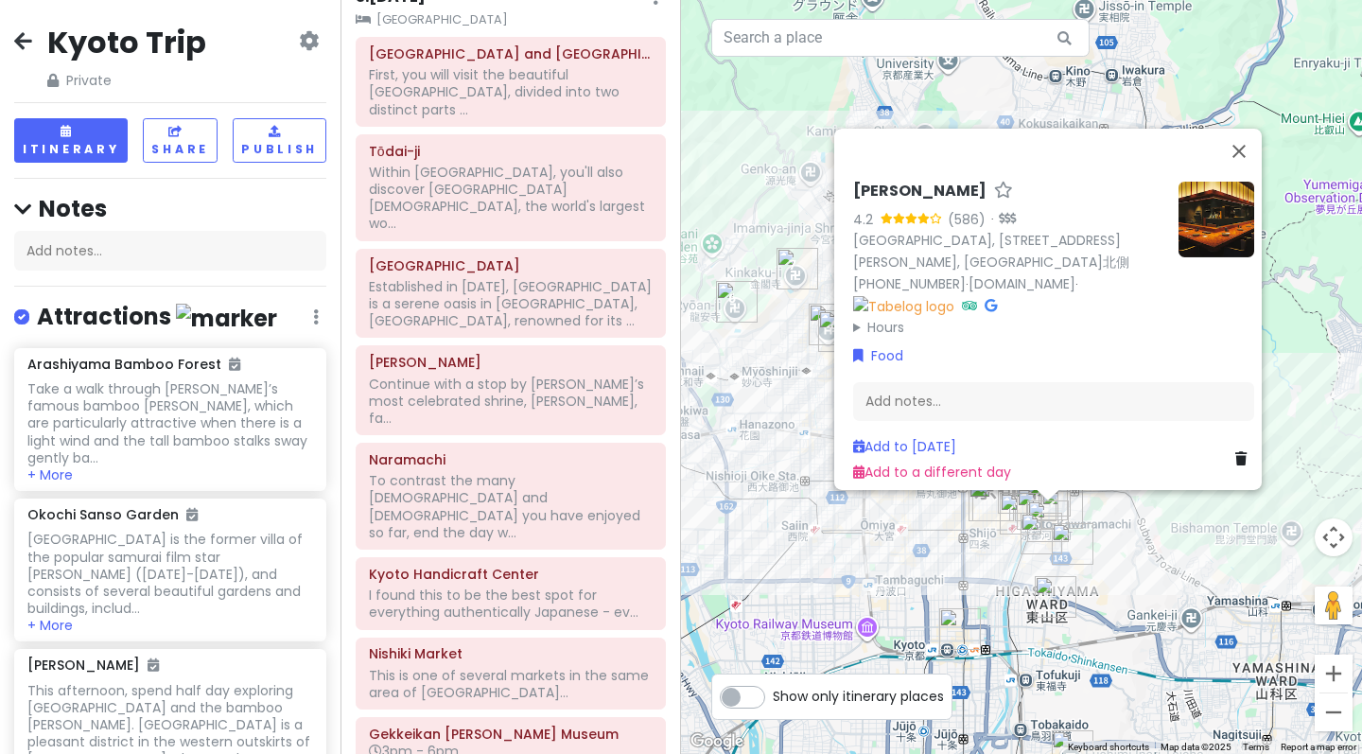
scroll to position [0, 0]
click at [20, 40] on icon at bounding box center [23, 40] width 18 height 15
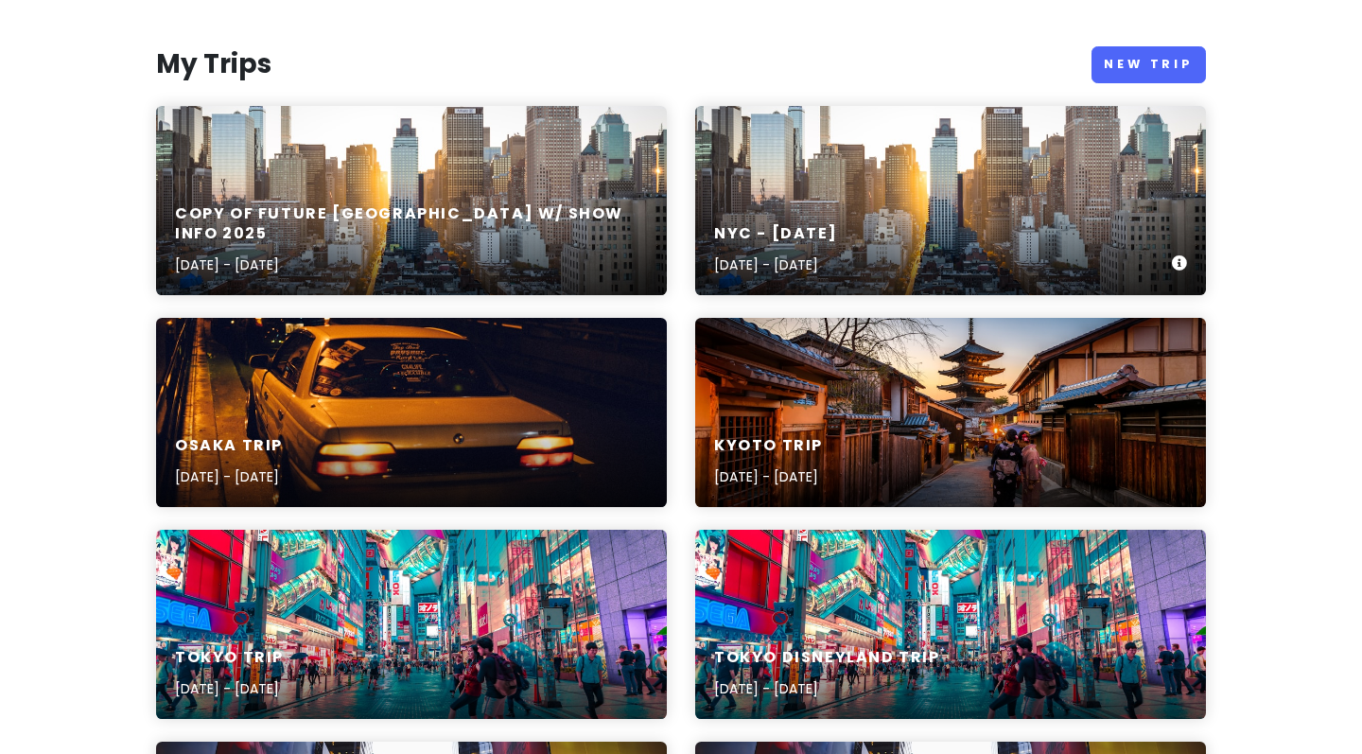
scroll to position [213, 0]
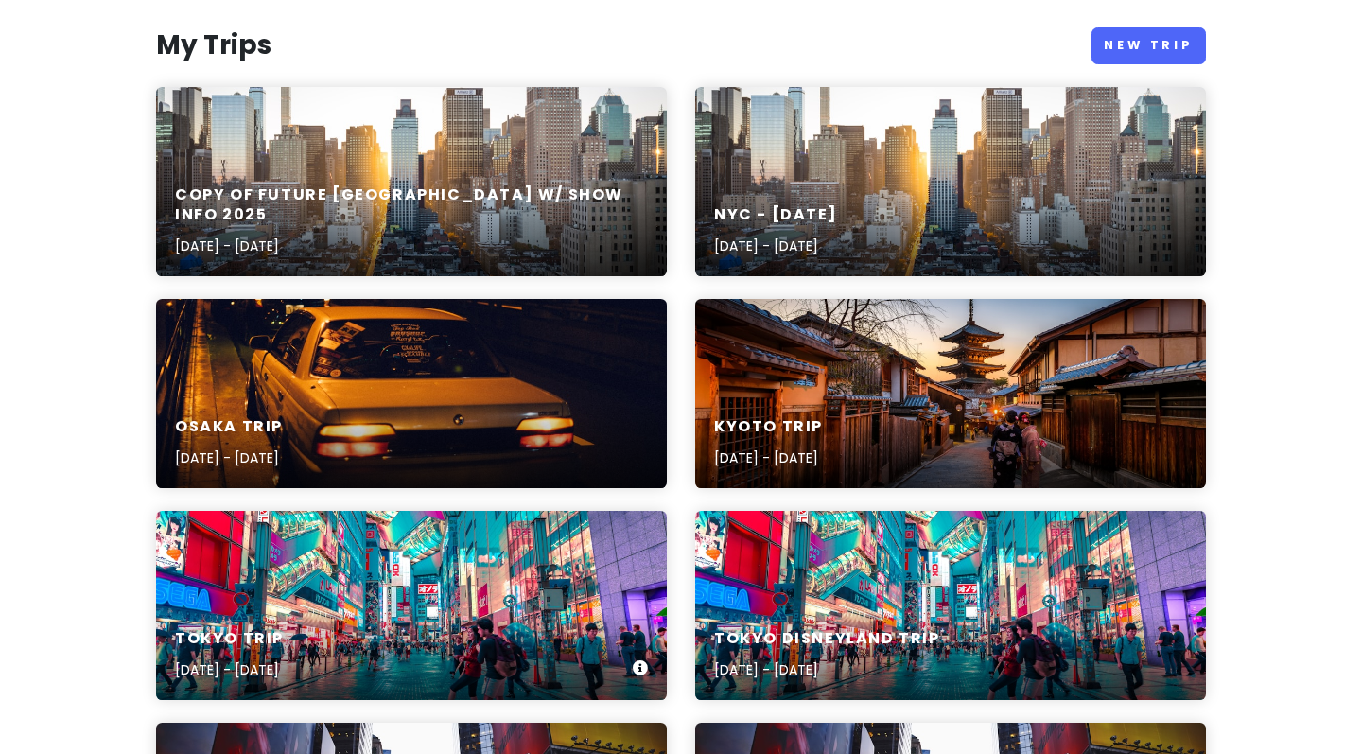
click at [376, 593] on div "Tokyo Trip [DATE] - [DATE]" at bounding box center [411, 605] width 511 height 189
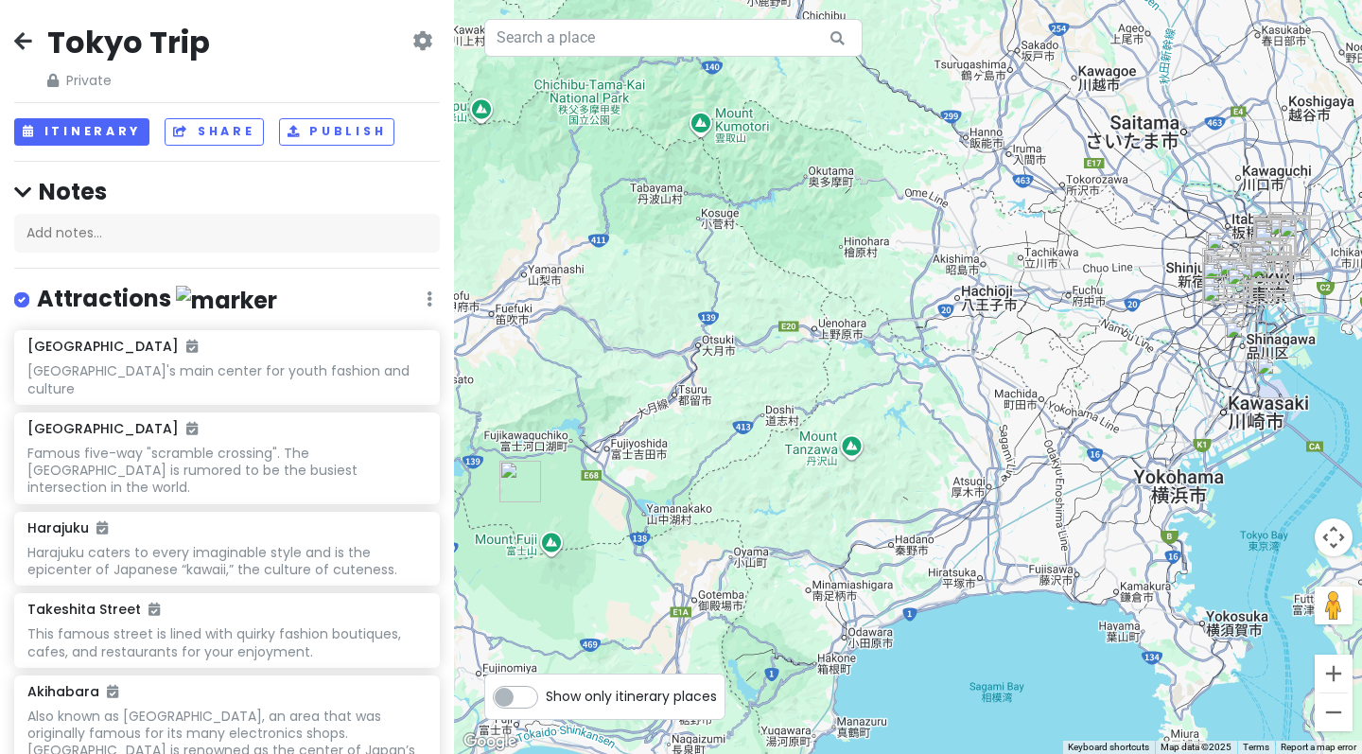
click at [93, 144] on div "Tokyo Trip Private Change Dates Make a Copy Delete Trip Give Feedback 💡 Support…" at bounding box center [227, 377] width 454 height 754
click at [81, 130] on button "Itinerary" at bounding box center [81, 131] width 135 height 27
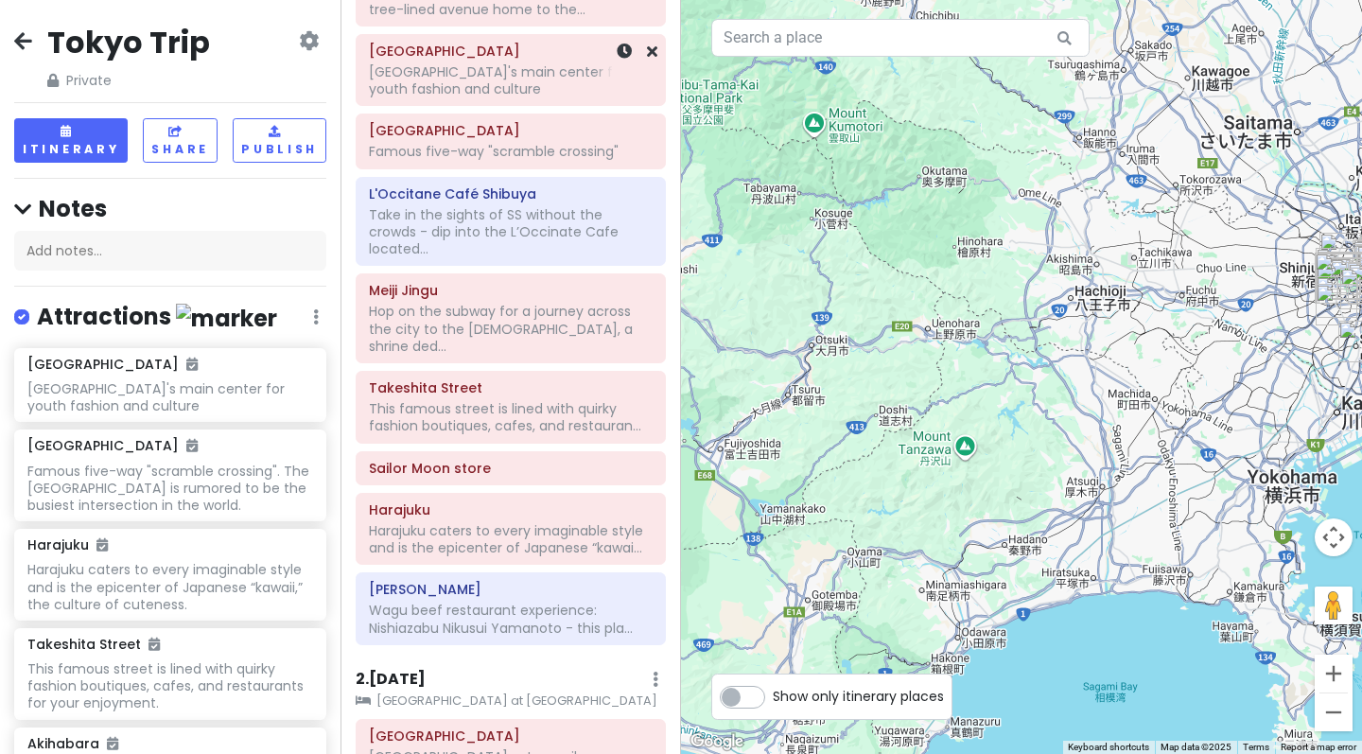
scroll to position [312, 0]
click at [471, 256] on div "Wagu beef restaurant experience: Nishiazabu Nikusui Yamanoto - this pla..." at bounding box center [511, 230] width 284 height 52
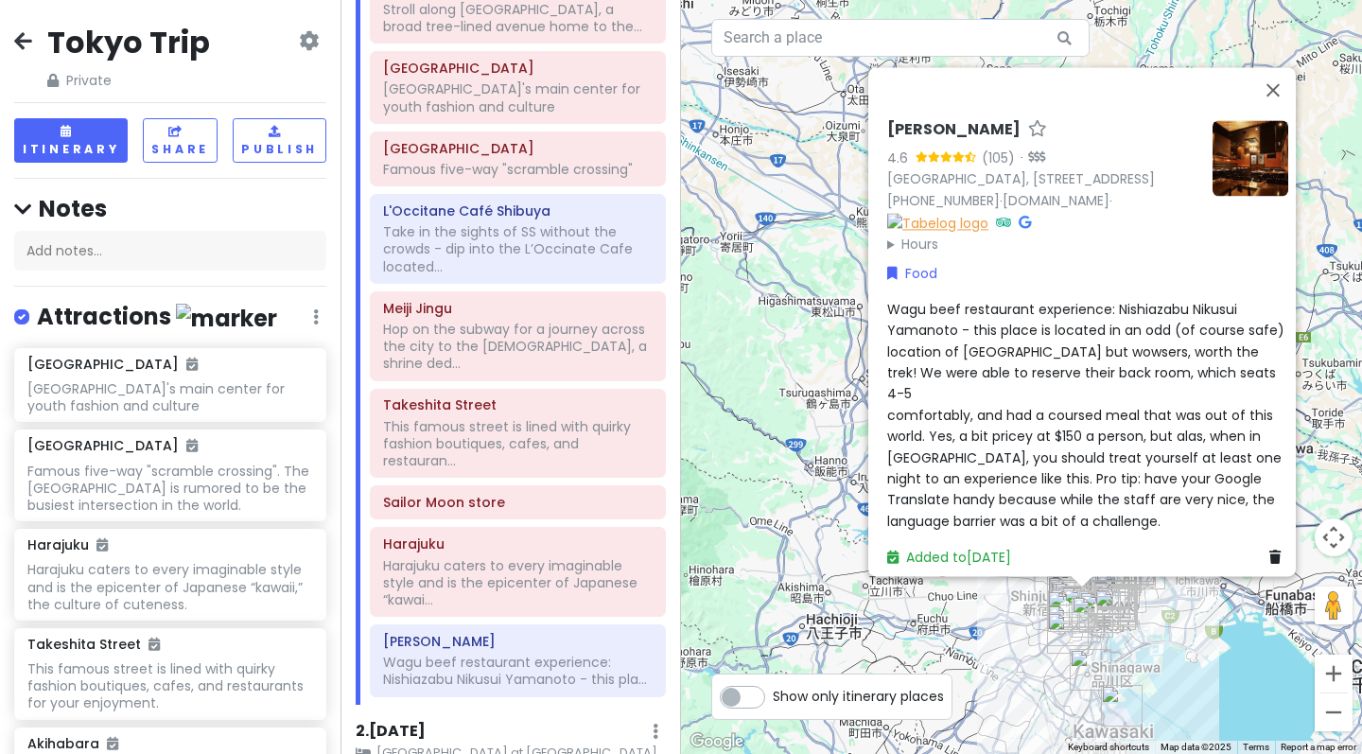
click at [893, 234] on img at bounding box center [937, 223] width 101 height 21
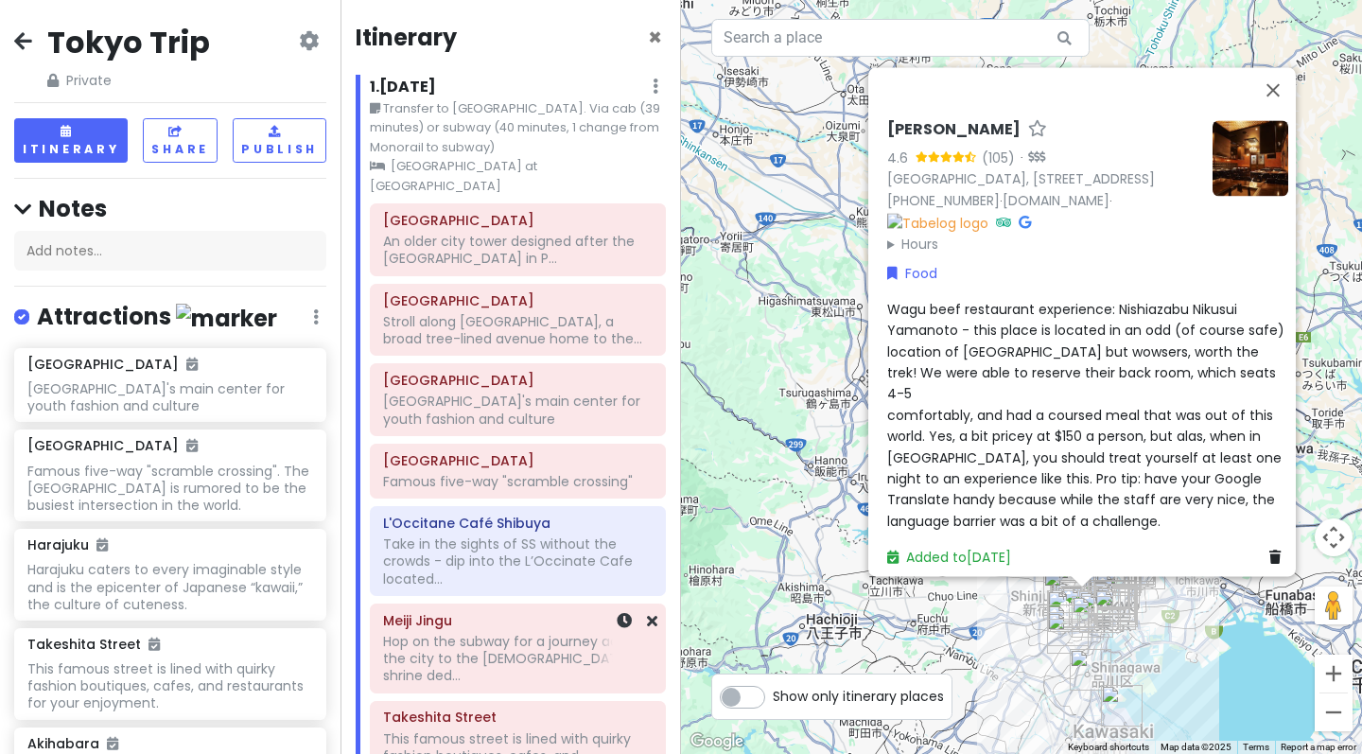
scroll to position [0, 0]
click at [890, 234] on img at bounding box center [937, 223] width 101 height 21
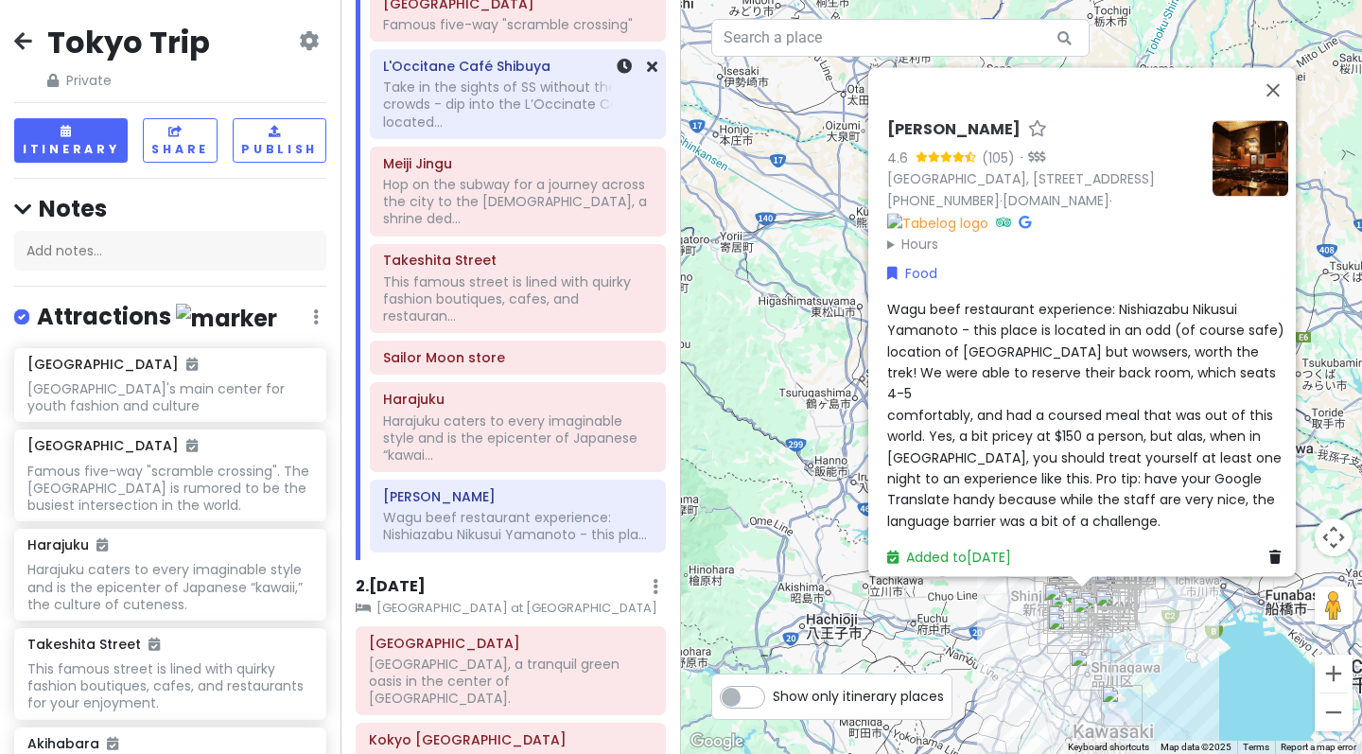
scroll to position [467, 0]
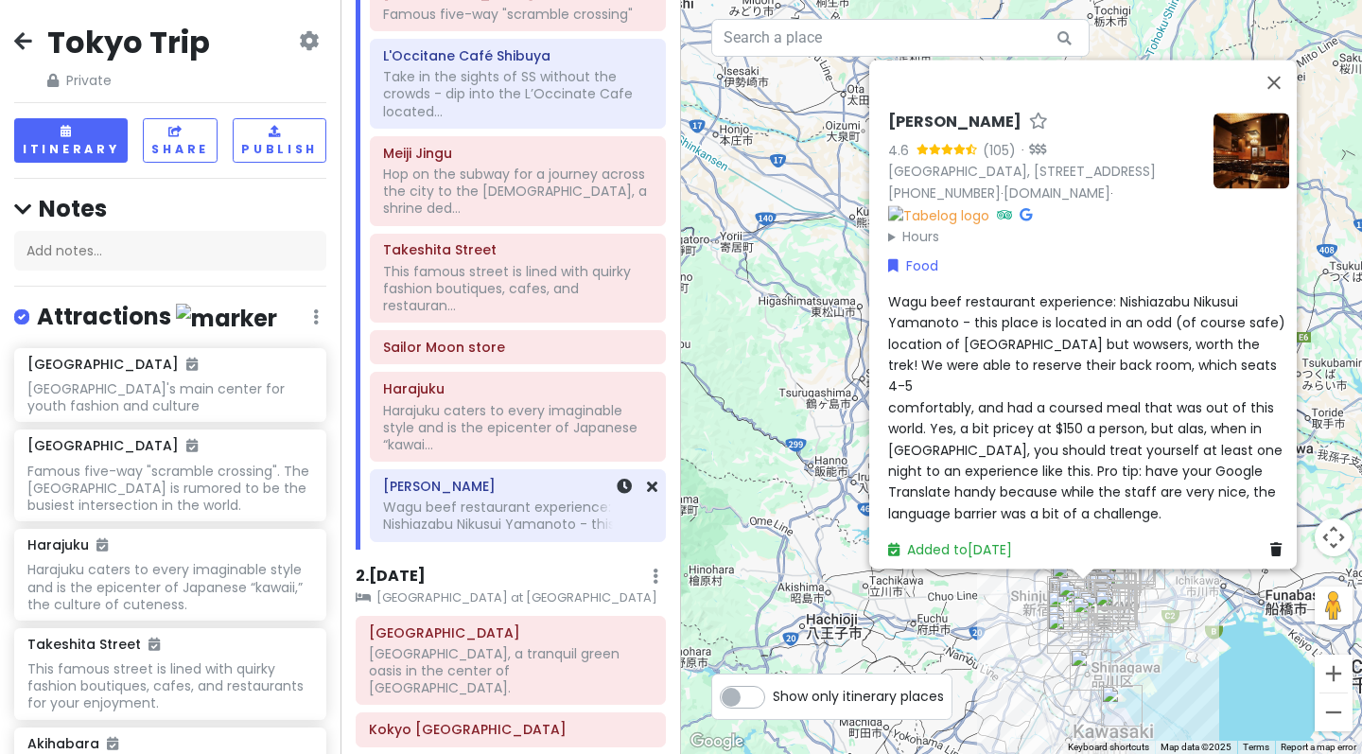
click at [517, 120] on div "Wagu beef restaurant experience: Nishiazabu Nikusui Yamanoto - this pla..." at bounding box center [517, 94] width 269 height 52
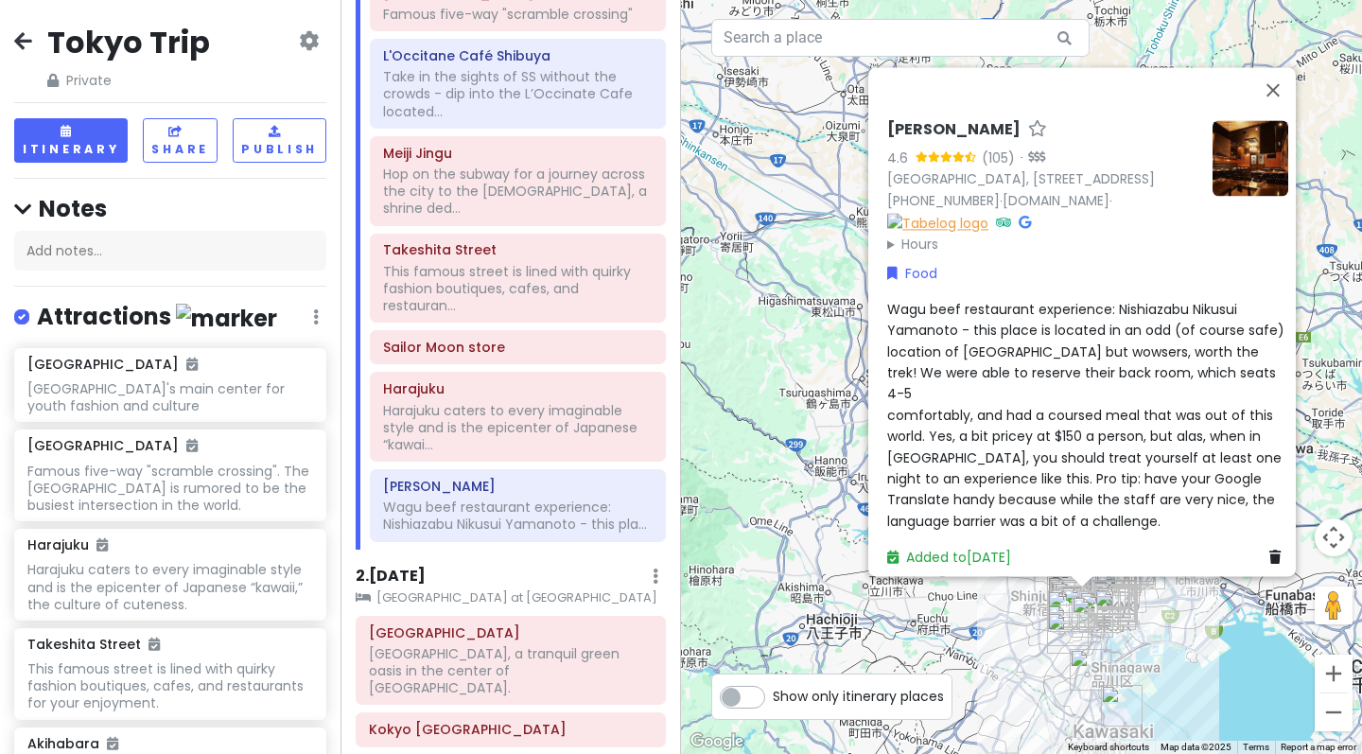
click at [895, 234] on img at bounding box center [937, 223] width 101 height 21
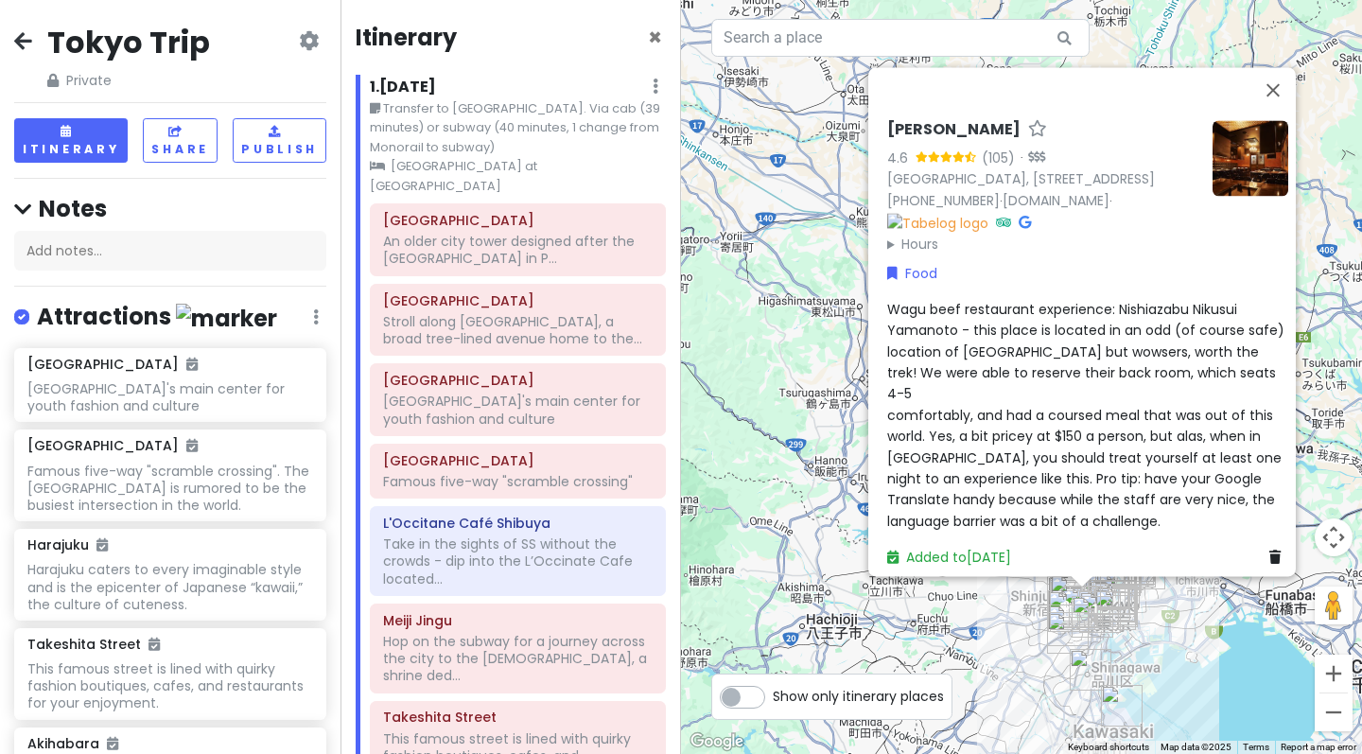
scroll to position [0, 0]
click at [22, 38] on icon at bounding box center [23, 40] width 18 height 15
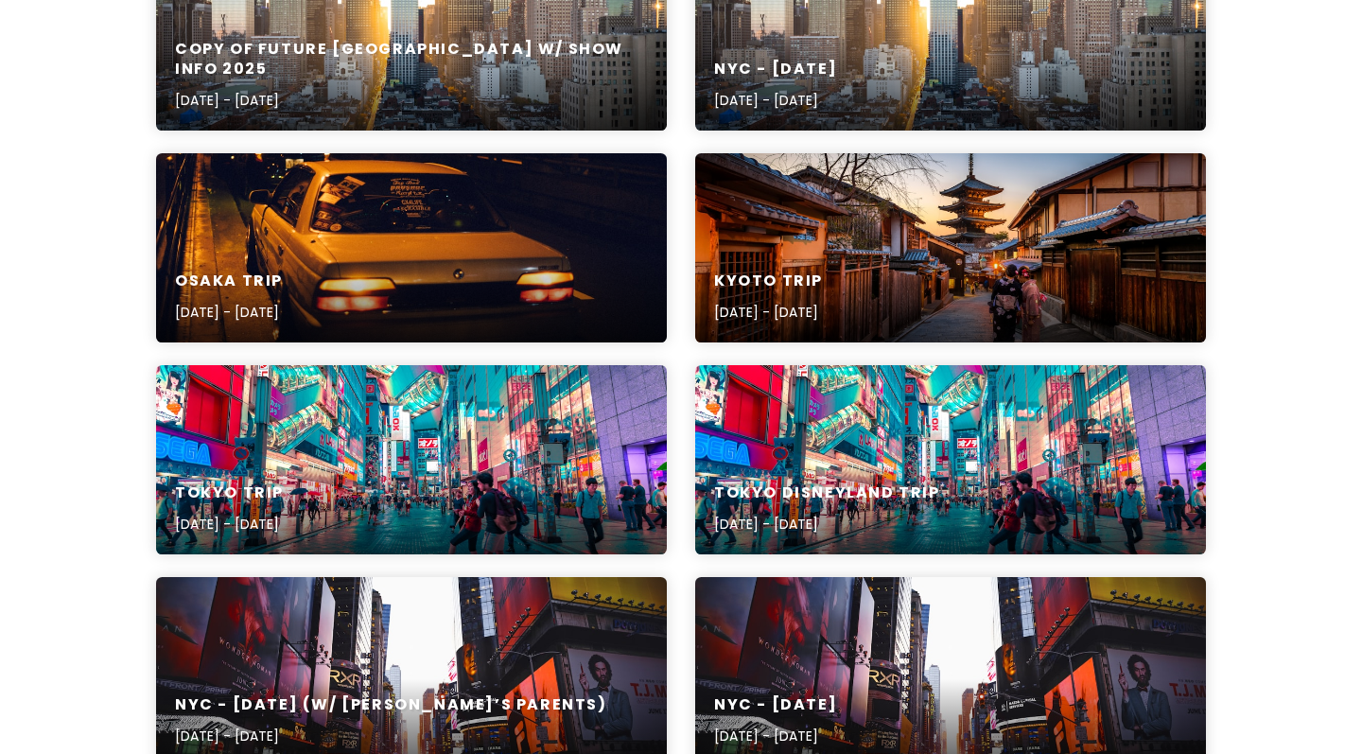
scroll to position [359, 0]
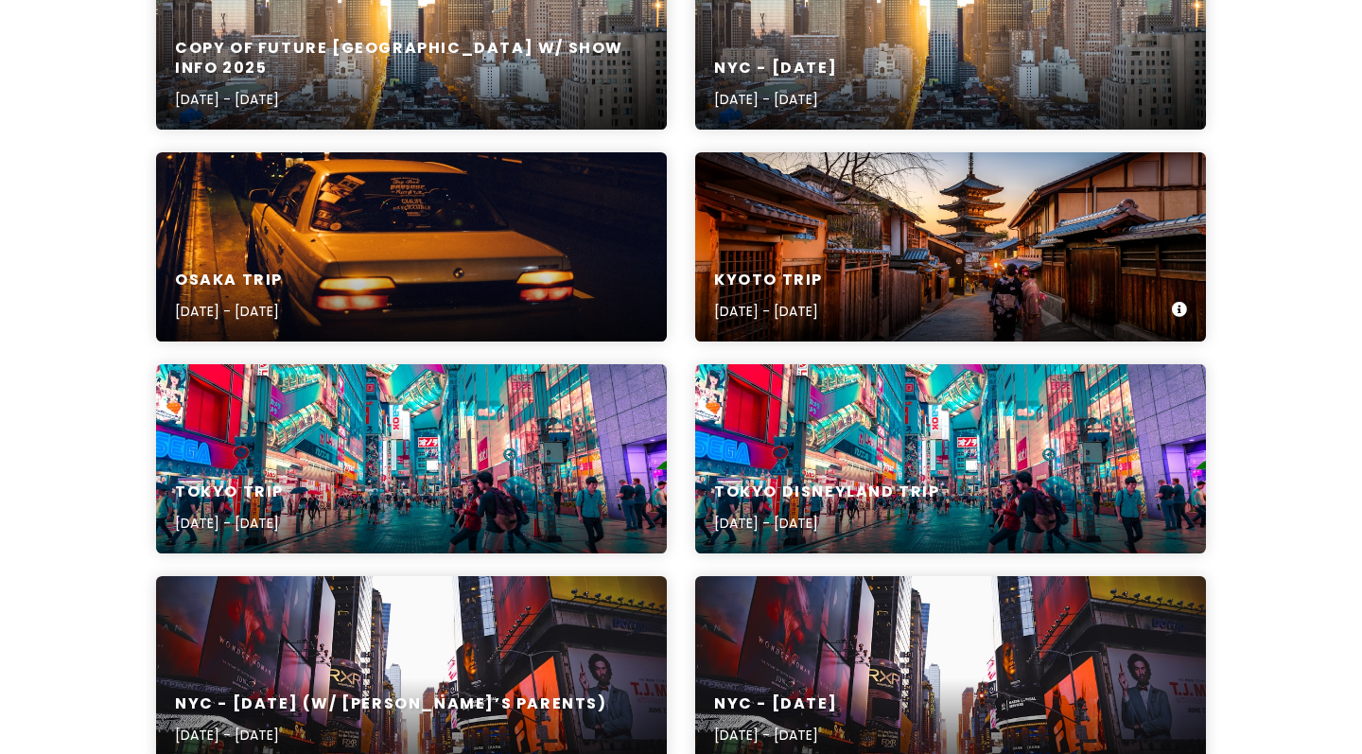
click at [789, 228] on div "Kyoto Trip [DATE] - [DATE]" at bounding box center [950, 246] width 511 height 189
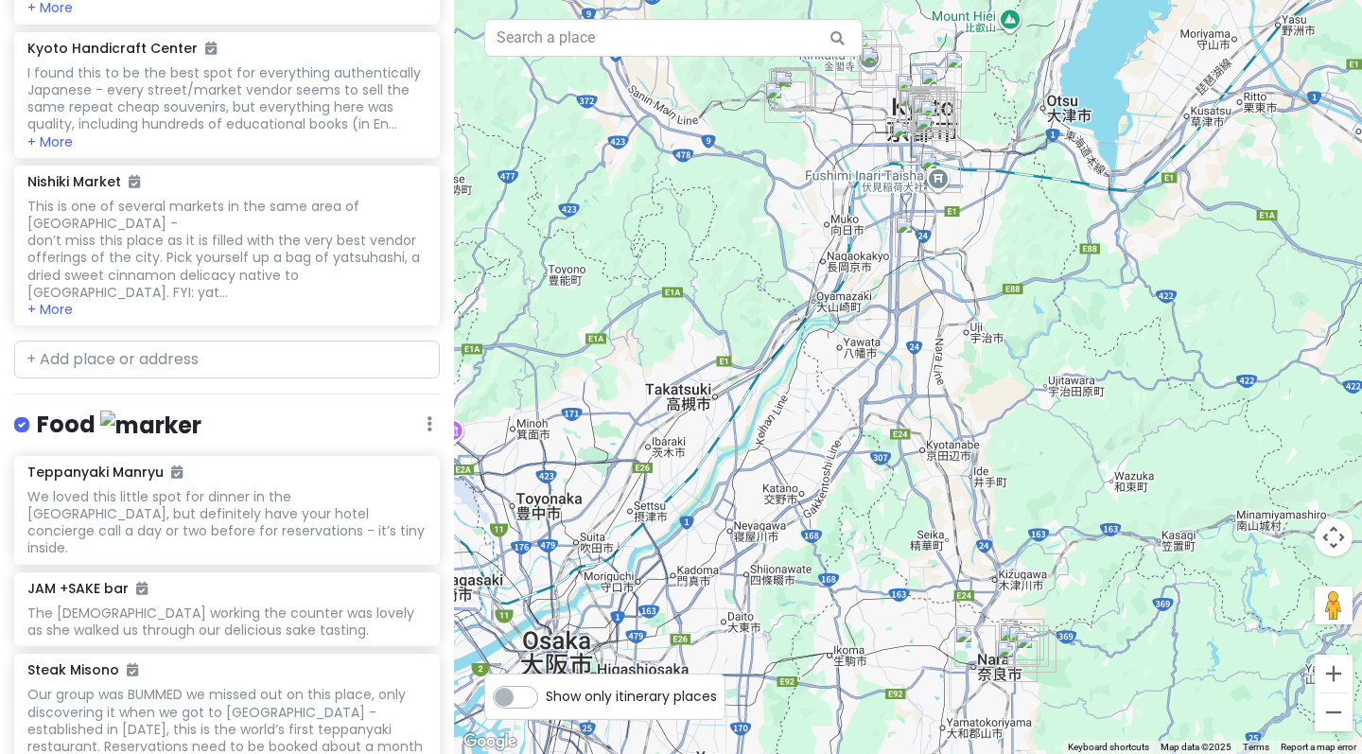
scroll to position [2982, 0]
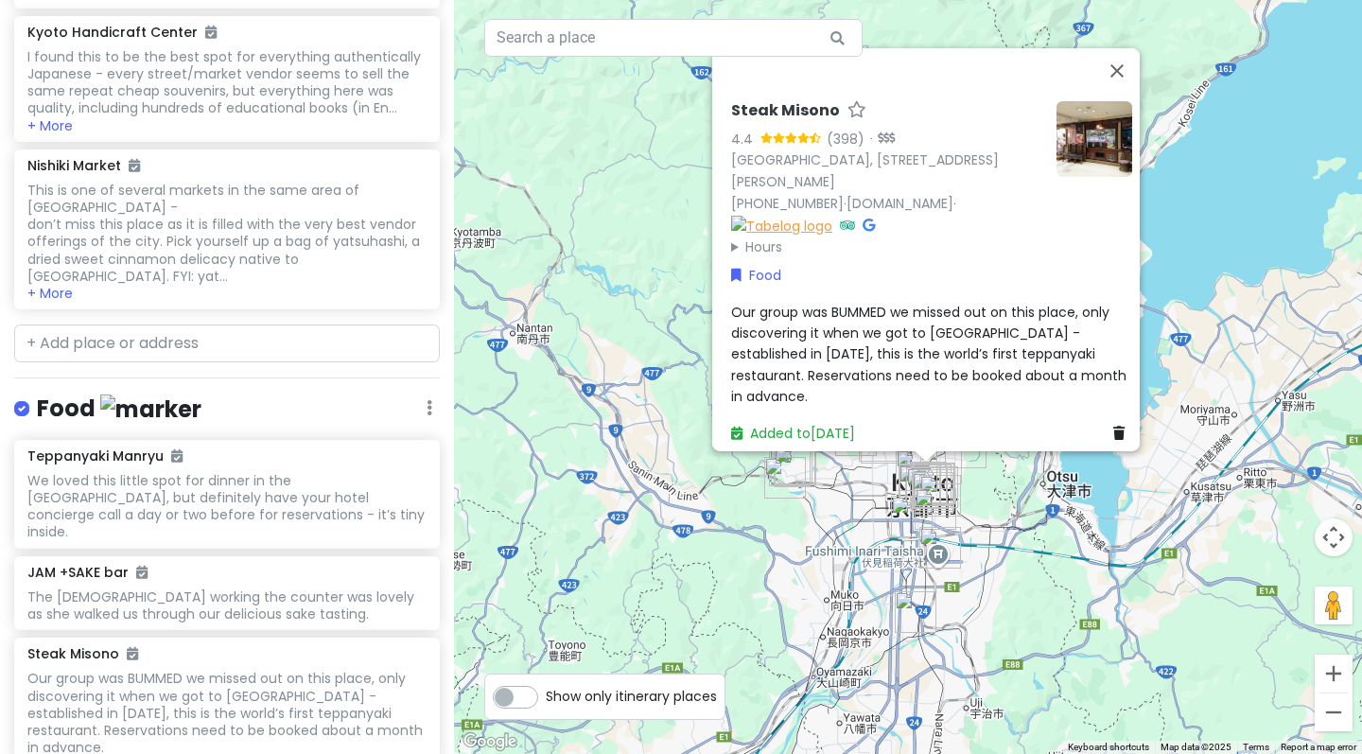
click at [832, 235] on img at bounding box center [781, 225] width 101 height 21
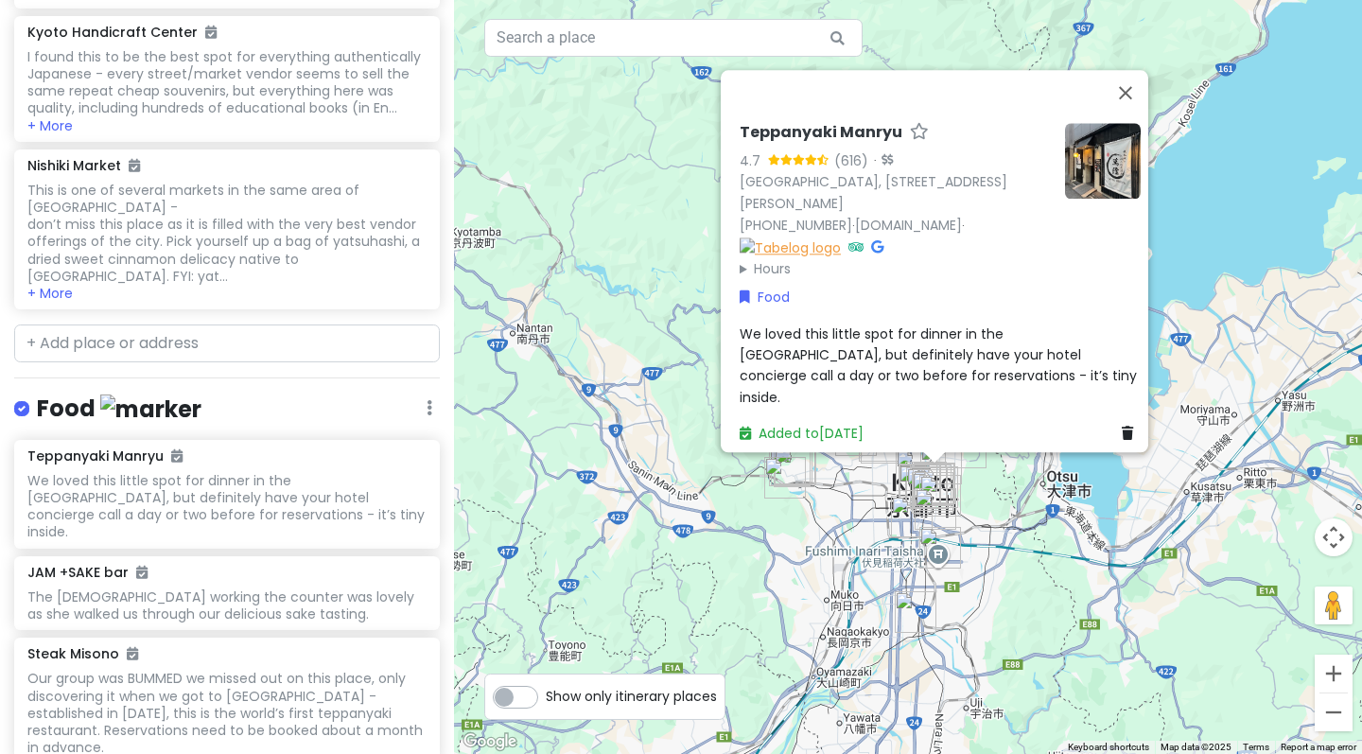
click at [841, 257] on img at bounding box center [789, 246] width 101 height 21
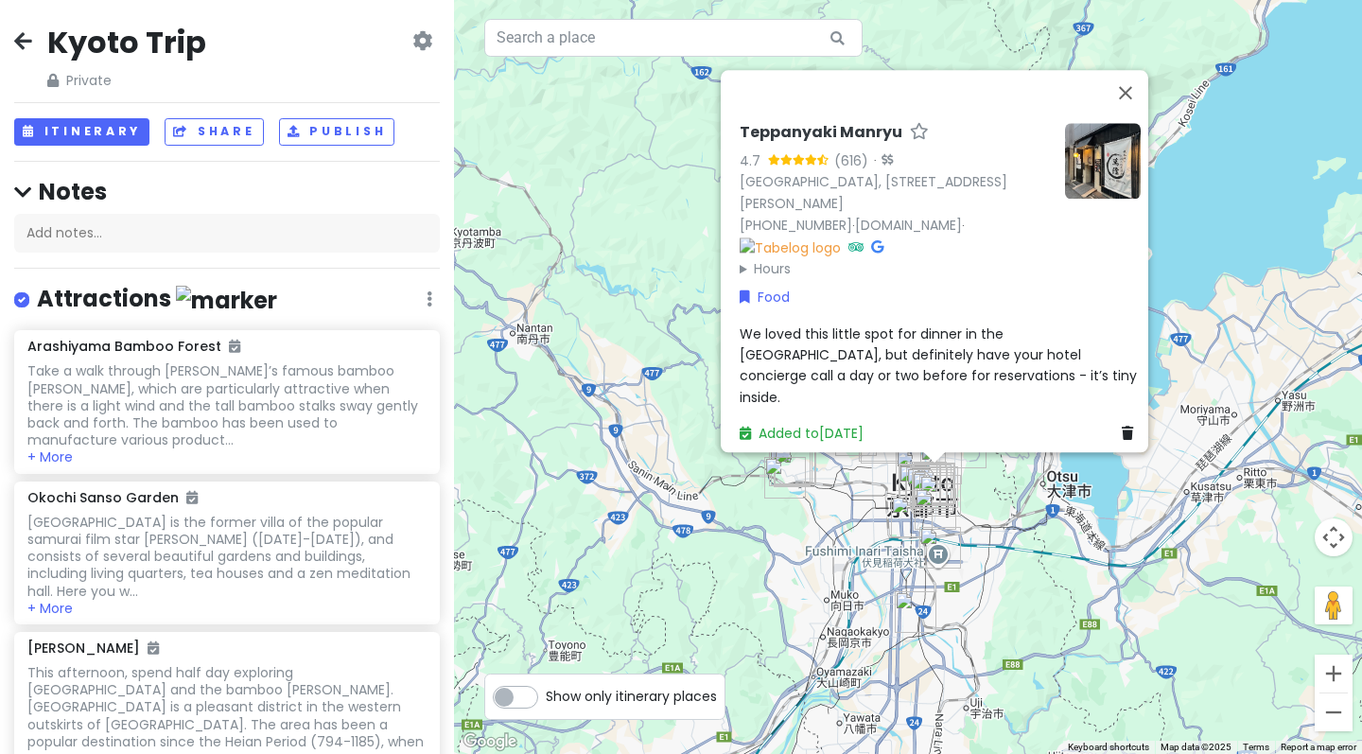
scroll to position [0, 0]
click at [29, 27] on div "Kyoto Trip Private Change Dates Make a Copy Delete Trip Give Feedback 💡 Support…" at bounding box center [227, 57] width 426 height 68
click at [26, 44] on icon at bounding box center [23, 40] width 18 height 15
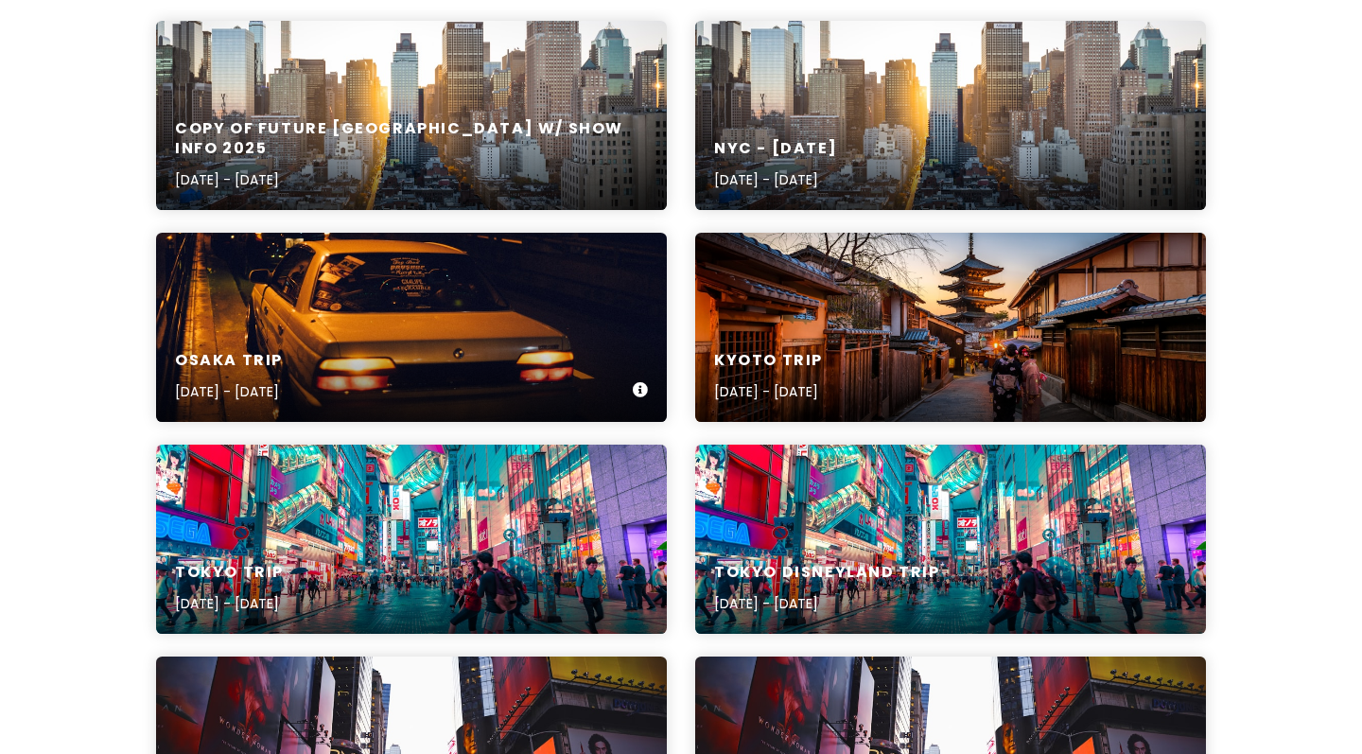
scroll to position [280, 0]
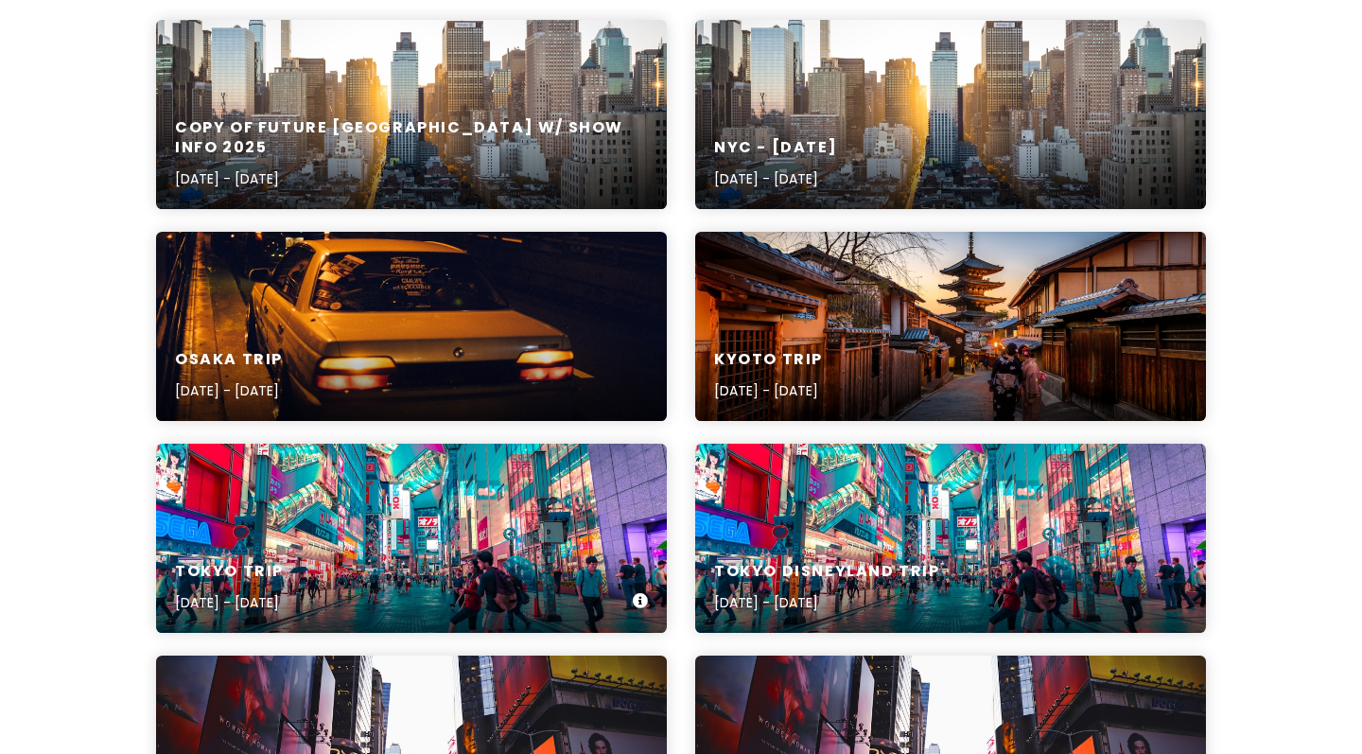
click at [495, 511] on div "Tokyo Trip [DATE] - [DATE]" at bounding box center [411, 537] width 511 height 189
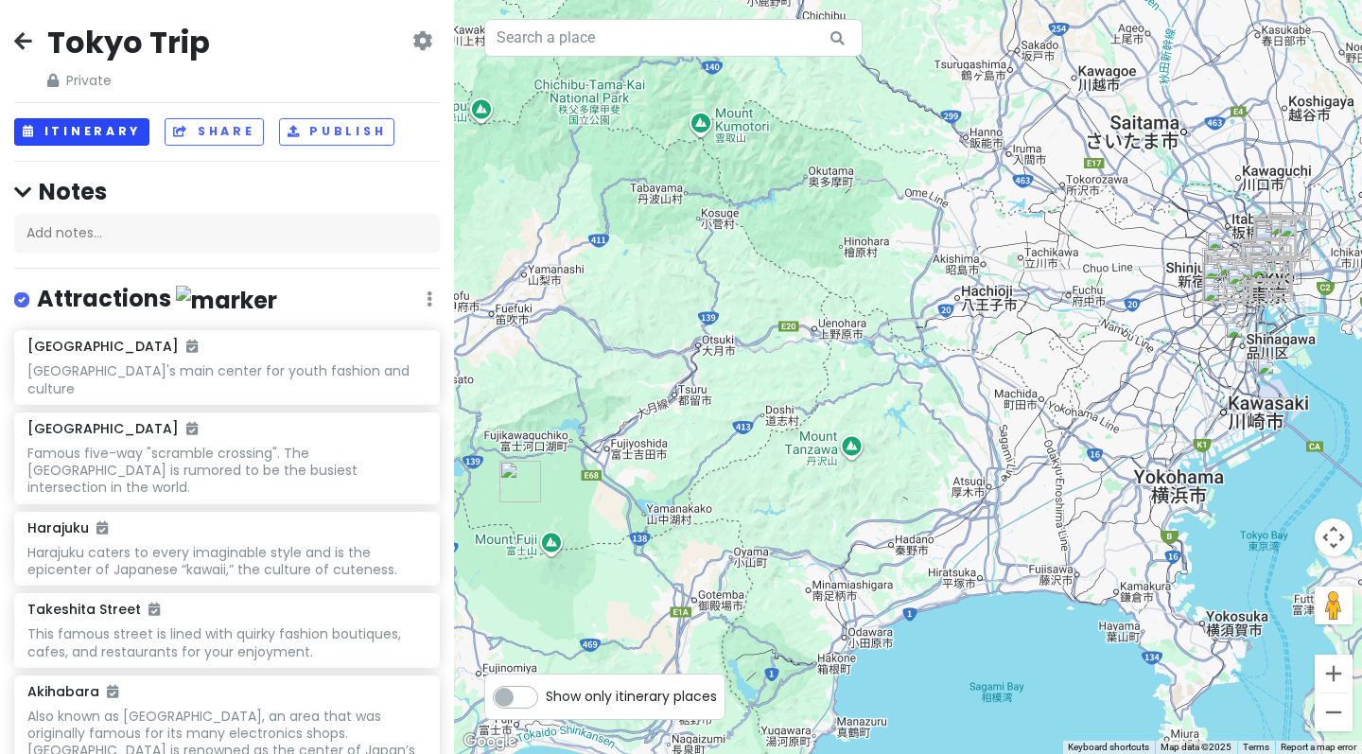
click at [91, 128] on button "Itinerary" at bounding box center [81, 131] width 135 height 27
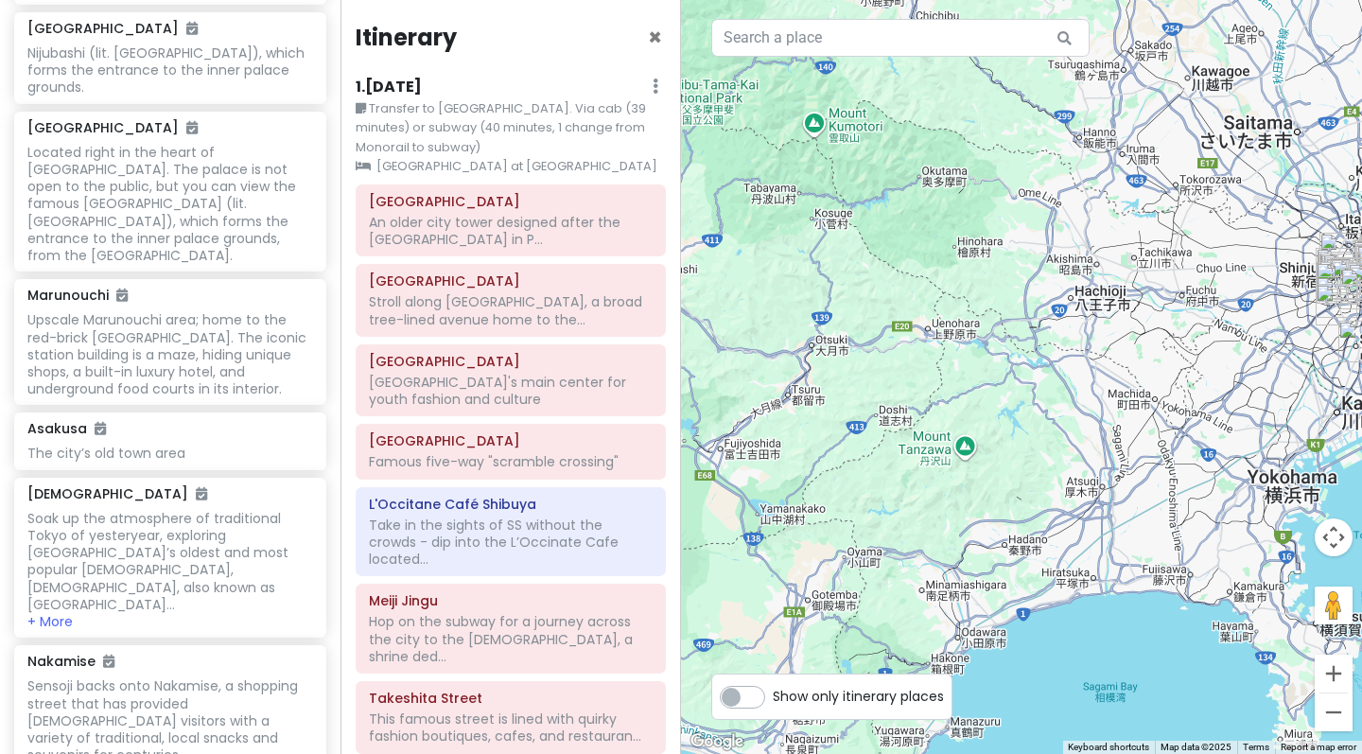
scroll to position [1055, 0]
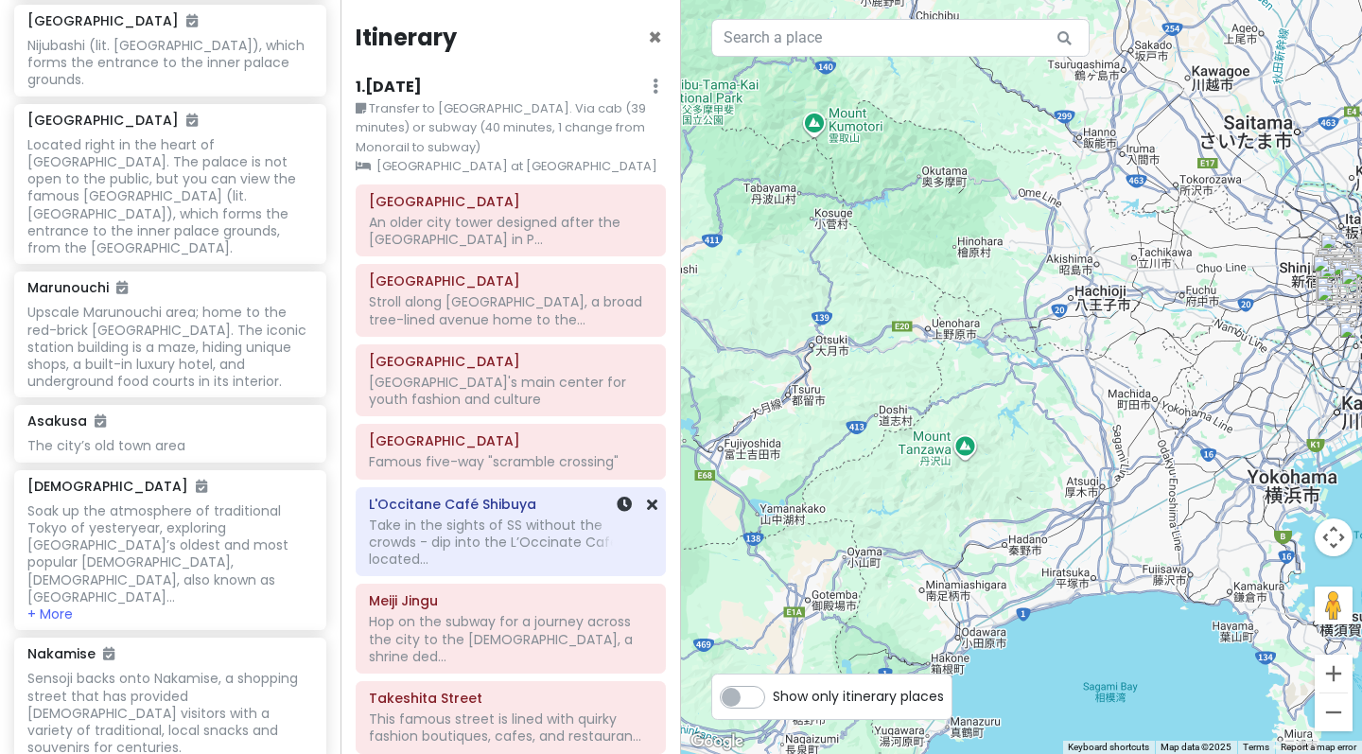
click at [471, 532] on div "Take in the sights of SS without the crowds - dip into the L’Occinate Cafe loca…" at bounding box center [511, 542] width 284 height 52
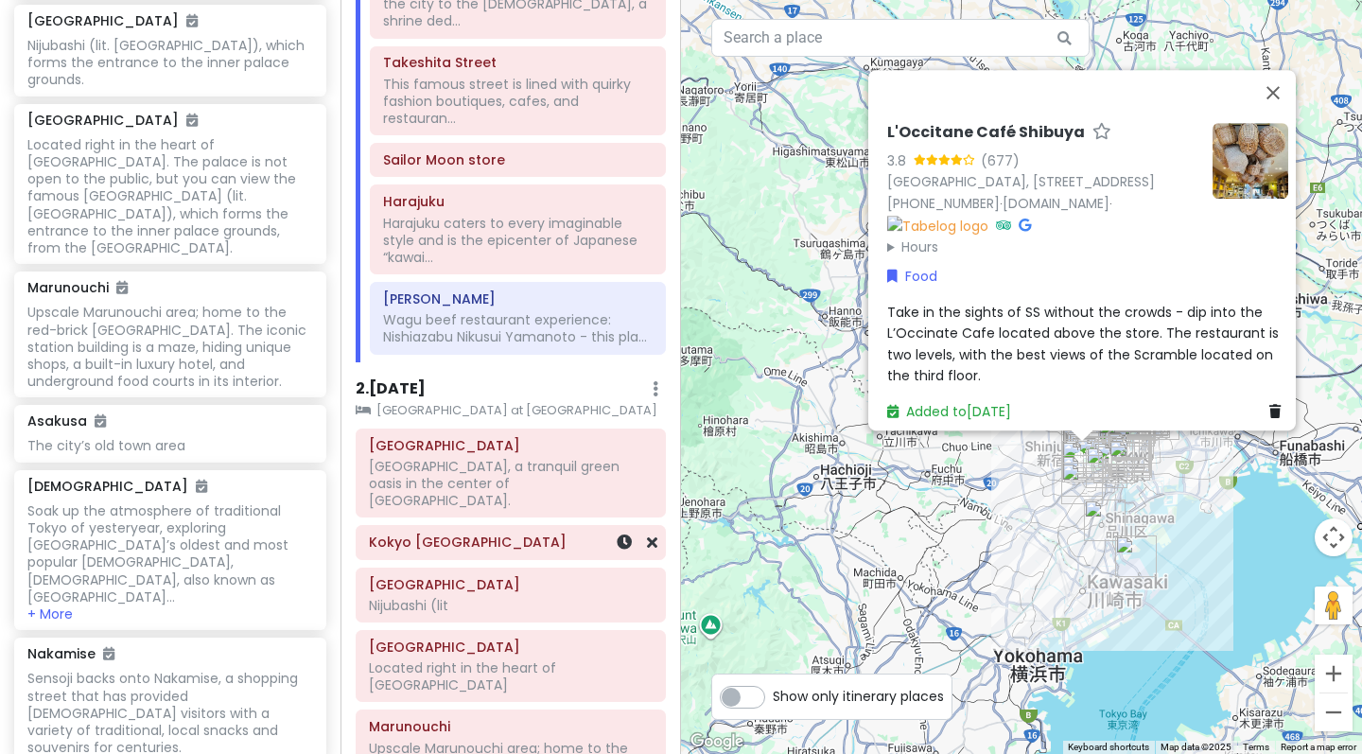
scroll to position [649, 0]
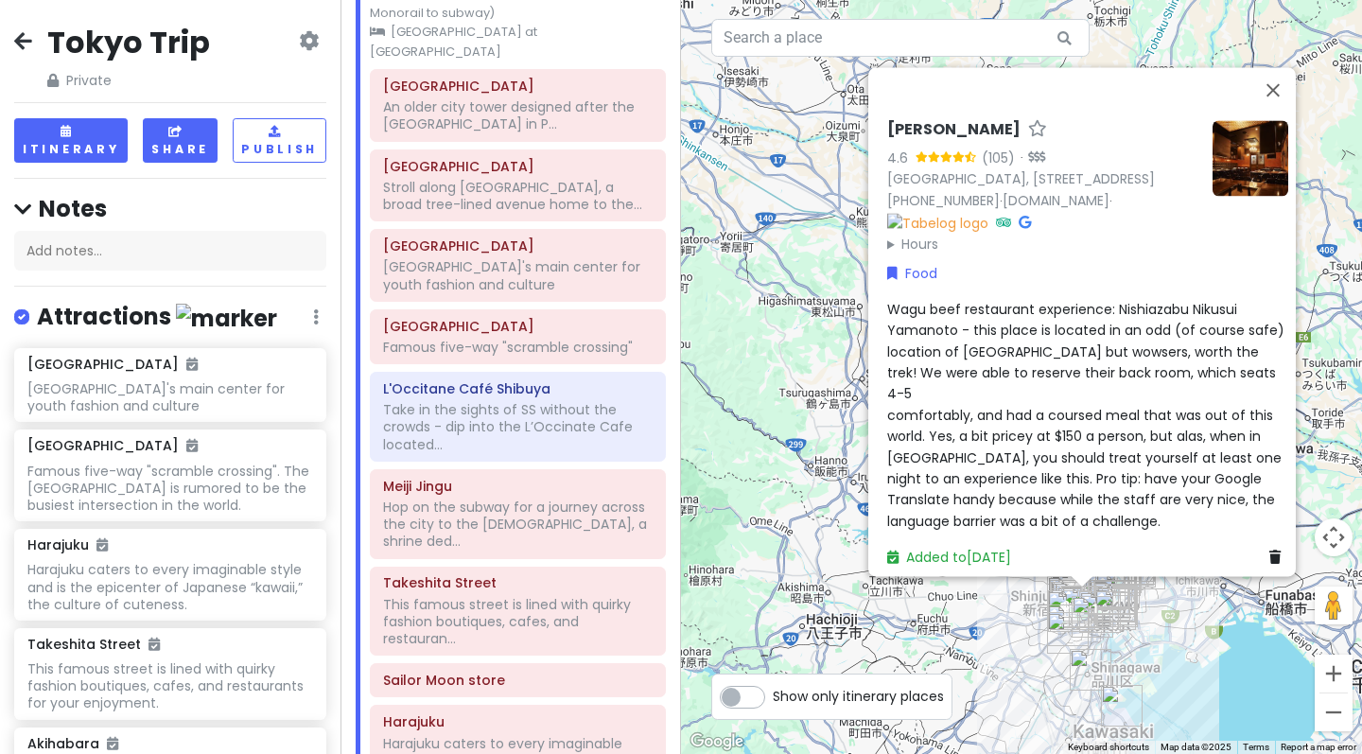
scroll to position [0, 0]
click at [808, 506] on div "[PERSON_NAME]-Azabu 4.6 (105) · [GEOGRAPHIC_DATA], [STREET_ADDRESS] [PHONE_NUMB…" at bounding box center [1021, 377] width 681 height 754
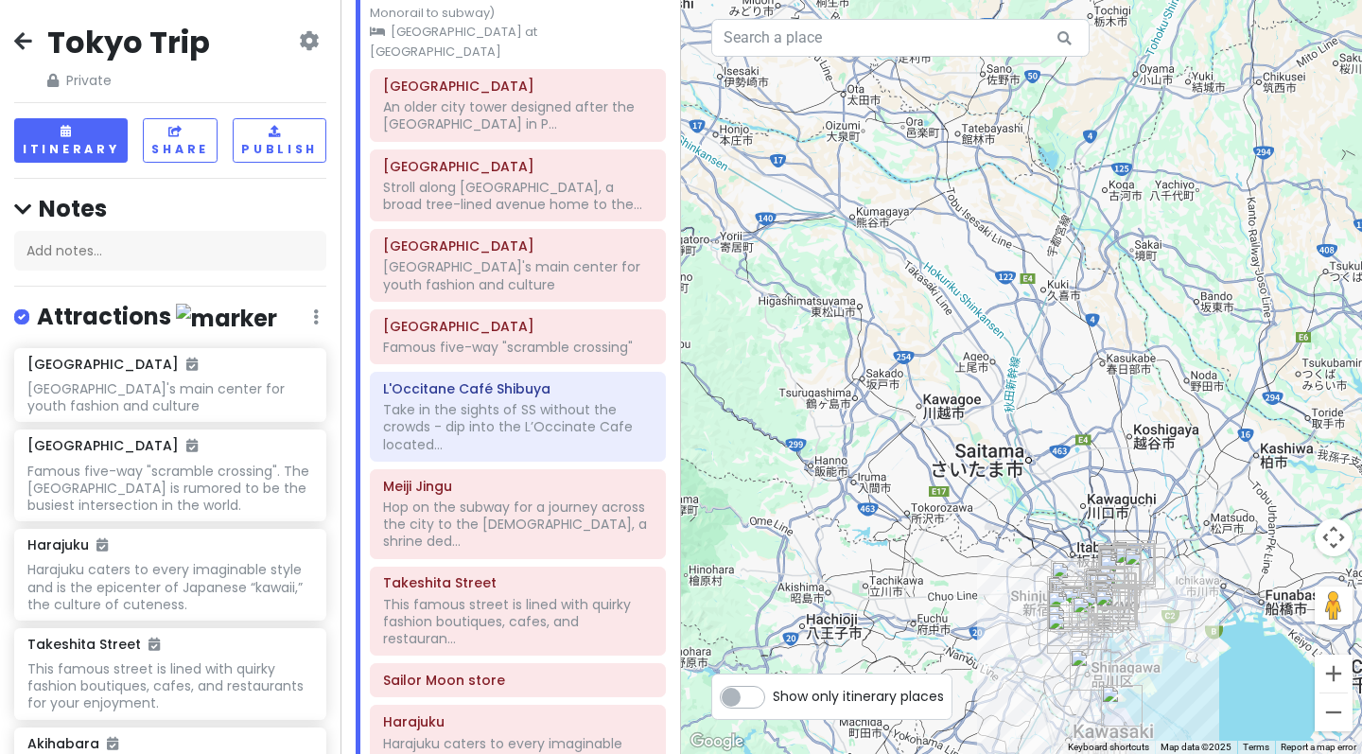
click at [23, 46] on icon at bounding box center [23, 40] width 18 height 15
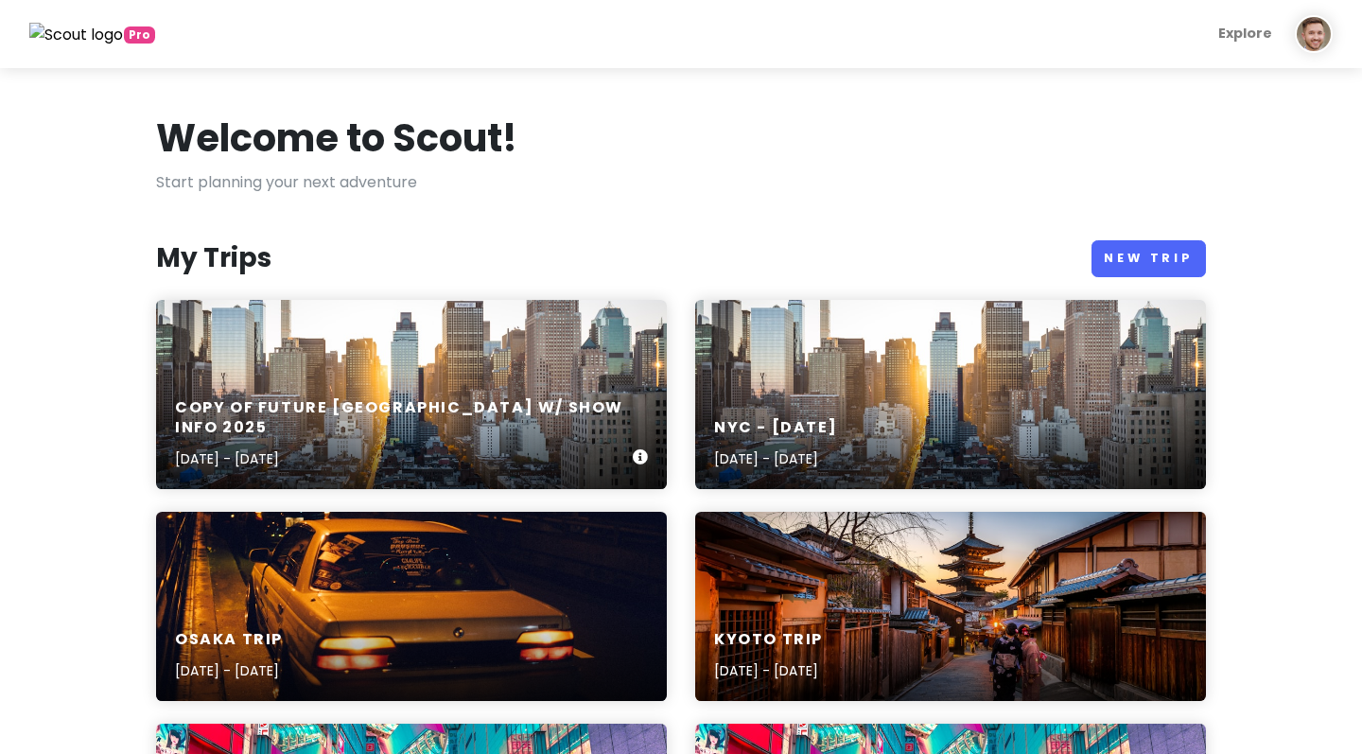
scroll to position [374, 0]
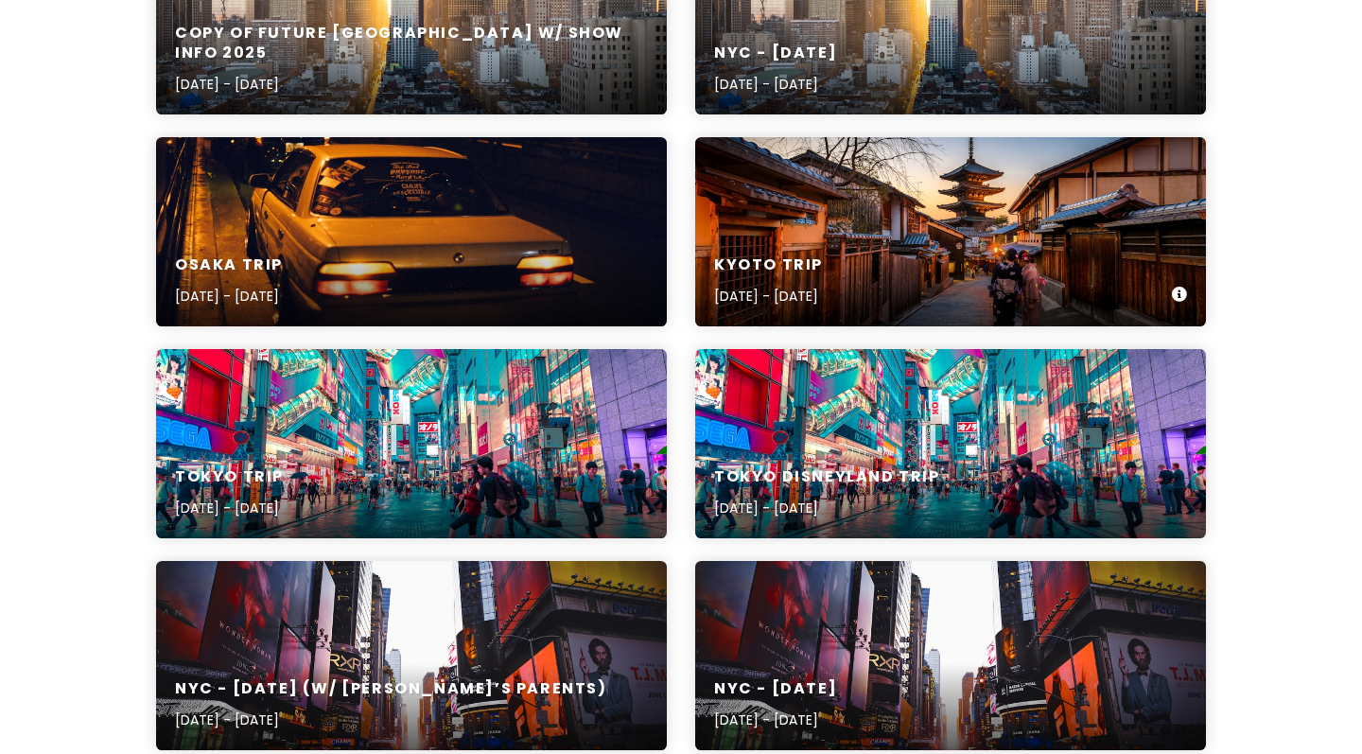
click at [760, 245] on div "Kyoto Trip [DATE] - [DATE]" at bounding box center [950, 281] width 511 height 90
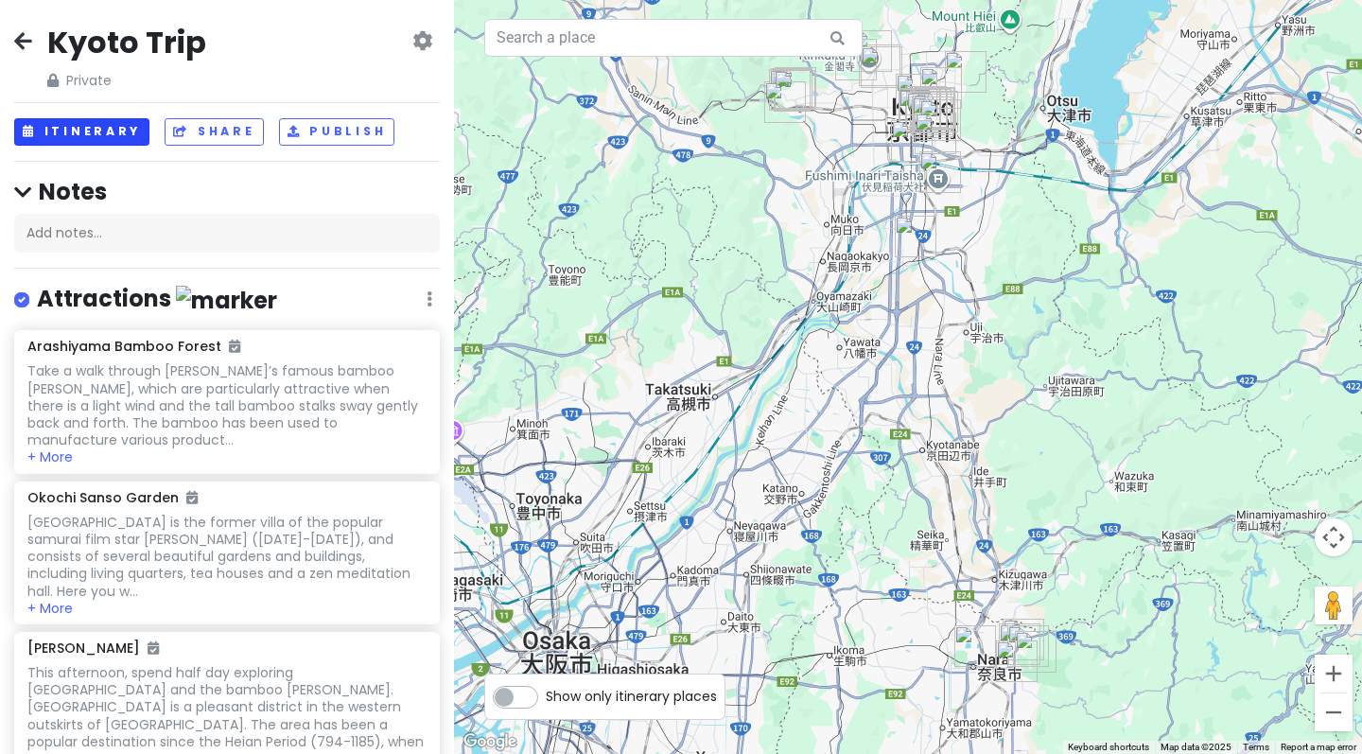
click at [66, 128] on button "Itinerary" at bounding box center [81, 131] width 135 height 27
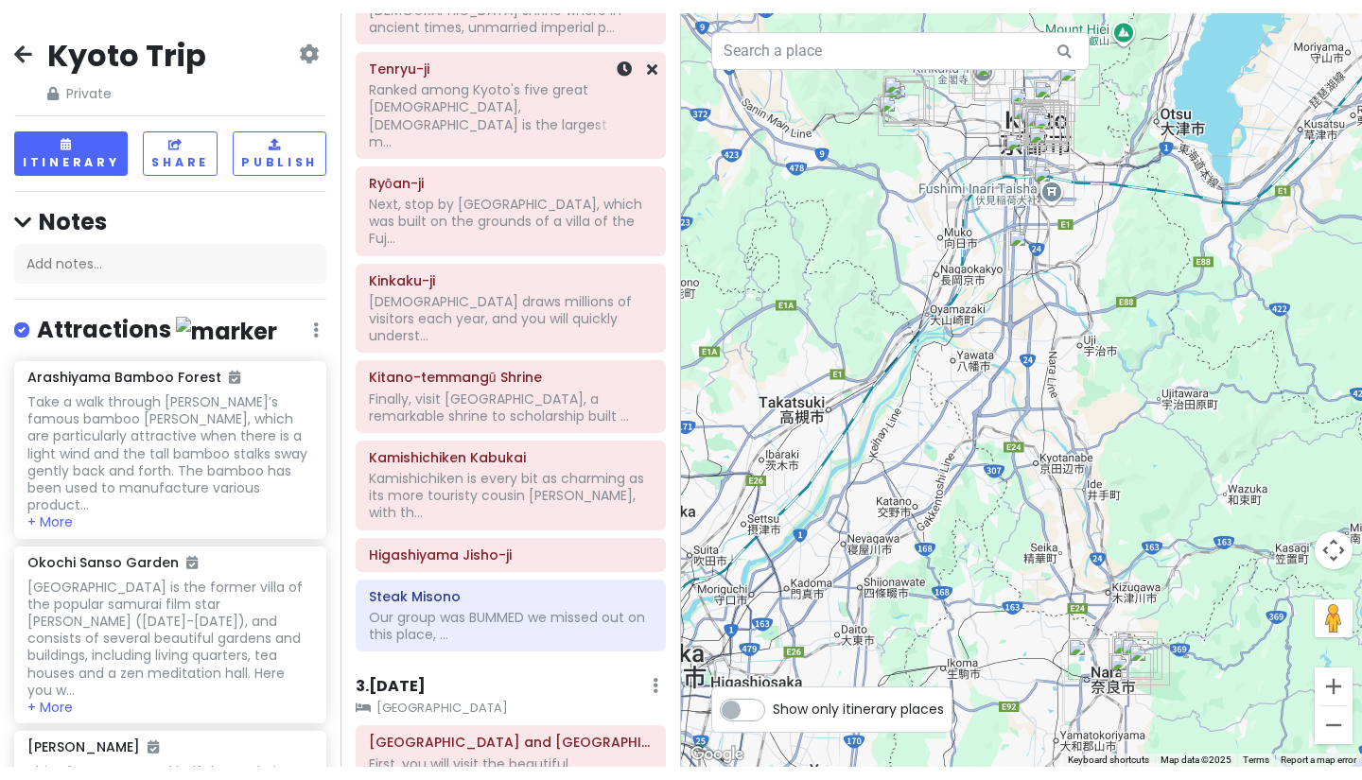
scroll to position [1135, 0]
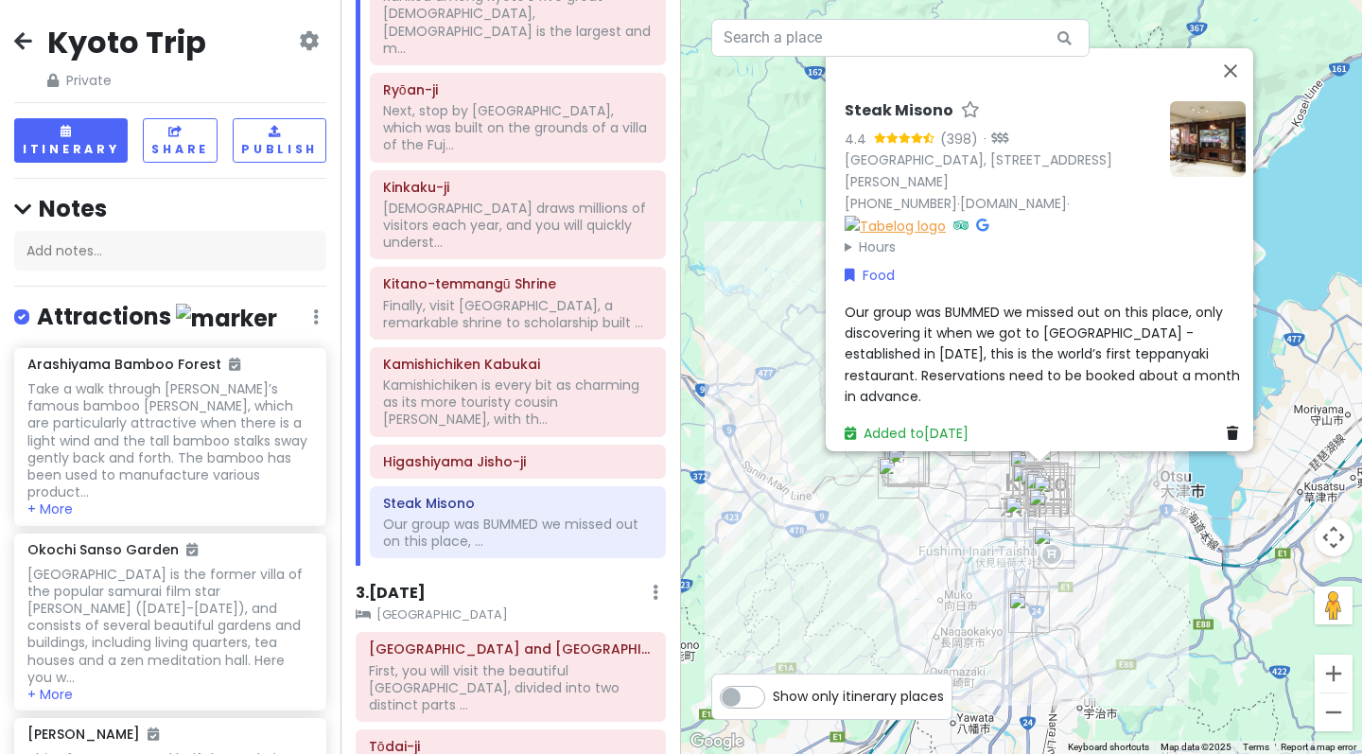
click at [946, 235] on img at bounding box center [894, 225] width 101 height 21
